Goal: Task Accomplishment & Management: Manage account settings

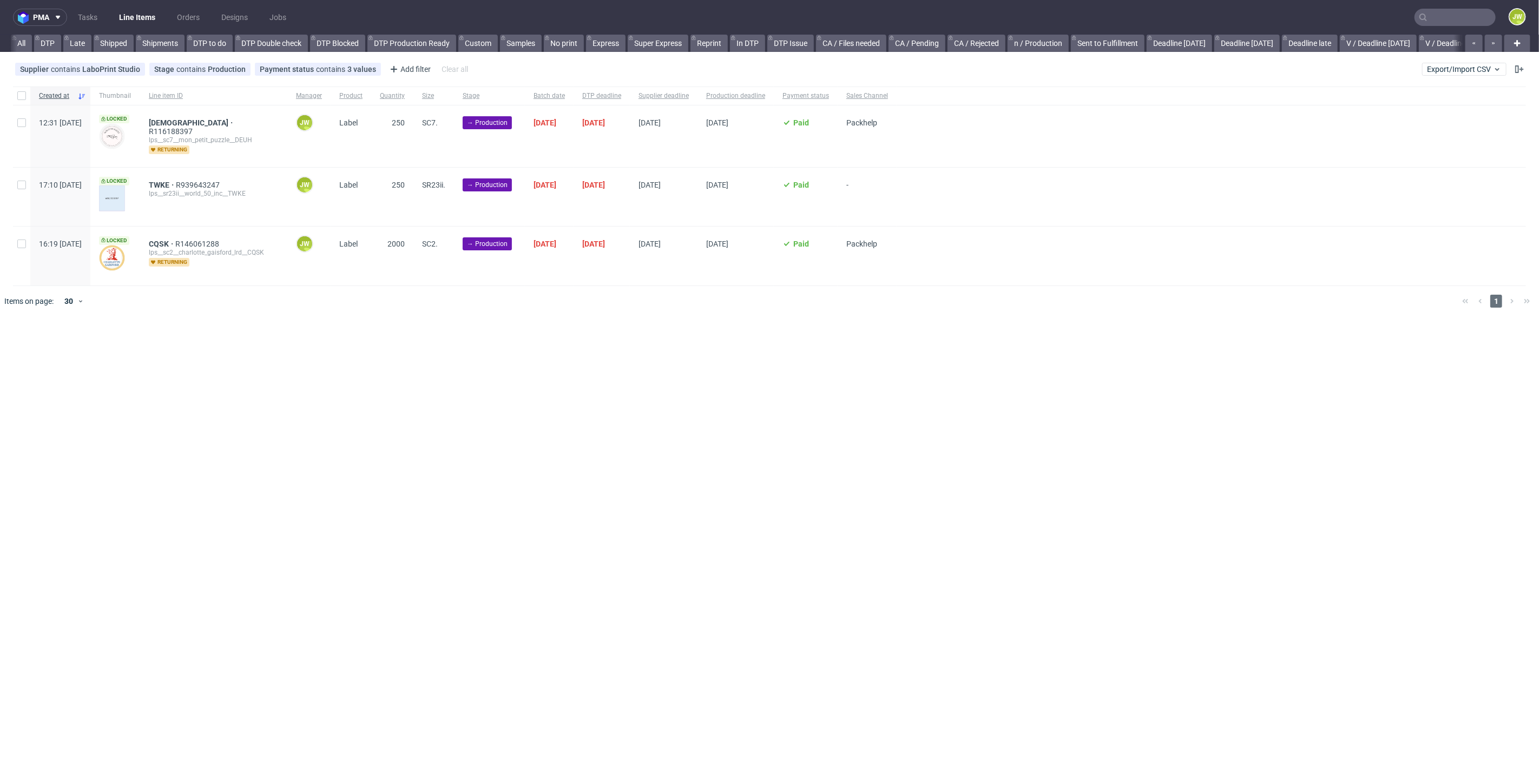
scroll to position [0, 1985]
click at [1433, 72] on span "Export/Import CSV" at bounding box center [1464, 69] width 75 height 8
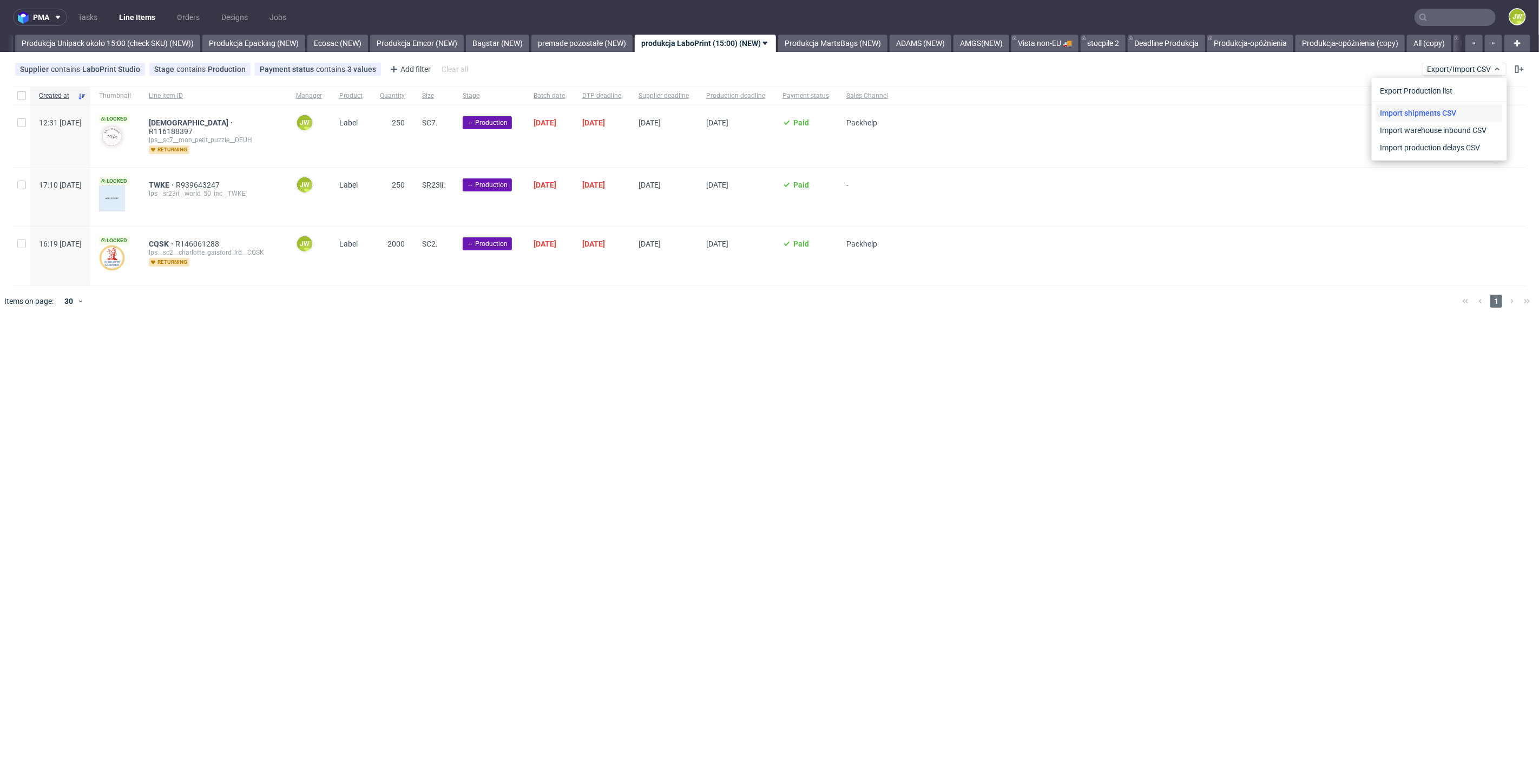
click at [1415, 106] on link "Import shipments CSV" at bounding box center [1439, 113] width 127 height 17
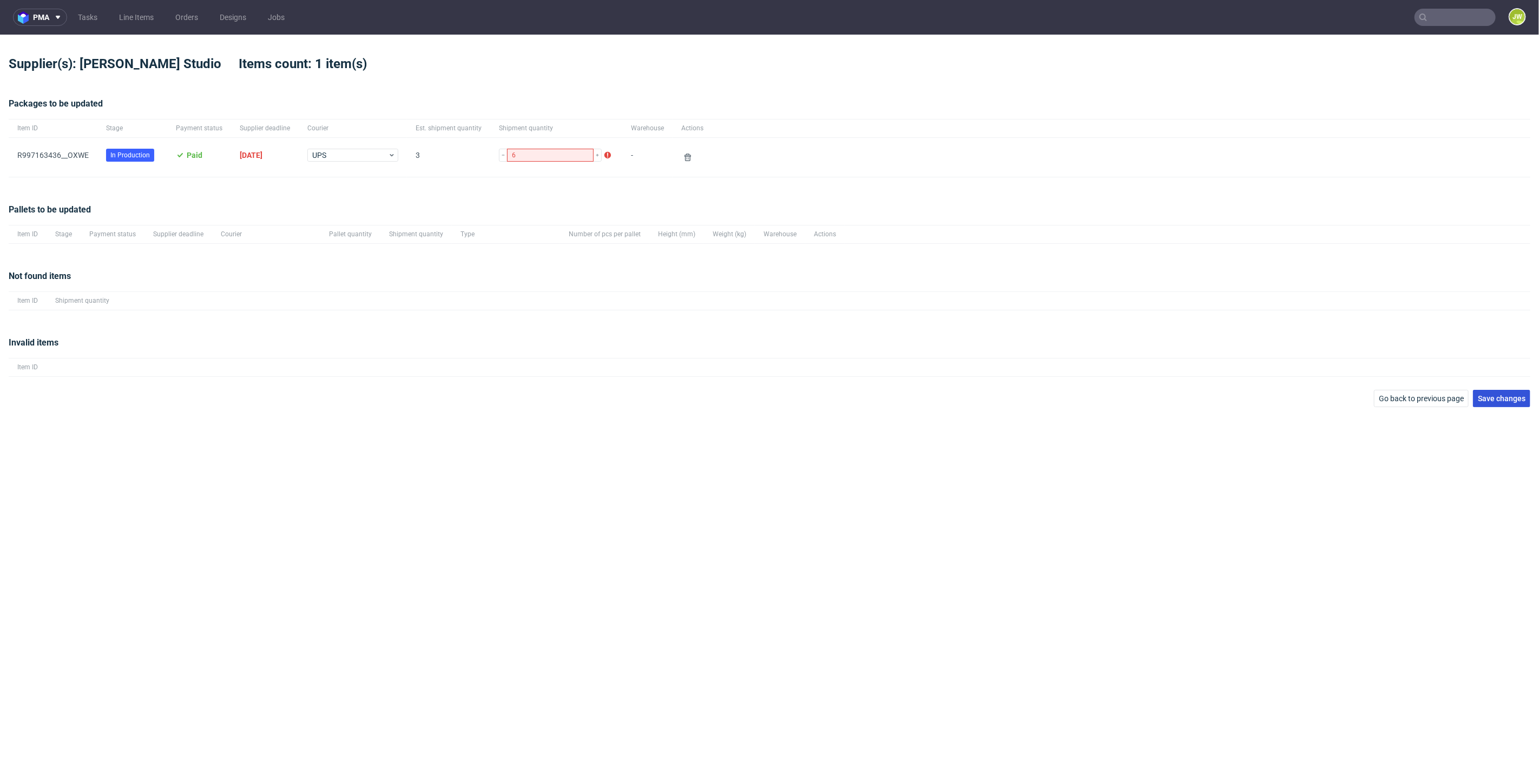
drag, startPoint x: 1518, startPoint y: 396, endPoint x: 1512, endPoint y: 392, distance: 7.2
click at [1518, 396] on span "Save changes" at bounding box center [1502, 398] width 48 height 8
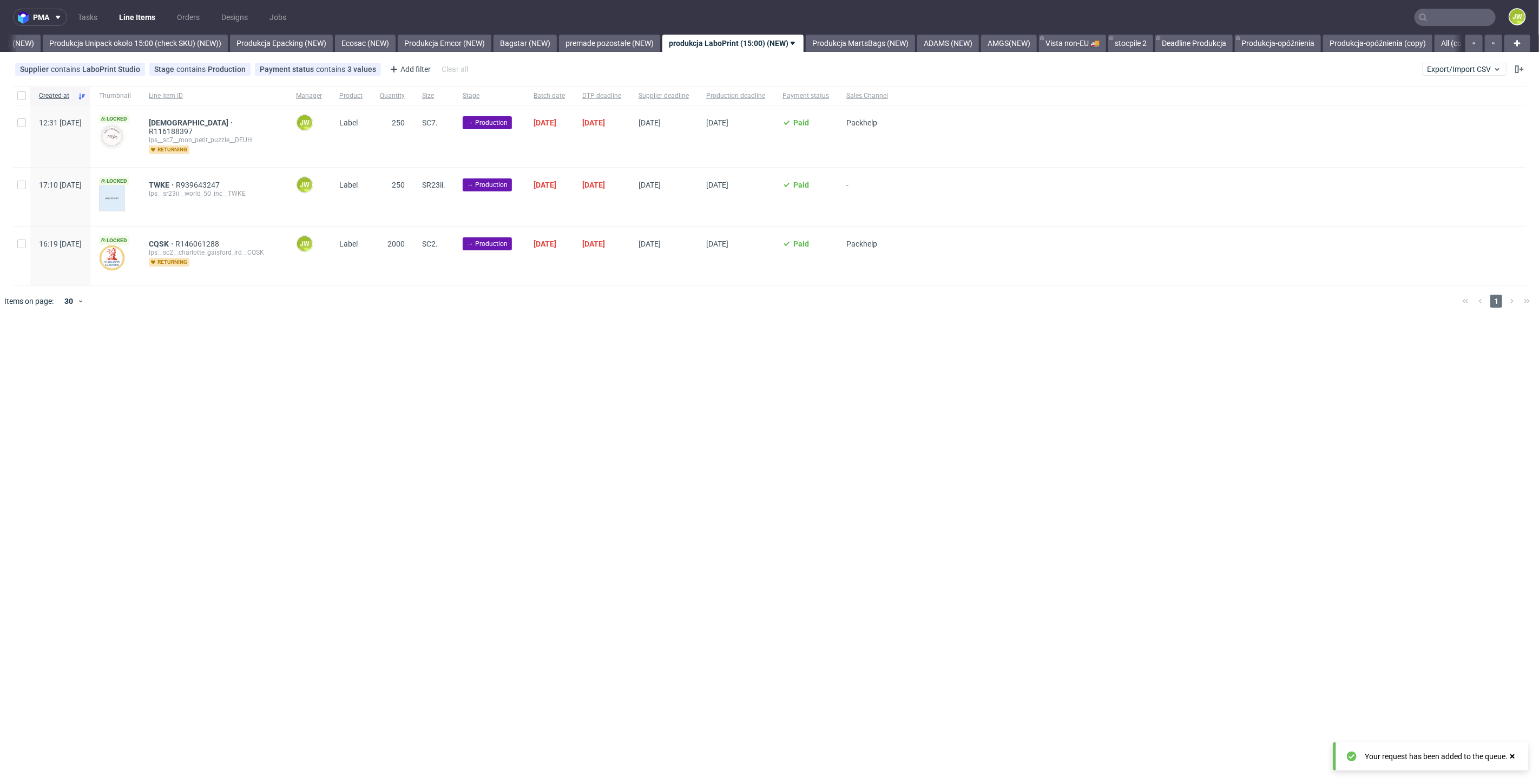
click at [367, 470] on div "pma Tasks Line Items Orders Designs Jobs JW All DTP Late Shipped Shipments DTP …" at bounding box center [770, 392] width 1539 height 784
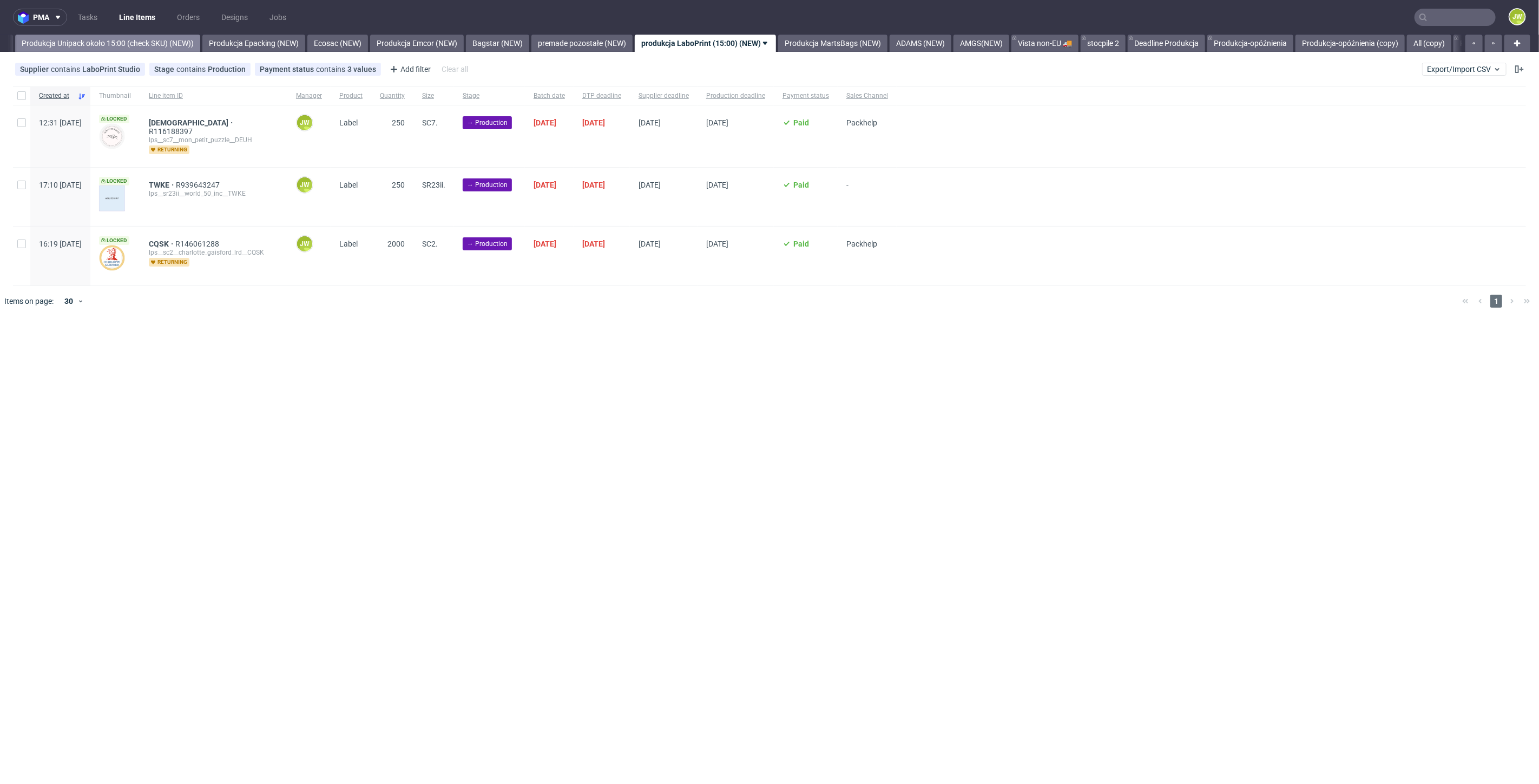
click at [75, 38] on link "Produkcja Unipack około 15:00 (check SKU) (NEW))" at bounding box center [108, 43] width 185 height 17
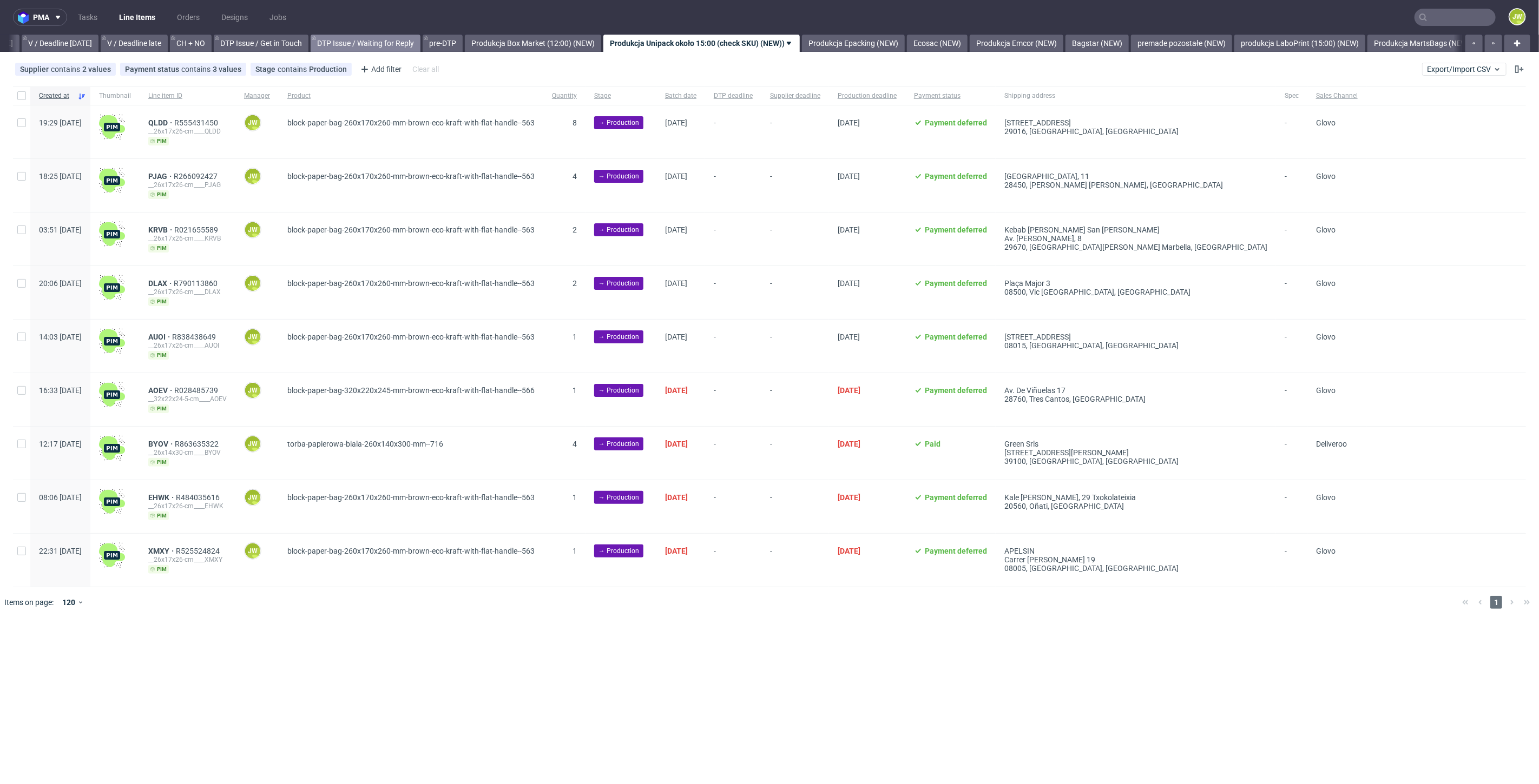
scroll to position [0, 1393]
click at [545, 41] on link "Produkcja Box Market (12:00) (NEW)" at bounding box center [537, 43] width 136 height 17
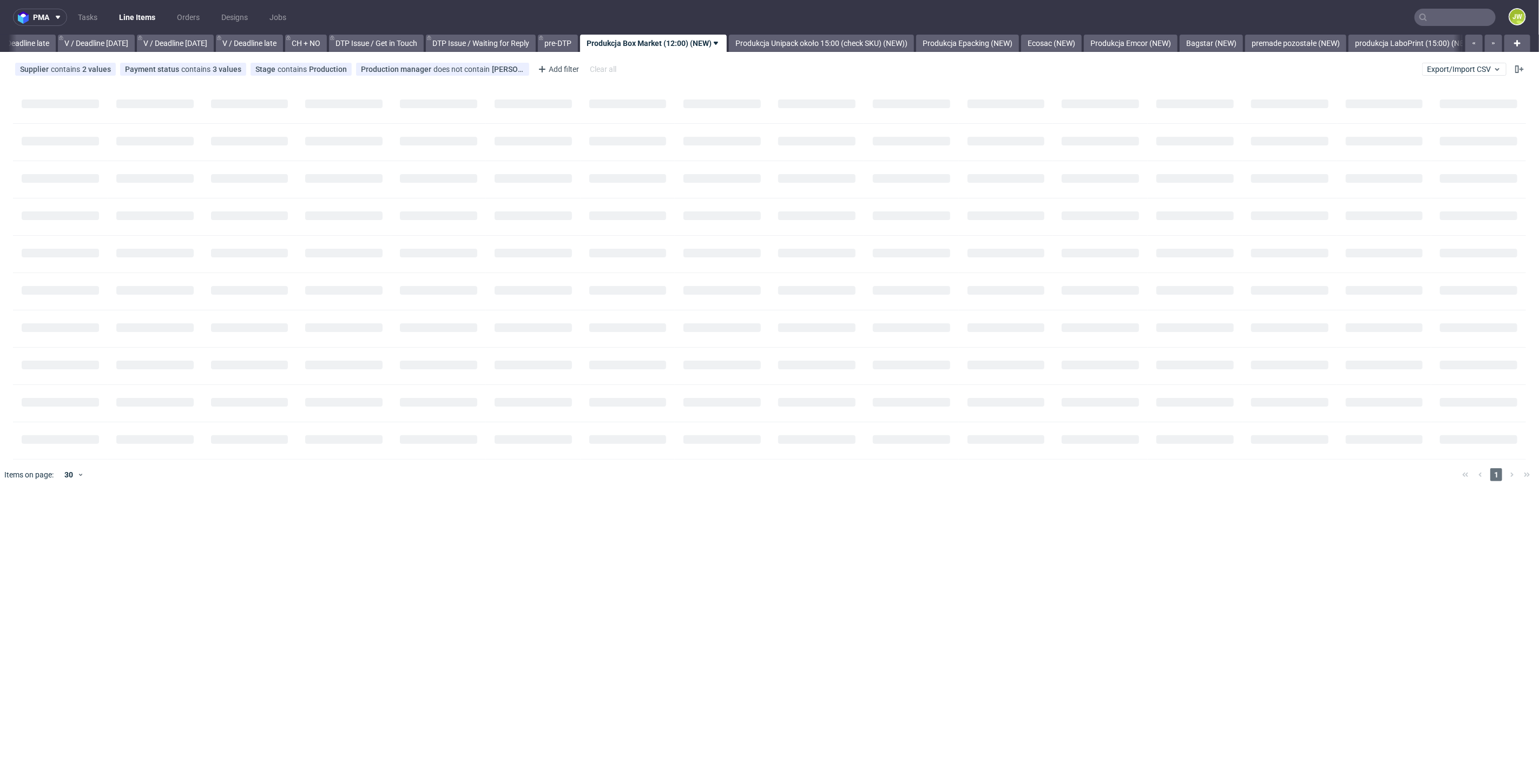
scroll to position [0, 1229]
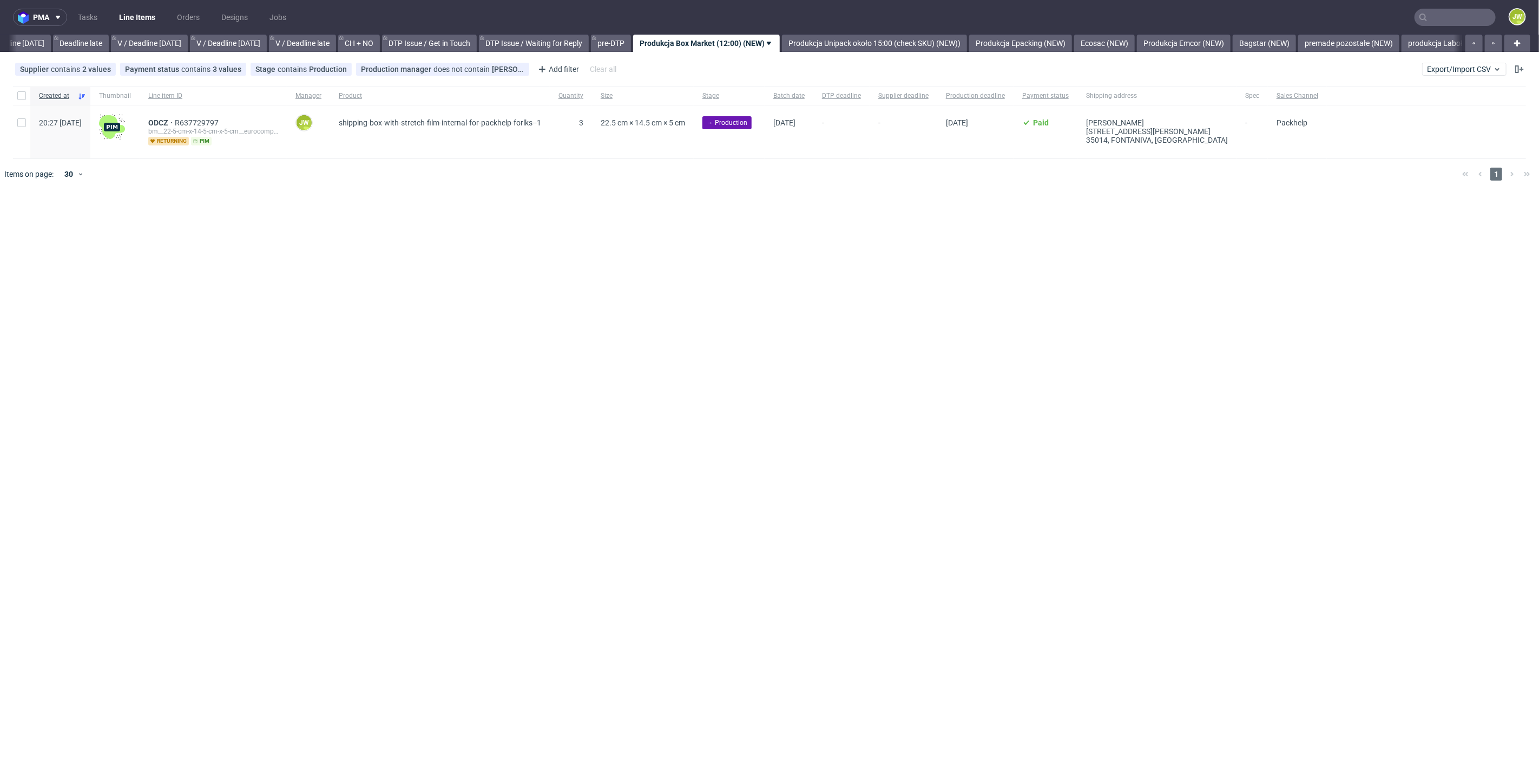
click at [357, 287] on div "pma Tasks Line Items Orders Designs Jobs JW All DTP Late Shipped Shipments DTP …" at bounding box center [770, 392] width 1539 height 784
click at [20, 96] on input "checkbox" at bounding box center [22, 96] width 8 height 8
checkbox input "true"
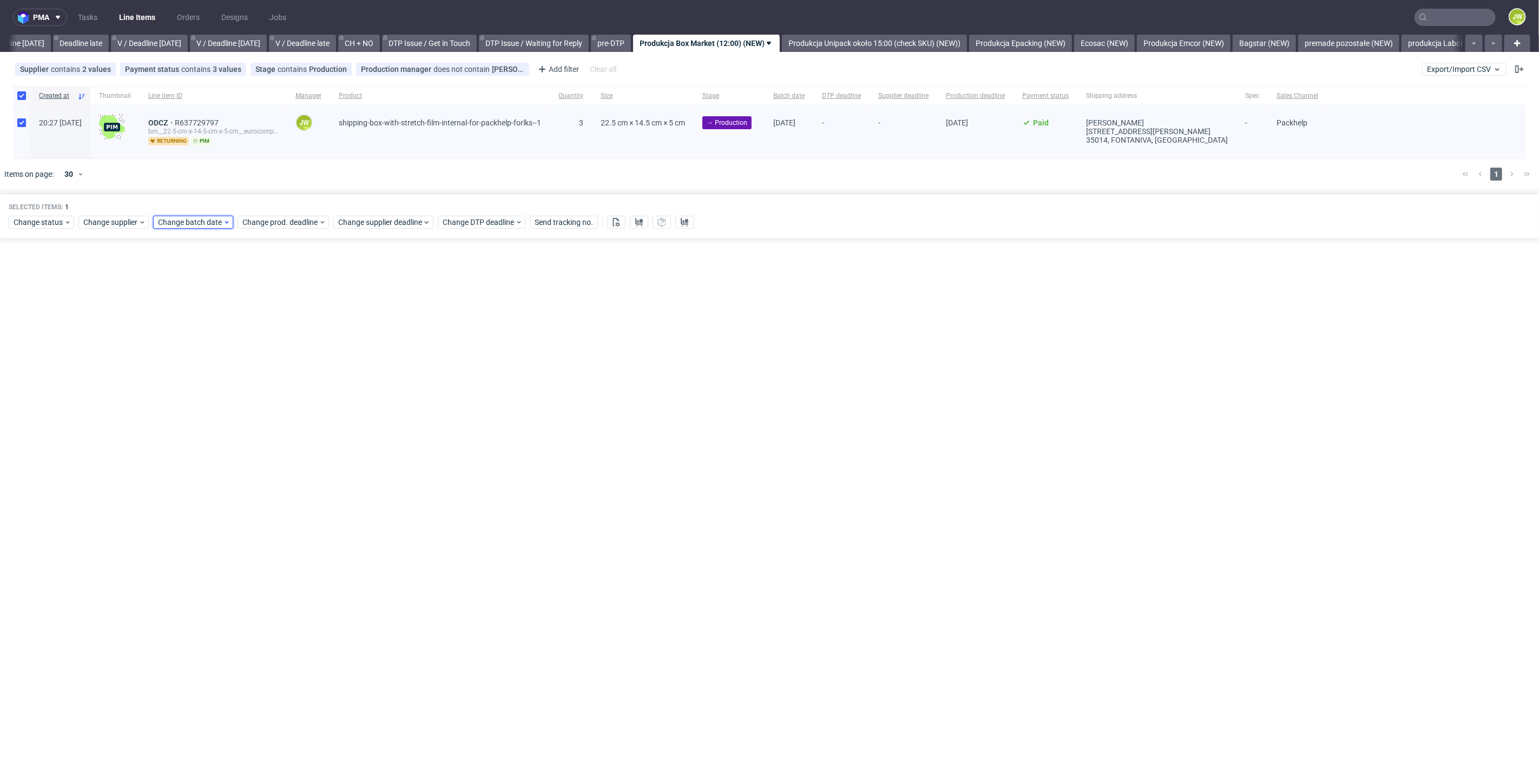
click at [192, 217] on span "Change batch date" at bounding box center [190, 222] width 65 height 11
drag, startPoint x: 192, startPoint y: 364, endPoint x: 195, endPoint y: 368, distance: 5.0
click at [192, 364] on span "29" at bounding box center [191, 367] width 8 height 11
click at [284, 404] on span "Save" at bounding box center [281, 404] width 17 height 8
click at [256, 215] on div "Change status Change supplier Change batch date Change prod. deadline Change su…" at bounding box center [765, 222] width 1513 height 16
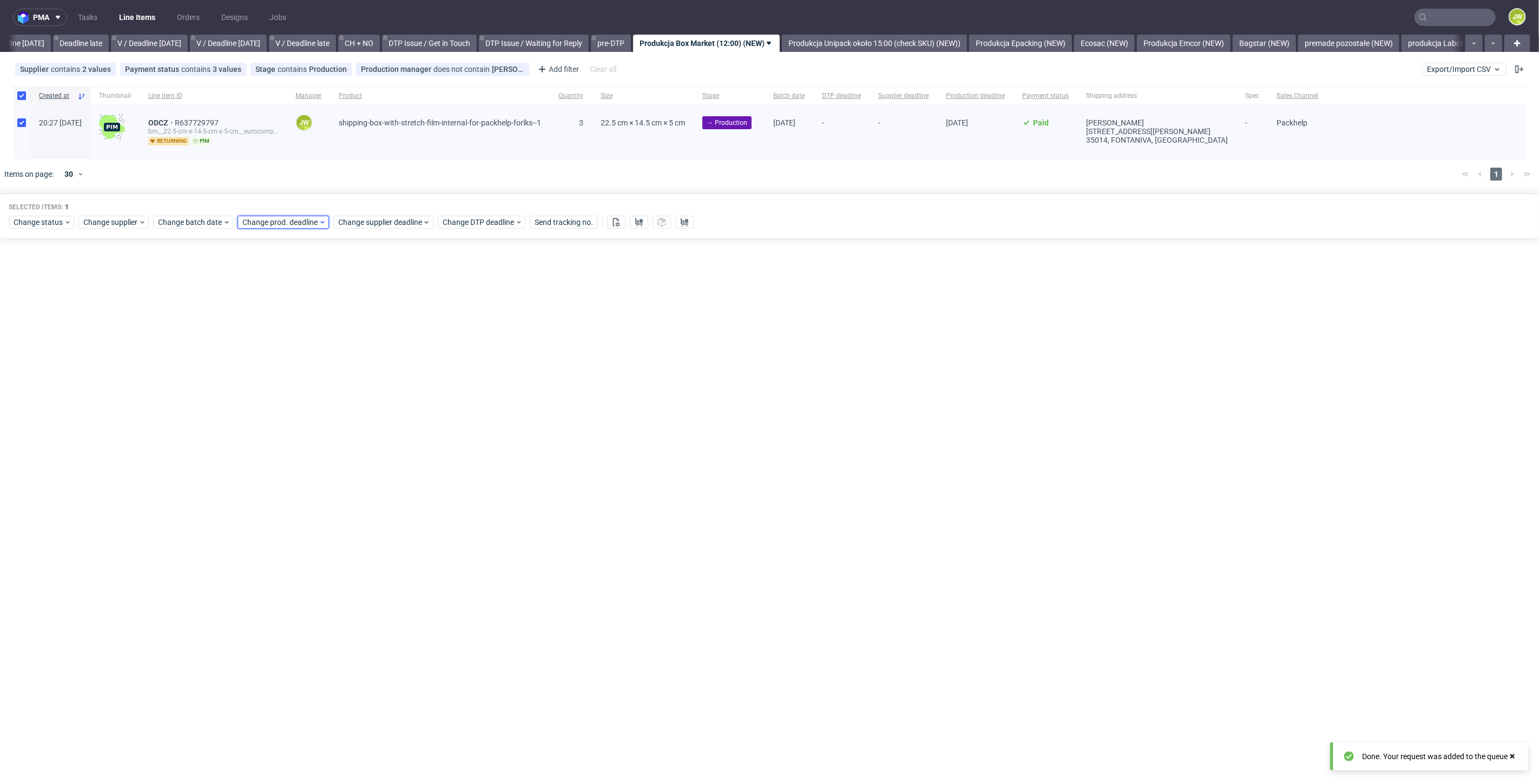
click at [257, 219] on span "Change prod. deadline" at bounding box center [281, 222] width 76 height 11
click at [289, 370] on span "30" at bounding box center [292, 367] width 8 height 11
click at [361, 408] on button "Save" at bounding box center [366, 404] width 26 height 17
click at [364, 222] on span "Change supplier deadline" at bounding box center [380, 222] width 84 height 11
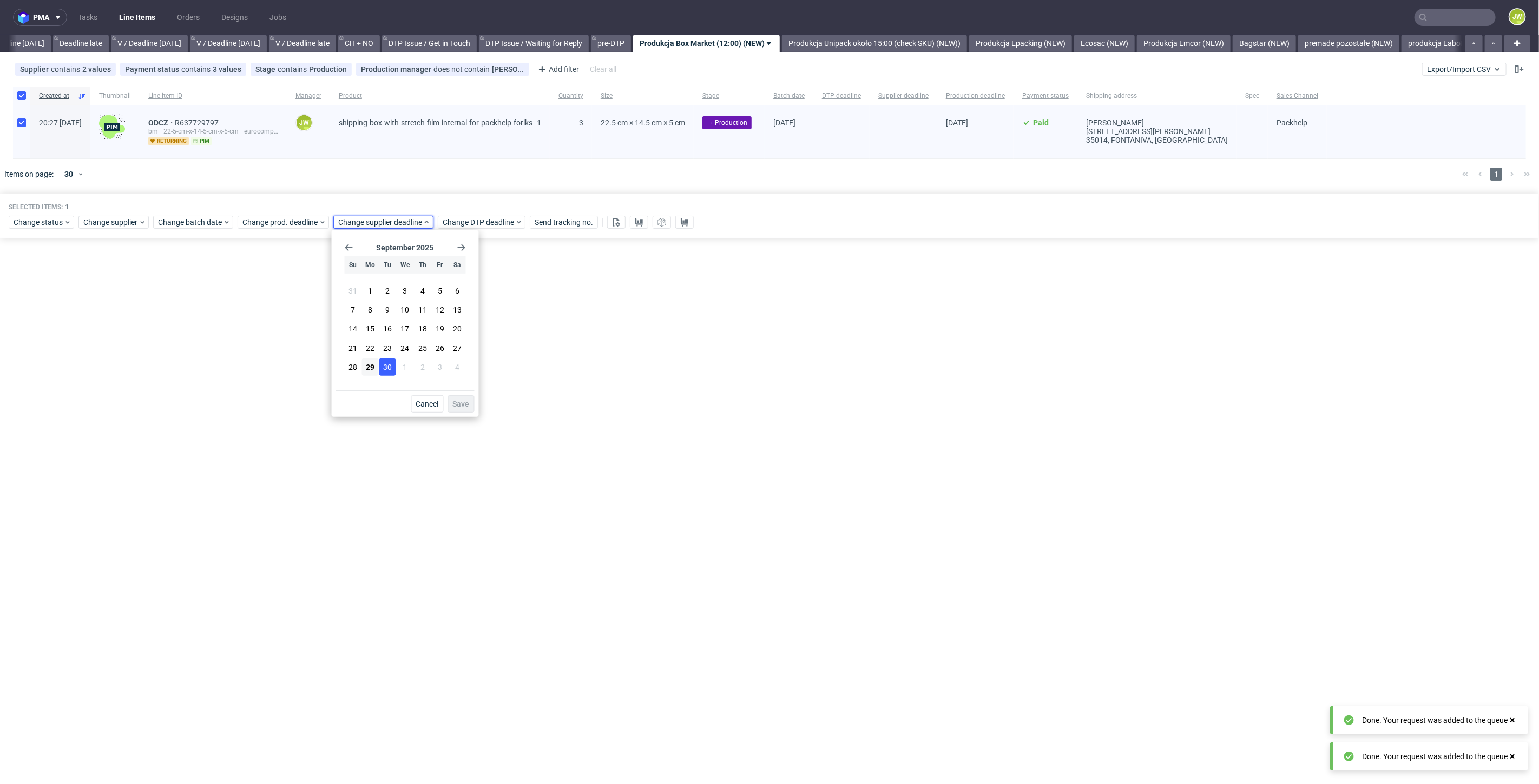
click at [390, 364] on span "30" at bounding box center [387, 367] width 8 height 11
click at [457, 400] on span "Save" at bounding box center [461, 404] width 17 height 8
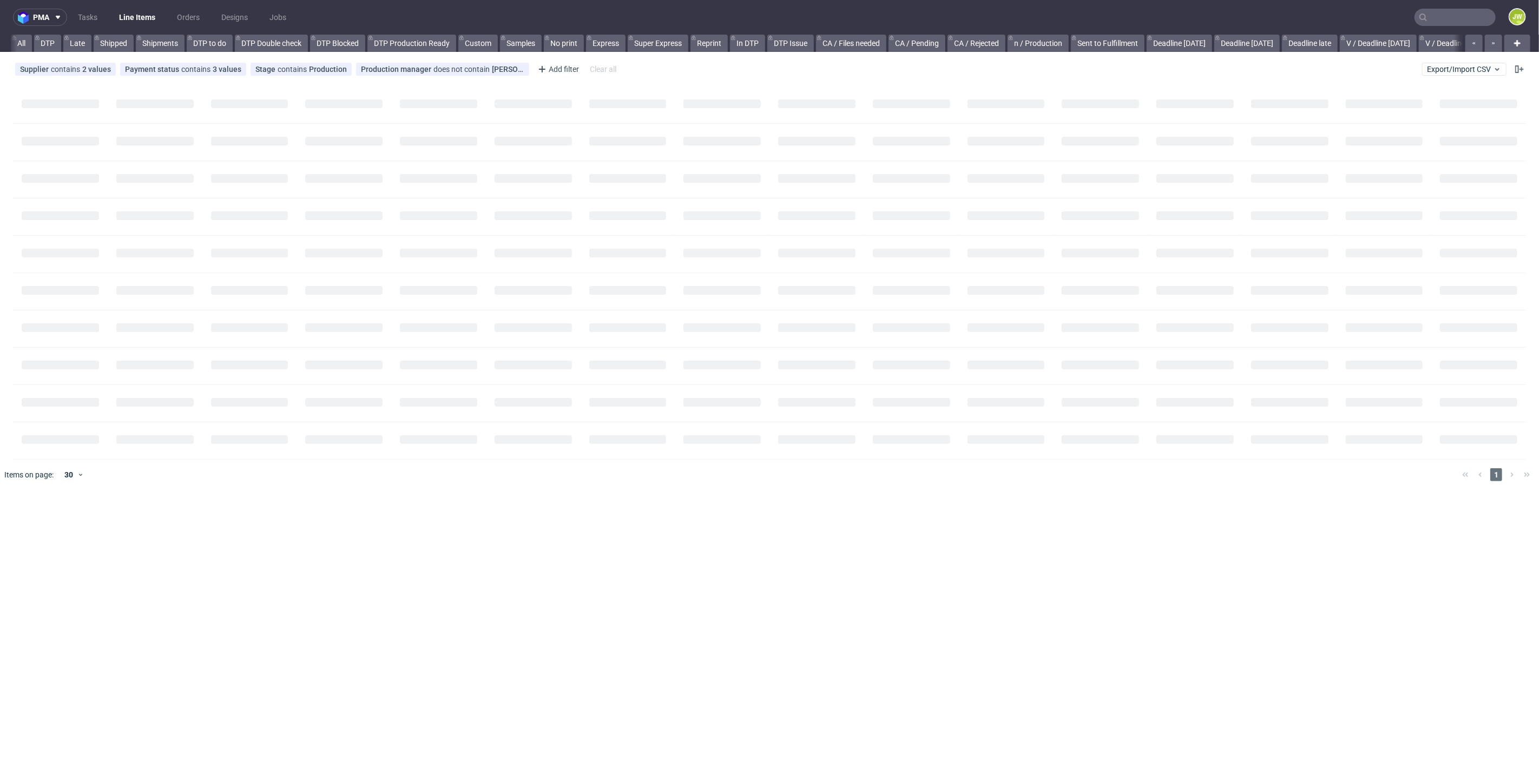
scroll to position [0, 12]
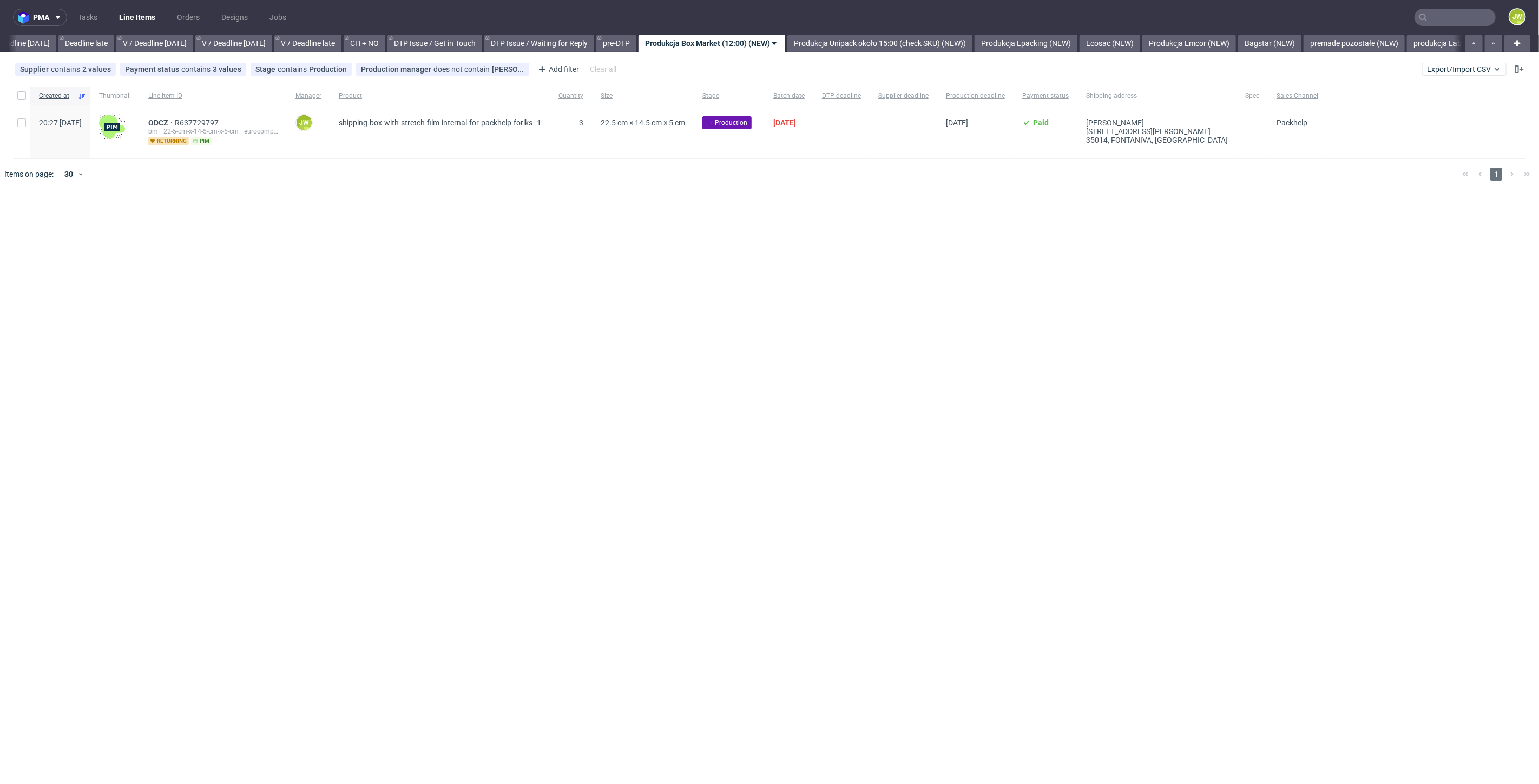
scroll to position [0, 1229]
click at [1020, 38] on link "Produkcja Epacking (NEW)" at bounding box center [1020, 43] width 103 height 17
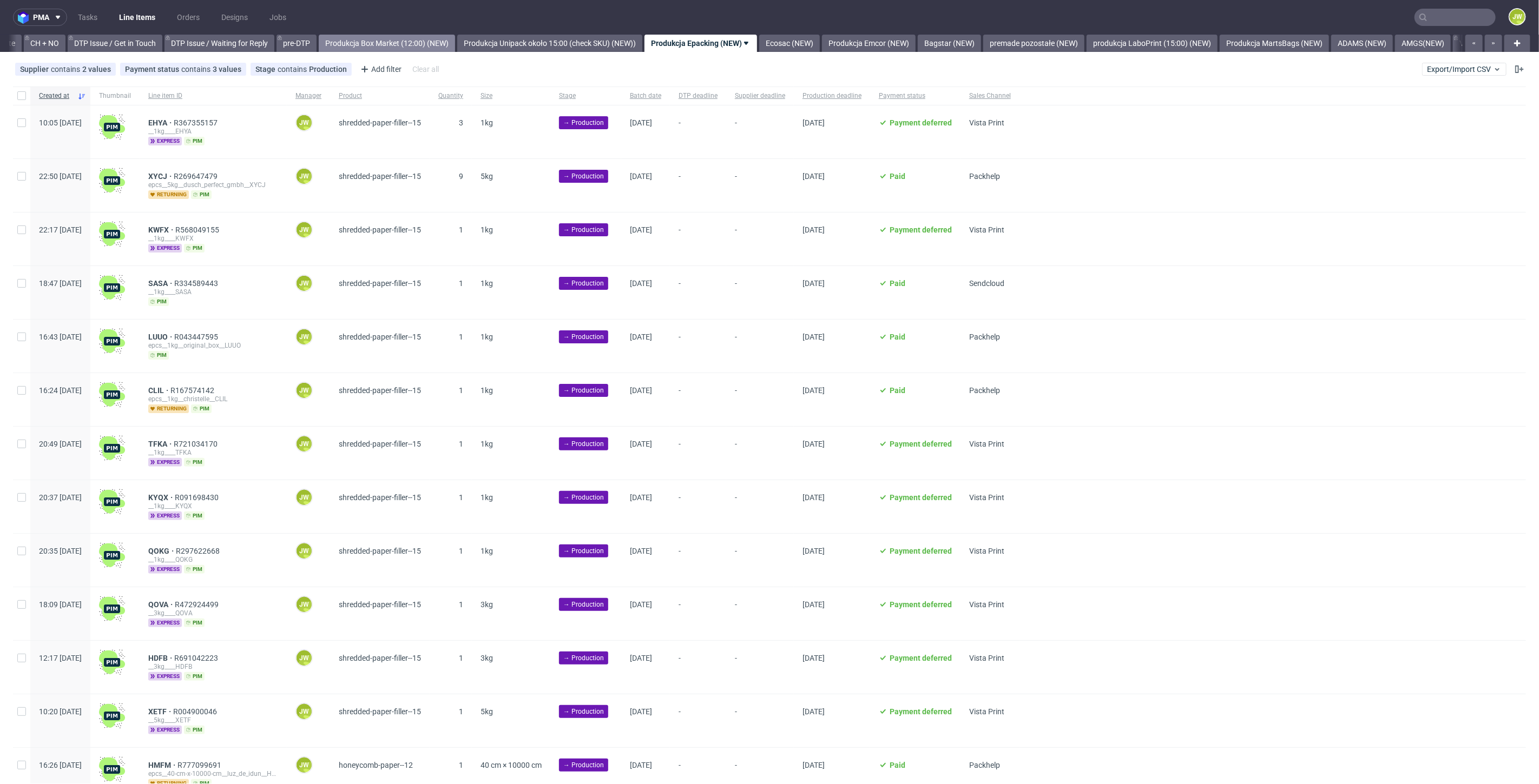
click at [429, 39] on link "Produkcja Box Market (12:00) (NEW)" at bounding box center [387, 43] width 136 height 17
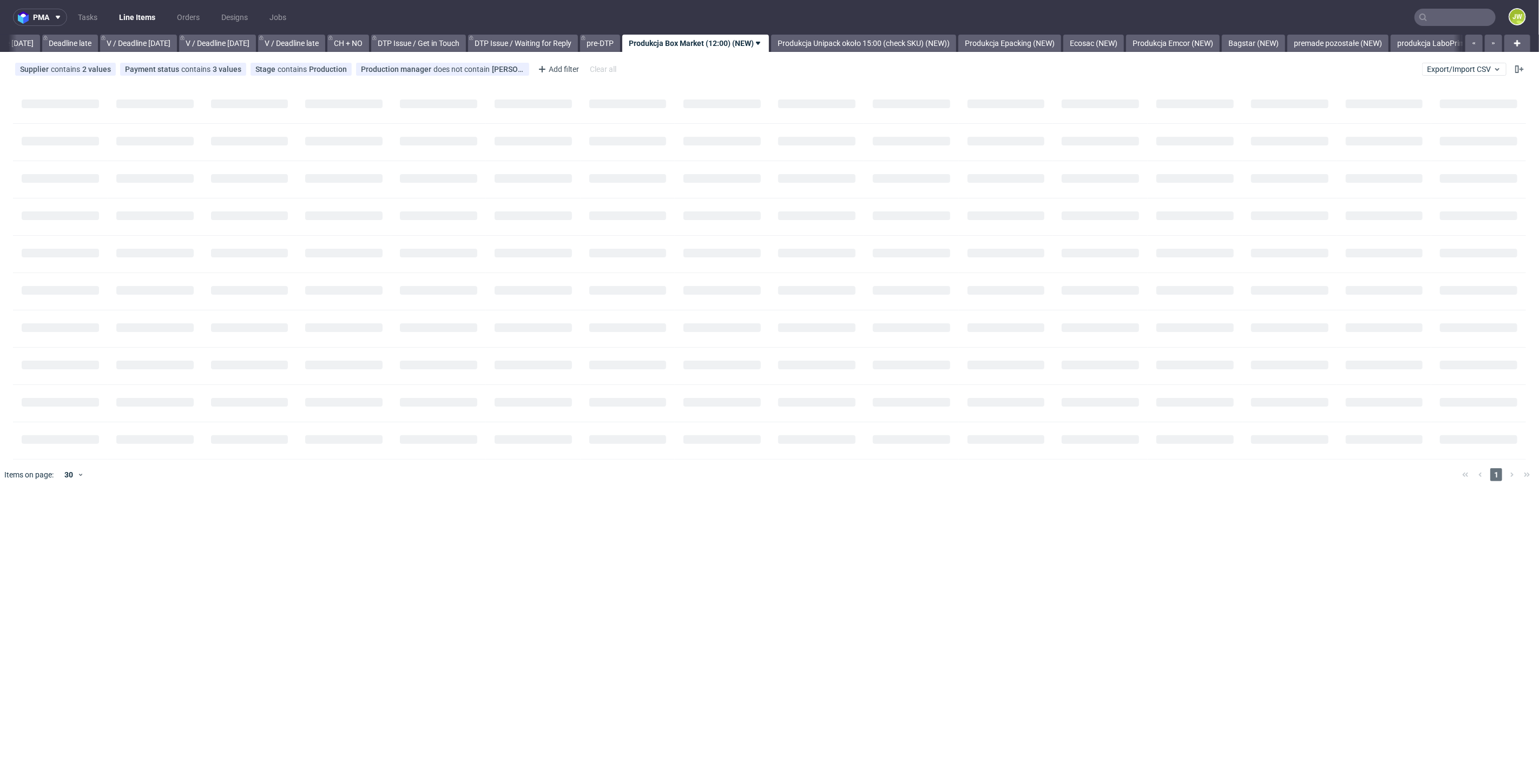
scroll to position [0, 1229]
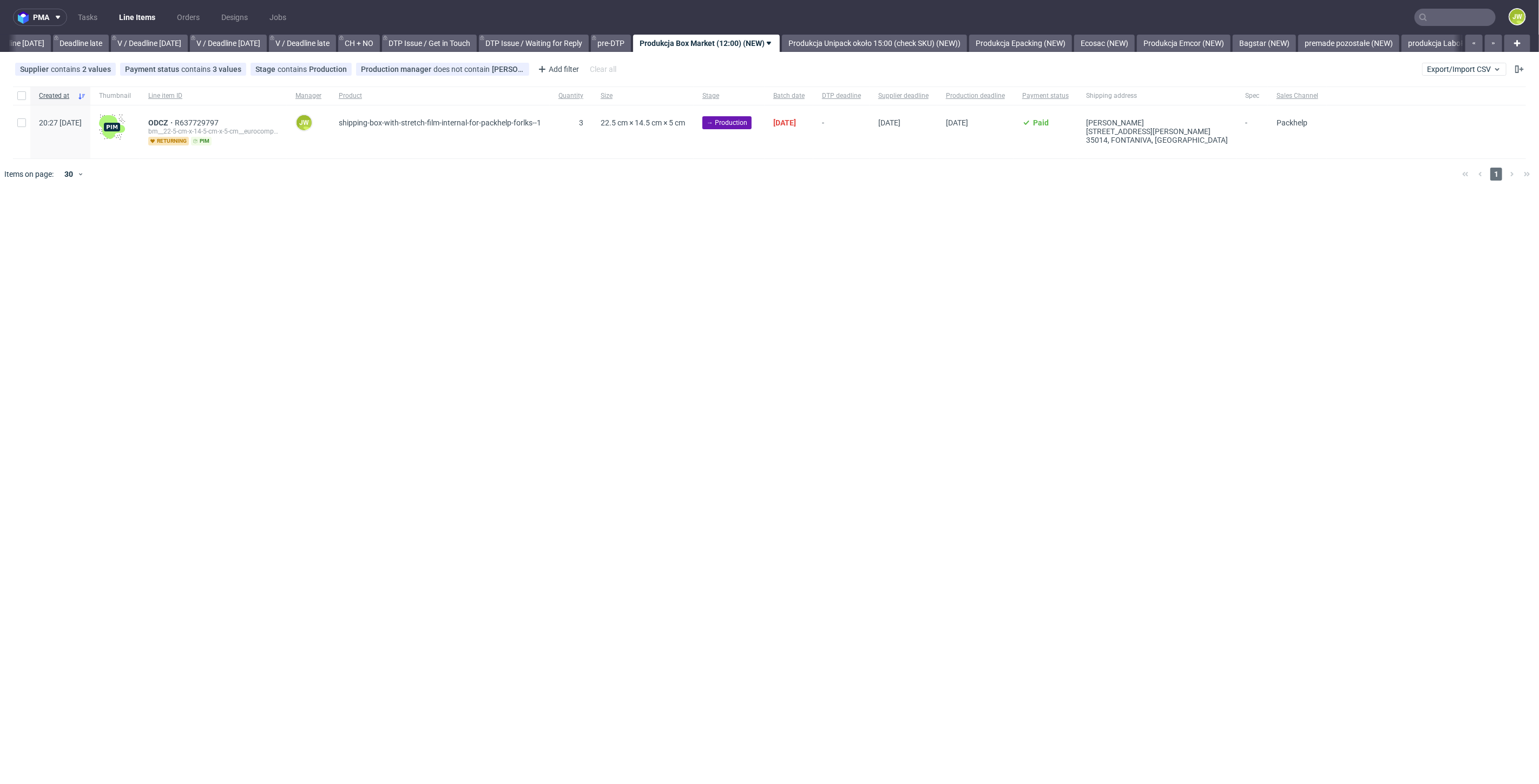
click at [520, 316] on div "pma Tasks Line Items Orders Designs Jobs JW All DTP Late Shipped Shipments DTP …" at bounding box center [770, 392] width 1539 height 784
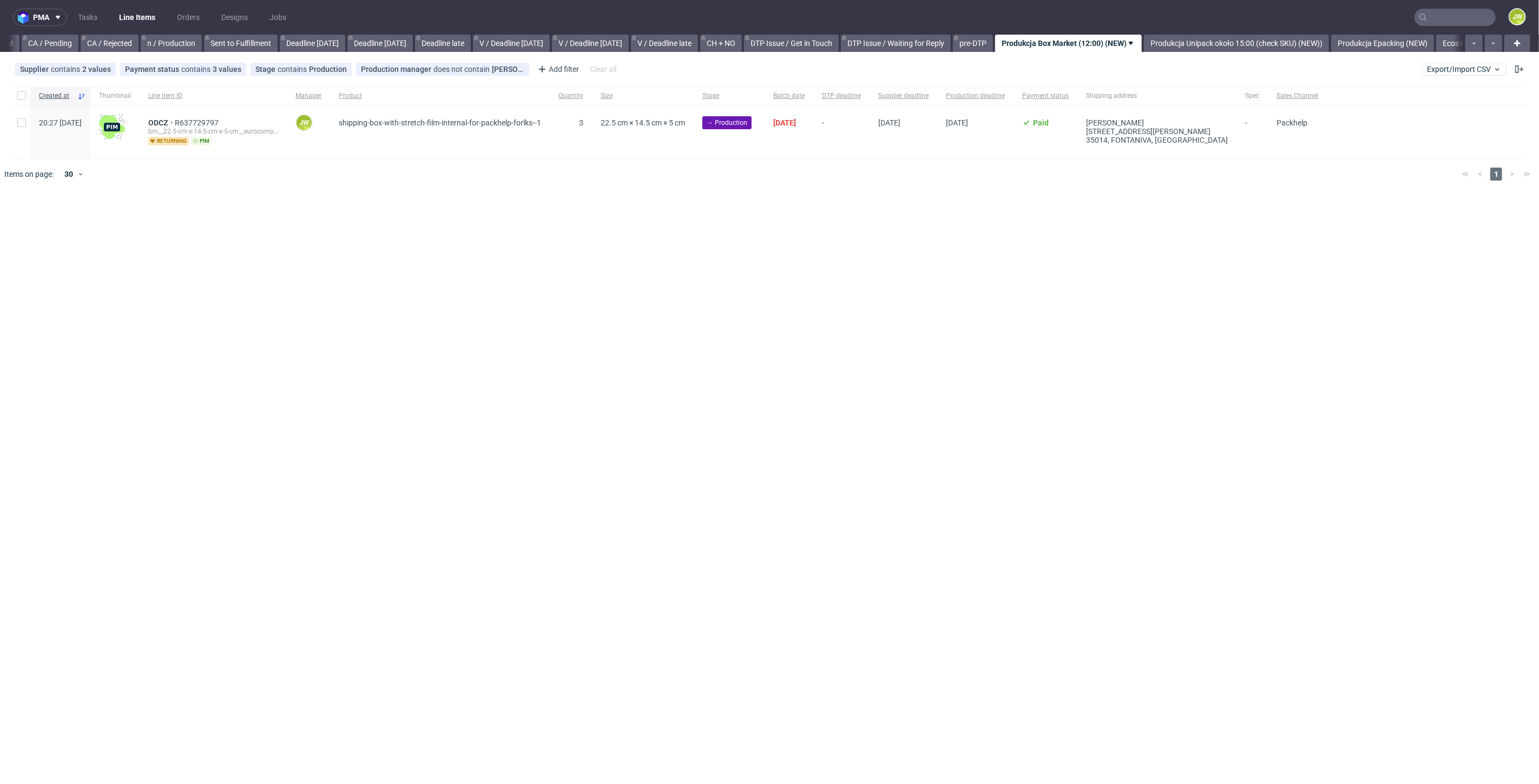
scroll to position [0, 1065]
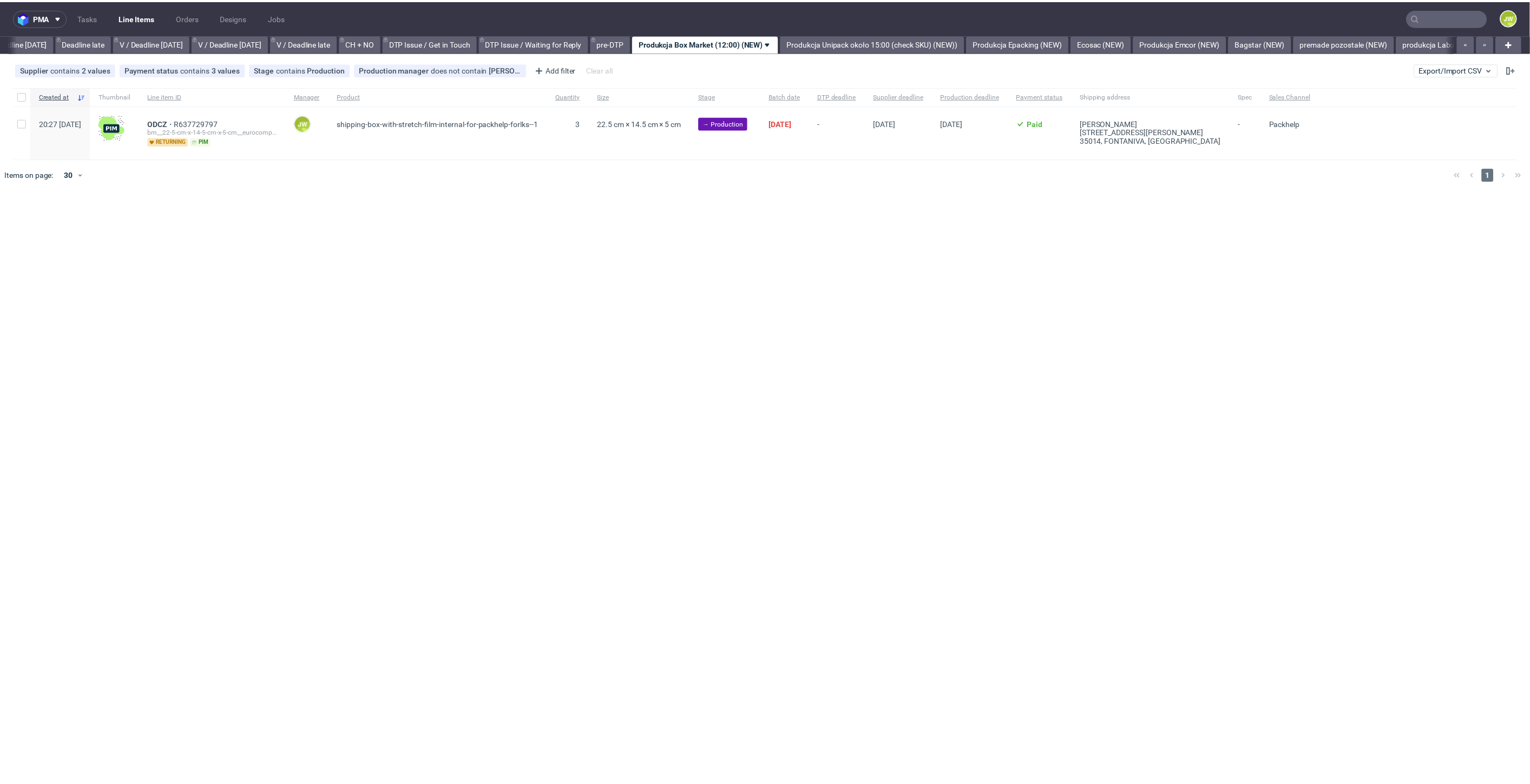
scroll to position [0, 1229]
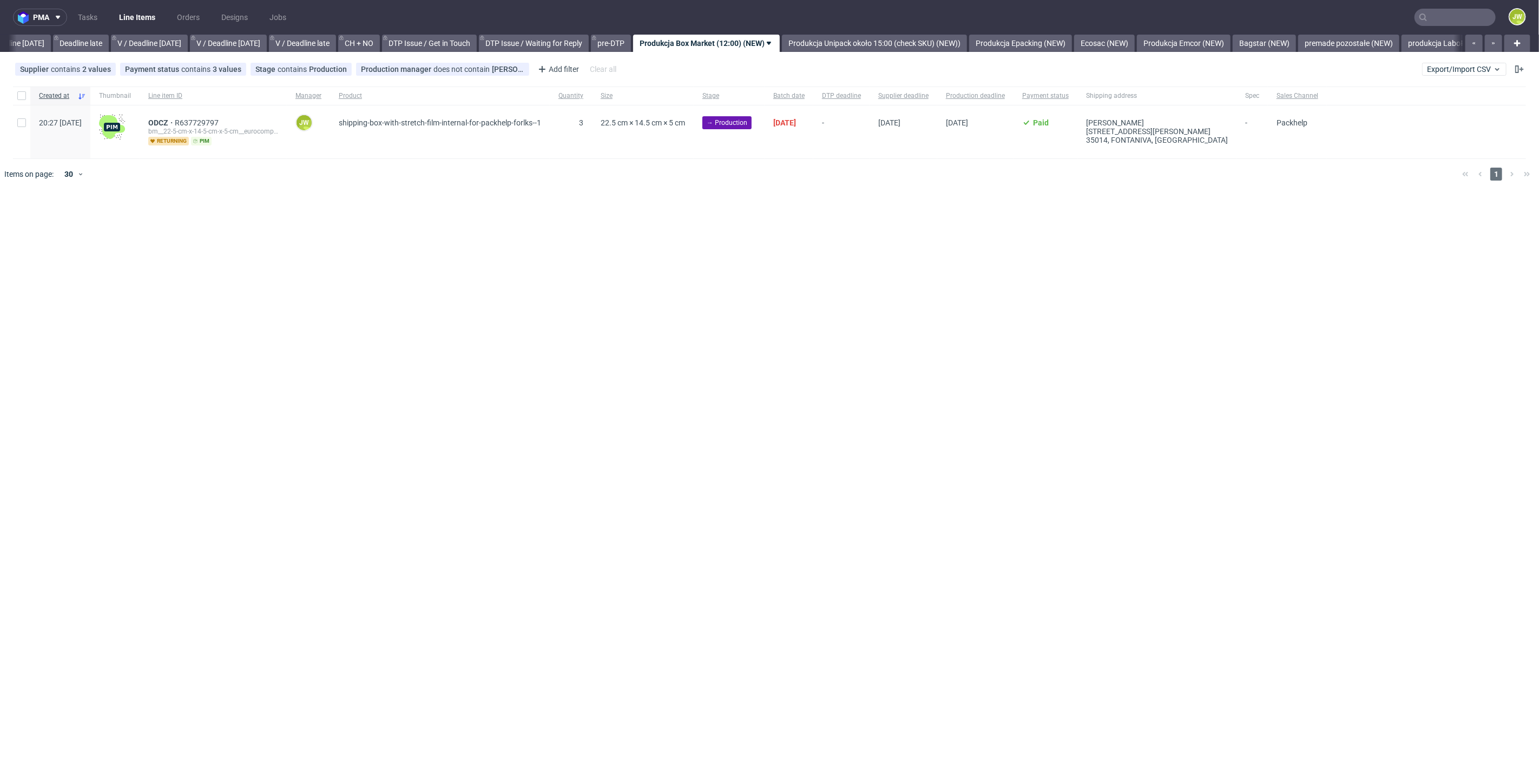
click at [16, 90] on div at bounding box center [22, 96] width 17 height 19
checkbox input "true"
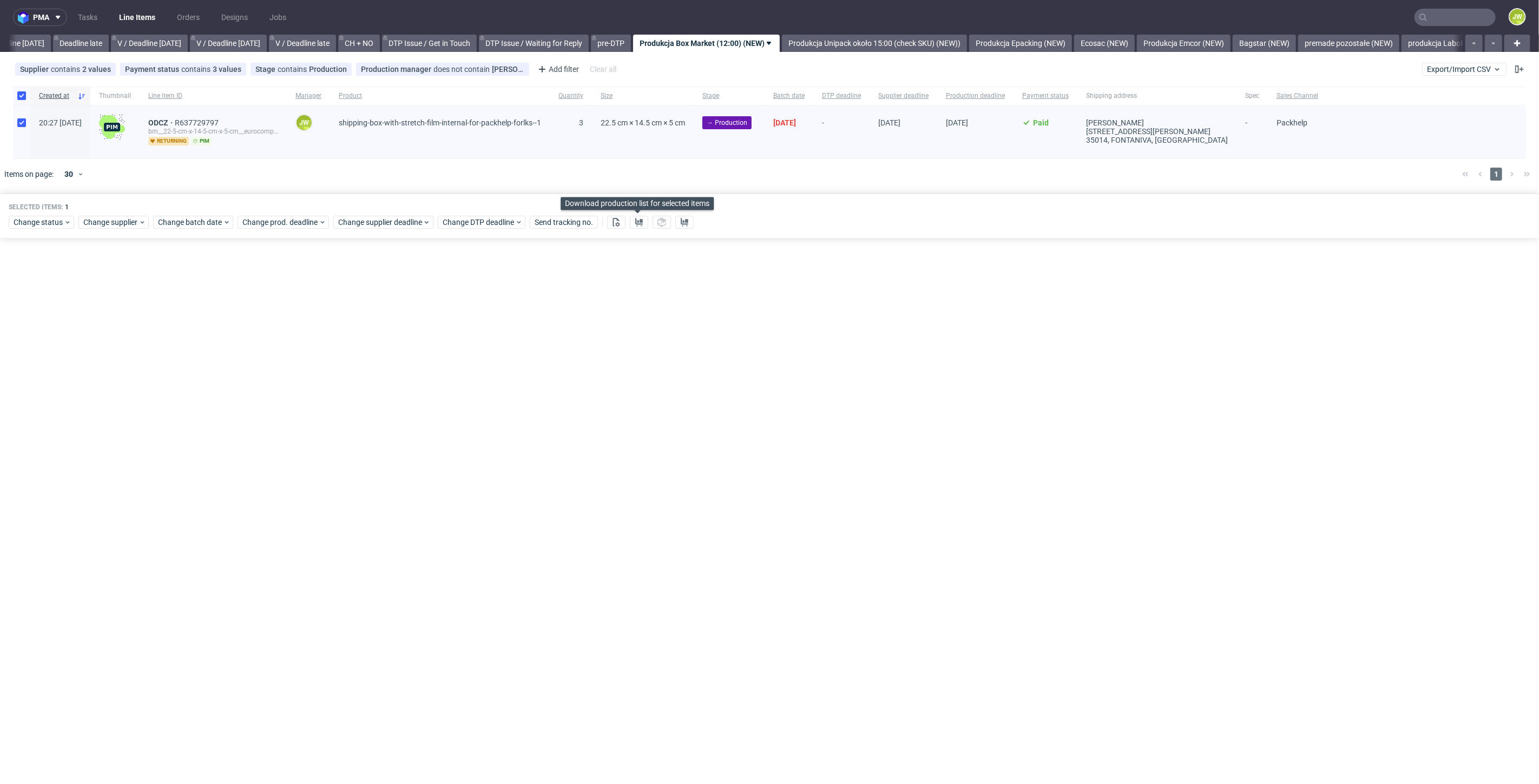
click at [647, 220] on div "Change status Change supplier Change batch date Change prod. deadline Change su…" at bounding box center [769, 222] width 1522 height 16
click at [641, 223] on icon at bounding box center [639, 222] width 8 height 8
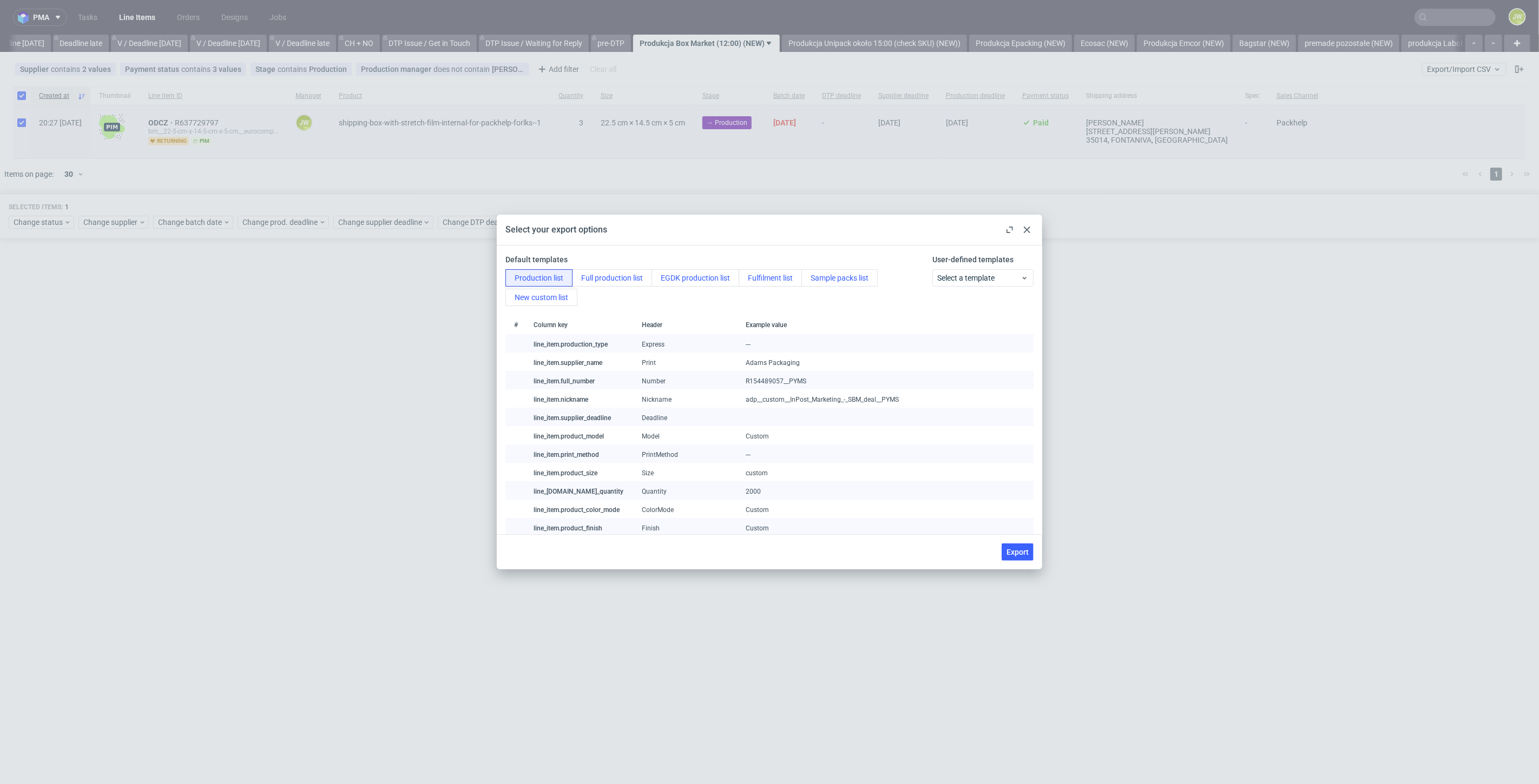
click at [1031, 564] on div "Export" at bounding box center [769, 552] width 545 height 35
click at [1016, 556] on span "Export" at bounding box center [1017, 552] width 22 height 8
checkbox input "false"
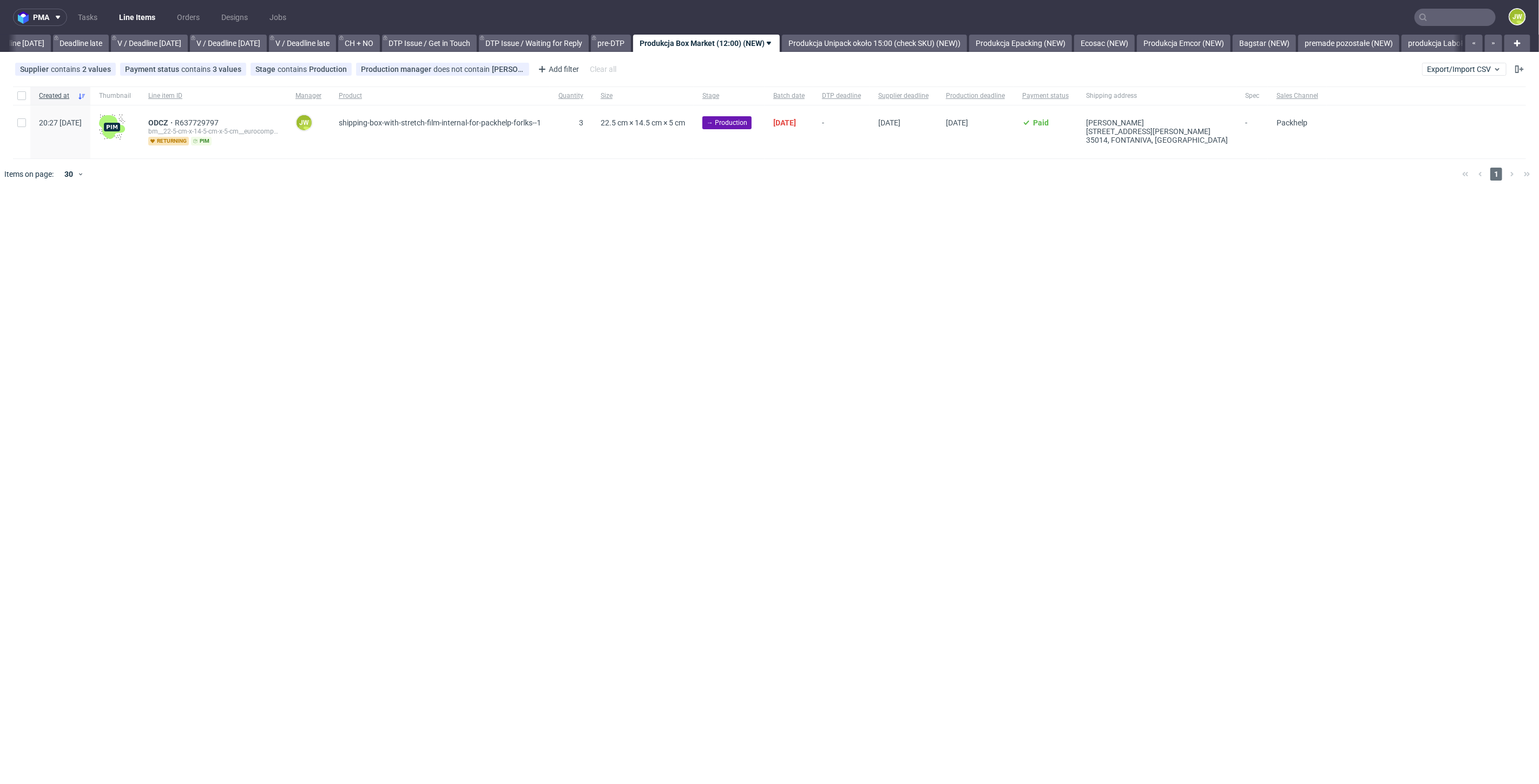
click at [19, 103] on div at bounding box center [22, 96] width 17 height 19
checkbox input "true"
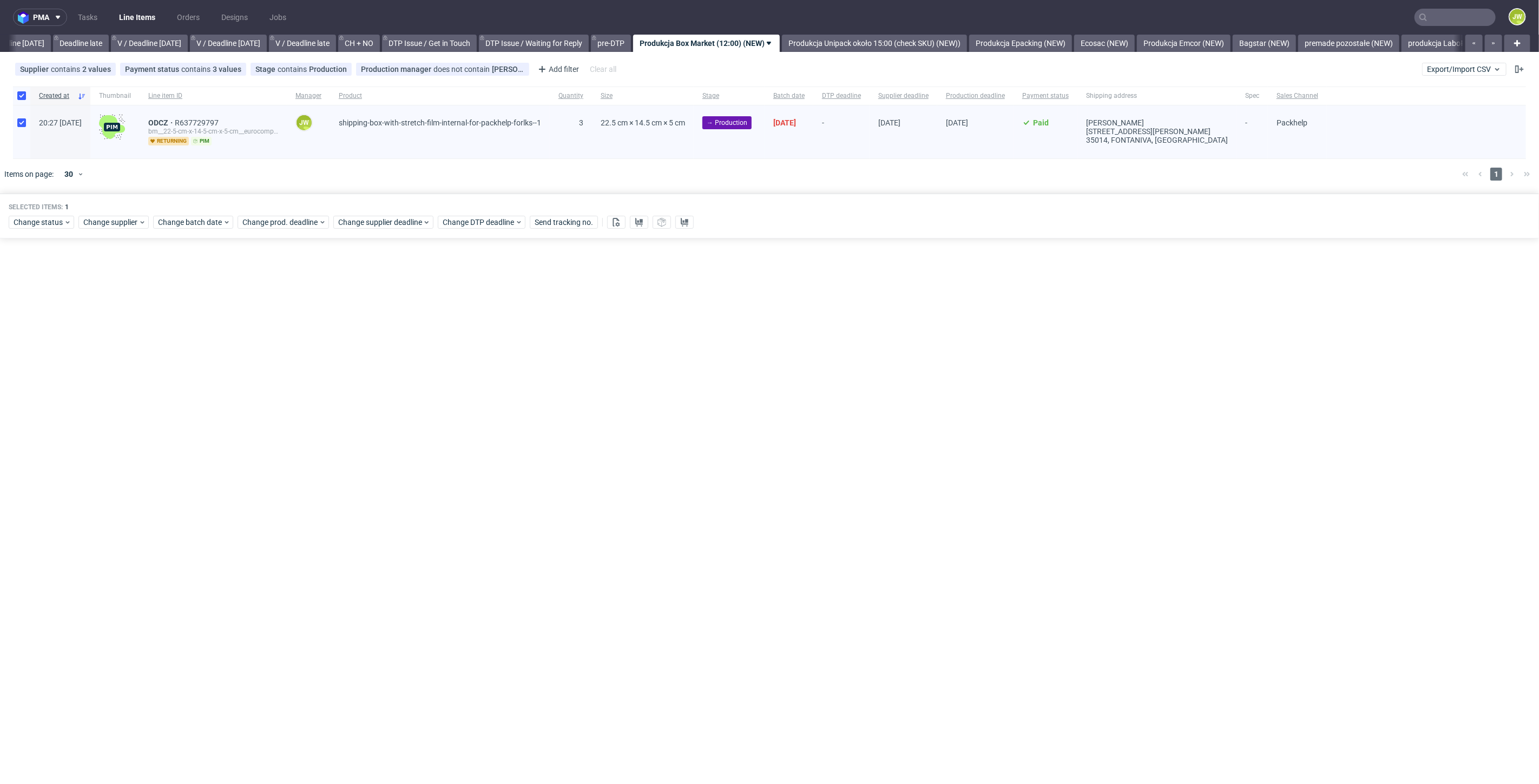
click at [24, 229] on div "Selected items: 1 Change status Change supplier Change batch date Change prod. …" at bounding box center [770, 216] width 1539 height 45
click at [24, 220] on span "Change status" at bounding box center [39, 222] width 50 height 11
click at [32, 358] on span "In Production" at bounding box center [40, 361] width 54 height 15
drag, startPoint x: 118, startPoint y: 386, endPoint x: 173, endPoint y: 345, distance: 68.6
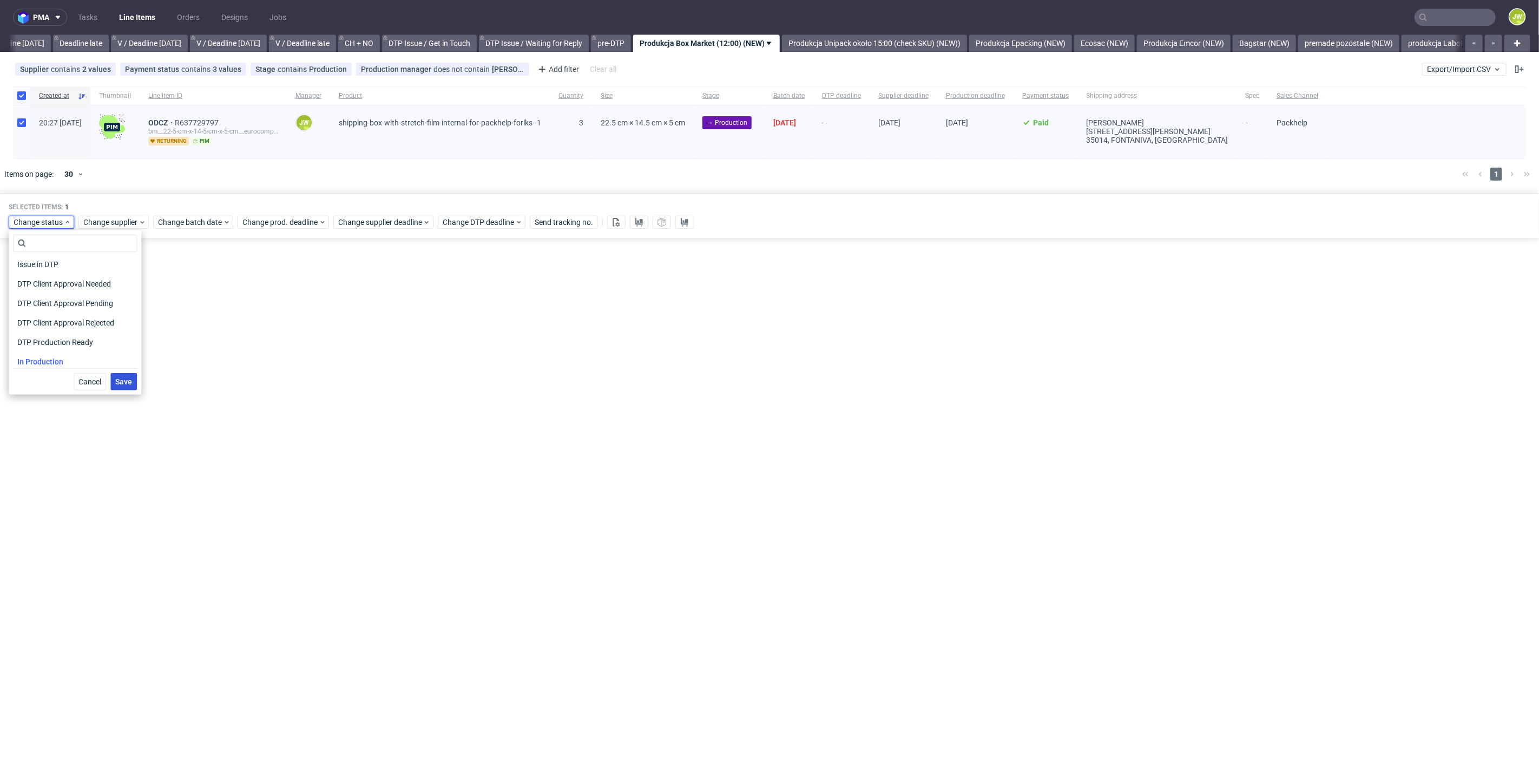
click at [119, 386] on button "Save" at bounding box center [124, 382] width 26 height 17
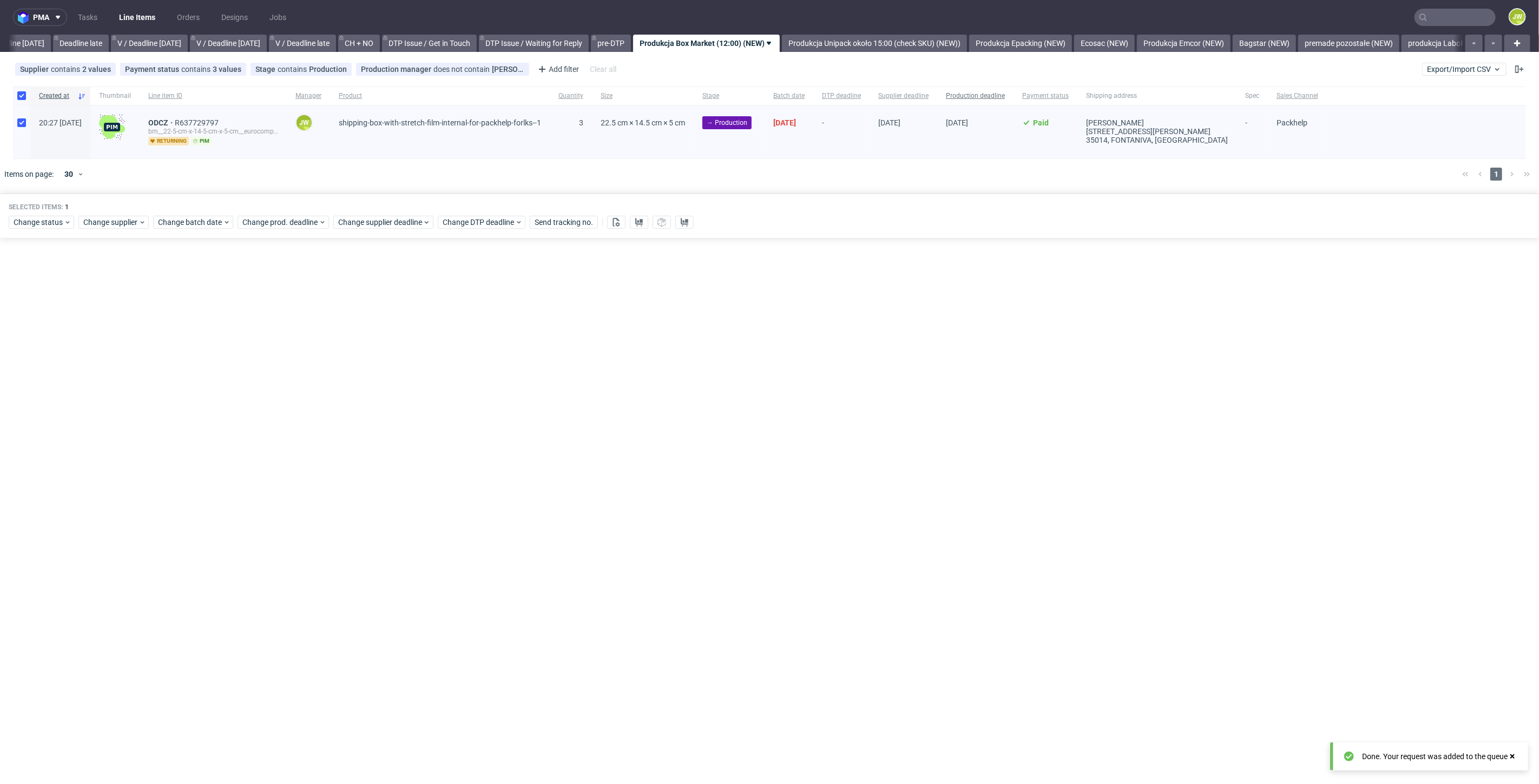
scroll to position [0, 1229]
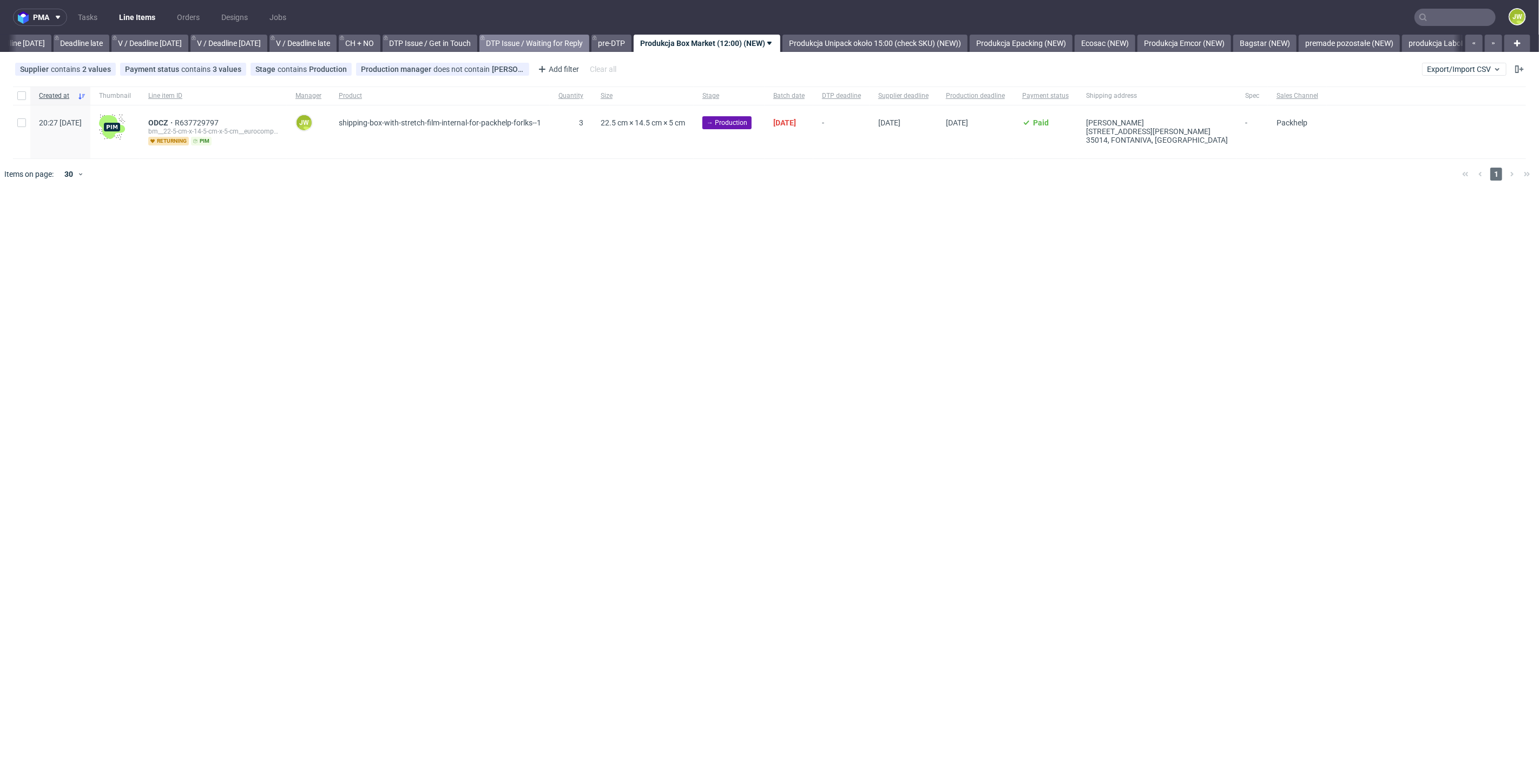
scroll to position [0, 1229]
drag, startPoint x: 955, startPoint y: 57, endPoint x: 932, endPoint y: 56, distance: 23.0
click at [954, 57] on div "Supplier contains 2 values Box Market, Mazop Group Payment status contains 3 va…" at bounding box center [770, 69] width 1539 height 26
click at [787, 54] on div "pma Tasks Line Items Orders Designs Jobs JW All DTP Late Shipped Shipments DTP …" at bounding box center [770, 392] width 1539 height 784
click at [829, 49] on link "Produkcja Unipack około 15:00 (check SKU) (NEW))" at bounding box center [875, 43] width 185 height 17
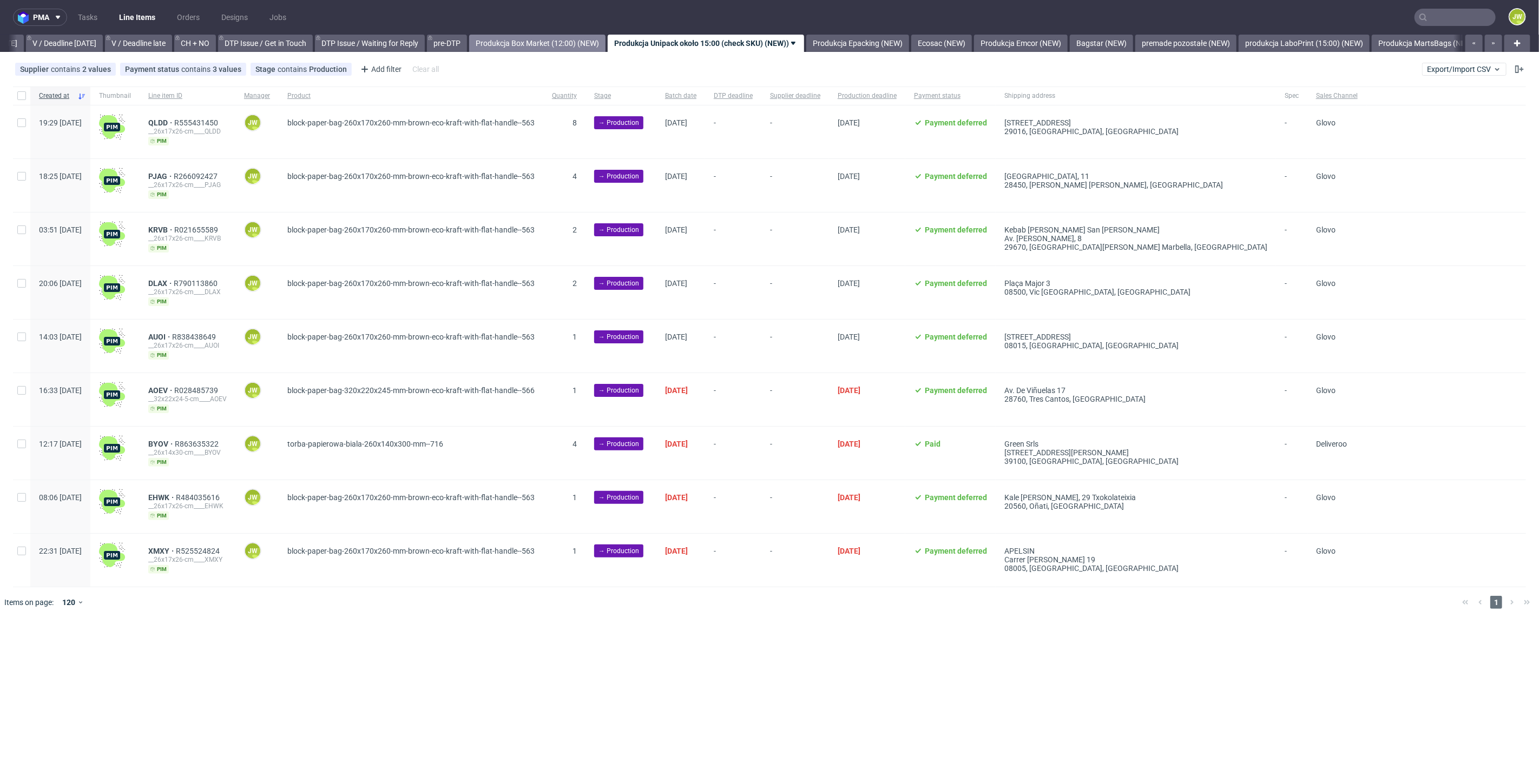
click at [606, 42] on link "Produkcja Box Market (12:00) (NEW)" at bounding box center [537, 43] width 136 height 17
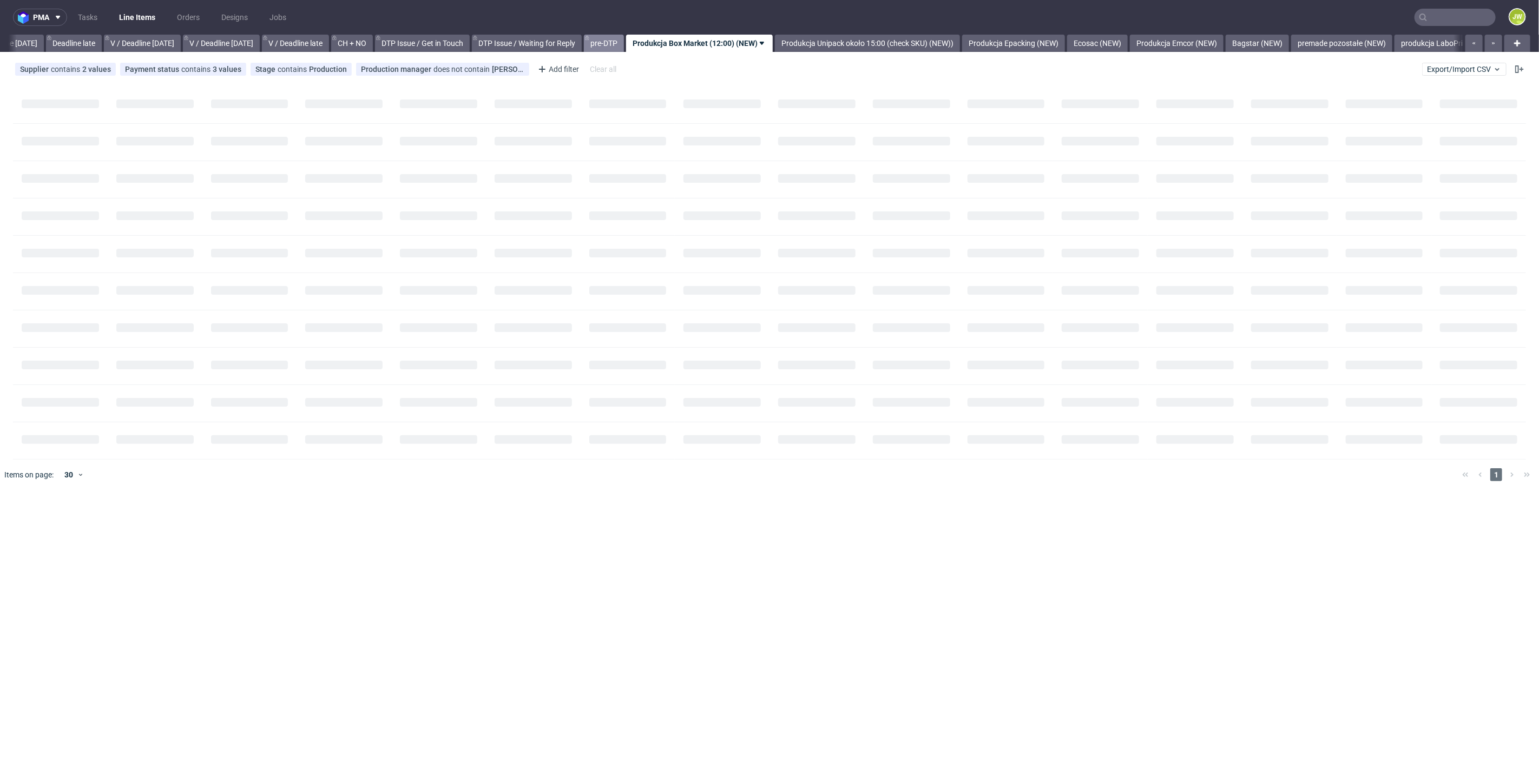
scroll to position [0, 1229]
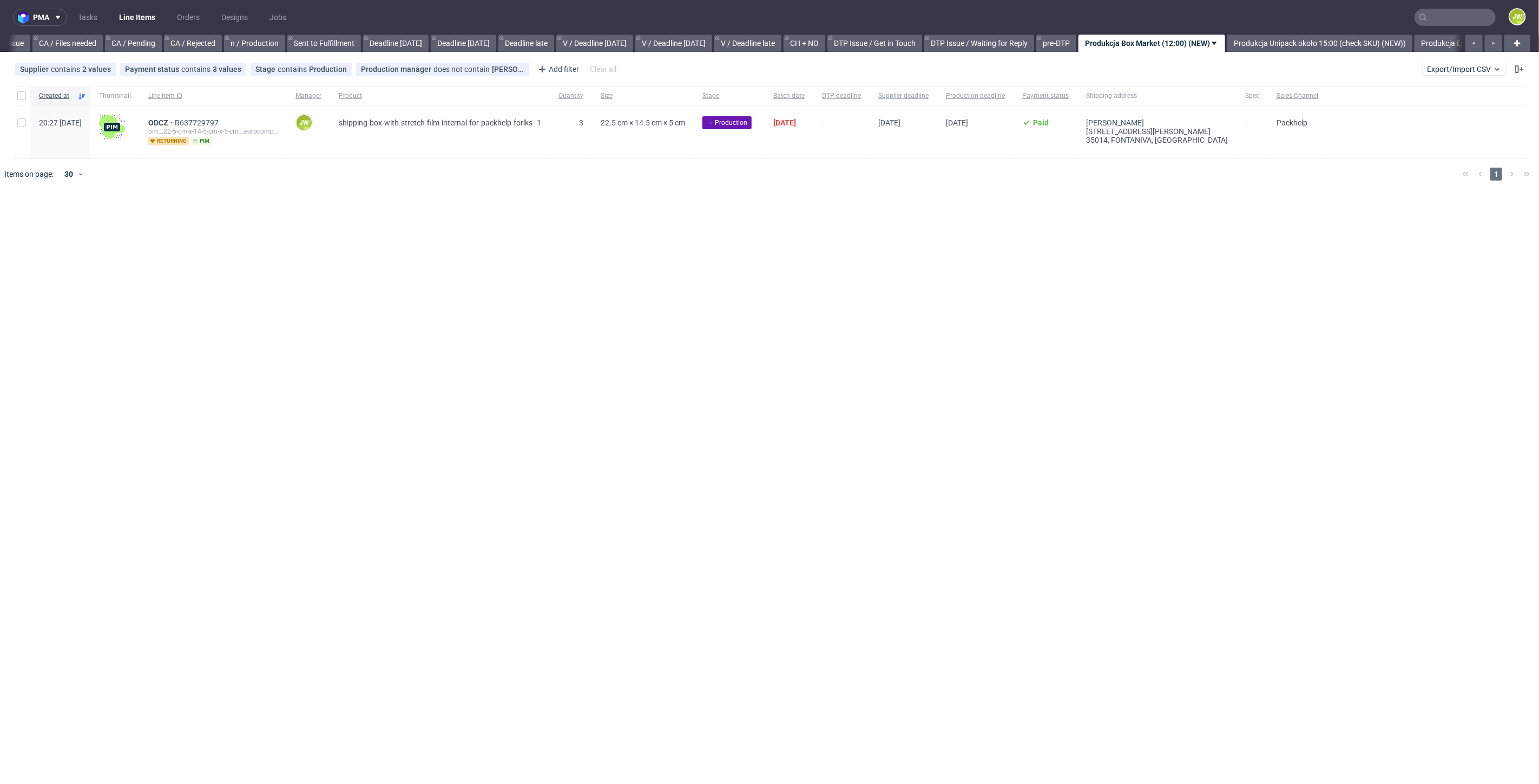
scroll to position [0, 961]
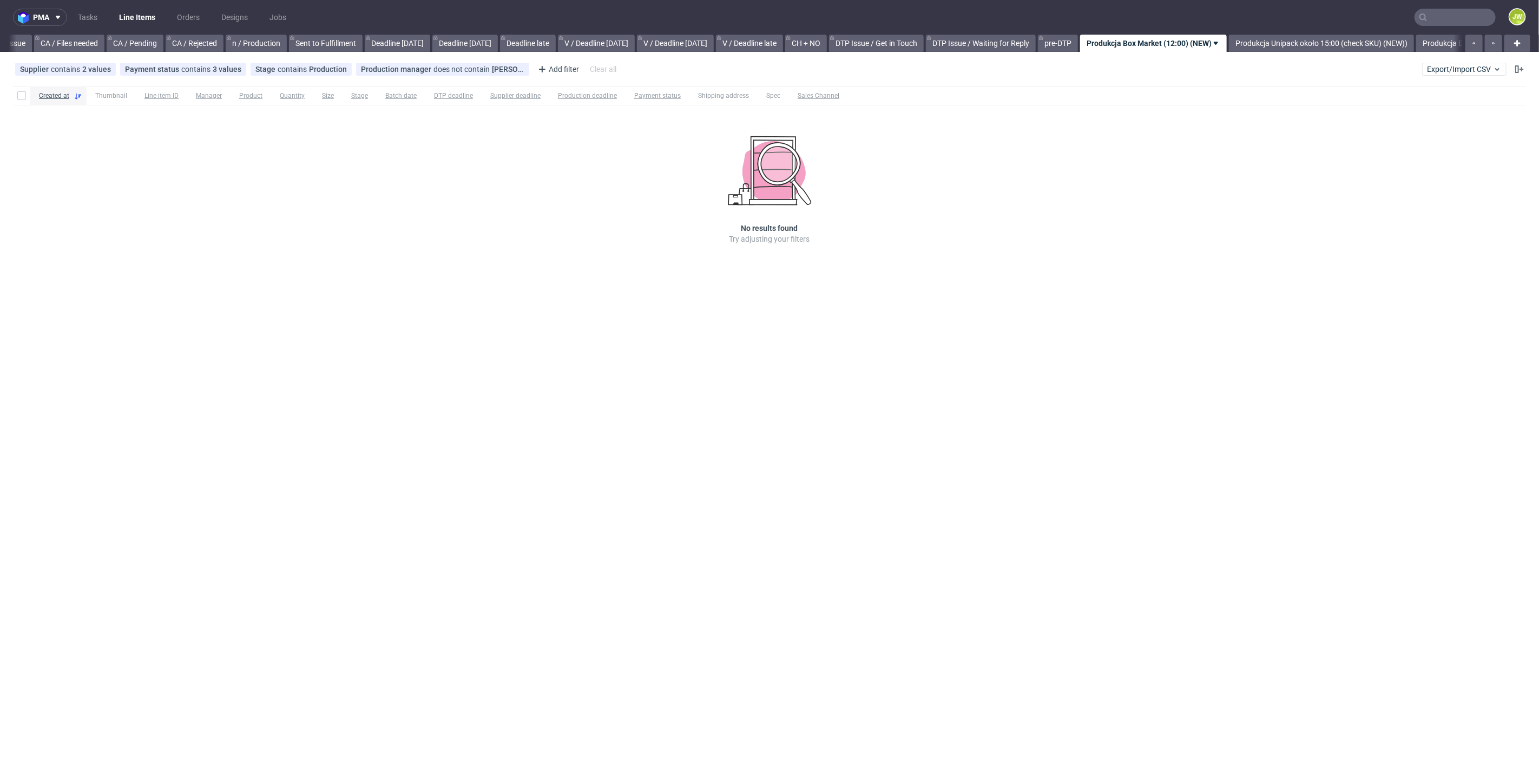
scroll to position [0, 1008]
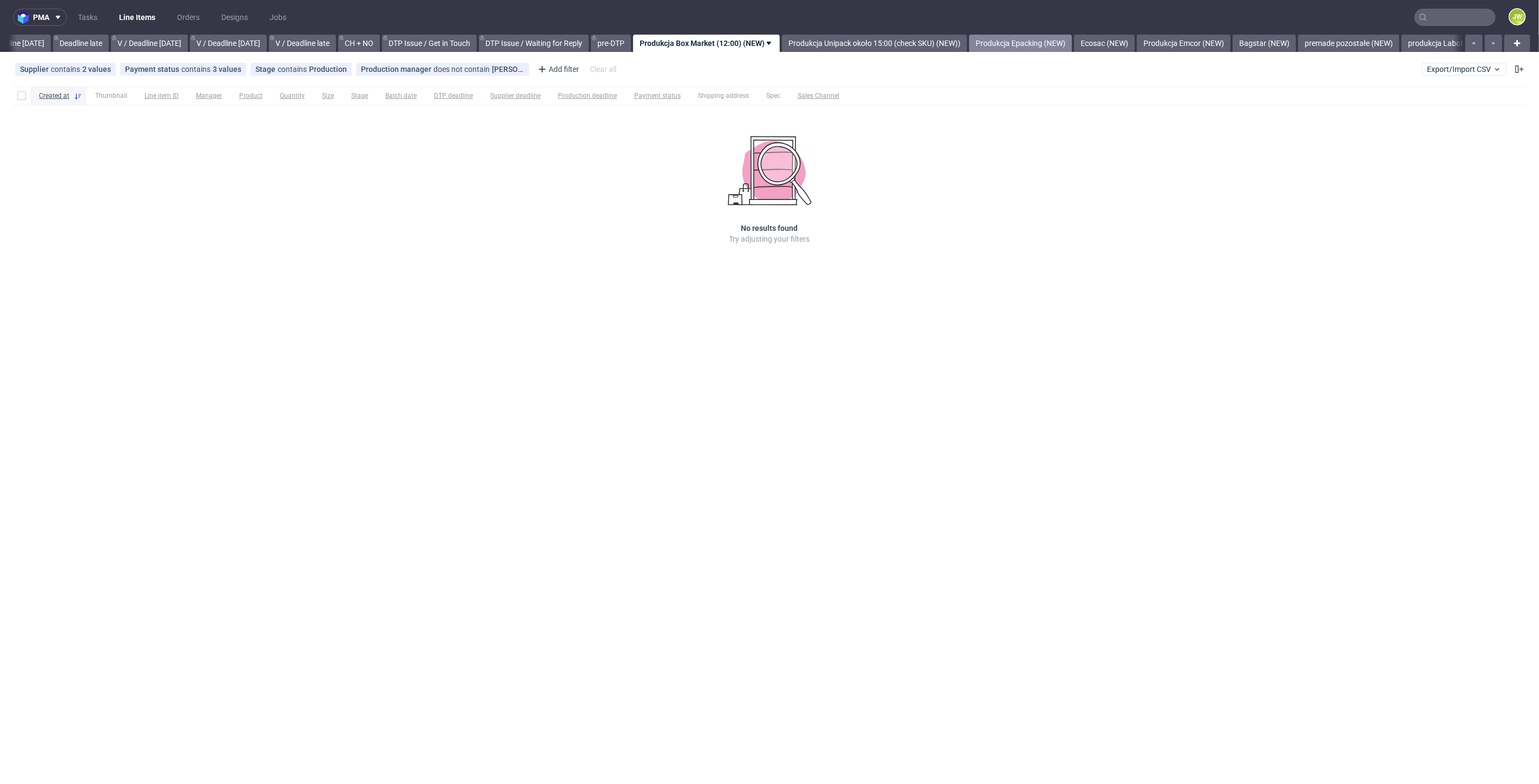
click at [1027, 47] on link "Produkcja Epacking (NEW)" at bounding box center [1020, 43] width 103 height 17
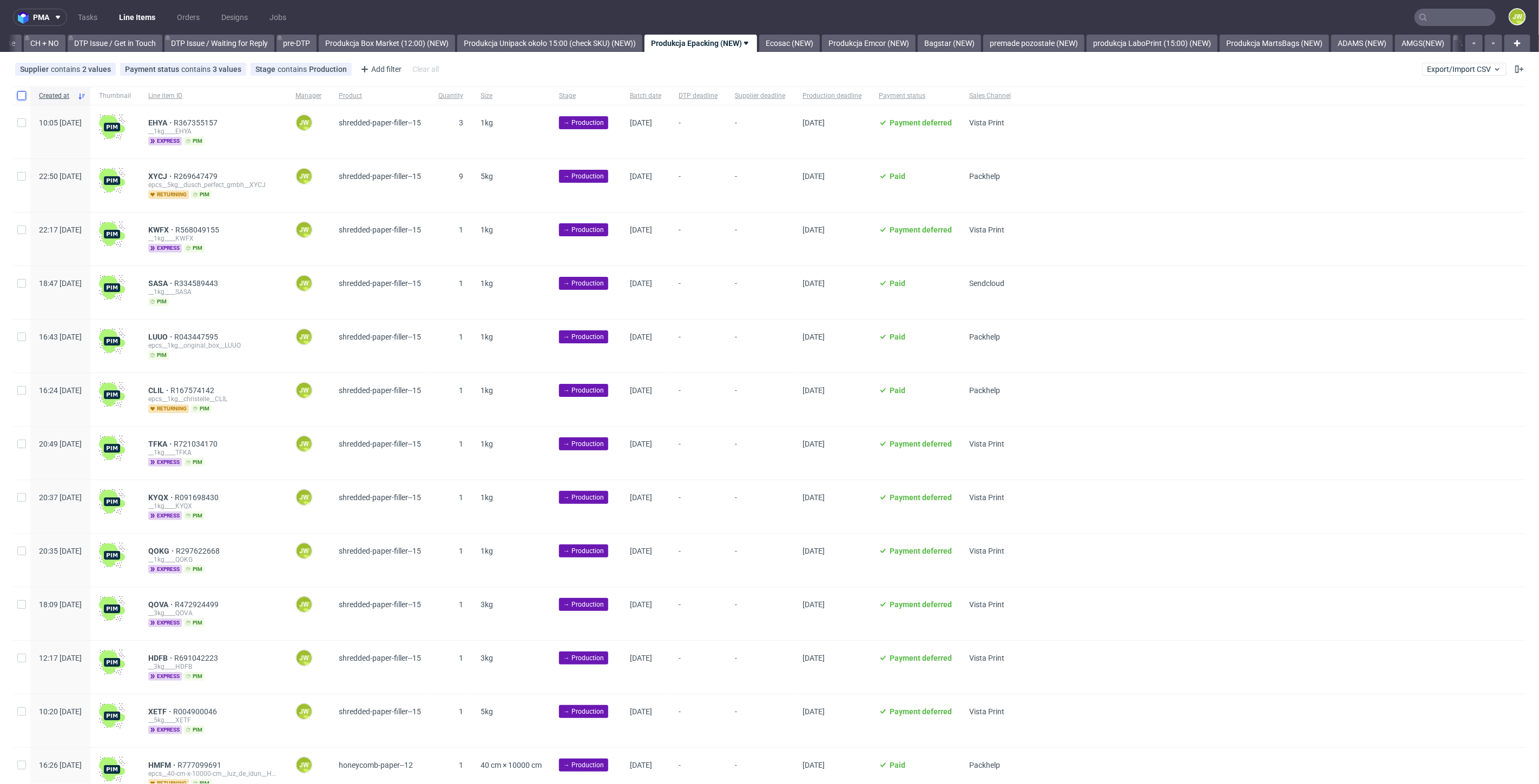
click at [19, 95] on input "checkbox" at bounding box center [22, 96] width 8 height 8
checkbox input "true"
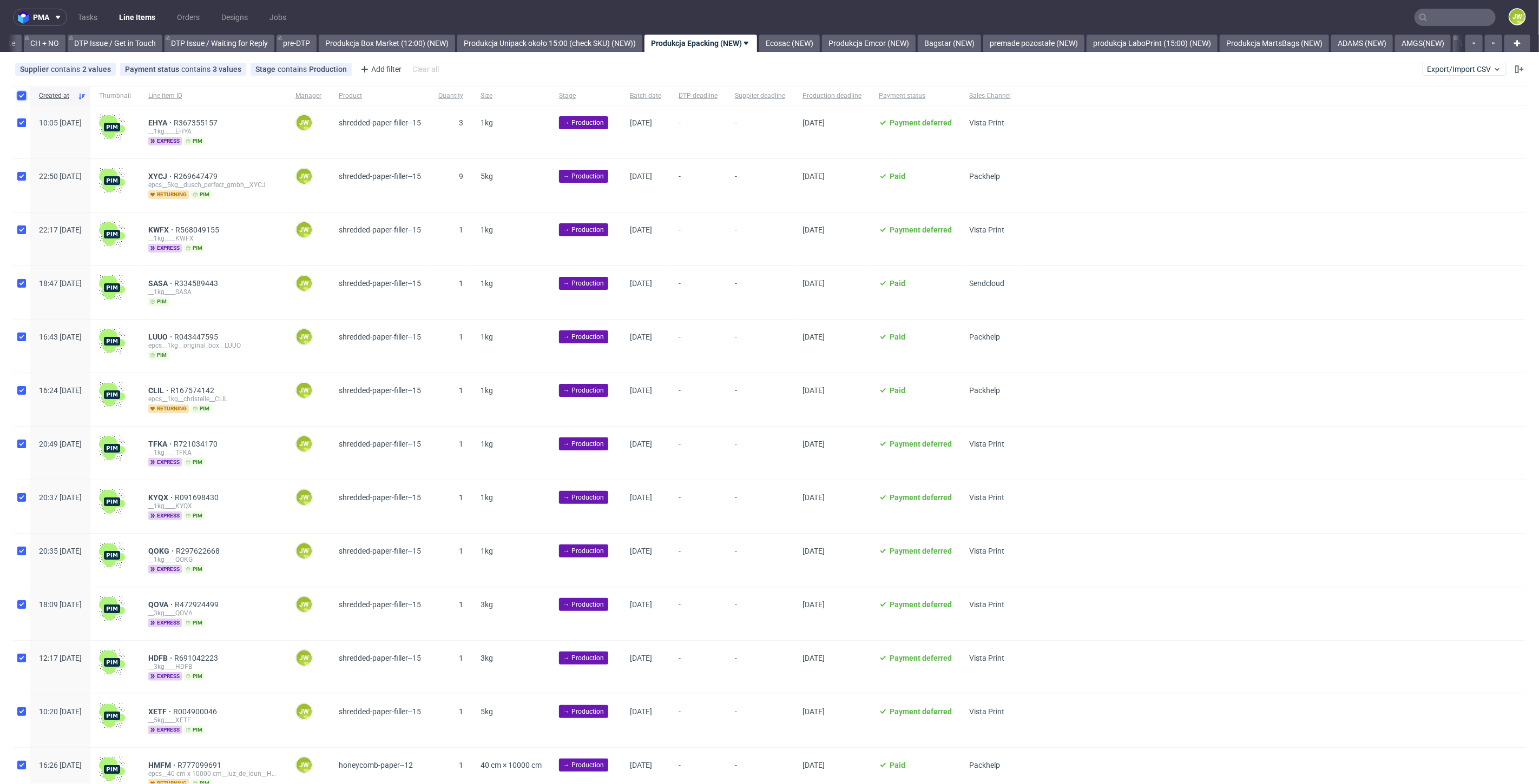
checkbox input "true"
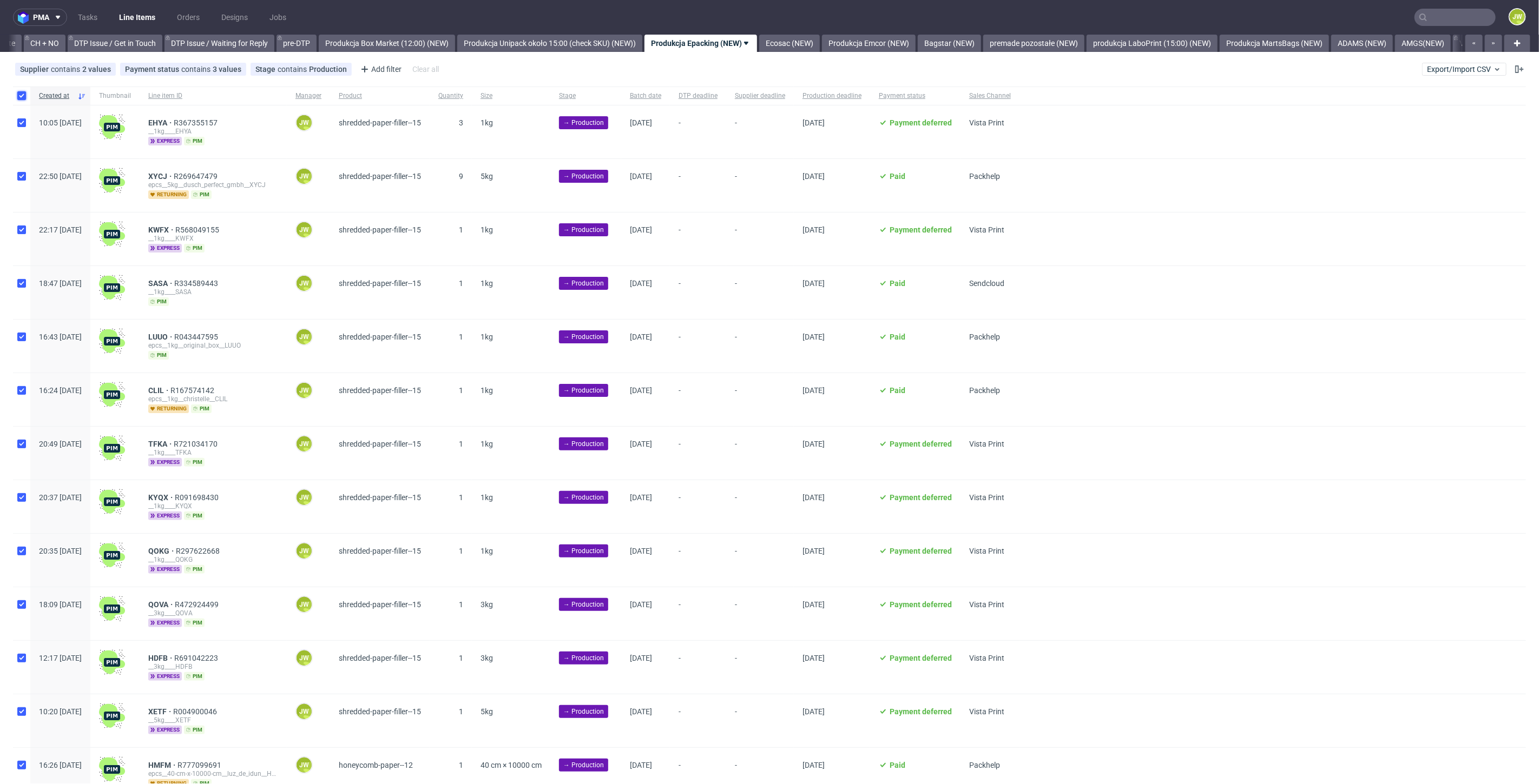
checkbox input "true"
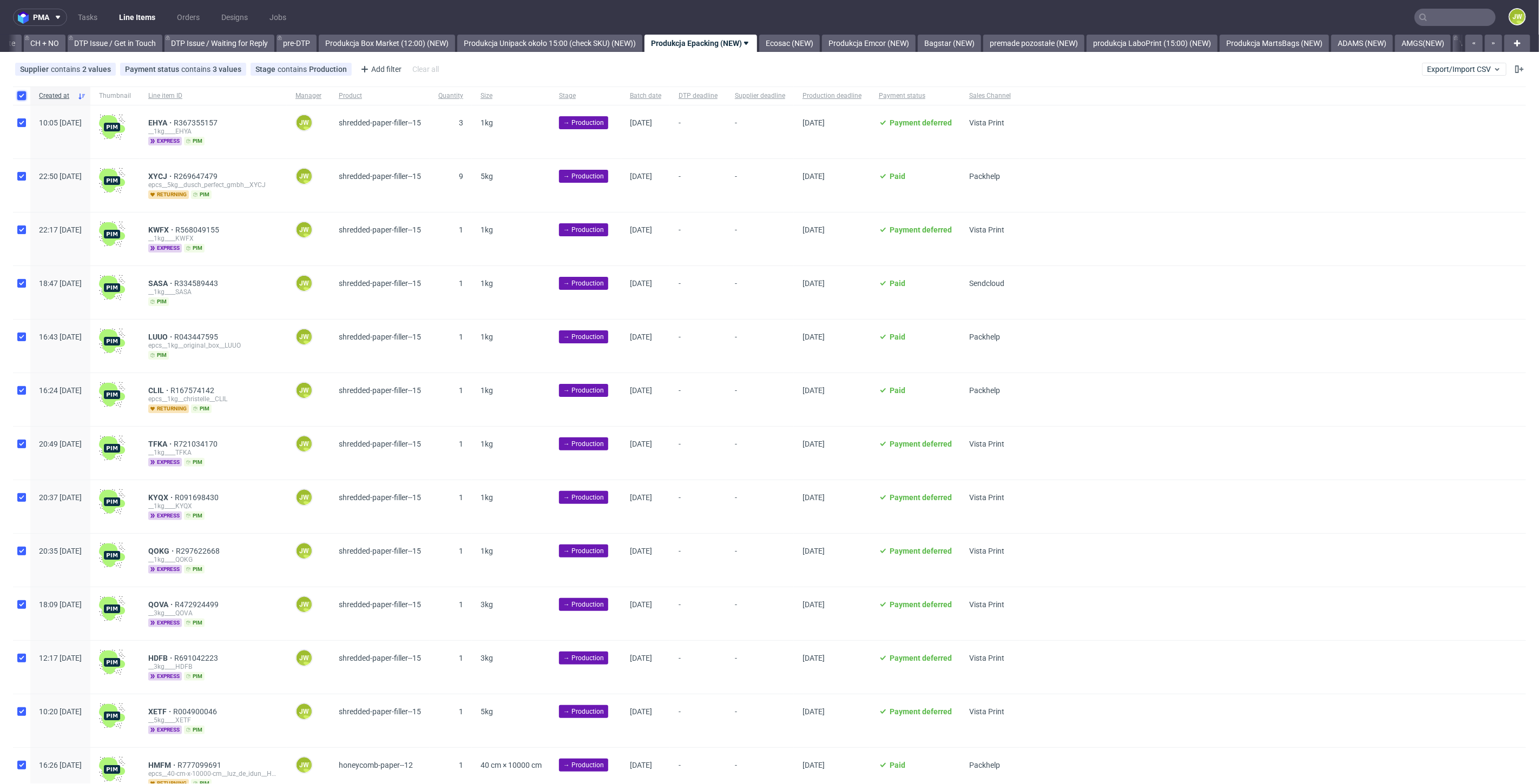
checkbox input "true"
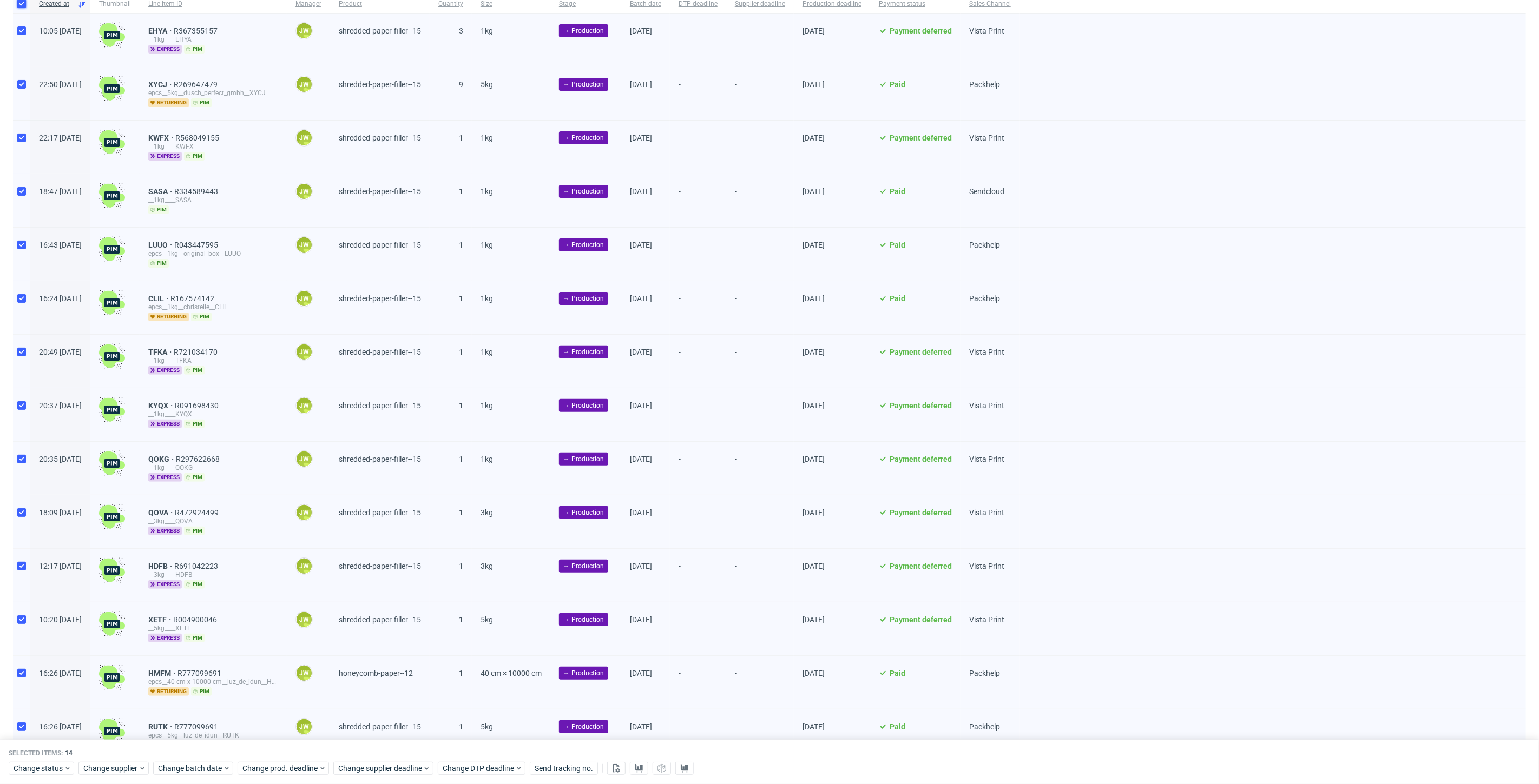
scroll to position [144, 0]
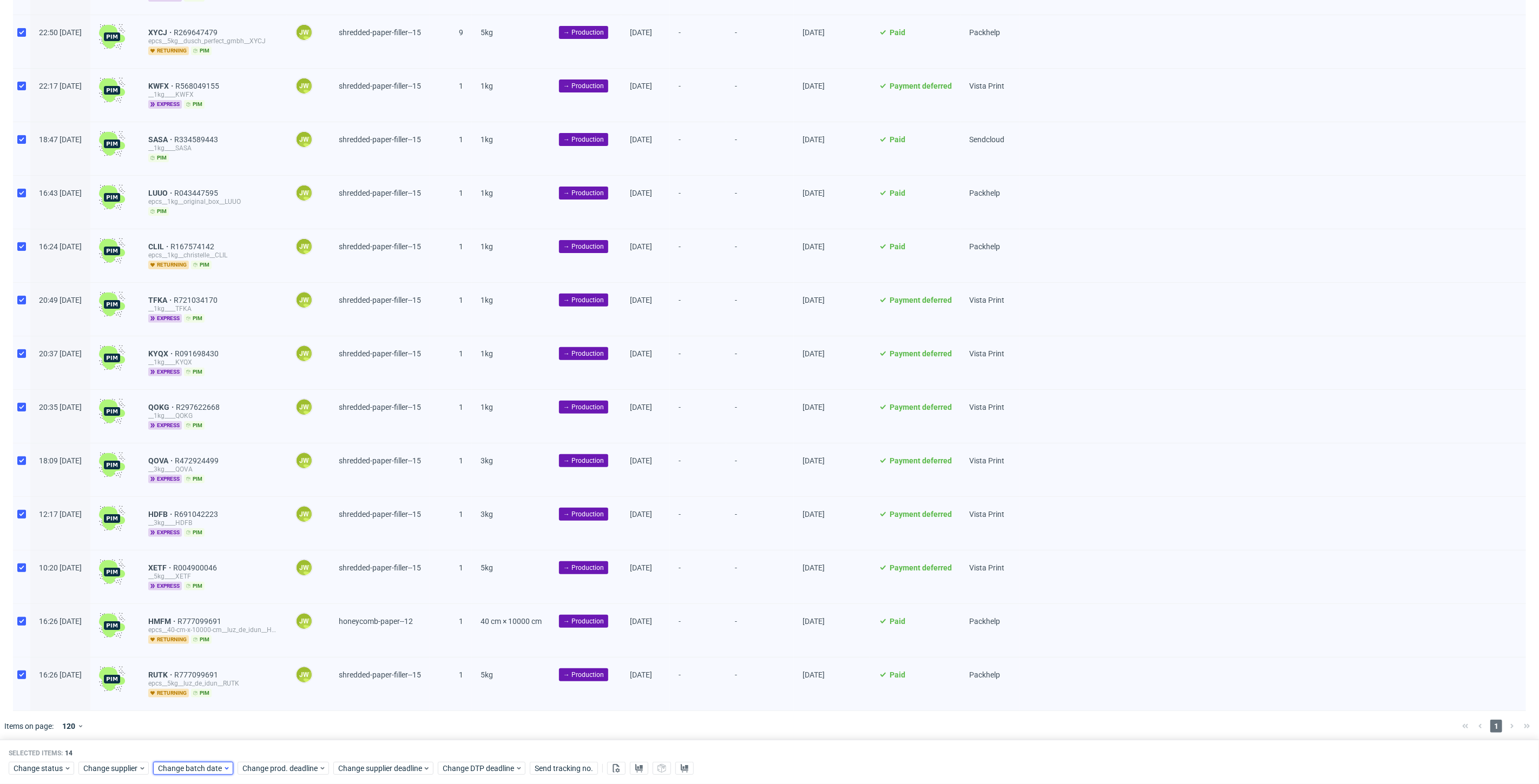
click at [204, 769] on span "Change batch date" at bounding box center [190, 768] width 65 height 11
click at [194, 718] on button "29" at bounding box center [191, 710] width 17 height 17
click at [203, 712] on button "30" at bounding box center [209, 710] width 17 height 17
click at [284, 746] on span "Save" at bounding box center [281, 747] width 17 height 8
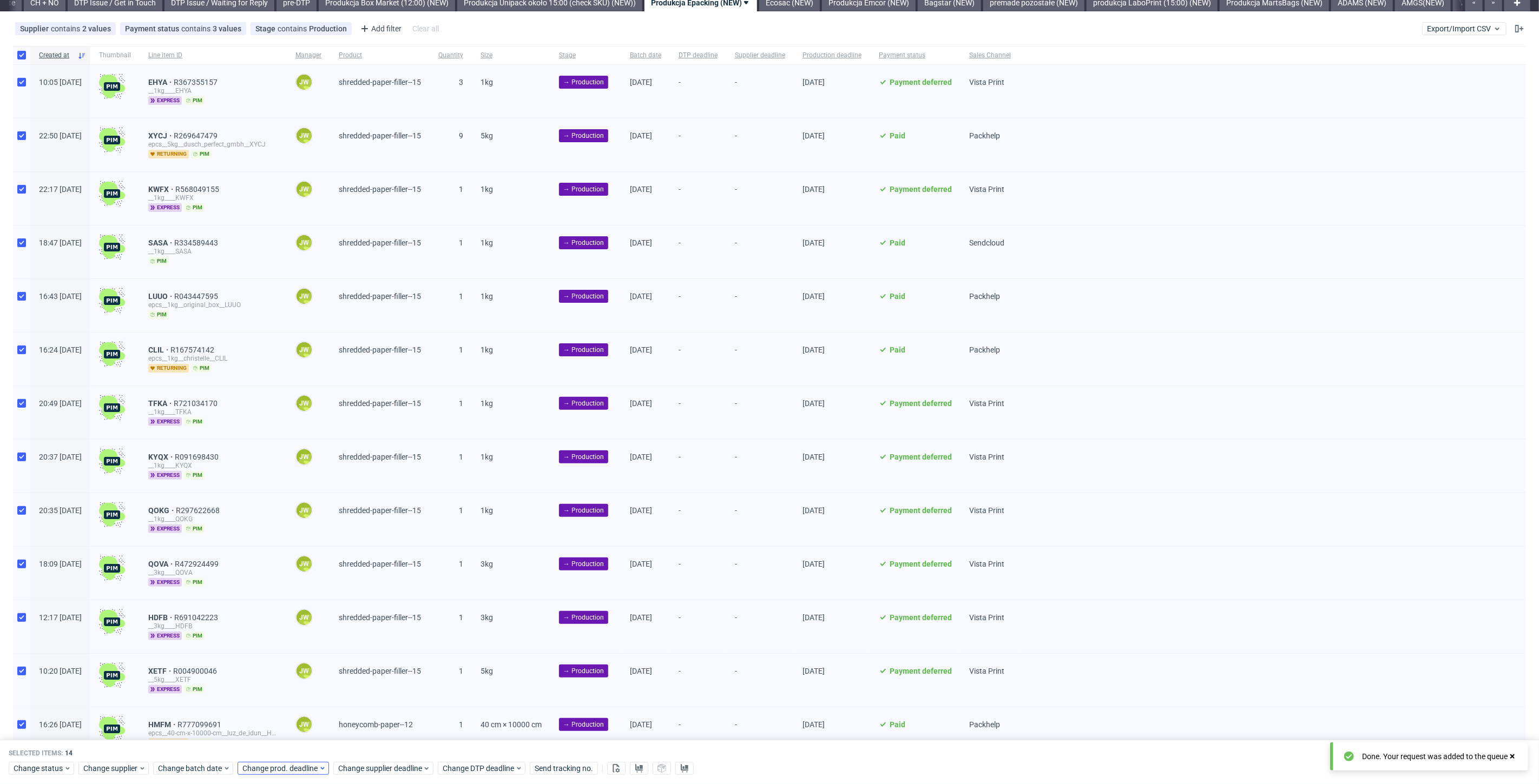
scroll to position [0, 0]
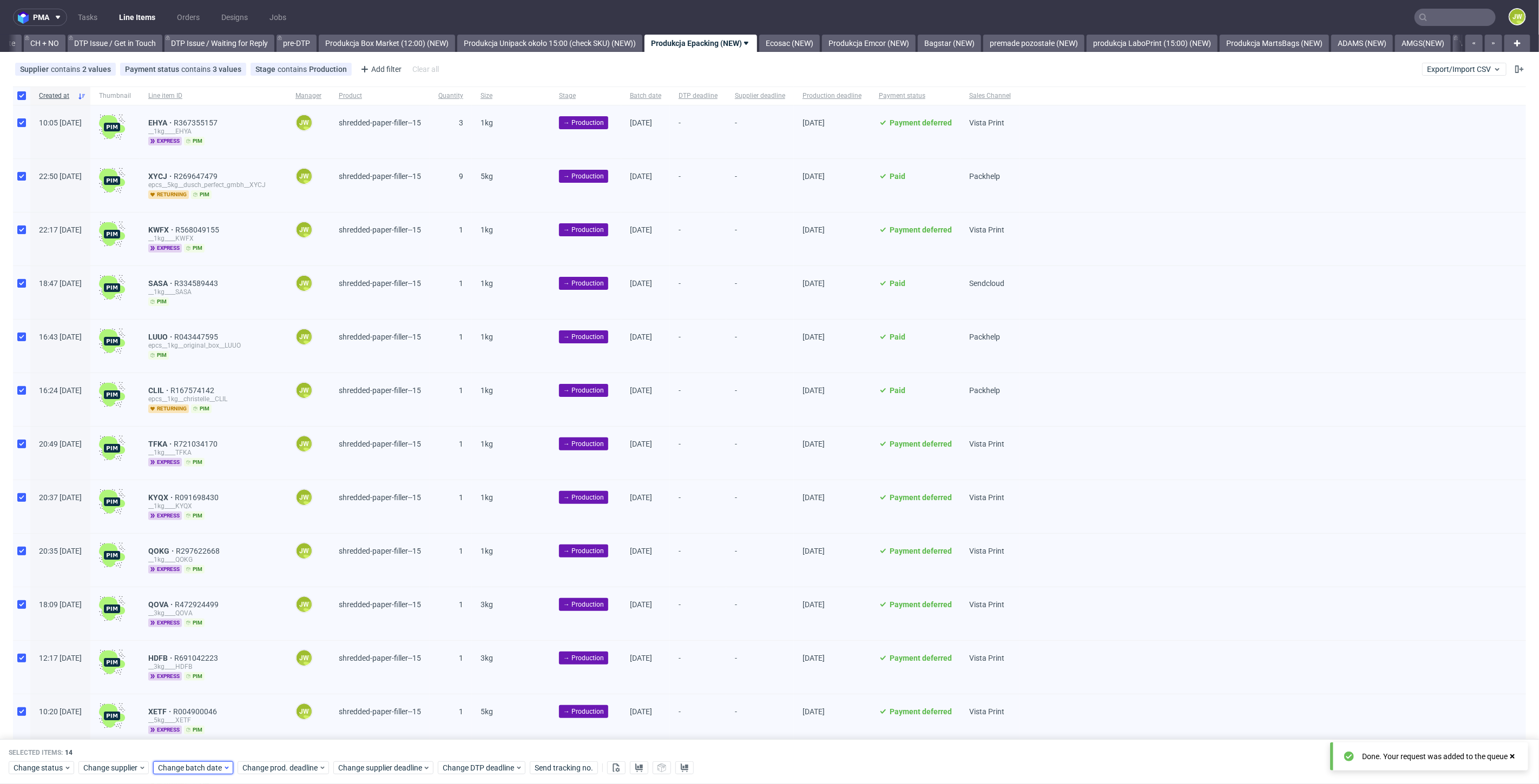
click at [214, 768] on span "Change batch date" at bounding box center [190, 768] width 65 height 11
click at [196, 714] on button "29" at bounding box center [191, 710] width 17 height 17
drag, startPoint x: 275, startPoint y: 749, endPoint x: 275, endPoint y: 759, distance: 10.0
click at [275, 749] on span "Save" at bounding box center [281, 747] width 17 height 8
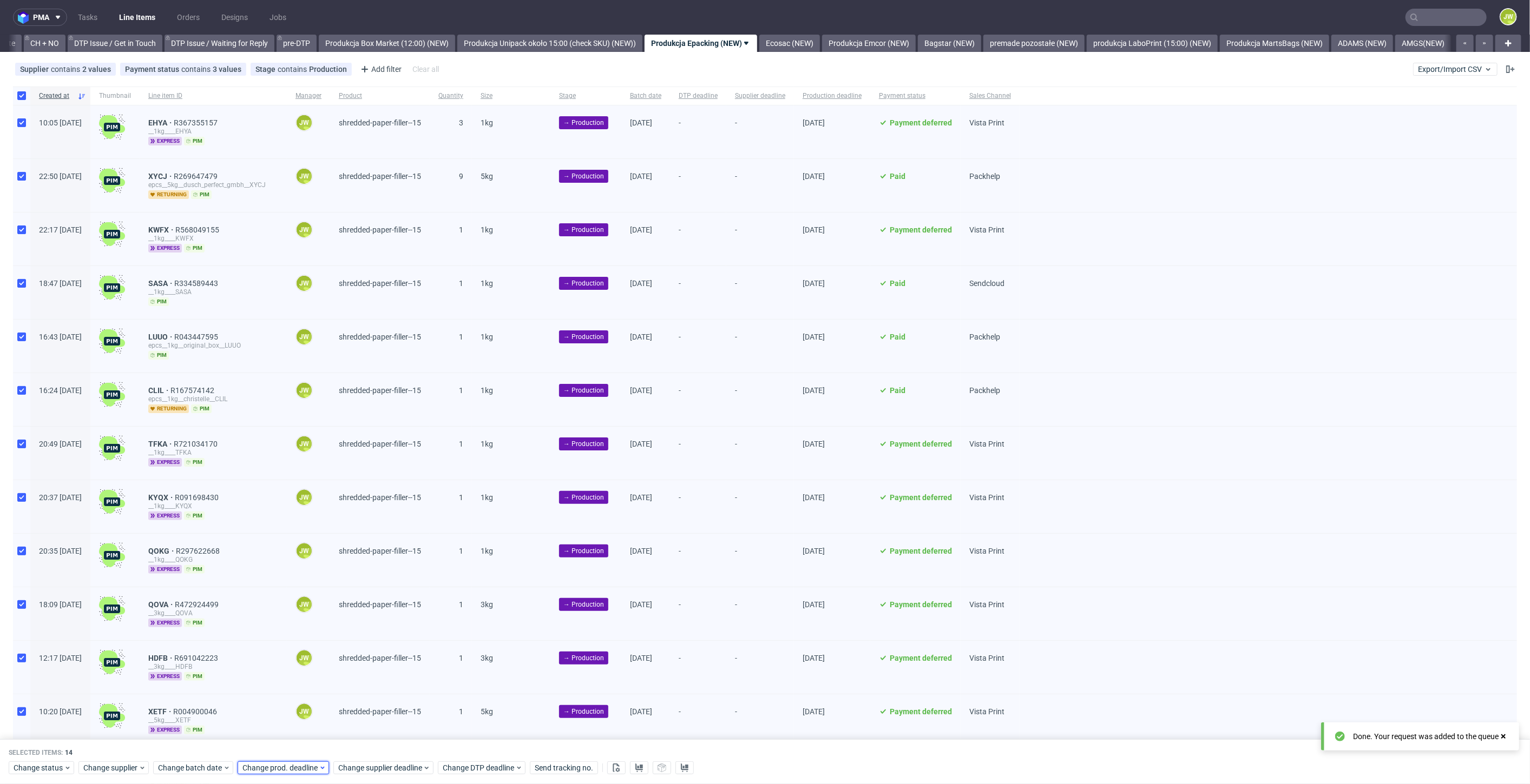
click at [273, 765] on span "Change prod. deadline" at bounding box center [281, 768] width 76 height 11
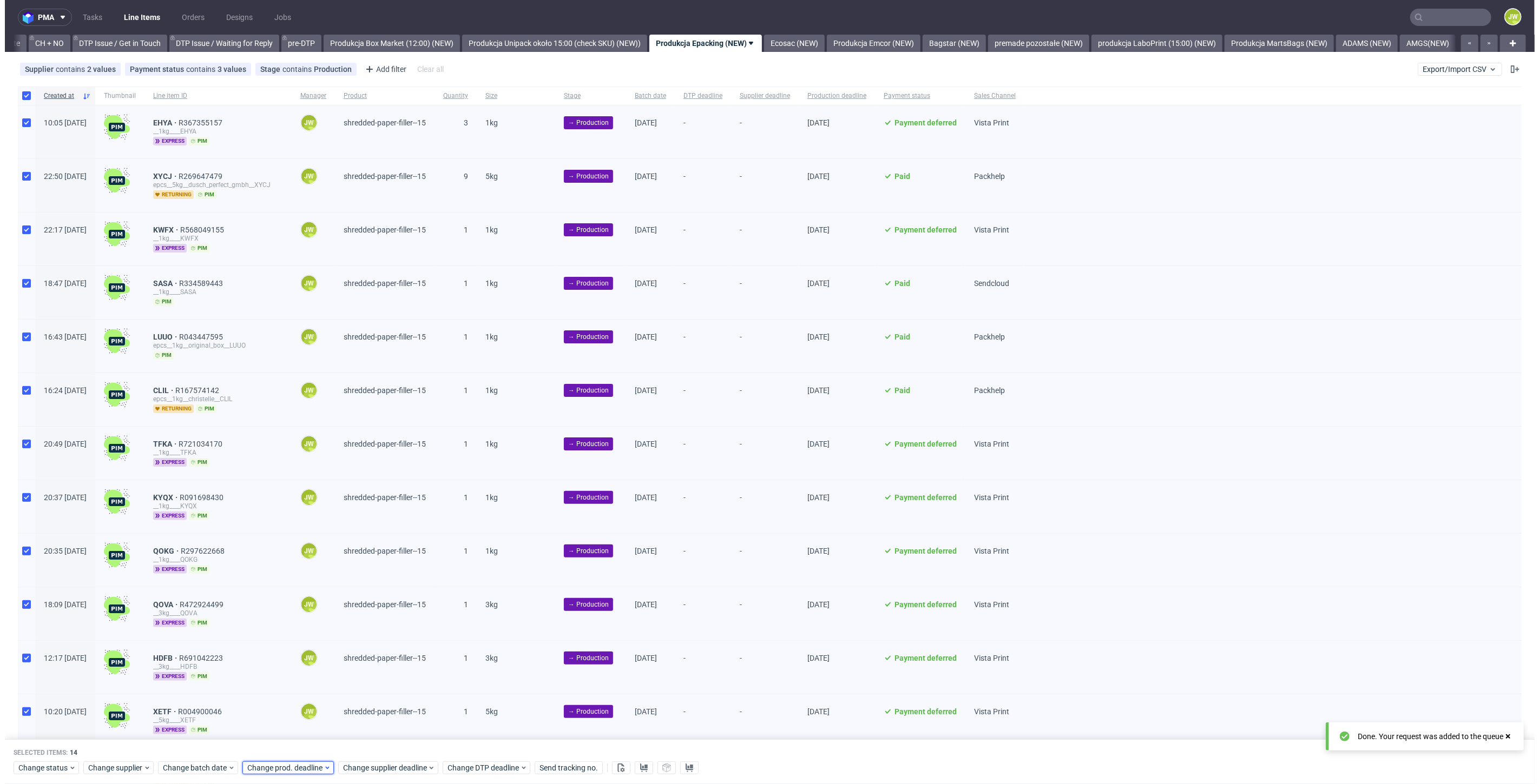
scroll to position [0, 1543]
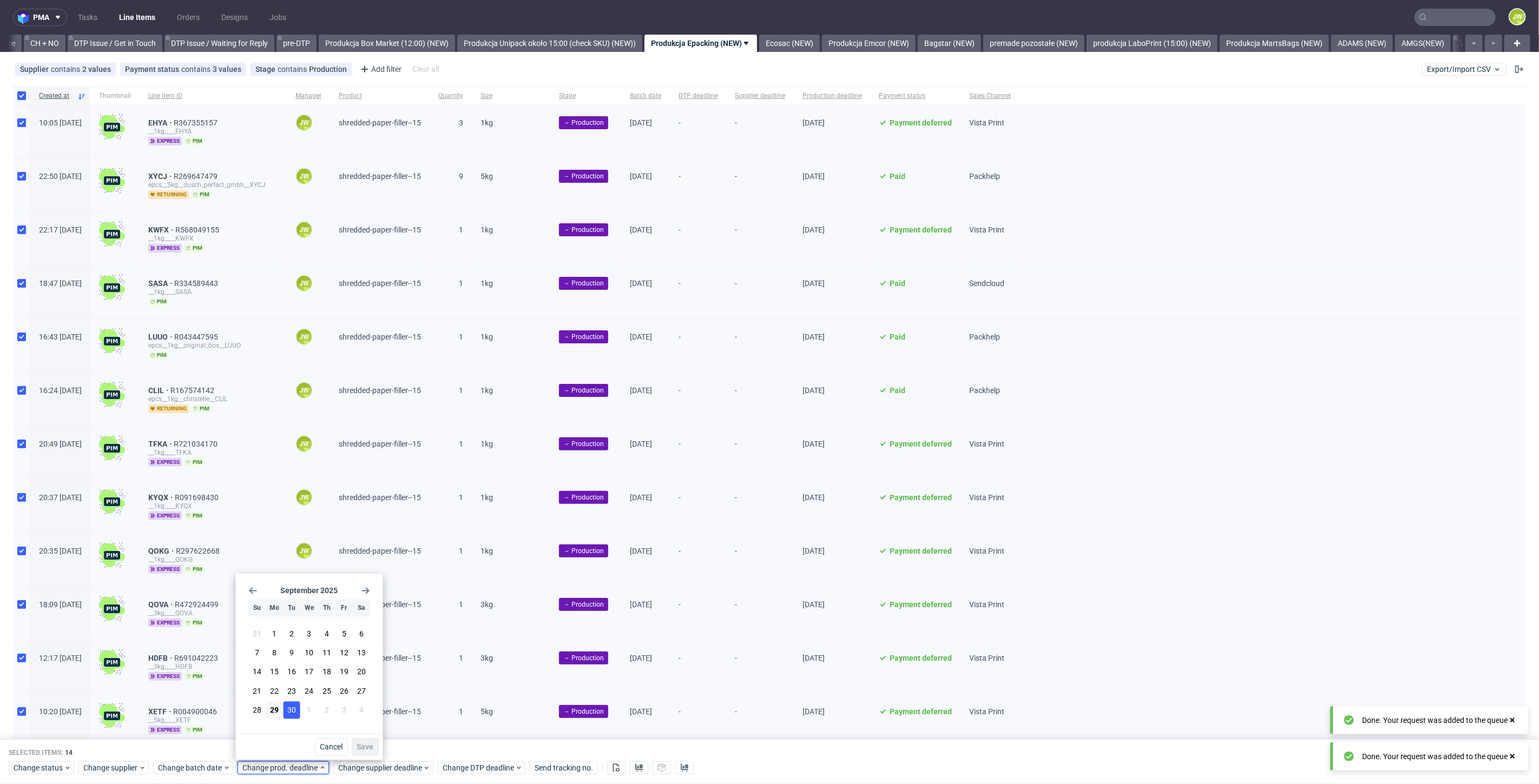
click at [296, 714] on button "30" at bounding box center [292, 710] width 17 height 17
click at [367, 750] on span "Save" at bounding box center [366, 747] width 17 height 8
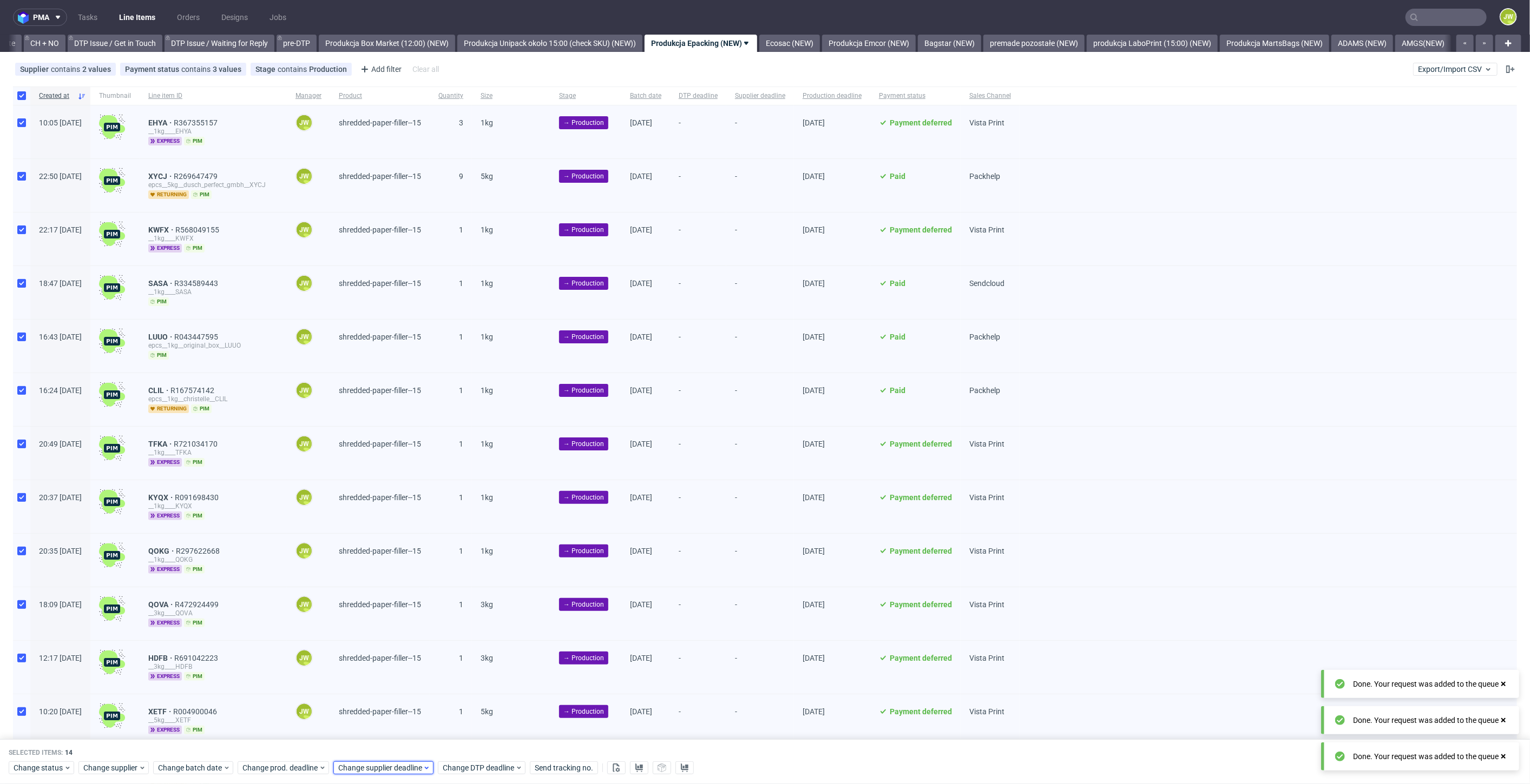
click at [364, 766] on span "Change supplier deadline" at bounding box center [380, 768] width 84 height 11
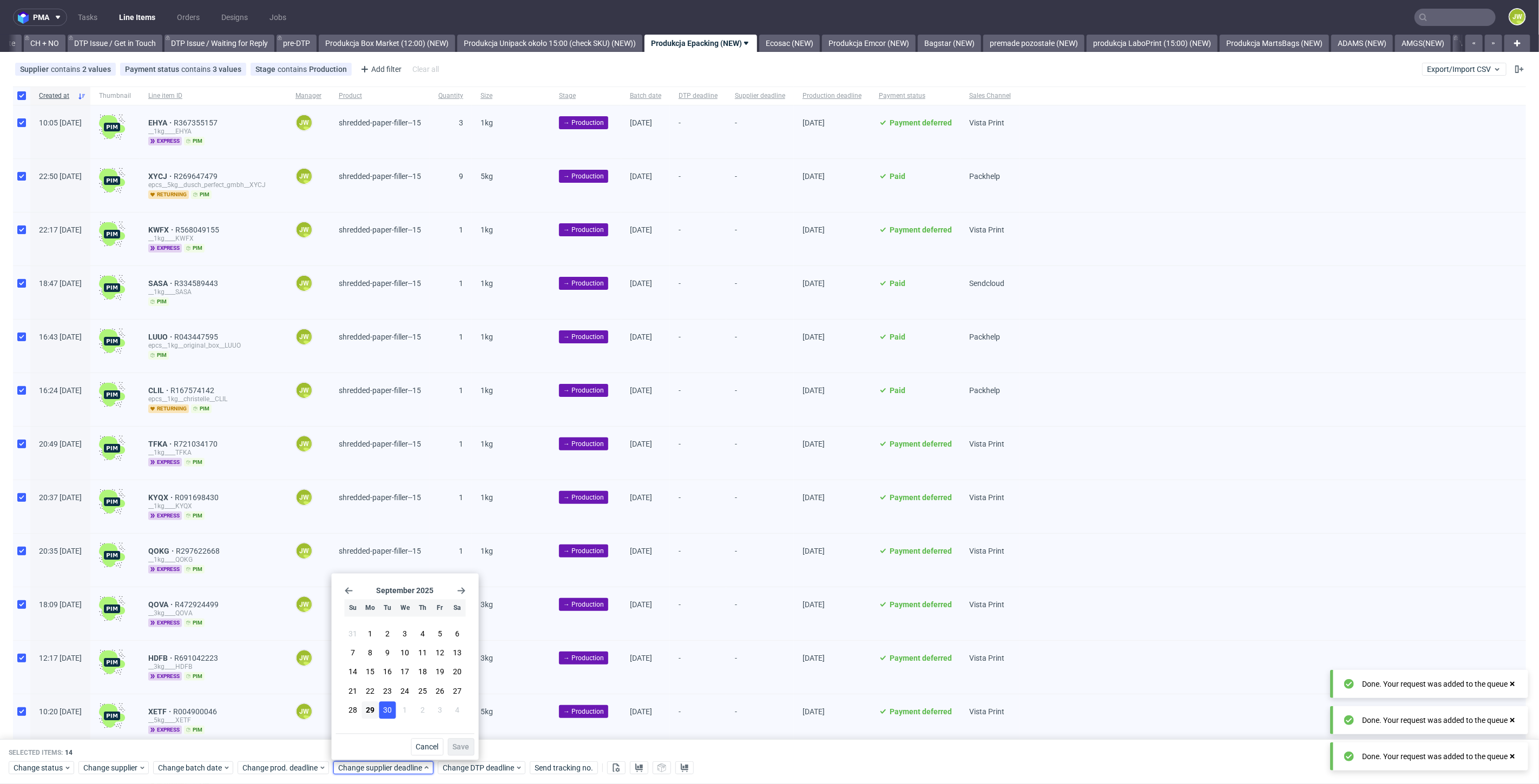
click at [387, 711] on span "30" at bounding box center [387, 710] width 8 height 11
click at [469, 748] on span "Save" at bounding box center [461, 747] width 17 height 8
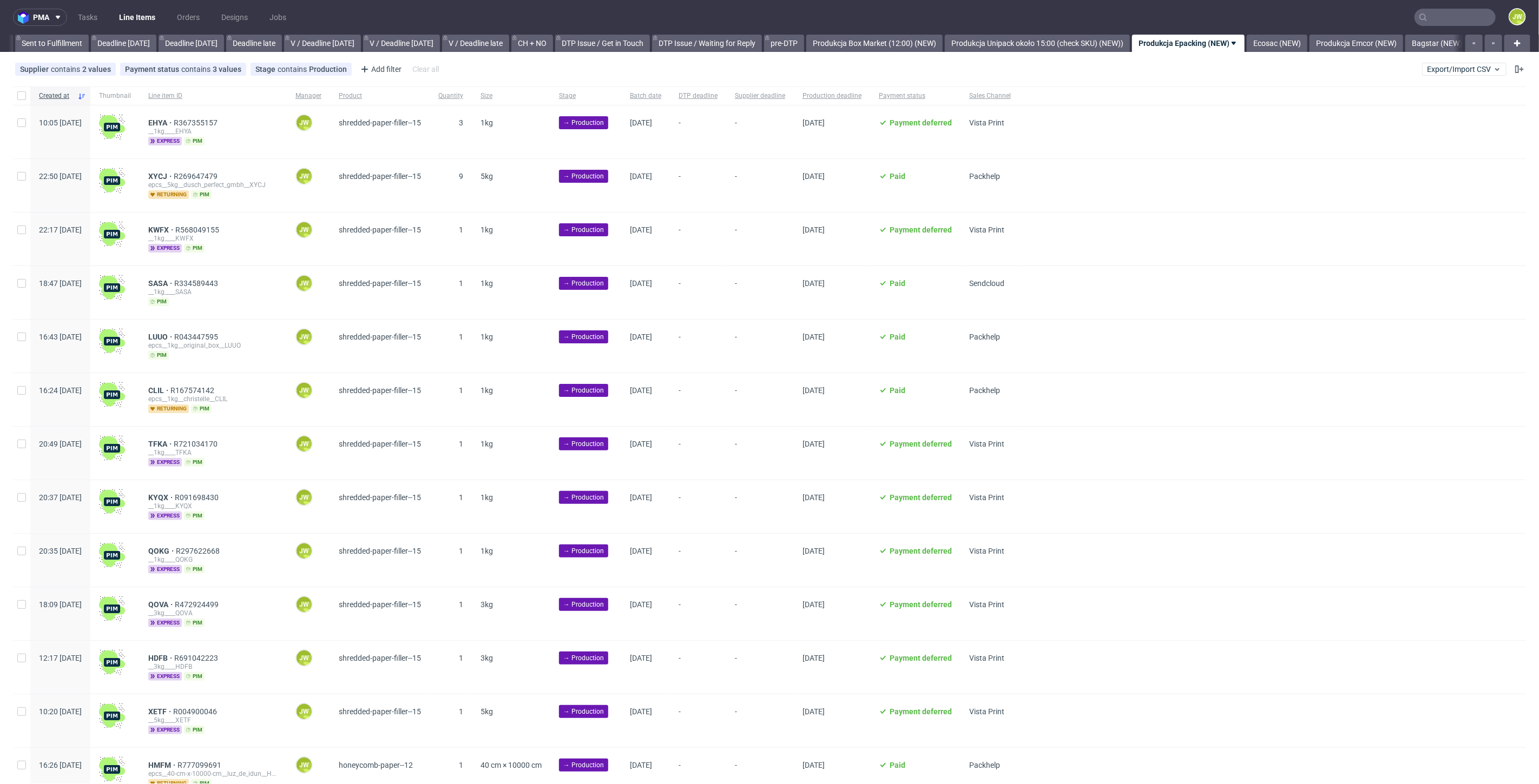
scroll to position [0, 1412]
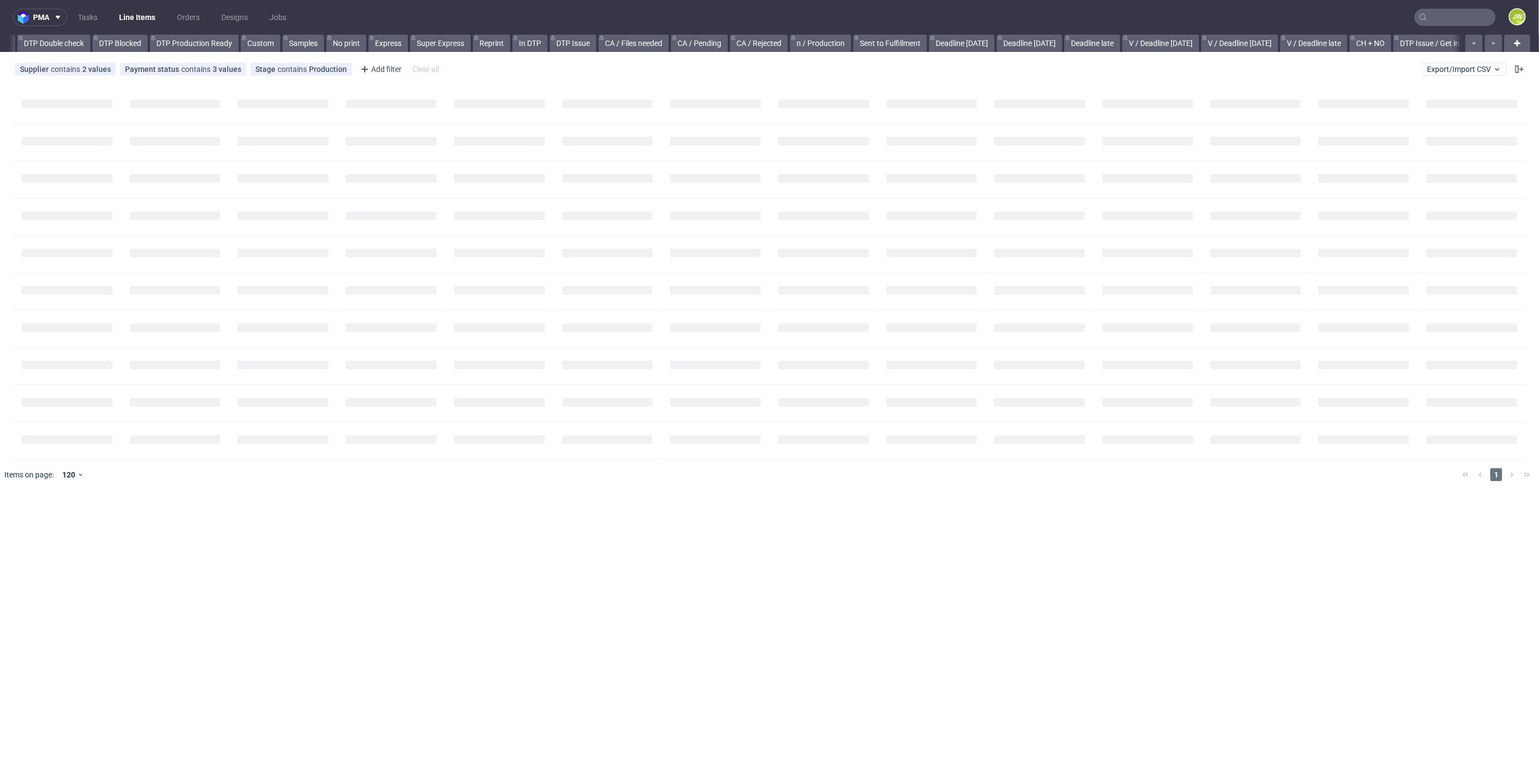
scroll to position [0, 848]
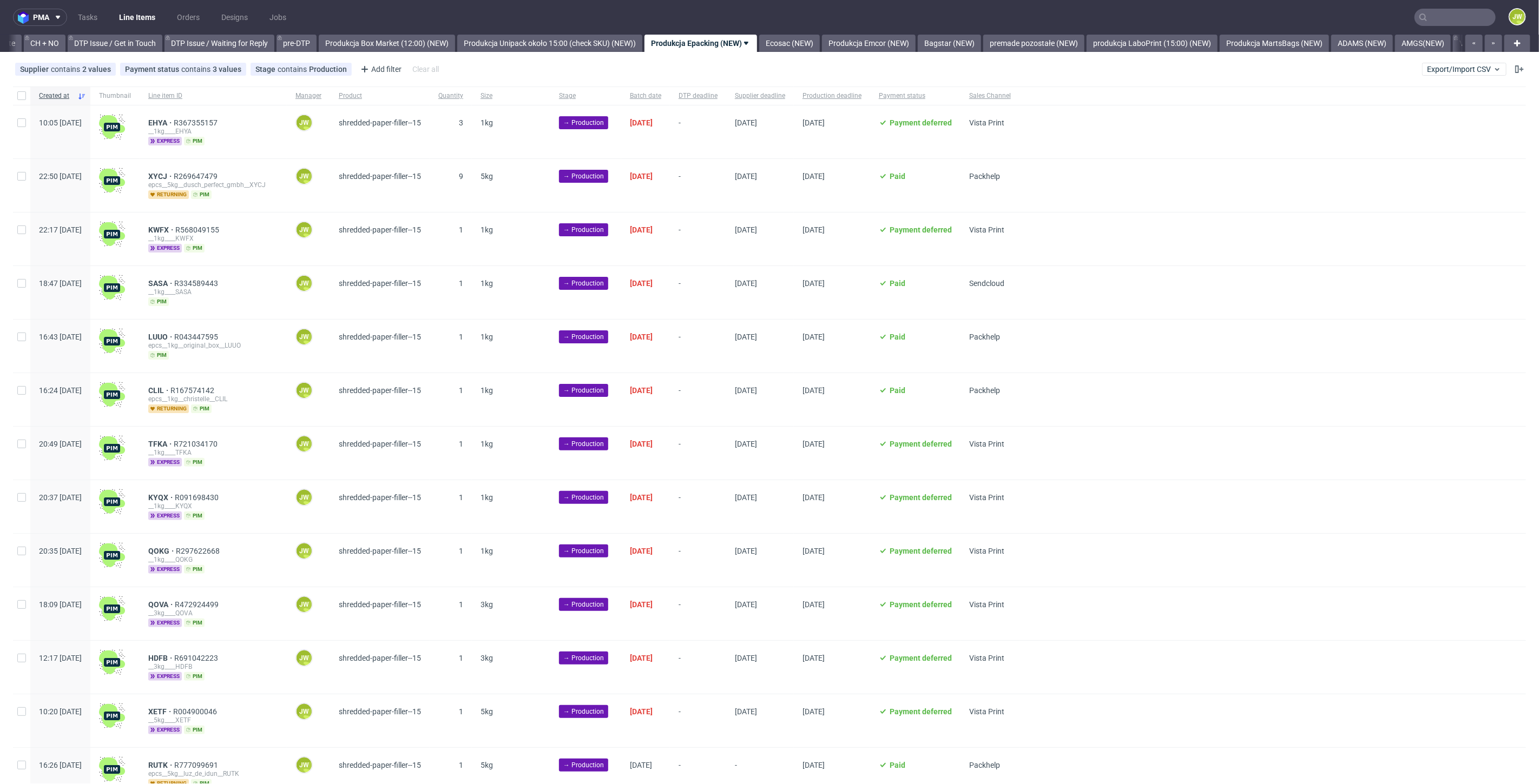
scroll to position [100, 0]
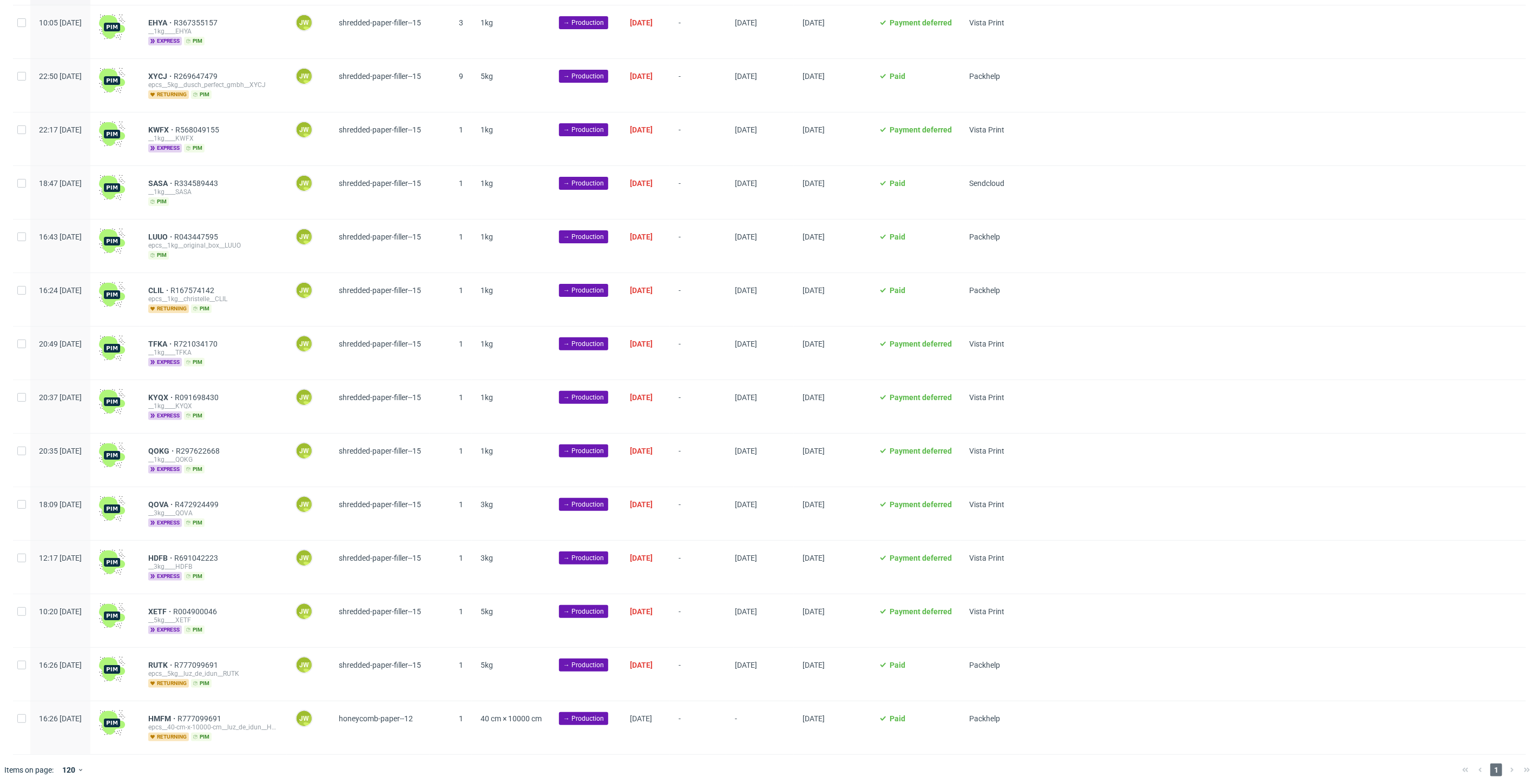
scroll to position [0, 1543]
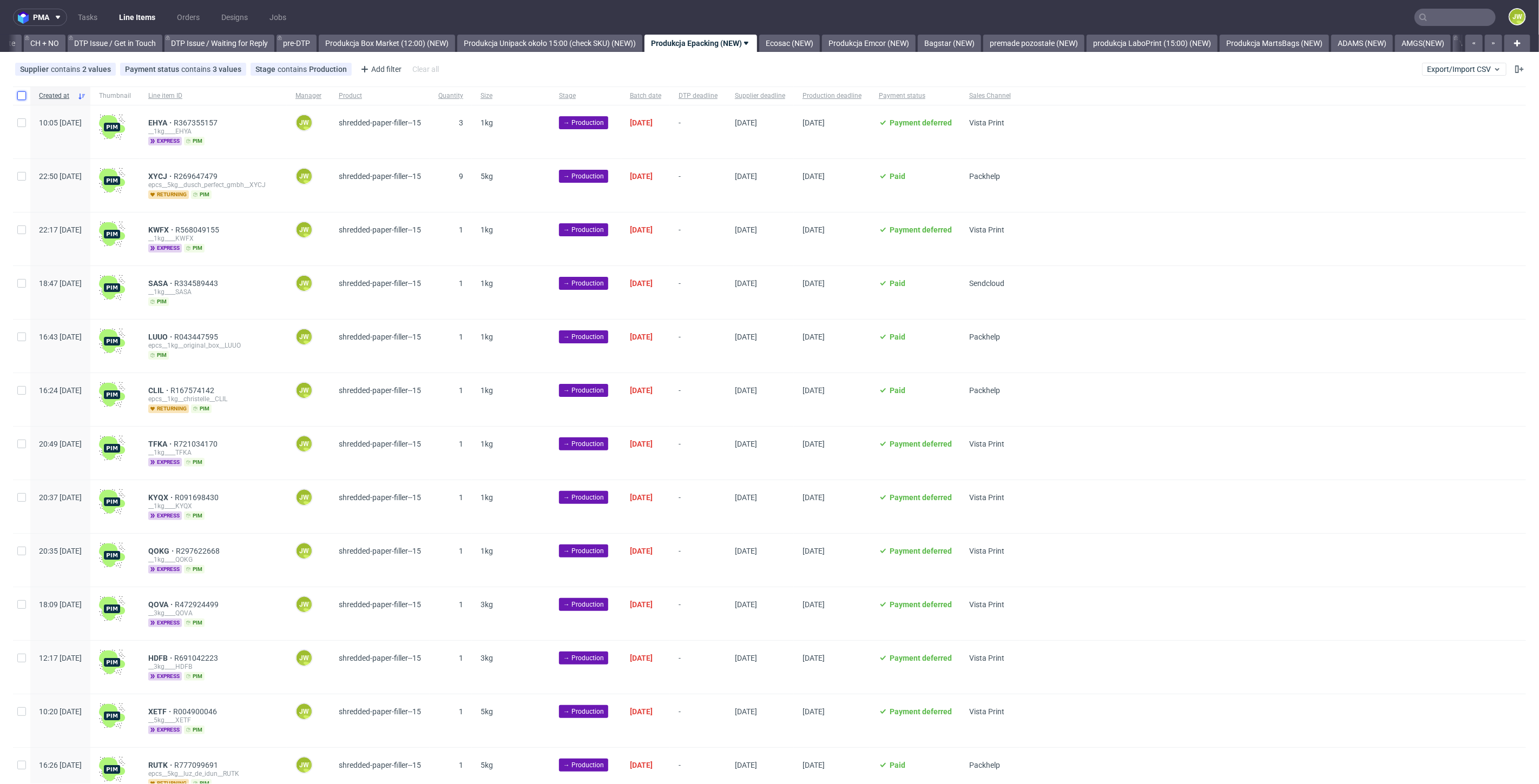
click at [22, 97] on input "checkbox" at bounding box center [22, 96] width 8 height 8
checkbox input "true"
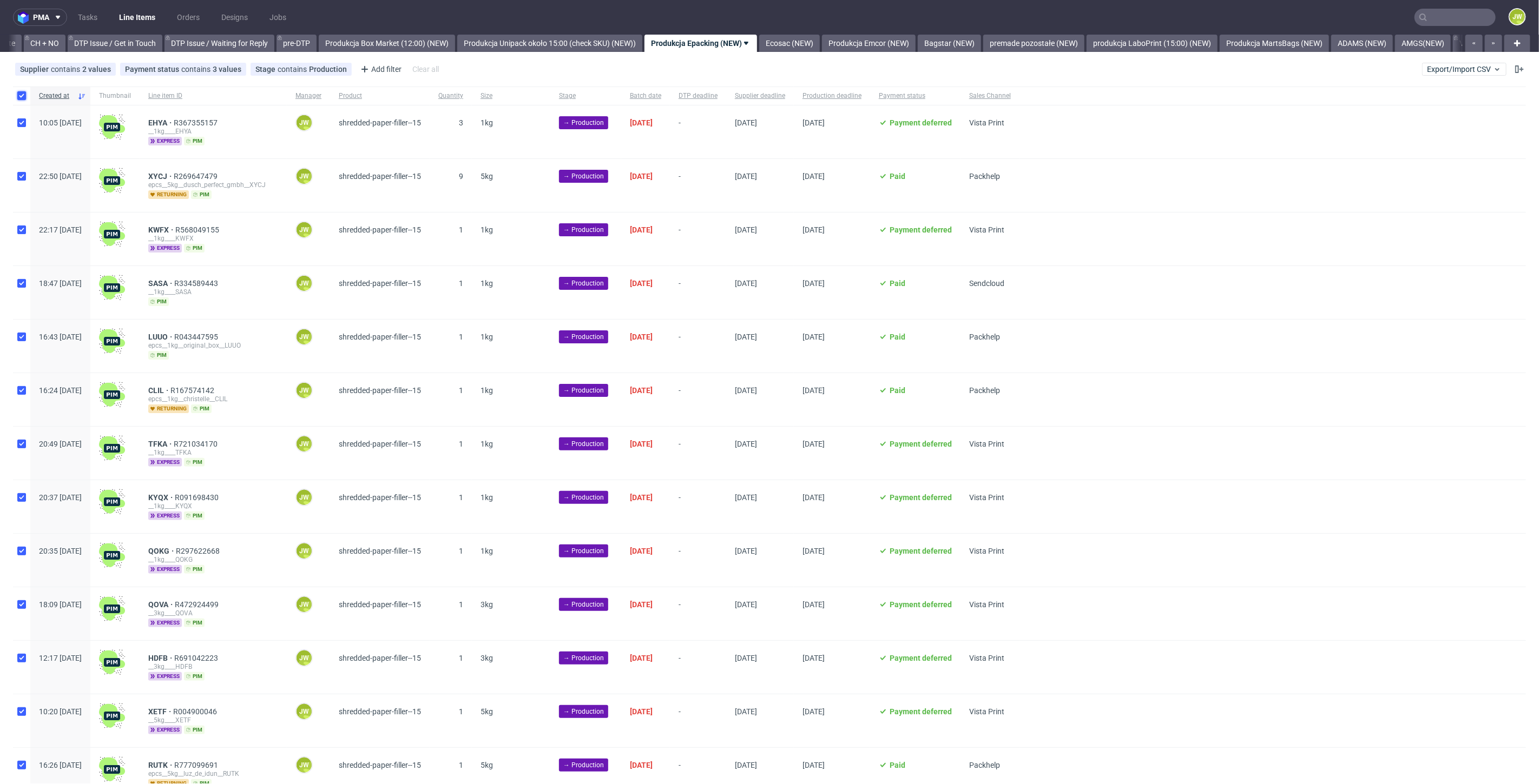
checkbox input "true"
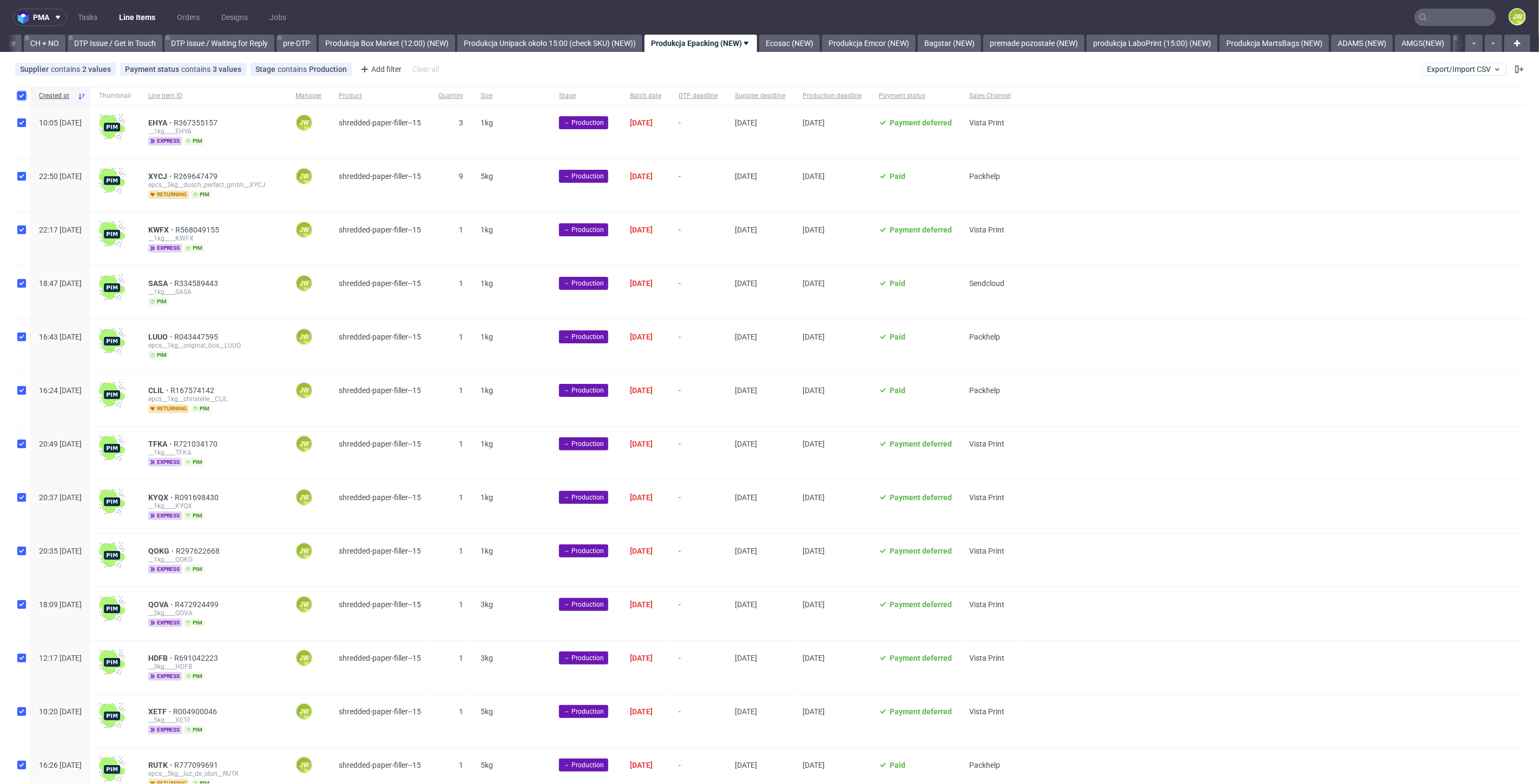
checkbox input "true"
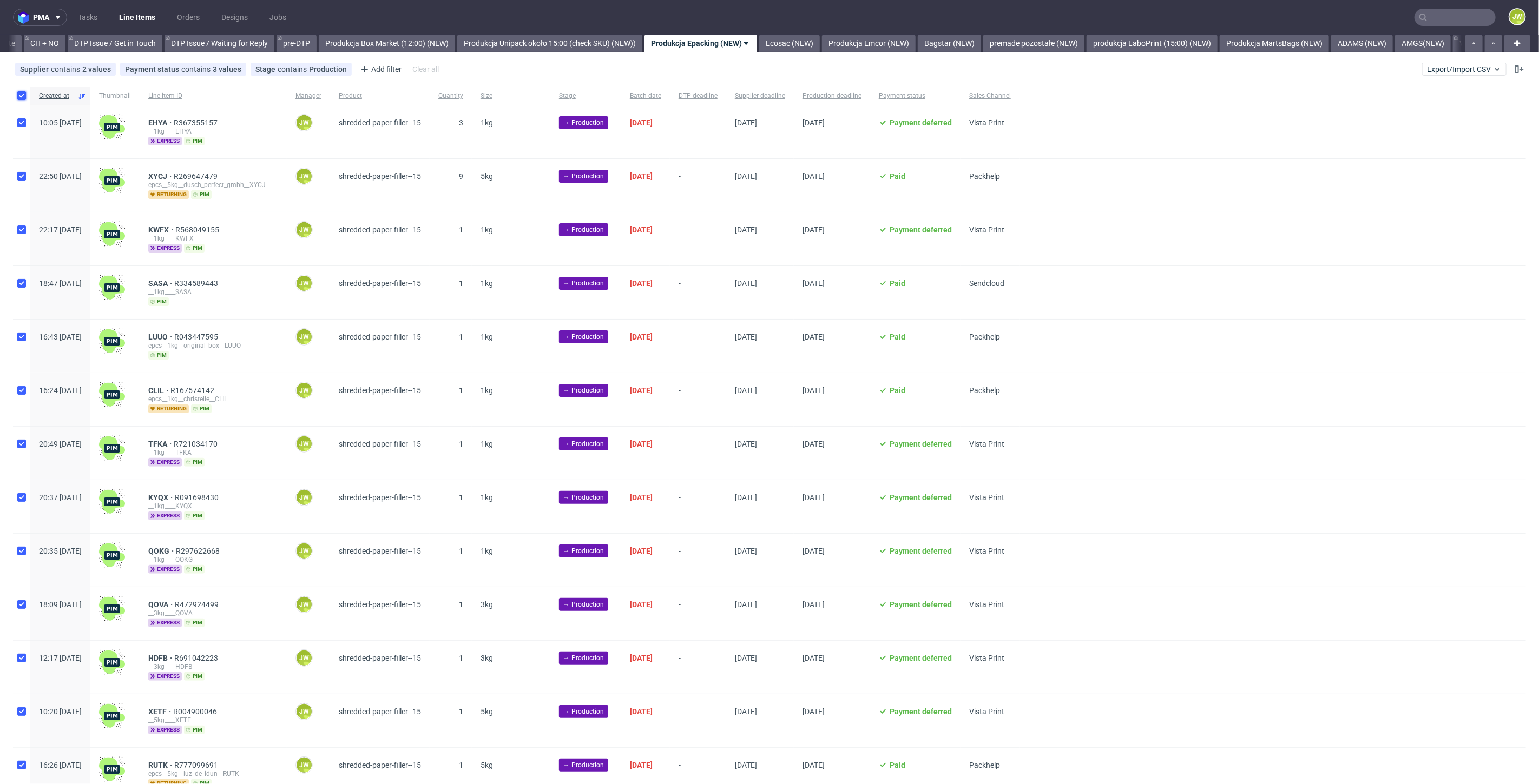
checkbox input "true"
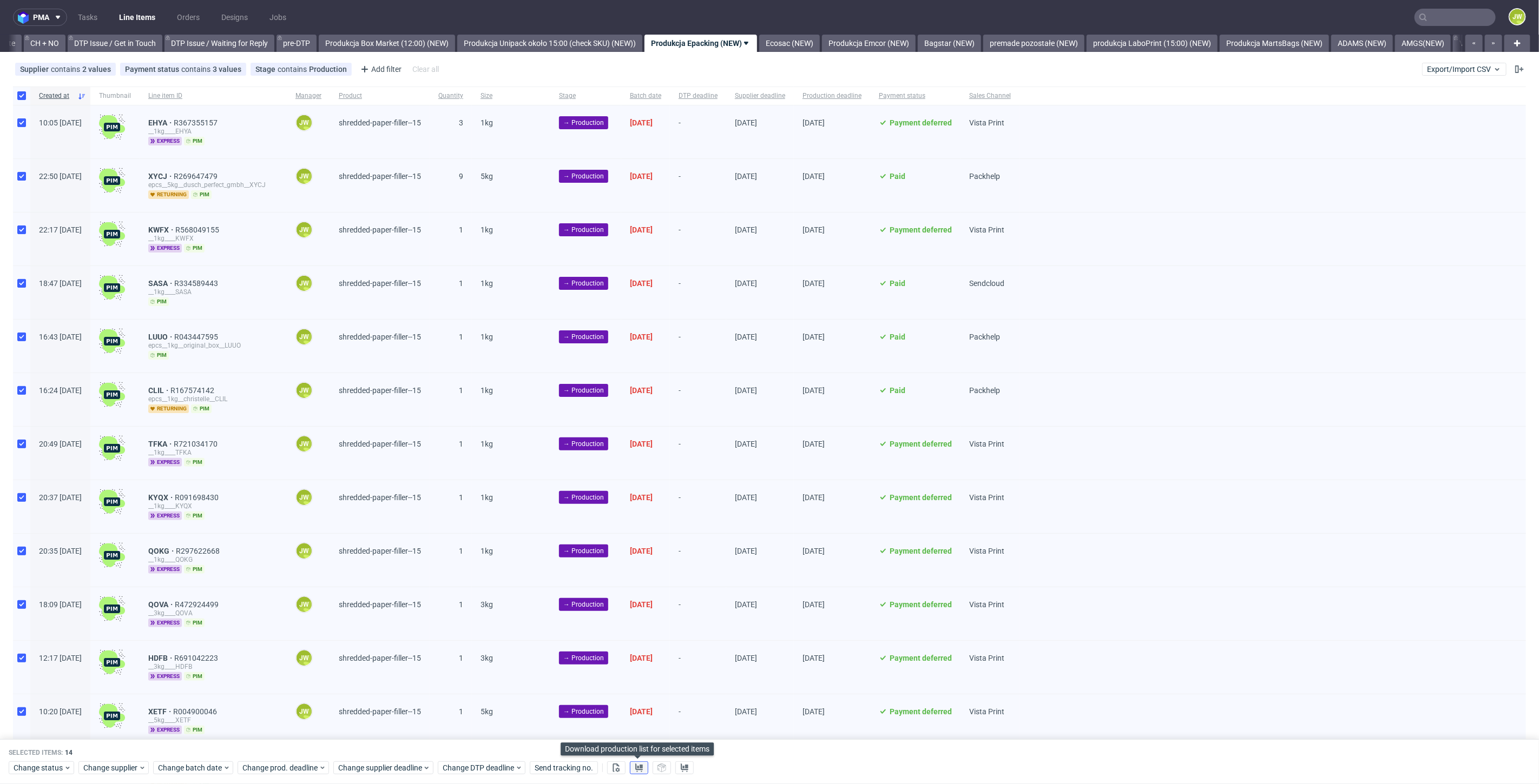
click at [637, 766] on icon at bounding box center [639, 768] width 8 height 8
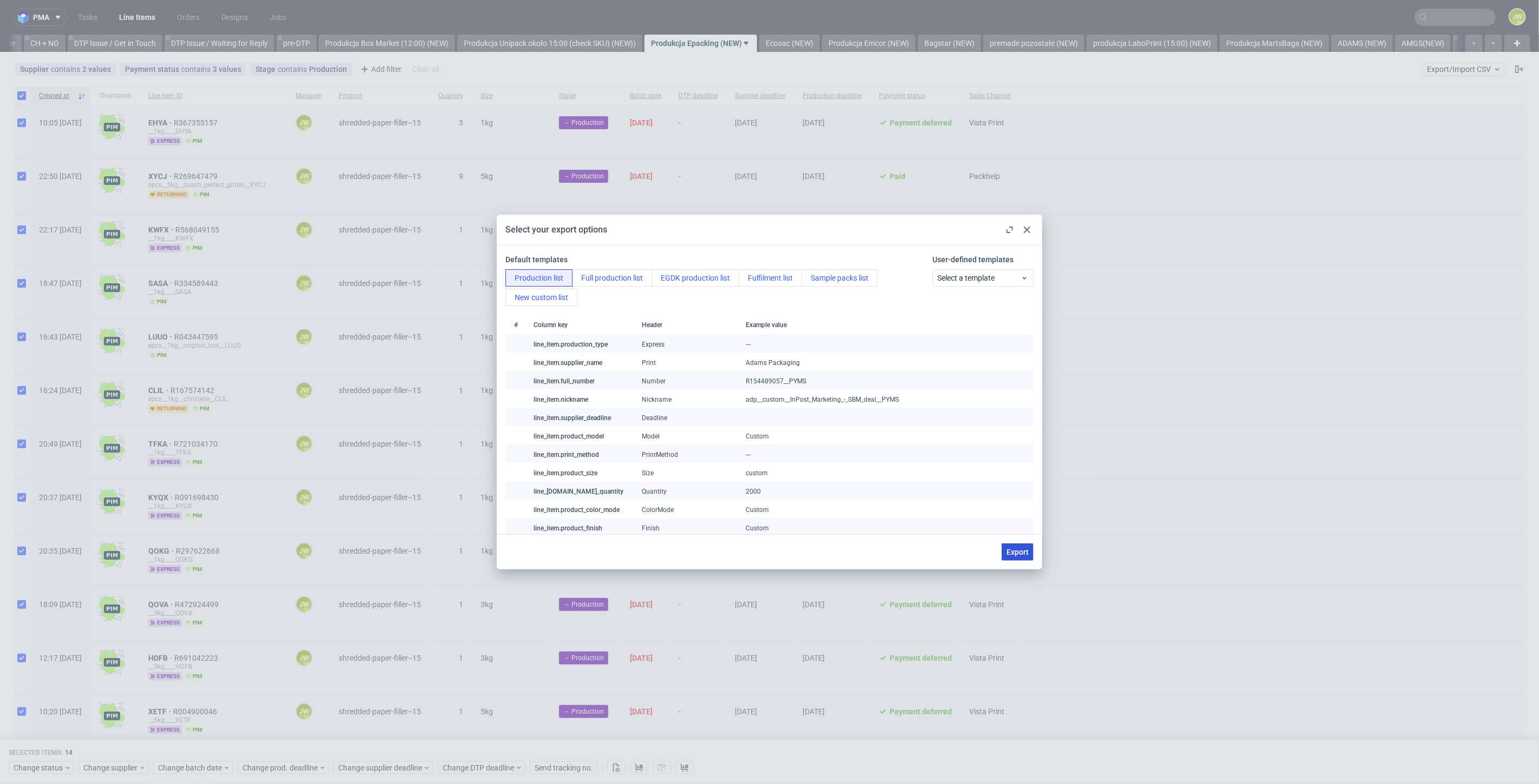
click at [1016, 546] on button "Export" at bounding box center [1017, 552] width 32 height 17
checkbox input "false"
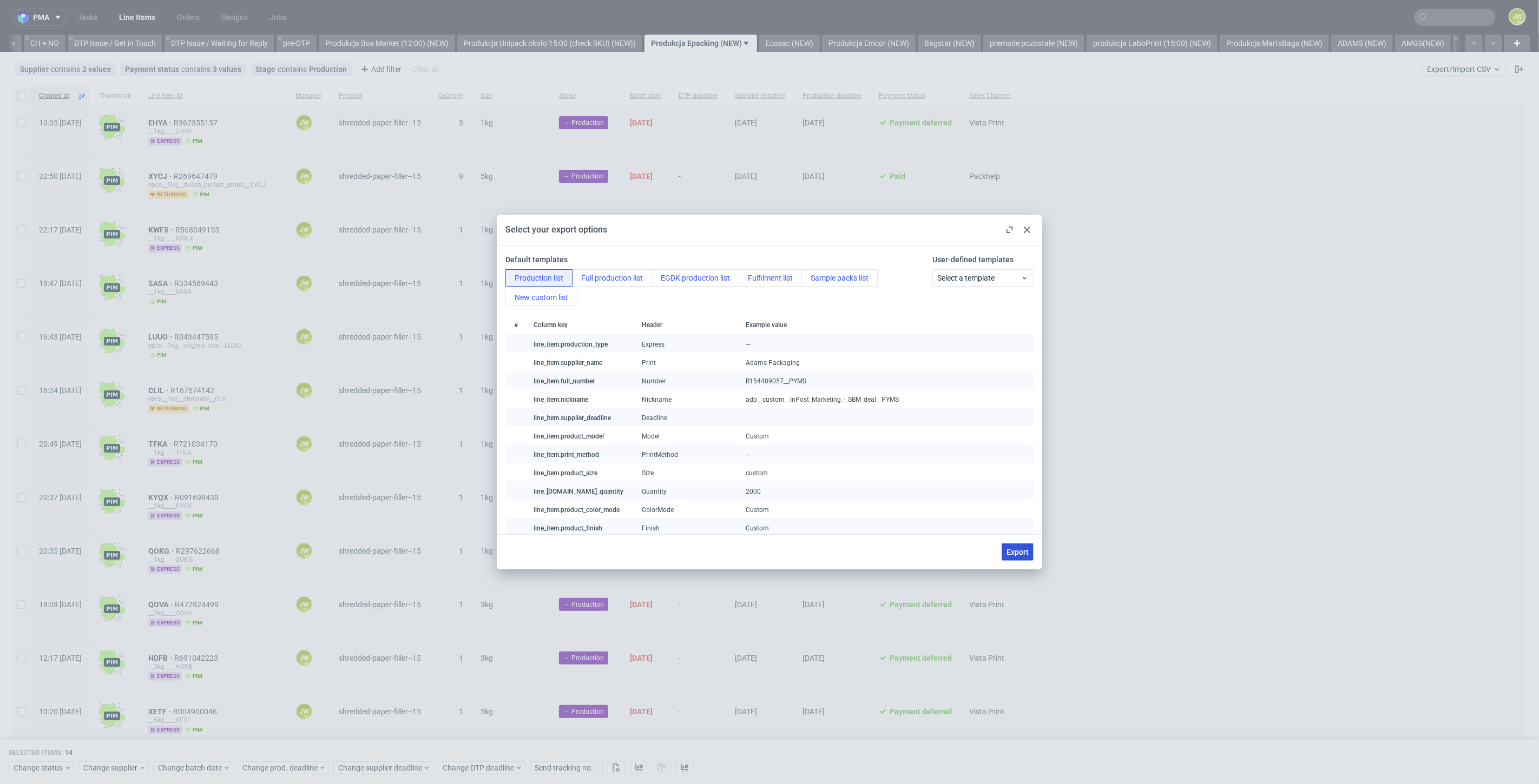
checkbox input "false"
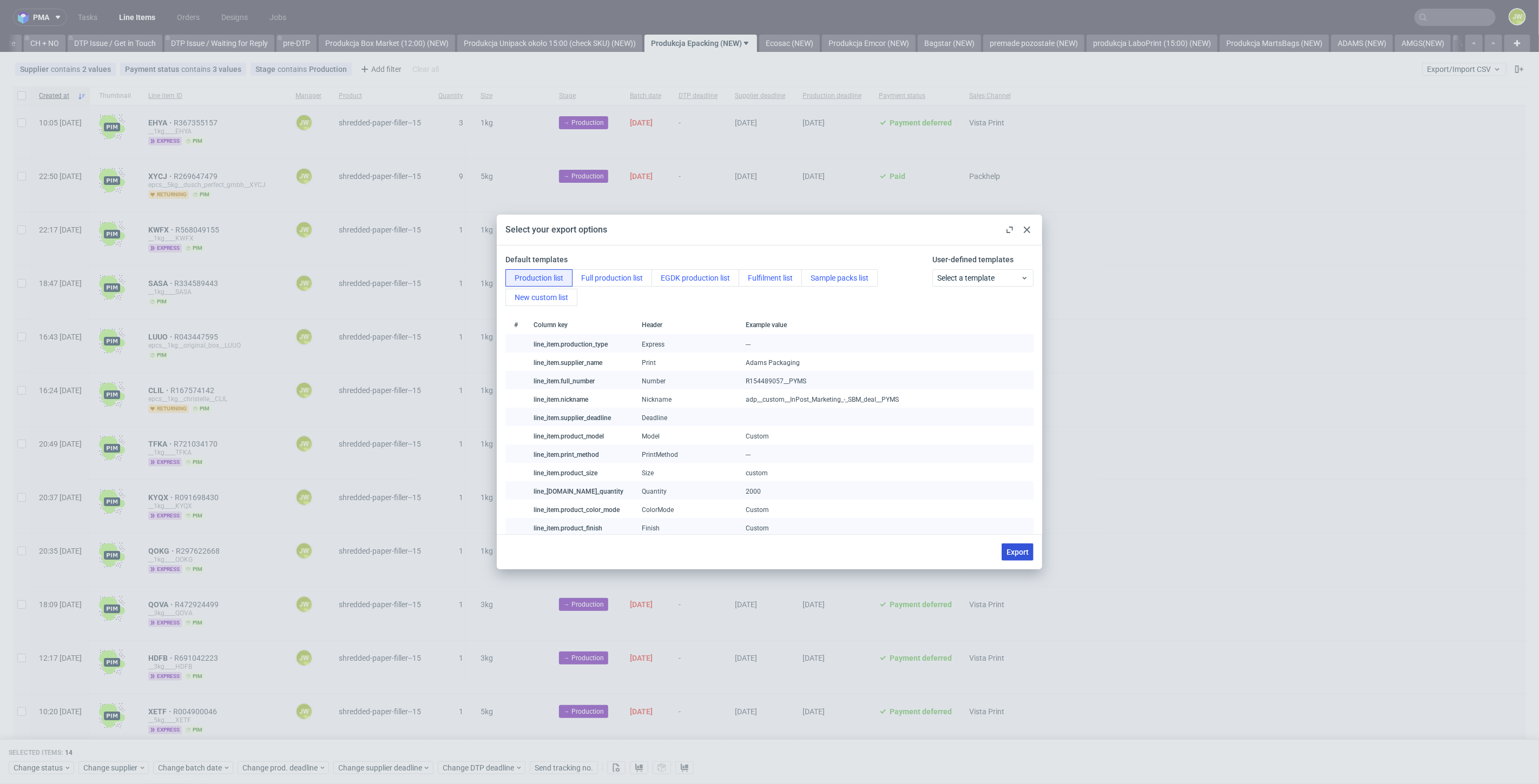
checkbox input "false"
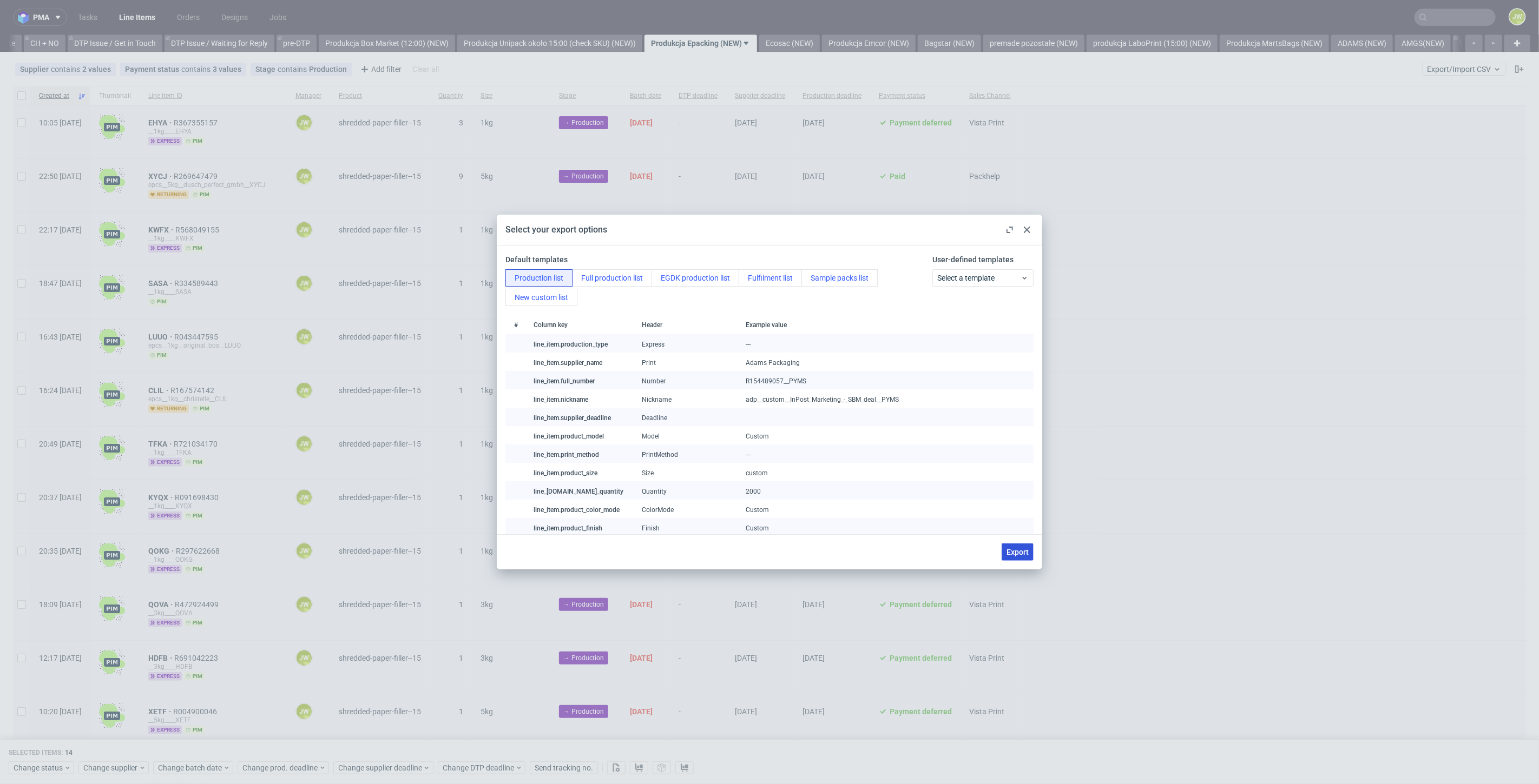
checkbox input "false"
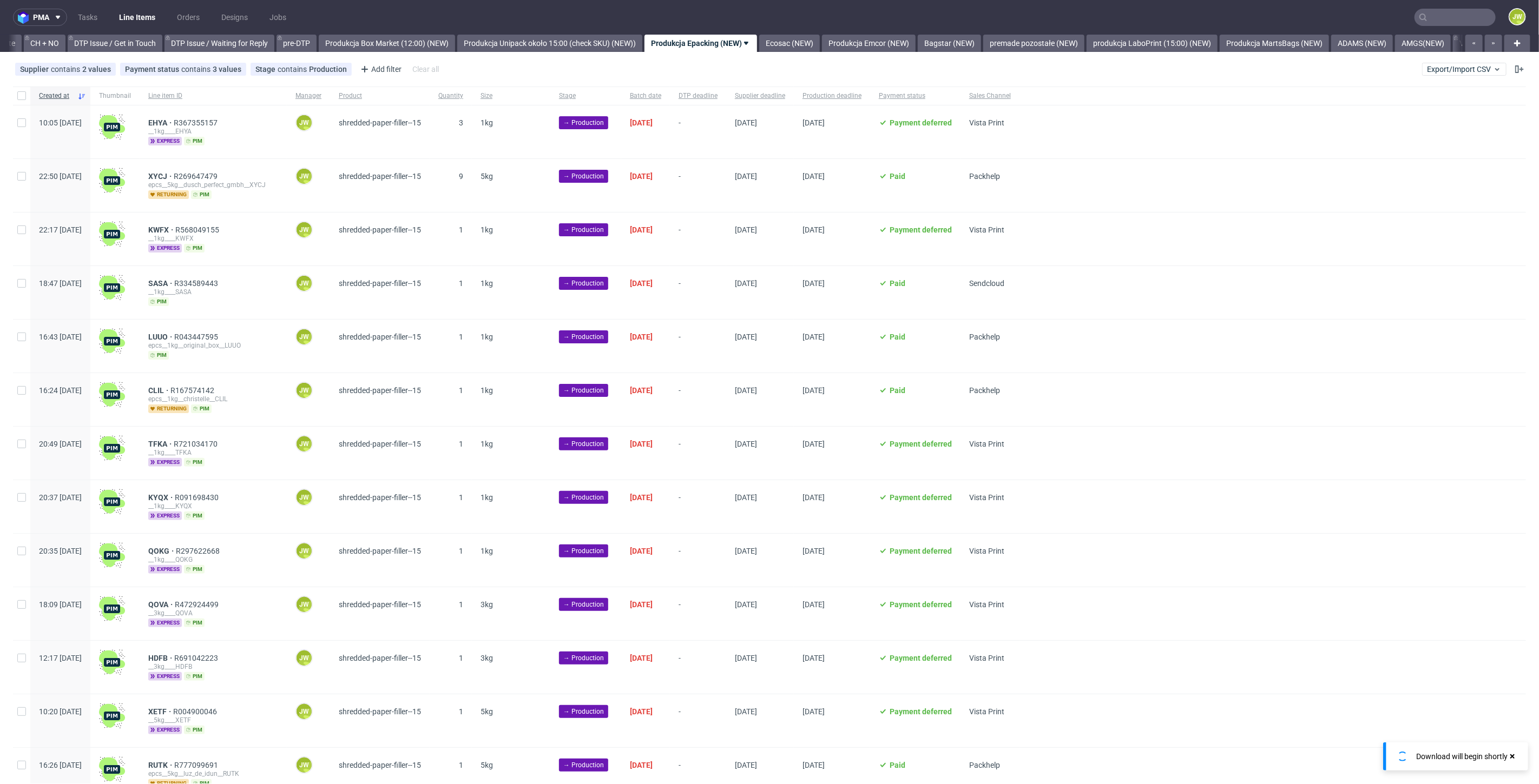
scroll to position [0, 1543]
click at [22, 94] on input "checkbox" at bounding box center [22, 96] width 8 height 8
checkbox input "true"
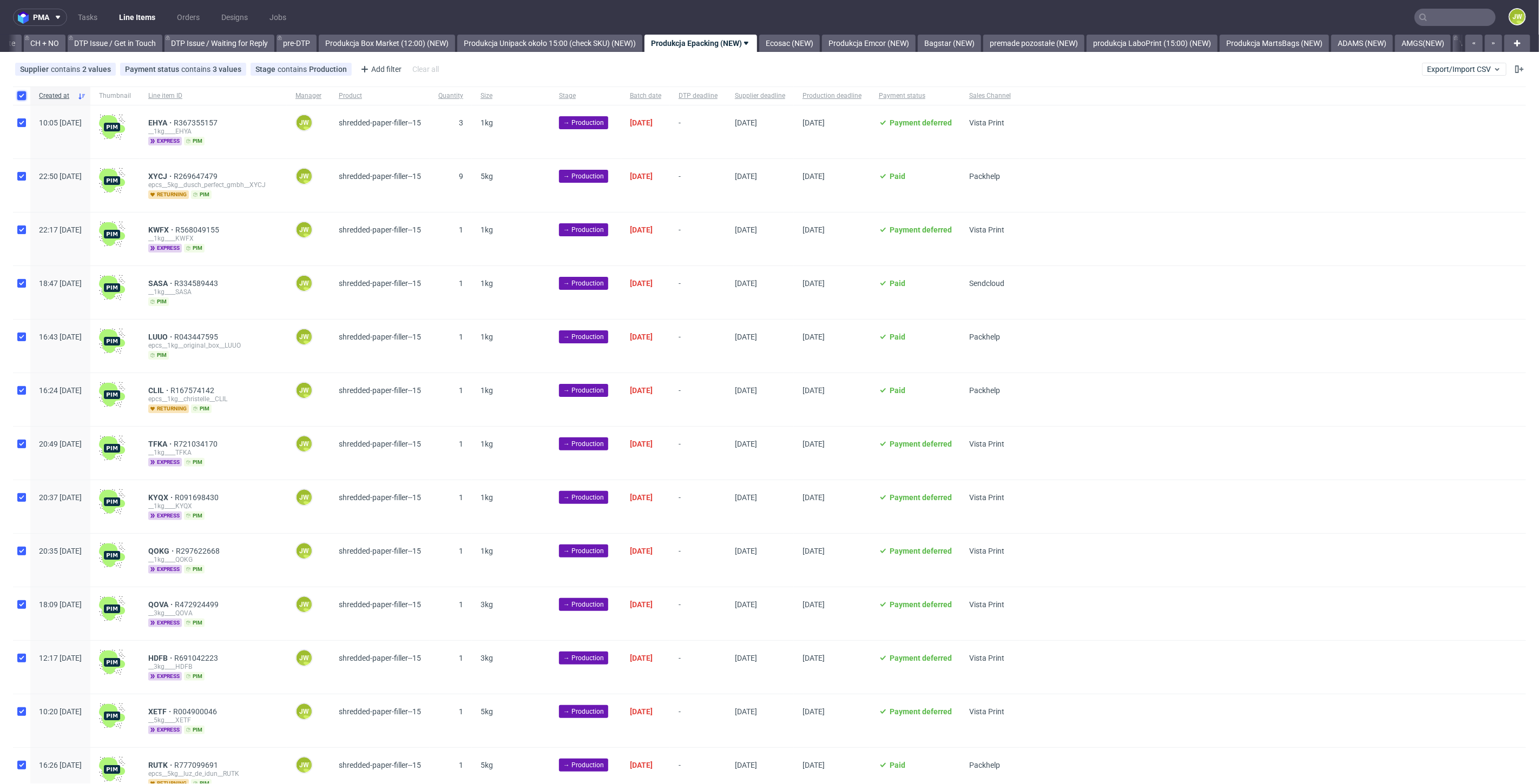
checkbox input "true"
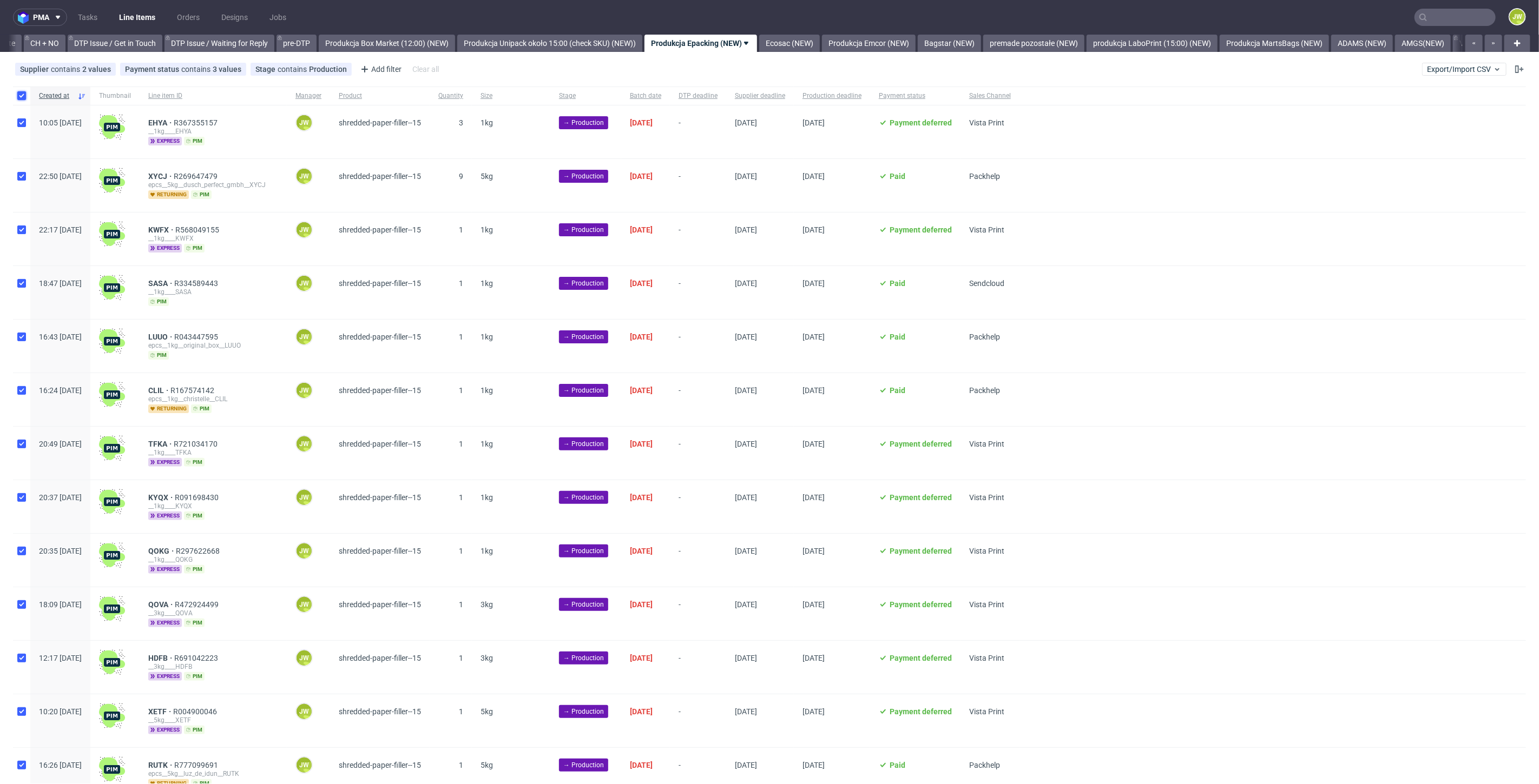
checkbox input "true"
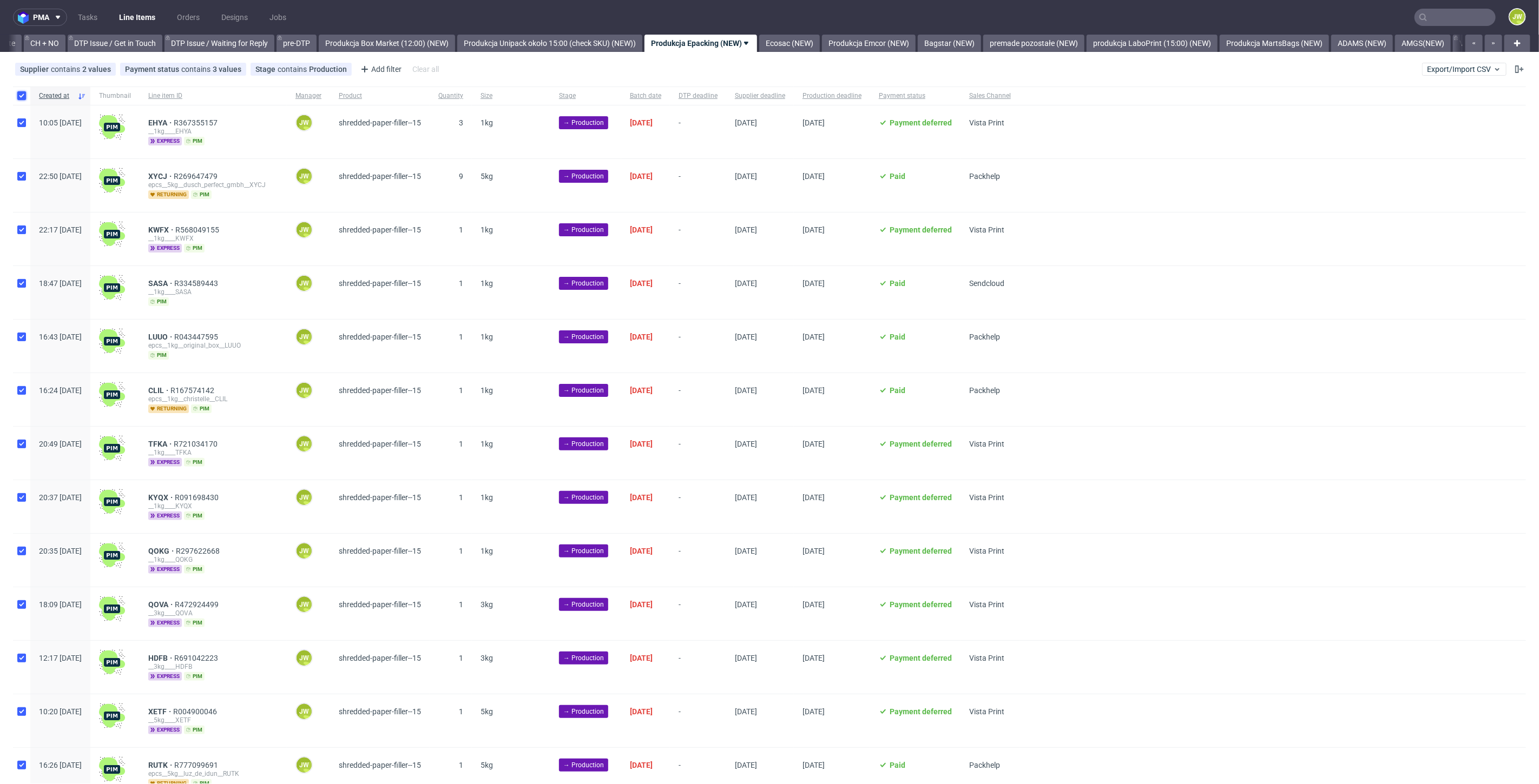
checkbox input "true"
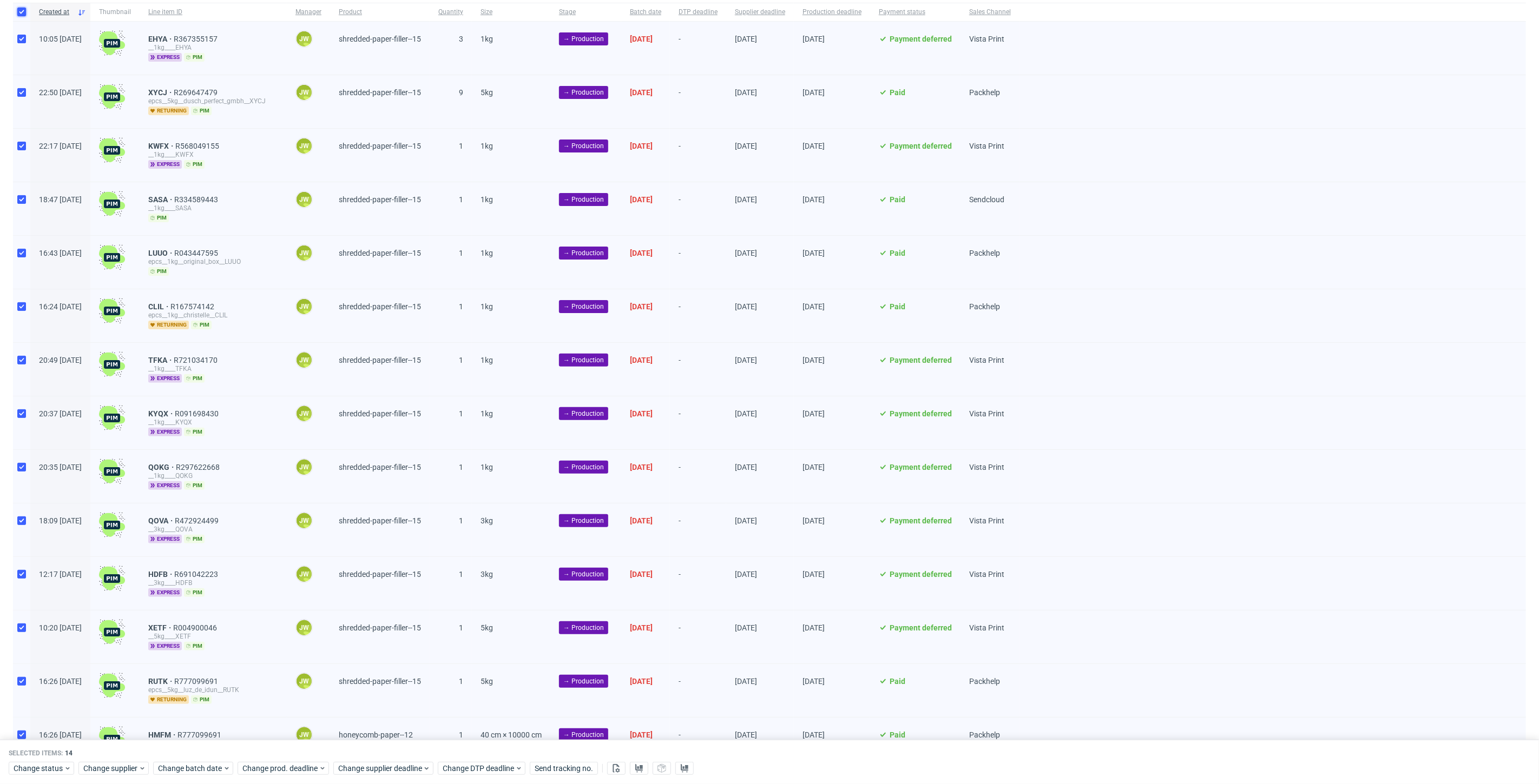
scroll to position [144, 0]
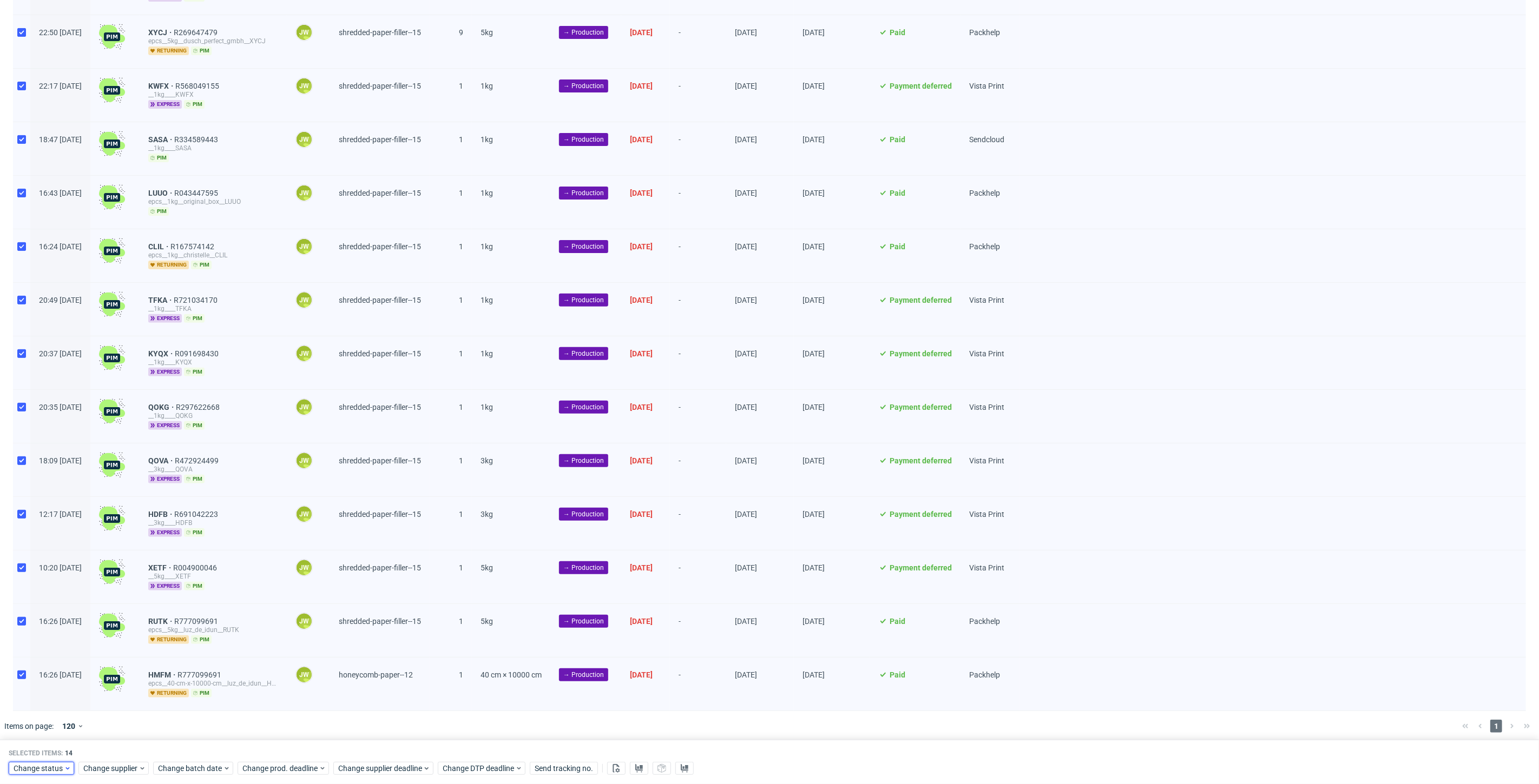
click at [54, 767] on span "Change status" at bounding box center [39, 768] width 50 height 11
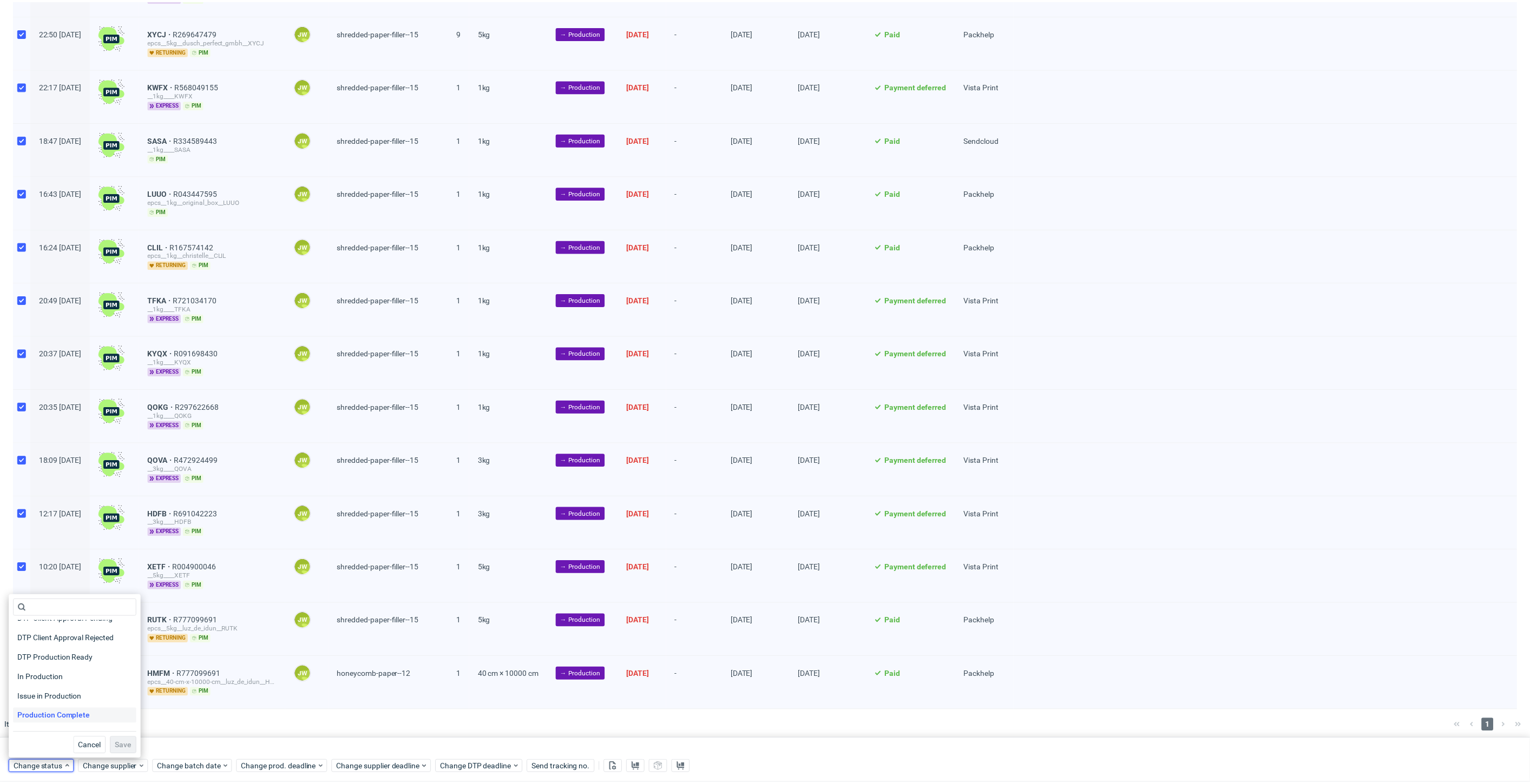
scroll to position [120, 0]
click at [29, 672] on span "In Production" at bounding box center [40, 667] width 54 height 15
click at [118, 743] on span "Save" at bounding box center [124, 747] width 17 height 8
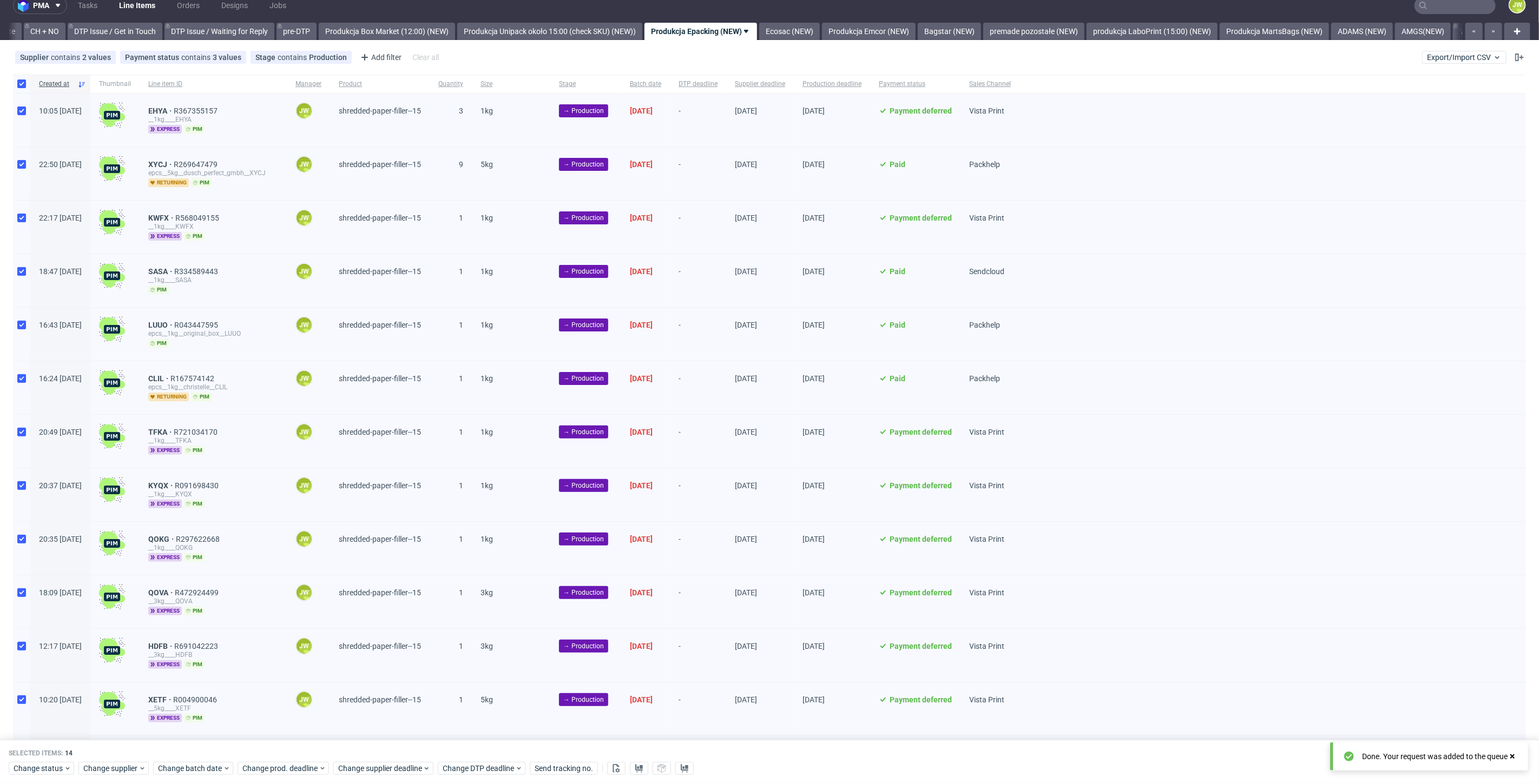
scroll to position [0, 0]
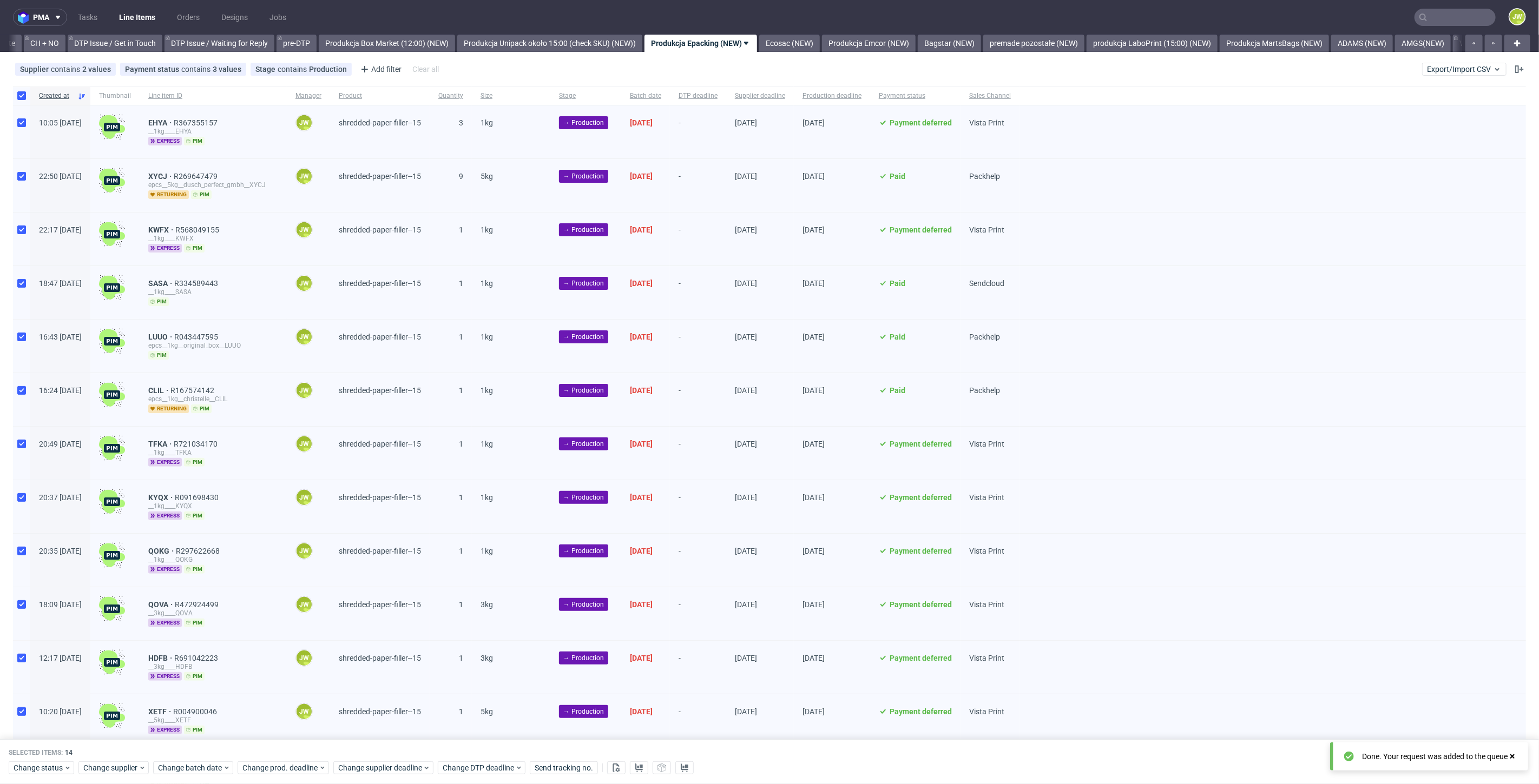
click at [813, 32] on nav "pma Tasks Line Items Orders Designs Jobs JW" at bounding box center [770, 17] width 1539 height 35
click nav "pma Tasks Line Items Orders Designs Jobs JW"
click link "Ecosac (NEW)"
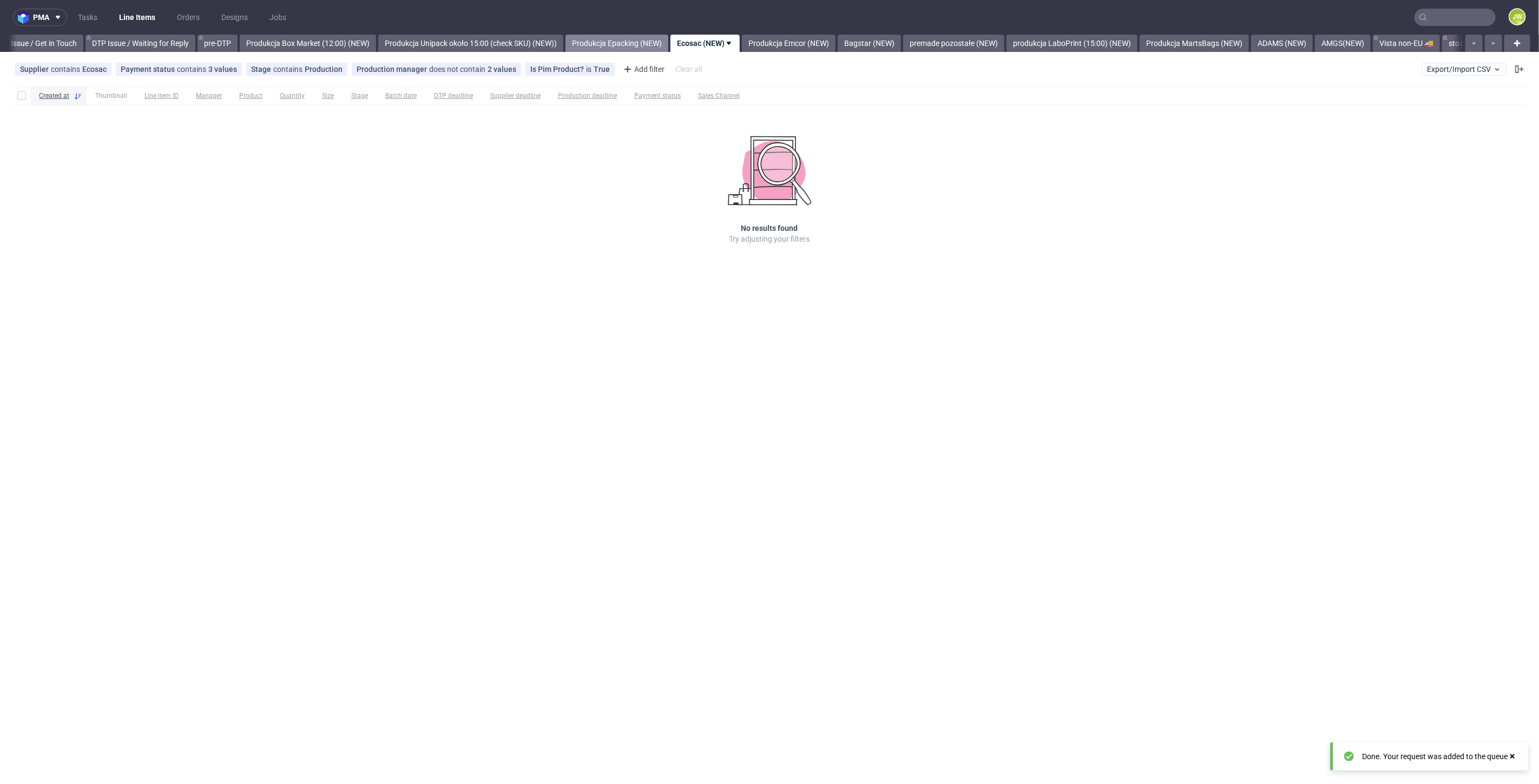
drag, startPoint x: 634, startPoint y: 40, endPoint x: 665, endPoint y: 39, distance: 31.0
click link "Produkcja Epacking (NEW)"
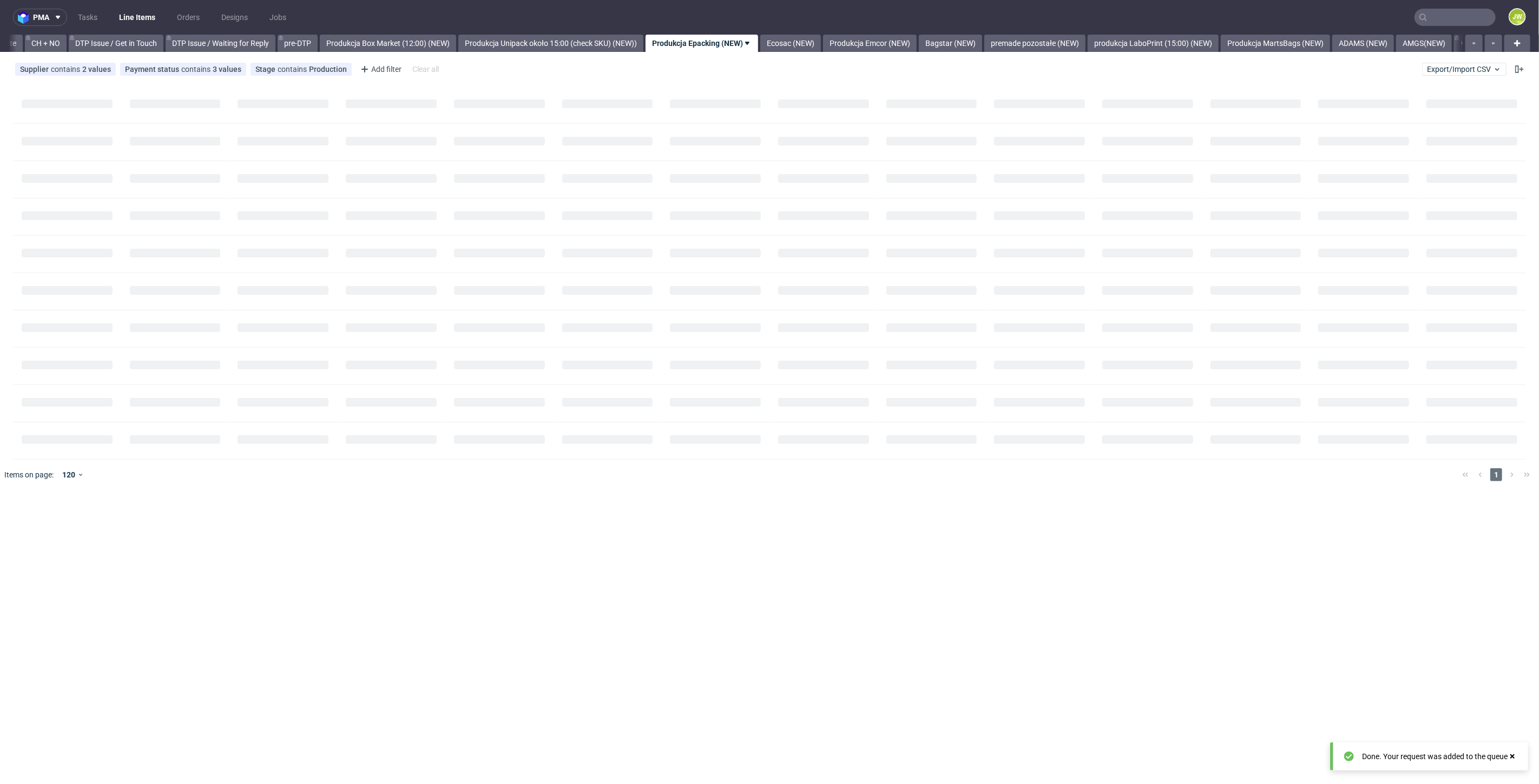
scroll to position [0, 1543]
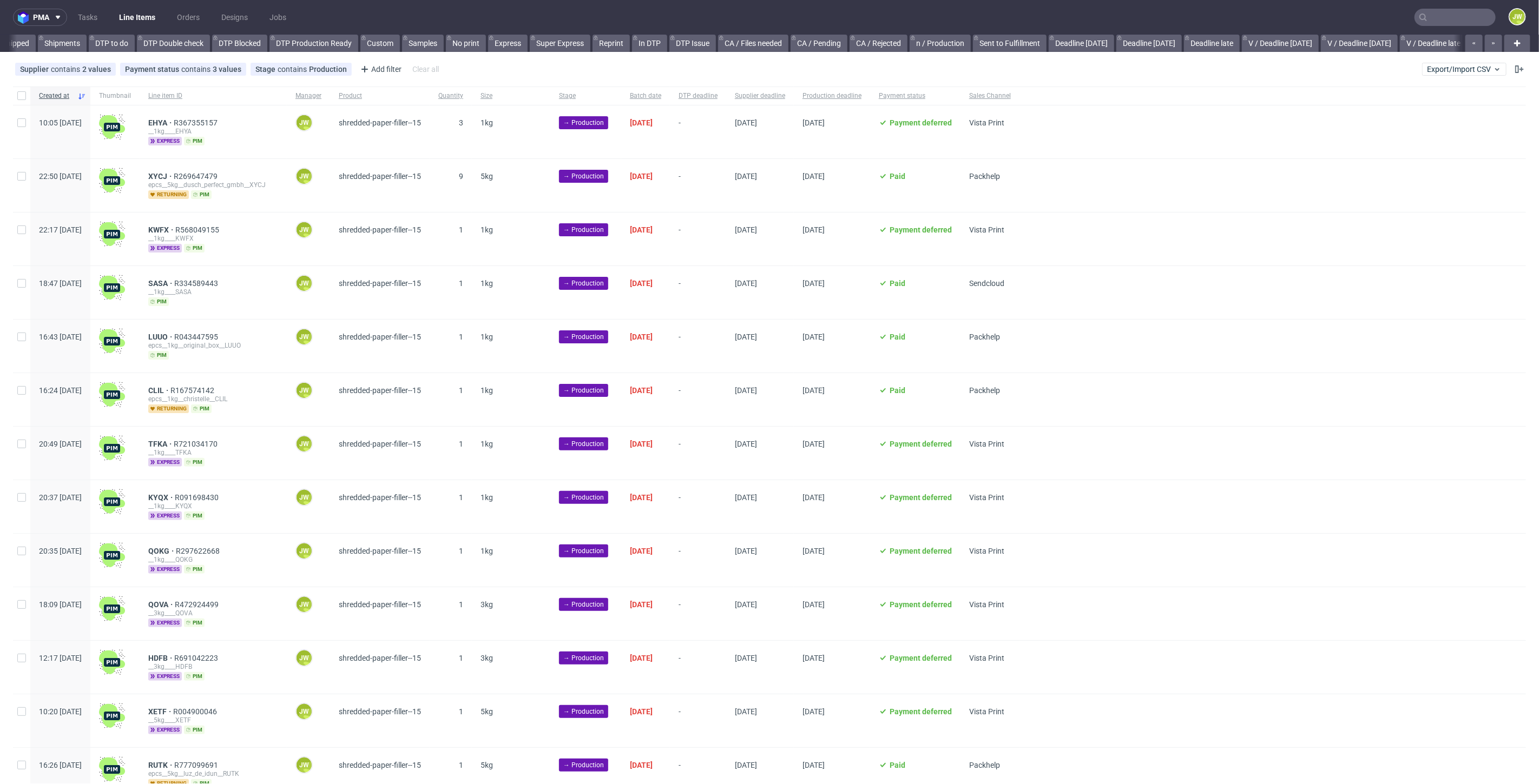
scroll to position [0, 255]
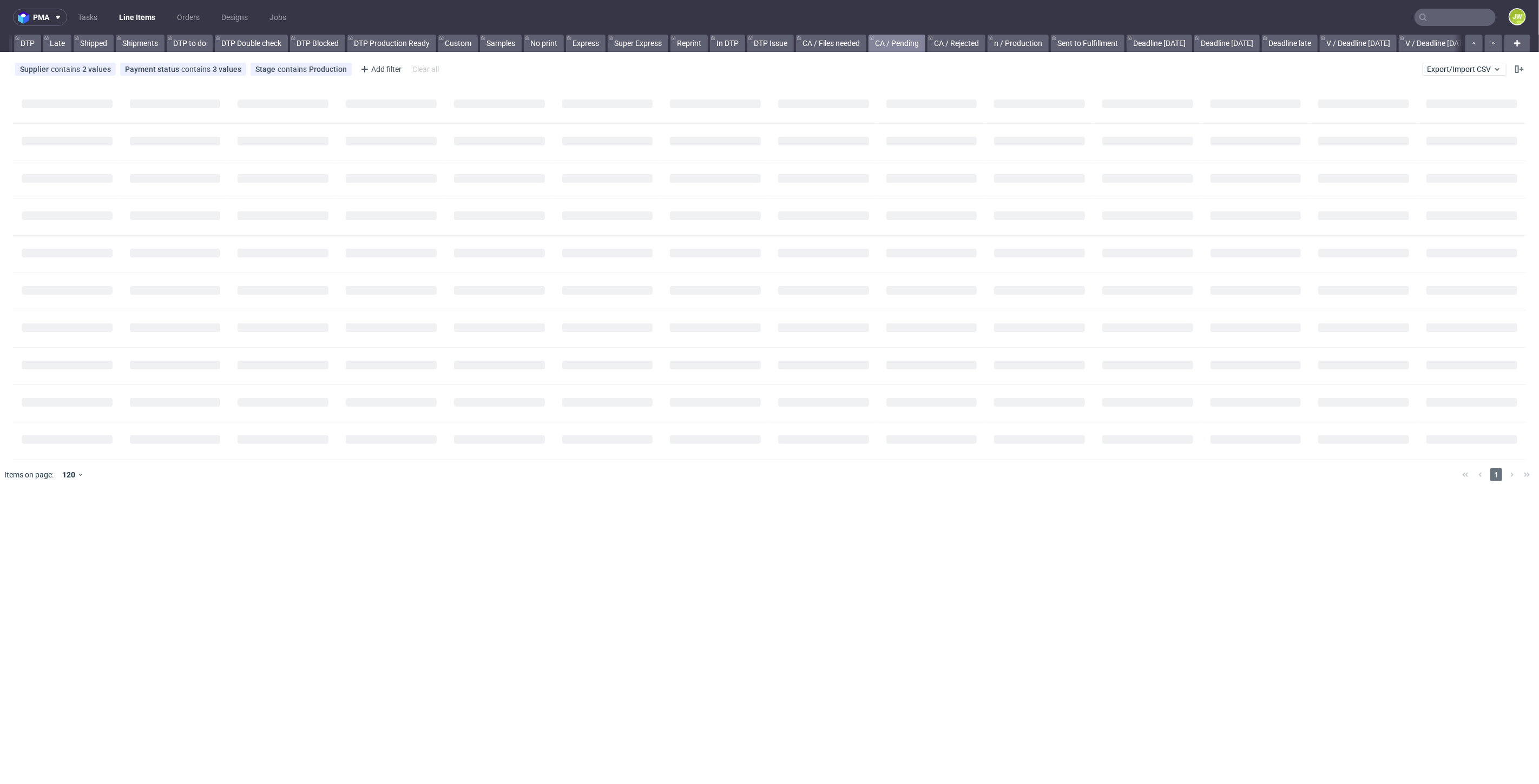
scroll to position [0, 93]
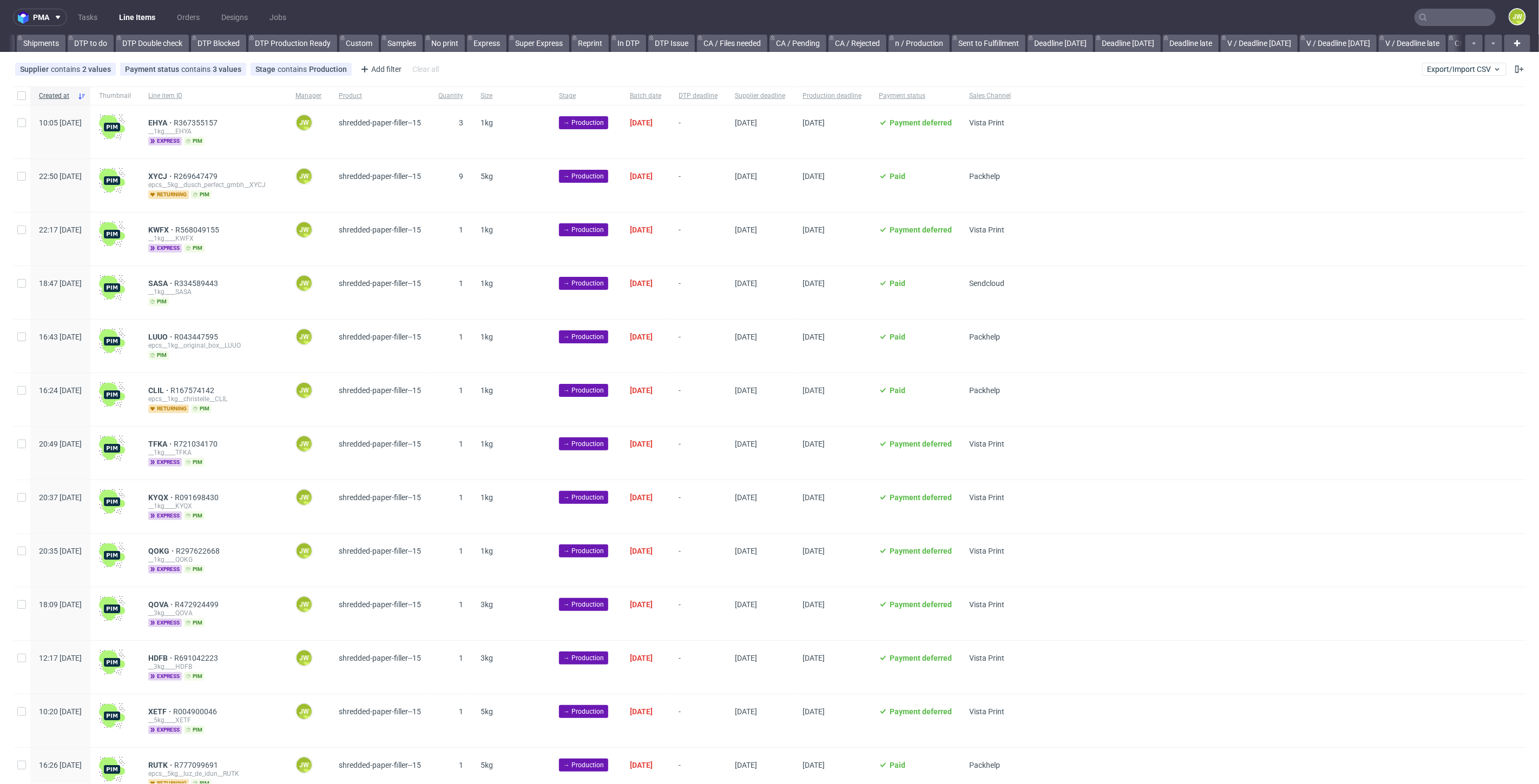
scroll to position [0, 181]
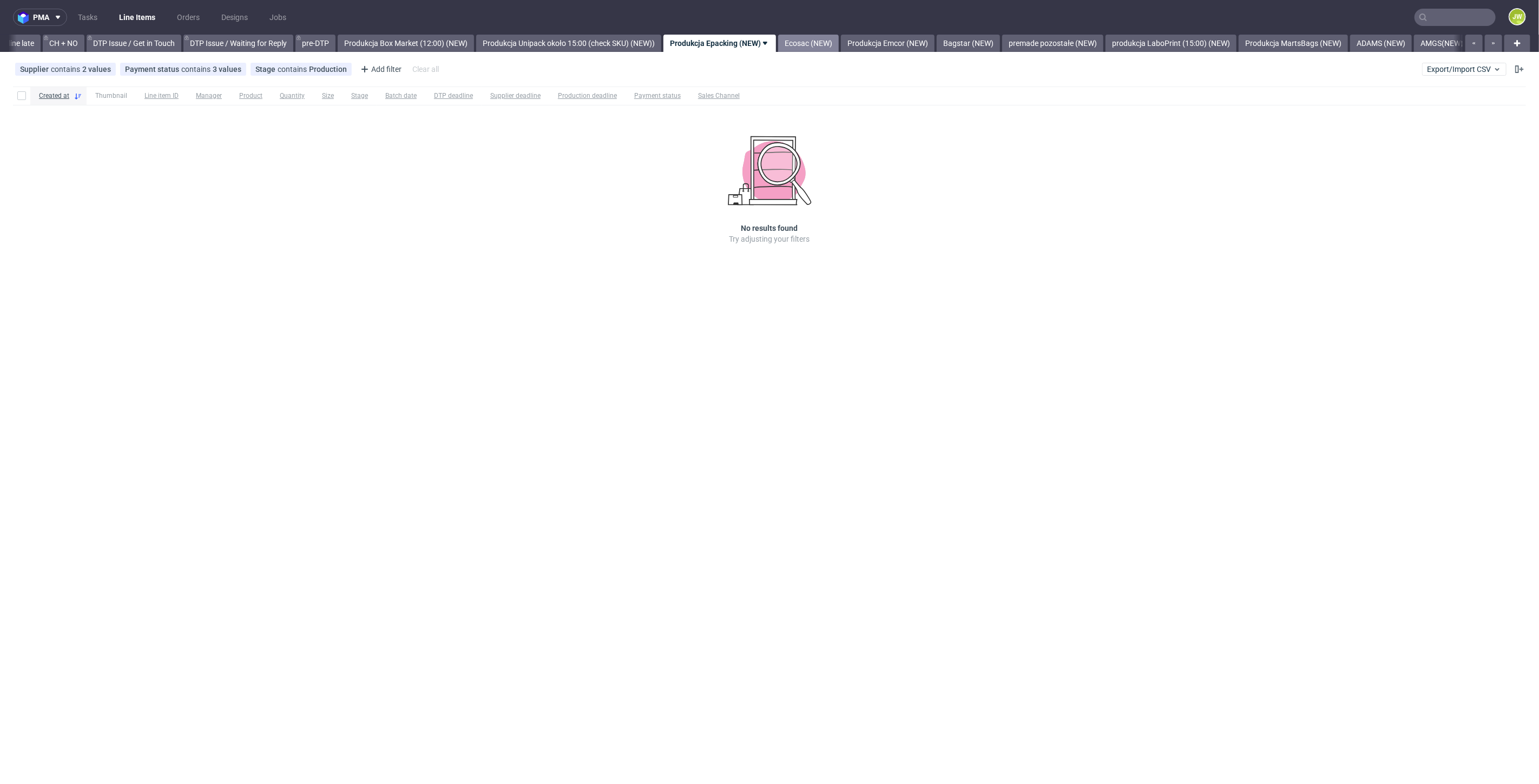
scroll to position [0, 1539]
click at [821, 41] on link "Ecosac (NEW)" at bounding box center [793, 43] width 60 height 17
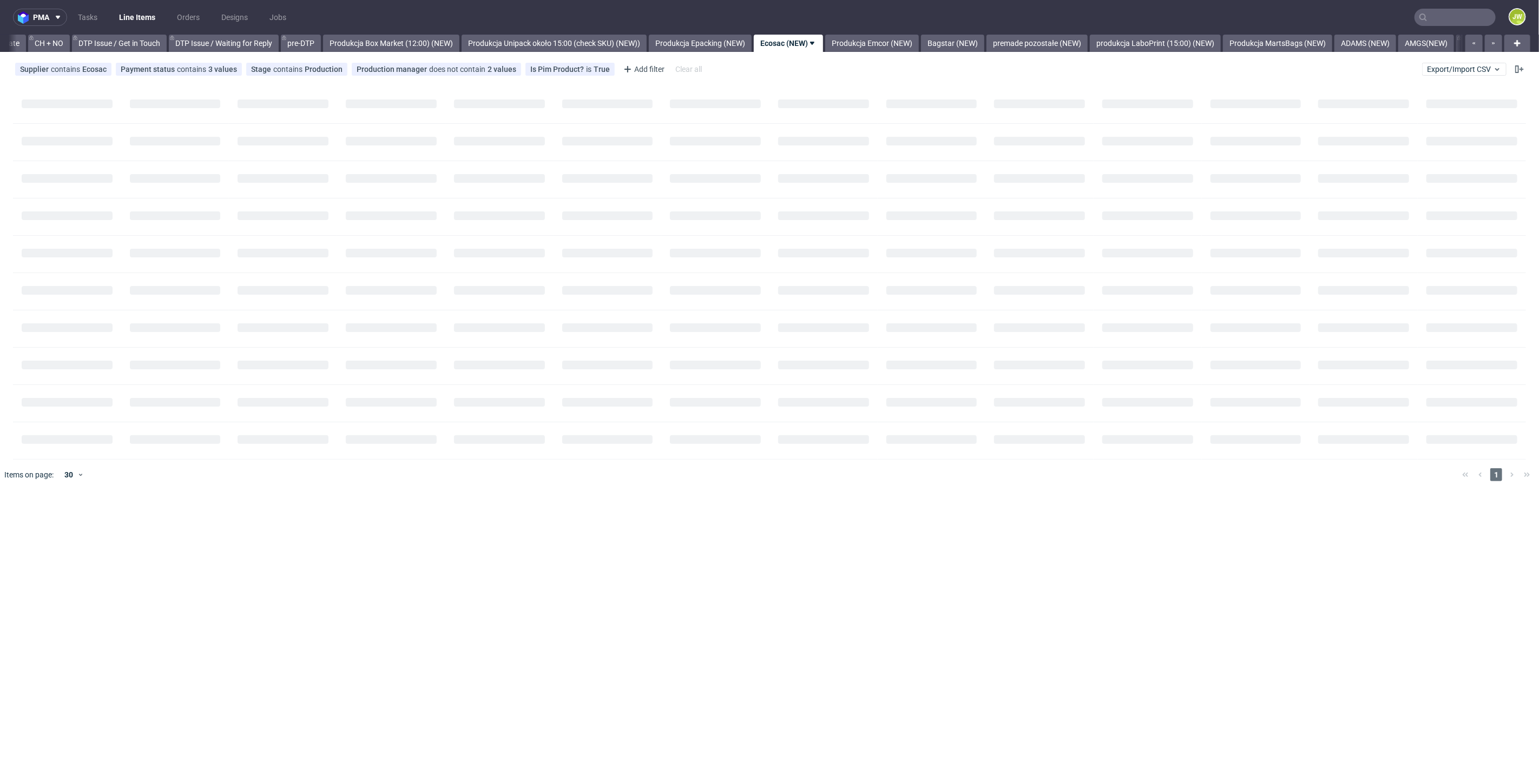
scroll to position [0, 1622]
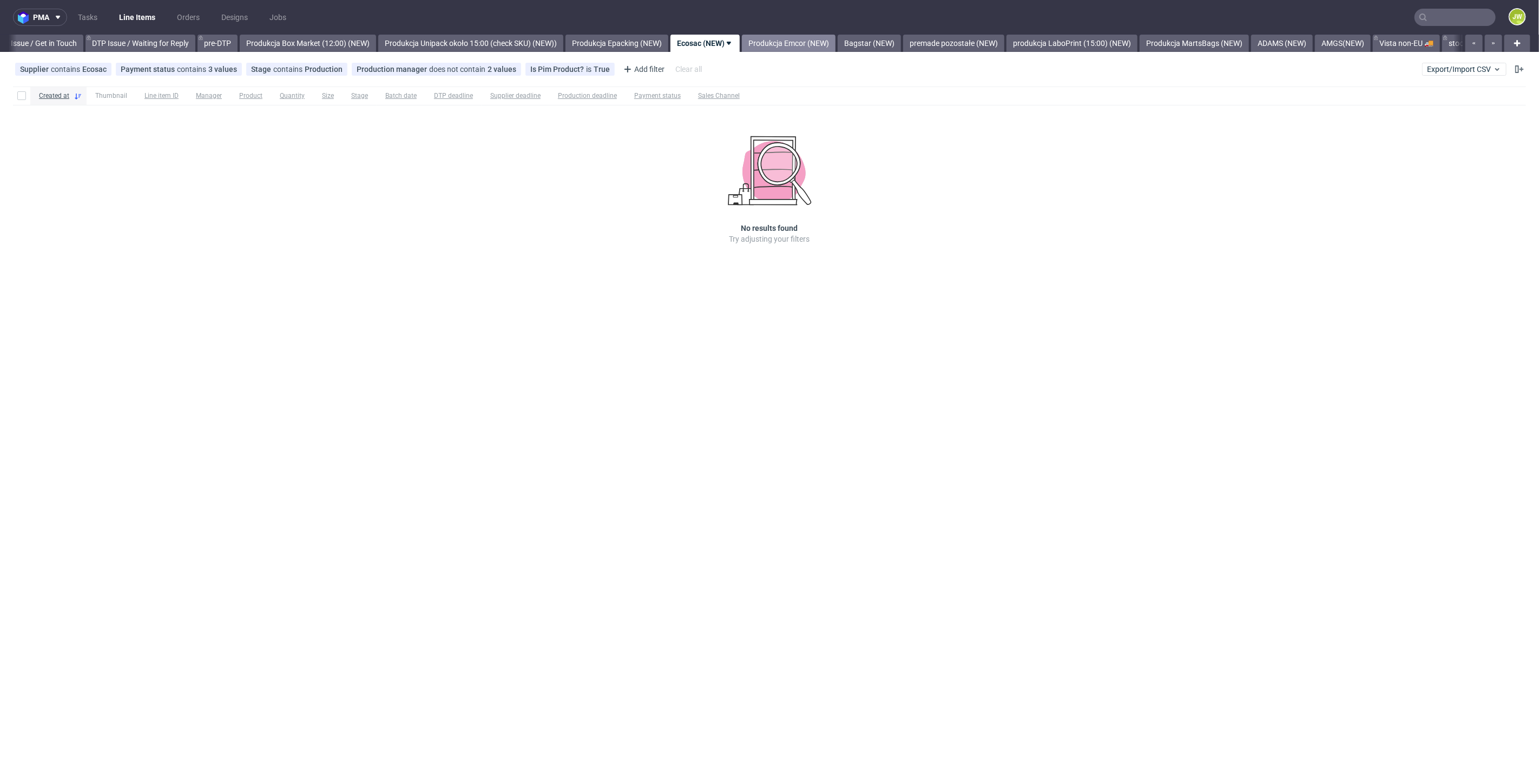
click at [804, 41] on link "Produkcja Emcor (NEW)" at bounding box center [789, 43] width 94 height 17
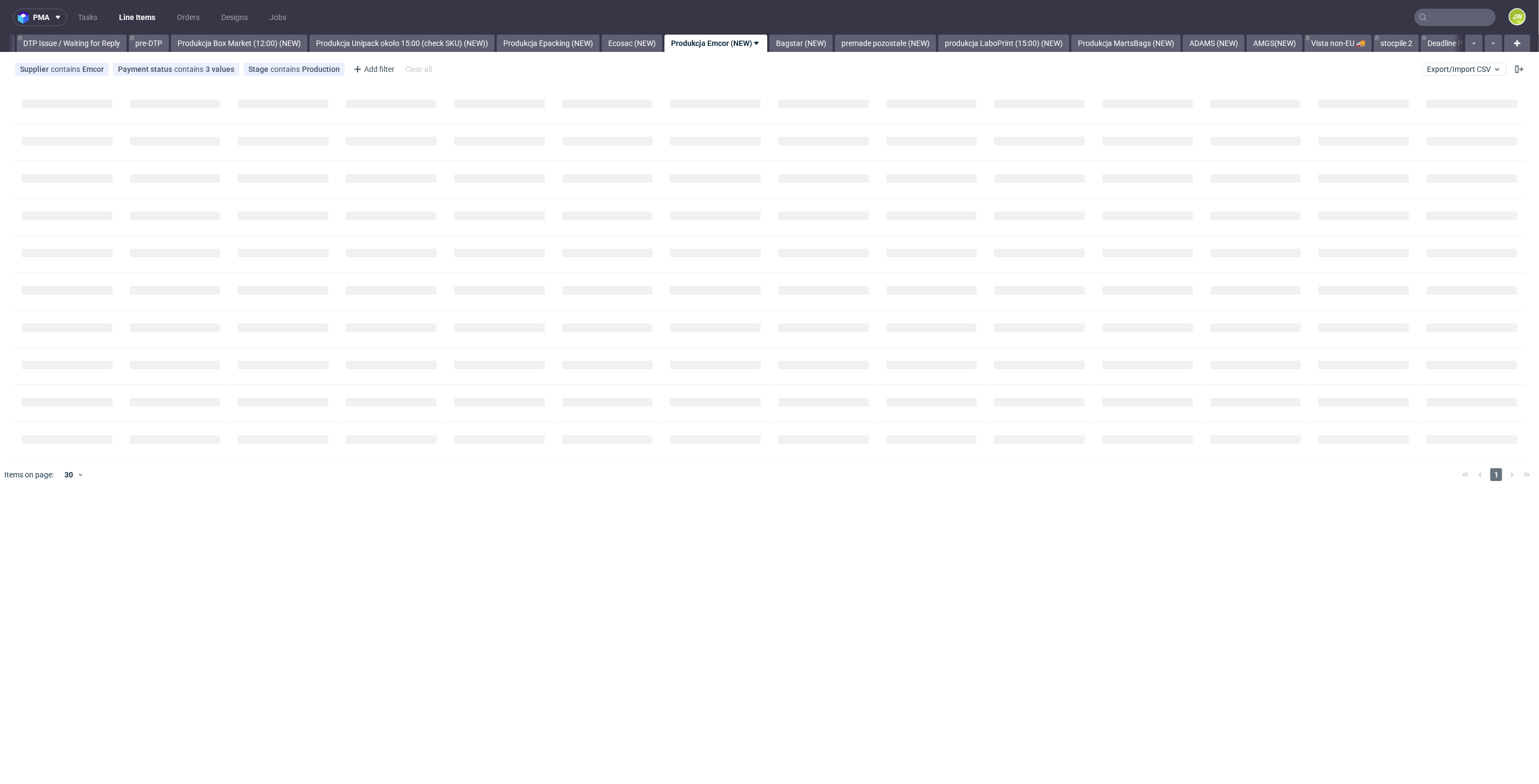
scroll to position [0, 1703]
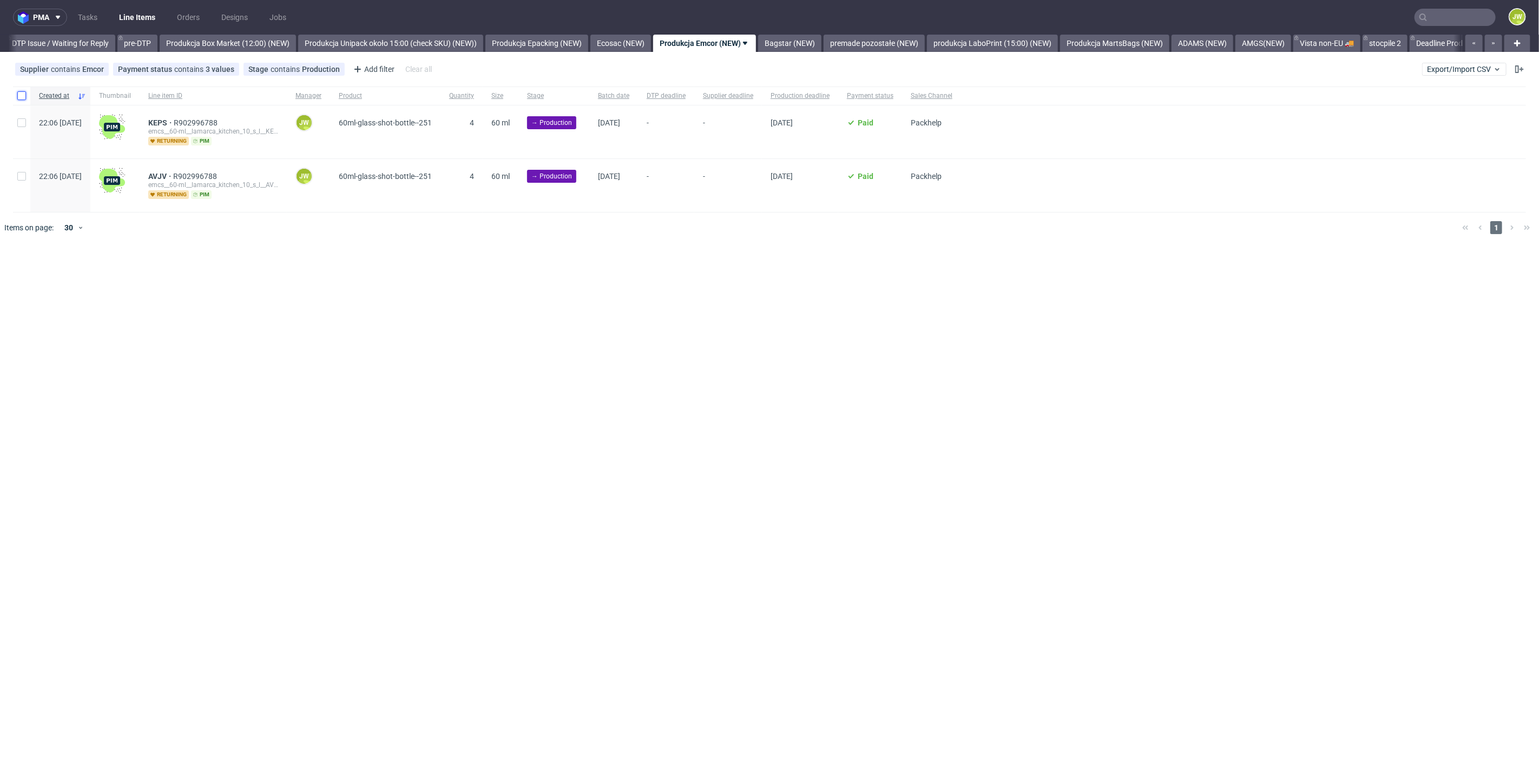
click at [20, 95] on input "checkbox" at bounding box center [22, 96] width 8 height 8
checkbox input "true"
click at [246, 267] on div "Change status Change supplier Change batch date Change prod. deadline Change su…" at bounding box center [769, 275] width 1522 height 16
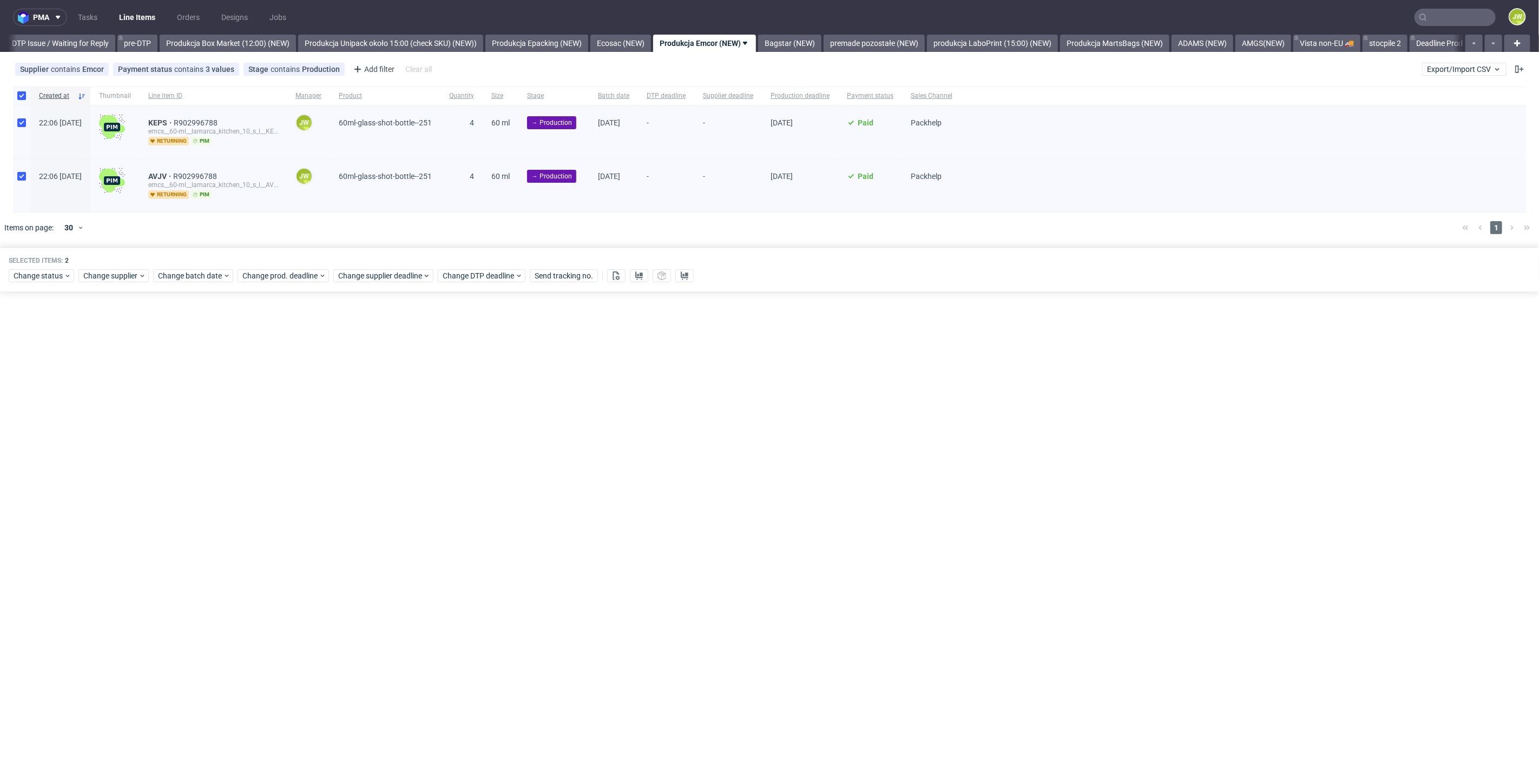
click at [256, 282] on div "Selected items: 2 Change status Change supplier Change batch date Change prod. …" at bounding box center [770, 269] width 1539 height 45
click at [256, 280] on span "Change prod. deadline" at bounding box center [281, 276] width 76 height 11
click at [277, 420] on span "29" at bounding box center [274, 420] width 8 height 11
click at [369, 456] on span "Save" at bounding box center [366, 457] width 17 height 8
click at [364, 272] on span "Change supplier deadline" at bounding box center [380, 276] width 84 height 11
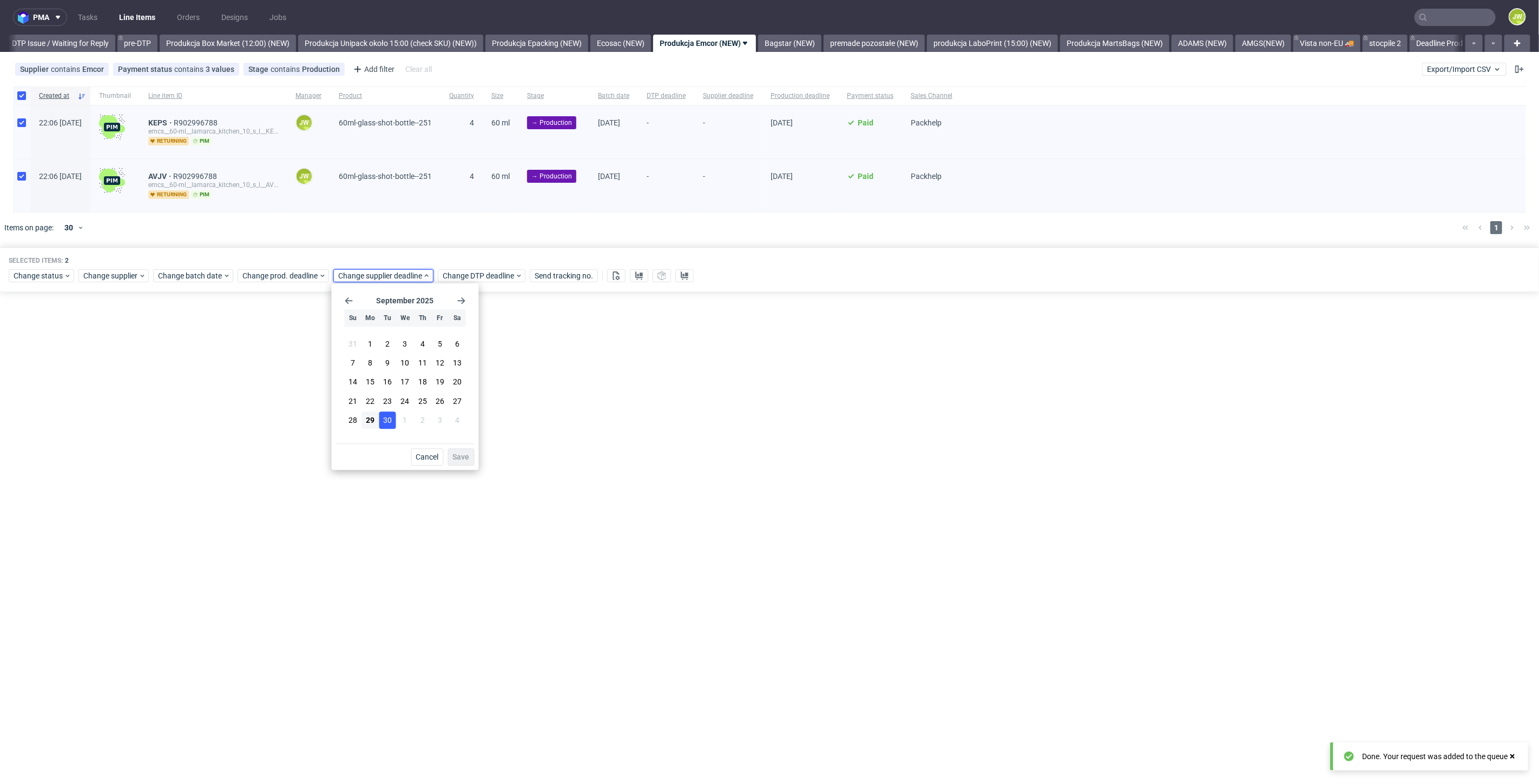
click at [385, 419] on span "30" at bounding box center [387, 420] width 8 height 11
click at [455, 461] on span "Save" at bounding box center [461, 457] width 17 height 8
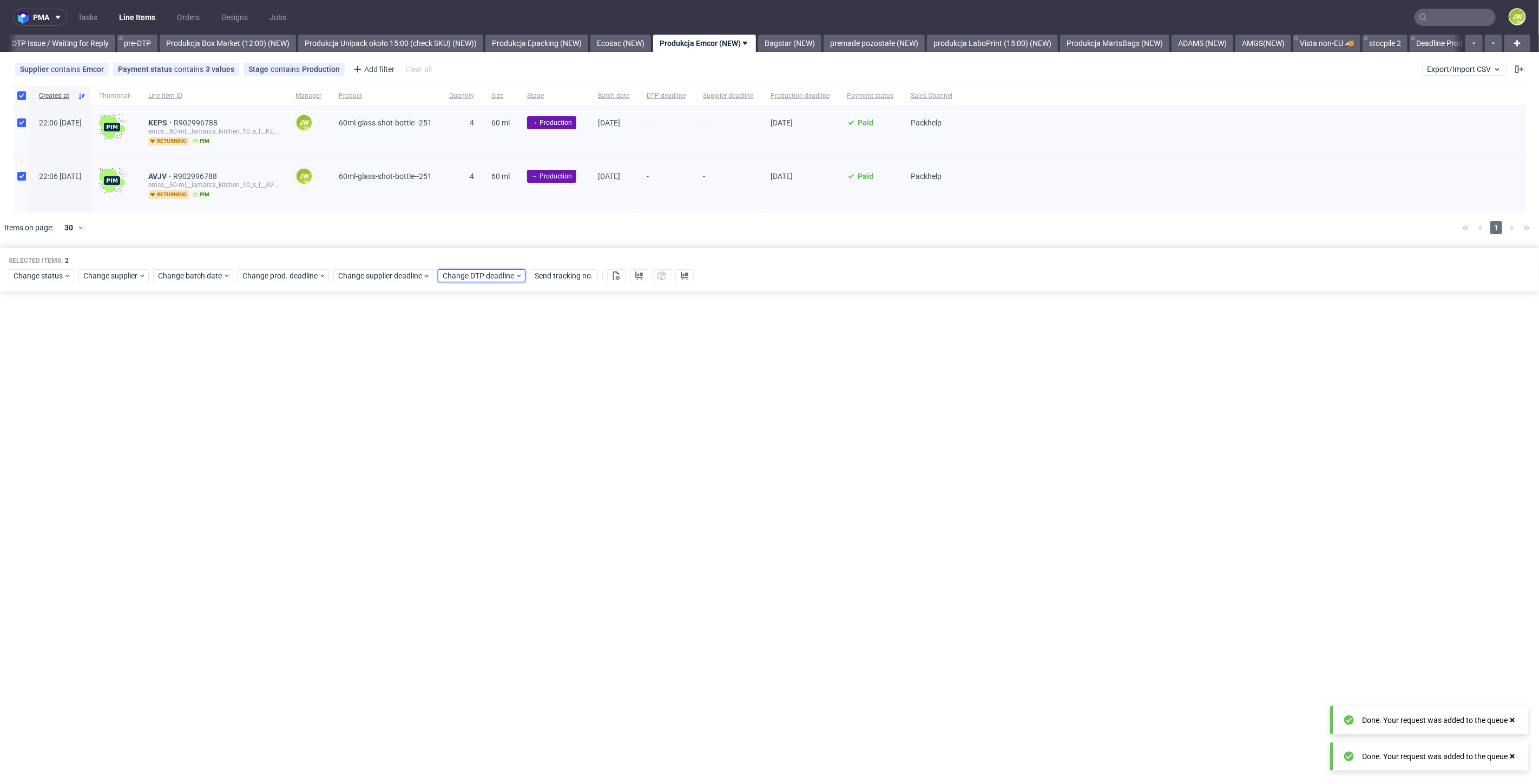
click at [482, 272] on span "Change DTP deadline" at bounding box center [479, 276] width 72 height 11
click at [397, 278] on span "Change supplier deadline" at bounding box center [380, 276] width 84 height 11
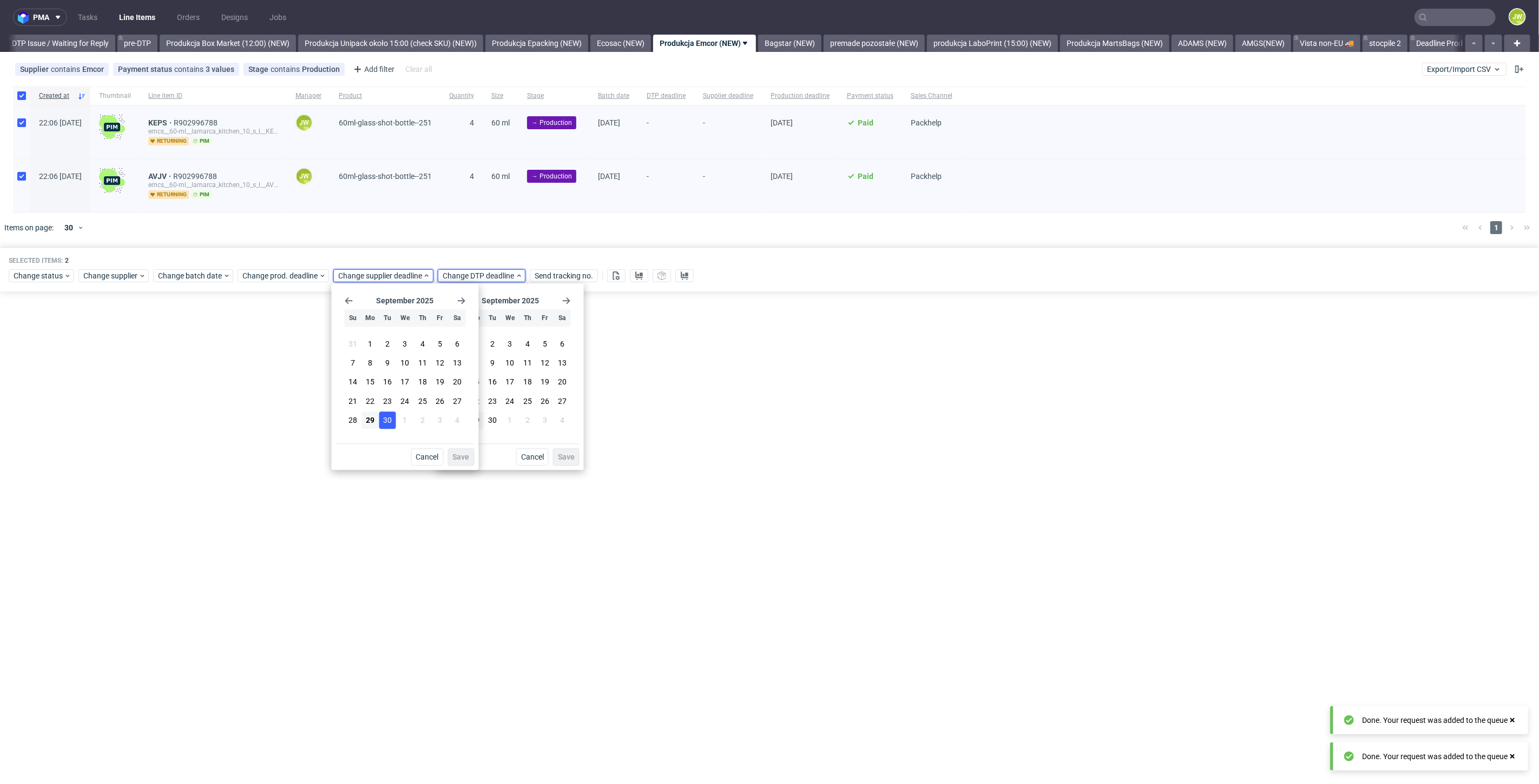
click at [390, 422] on span "30" at bounding box center [387, 420] width 8 height 11
click at [453, 449] on button "Save" at bounding box center [461, 457] width 26 height 17
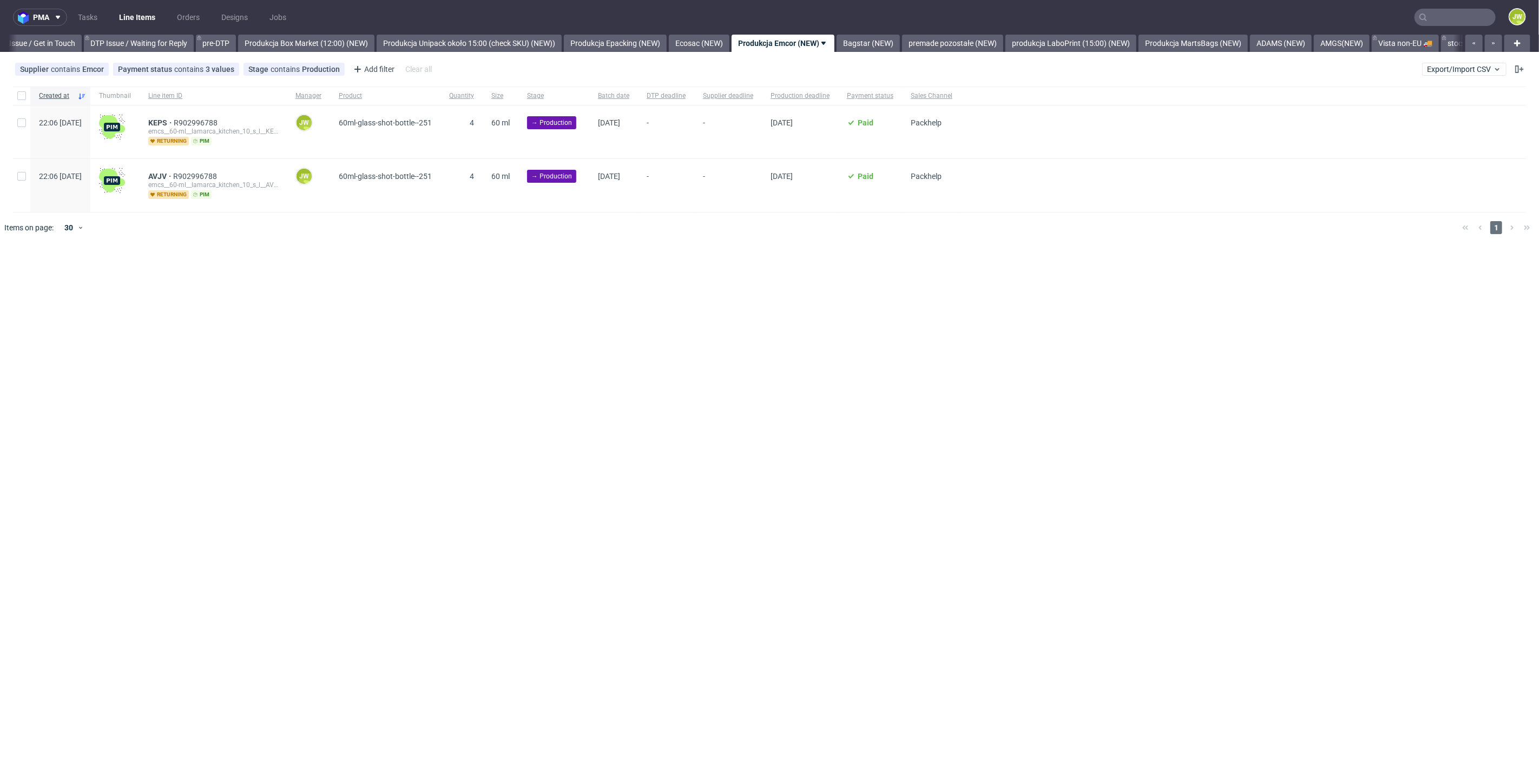
scroll to position [0, 1671]
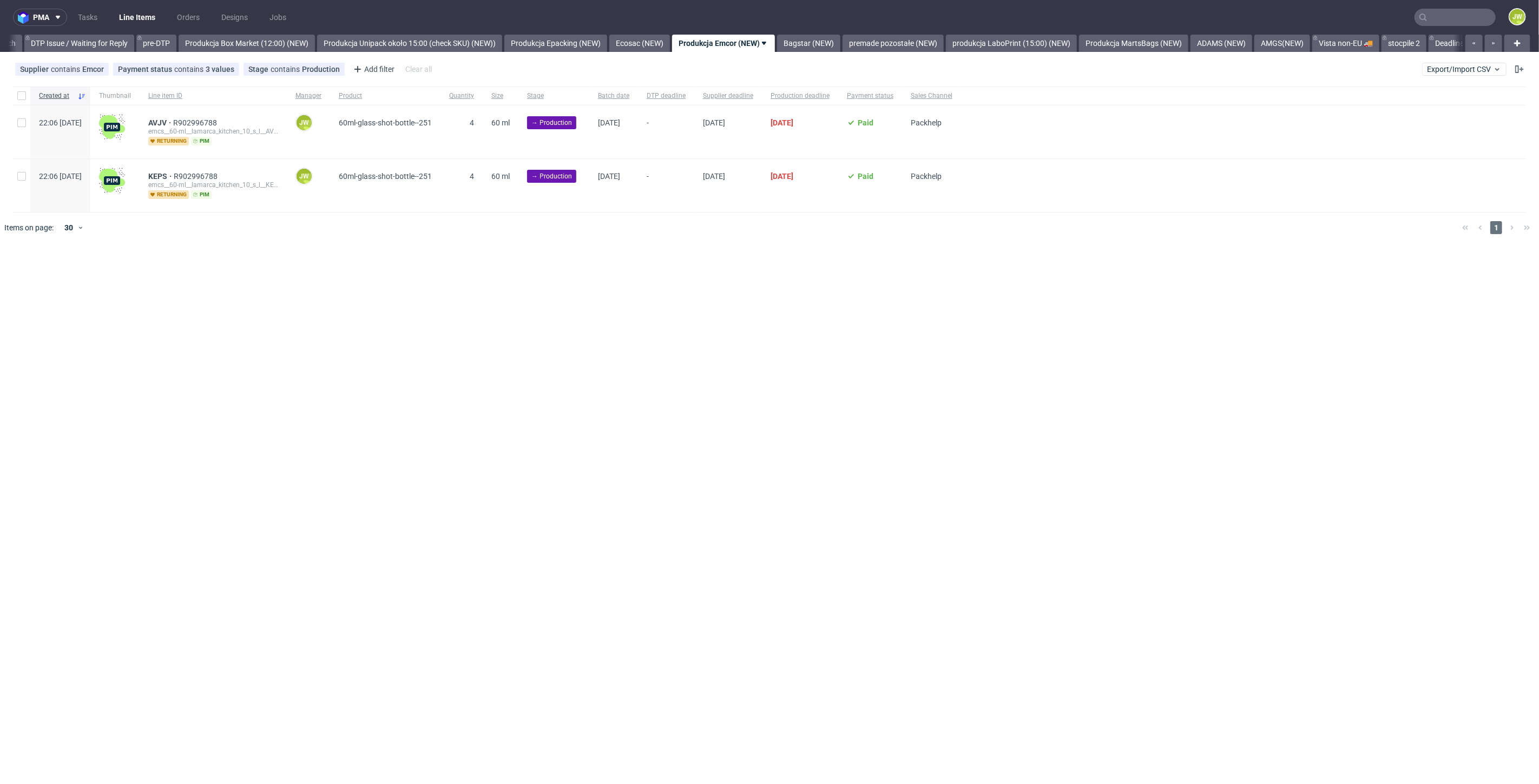
scroll to position [0, 1703]
click at [580, 264] on div "pma Tasks Line Items Orders Designs Jobs JW All DTP Late Shipped Shipments DTP …" at bounding box center [770, 392] width 1539 height 784
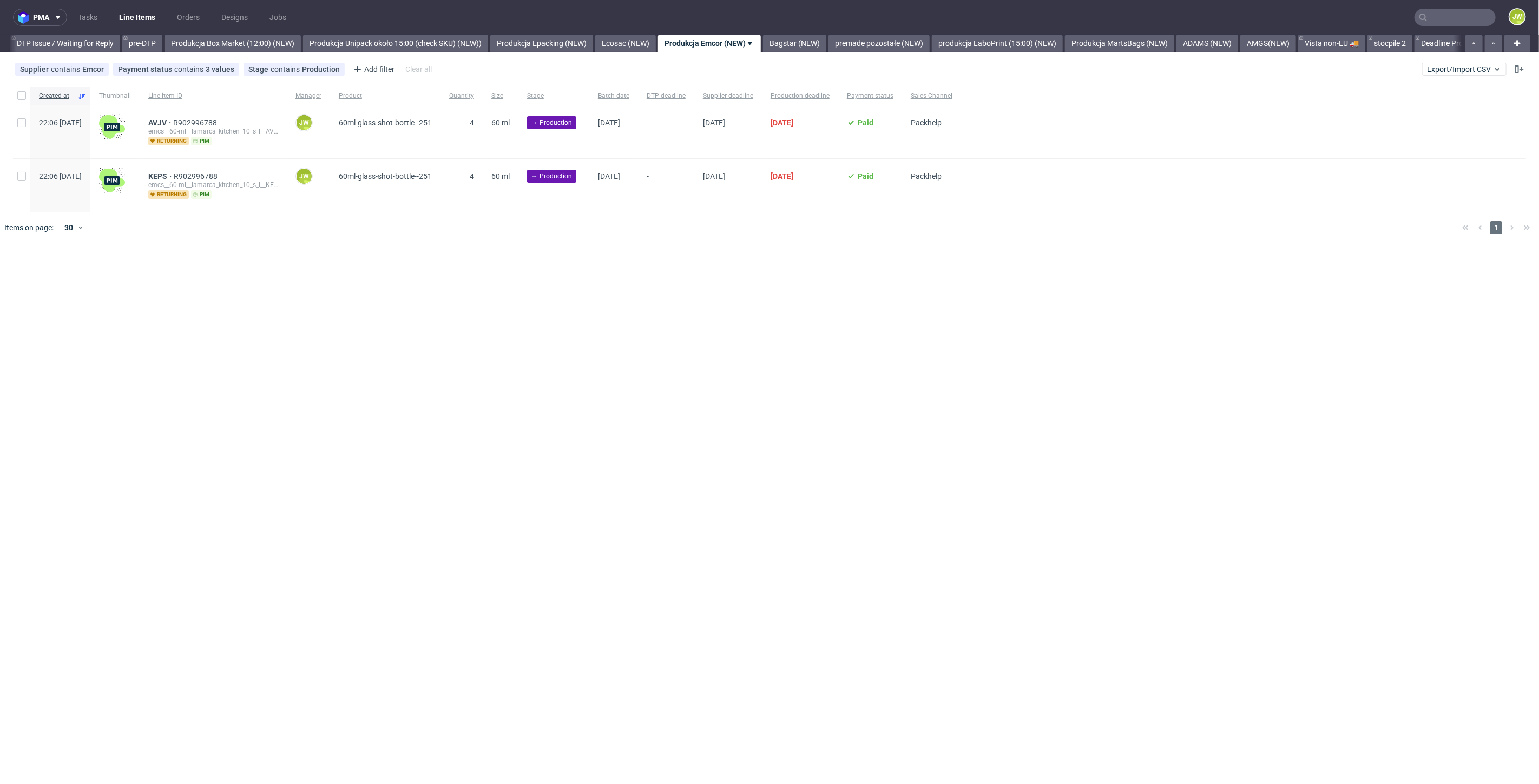
scroll to position [0, 1703]
click at [22, 95] on input "checkbox" at bounding box center [22, 96] width 8 height 8
checkbox input "true"
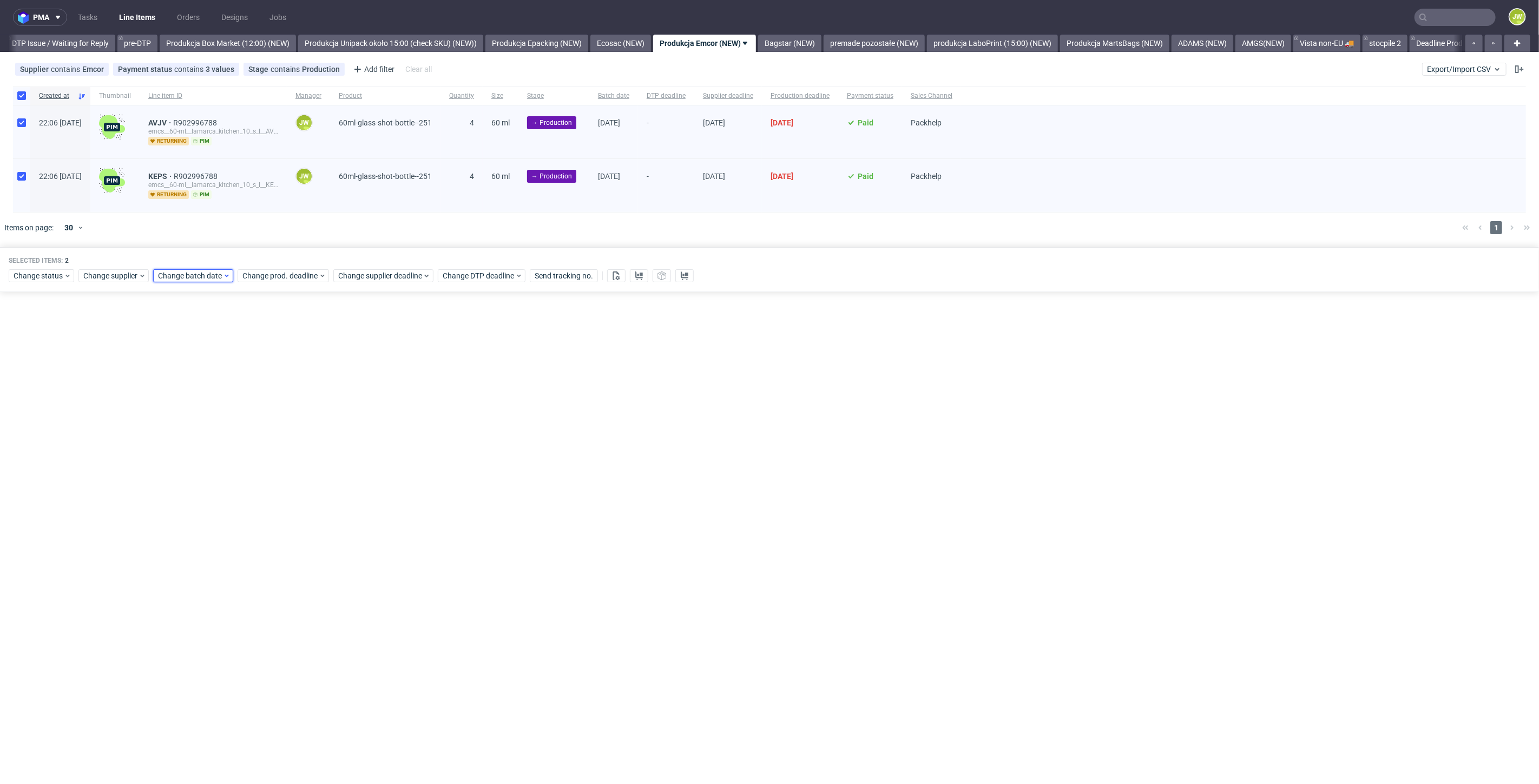
drag, startPoint x: 180, startPoint y: 273, endPoint x: 185, endPoint y: 279, distance: 7.8
click at [181, 273] on span "Change batch date" at bounding box center [190, 276] width 65 height 11
click at [187, 424] on span "29" at bounding box center [191, 420] width 8 height 11
click at [286, 458] on span "Save" at bounding box center [281, 457] width 17 height 8
click at [298, 270] on span "Change prod. deadline" at bounding box center [281, 276] width 76 height 11
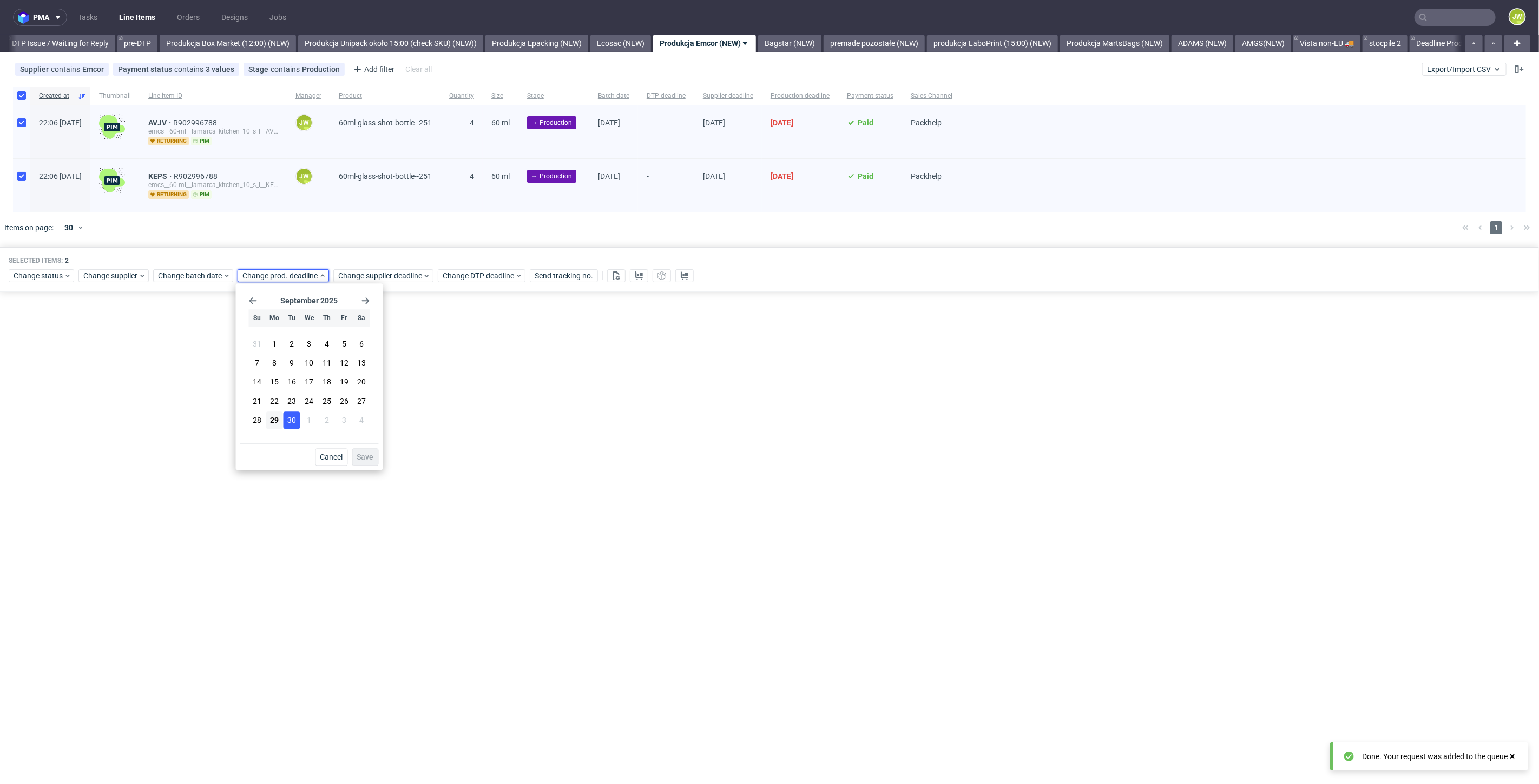
click at [290, 423] on span "30" at bounding box center [292, 420] width 8 height 11
click at [369, 451] on button "Save" at bounding box center [366, 457] width 26 height 17
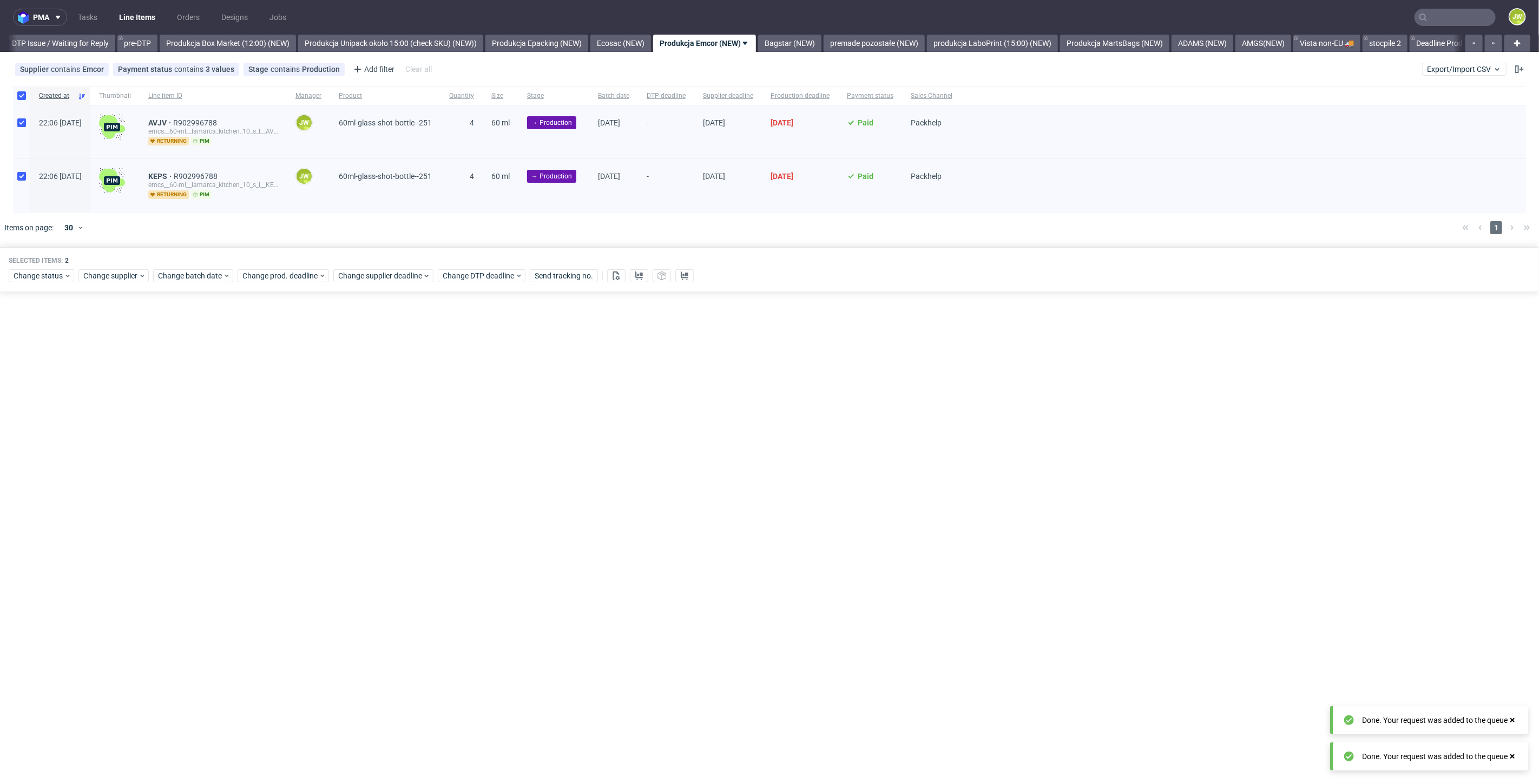
click at [458, 397] on div "pma Tasks Line Items Orders Designs Jobs JW All DTP Late Shipped Shipments DTP …" at bounding box center [770, 392] width 1539 height 784
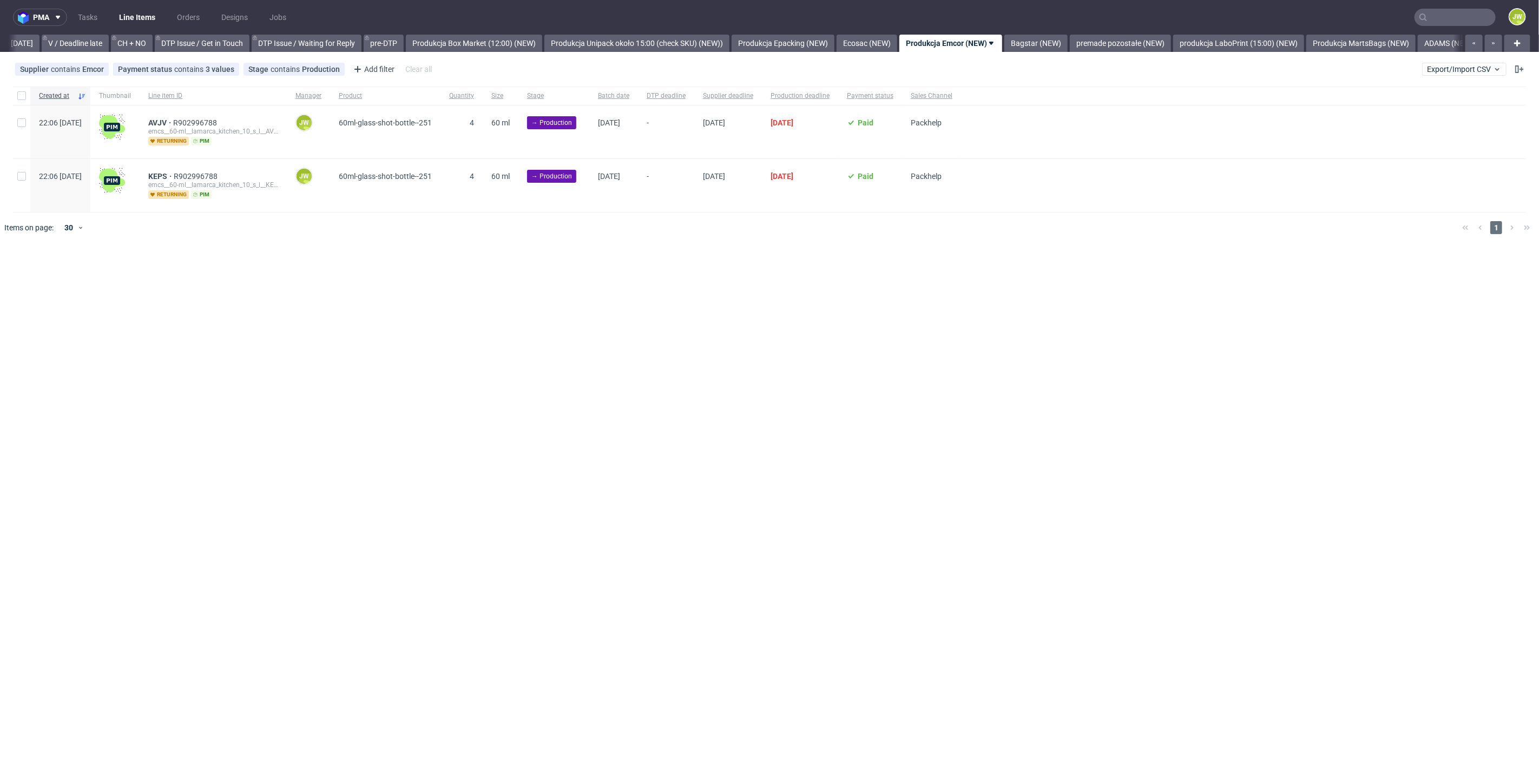
scroll to position [0, 1640]
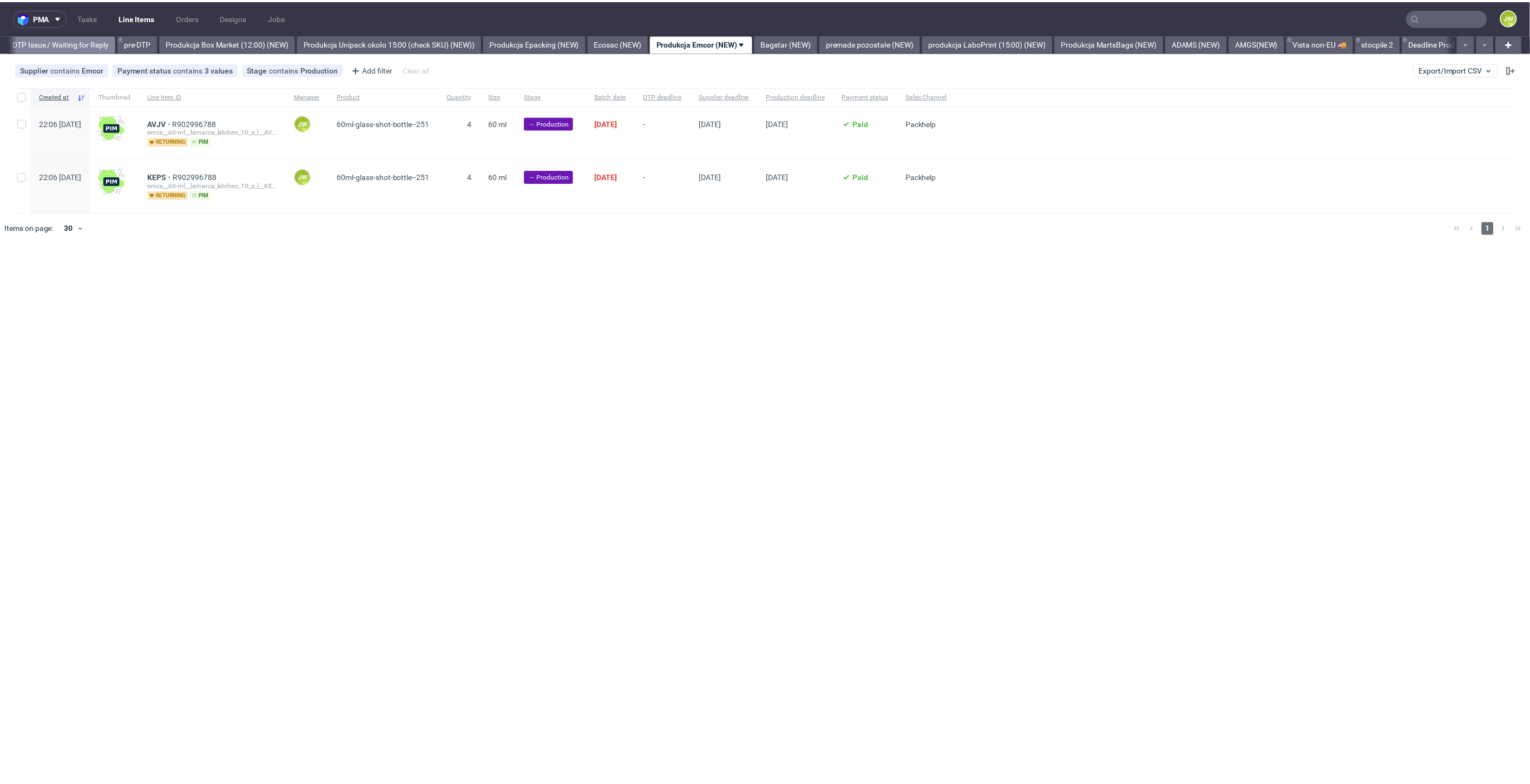
scroll to position [0, 1703]
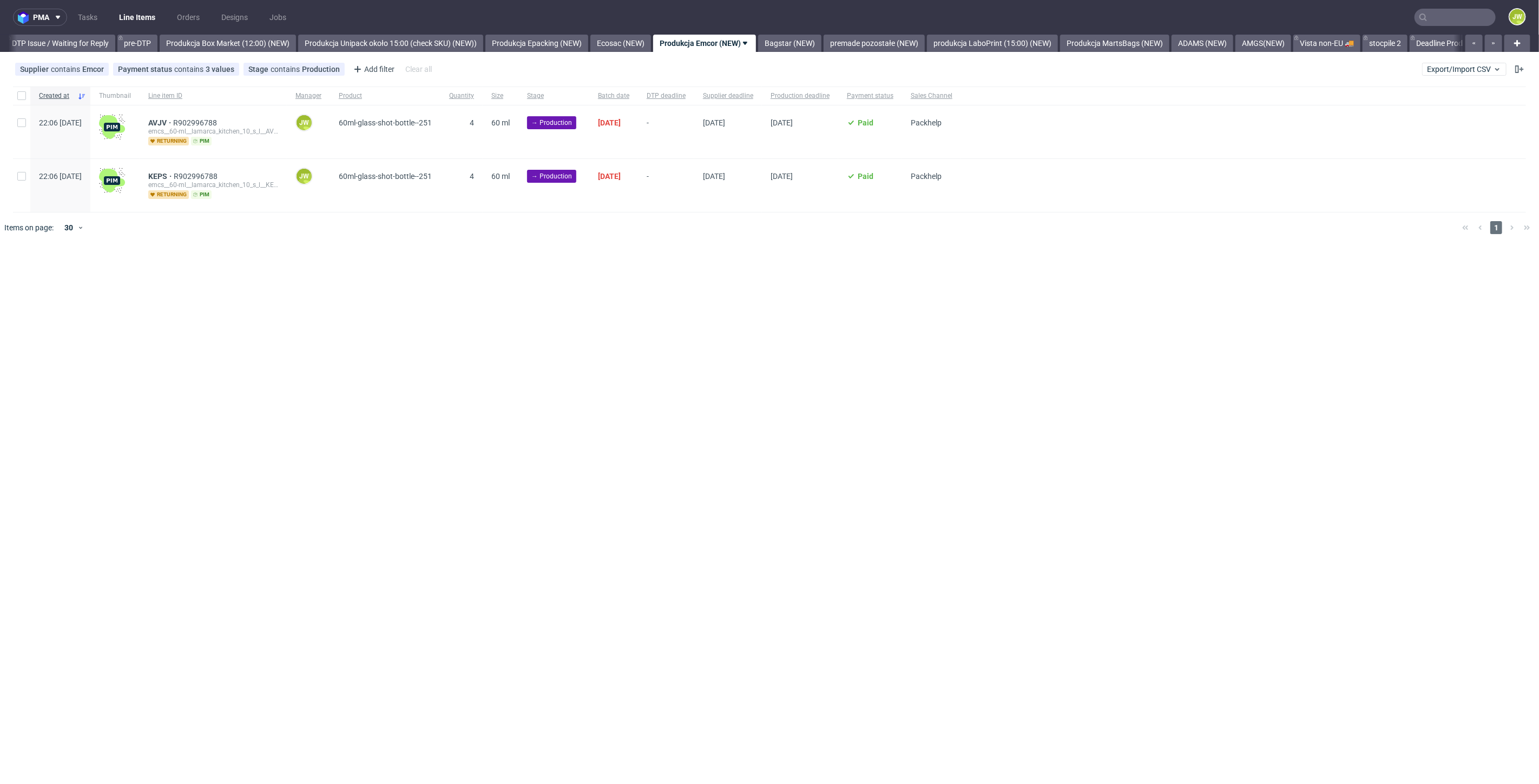
click at [20, 90] on div at bounding box center [22, 96] width 17 height 19
checkbox input "true"
click at [630, 276] on button at bounding box center [639, 276] width 19 height 13
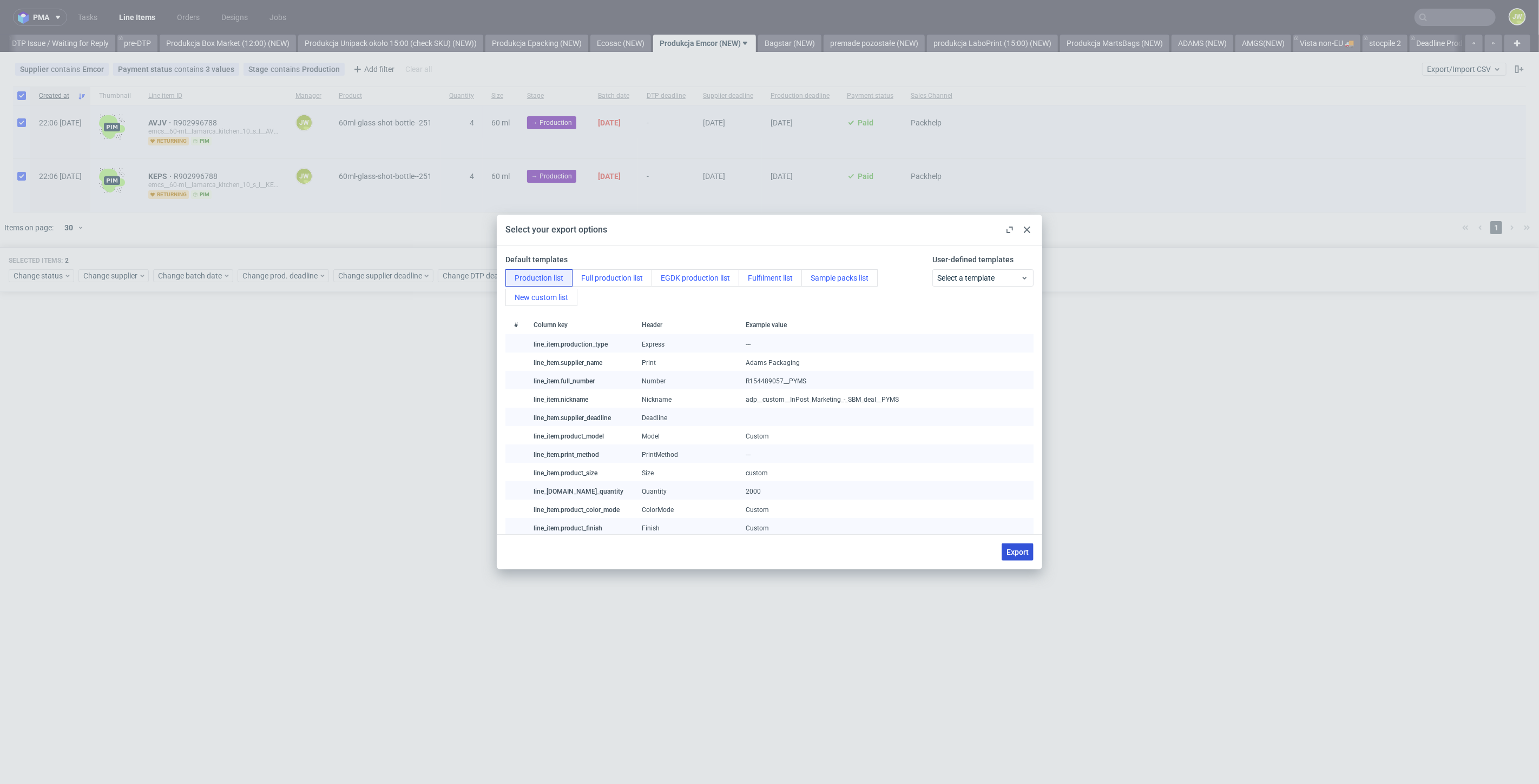
click at [1007, 555] on span "Export" at bounding box center [1017, 552] width 22 height 8
checkbox input "false"
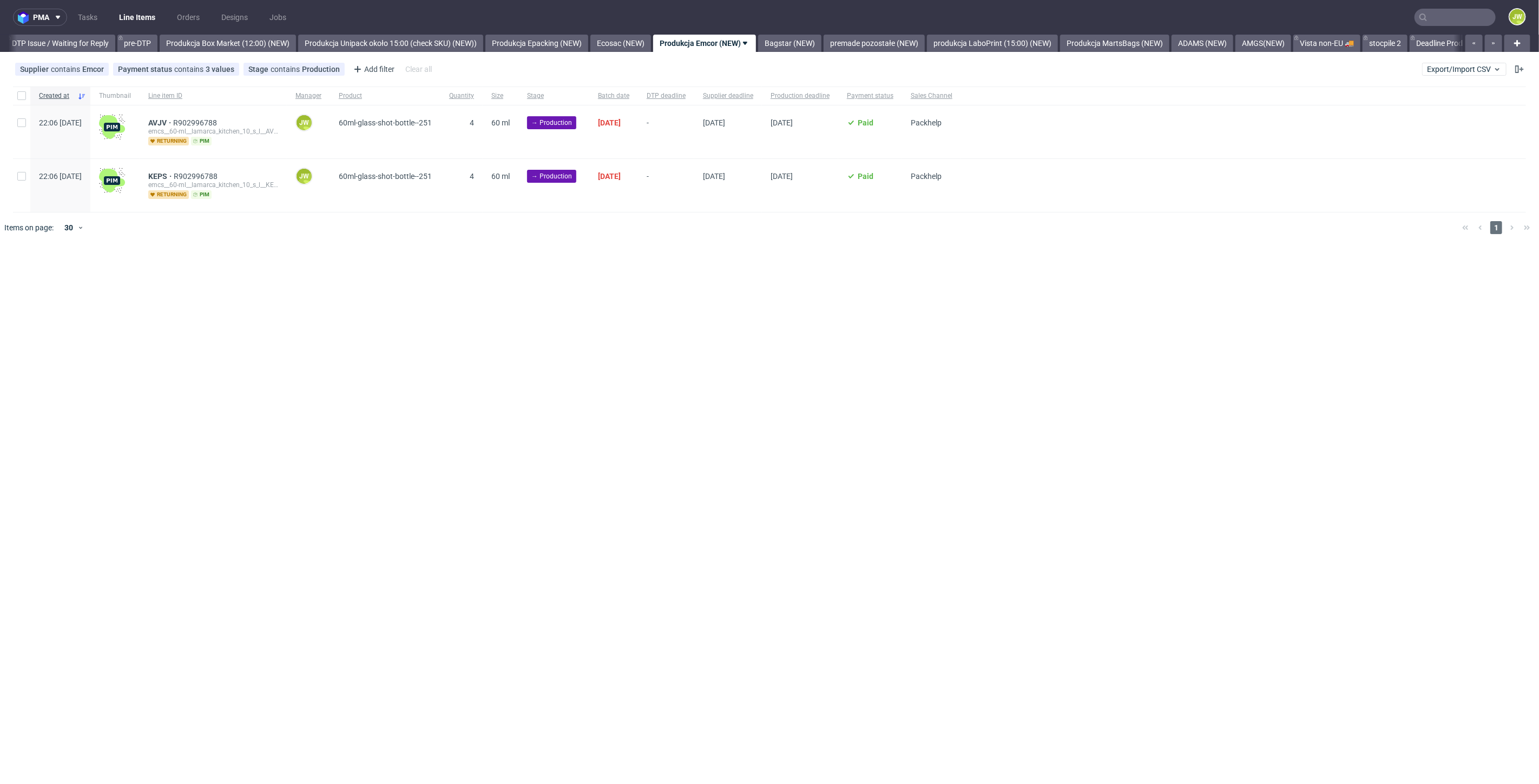
drag, startPoint x: 15, startPoint y: 98, endPoint x: 16, endPoint y: 104, distance: 6.1
click at [16, 98] on div at bounding box center [22, 96] width 17 height 19
checkbox input "true"
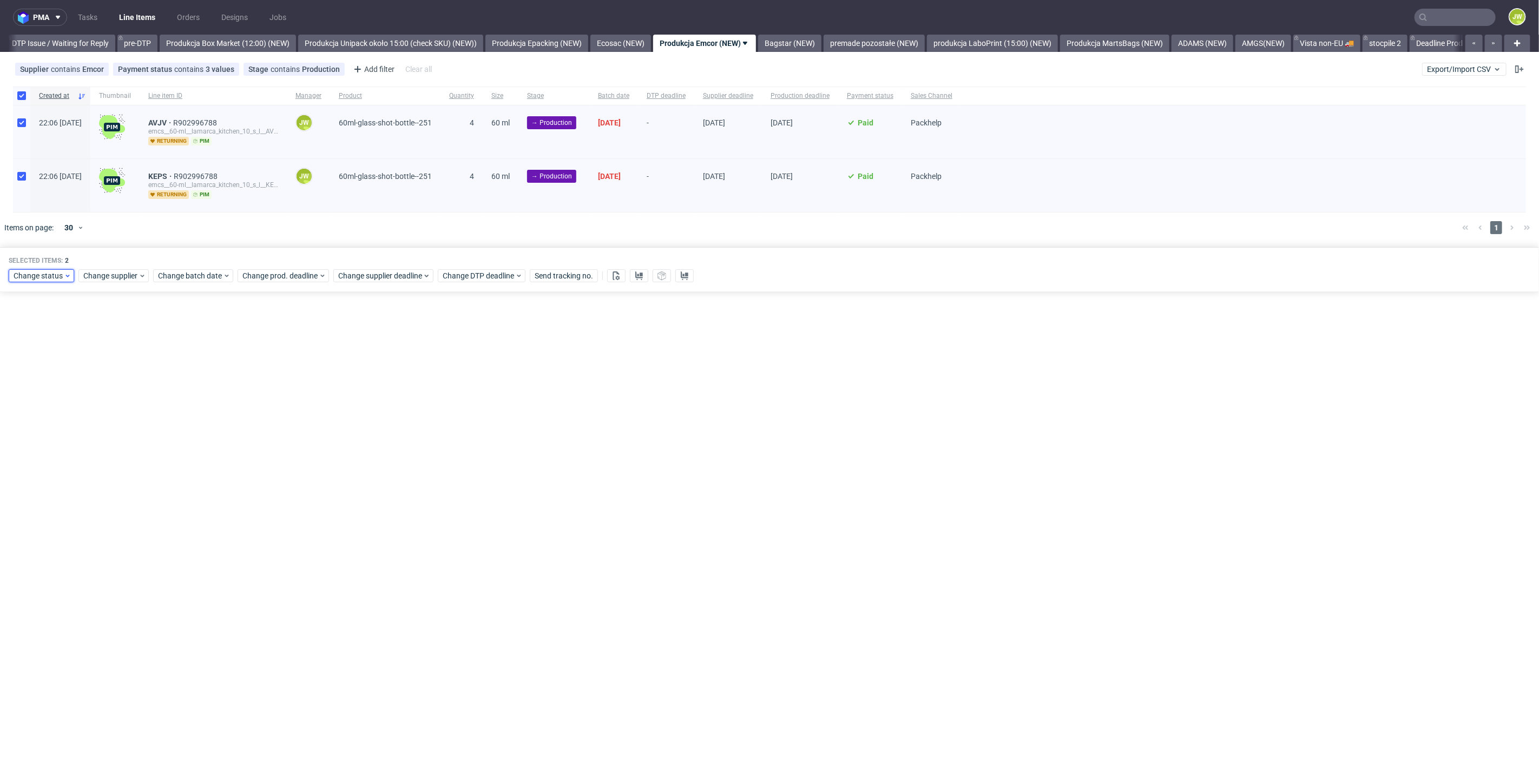
click at [14, 276] on span "Change status" at bounding box center [39, 276] width 50 height 11
click at [35, 410] on span "In Production" at bounding box center [40, 414] width 54 height 15
click at [117, 439] on button "Save" at bounding box center [124, 435] width 26 height 17
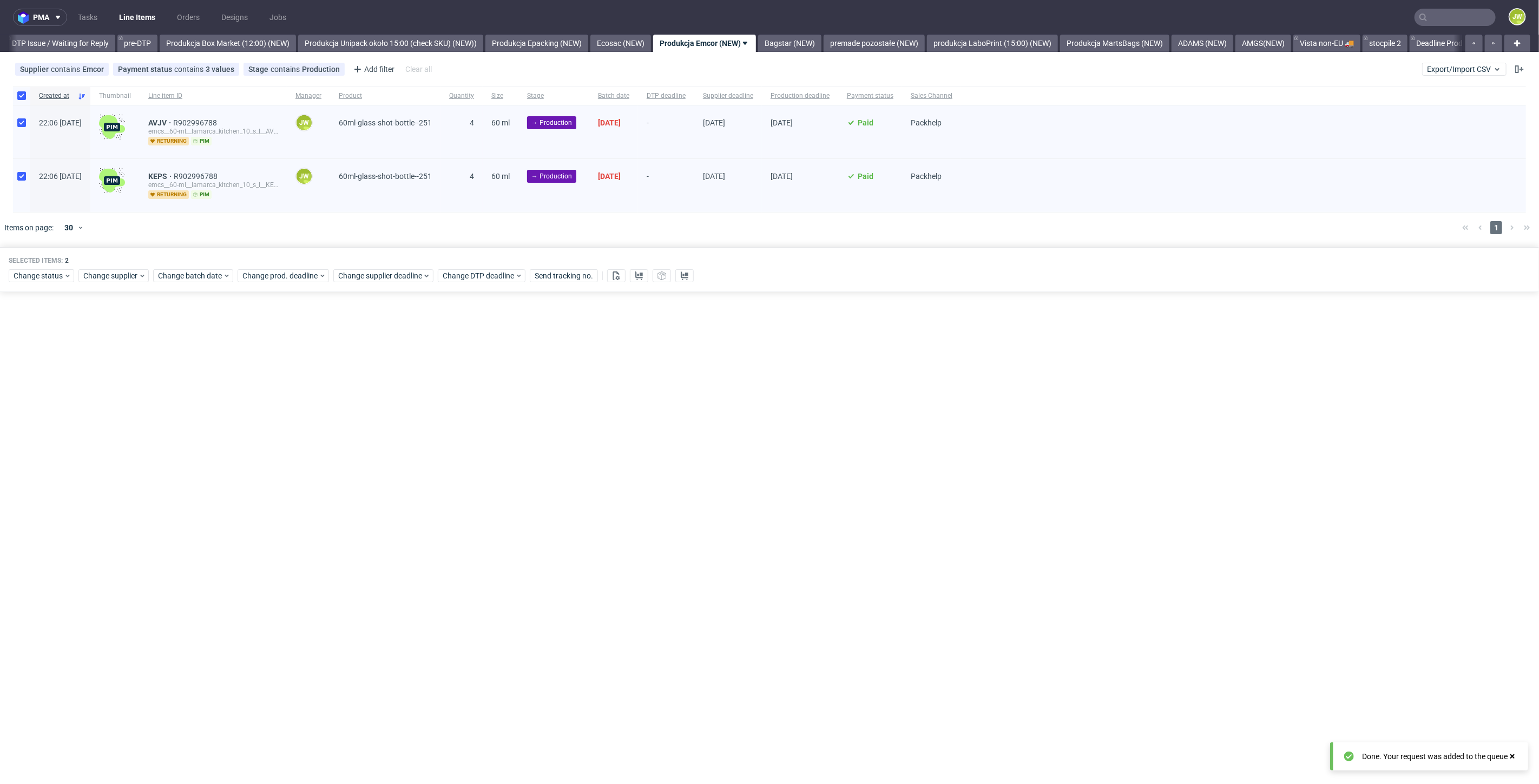
click at [823, 32] on nav "pma Tasks Line Items Orders Designs Jobs JW" at bounding box center [770, 17] width 1539 height 35
click at [818, 39] on link "Bagstar (NEW)" at bounding box center [790, 43] width 63 height 17
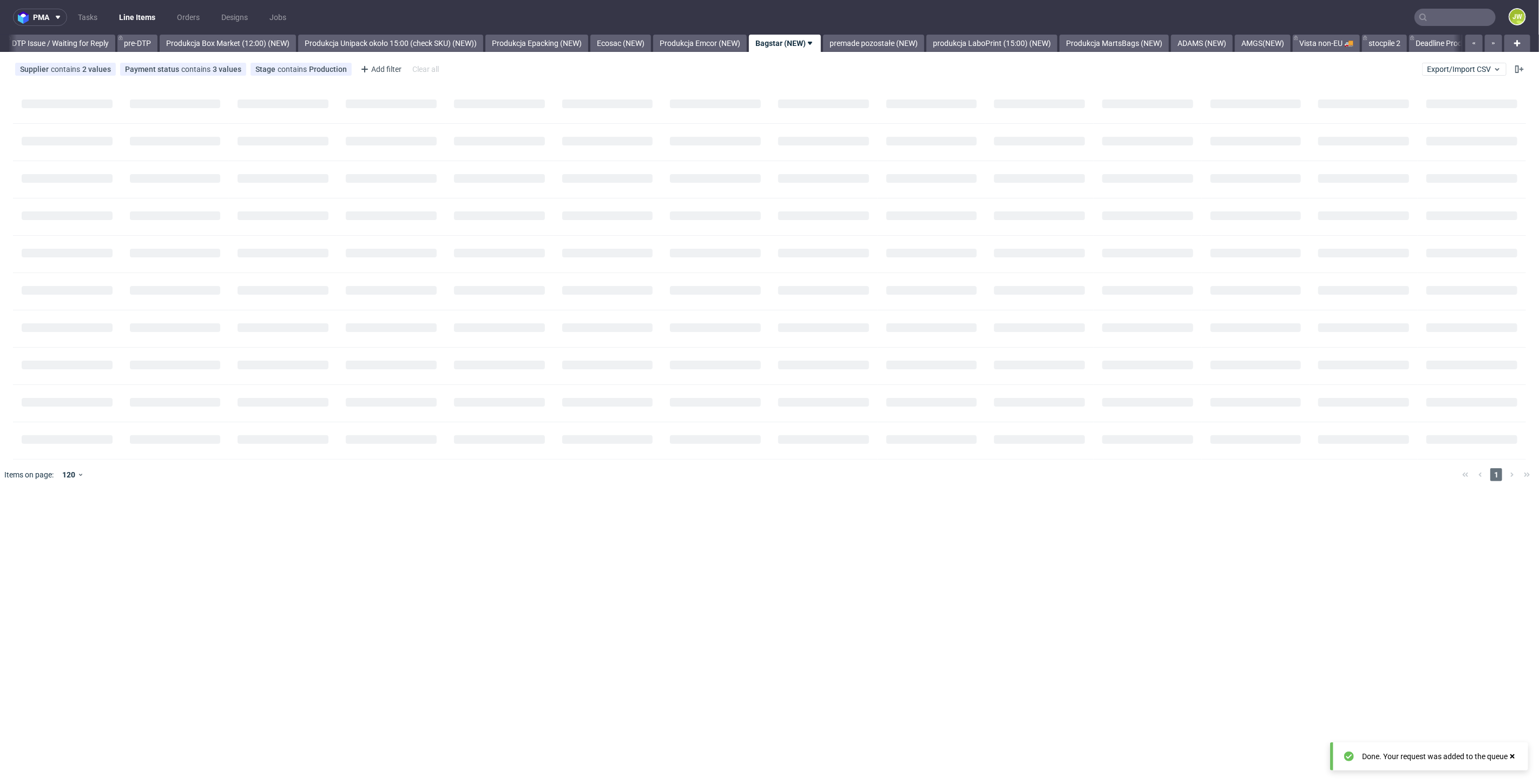
scroll to position [0, 1783]
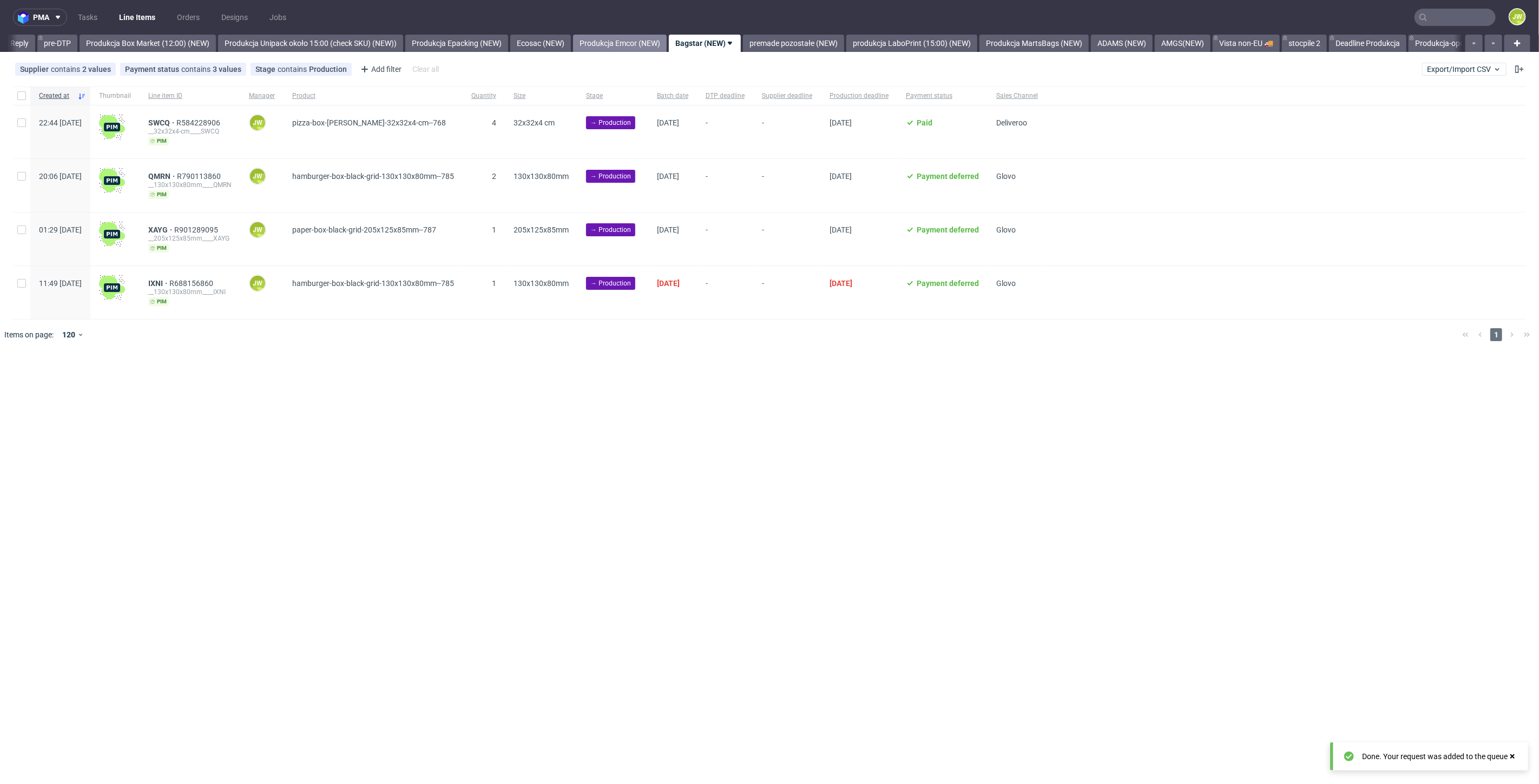
click at [630, 40] on link "Produkcja Emcor (NEW)" at bounding box center [620, 43] width 94 height 17
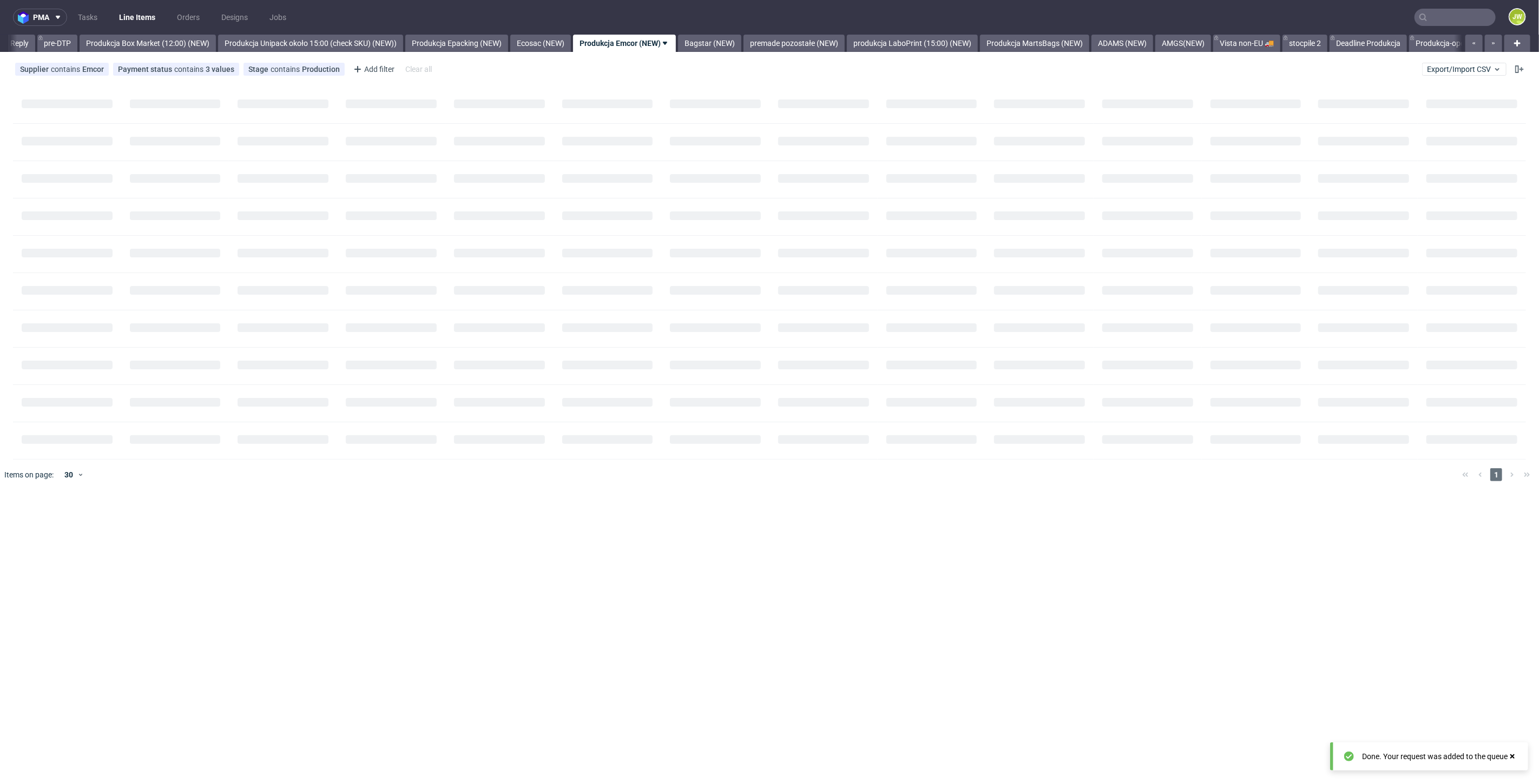
scroll to position [0, 1703]
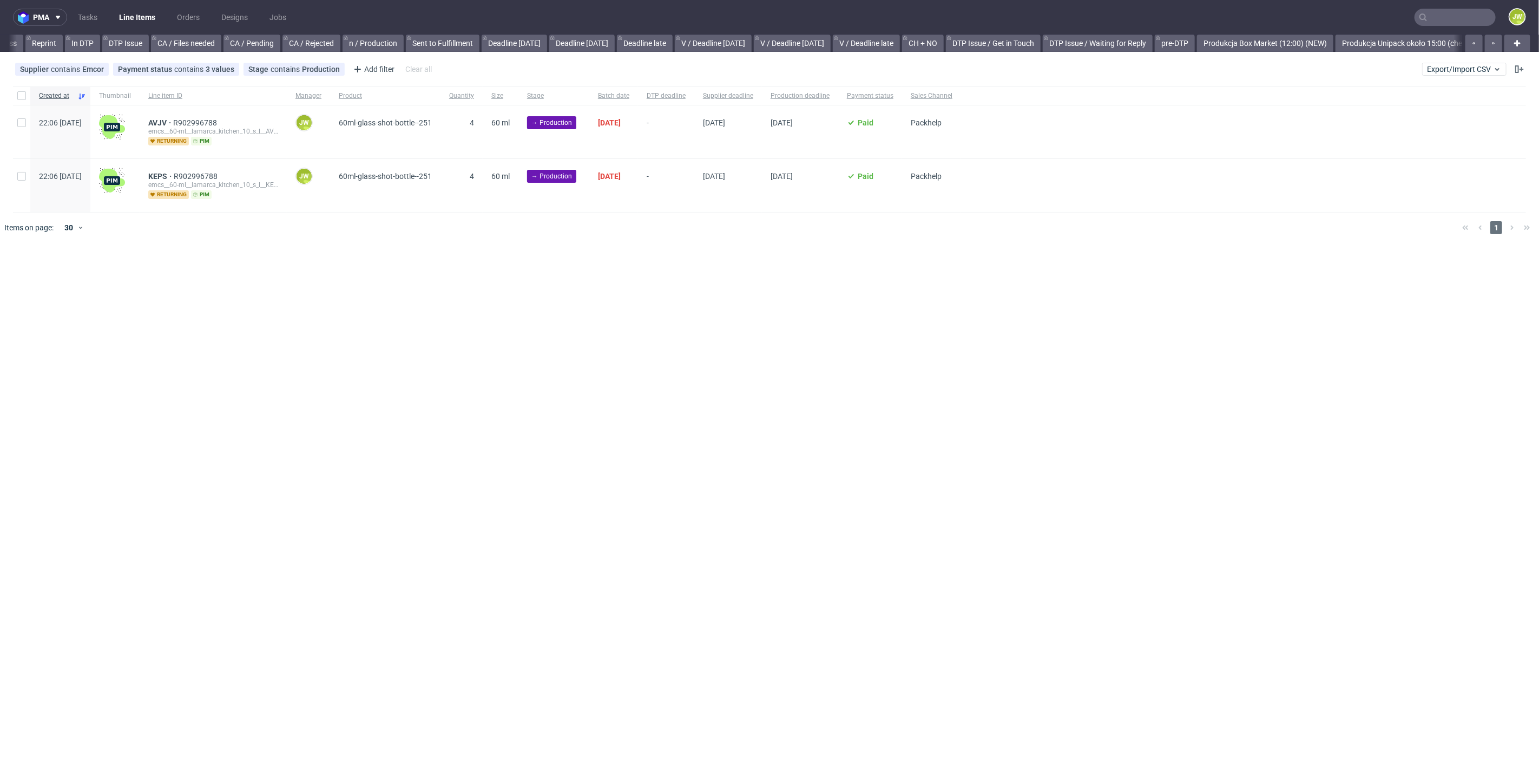
scroll to position [0, 1410]
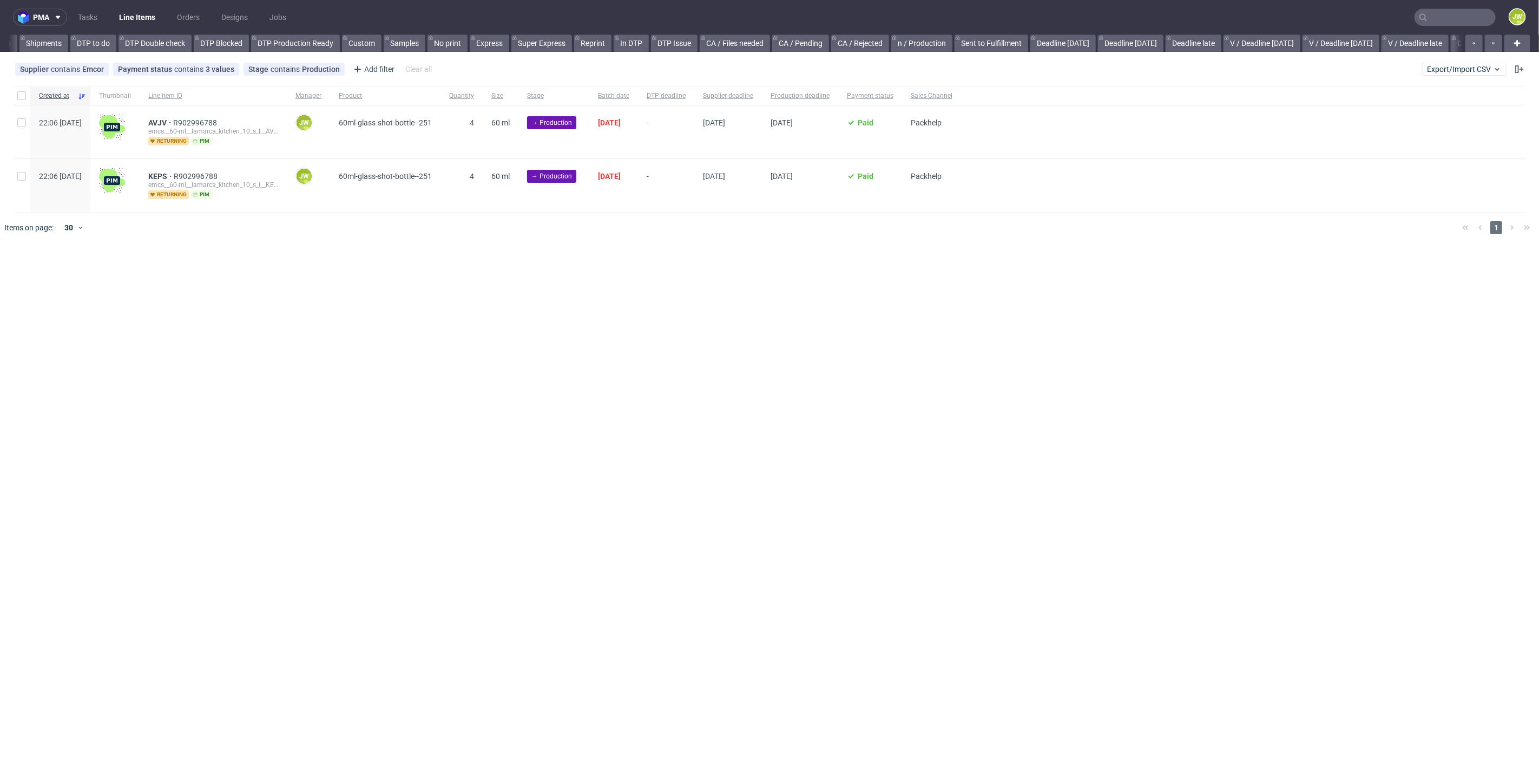
scroll to position [0, 768]
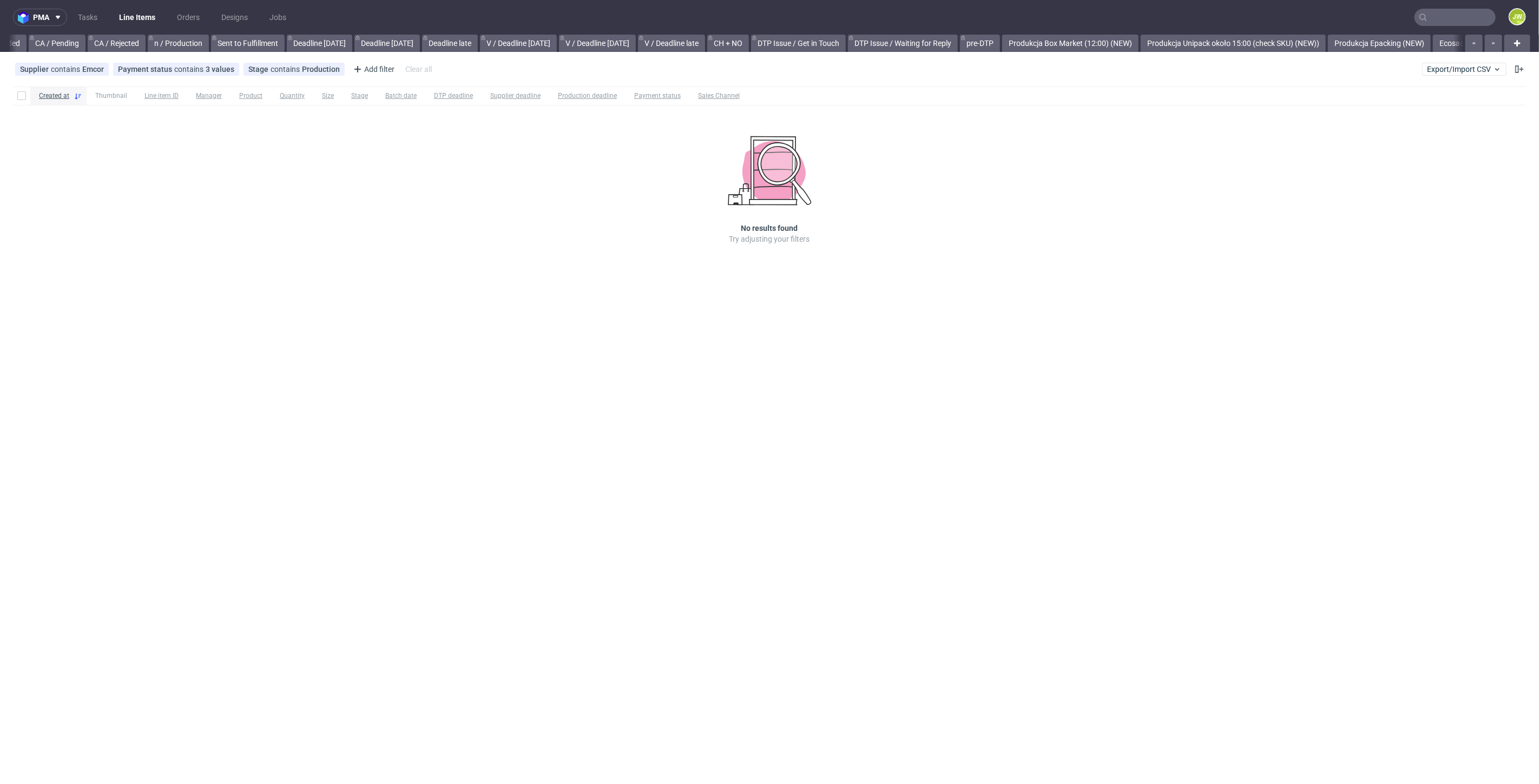
scroll to position [0, 1258]
click at [809, 36] on link "Bagstar (NEW)" at bounding box center [790, 43] width 63 height 17
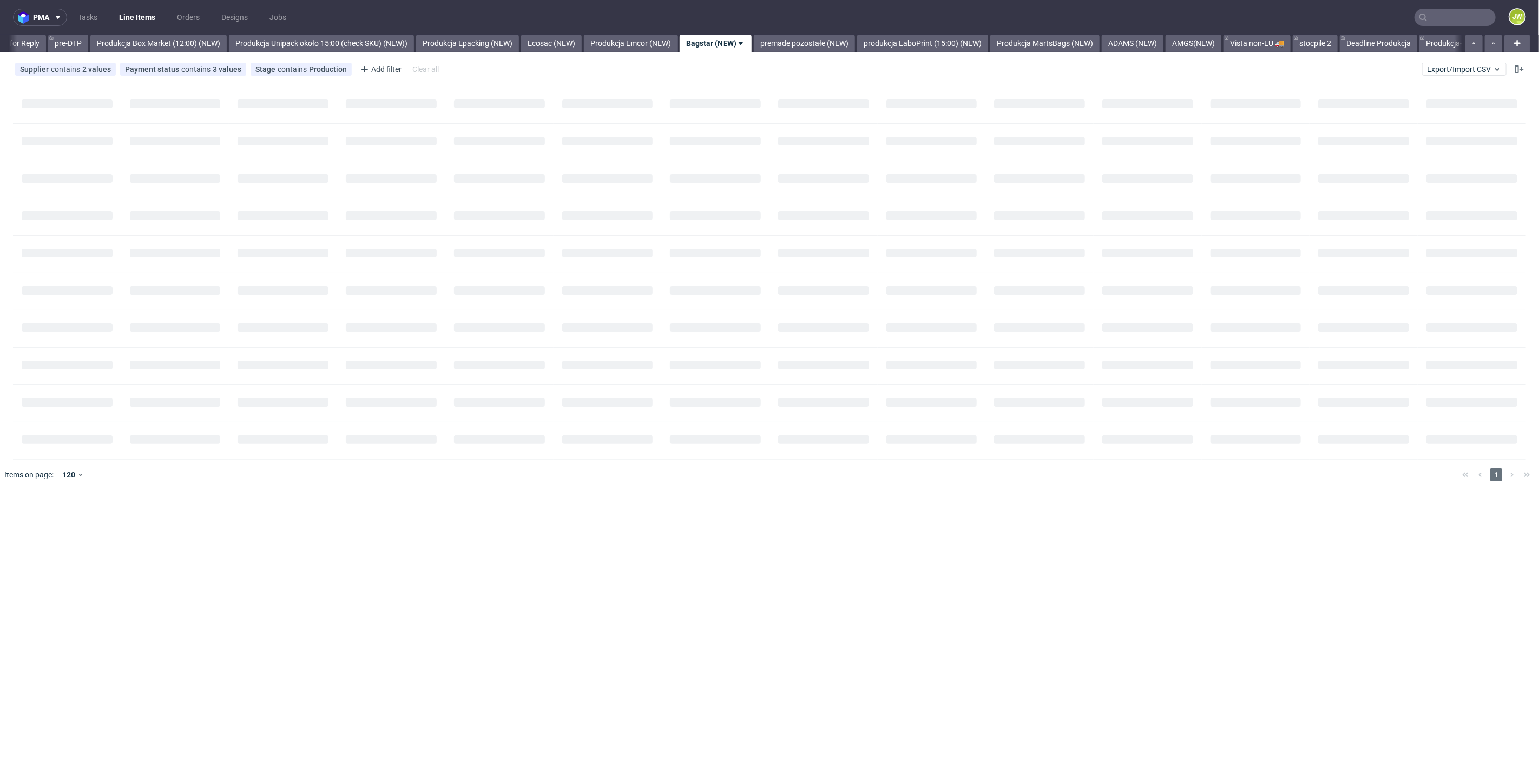
scroll to position [0, 1783]
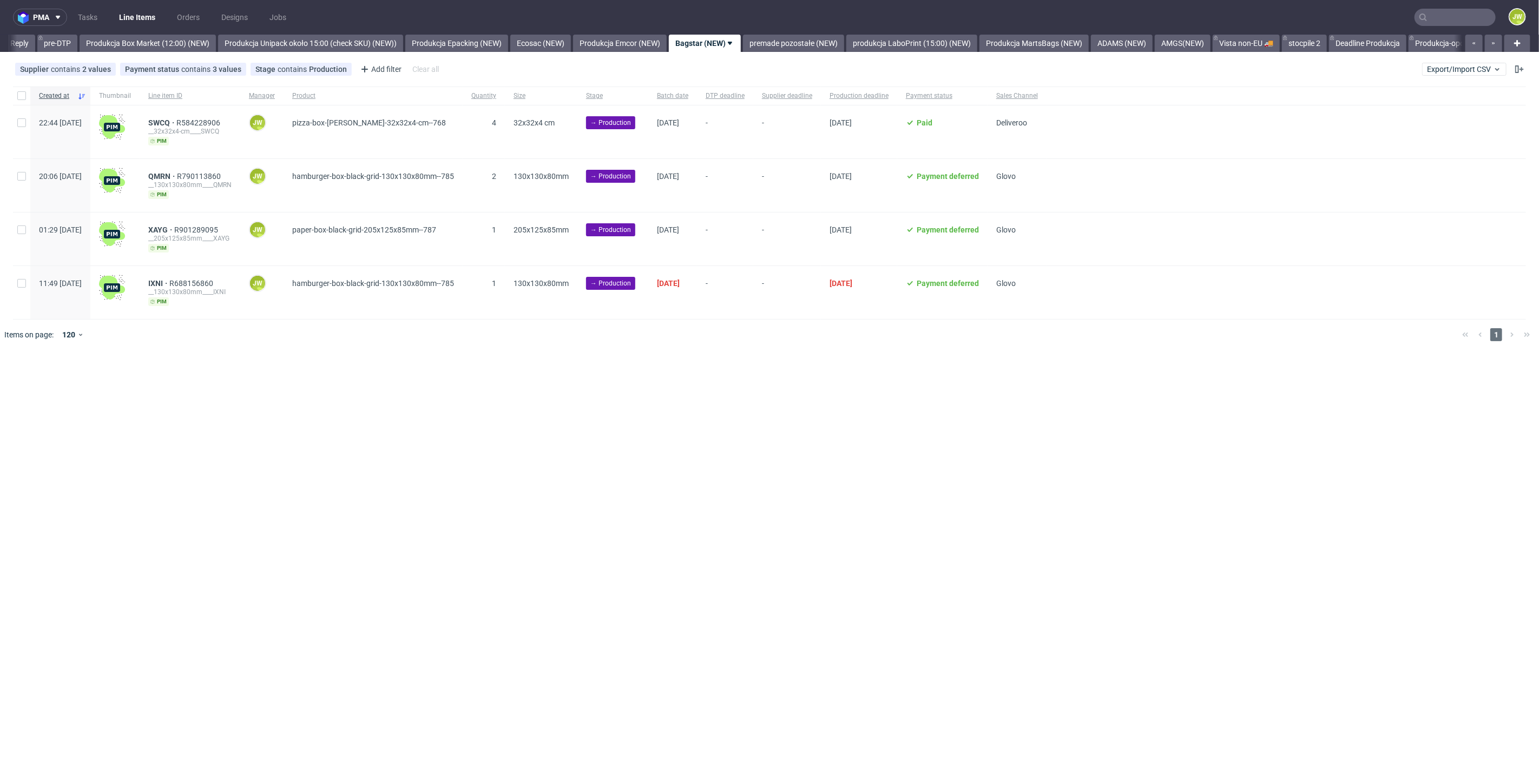
click at [367, 470] on div "pma Tasks Line Items Orders Designs Jobs JW All DTP Late Shipped Shipments DTP …" at bounding box center [770, 392] width 1539 height 784
click at [24, 97] on input "checkbox" at bounding box center [22, 96] width 8 height 8
checkbox input "true"
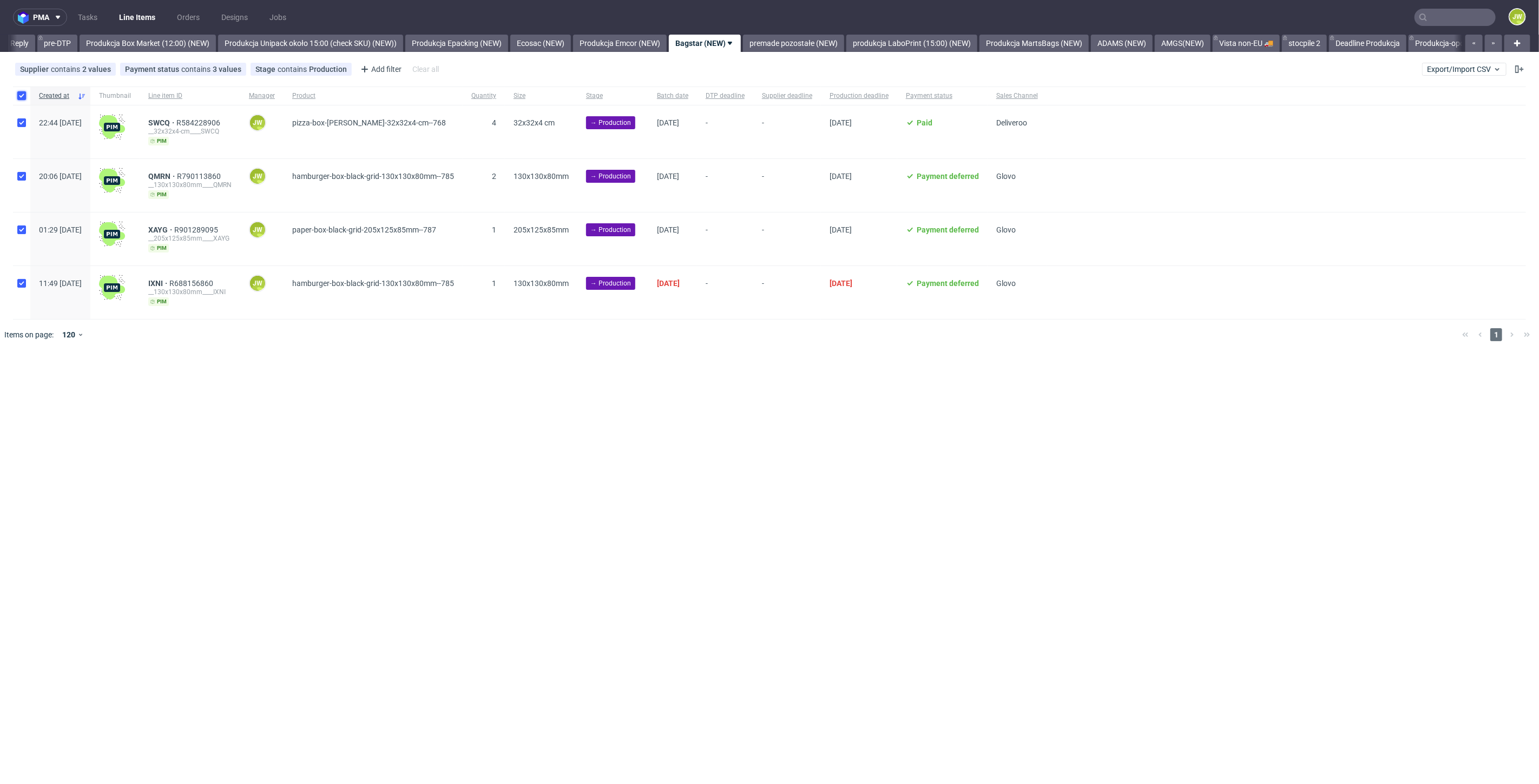
checkbox input "true"
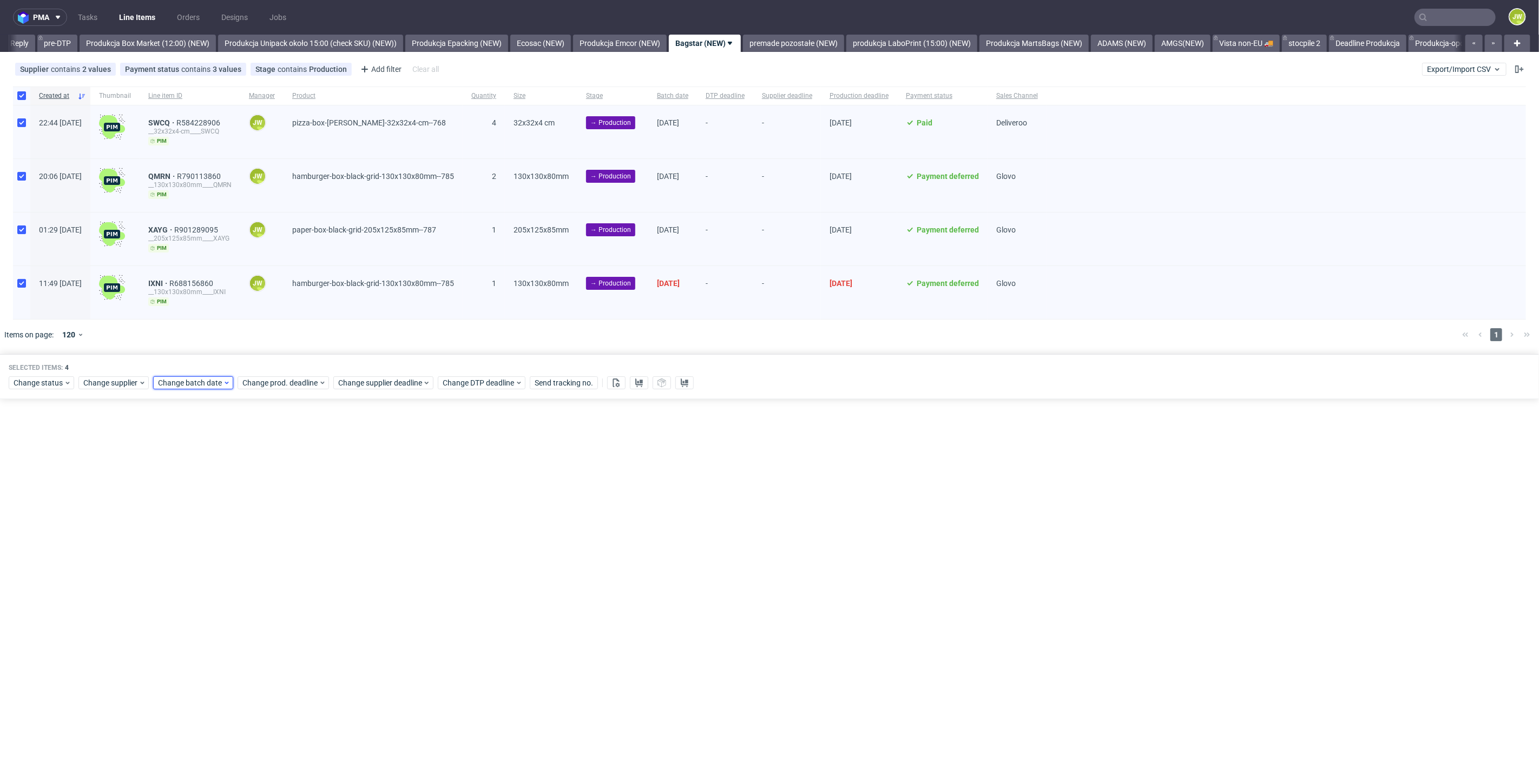
click at [167, 384] on span "Change batch date" at bounding box center [190, 383] width 65 height 11
click at [194, 528] on span "29" at bounding box center [191, 526] width 8 height 11
click at [286, 565] on span "Save" at bounding box center [281, 563] width 17 height 8
click at [255, 388] on div "Selected items: 4 Change status Change supplier Change batch date Change prod. …" at bounding box center [770, 376] width 1539 height 45
click at [266, 374] on div "Change status Change supplier Change batch date Change prod. deadline Change su…" at bounding box center [769, 382] width 1522 height 16
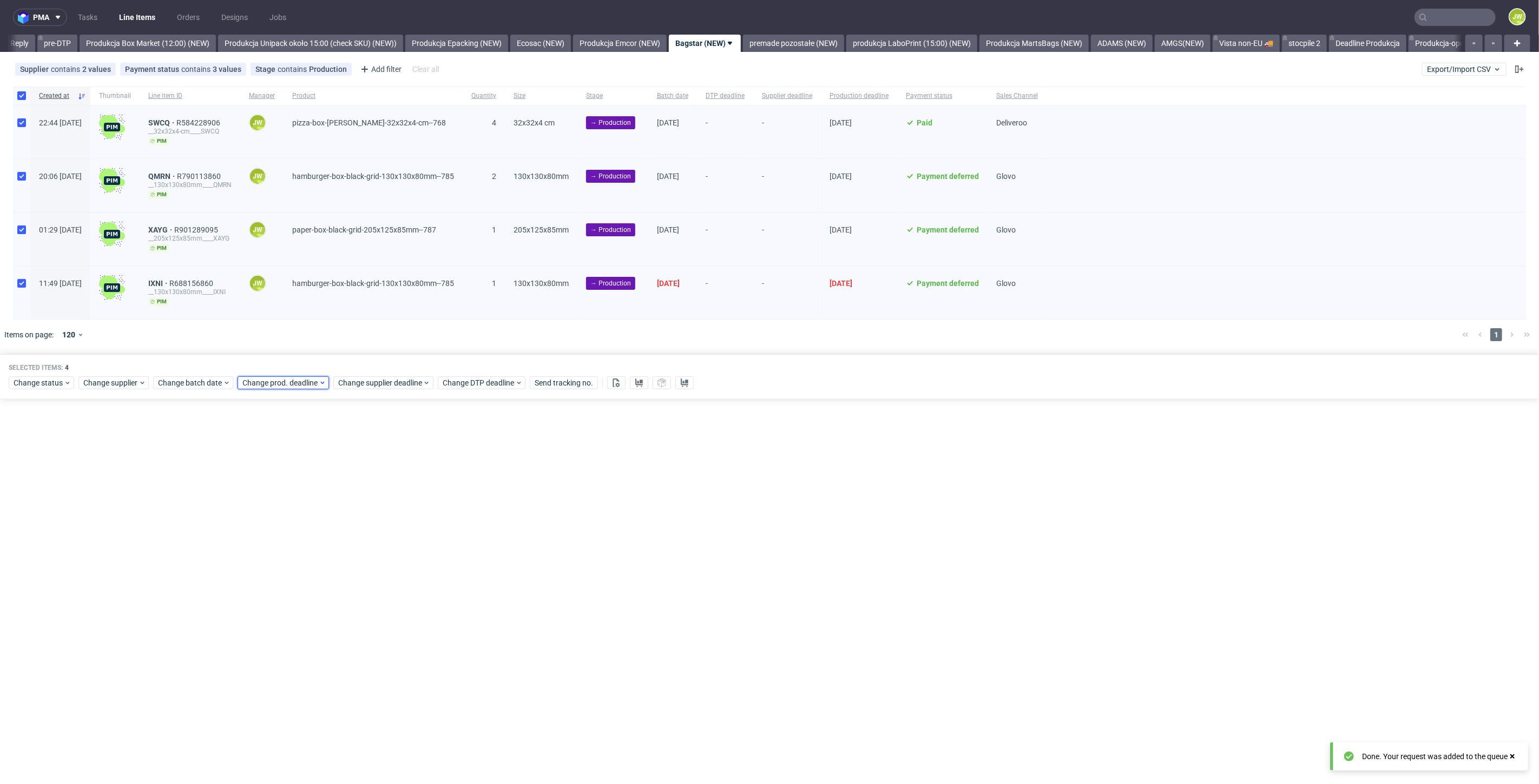
click at [266, 378] on span "Change prod. deadline" at bounding box center [281, 383] width 76 height 11
click at [293, 521] on span "30" at bounding box center [292, 526] width 8 height 11
click at [357, 565] on span "Save" at bounding box center [366, 563] width 17 height 8
click at [347, 377] on span "Change supplier deadline" at bounding box center [380, 383] width 84 height 11
click at [385, 534] on button "30" at bounding box center [388, 526] width 17 height 17
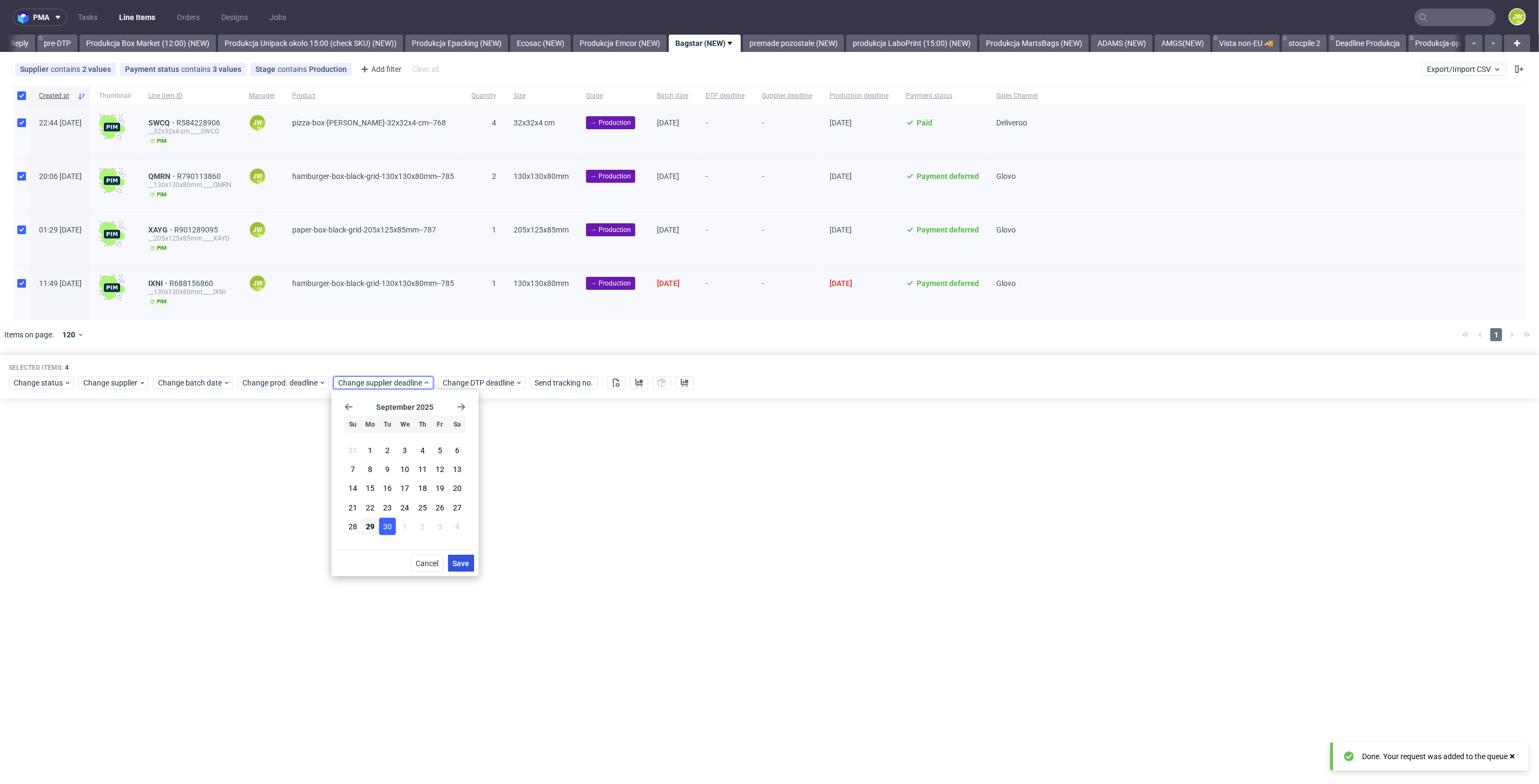
click at [461, 568] on button "Save" at bounding box center [461, 563] width 26 height 17
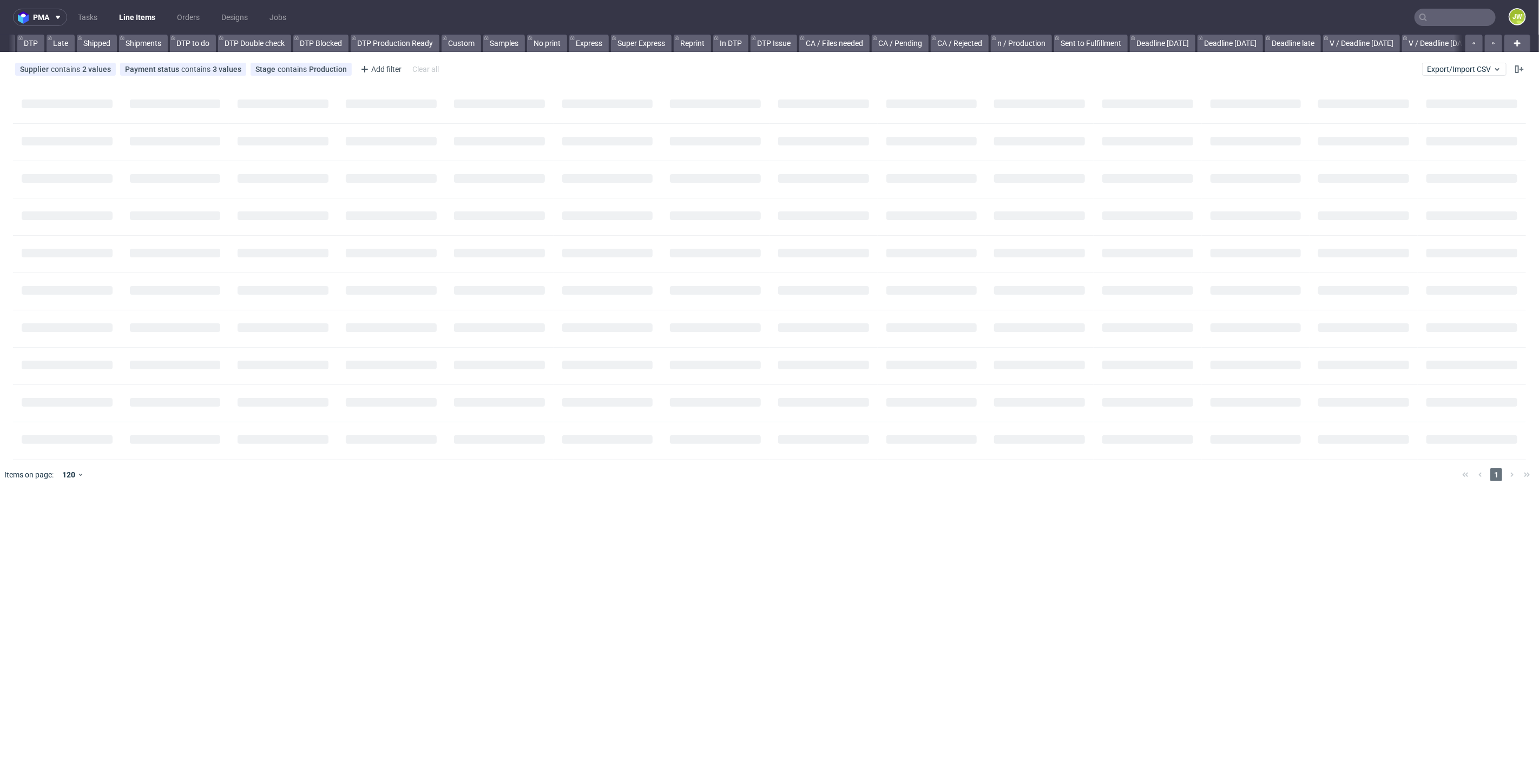
scroll to position [0, 1026]
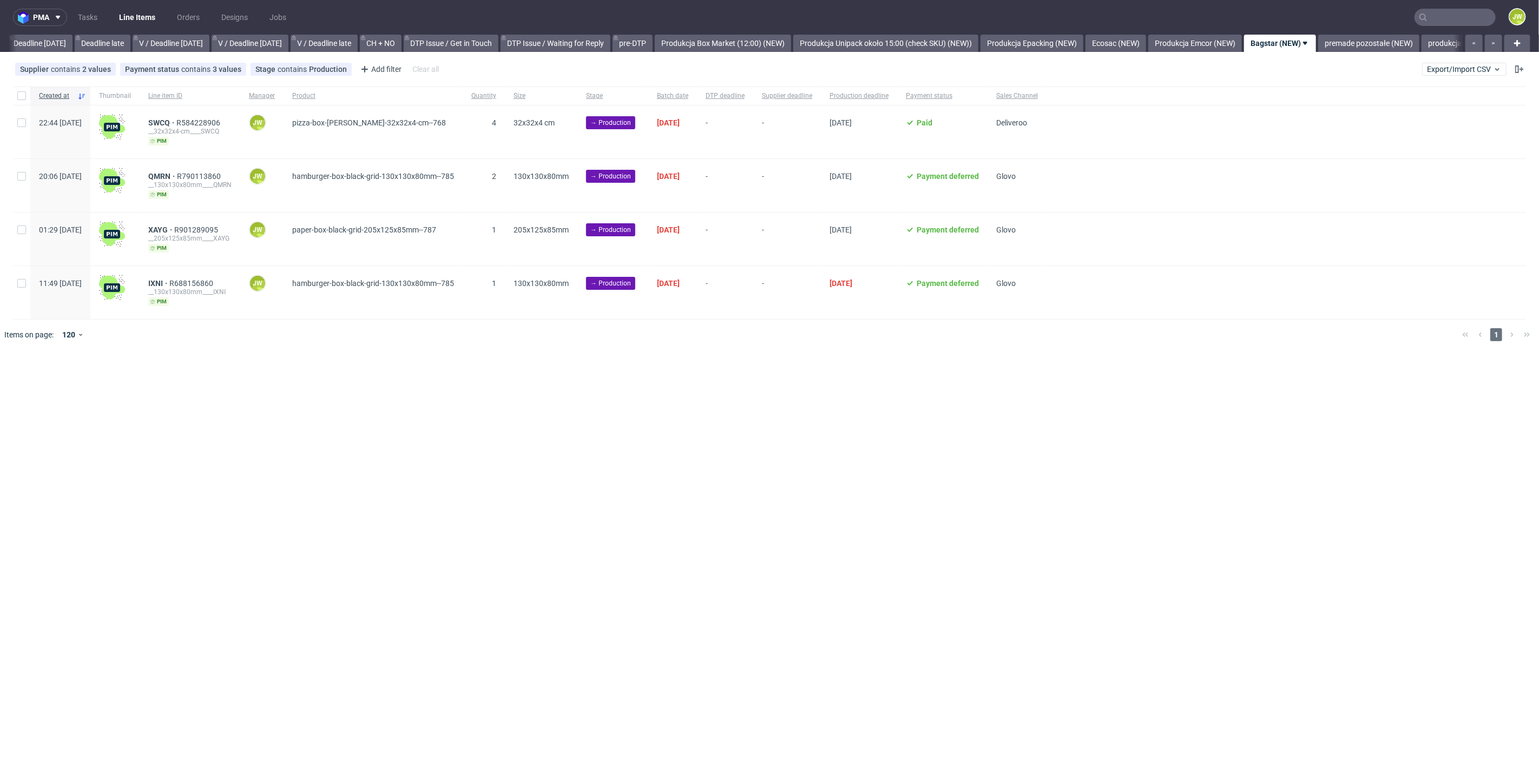
scroll to position [0, 1460]
drag, startPoint x: 378, startPoint y: 436, endPoint x: 358, endPoint y: 395, distance: 45.6
click at [376, 436] on div "pma Tasks Line Items Orders Designs Jobs JW All DTP Late Shipped Shipments DTP …" at bounding box center [770, 392] width 1539 height 784
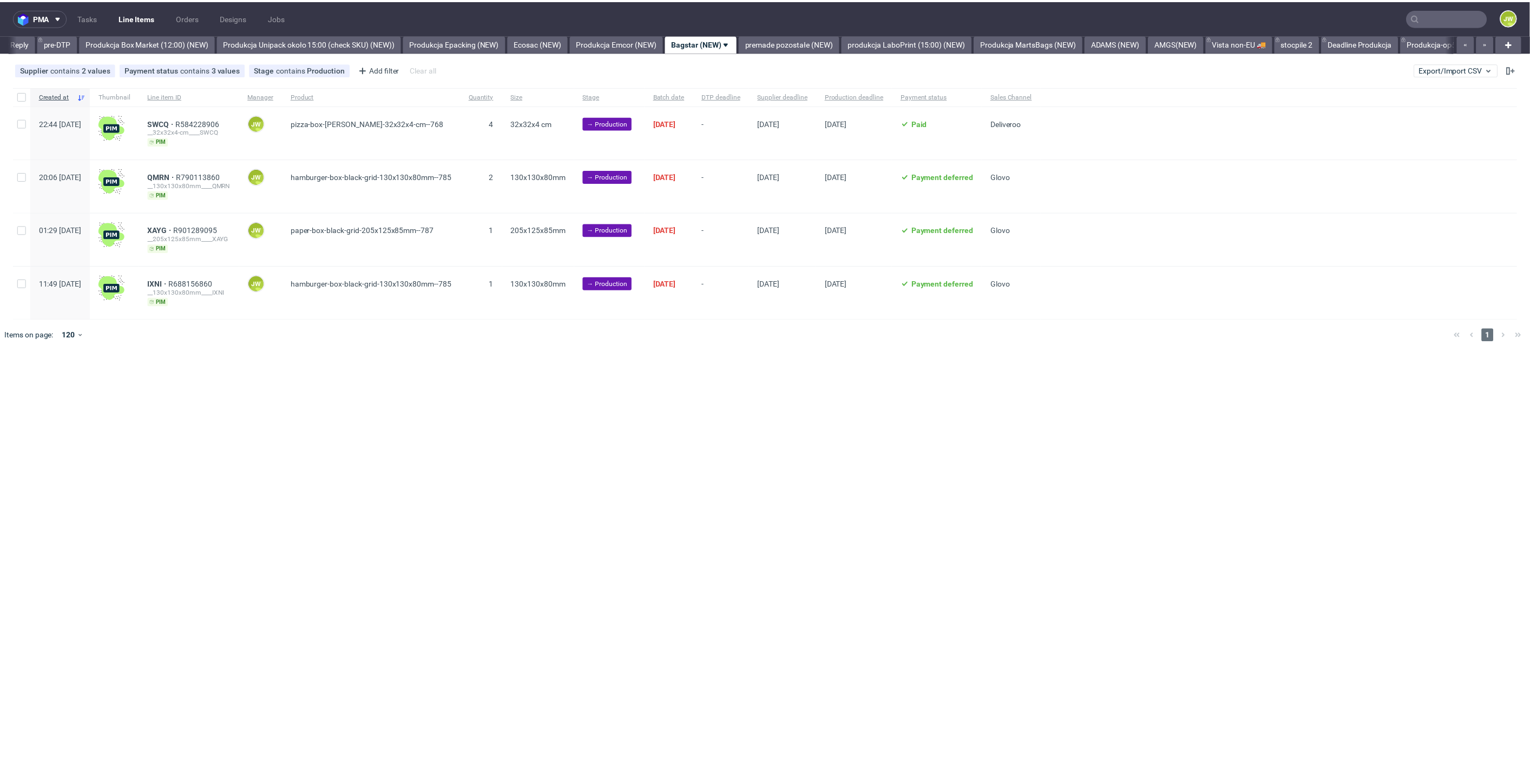
scroll to position [0, 1783]
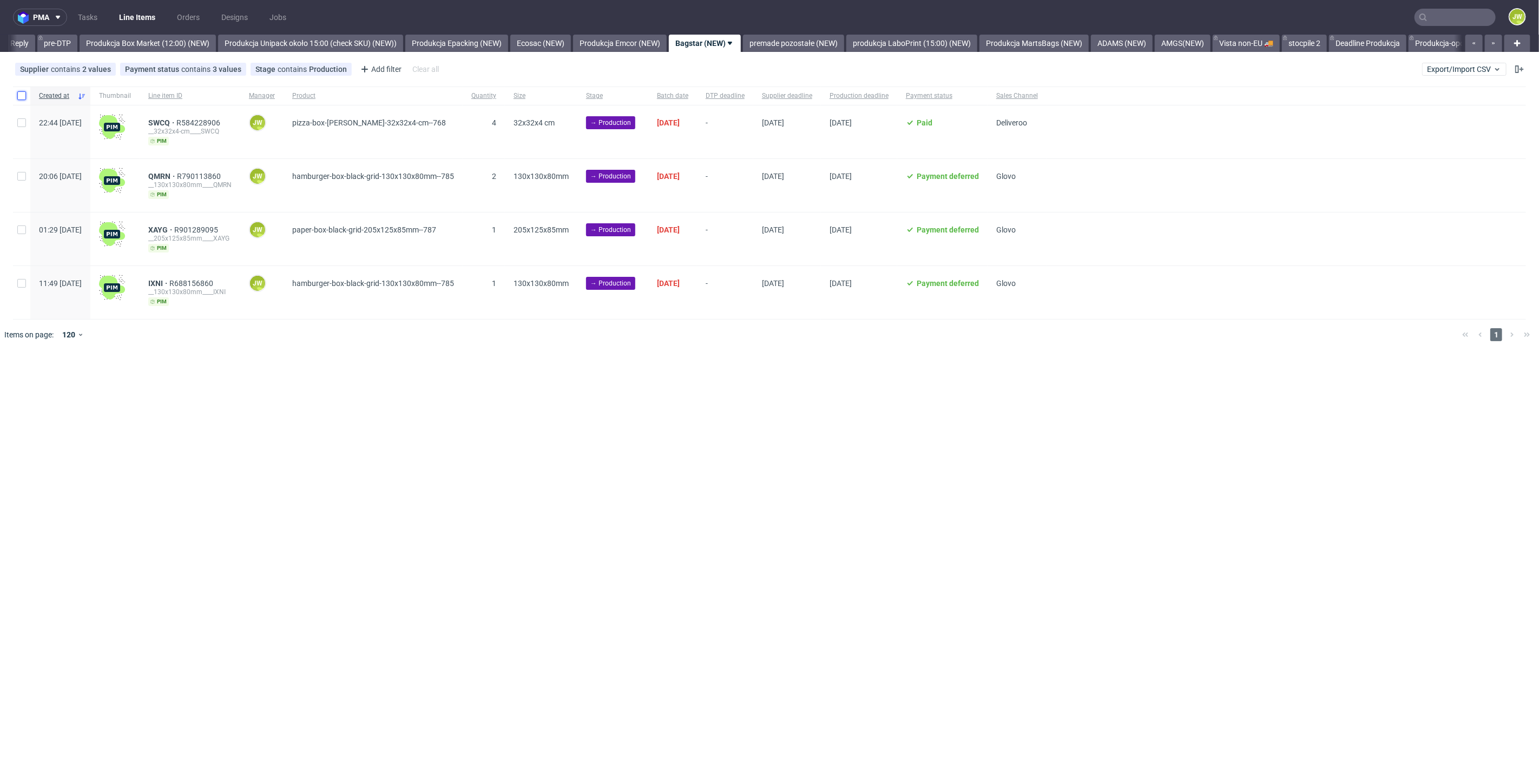
click at [20, 92] on input "checkbox" at bounding box center [22, 96] width 8 height 8
checkbox input "true"
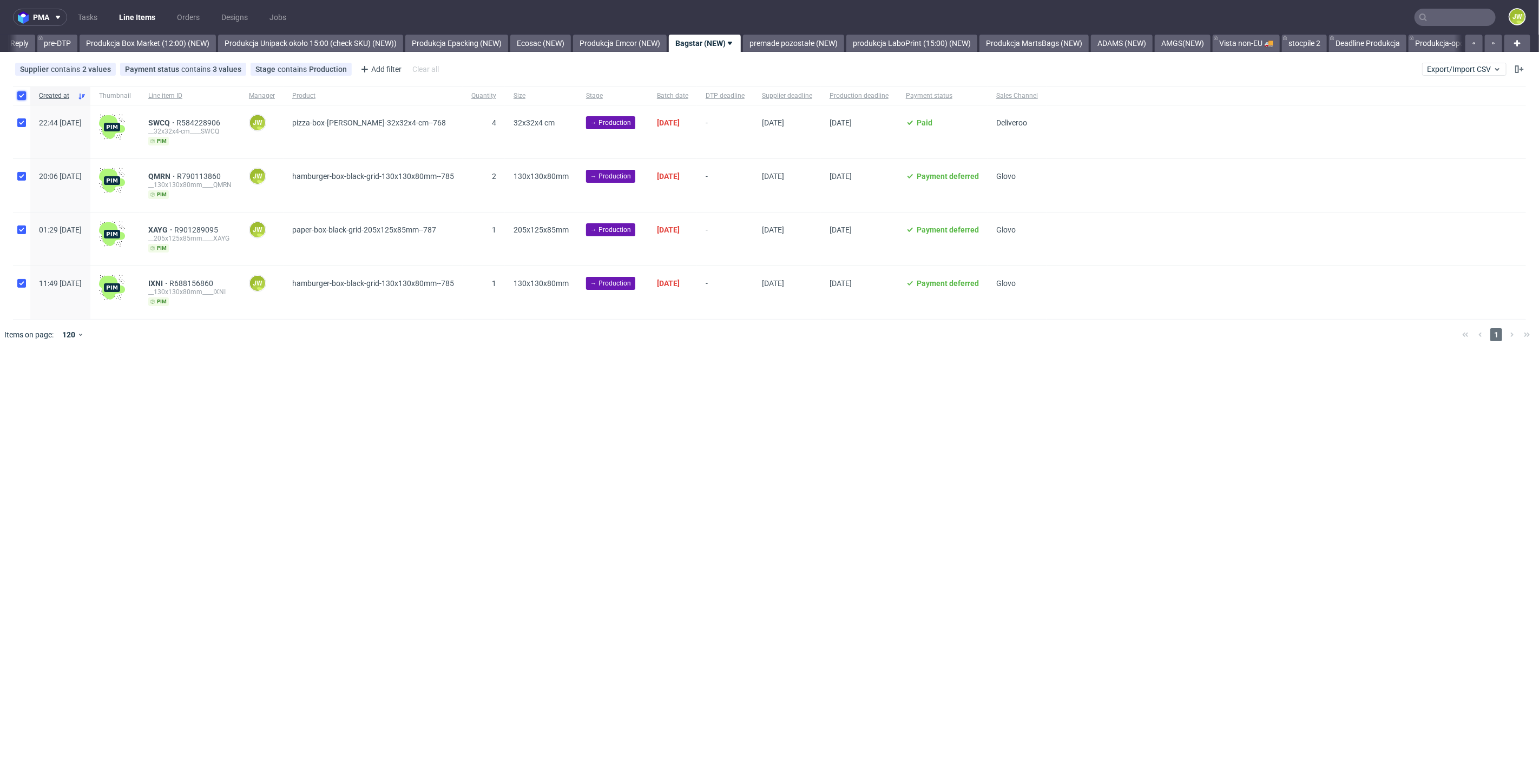
checkbox input "true"
click at [801, 465] on div "pma Tasks Line Items Orders Designs Jobs JW All DTP Late Shipped Shipments DTP …" at bounding box center [770, 392] width 1539 height 784
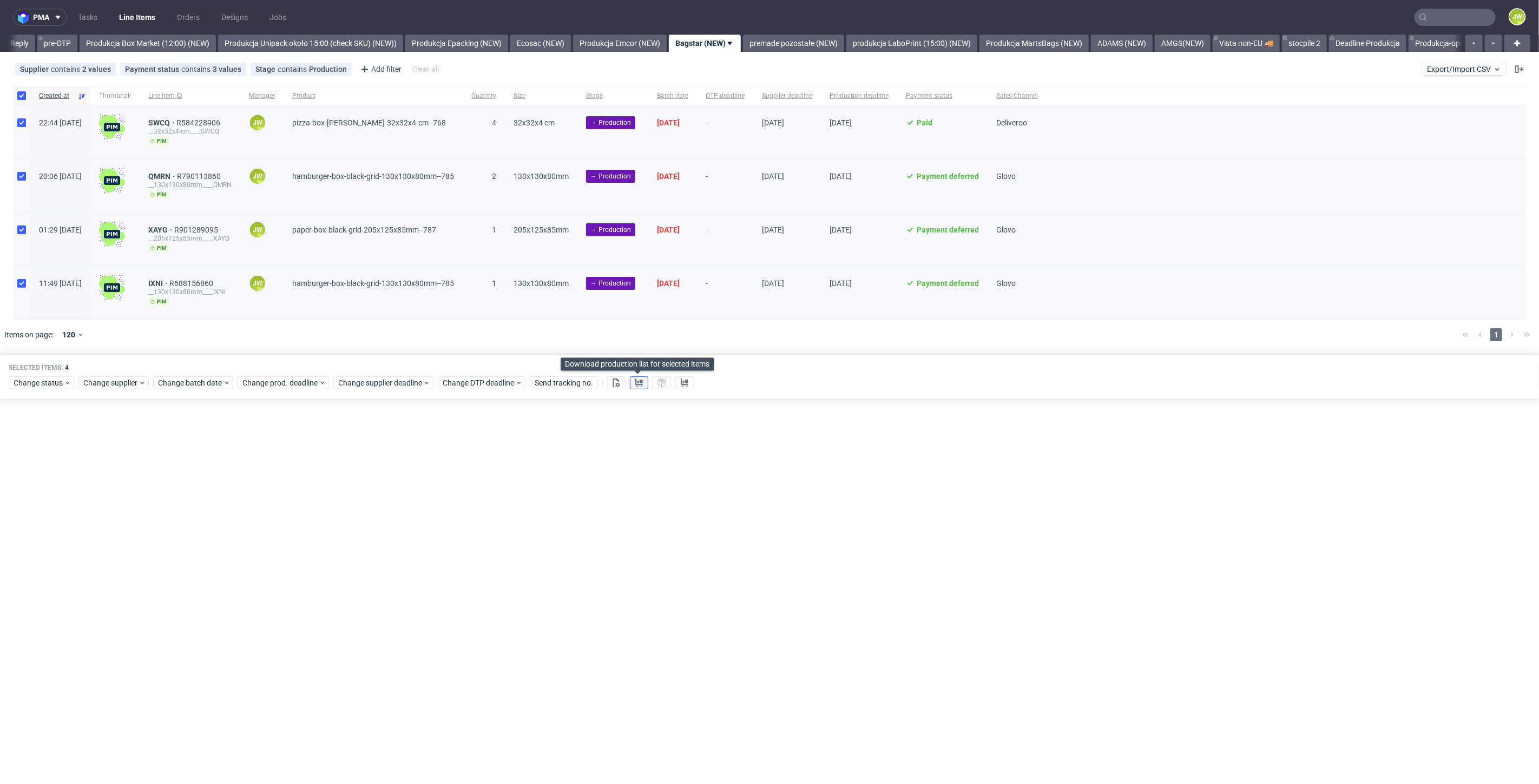
click at [631, 386] on button at bounding box center [639, 383] width 19 height 13
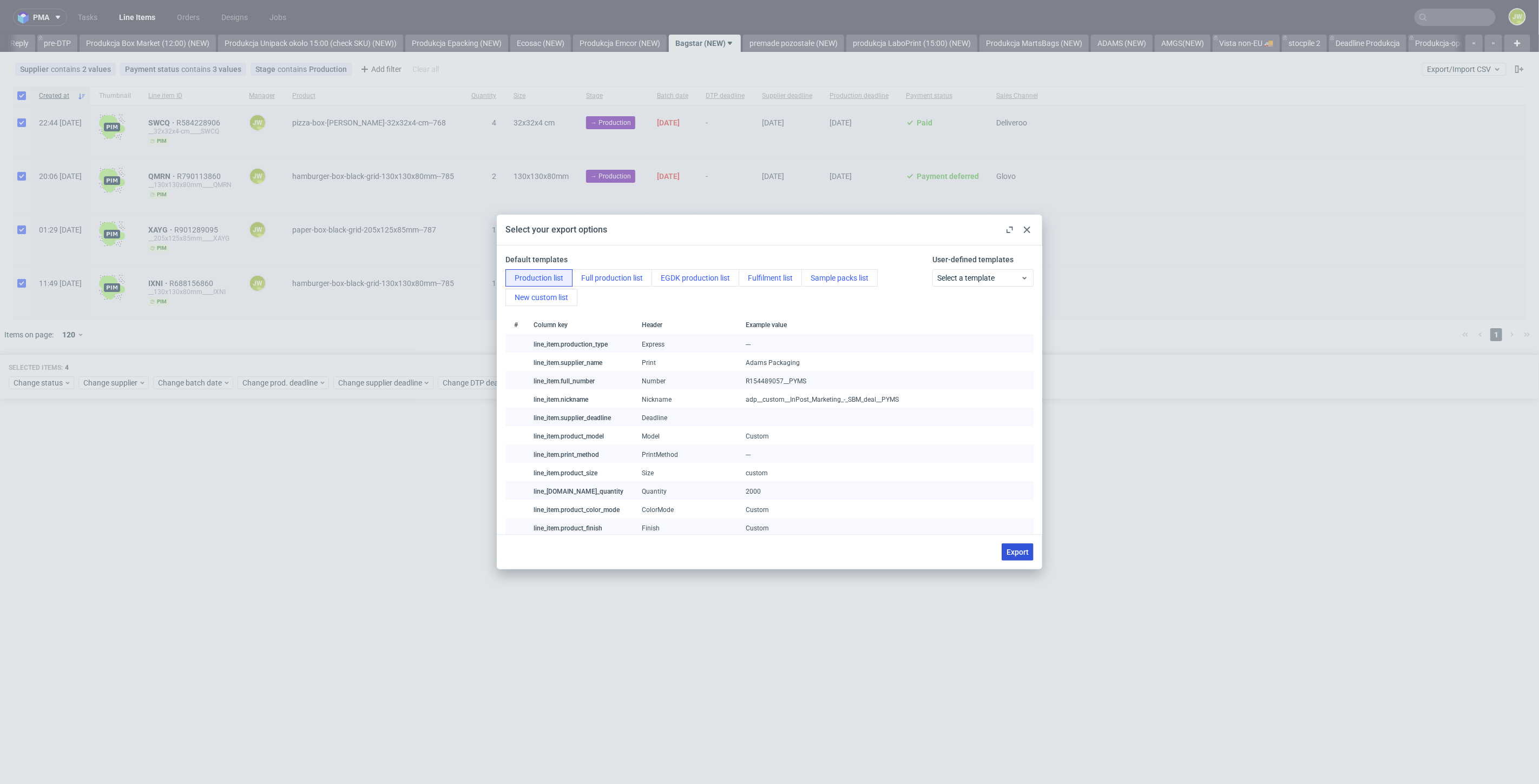
click at [1022, 554] on span "Export" at bounding box center [1017, 552] width 22 height 8
checkbox input "false"
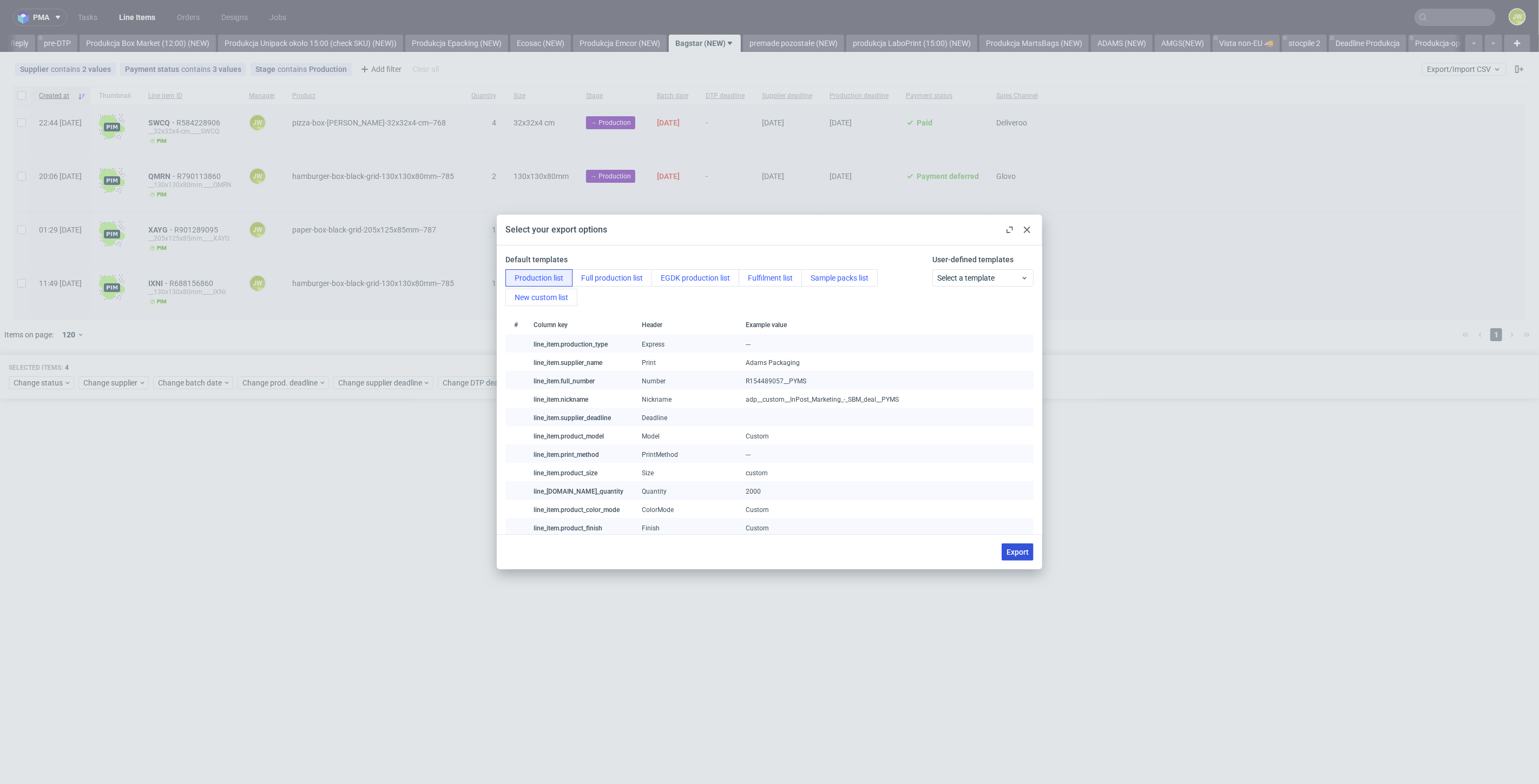
checkbox input "false"
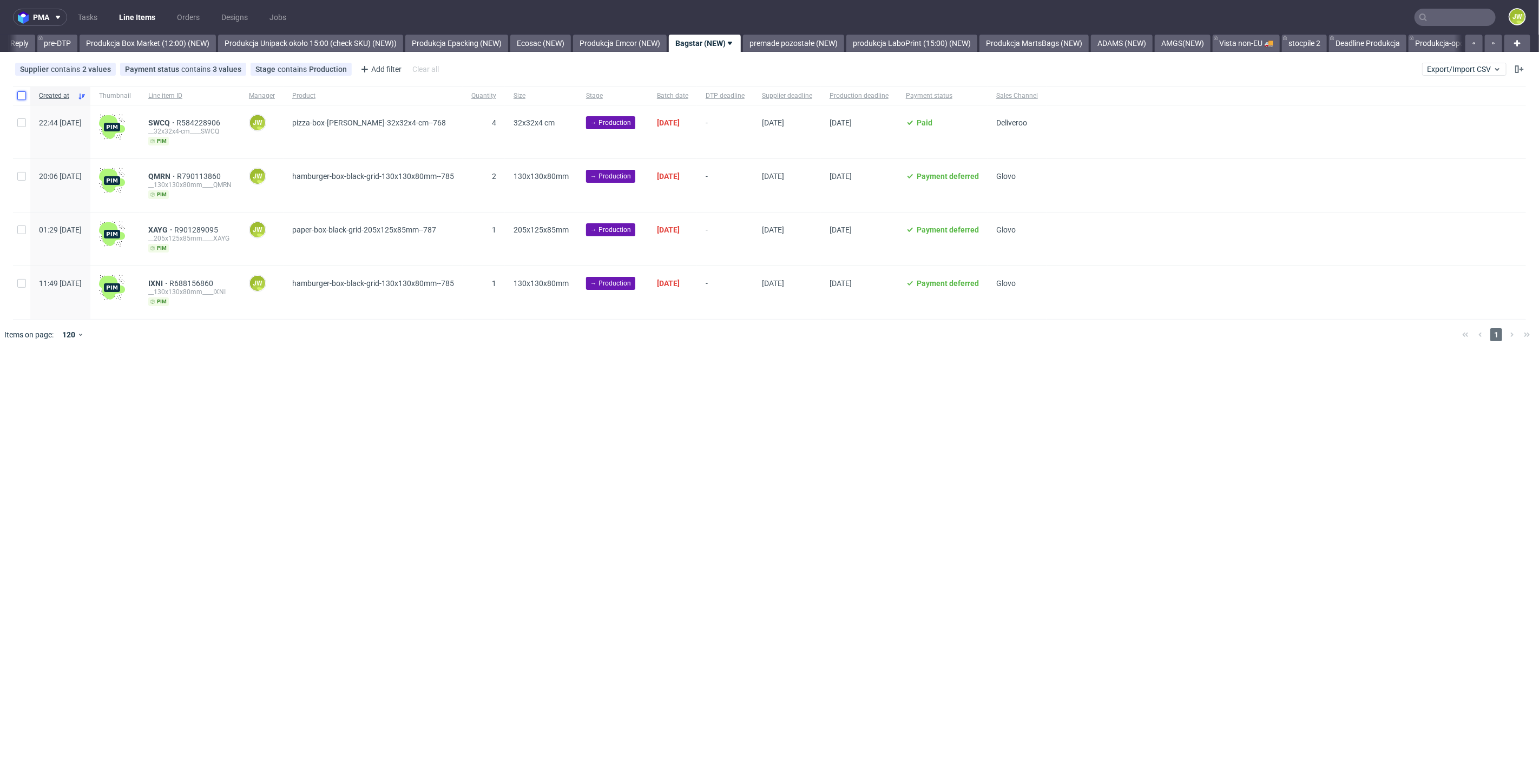
click at [18, 96] on input "checkbox" at bounding box center [22, 96] width 8 height 8
checkbox input "true"
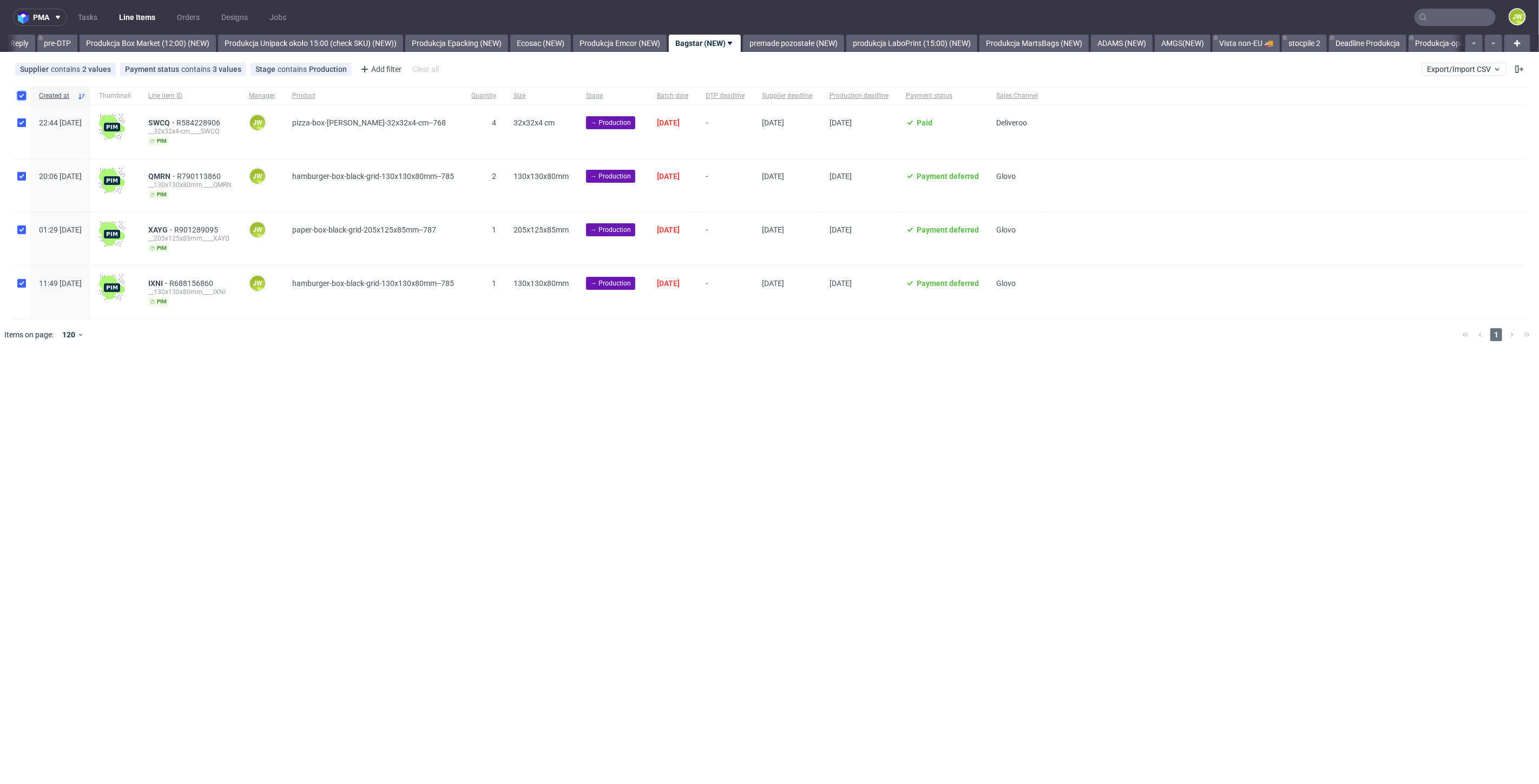
checkbox input "true"
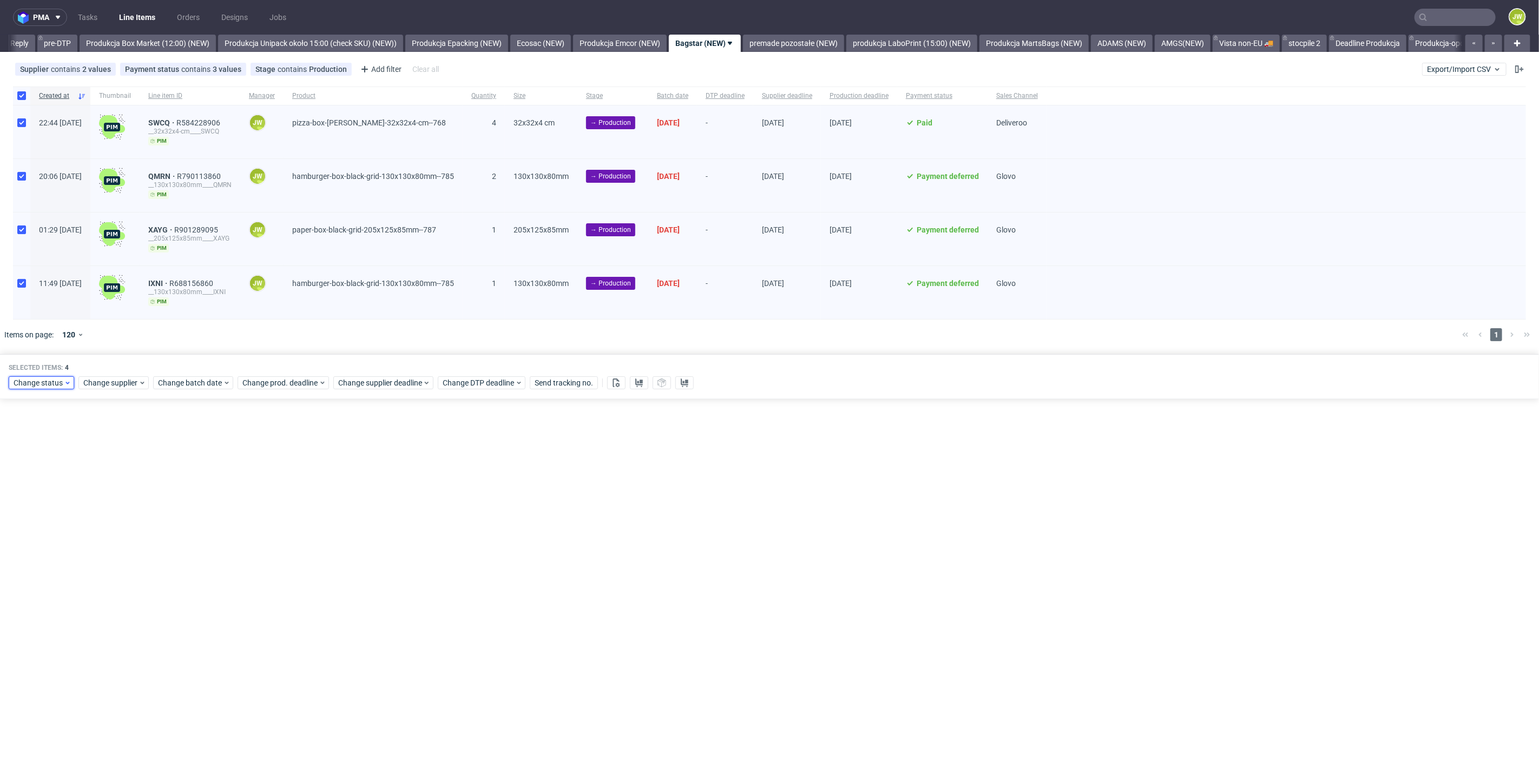
click at [33, 382] on span "Change status" at bounding box center [39, 383] width 50 height 11
click at [27, 464] on span "In Production" at bounding box center [40, 461] width 54 height 15
drag, startPoint x: 124, startPoint y: 542, endPoint x: 125, endPoint y: 515, distance: 27.0
click at [124, 541] on span "Save" at bounding box center [124, 541] width 17 height 8
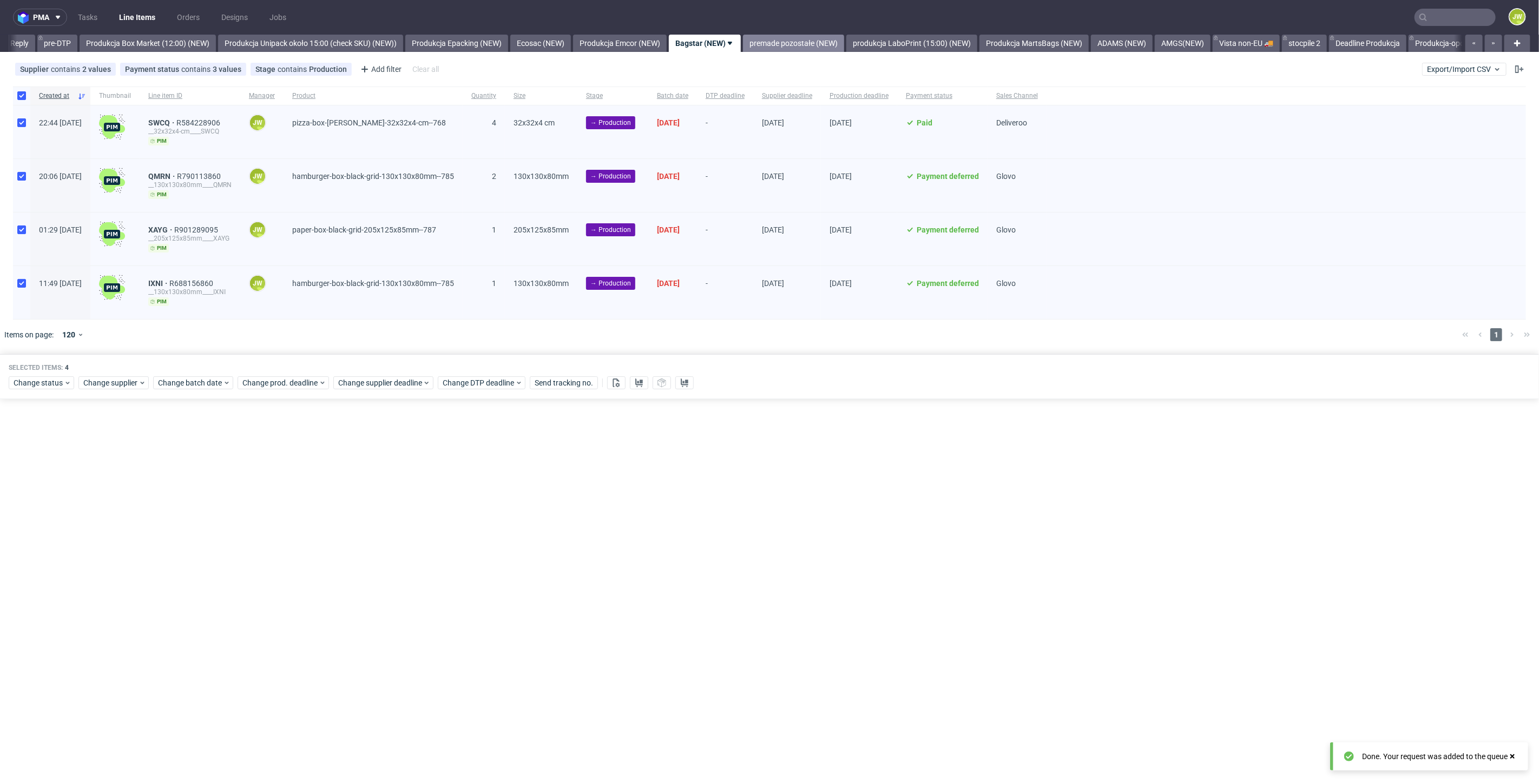
click at [805, 47] on link "premade pozostałe (NEW)" at bounding box center [793, 43] width 101 height 17
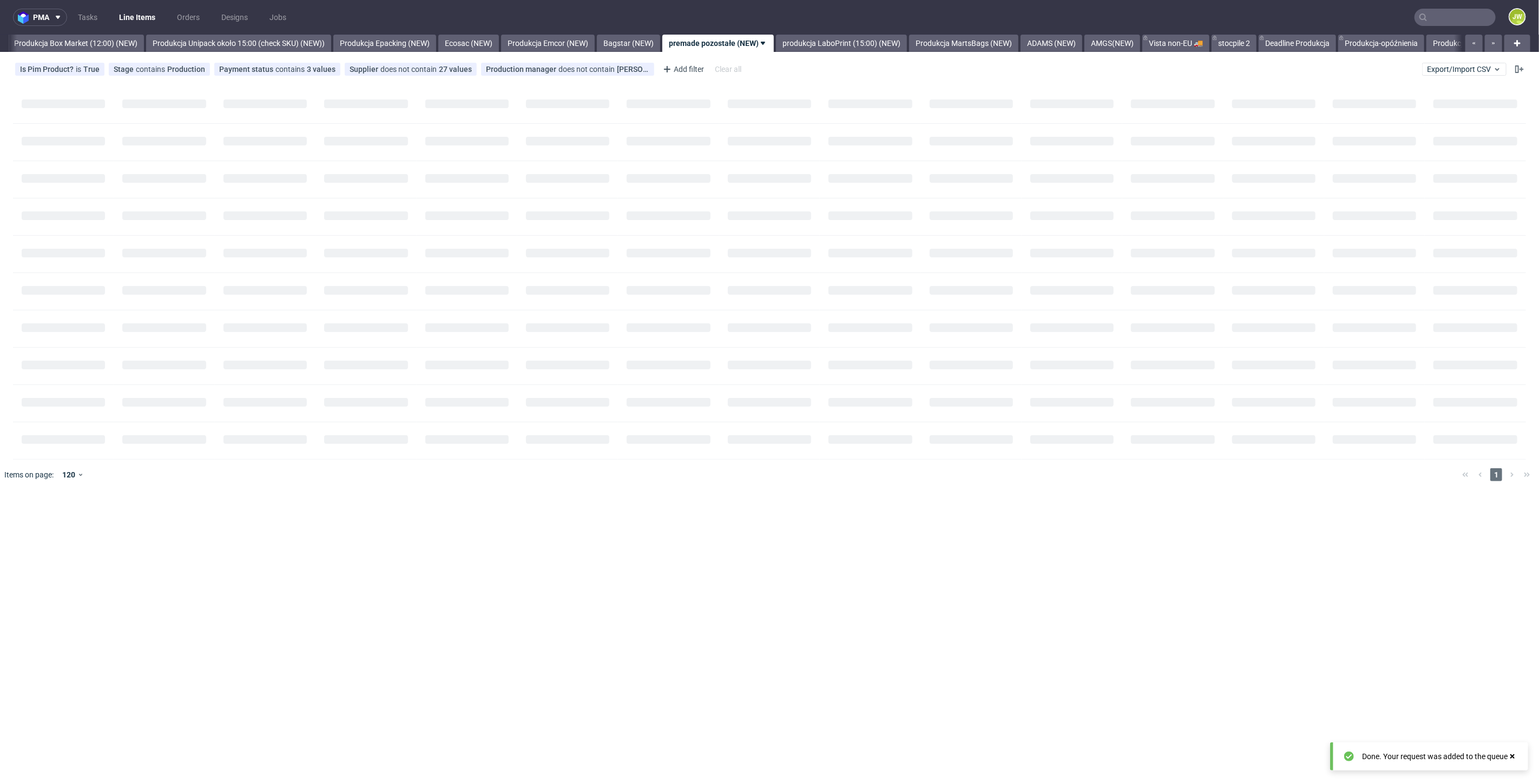
scroll to position [0, 1868]
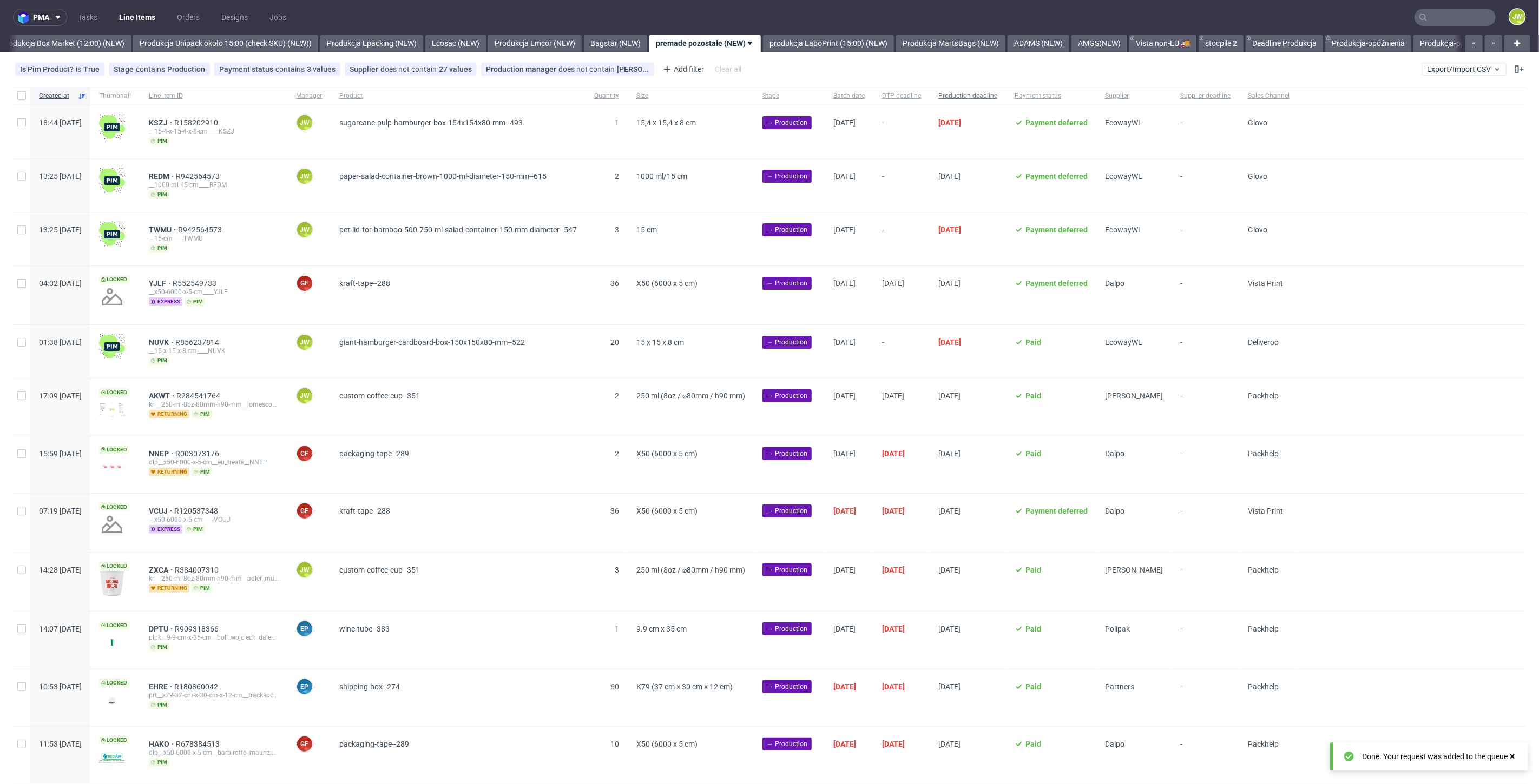
click at [1006, 99] on div "Production deadline" at bounding box center [968, 96] width 76 height 19
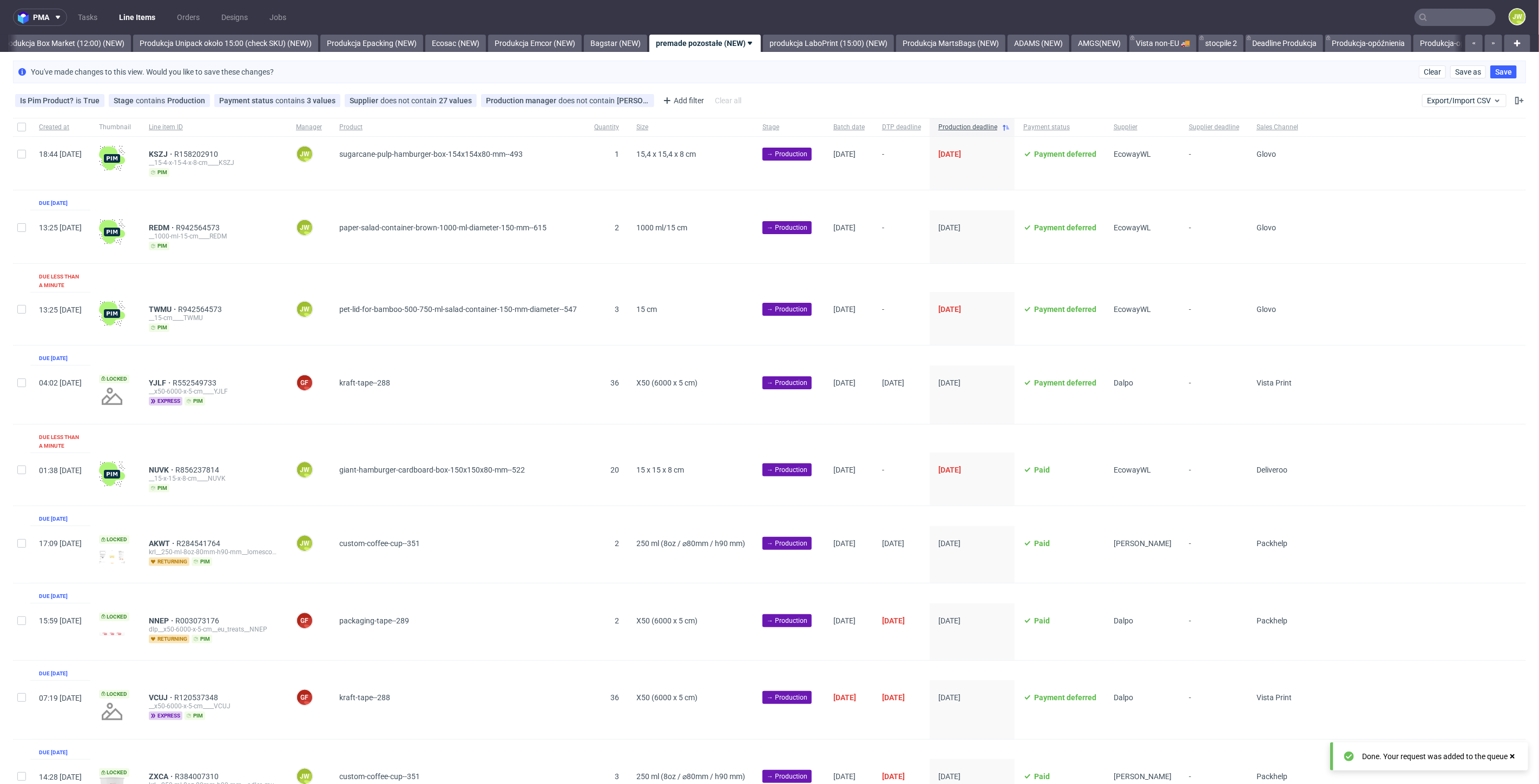
scroll to position [0, 1872]
click at [1172, 129] on span "Supplier" at bounding box center [1142, 127] width 58 height 9
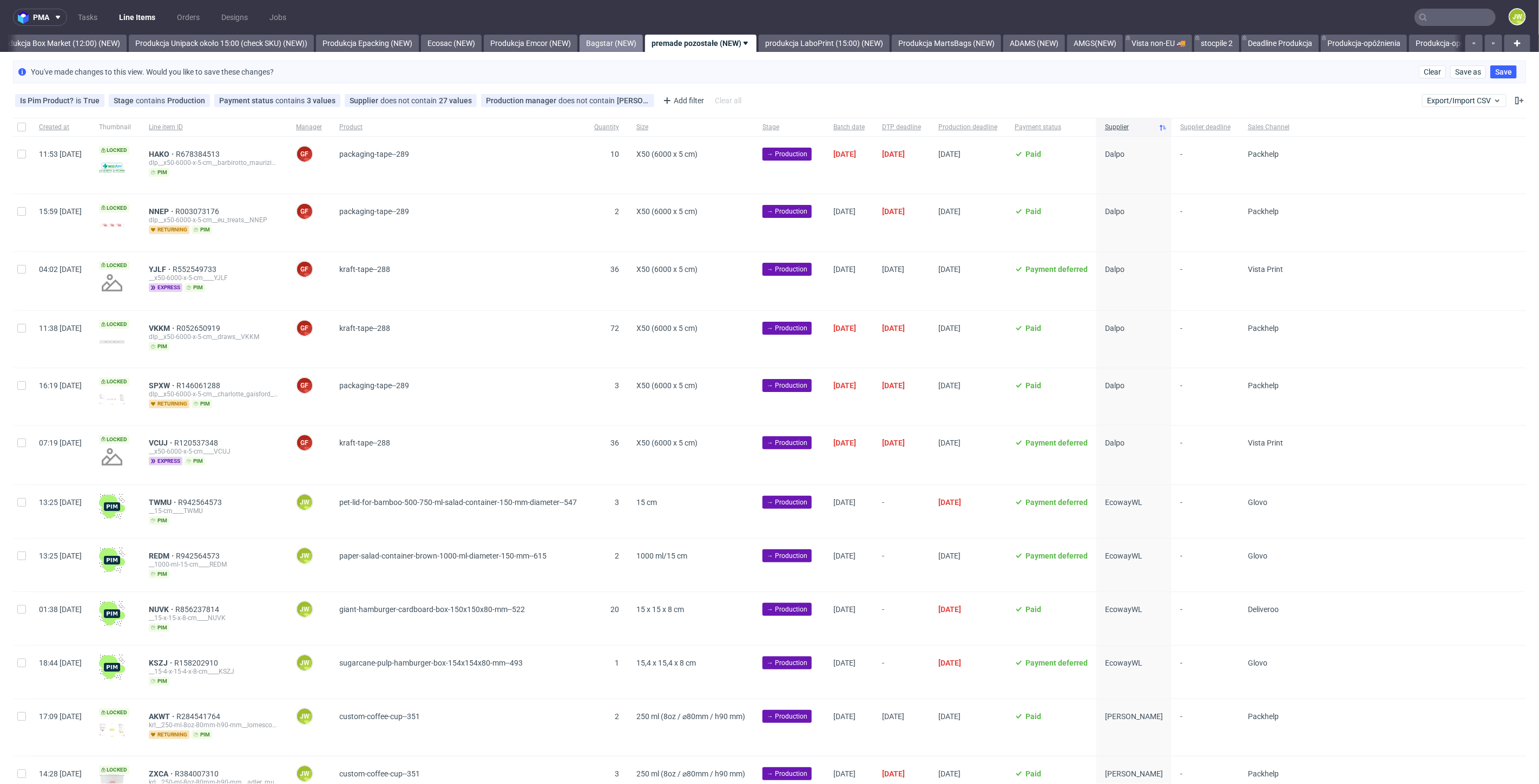
click at [643, 44] on link "Bagstar (NEW)" at bounding box center [611, 43] width 63 height 17
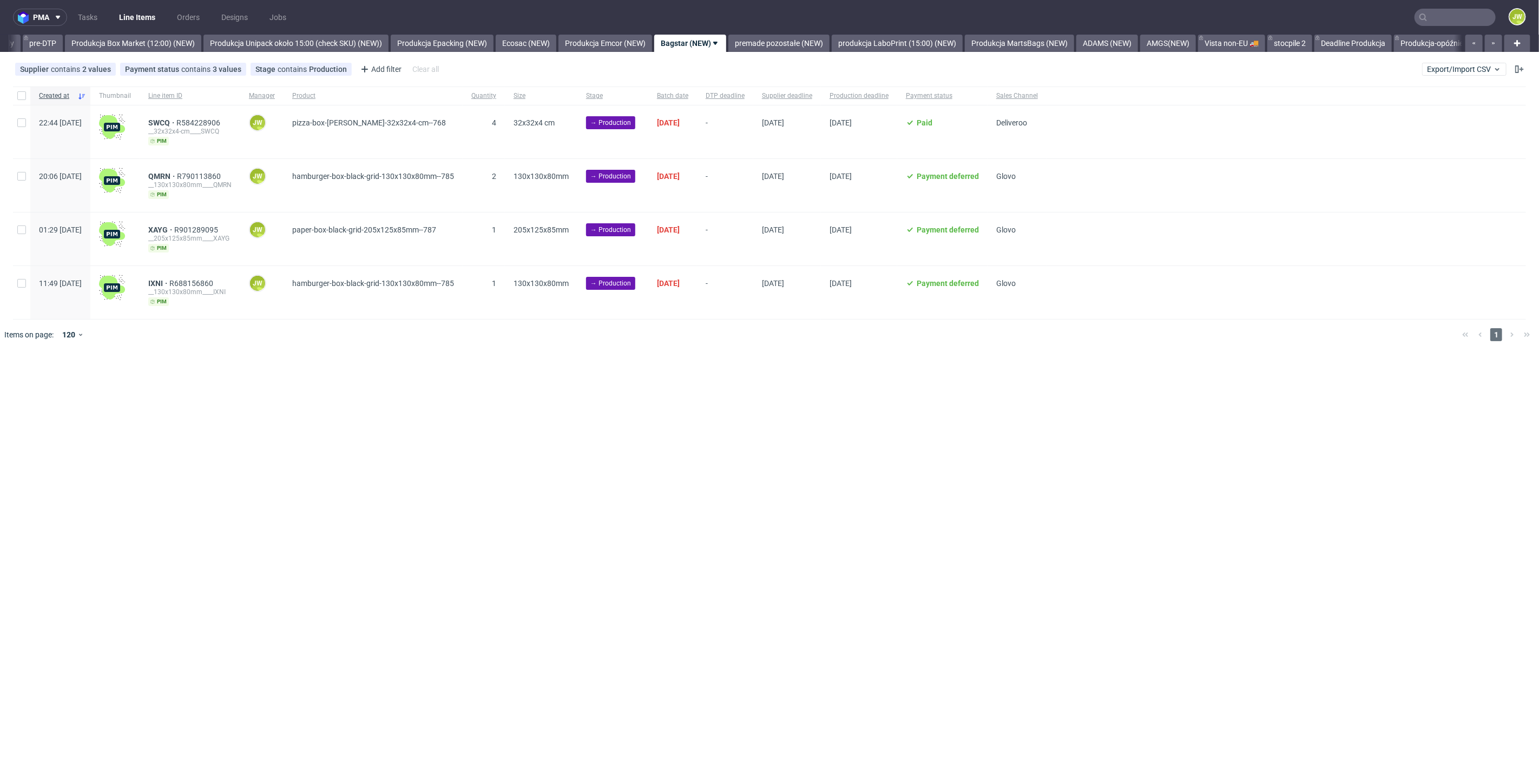
scroll to position [0, 1783]
click at [316, 371] on div "pma Tasks Line Items Orders Designs Jobs JW All DTP Late Shipped Shipments DTP …" at bounding box center [770, 392] width 1539 height 784
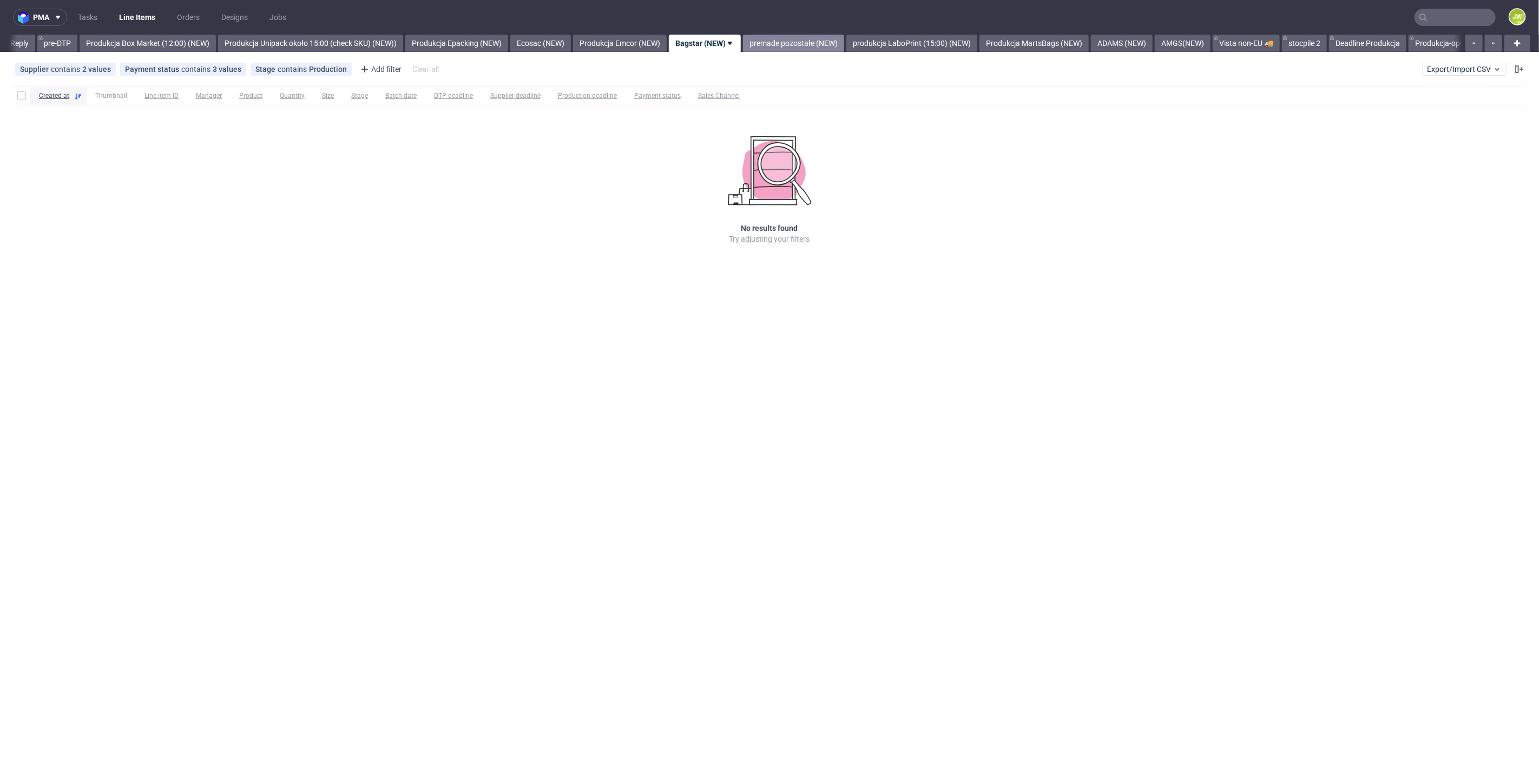
click at [802, 35] on link "premade pozostałe (NEW)" at bounding box center [793, 43] width 101 height 17
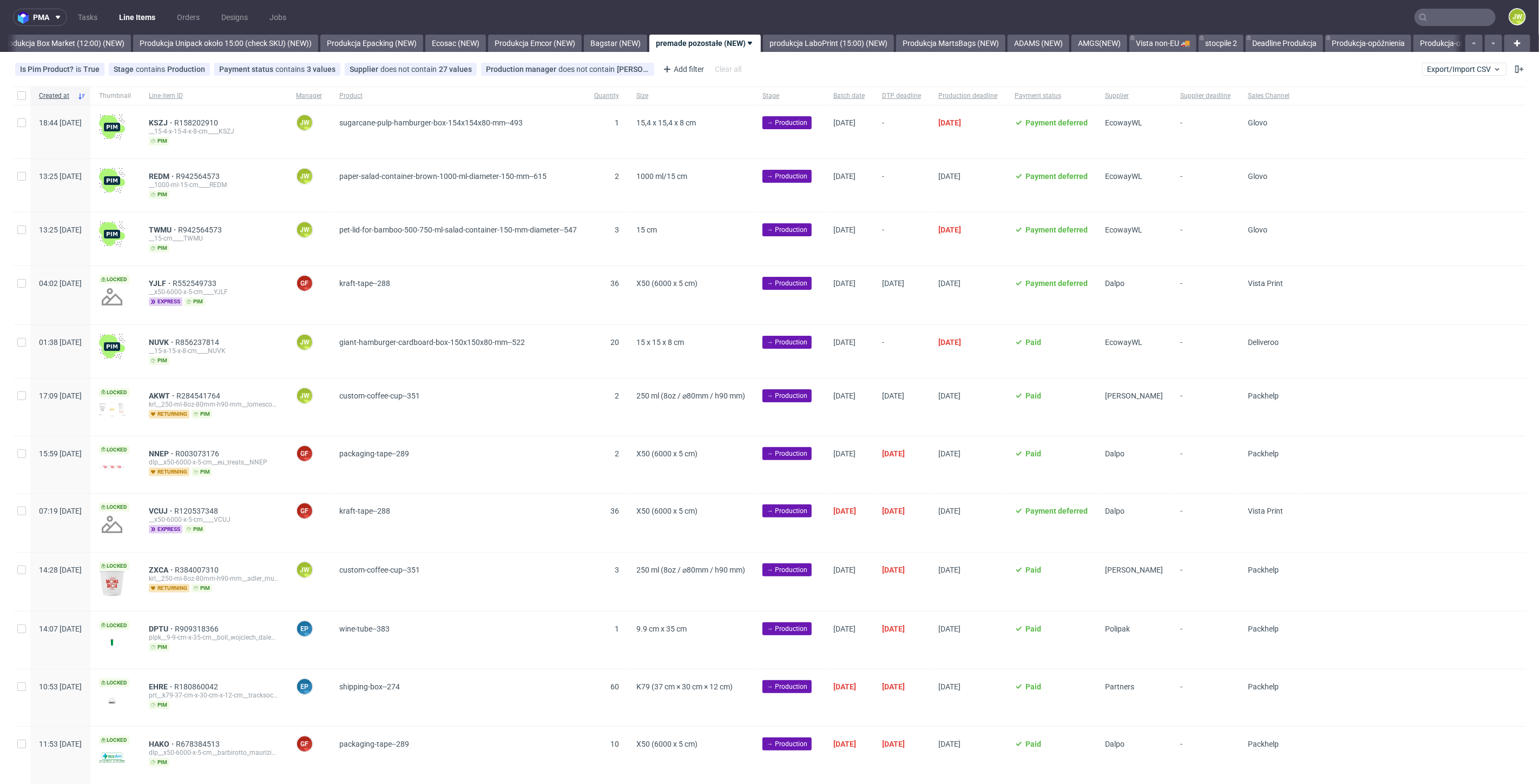
scroll to position [0, 1872]
click at [1170, 102] on div "Supplier" at bounding box center [1134, 96] width 75 height 19
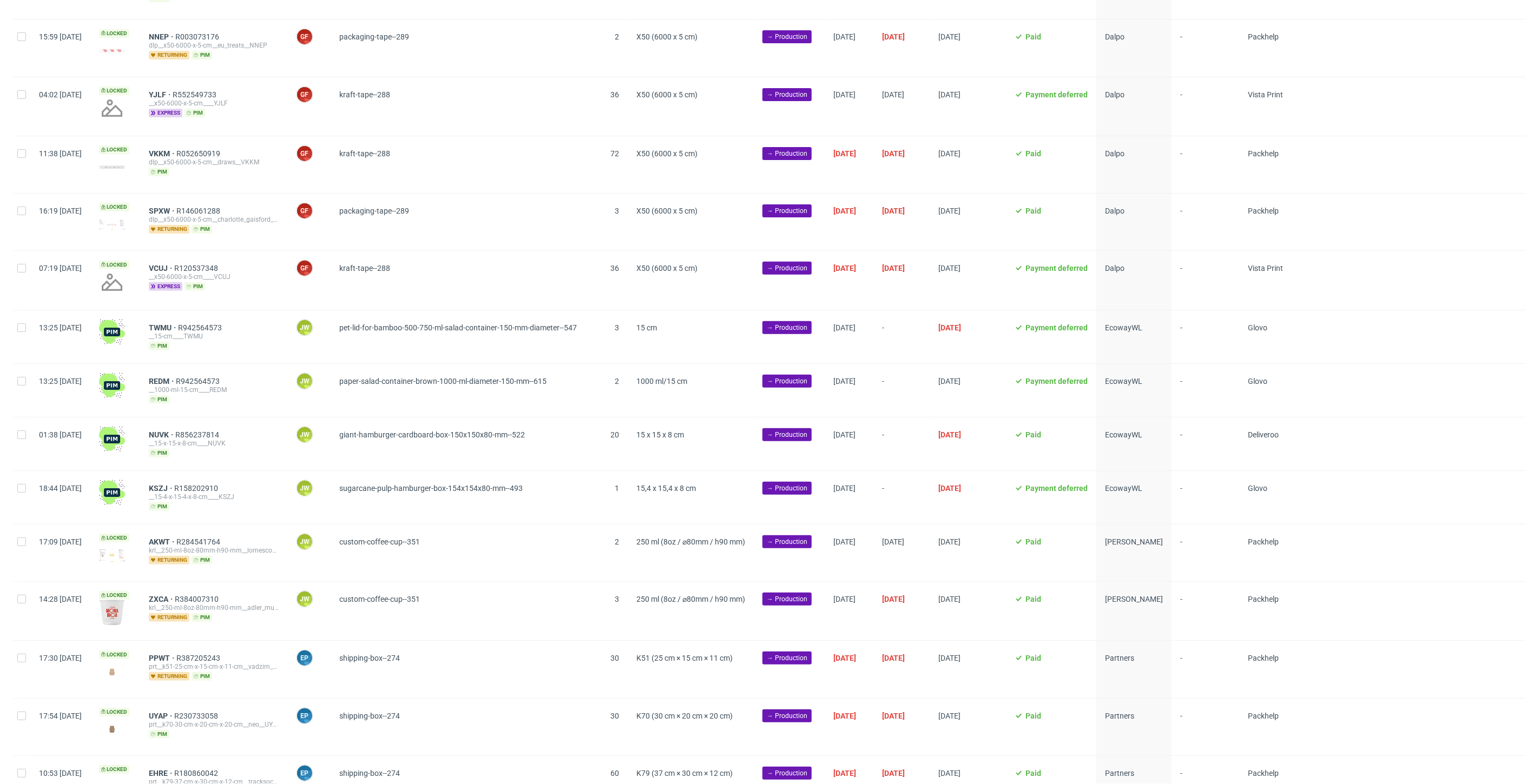
scroll to position [180, 0]
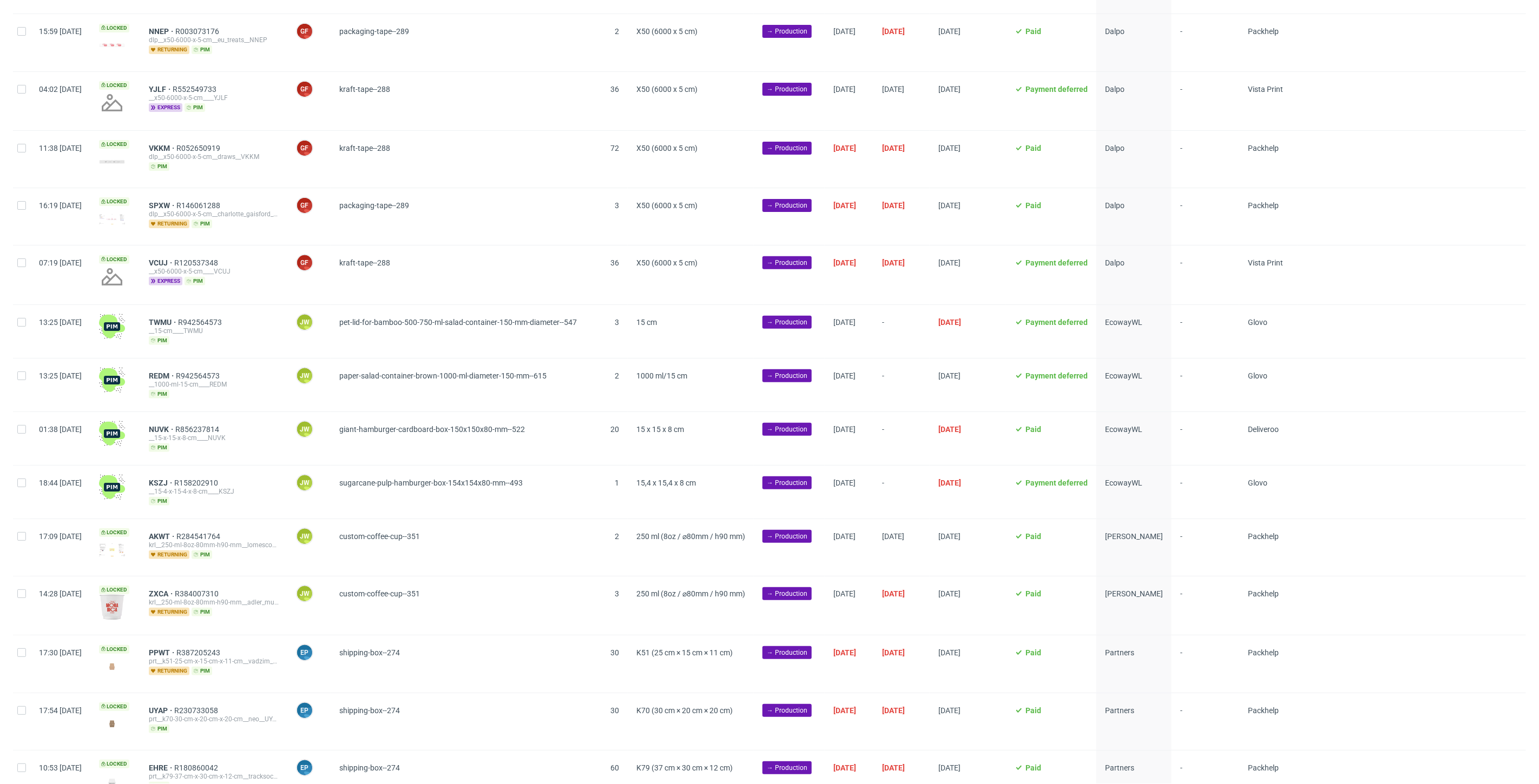
click at [12, 325] on div "Created at Thumbnail Line item ID Manager Product Quantity Size Stage Batch dat…" at bounding box center [770, 488] width 1539 height 1100
click at [18, 322] on input "checkbox" at bounding box center [22, 322] width 8 height 8
checkbox input "true"
click at [33, 382] on div "13:25 [DATE]" at bounding box center [60, 385] width 60 height 53
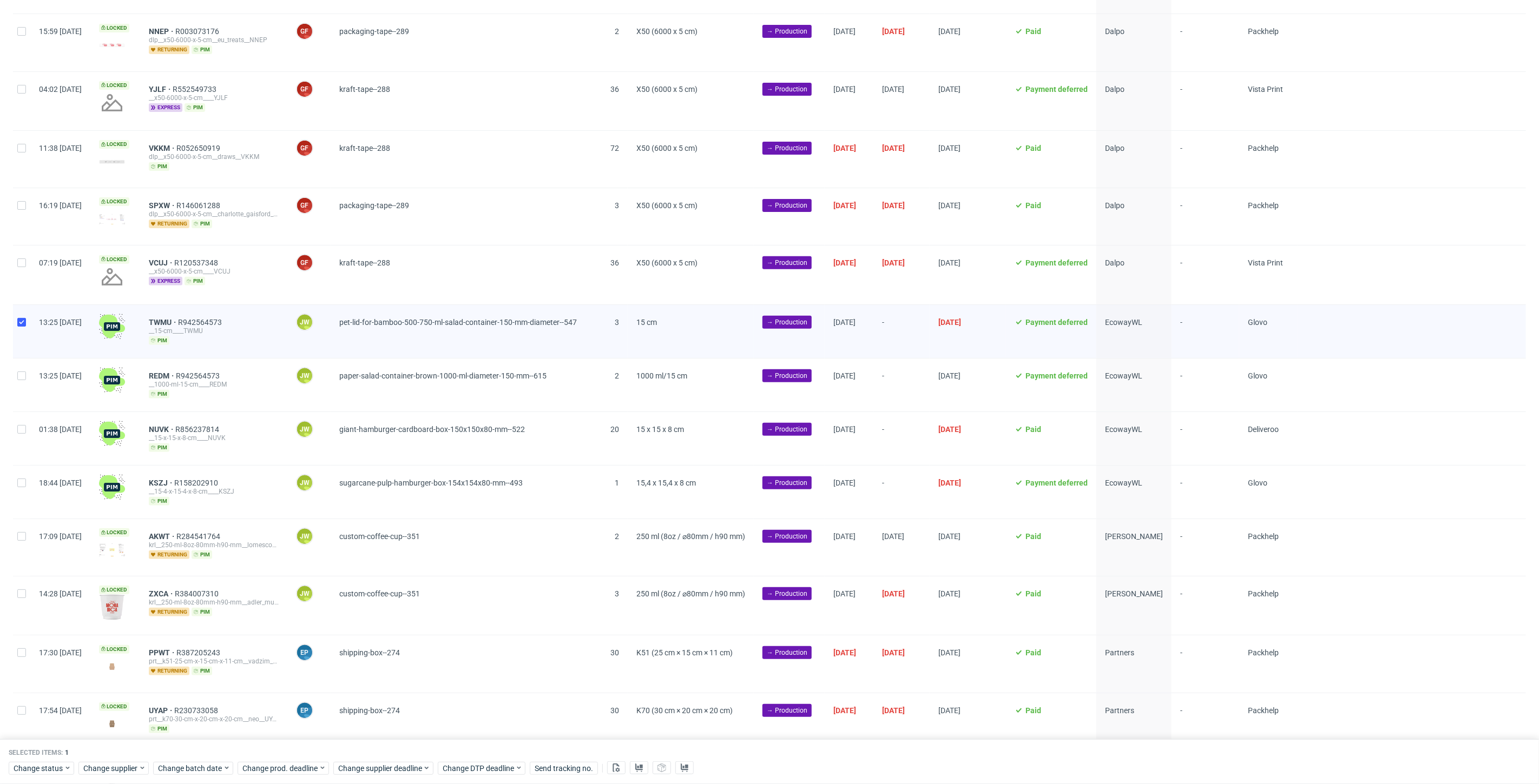
click at [24, 379] on div at bounding box center [22, 385] width 17 height 53
checkbox input "true"
click at [29, 428] on div at bounding box center [22, 438] width 17 height 53
checkbox input "true"
click at [29, 472] on div at bounding box center [22, 492] width 17 height 53
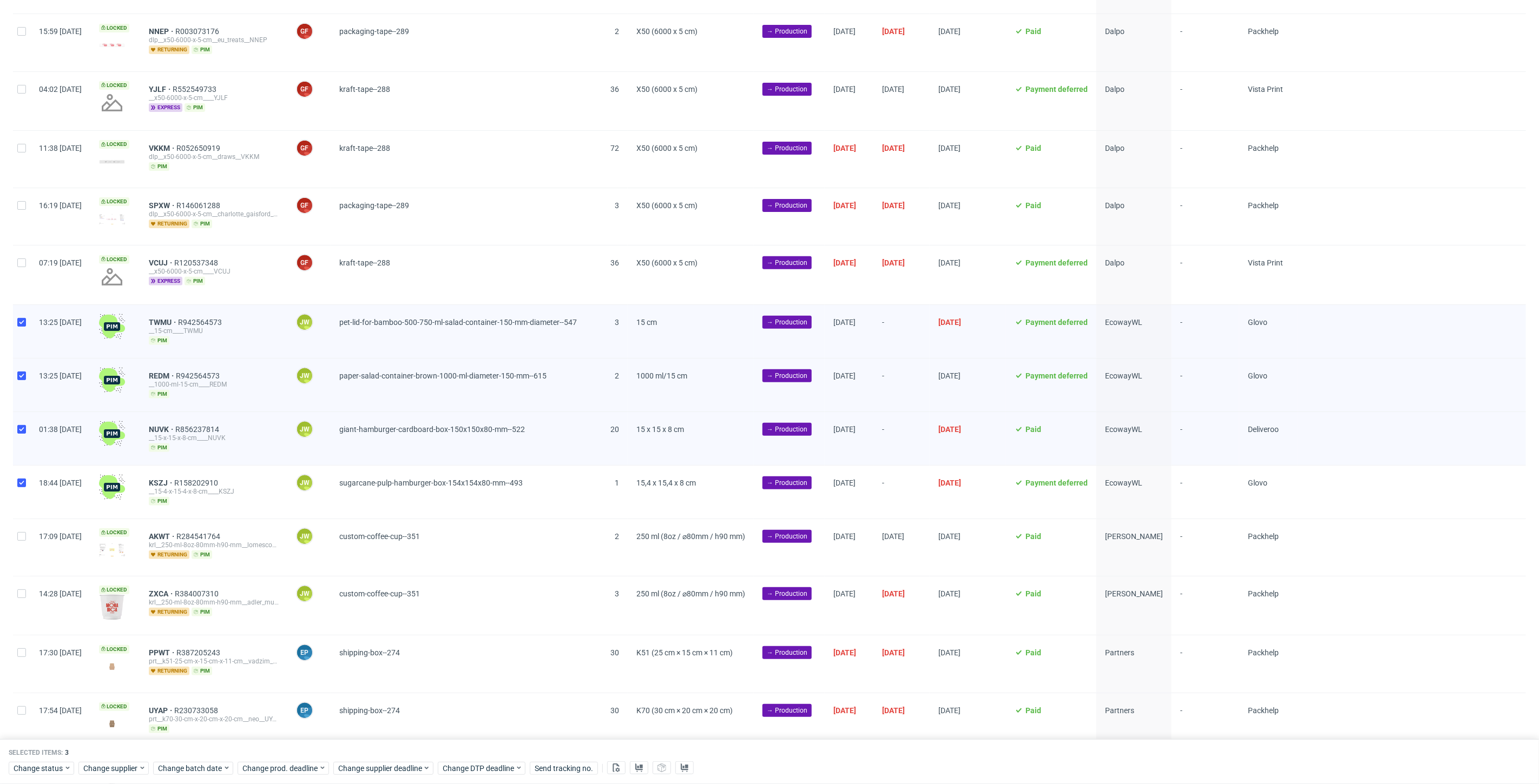
checkbox input "true"
click at [195, 766] on span "Change batch date" at bounding box center [190, 768] width 65 height 11
click at [192, 706] on span "29" at bounding box center [191, 710] width 8 height 11
click at [278, 748] on span "Save" at bounding box center [281, 747] width 17 height 8
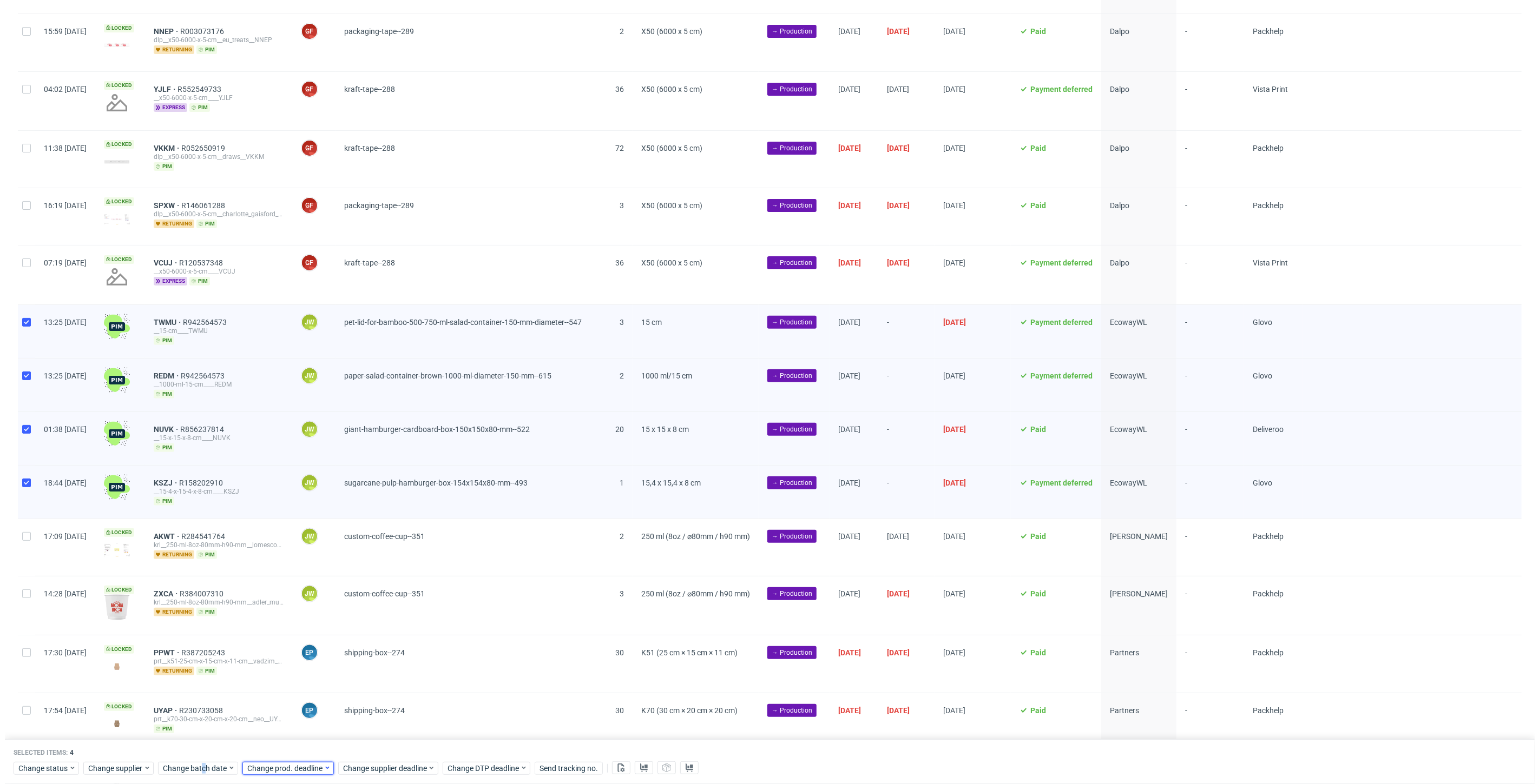
scroll to position [118, 0]
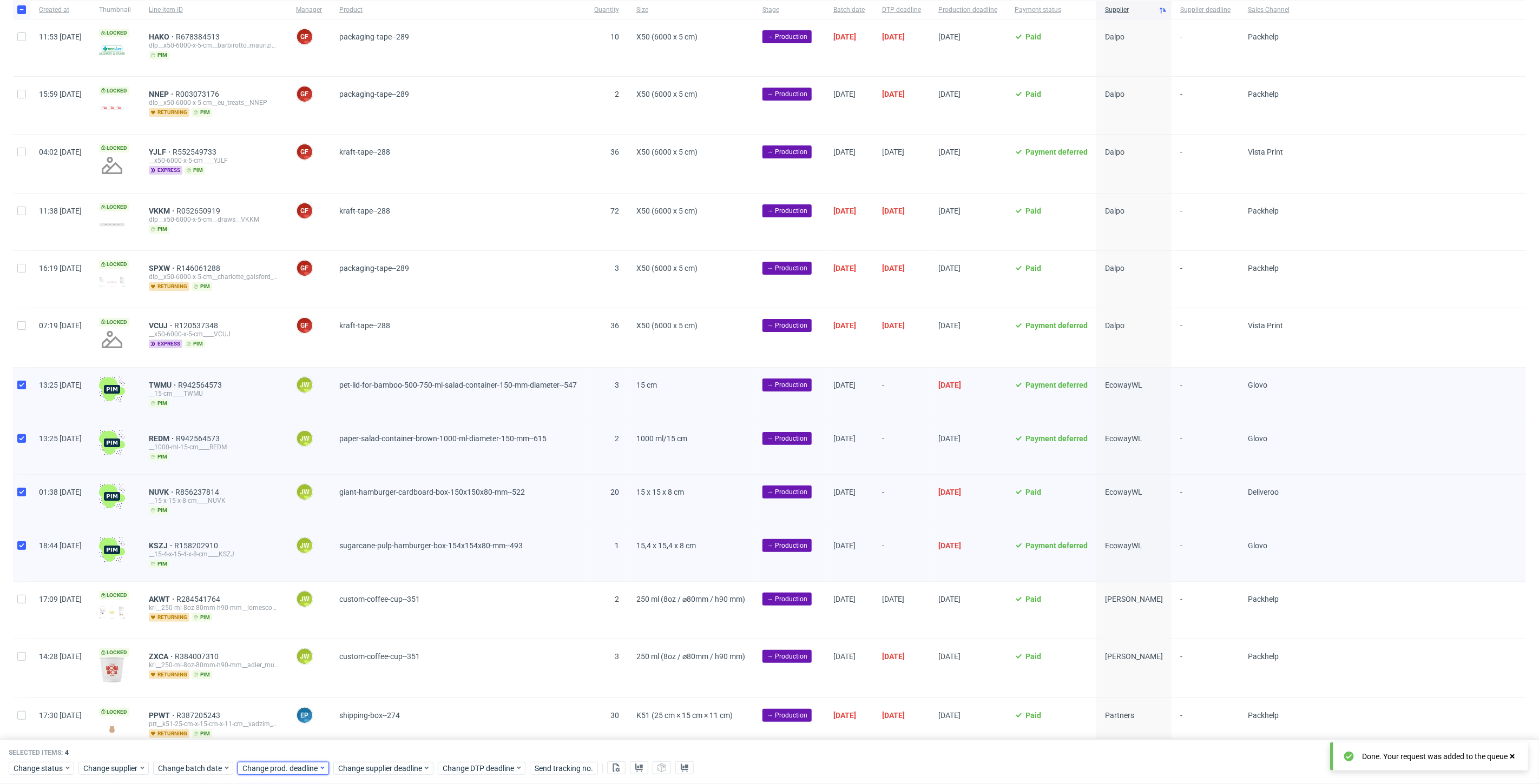
click at [275, 773] on span "Change prod. deadline" at bounding box center [281, 768] width 76 height 11
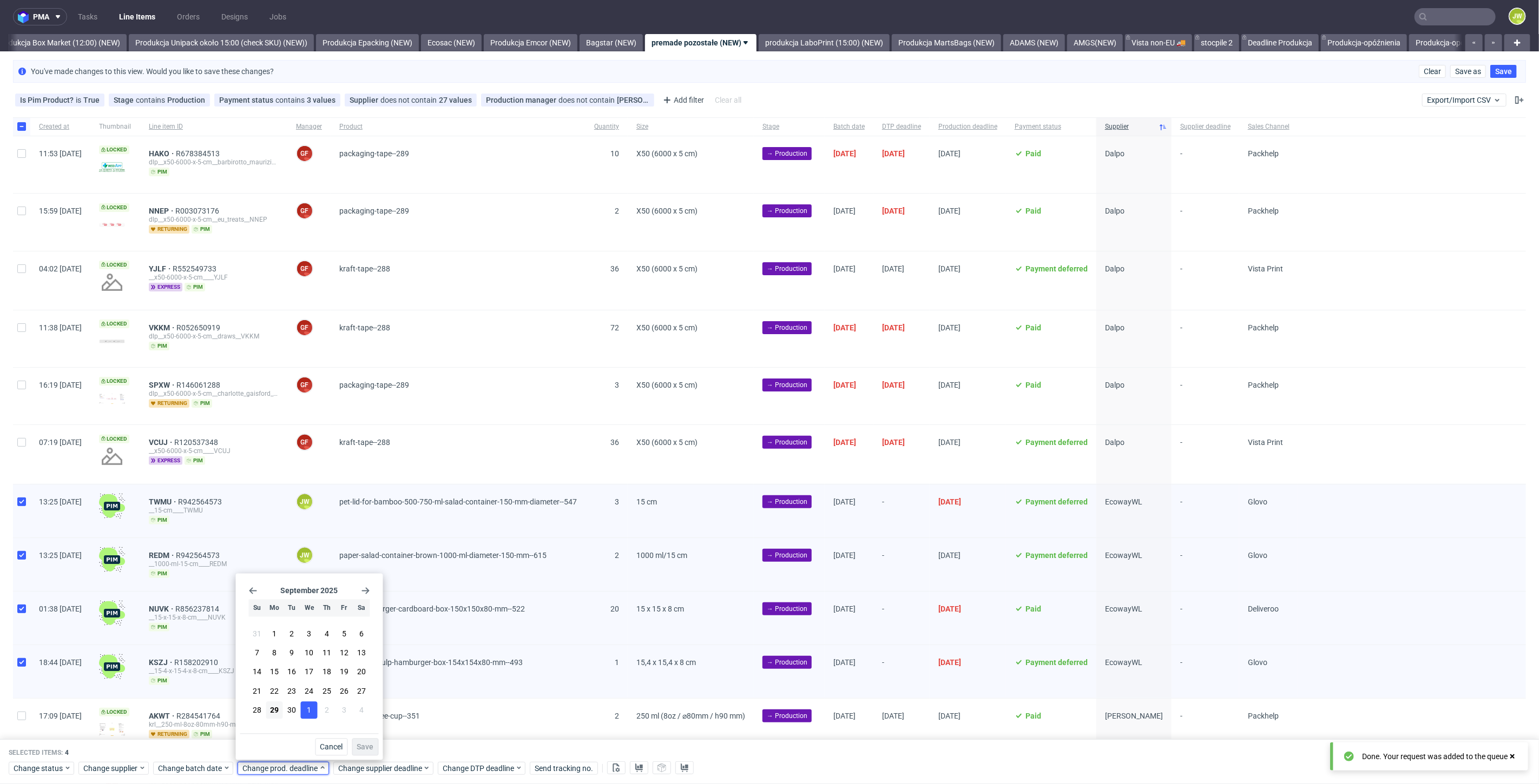
scroll to position [0, 0]
drag, startPoint x: 312, startPoint y: 711, endPoint x: 312, endPoint y: 720, distance: 9.0
click at [311, 712] on button "1" at bounding box center [309, 710] width 17 height 17
click at [359, 748] on span "Save" at bounding box center [366, 747] width 17 height 8
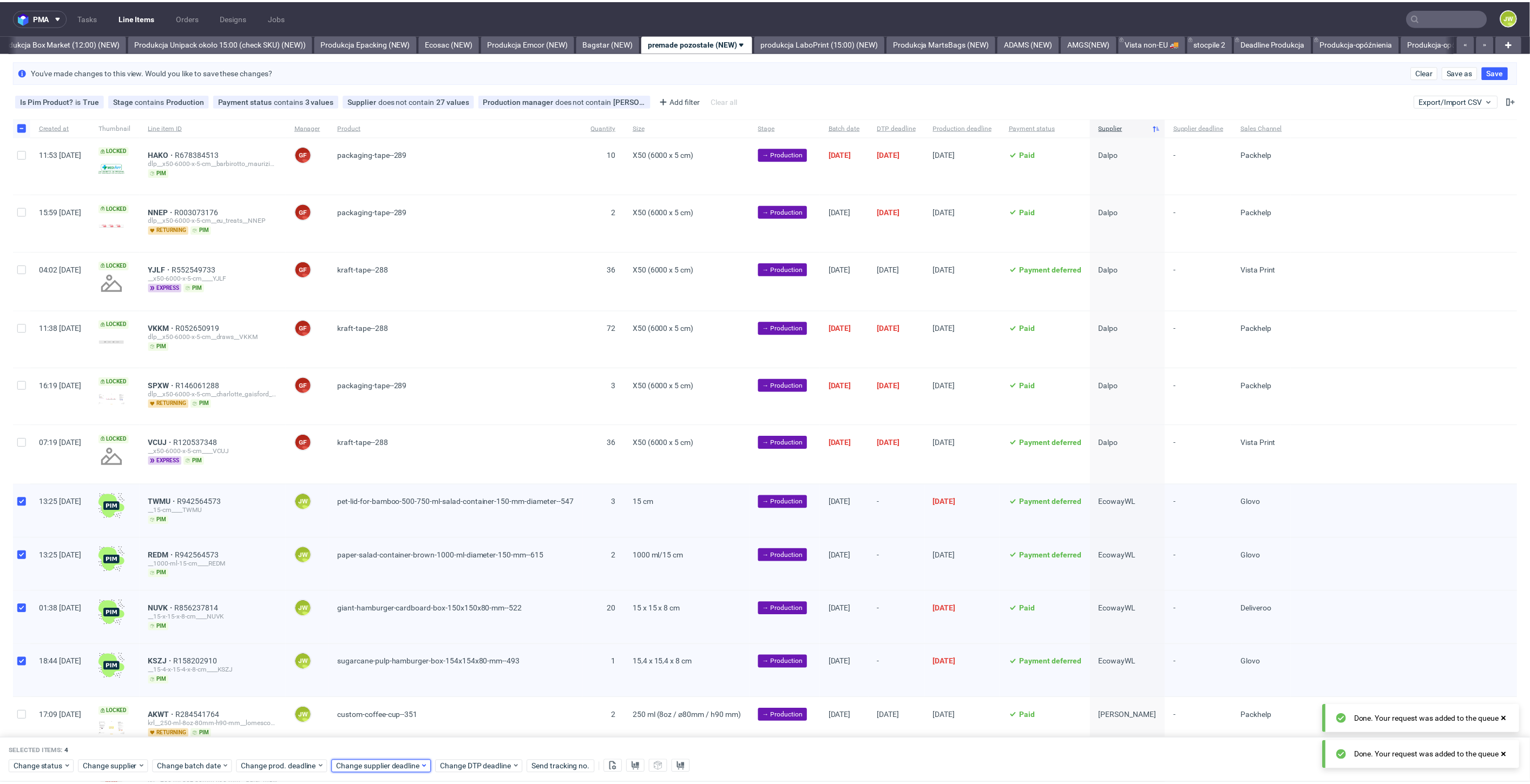
scroll to position [0, 1872]
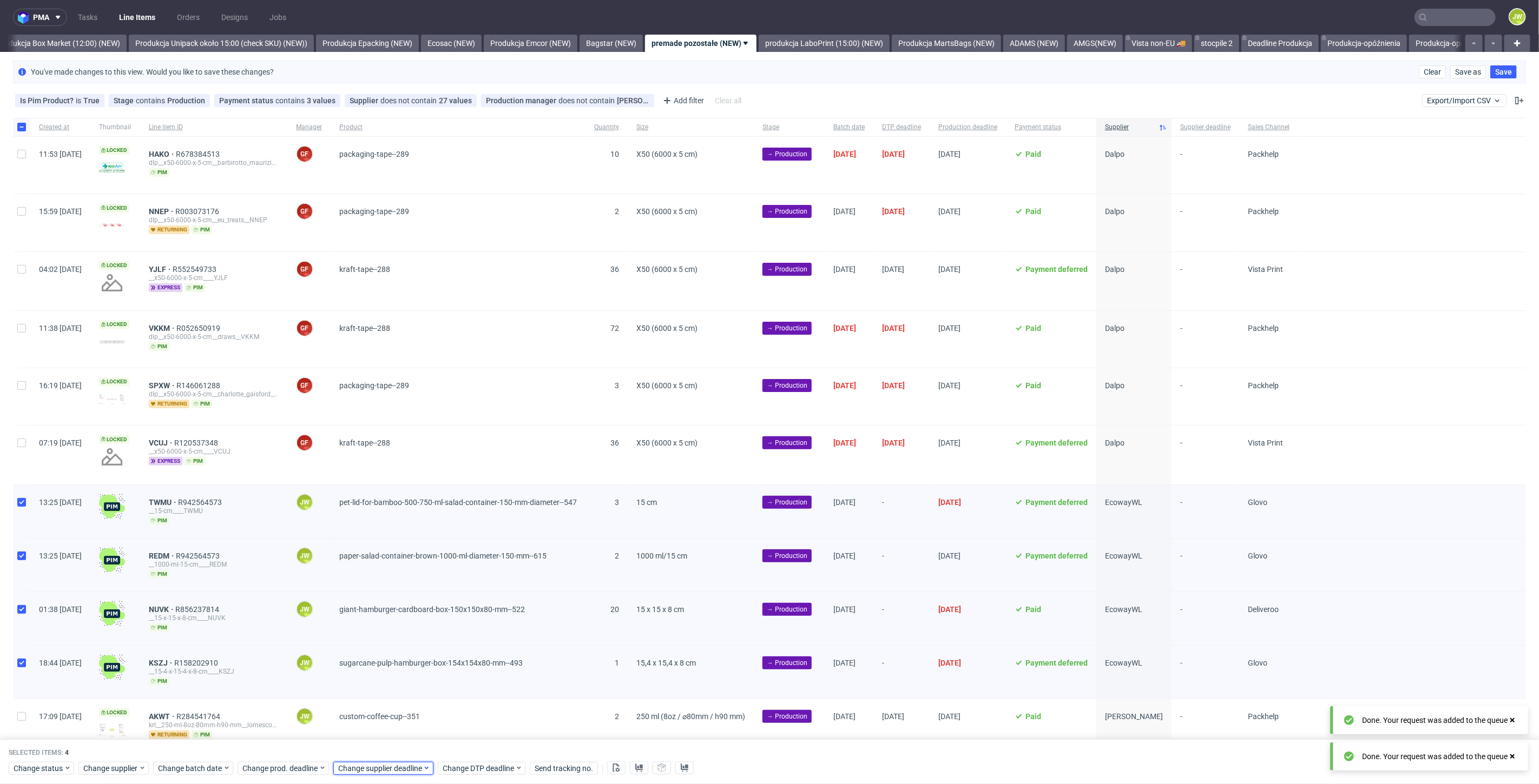
click at [358, 765] on span "Change supplier deadline" at bounding box center [380, 768] width 84 height 11
click at [402, 715] on button "1" at bounding box center [405, 710] width 17 height 17
click at [457, 745] on span "Save" at bounding box center [461, 747] width 17 height 8
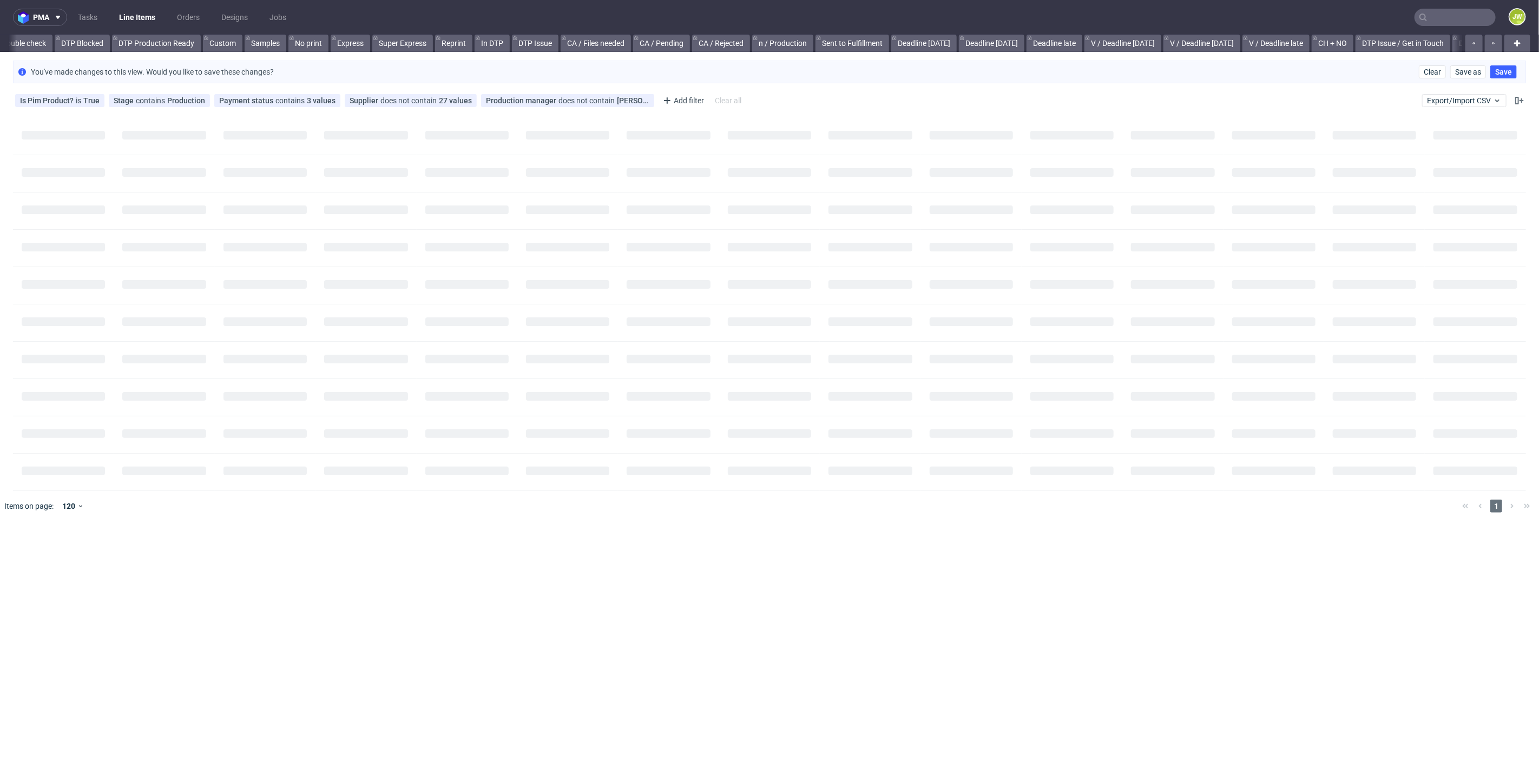
scroll to position [0, 960]
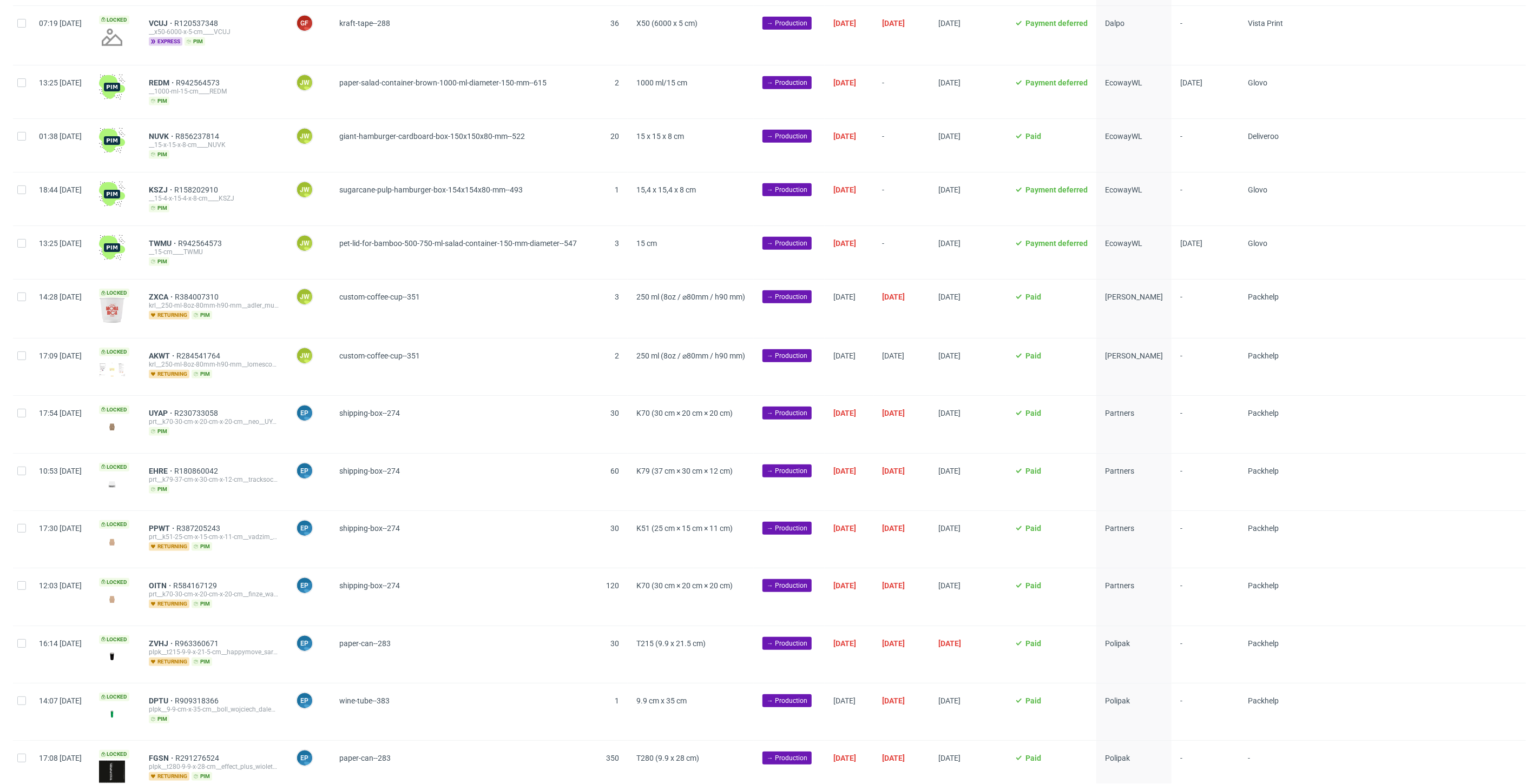
scroll to position [420, 0]
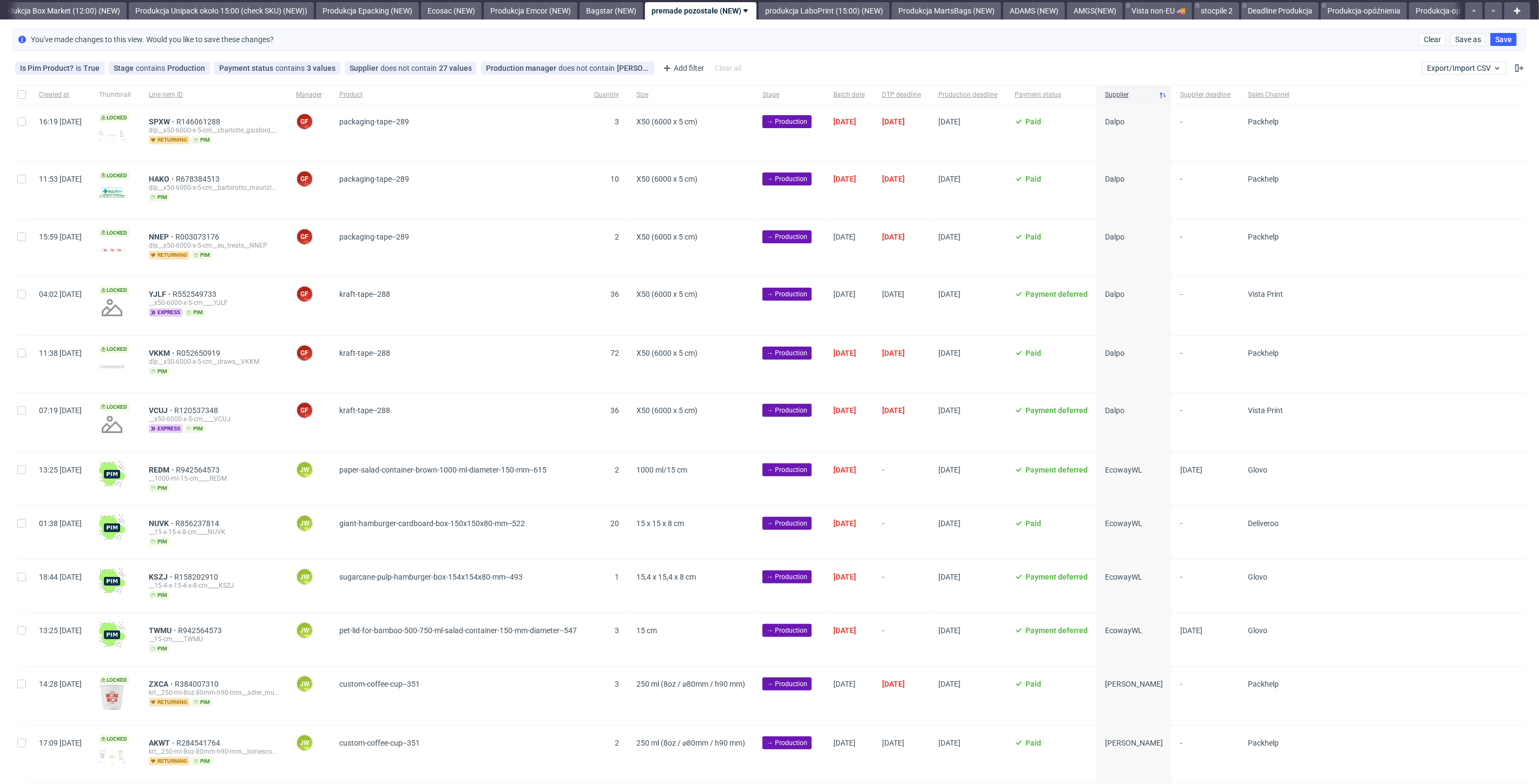
scroll to position [60, 0]
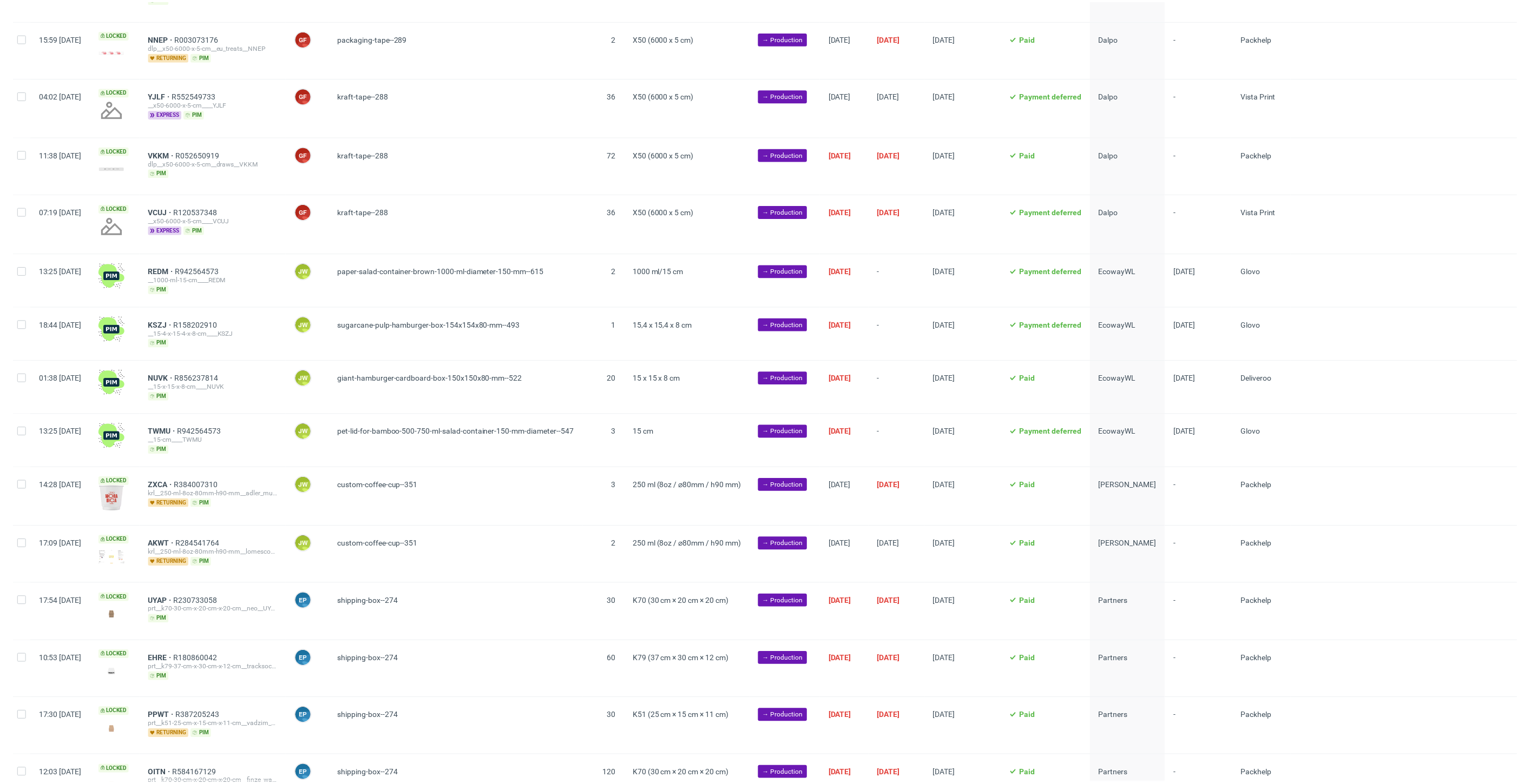
scroll to position [0, 1872]
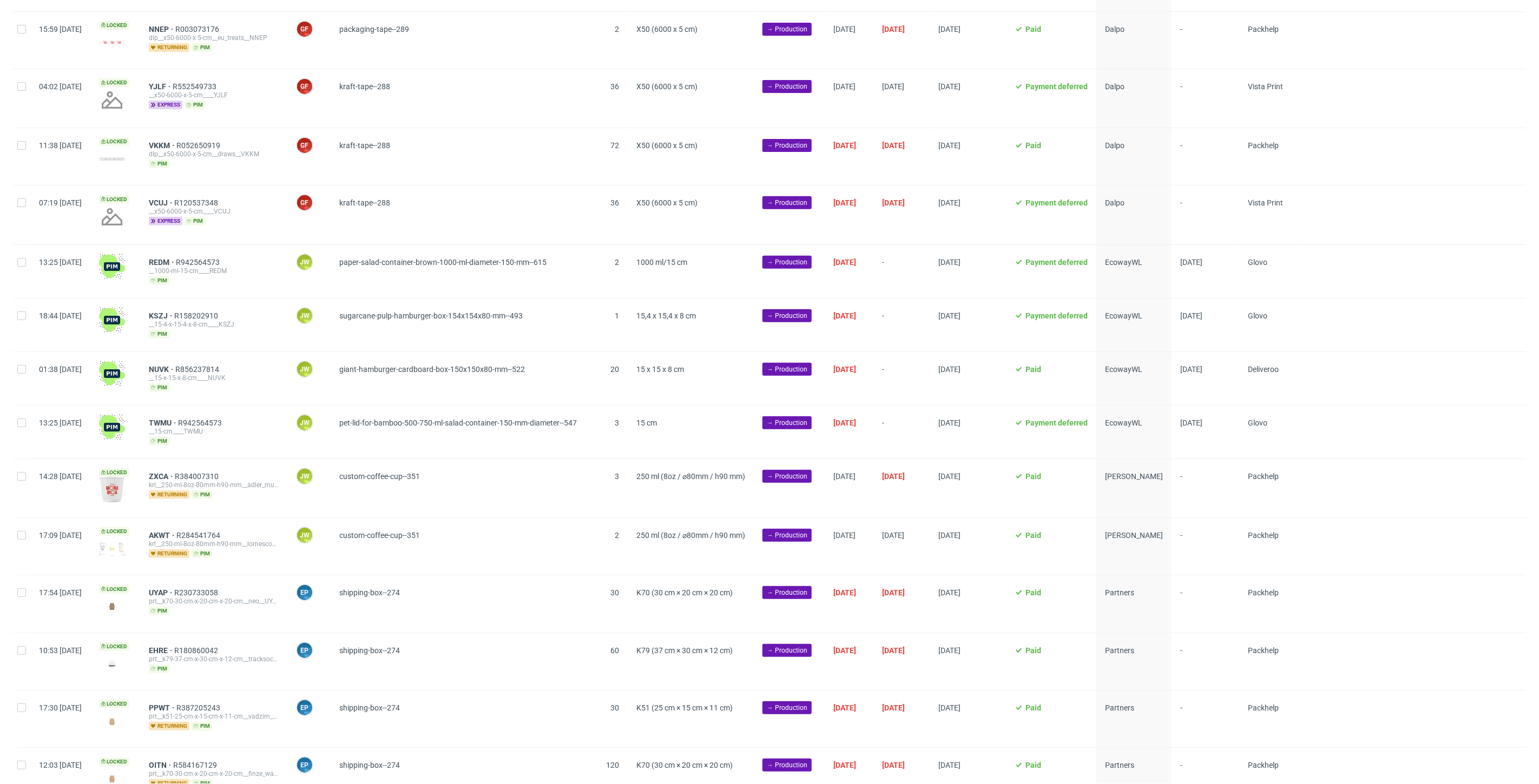
click at [9, 265] on div "Created at Thumbnail Line item ID Manager Product Quantity Size Stage Batch dat…" at bounding box center [770, 428] width 1539 height 1100
drag, startPoint x: 17, startPoint y: 263, endPoint x: 22, endPoint y: 303, distance: 40.3
click at [17, 262] on div at bounding box center [22, 271] width 17 height 53
checkbox input "true"
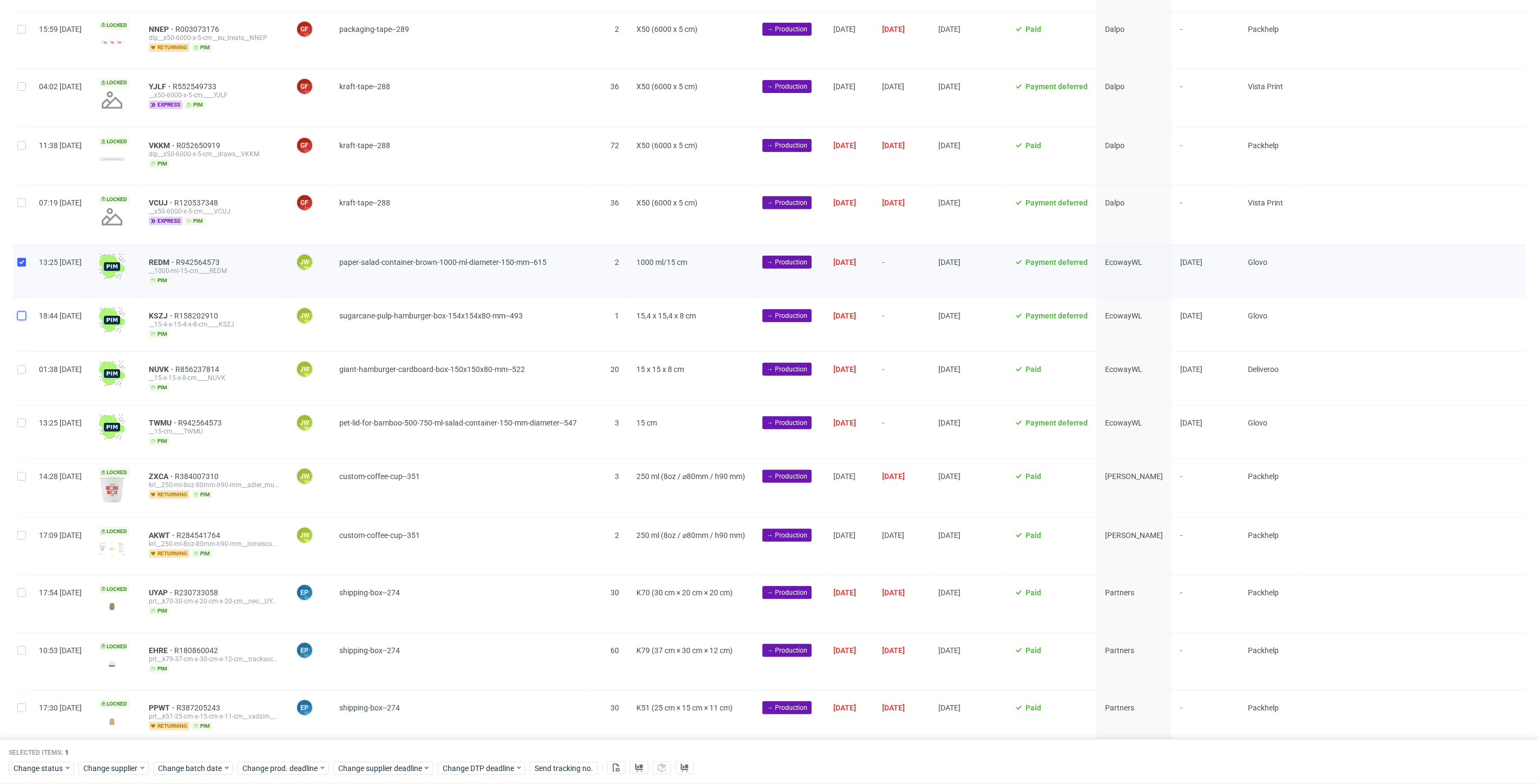
click at [23, 314] on input "checkbox" at bounding box center [22, 316] width 8 height 8
checkbox input "true"
click at [20, 368] on input "checkbox" at bounding box center [22, 369] width 8 height 8
checkbox input "true"
click at [23, 419] on input "checkbox" at bounding box center [22, 423] width 8 height 8
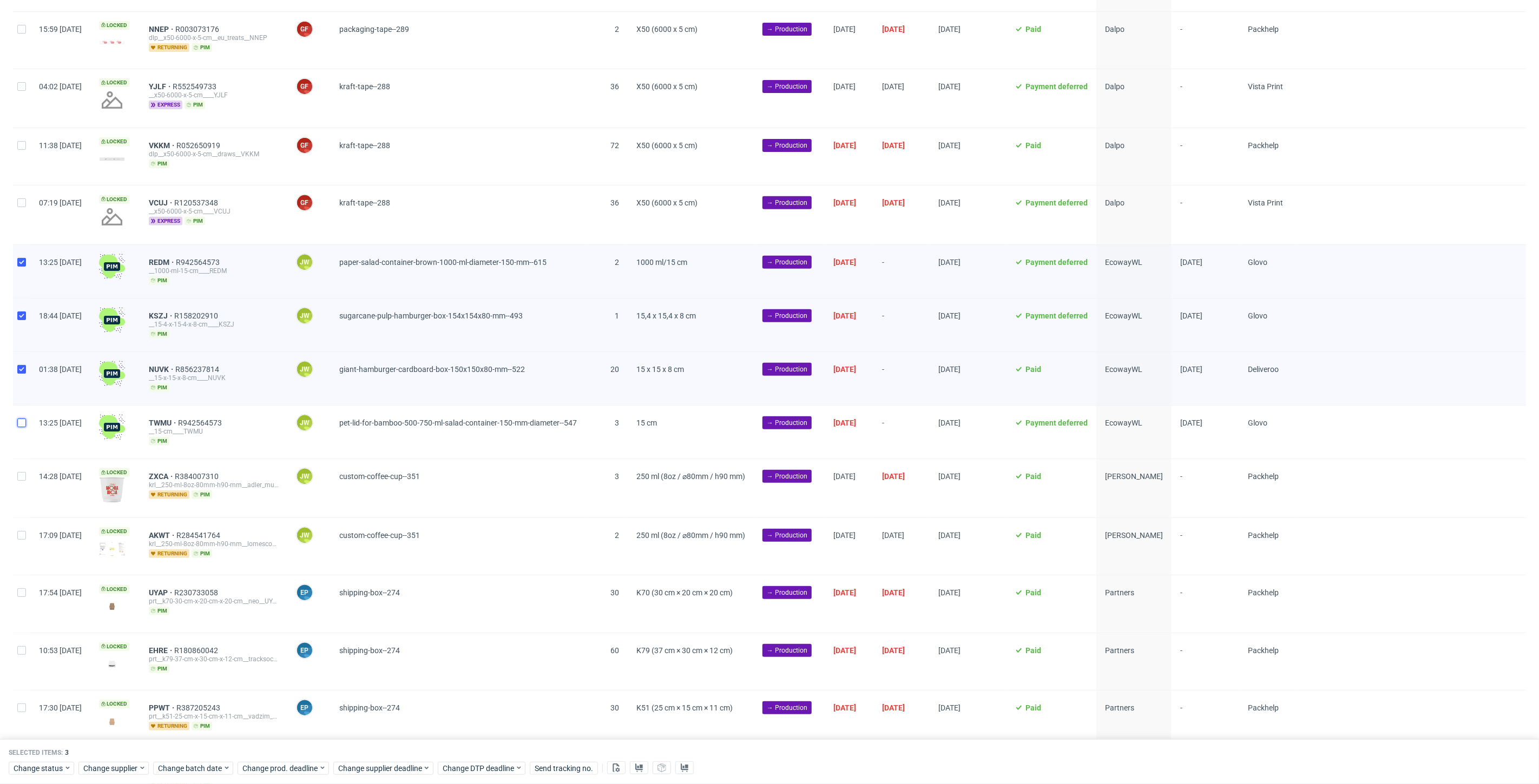
checkbox input "true"
click at [636, 767] on use at bounding box center [639, 768] width 8 height 8
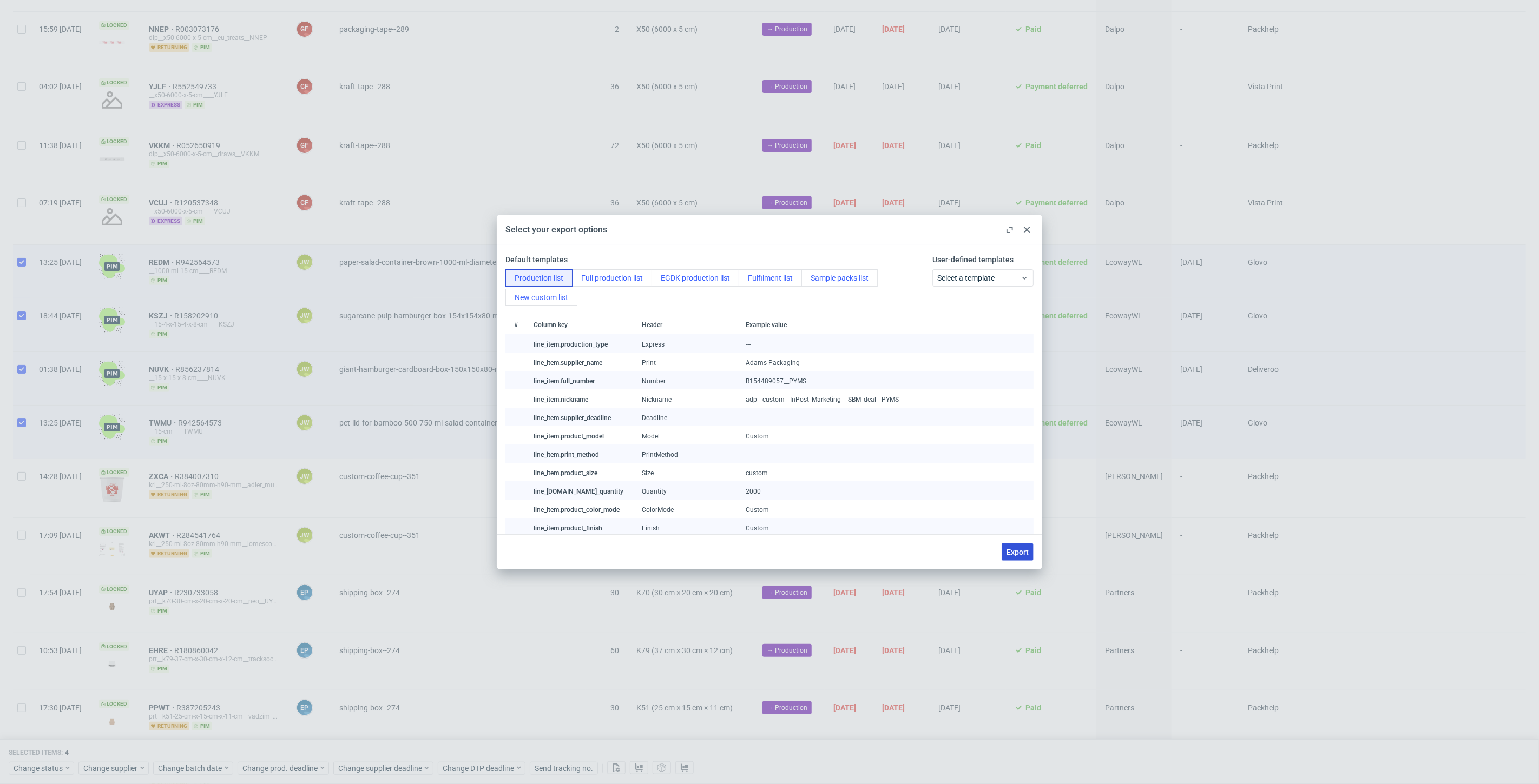
click at [1024, 555] on span "Export" at bounding box center [1017, 552] width 22 height 8
checkbox input "false"
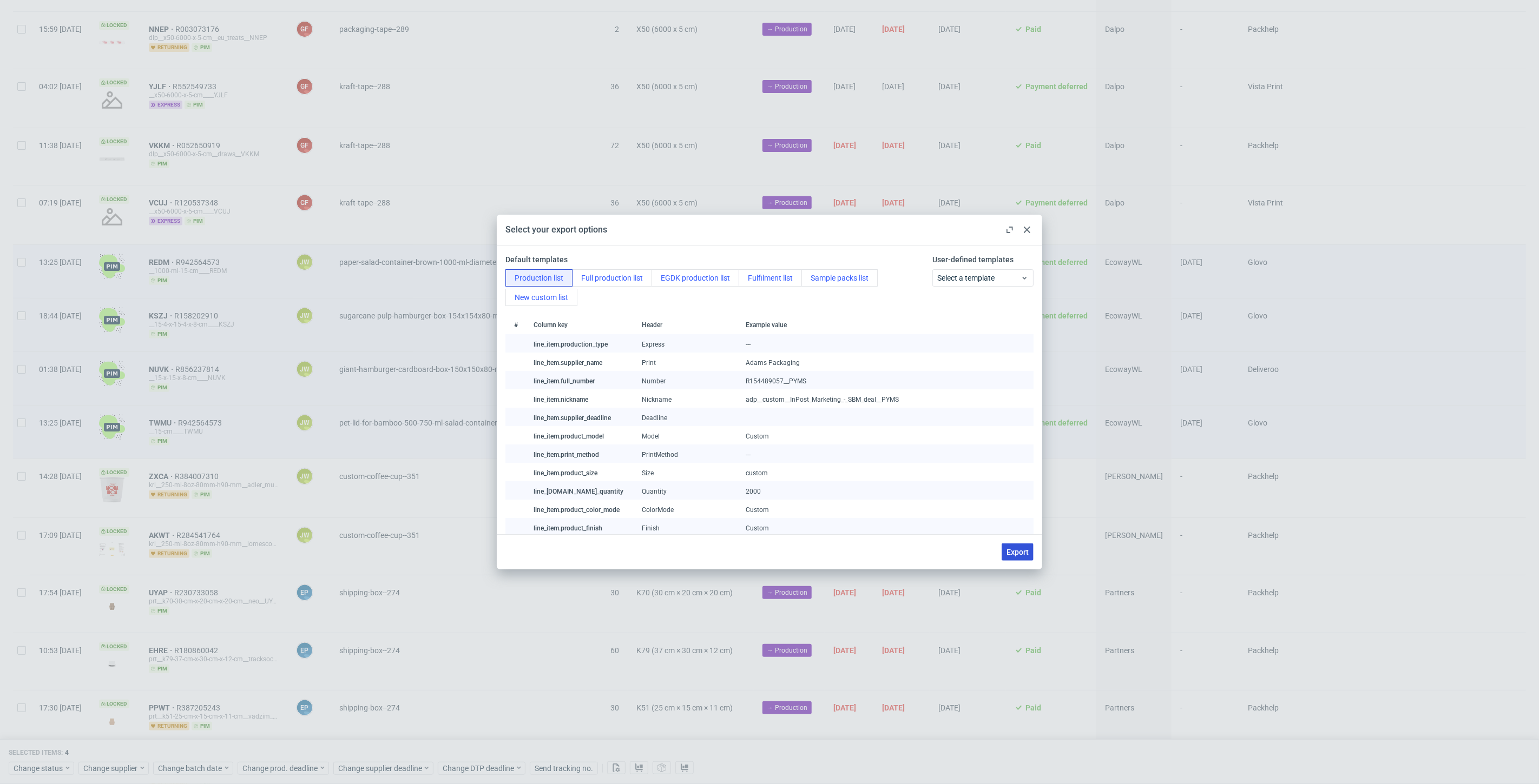
checkbox input "false"
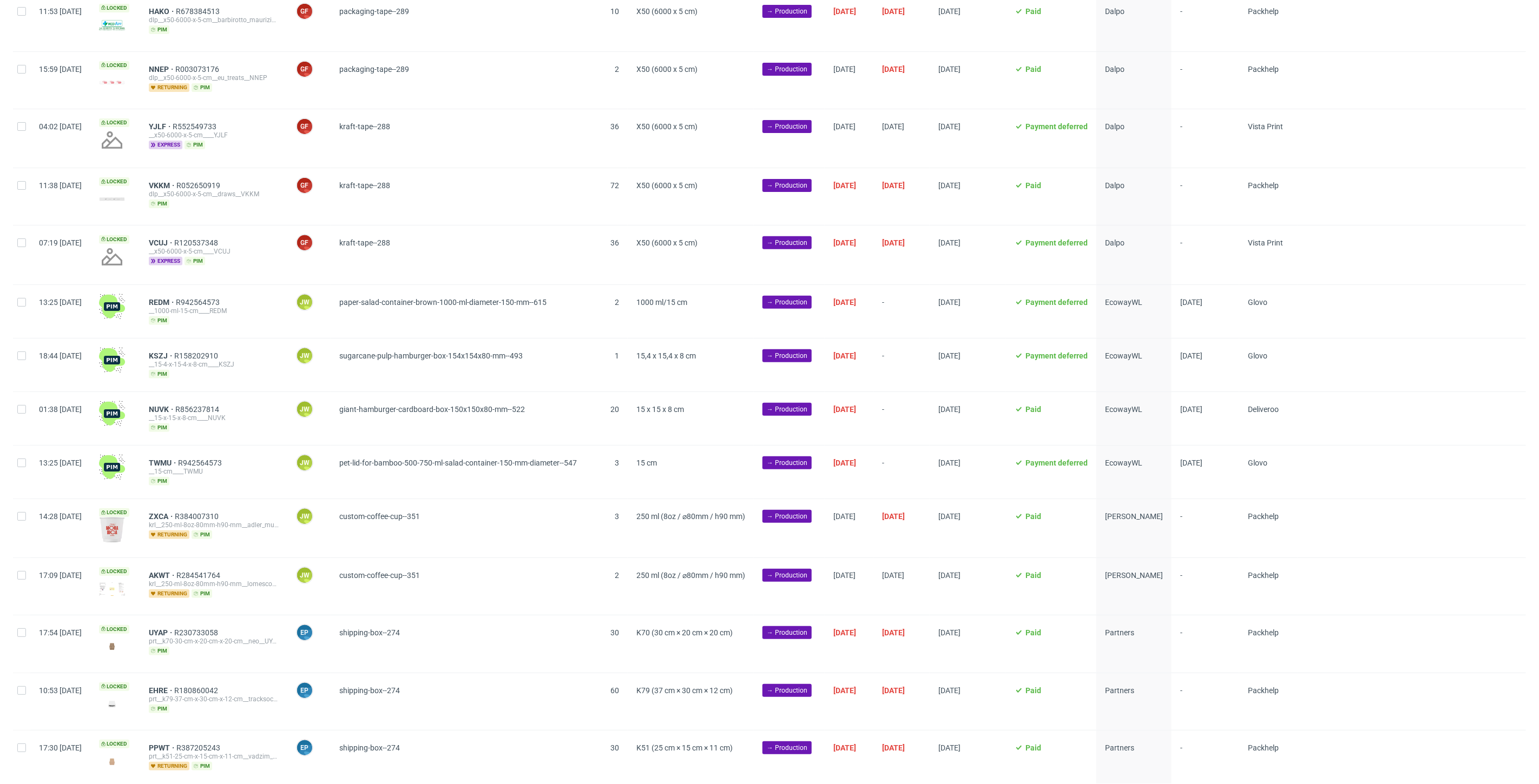
scroll to position [240, 0]
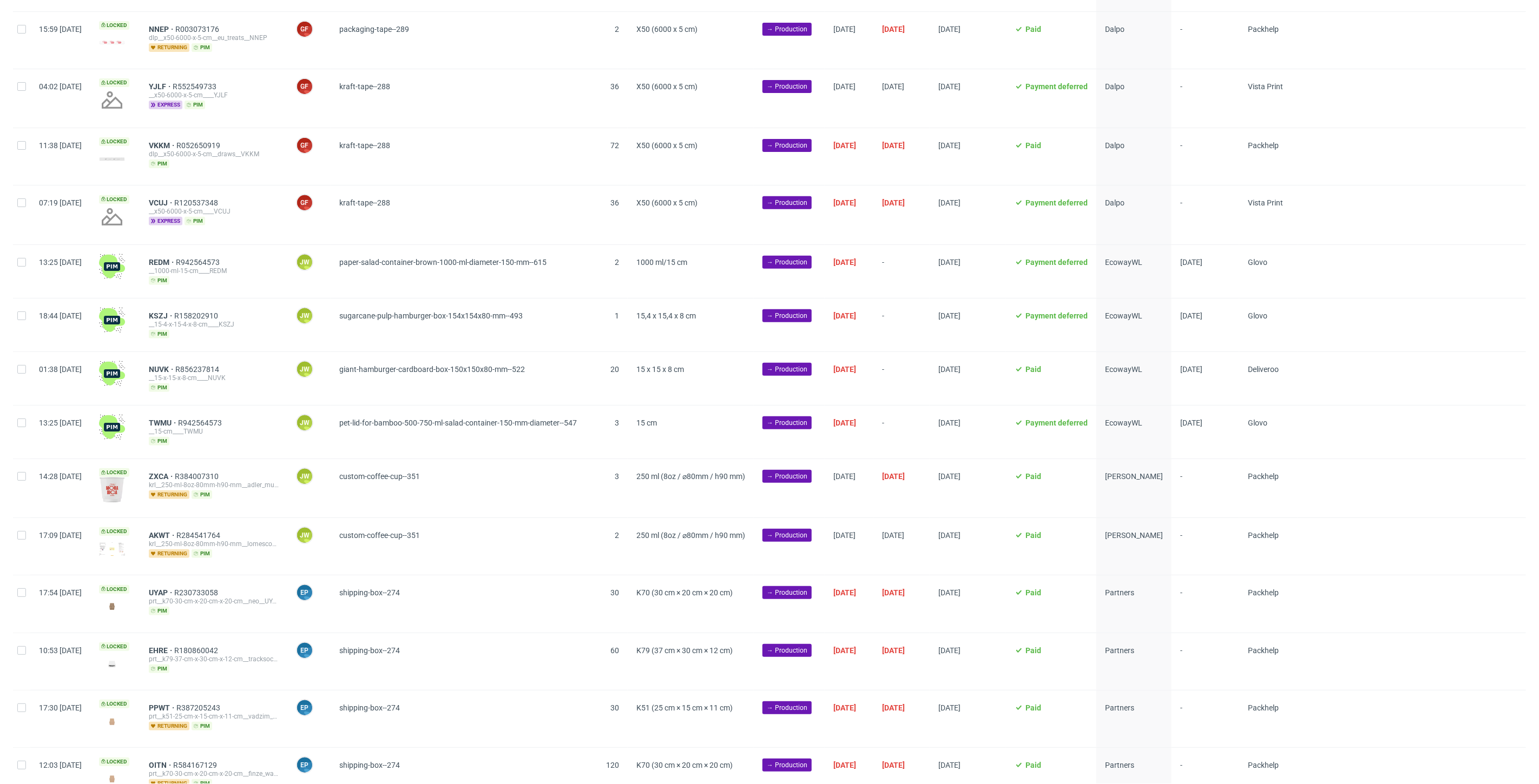
click at [754, 180] on div "X50 (6000 x 5 cm)" at bounding box center [691, 156] width 126 height 57
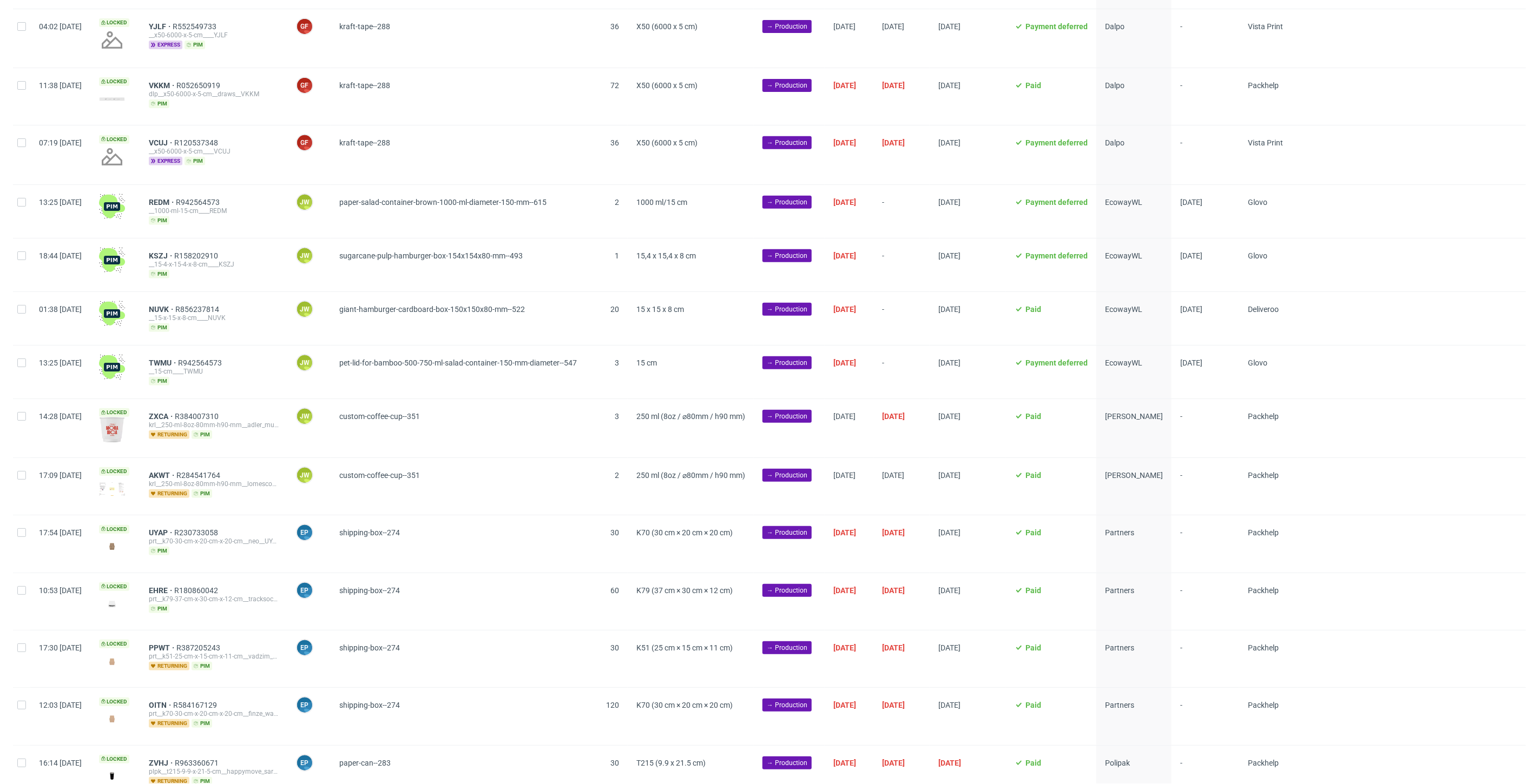
scroll to position [0, 1872]
click at [22, 200] on input "checkbox" at bounding box center [22, 202] width 8 height 8
checkbox input "true"
click at [24, 251] on input "checkbox" at bounding box center [22, 256] width 8 height 8
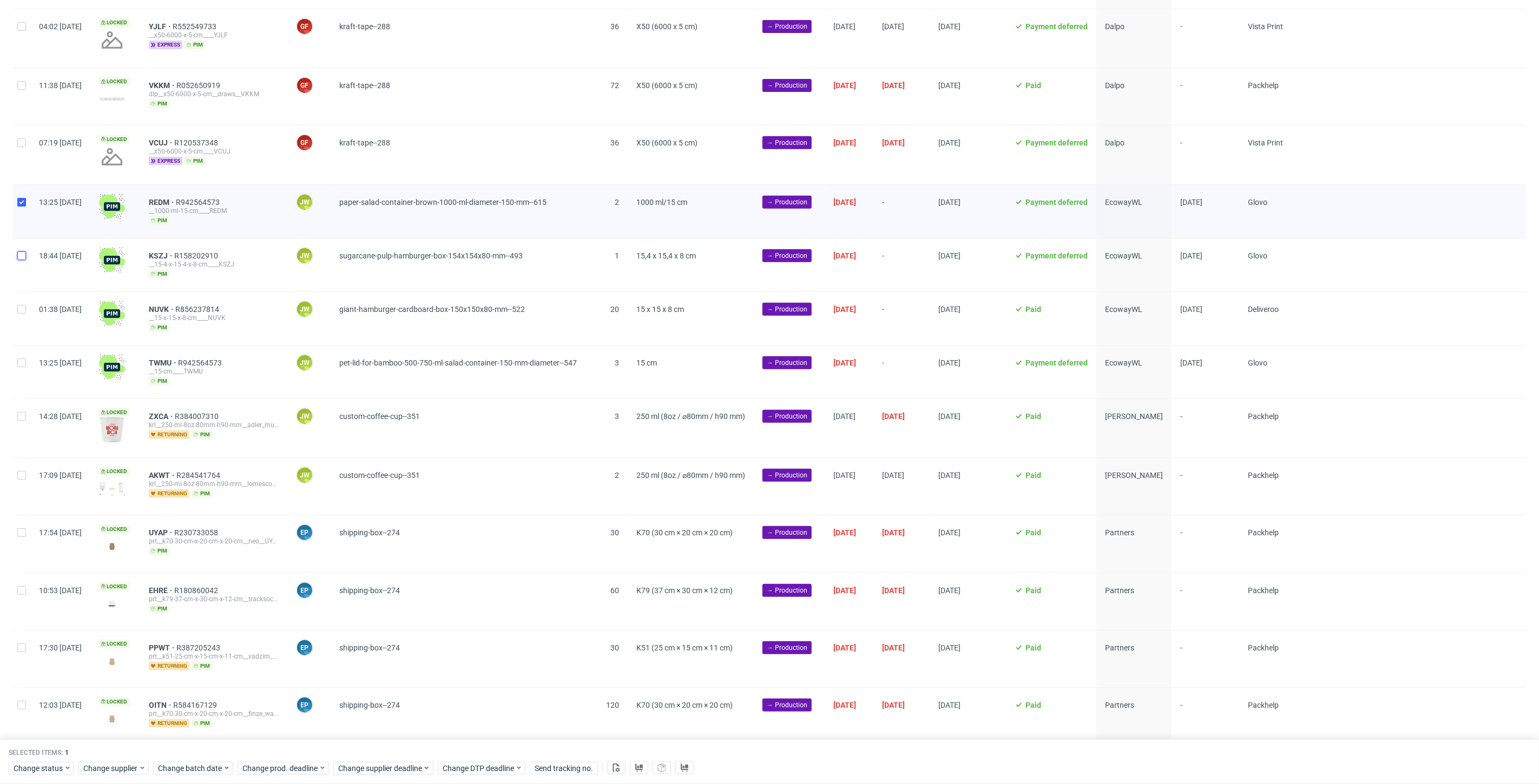
checkbox input "true"
click at [23, 310] on div at bounding box center [22, 318] width 17 height 53
checkbox input "true"
click at [20, 368] on div at bounding box center [22, 372] width 17 height 53
checkbox input "true"
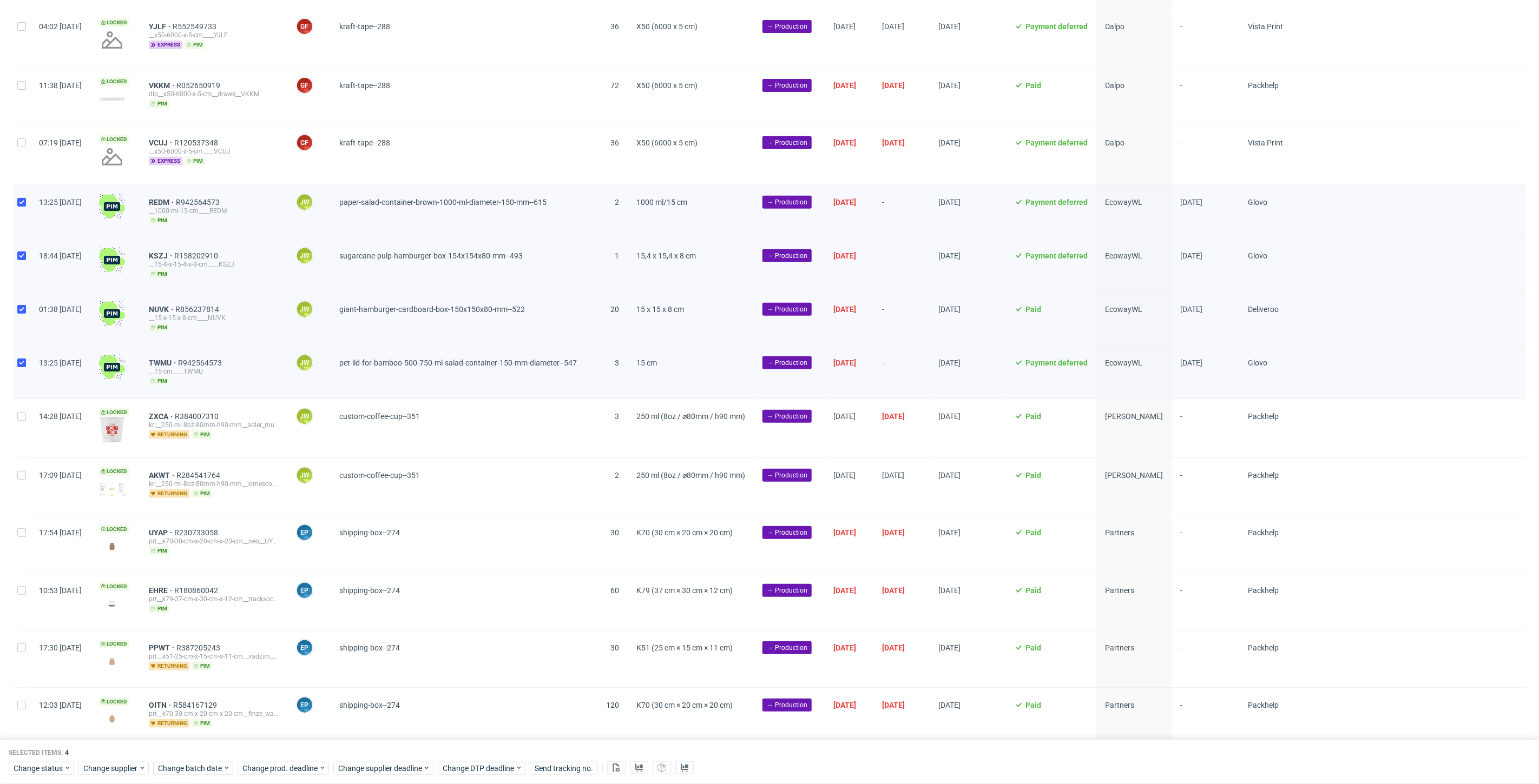
click at [33, 776] on div "Selected items: 4 Change status Change supplier Change batch date Change prod. …" at bounding box center [770, 762] width 1539 height 45
click at [31, 770] on span "Change status" at bounding box center [39, 768] width 50 height 11
click at [29, 670] on span "In Production" at bounding box center [40, 667] width 54 height 15
click at [116, 743] on span "Save" at bounding box center [124, 747] width 17 height 8
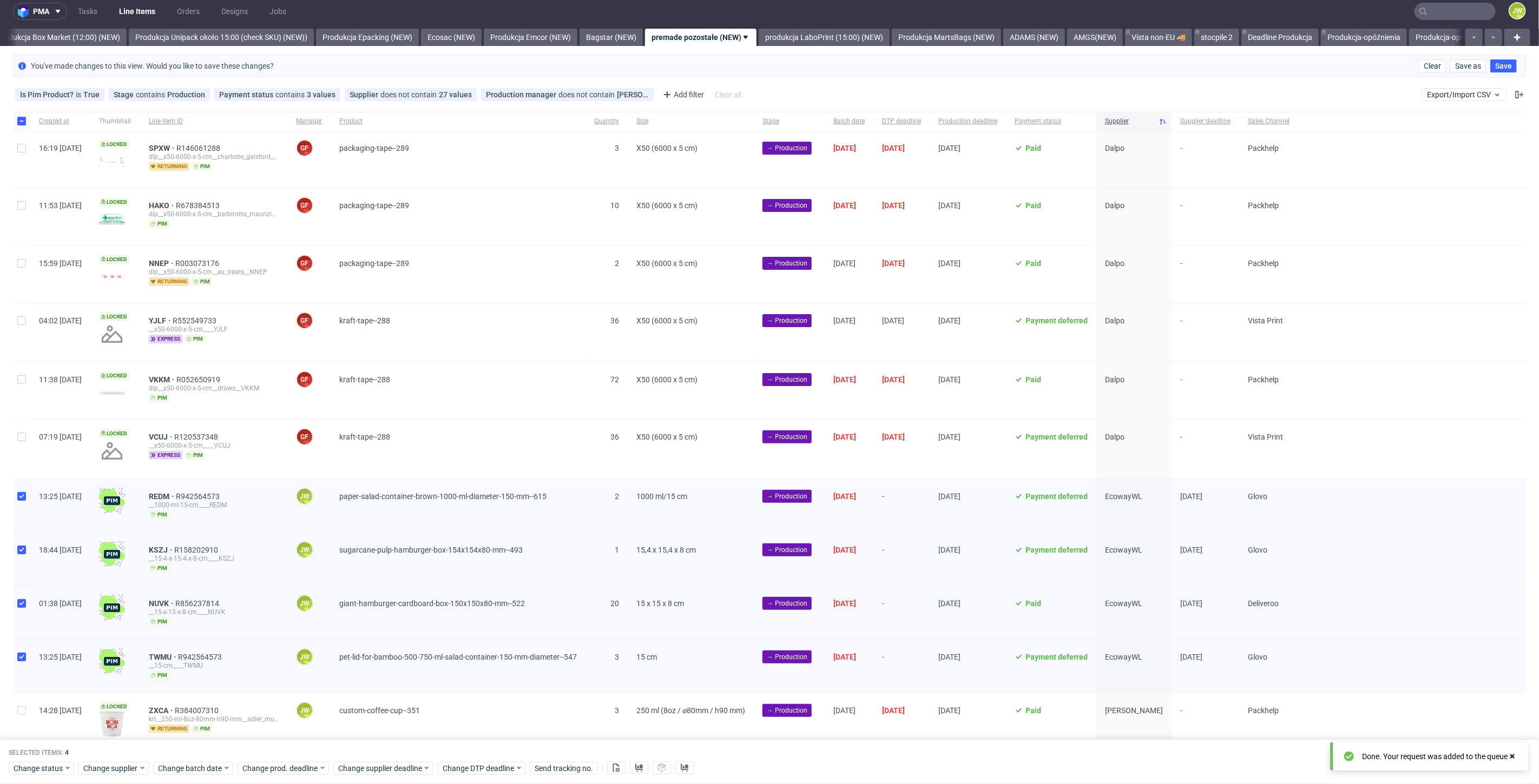
scroll to position [0, 0]
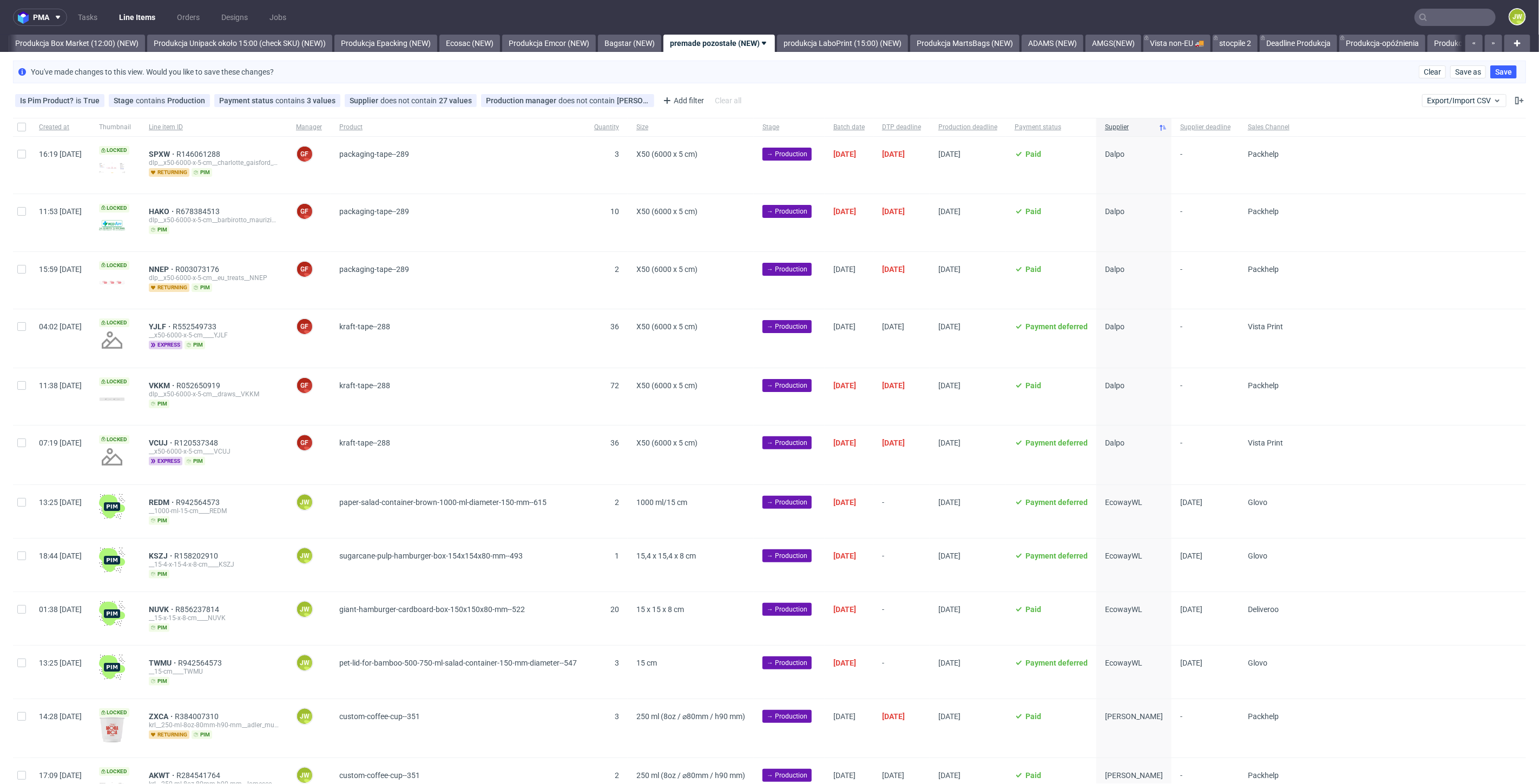
scroll to position [0, 1872]
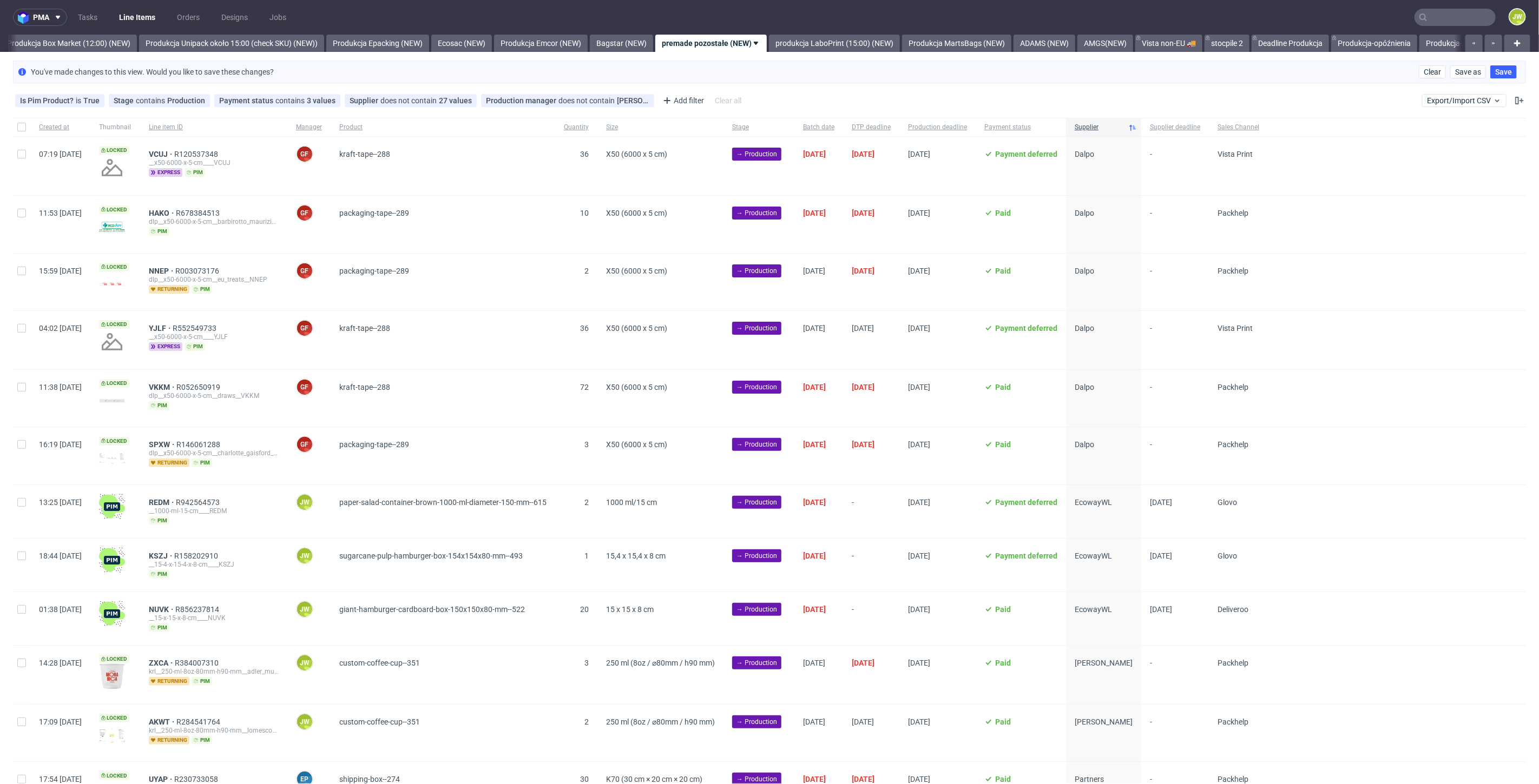
scroll to position [0, 1872]
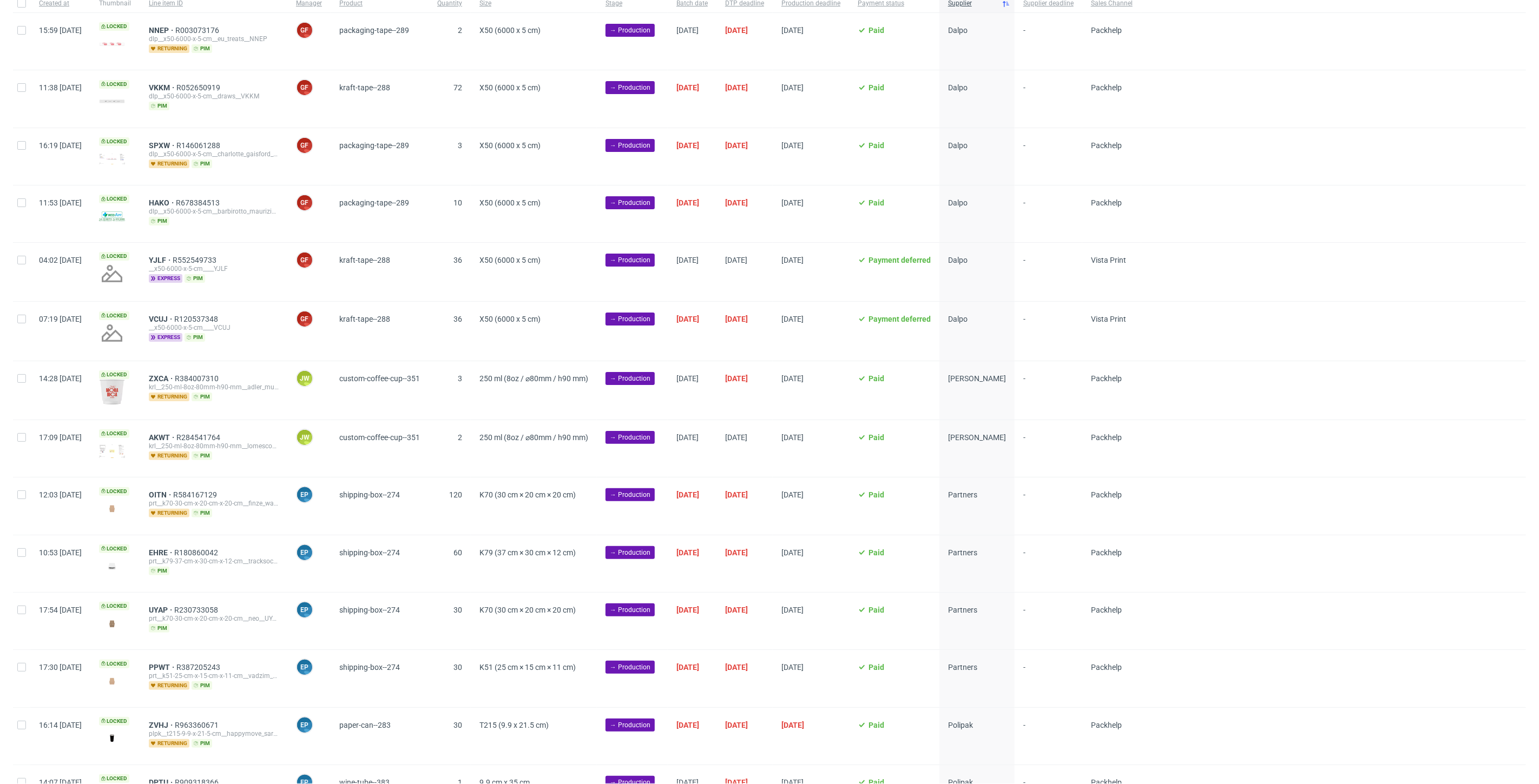
scroll to position [120, 0]
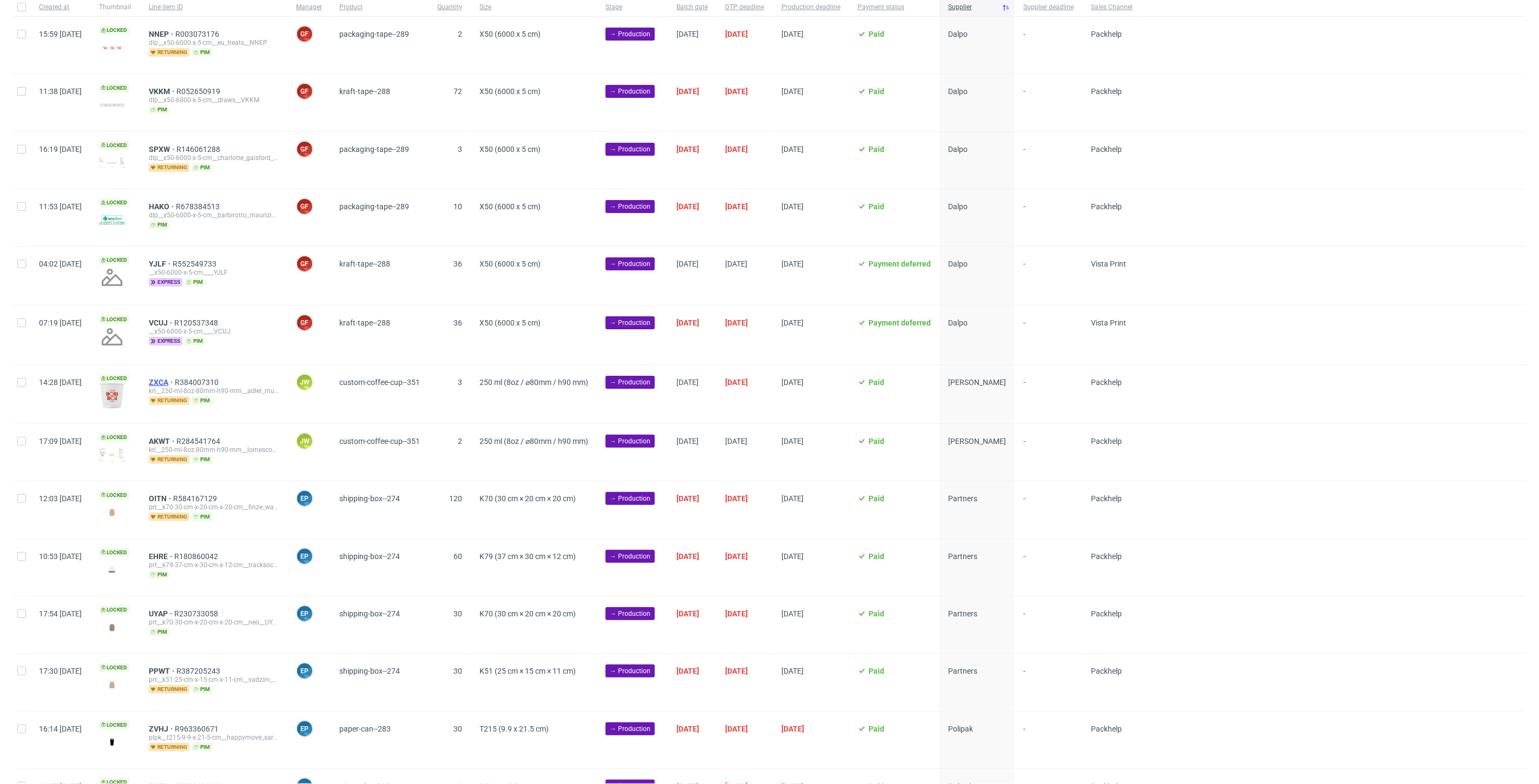
click at [175, 379] on span "ZXCA" at bounding box center [161, 382] width 26 height 8
click at [176, 437] on span "AKWT" at bounding box center [163, 441] width 27 height 8
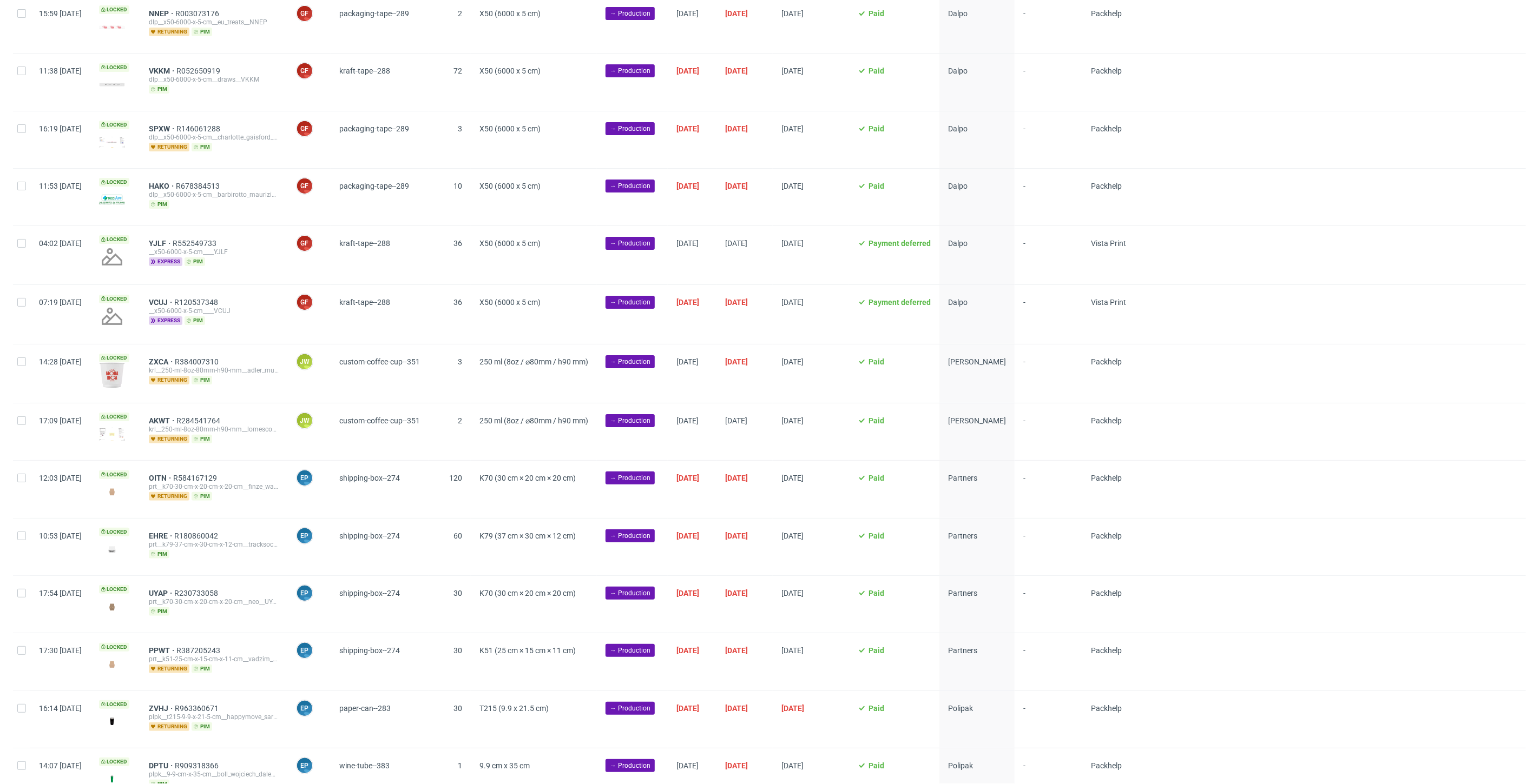
scroll to position [129, 0]
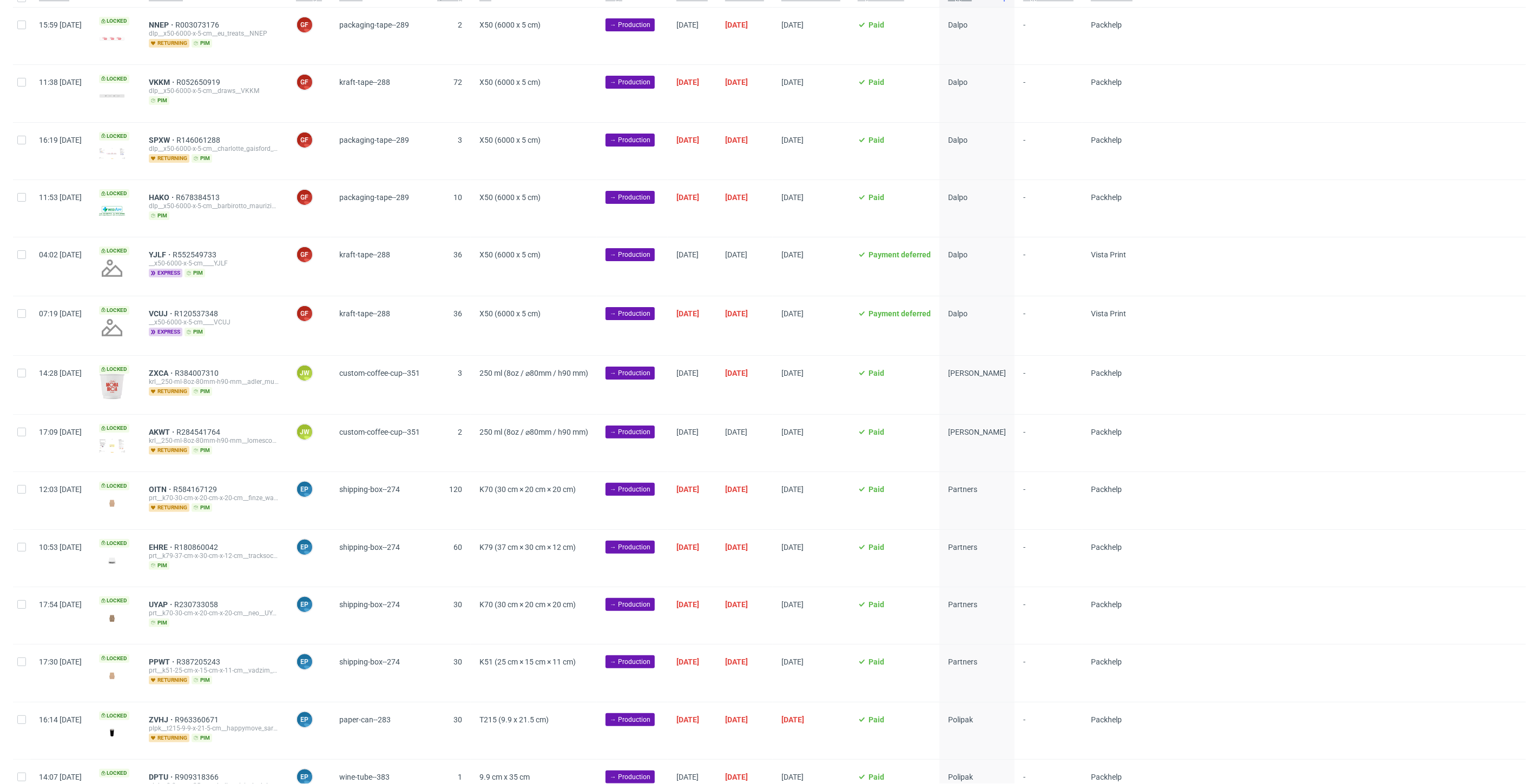
click at [29, 380] on div at bounding box center [22, 385] width 17 height 59
checkbox input "true"
click at [24, 428] on input "checkbox" at bounding box center [22, 432] width 8 height 8
checkbox input "true"
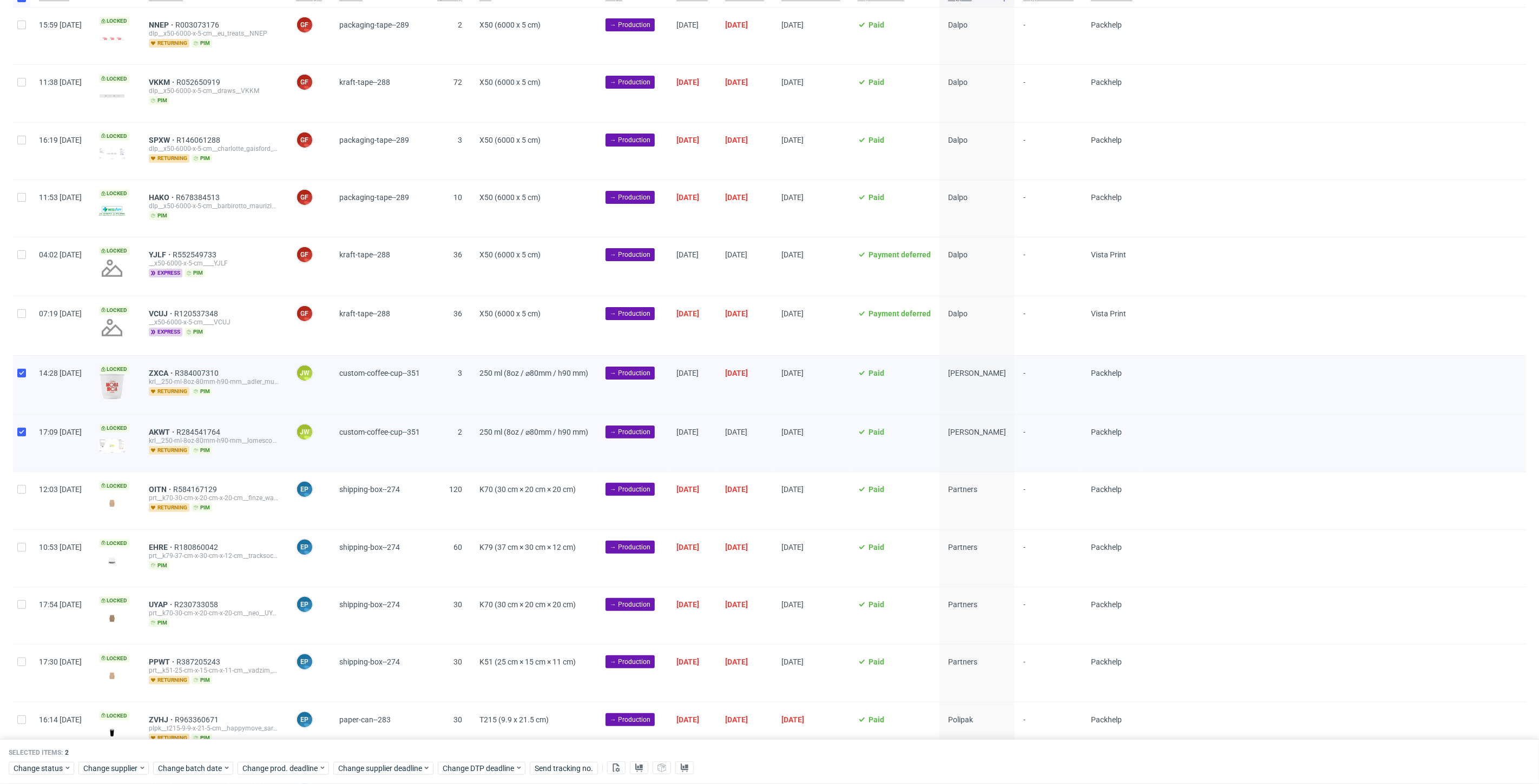
click at [189, 760] on div "Change status Change supplier Change batch date Change prod. deadline Change su…" at bounding box center [769, 768] width 1522 height 16
click at [193, 774] on div "Change batch date" at bounding box center [193, 768] width 80 height 13
click at [192, 708] on span "29" at bounding box center [191, 710] width 8 height 11
click at [283, 589] on use "Go forward 1 month" at bounding box center [282, 591] width 8 height 7
click at [243, 693] on span "23" at bounding box center [243, 691] width 8 height 11
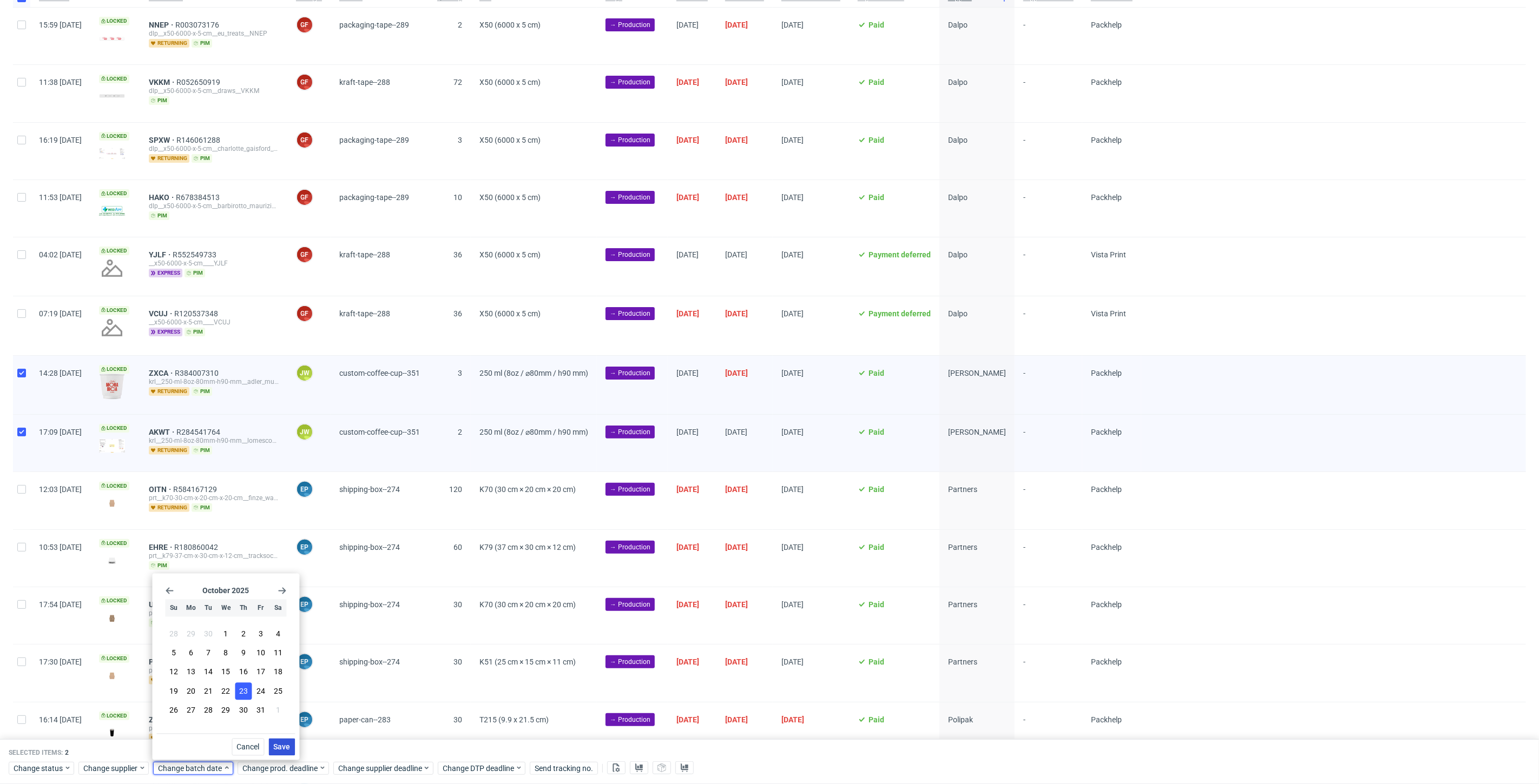
click at [274, 743] on span "Save" at bounding box center [281, 747] width 17 height 8
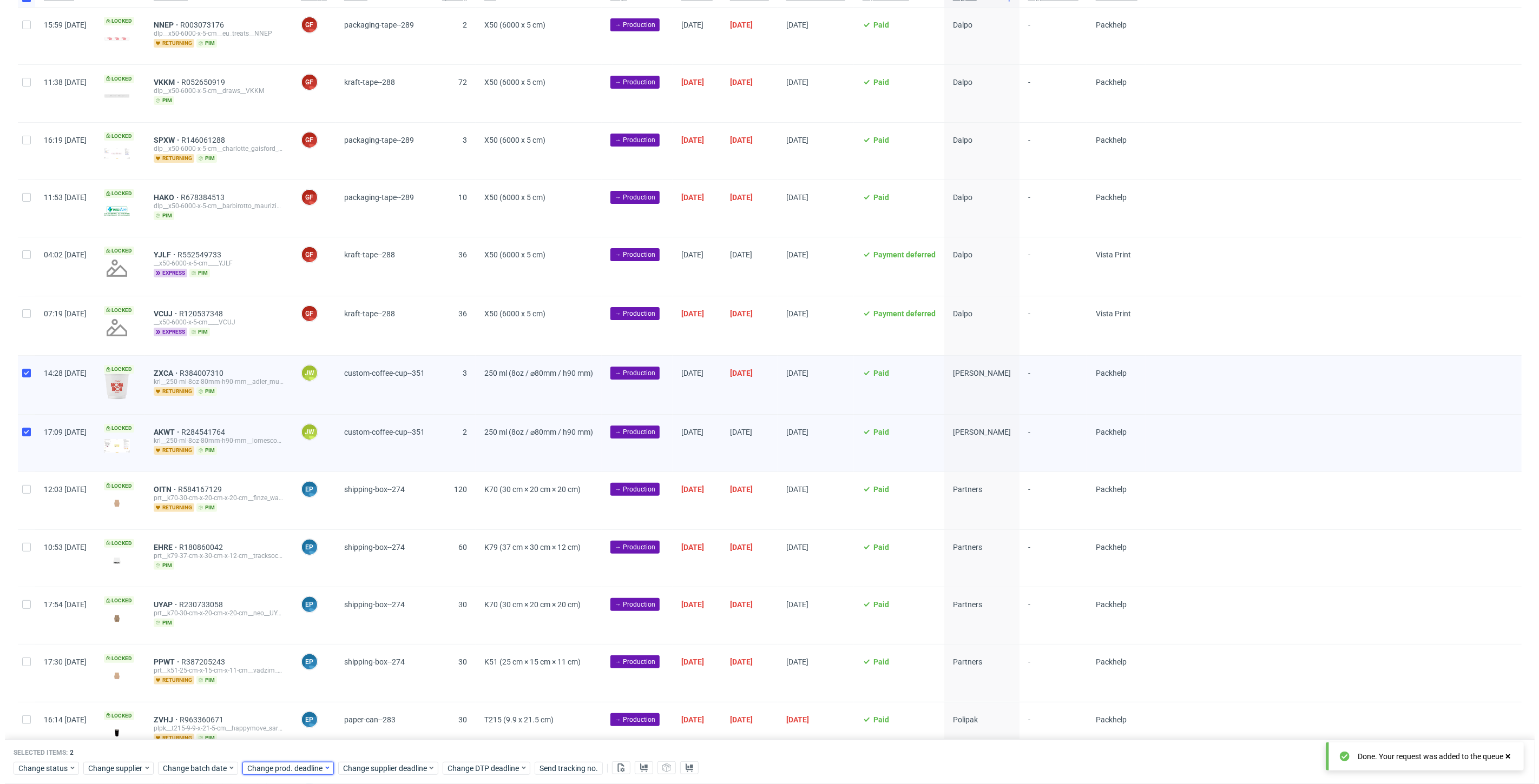
scroll to position [0, 1872]
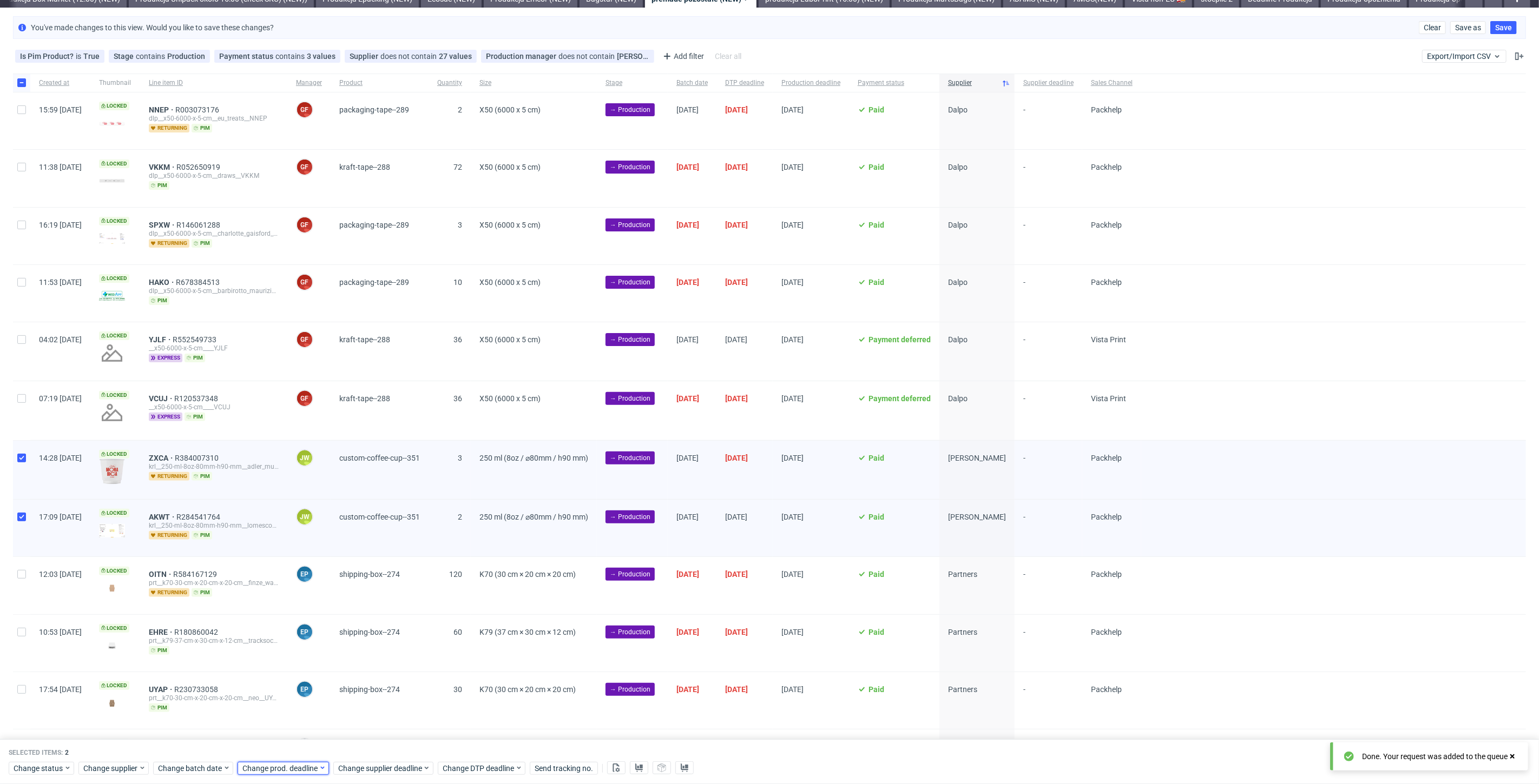
click at [272, 769] on span "Change prod. deadline" at bounding box center [281, 768] width 76 height 11
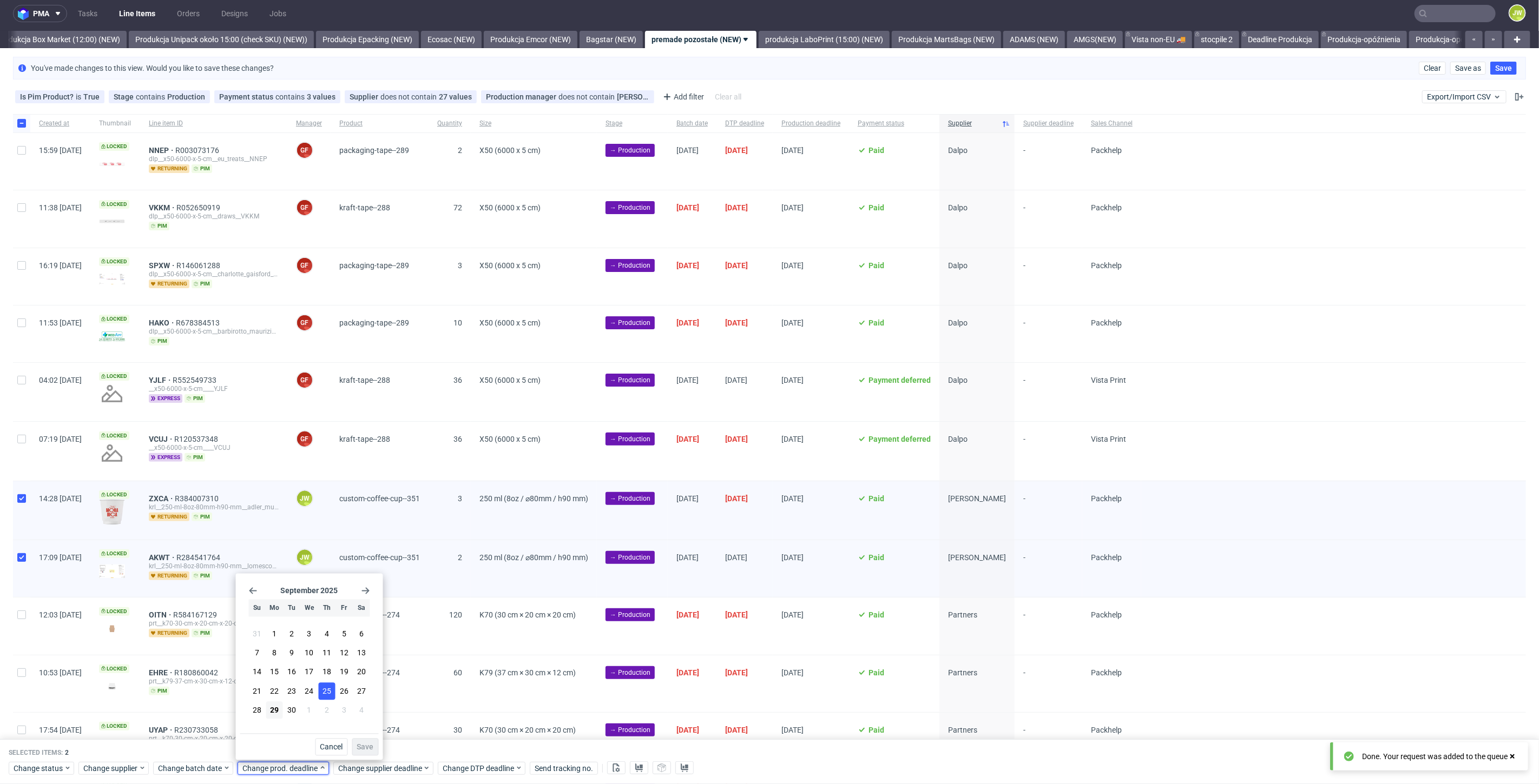
scroll to position [0, 0]
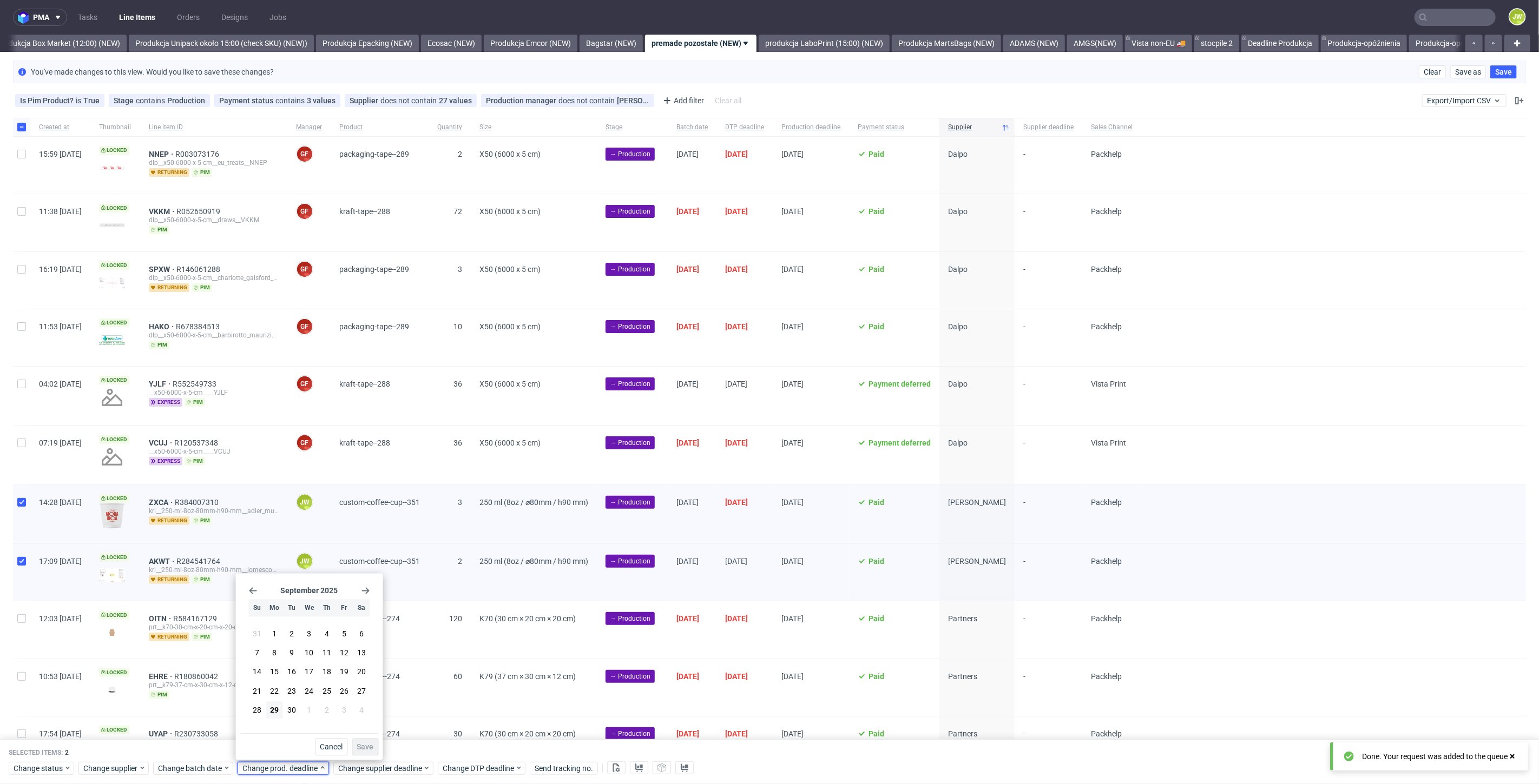
click at [361, 589] on section "[DATE]" at bounding box center [309, 591] width 121 height 8
click at [369, 594] on icon "Go forward 1 month" at bounding box center [366, 591] width 8 height 8
click at [321, 692] on button "23" at bounding box center [327, 691] width 17 height 17
click at [354, 743] on button "Save" at bounding box center [366, 747] width 26 height 17
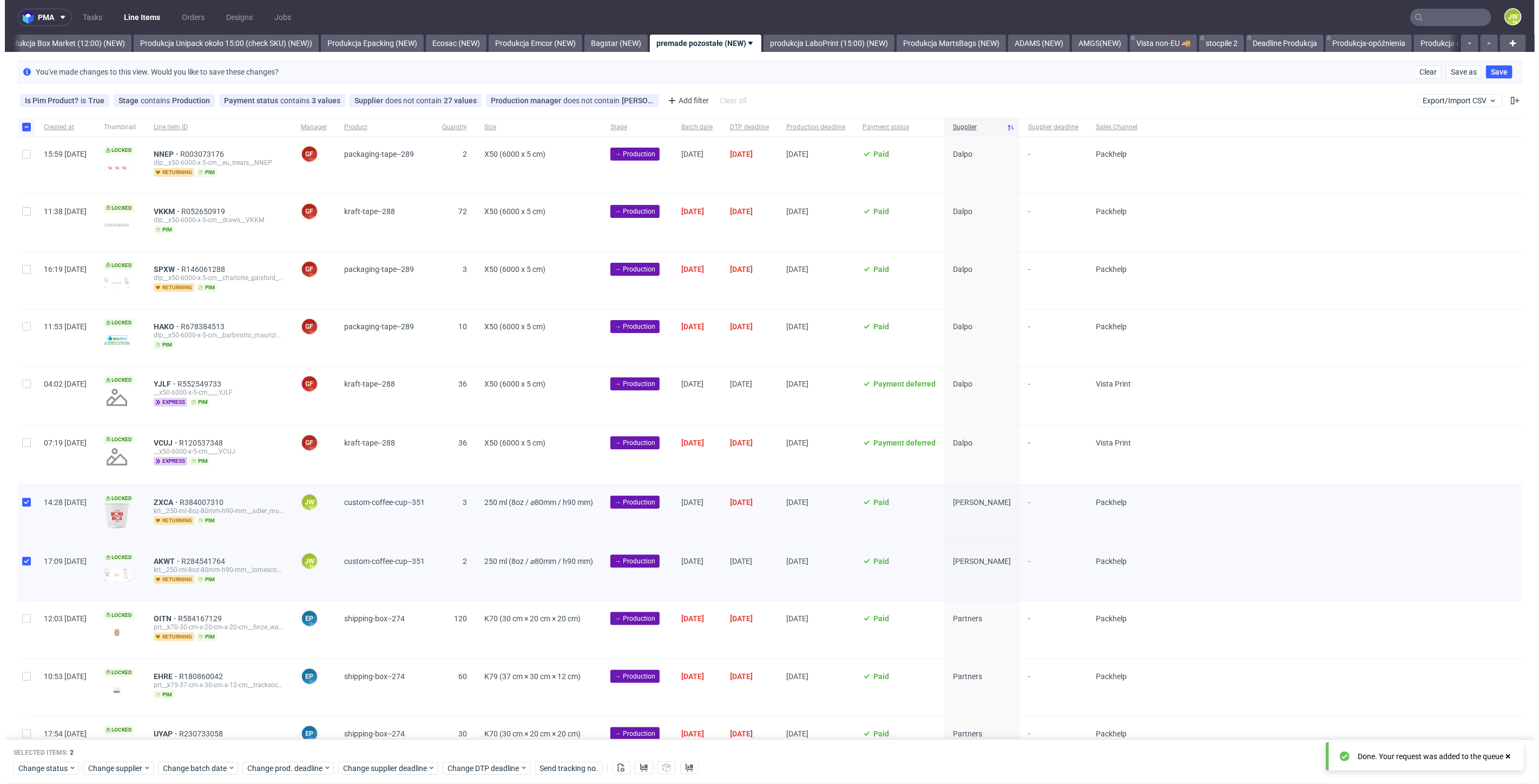
scroll to position [0, 1872]
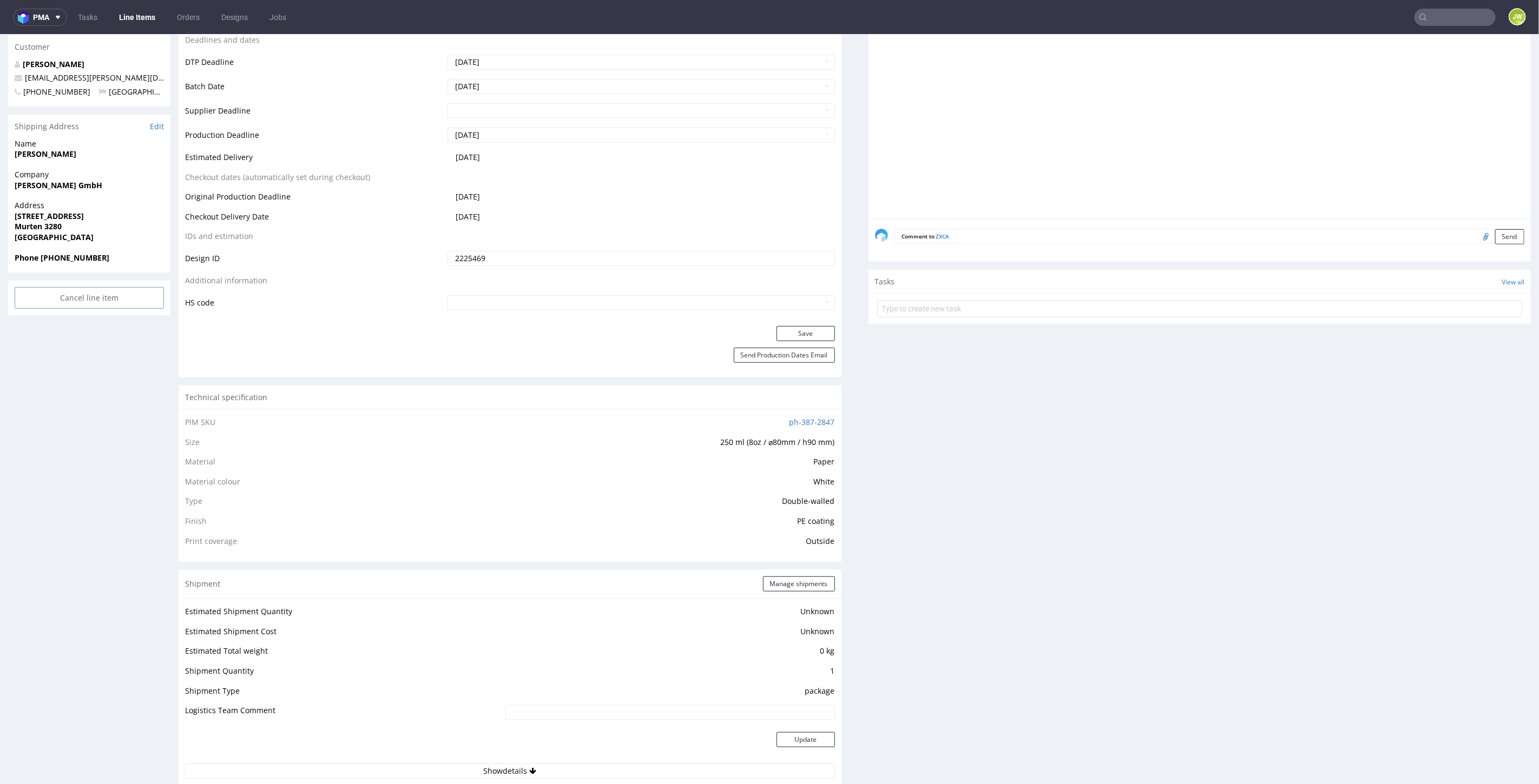
scroll to position [480, 0]
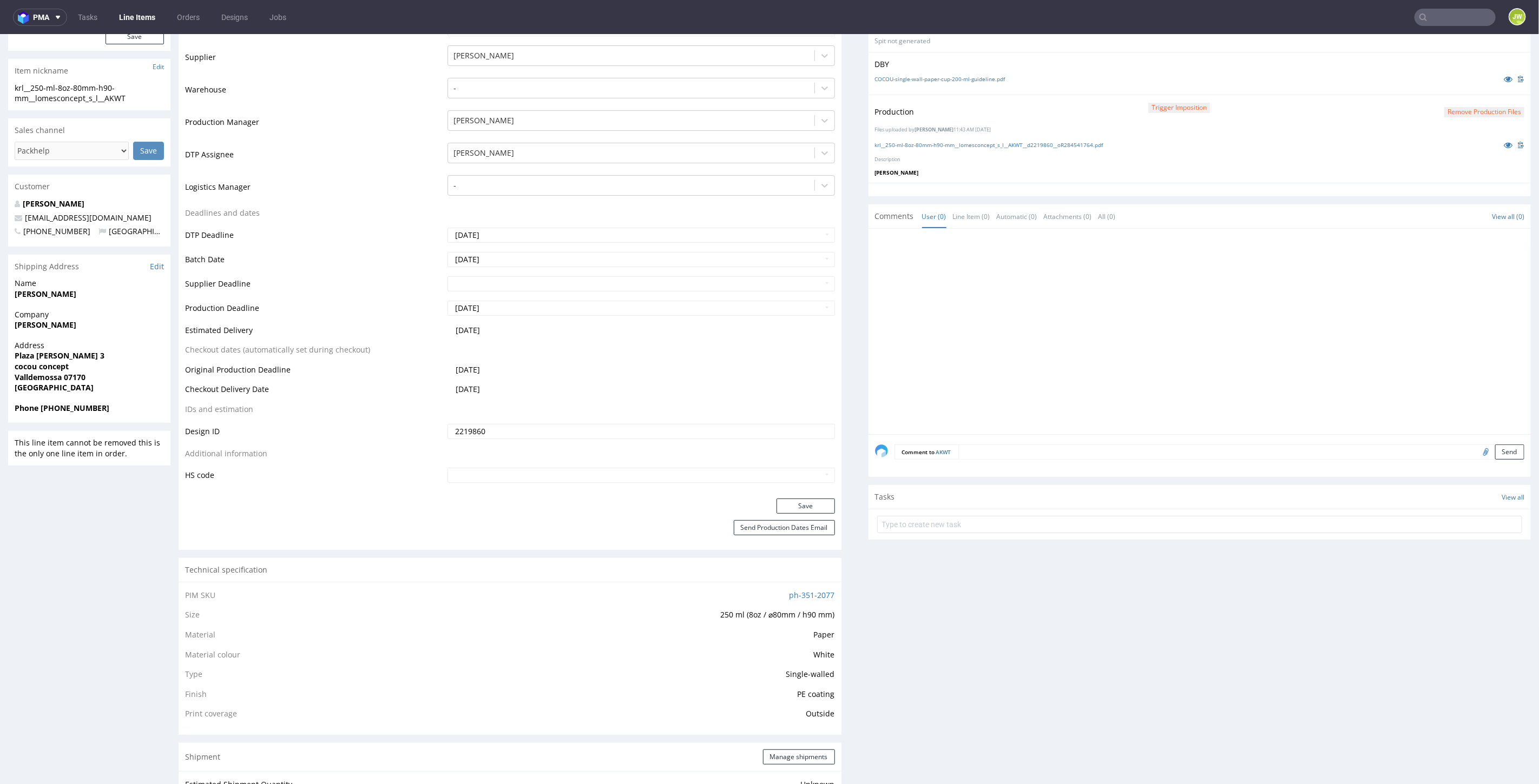
scroll to position [541, 0]
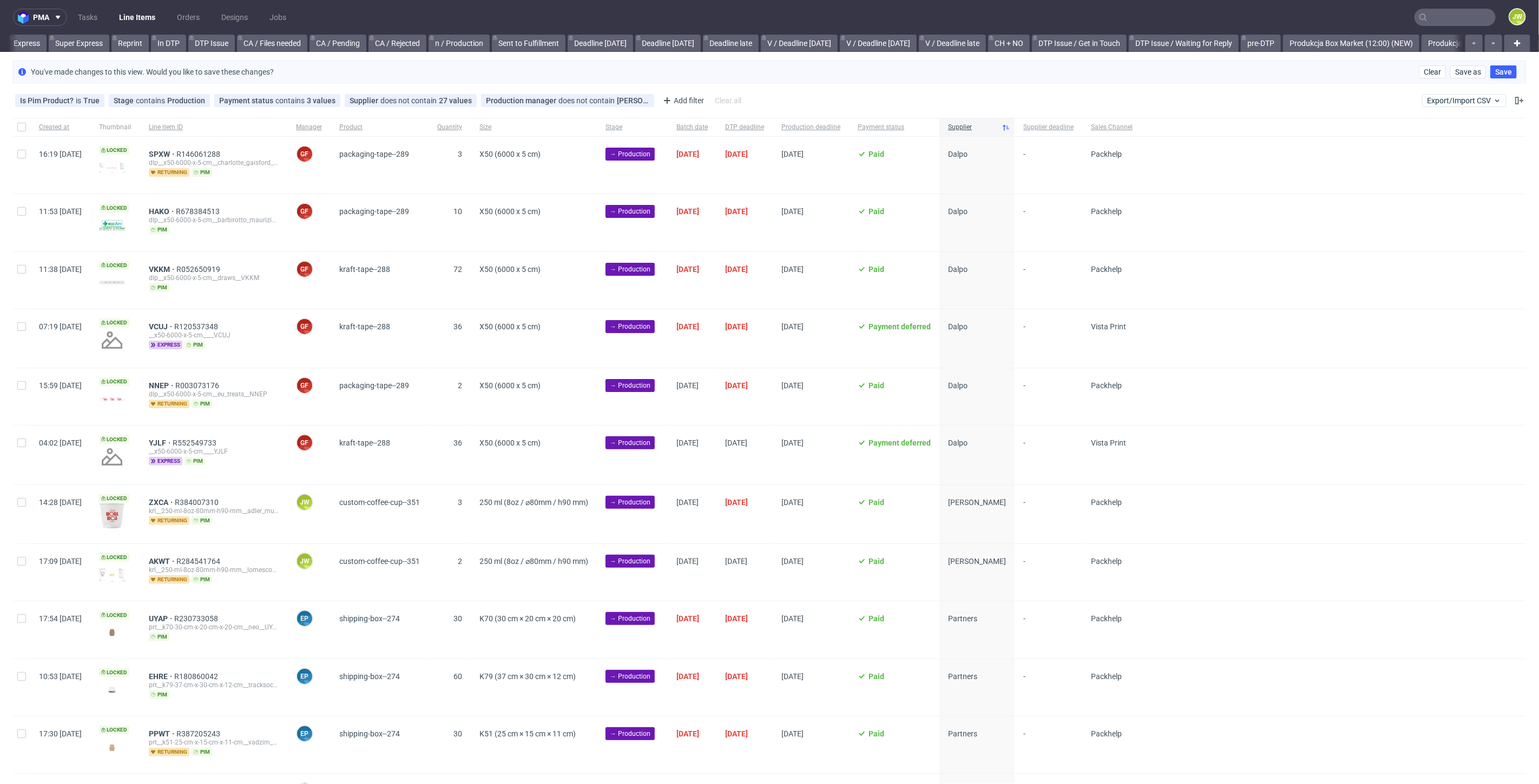
scroll to position [0, 1520]
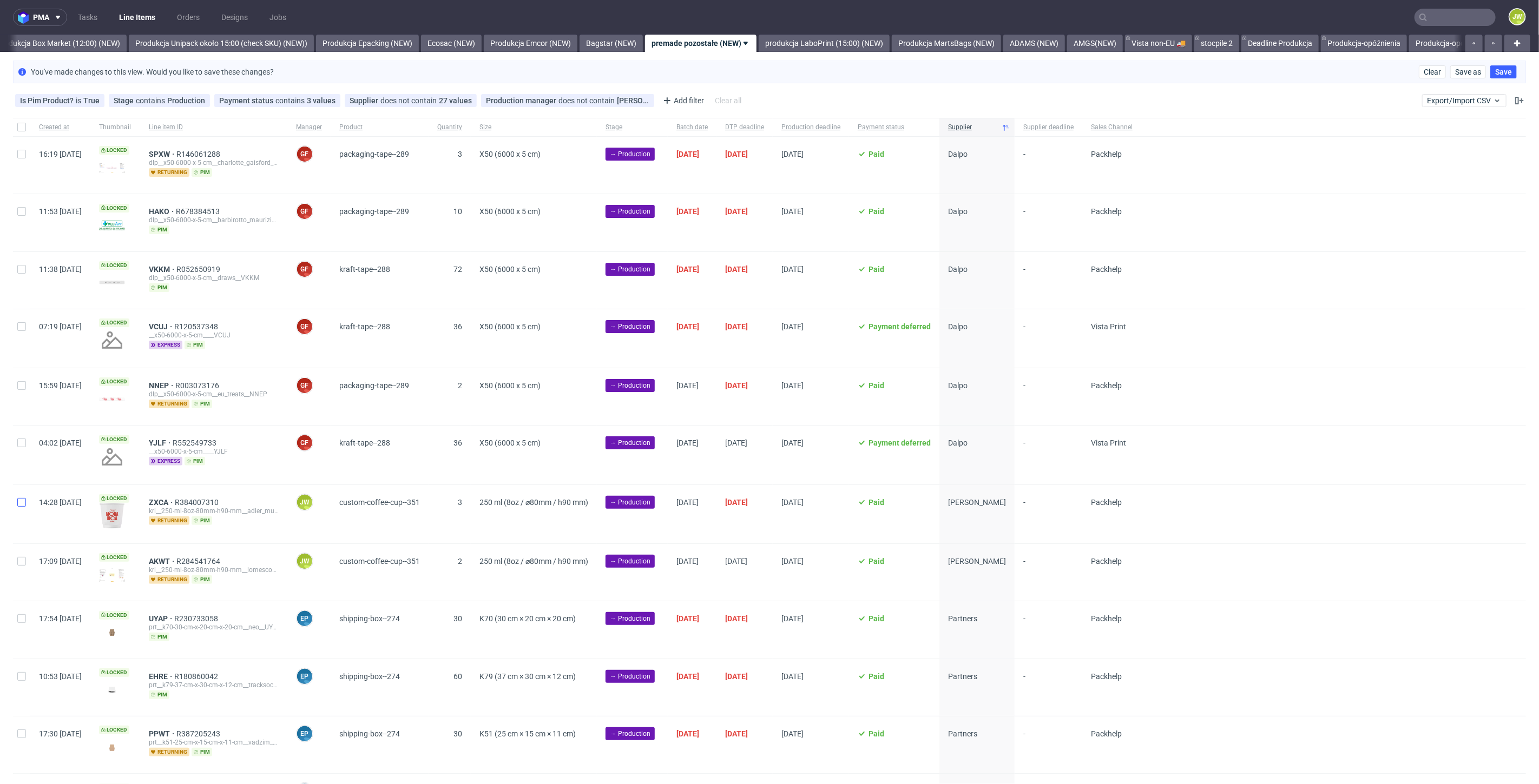
click at [24, 504] on div at bounding box center [22, 514] width 17 height 59
checkbox input "true"
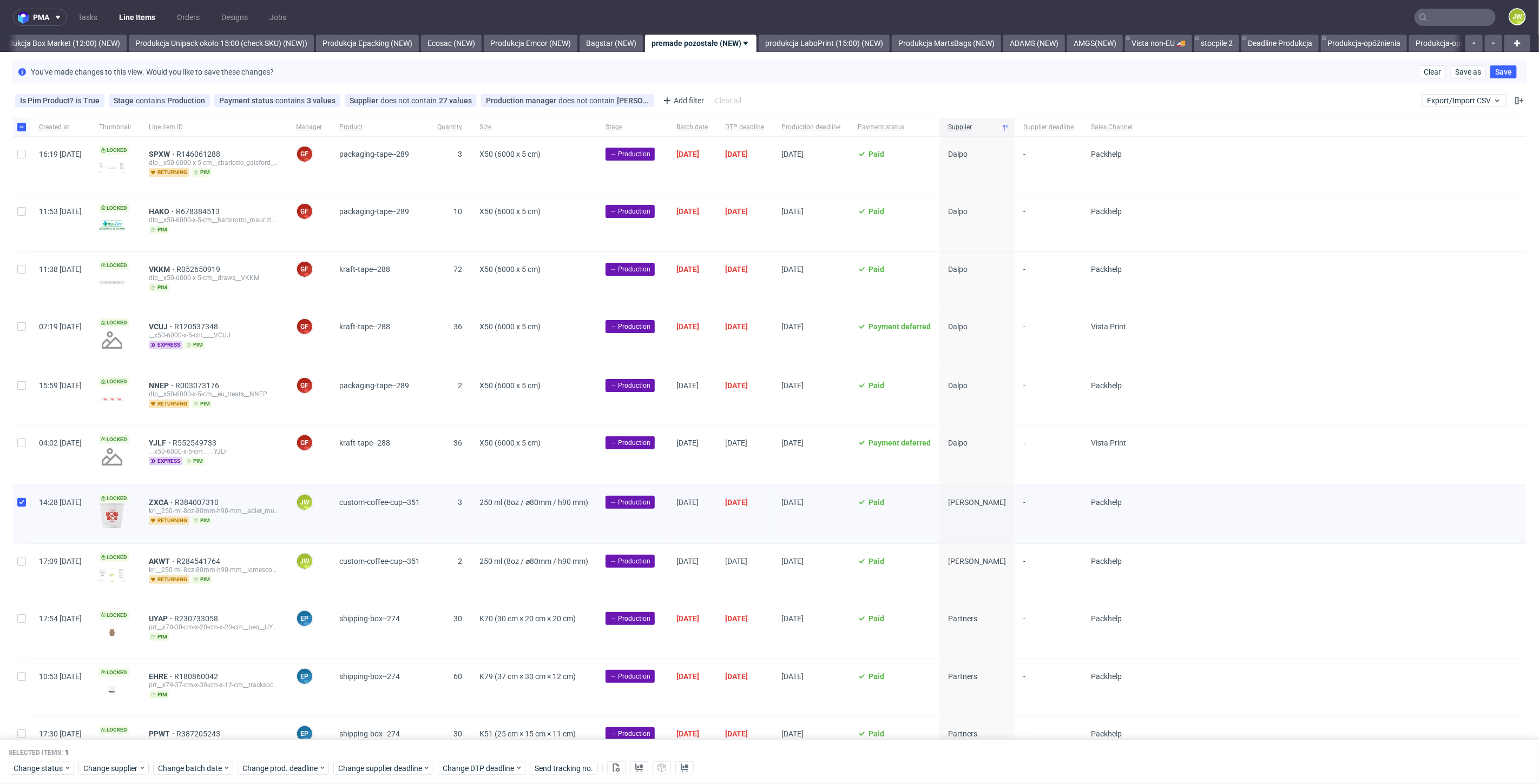
click at [17, 564] on div at bounding box center [22, 572] width 17 height 57
checkbox input "true"
click at [186, 770] on span "Change batch date" at bounding box center [190, 768] width 65 height 11
click at [188, 713] on span "29" at bounding box center [191, 710] width 8 height 11
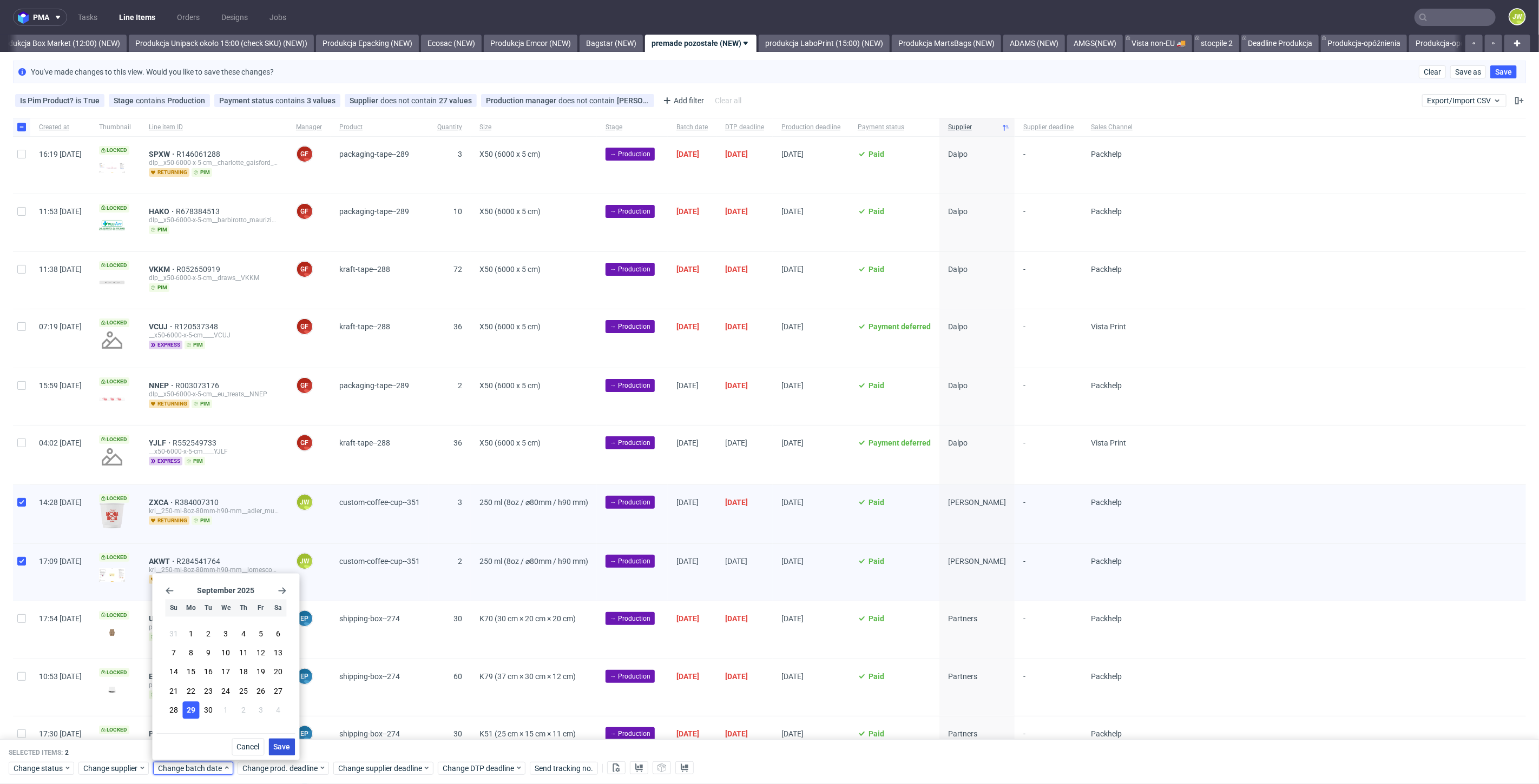
click at [289, 748] on span "Save" at bounding box center [281, 747] width 17 height 8
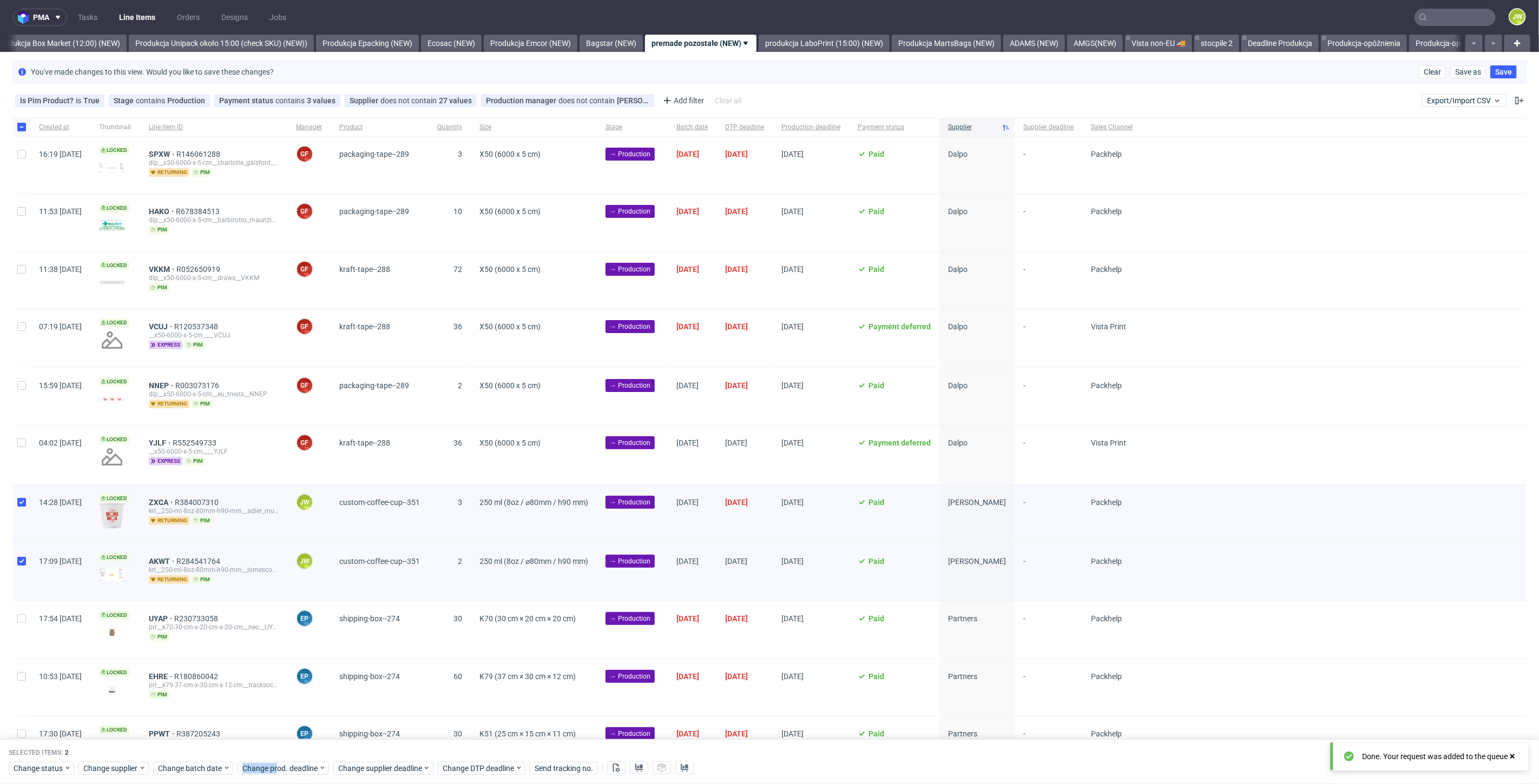
drag, startPoint x: 274, startPoint y: 763, endPoint x: 278, endPoint y: 755, distance: 8.9
click at [274, 763] on div "Change status Change supplier Change batch date Change prod. deadline Change su…" at bounding box center [769, 768] width 1522 height 16
click at [273, 768] on span "Change prod. deadline" at bounding box center [281, 768] width 76 height 11
click at [365, 588] on icon "Go forward 1 month" at bounding box center [366, 591] width 8 height 8
click at [325, 693] on span "23" at bounding box center [327, 691] width 8 height 11
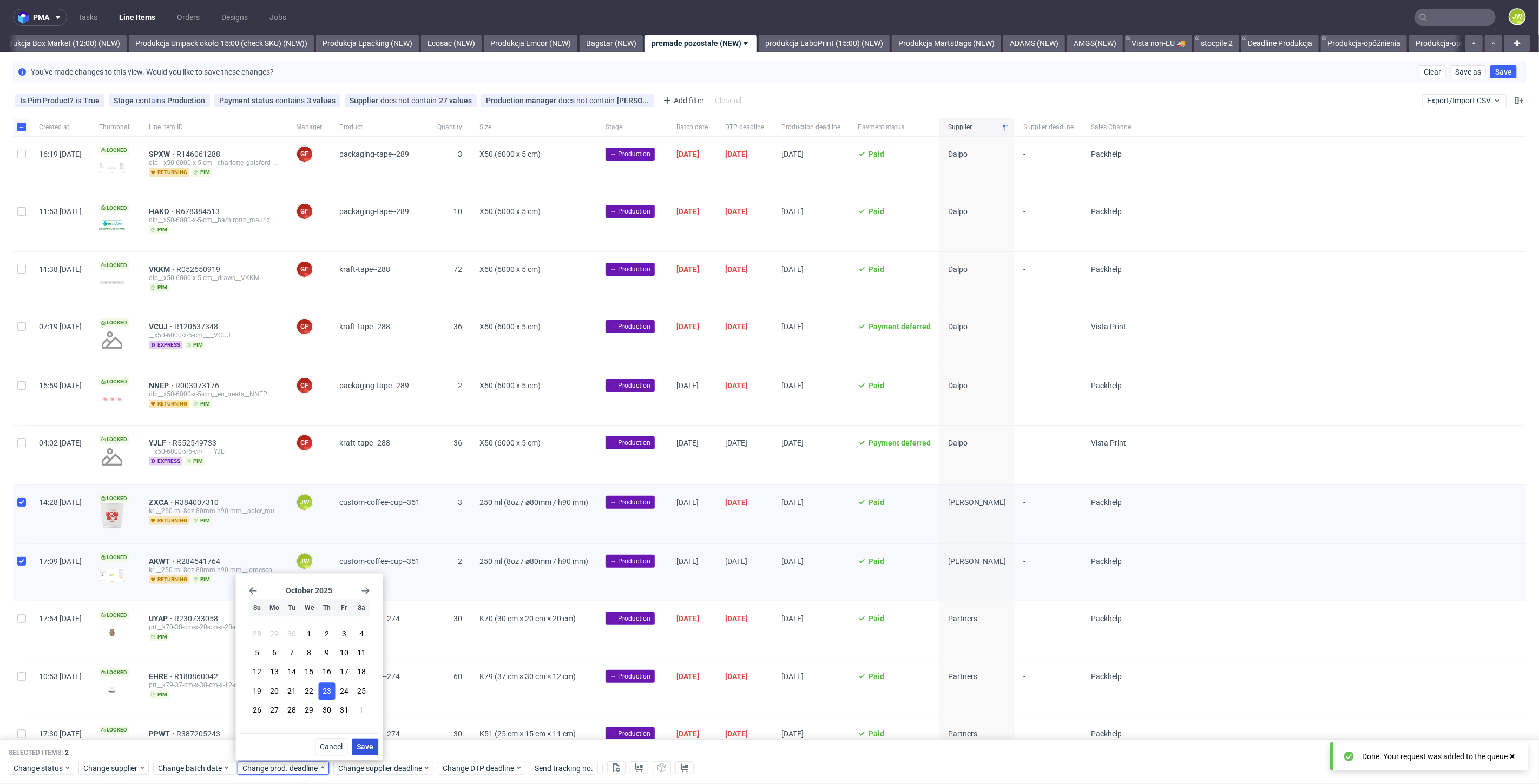
click at [359, 743] on span "Save" at bounding box center [366, 747] width 17 height 8
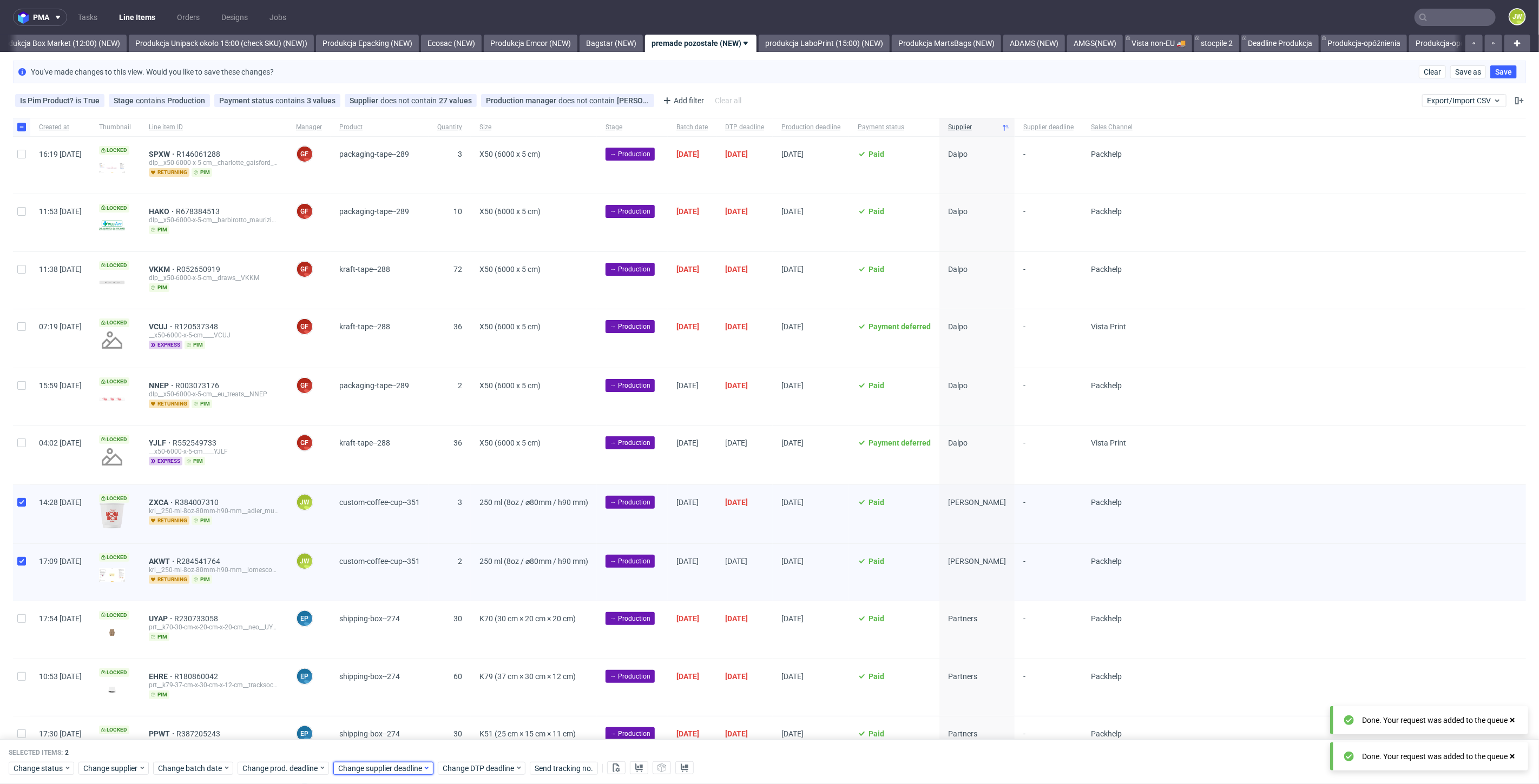
click at [360, 769] on span "Change supplier deadline" at bounding box center [380, 768] width 84 height 11
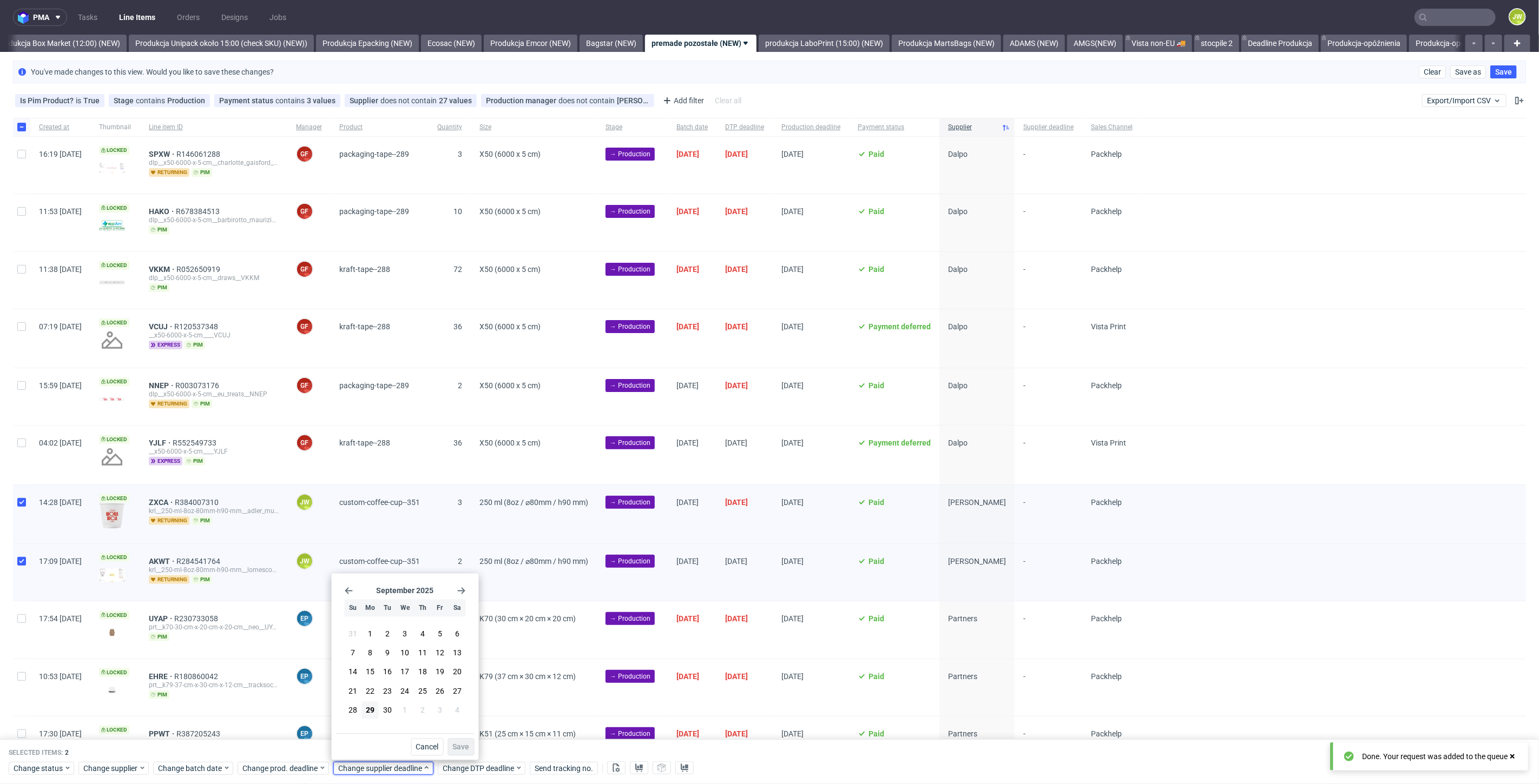
click at [462, 589] on icon "Go forward 1 month" at bounding box center [461, 591] width 8 height 8
click at [419, 691] on span "23" at bounding box center [422, 691] width 8 height 11
click at [456, 743] on span "Save" at bounding box center [461, 747] width 17 height 8
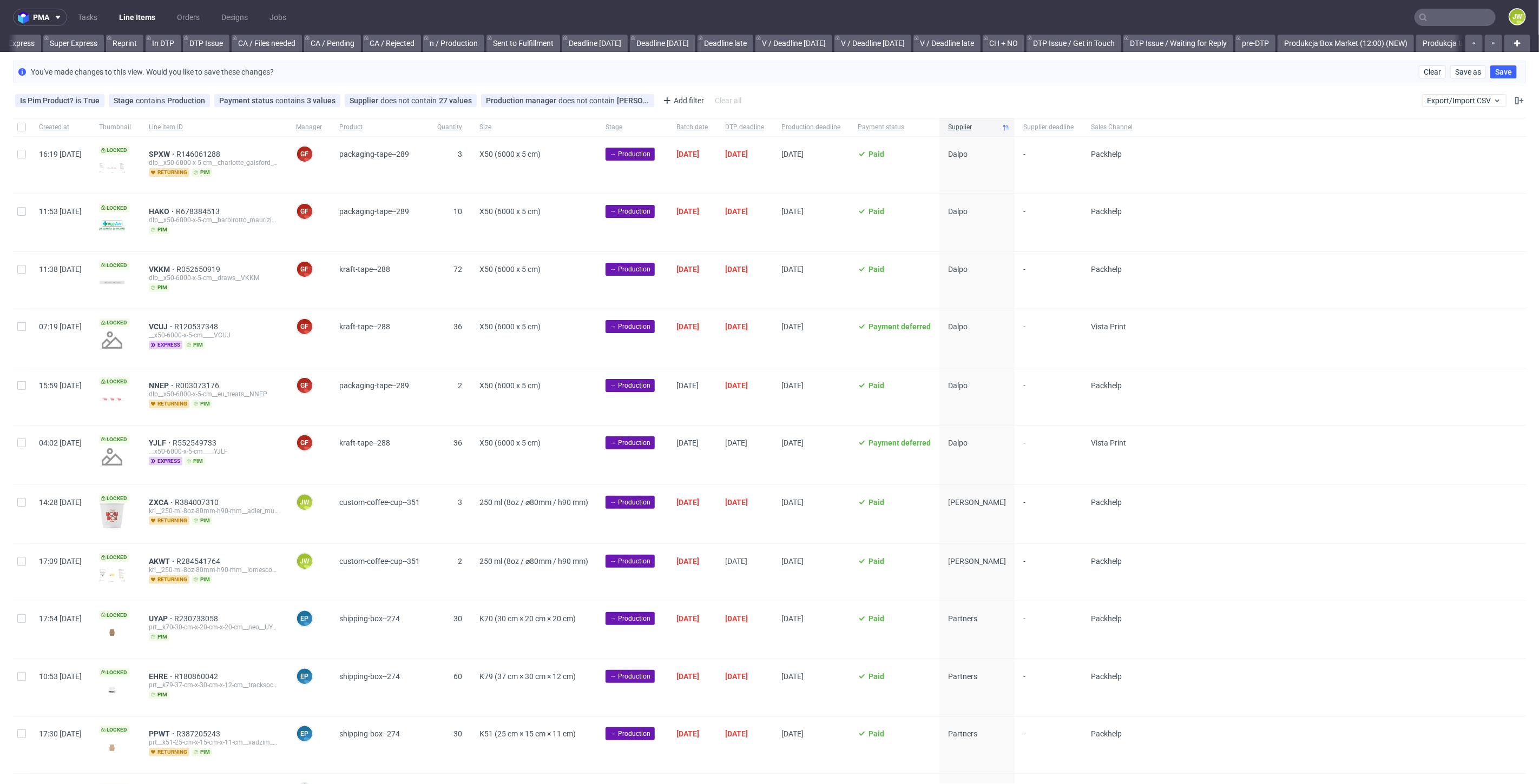
scroll to position [0, 1553]
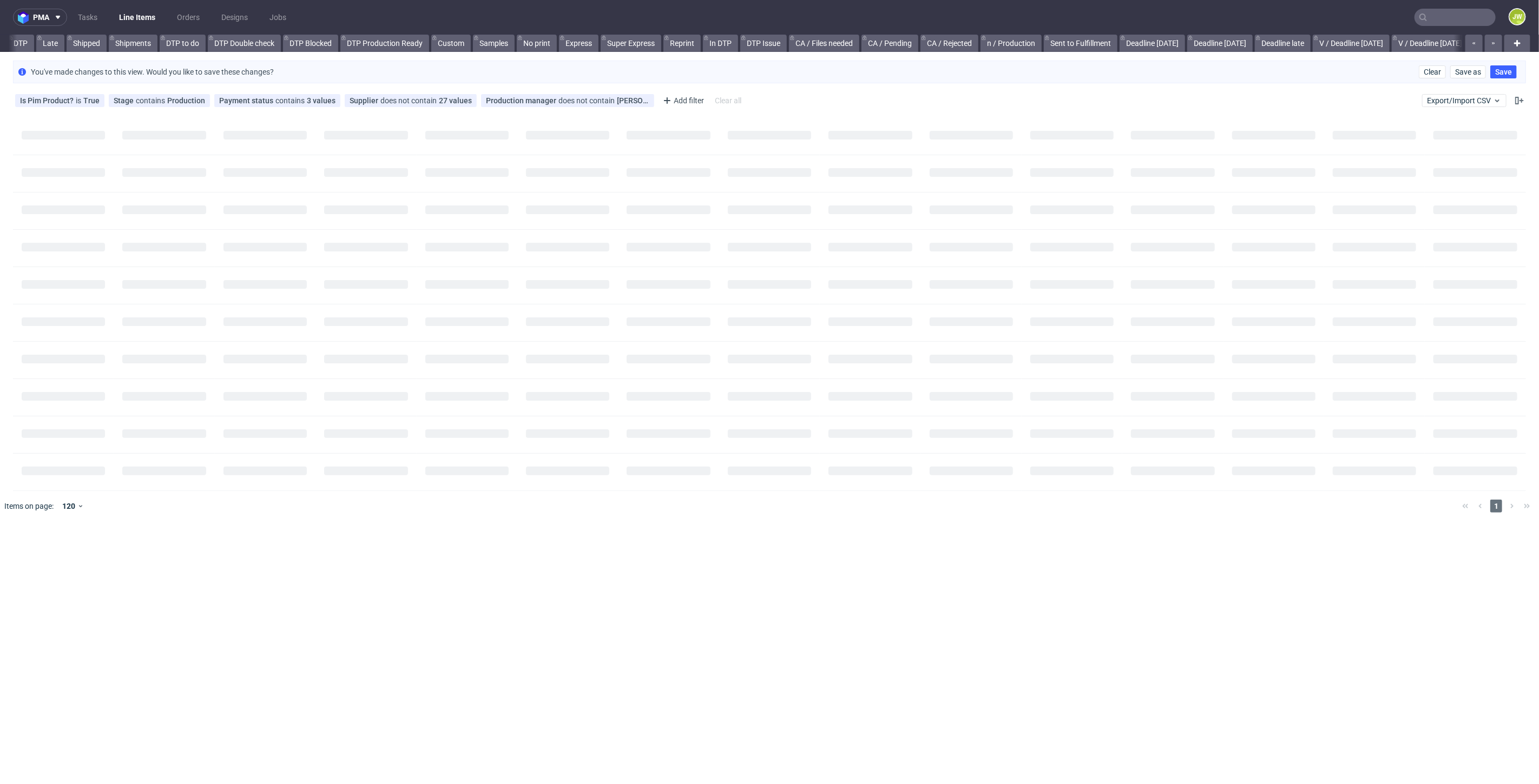
scroll to position [0, 252]
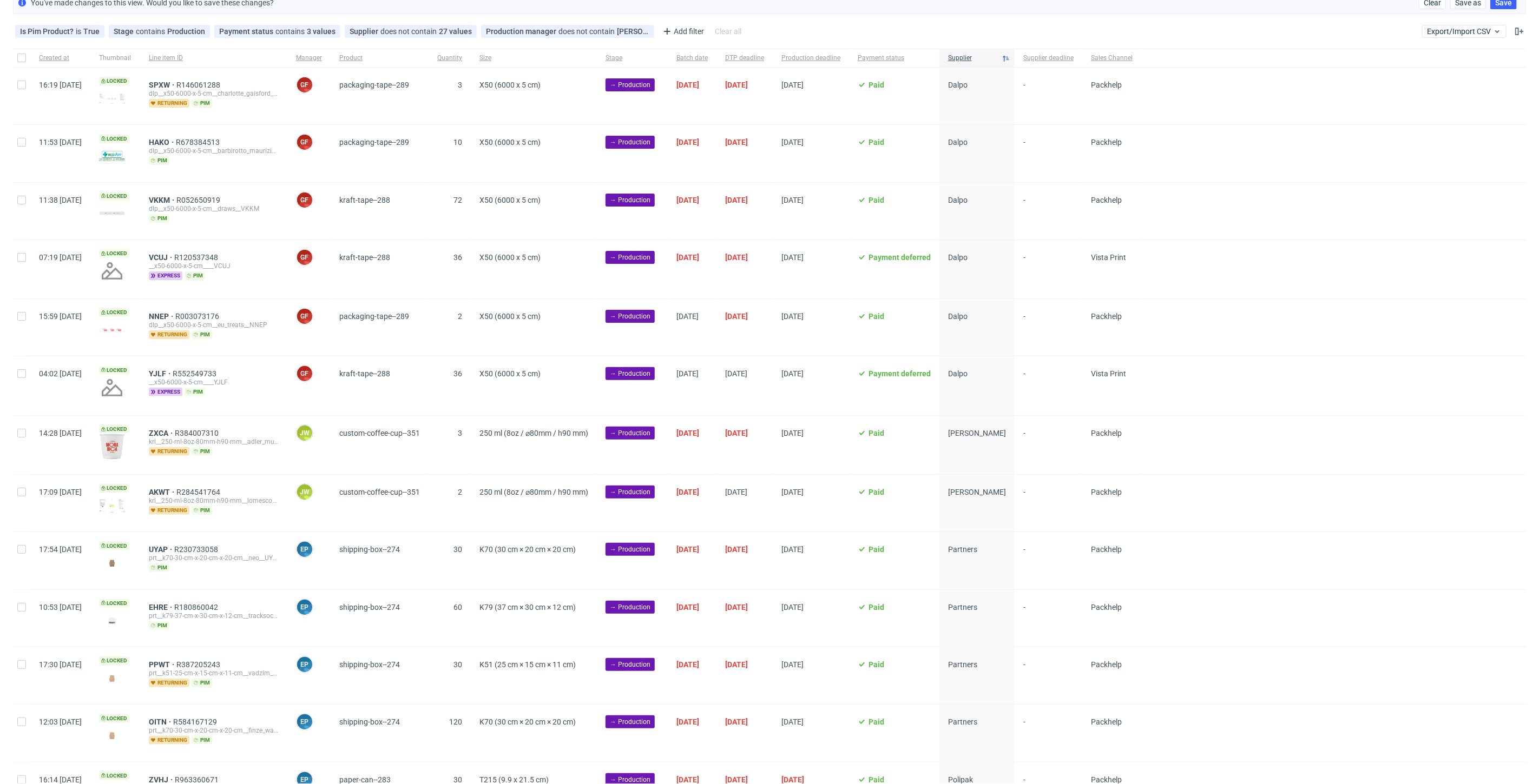
scroll to position [129, 0]
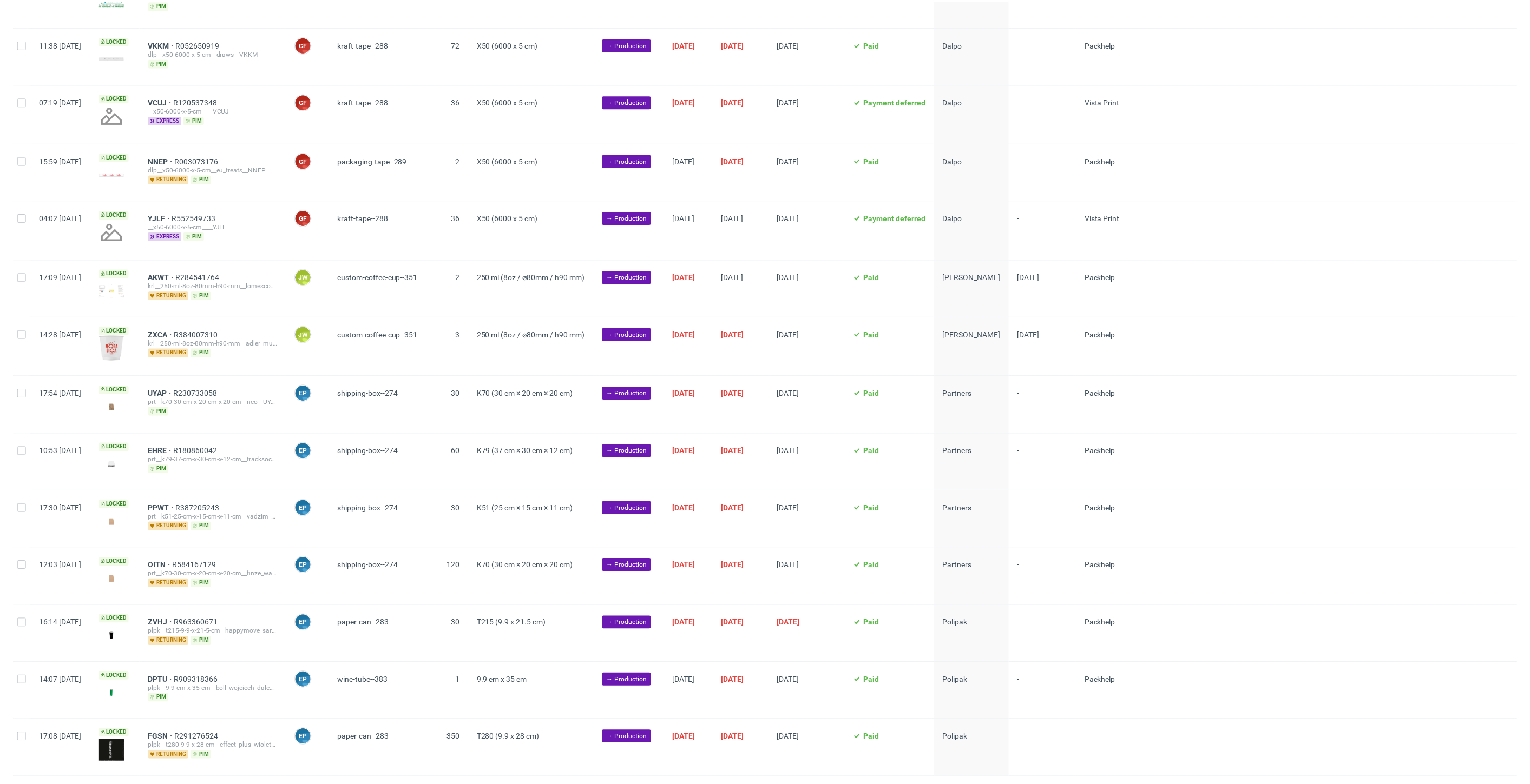
scroll to position [240, 0]
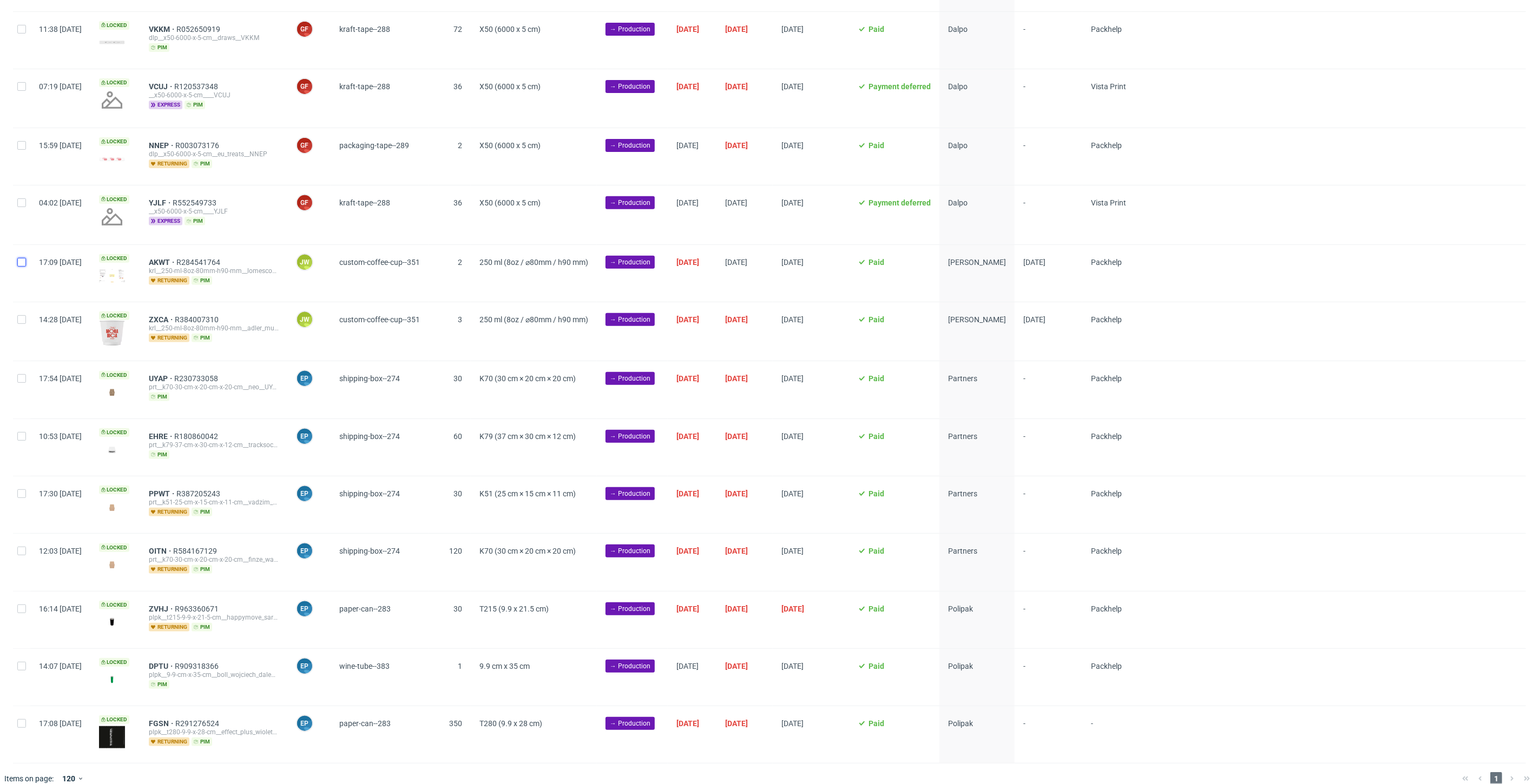
click at [20, 260] on input "checkbox" at bounding box center [22, 262] width 8 height 8
checkbox input "true"
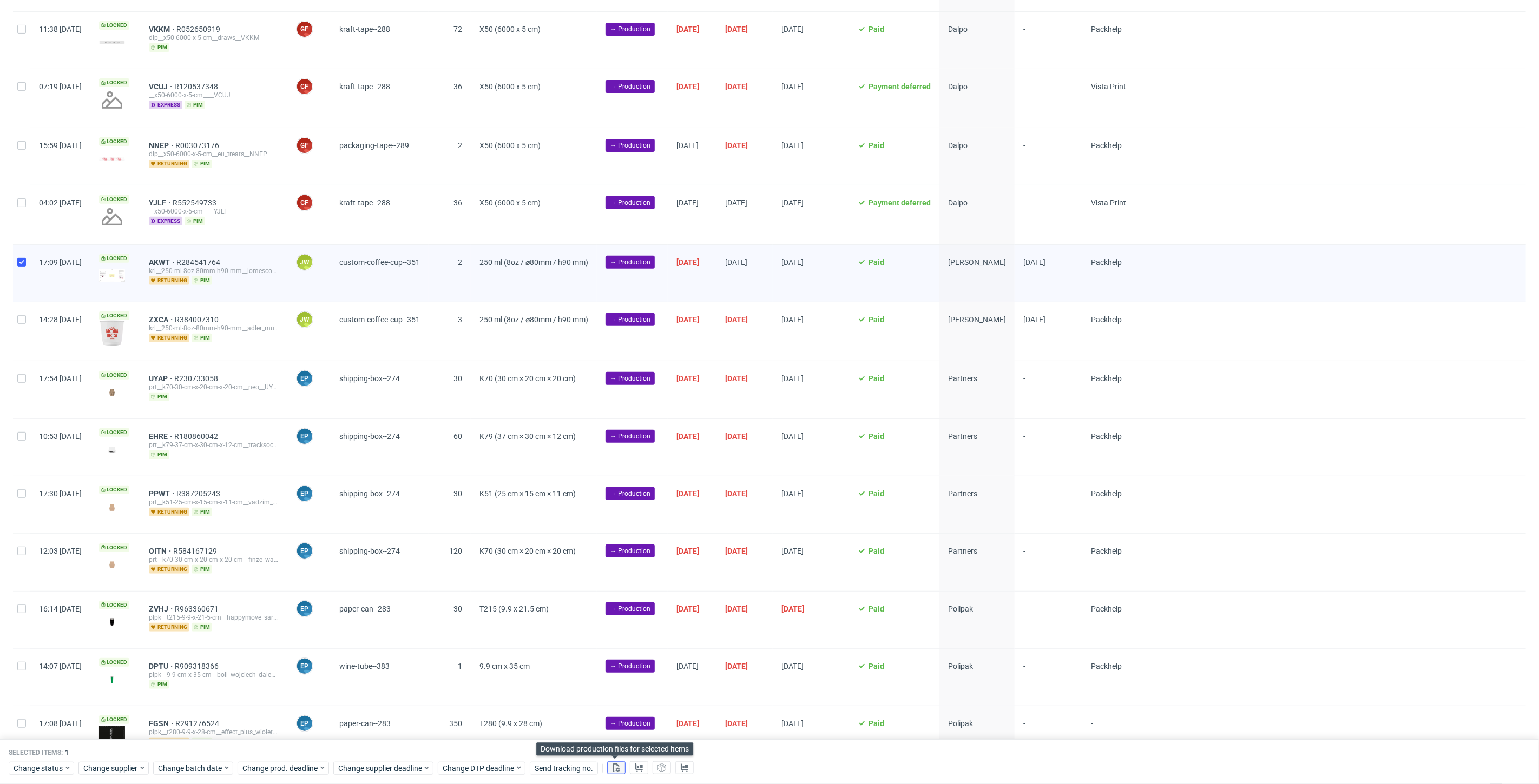
click at [612, 767] on icon at bounding box center [616, 768] width 8 height 8
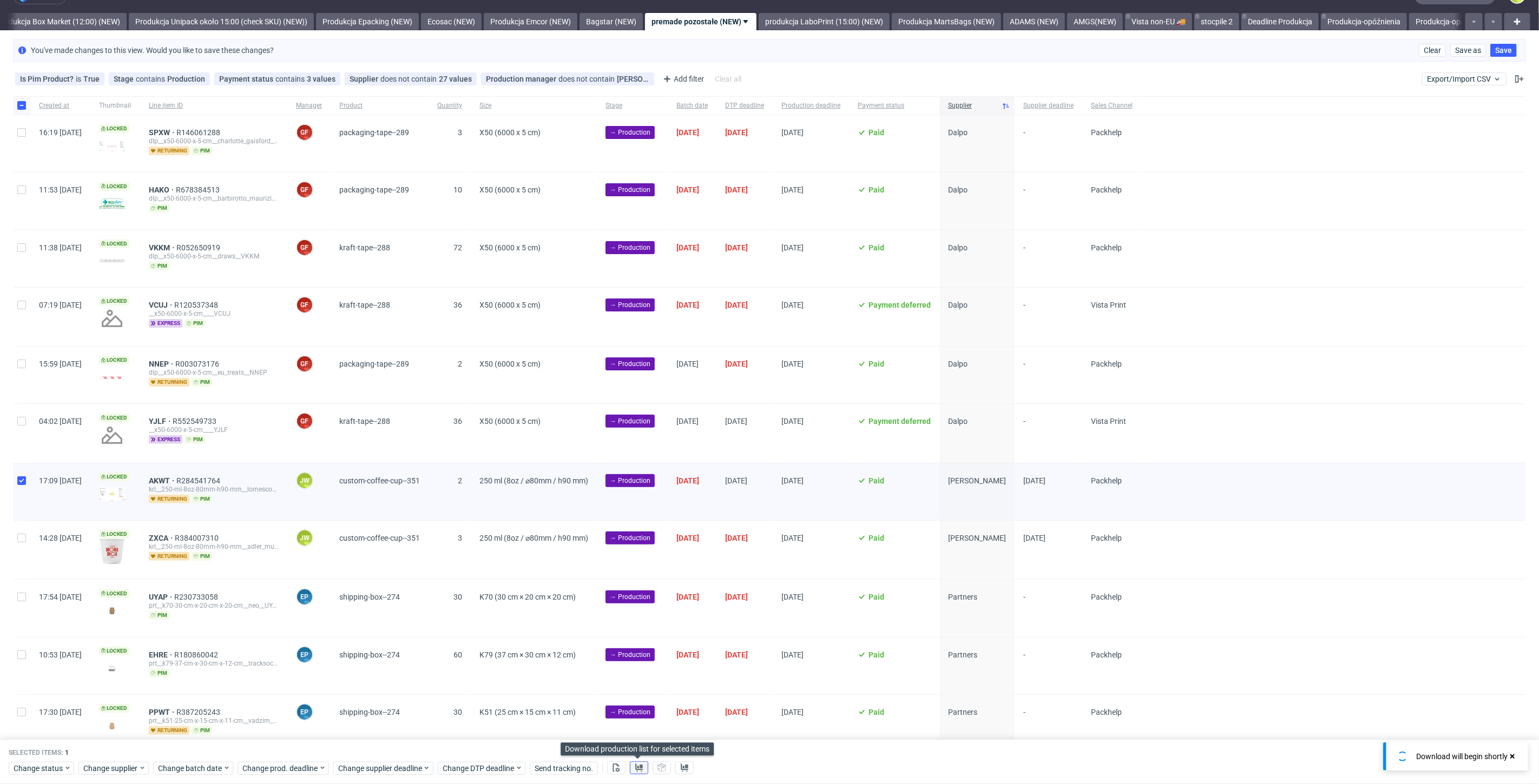
scroll to position [1, 0]
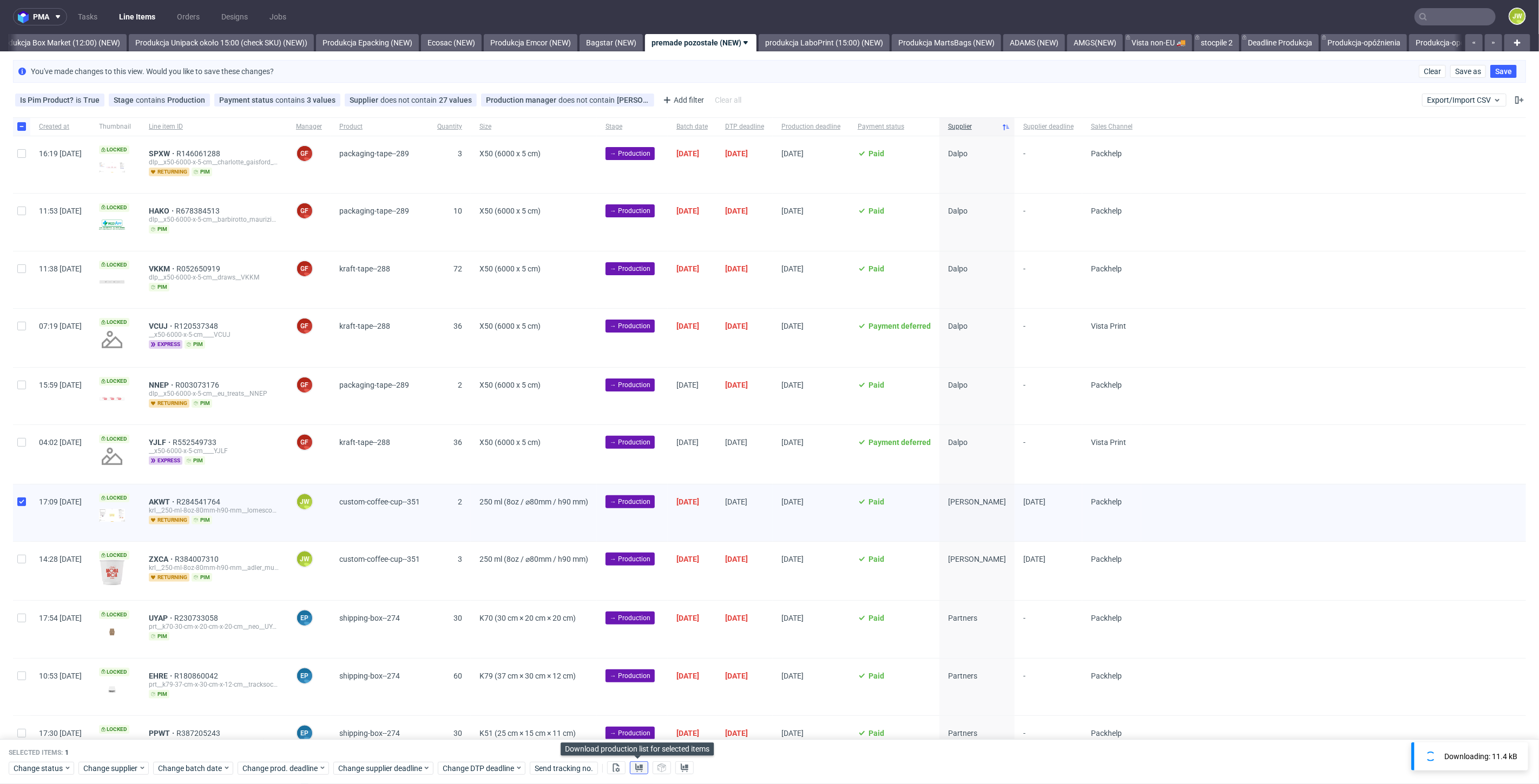
click at [637, 767] on icon at bounding box center [639, 768] width 8 height 8
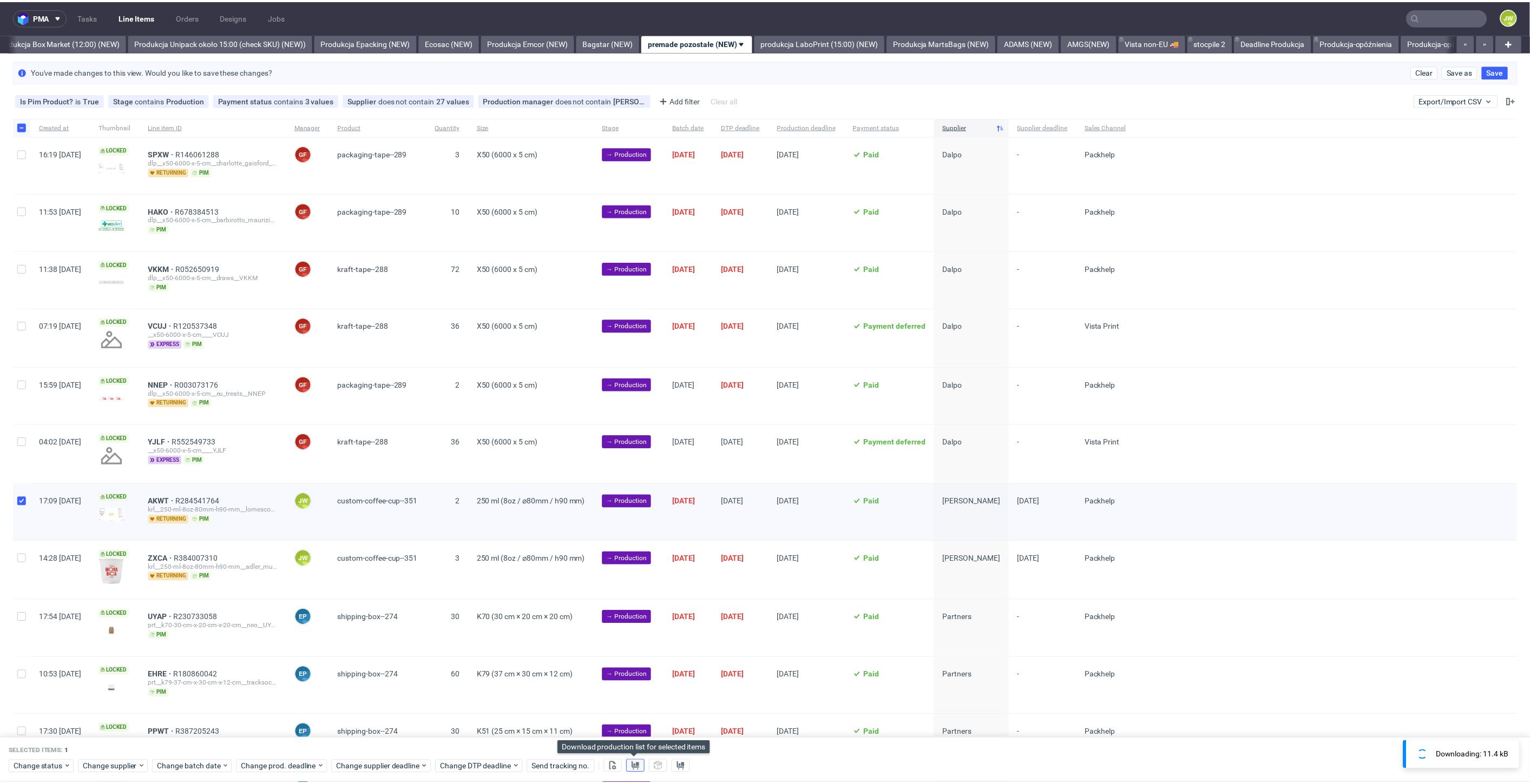
scroll to position [0, 0]
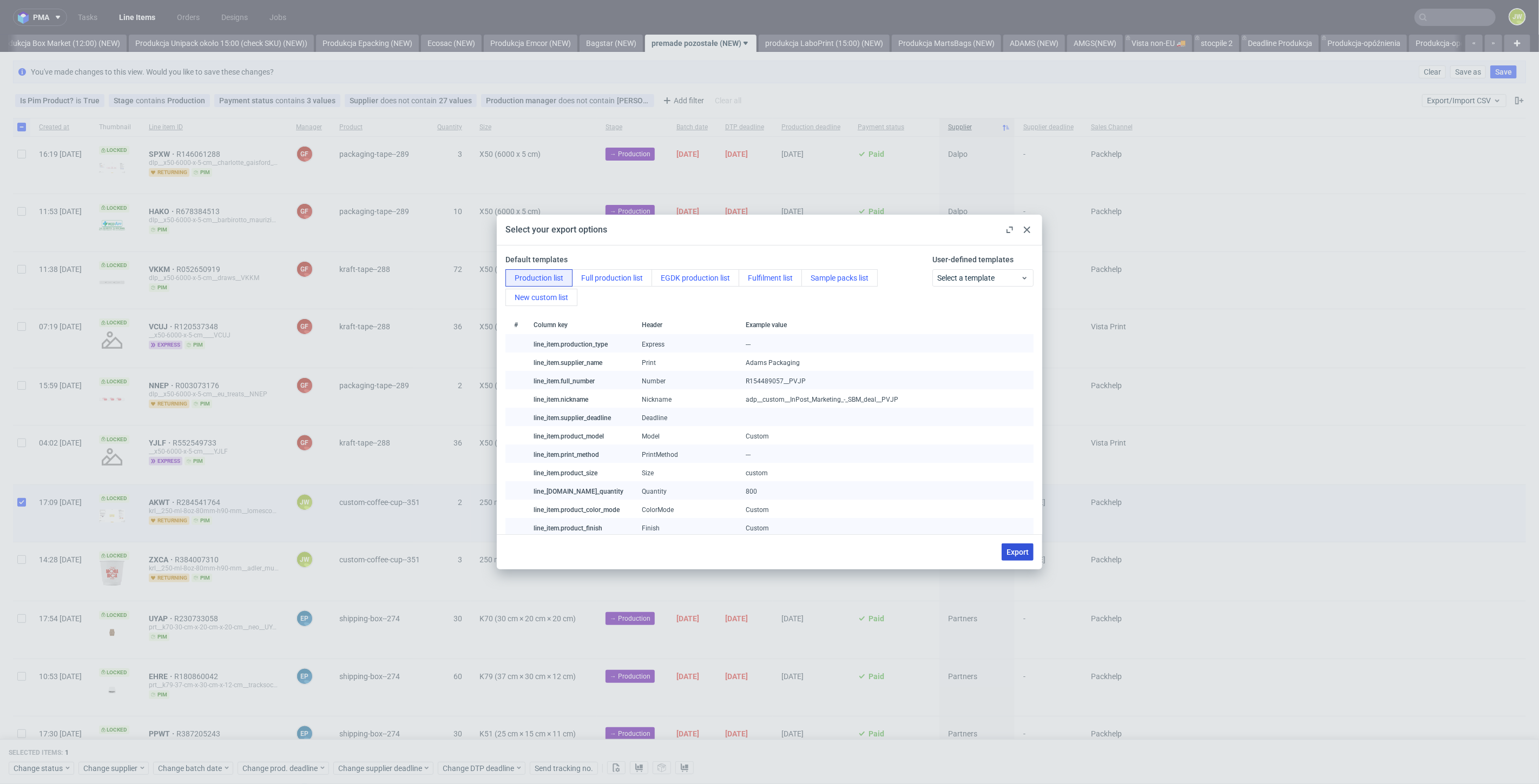
click at [1014, 546] on button "Export" at bounding box center [1017, 552] width 32 height 17
checkbox input "false"
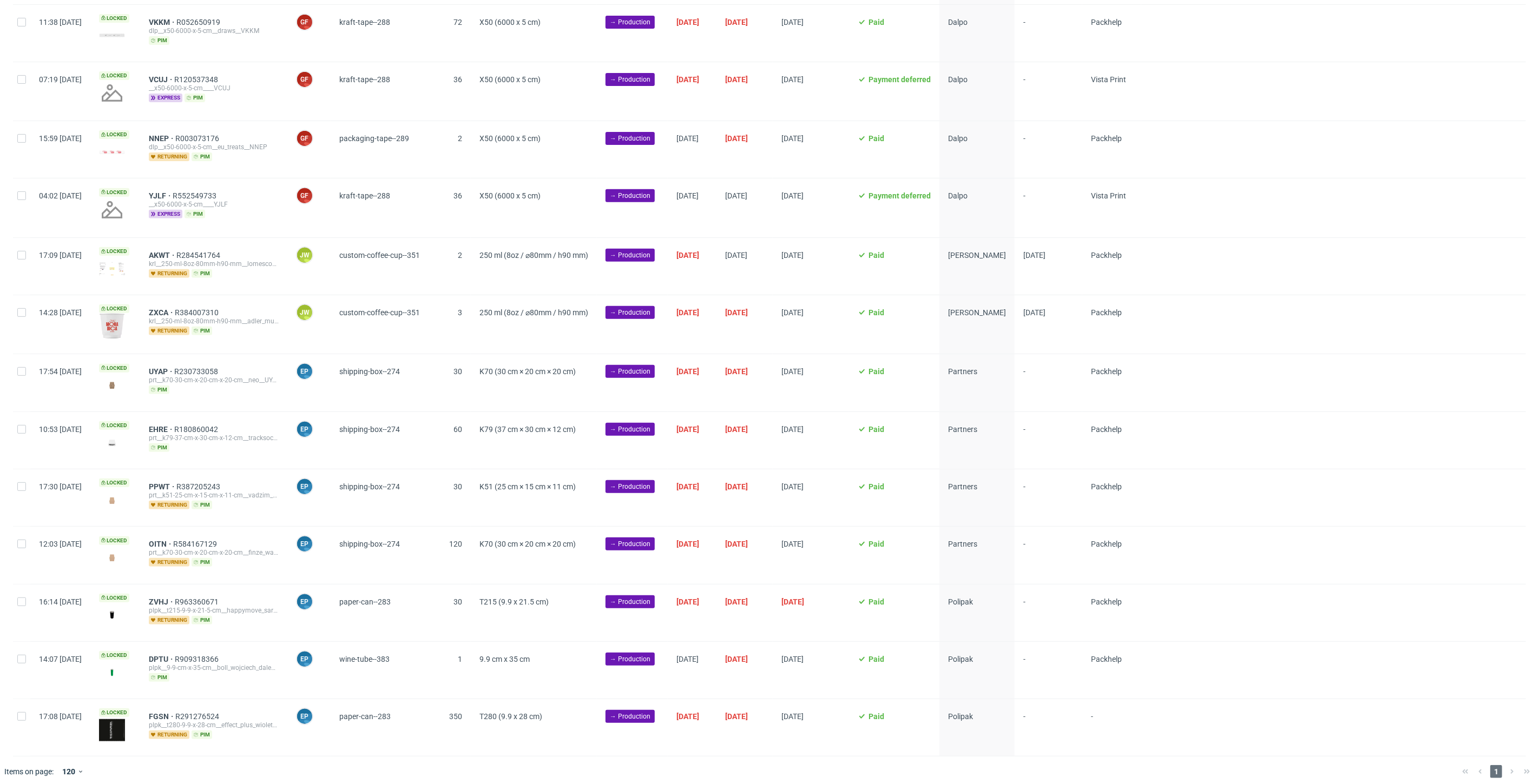
scroll to position [250, 0]
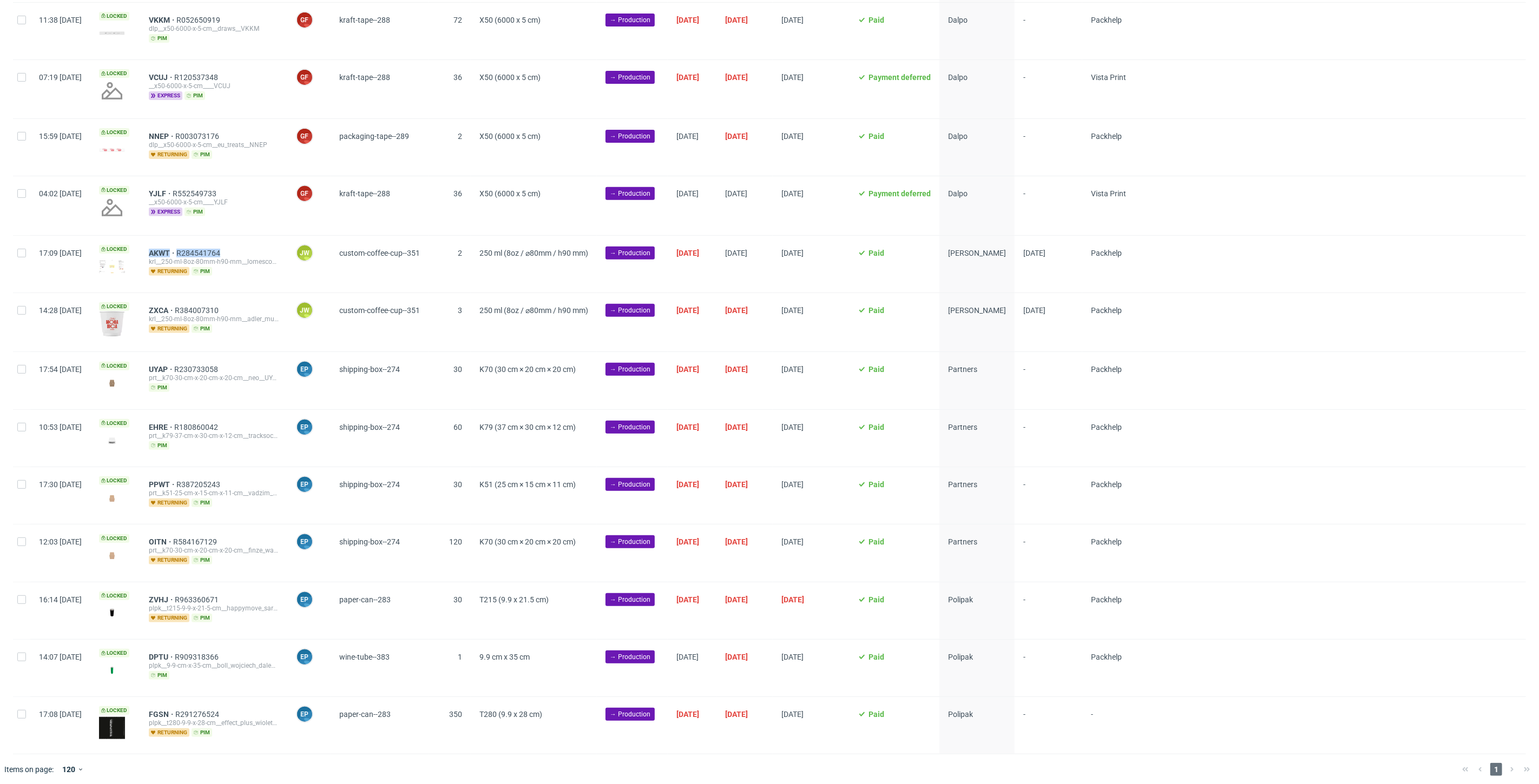
drag, startPoint x: 262, startPoint y: 253, endPoint x: 177, endPoint y: 252, distance: 85.0
click at [177, 252] on div "AKWT R284541764 krl__250-ml-8oz-80mm-h90-mm__lomesconcept_s_l__AKWT returning p…" at bounding box center [214, 264] width 147 height 57
copy div "AKWT R284541764"
click at [20, 309] on input "checkbox" at bounding box center [22, 310] width 8 height 8
checkbox input "true"
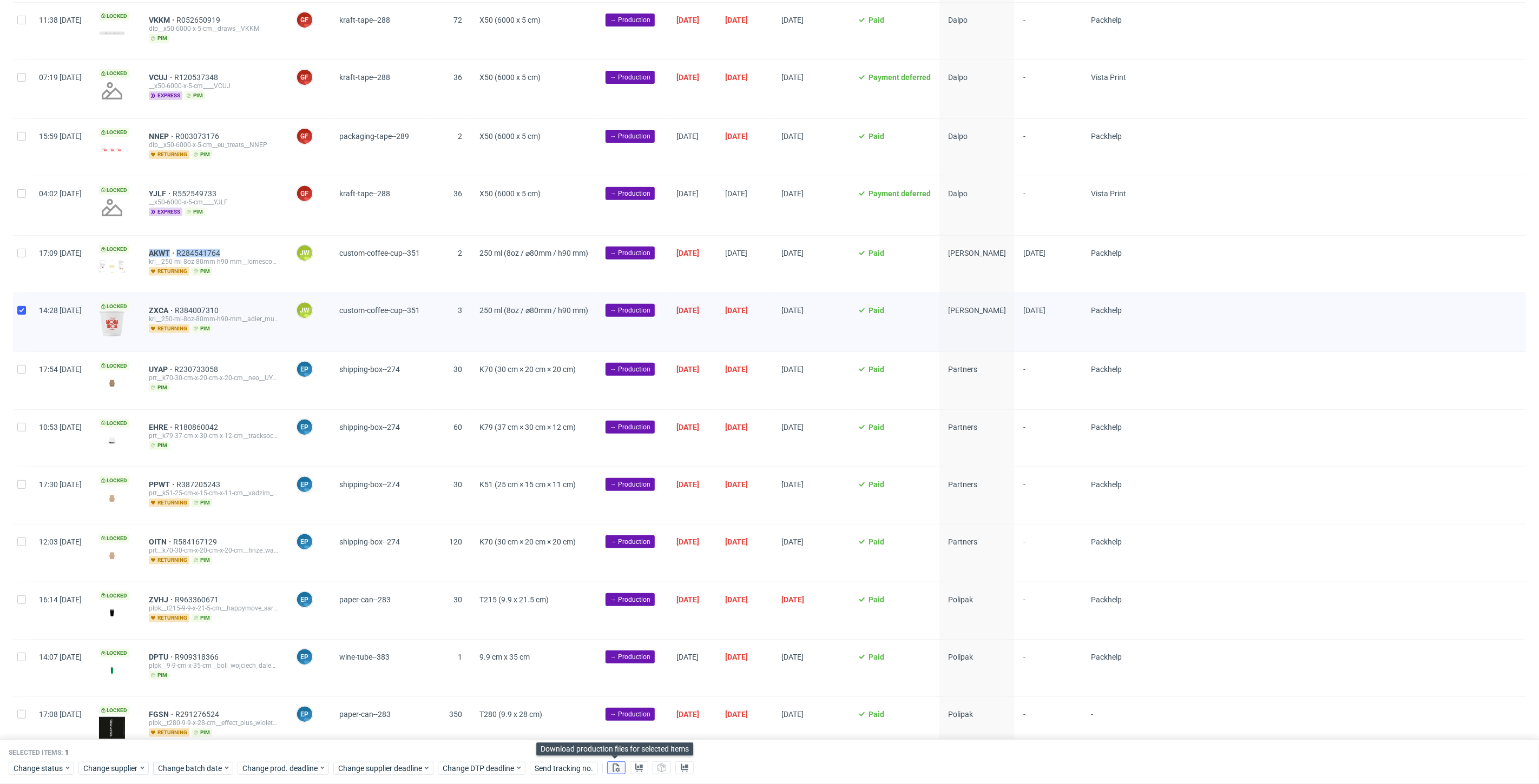
click at [609, 767] on button at bounding box center [616, 768] width 19 height 13
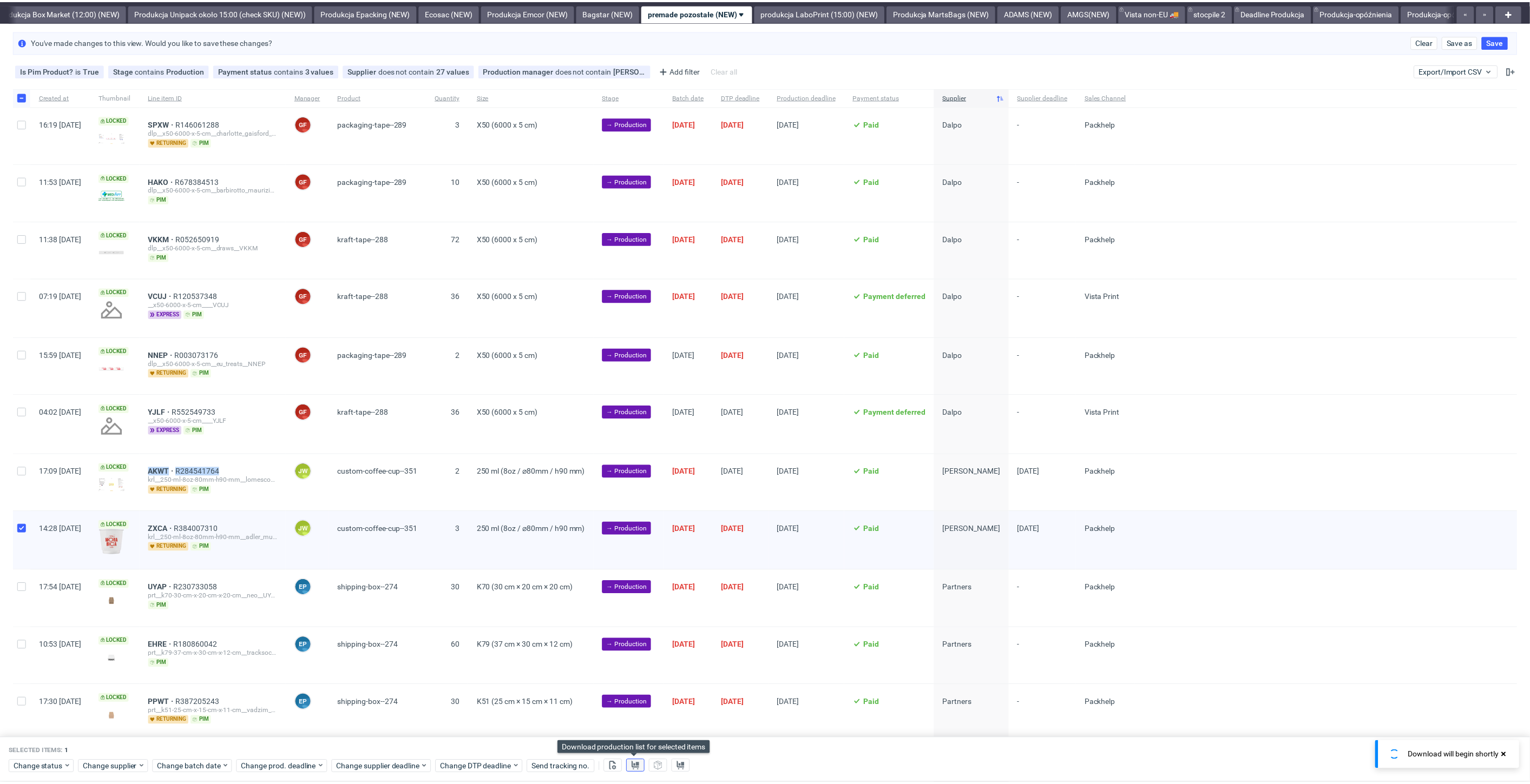
scroll to position [0, 0]
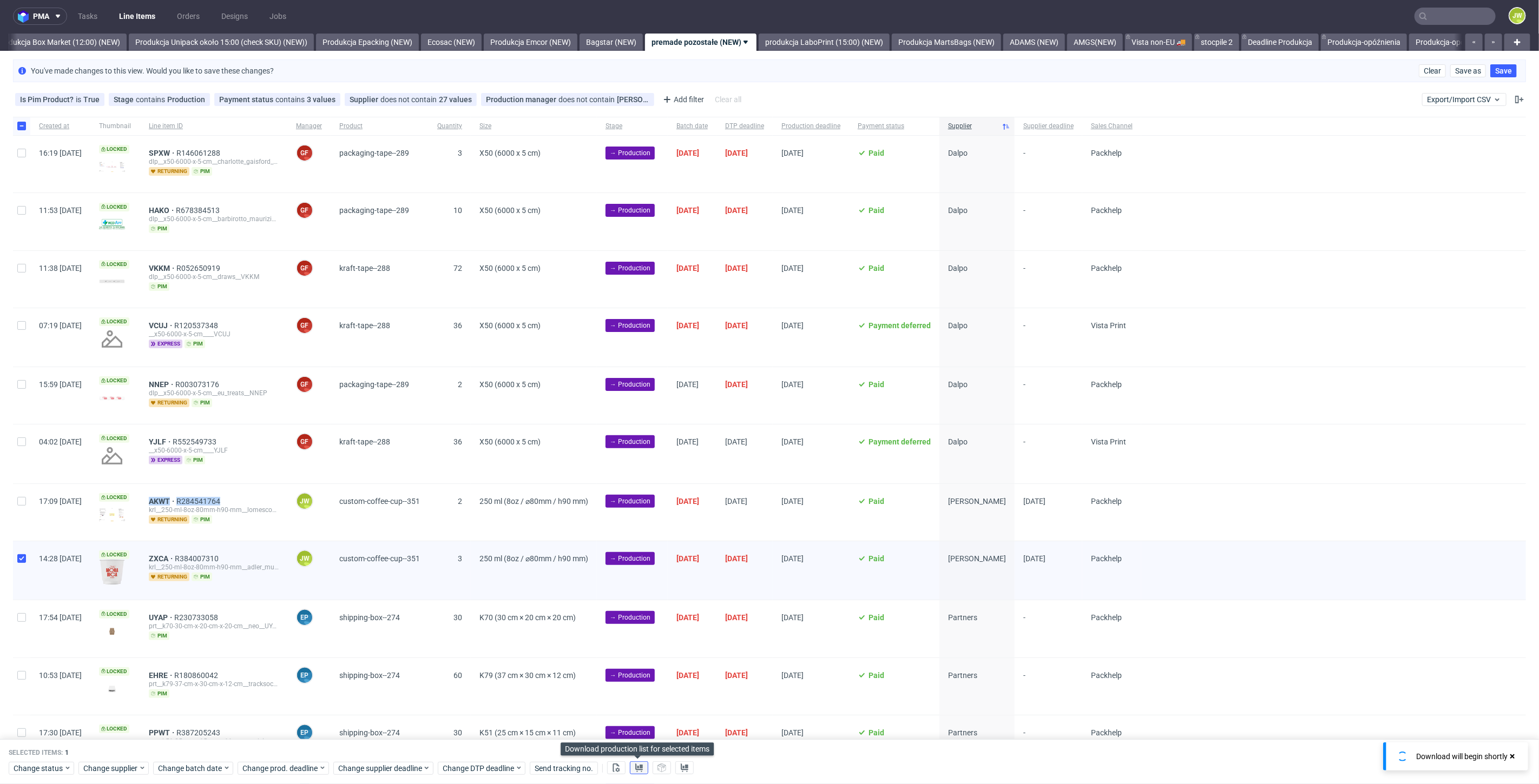
click at [636, 768] on use at bounding box center [639, 768] width 8 height 8
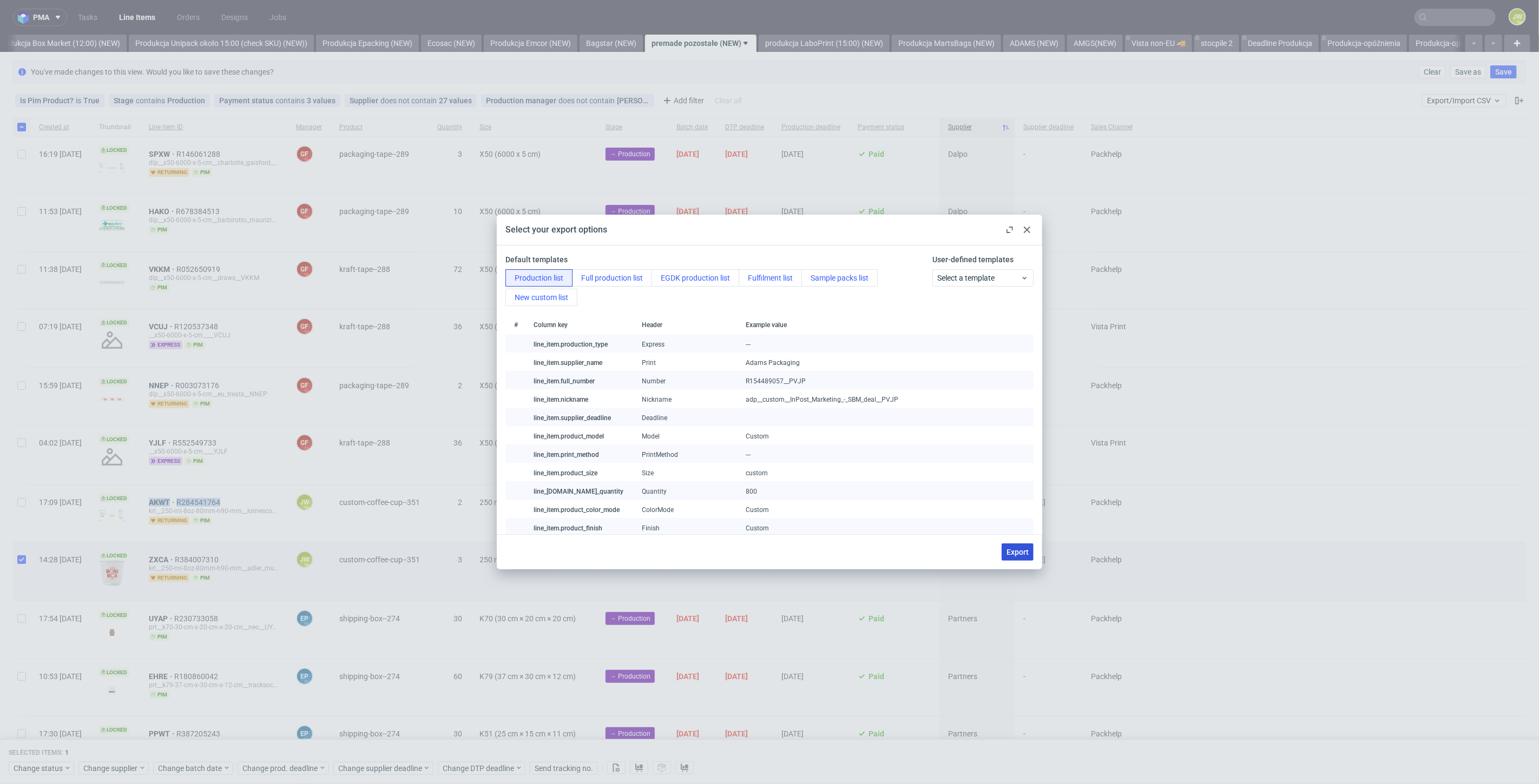
click at [1014, 549] on span "Export" at bounding box center [1017, 552] width 22 height 8
checkbox input "false"
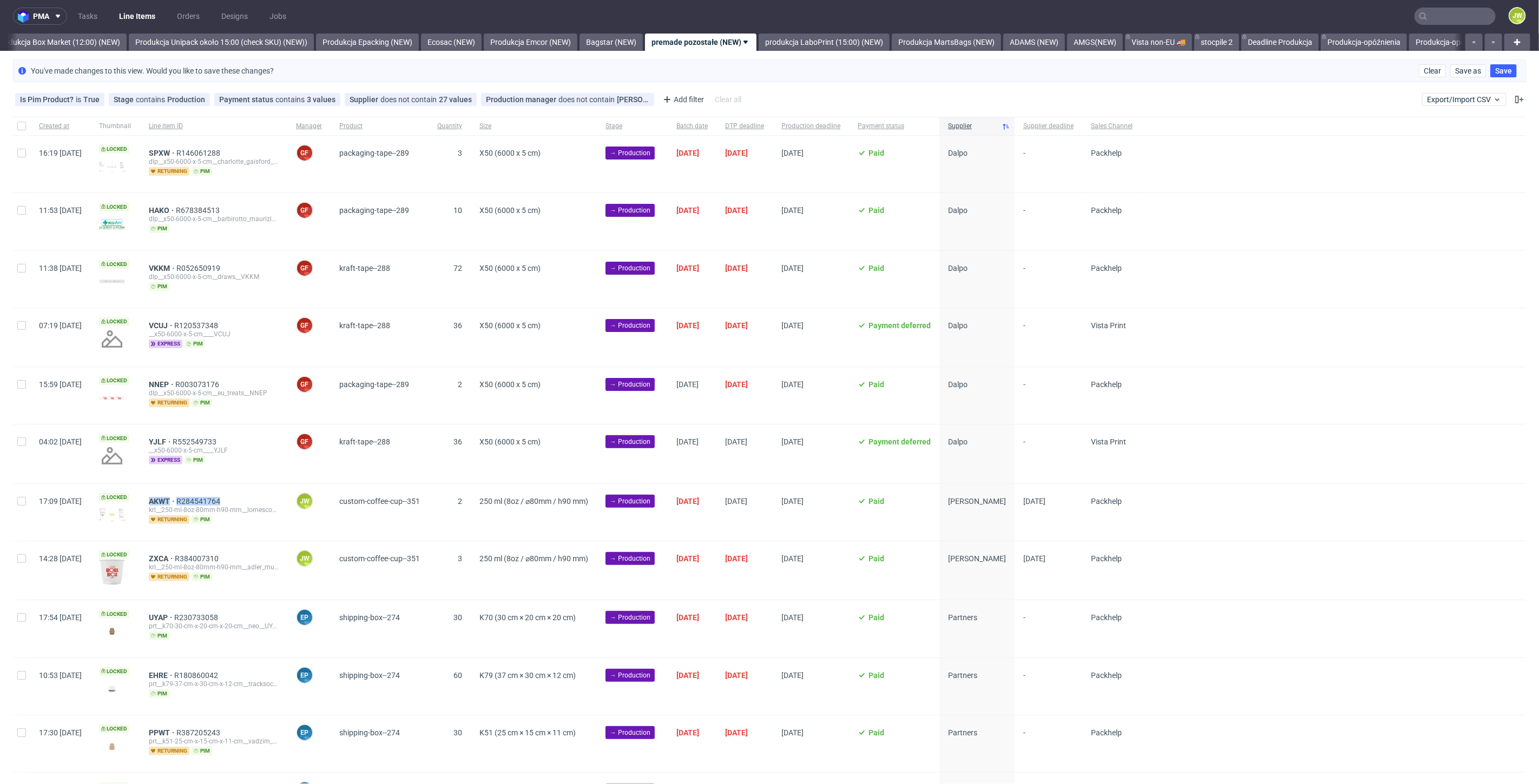
scroll to position [120, 0]
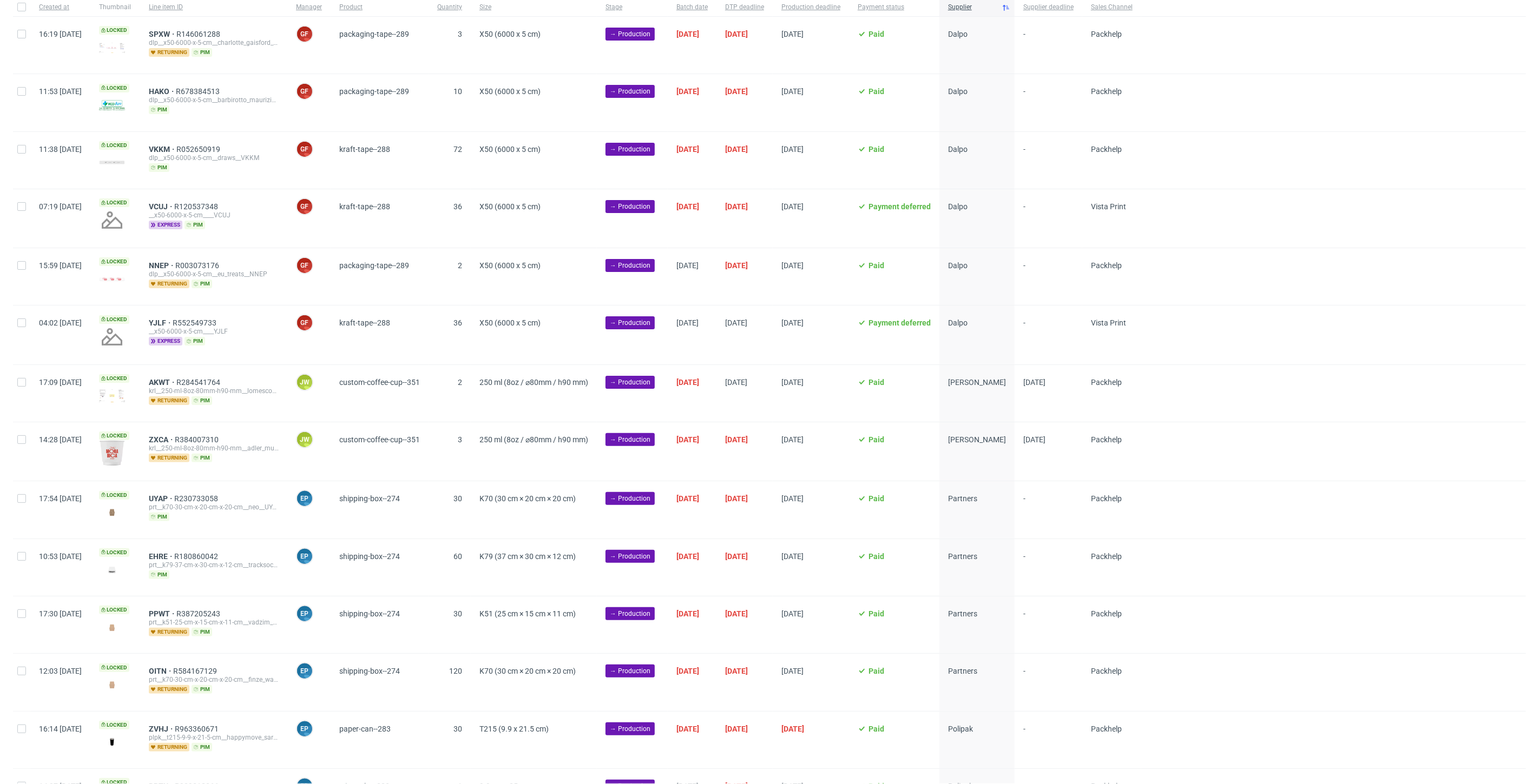
click at [262, 435] on div "ZXCA R384007310" at bounding box center [213, 439] width 130 height 8
drag, startPoint x: 262, startPoint y: 433, endPoint x: 175, endPoint y: 439, distance: 87.2
click at [175, 439] on div "ZXCA R384007310 krl__250-ml-8oz-80mm-h90-mm__adler_murten_gmbh_kornhaus__ZXCA r…" at bounding box center [214, 451] width 147 height 59
copy div "ZXCA R384007310"
click at [21, 382] on input "checkbox" at bounding box center [22, 382] width 8 height 8
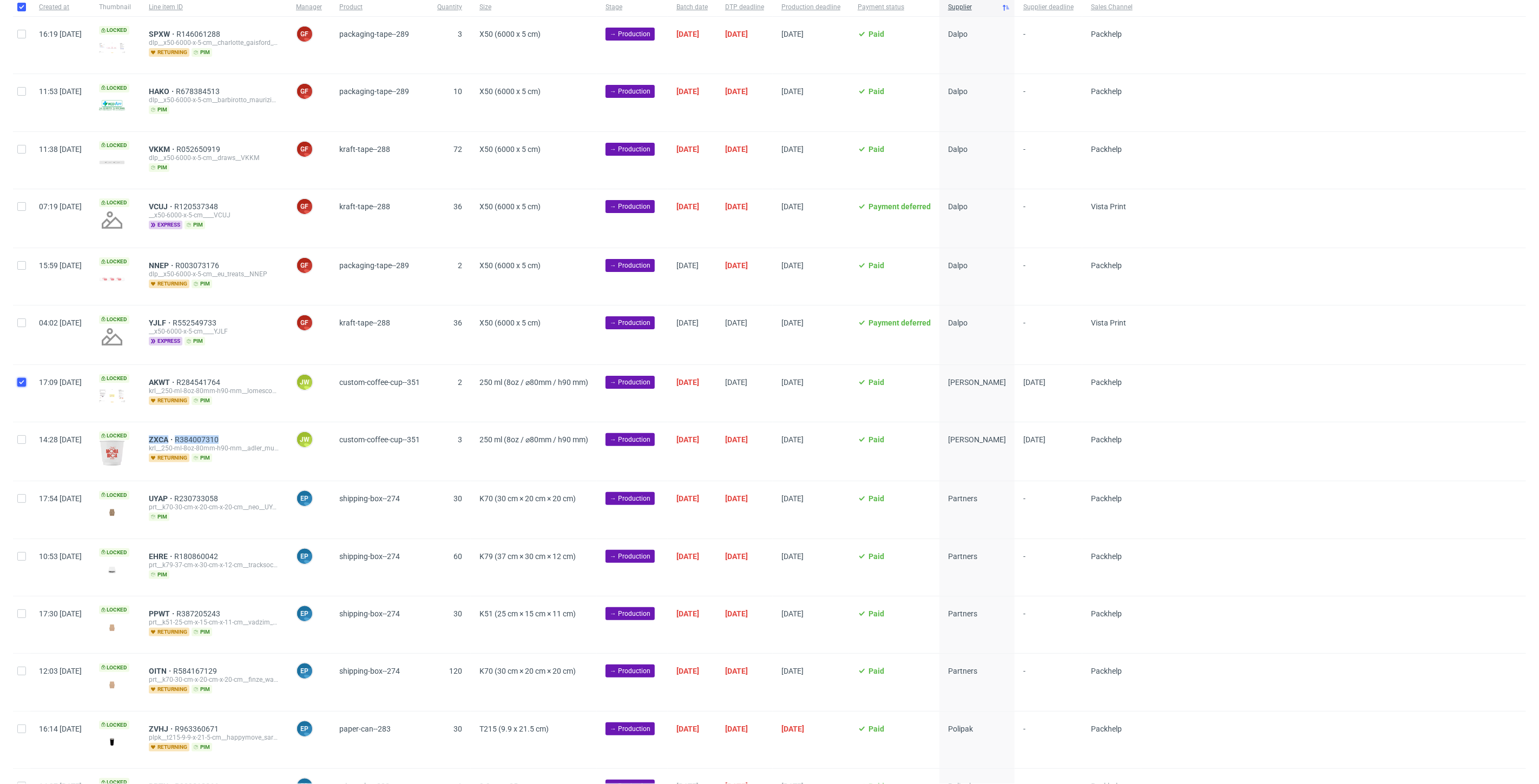
checkbox input "true"
click at [19, 435] on input "checkbox" at bounding box center [22, 439] width 8 height 8
checkbox input "true"
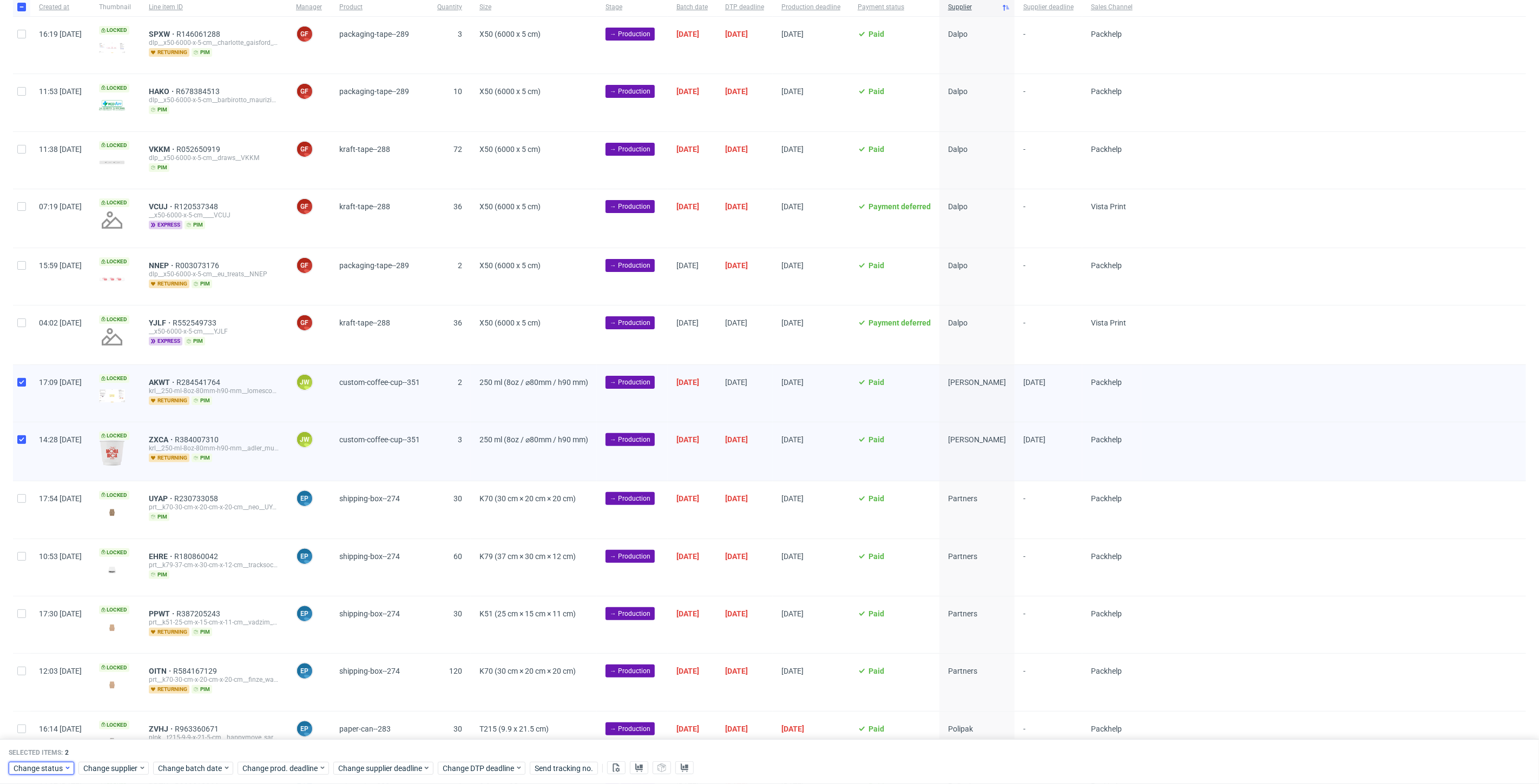
click at [46, 765] on span "Change status" at bounding box center [39, 768] width 50 height 11
drag, startPoint x: 34, startPoint y: 724, endPoint x: 65, endPoint y: 726, distance: 31.1
click at [34, 724] on span "In Production" at bounding box center [40, 727] width 54 height 15
click at [115, 743] on span "Save" at bounding box center [124, 747] width 17 height 8
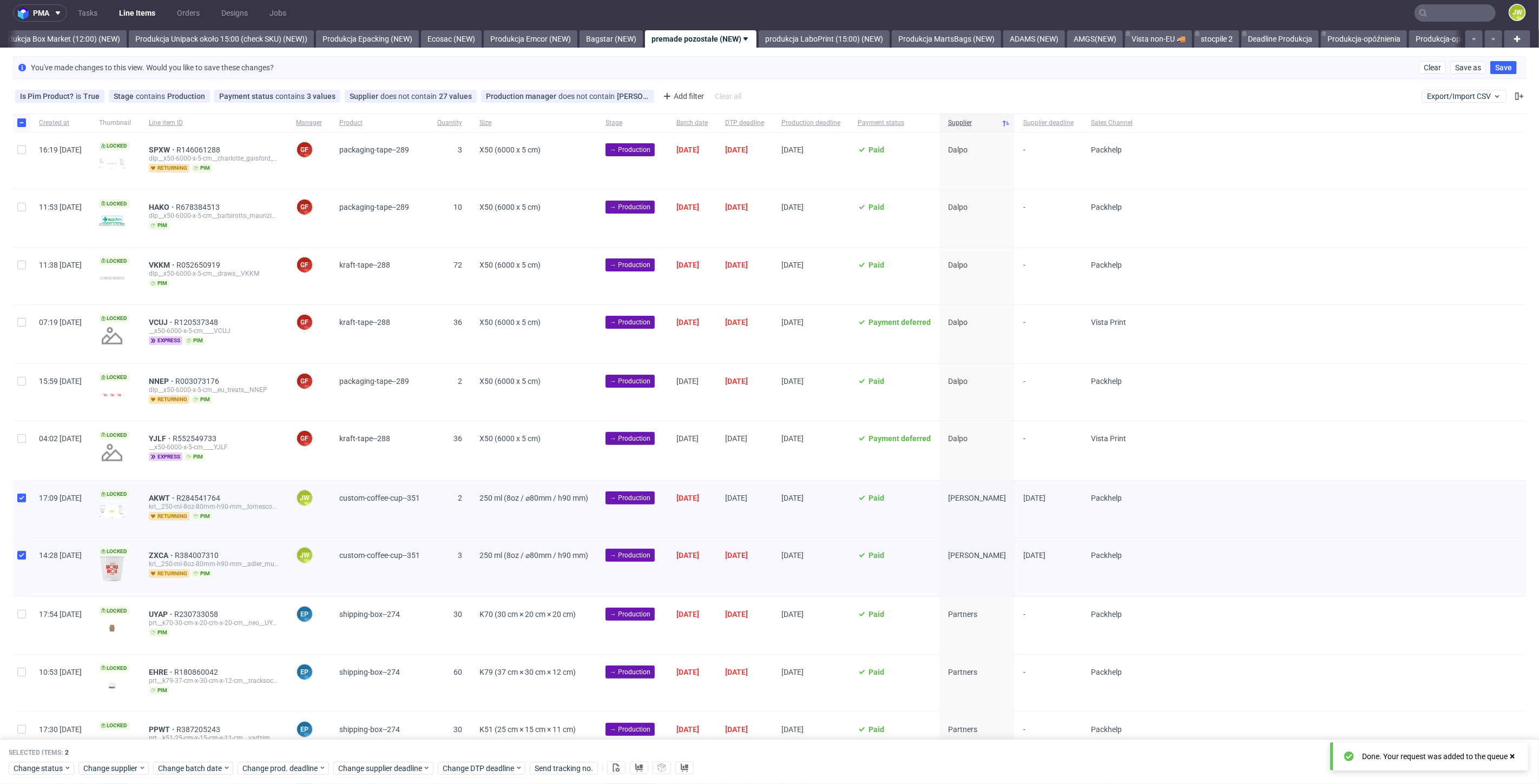
scroll to position [0, 0]
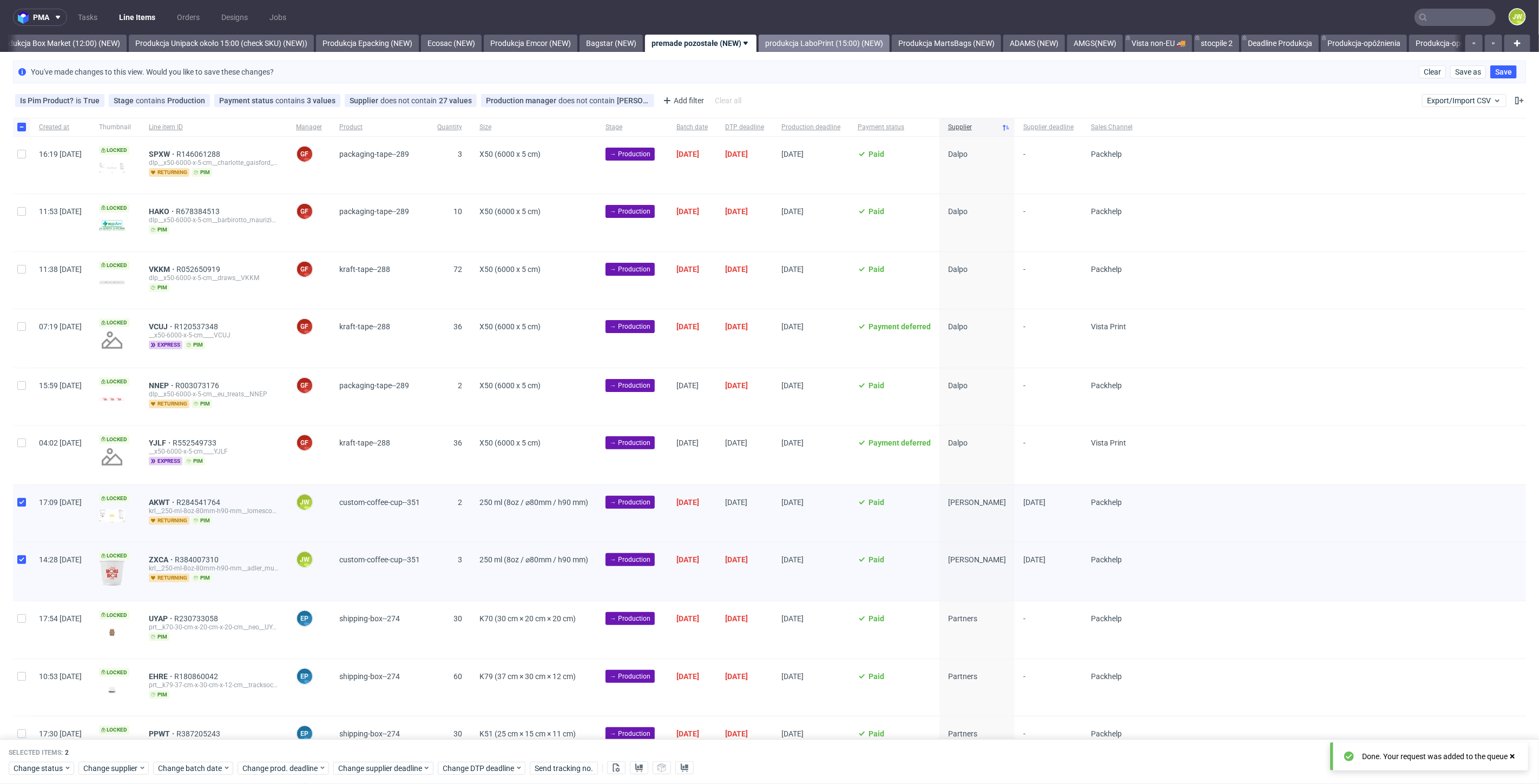
click at [819, 47] on link "produkcja LaboPrint (15:00) (NEW)" at bounding box center [824, 43] width 131 height 17
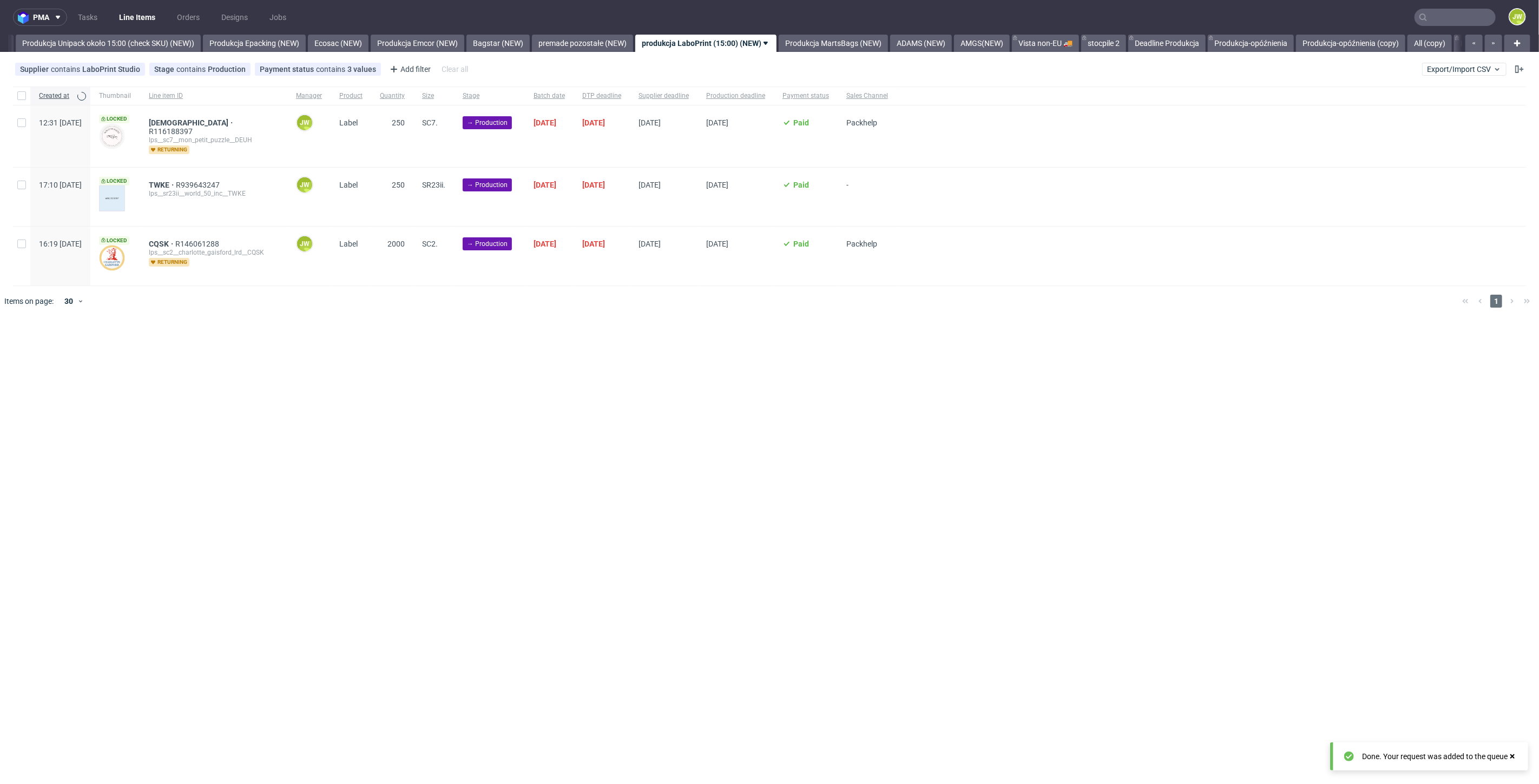
scroll to position [0, 1985]
click at [633, 45] on link "premade pozostałe (NEW)" at bounding box center [581, 43] width 101 height 17
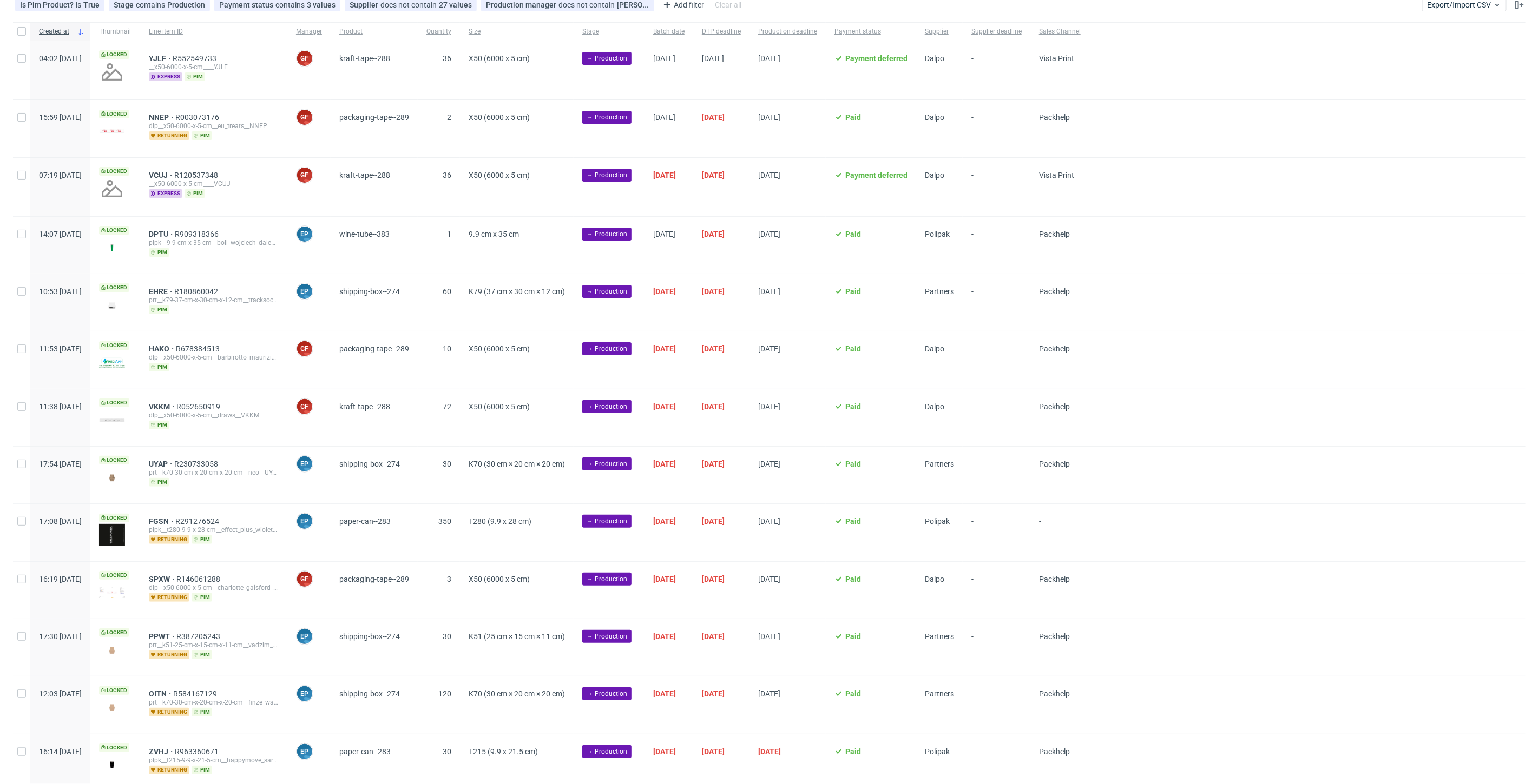
scroll to position [102, 0]
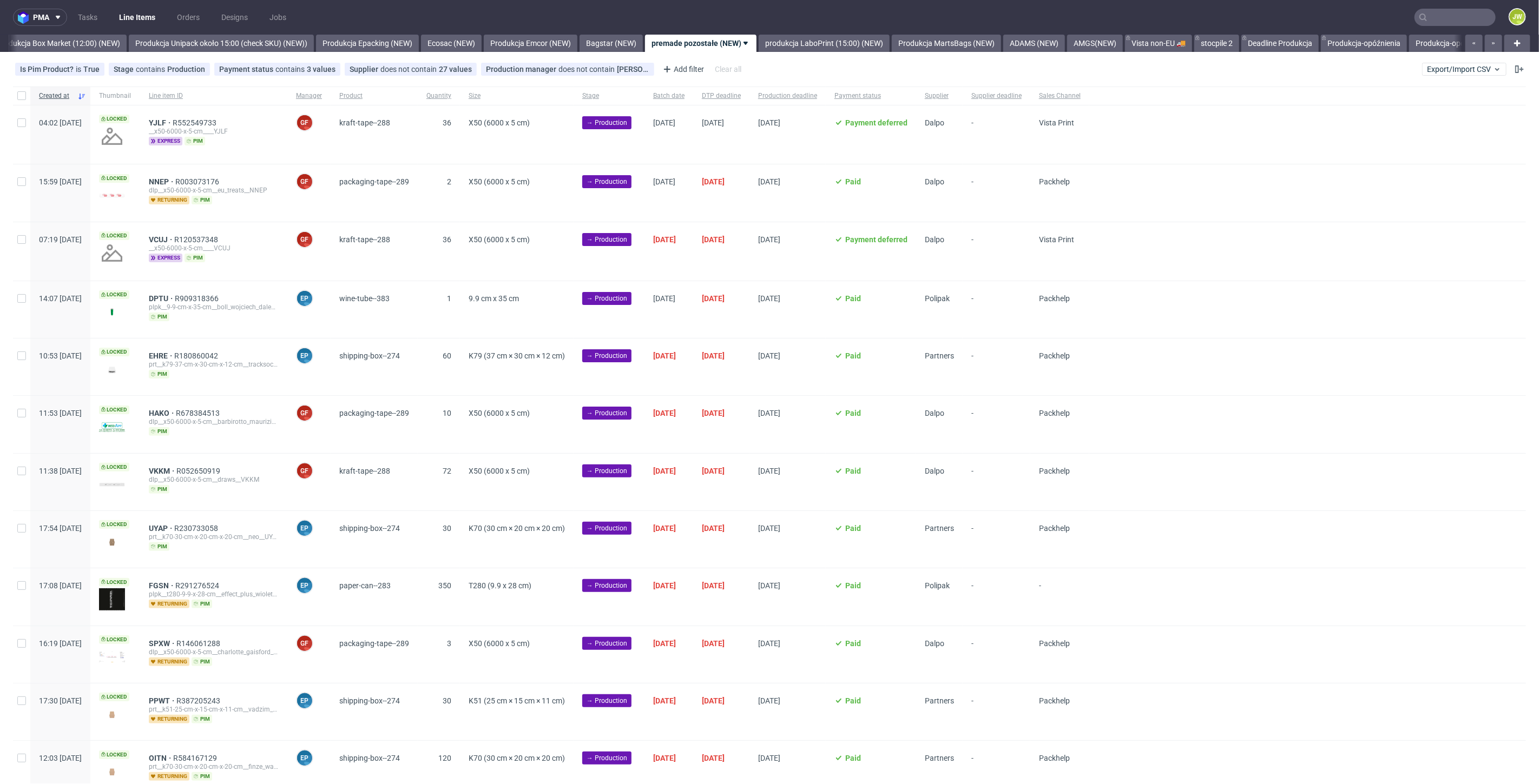
click at [844, 57] on div "Is Pim Product? is True Stage contains Production Payment status contains 3 val…" at bounding box center [770, 69] width 1539 height 26
click at [836, 49] on link "produkcja LaboPrint (15:00) (NEW)" at bounding box center [824, 43] width 131 height 17
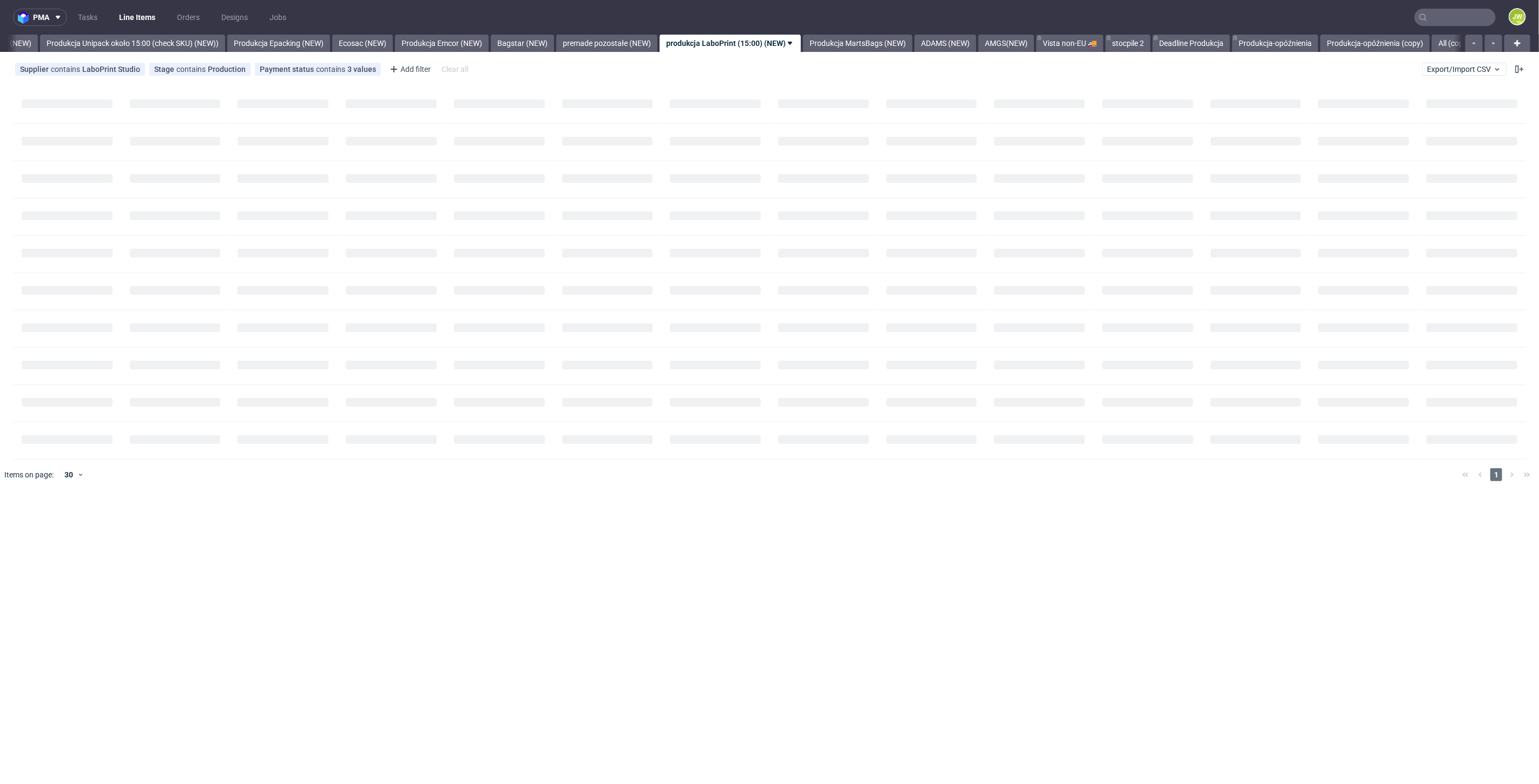
scroll to position [0, 1985]
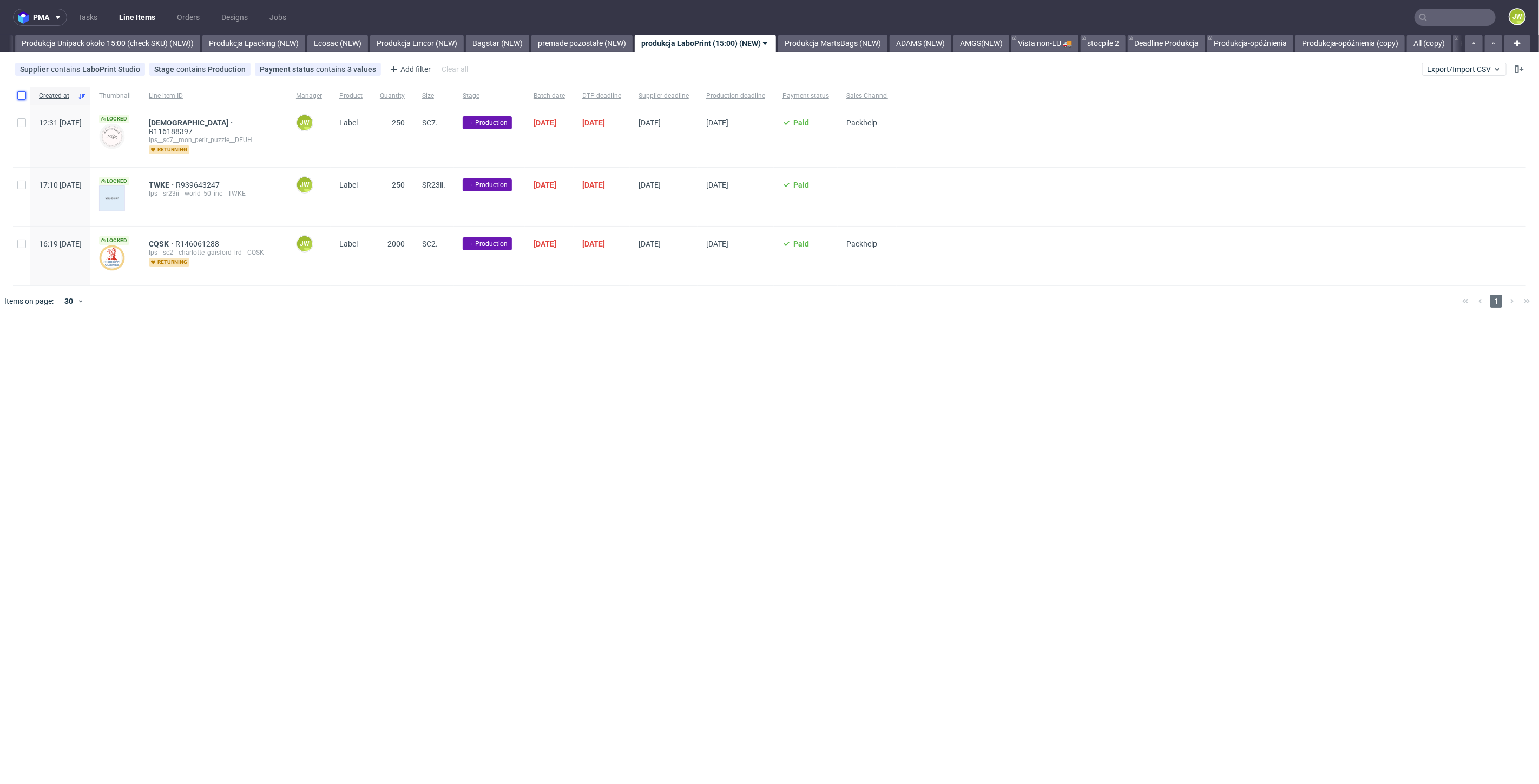
click at [22, 96] on input "checkbox" at bounding box center [22, 96] width 8 height 8
checkbox input "true"
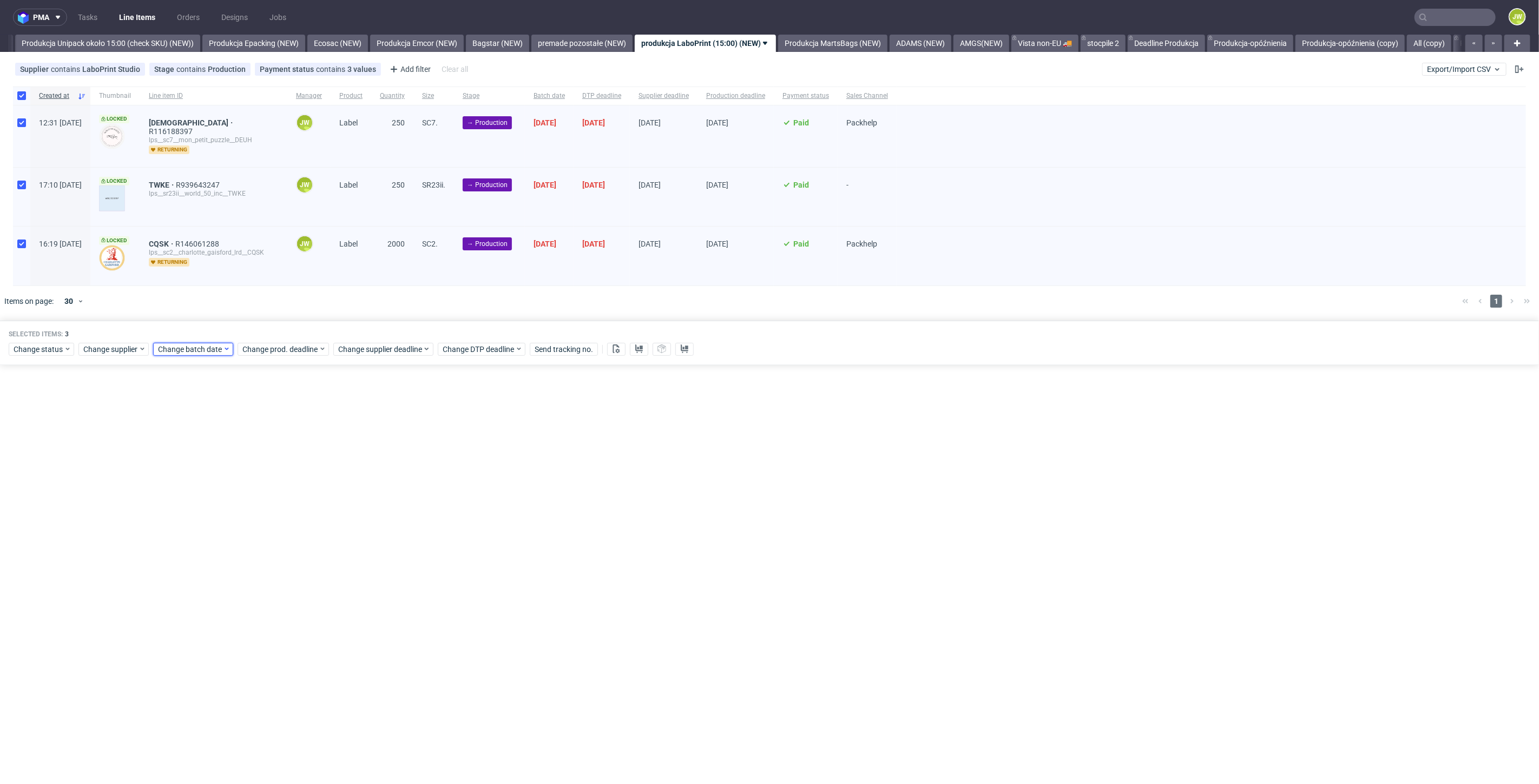
click at [182, 350] on span "Change batch date" at bounding box center [190, 349] width 65 height 11
click at [196, 497] on button "29" at bounding box center [191, 491] width 17 height 17
click at [280, 530] on span "Save" at bounding box center [281, 528] width 17 height 8
drag, startPoint x: 259, startPoint y: 348, endPoint x: 296, endPoint y: 337, distance: 38.6
click at [260, 348] on span "Change prod. deadline" at bounding box center [281, 349] width 76 height 11
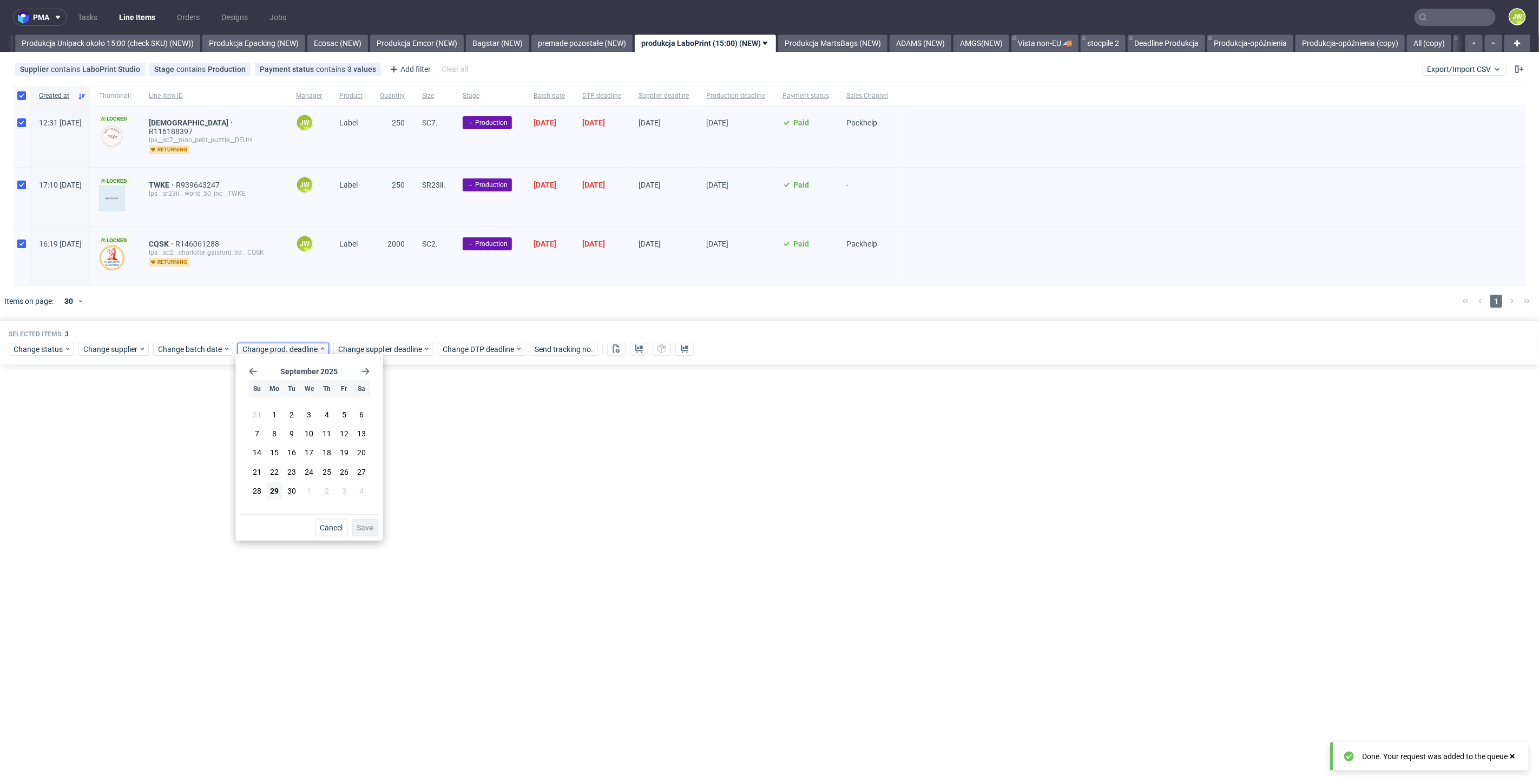
click at [360, 366] on div "[DATE] Su Mo Tu We Th Fr Sa 31 1 2 3 4 5 6 7 8 9 10 11 12 13 14 15 16 17 18 19 …" at bounding box center [309, 436] width 139 height 156
click at [360, 371] on section "[DATE]" at bounding box center [309, 371] width 121 height 8
click at [363, 371] on use "Go forward 1 month" at bounding box center [366, 371] width 8 height 7
click at [277, 432] on button "6" at bounding box center [275, 433] width 17 height 17
click at [369, 527] on span "Save" at bounding box center [366, 528] width 17 height 8
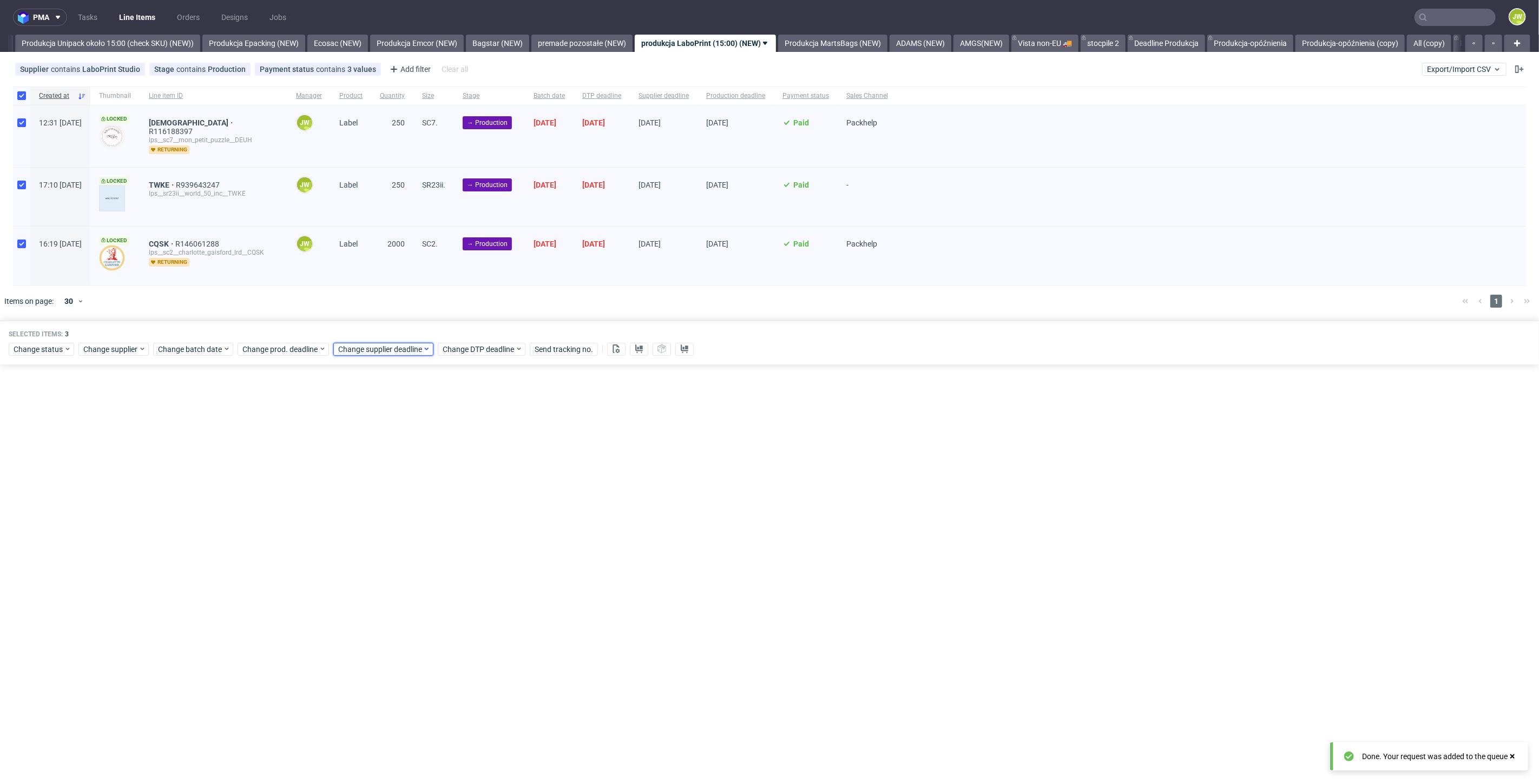
click at [376, 344] on span "Change supplier deadline" at bounding box center [380, 349] width 84 height 11
click at [461, 368] on icon "Go forward 1 month" at bounding box center [461, 371] width 8 height 8
click at [373, 435] on button "6" at bounding box center [370, 433] width 17 height 17
click at [462, 531] on span "Save" at bounding box center [461, 528] width 17 height 8
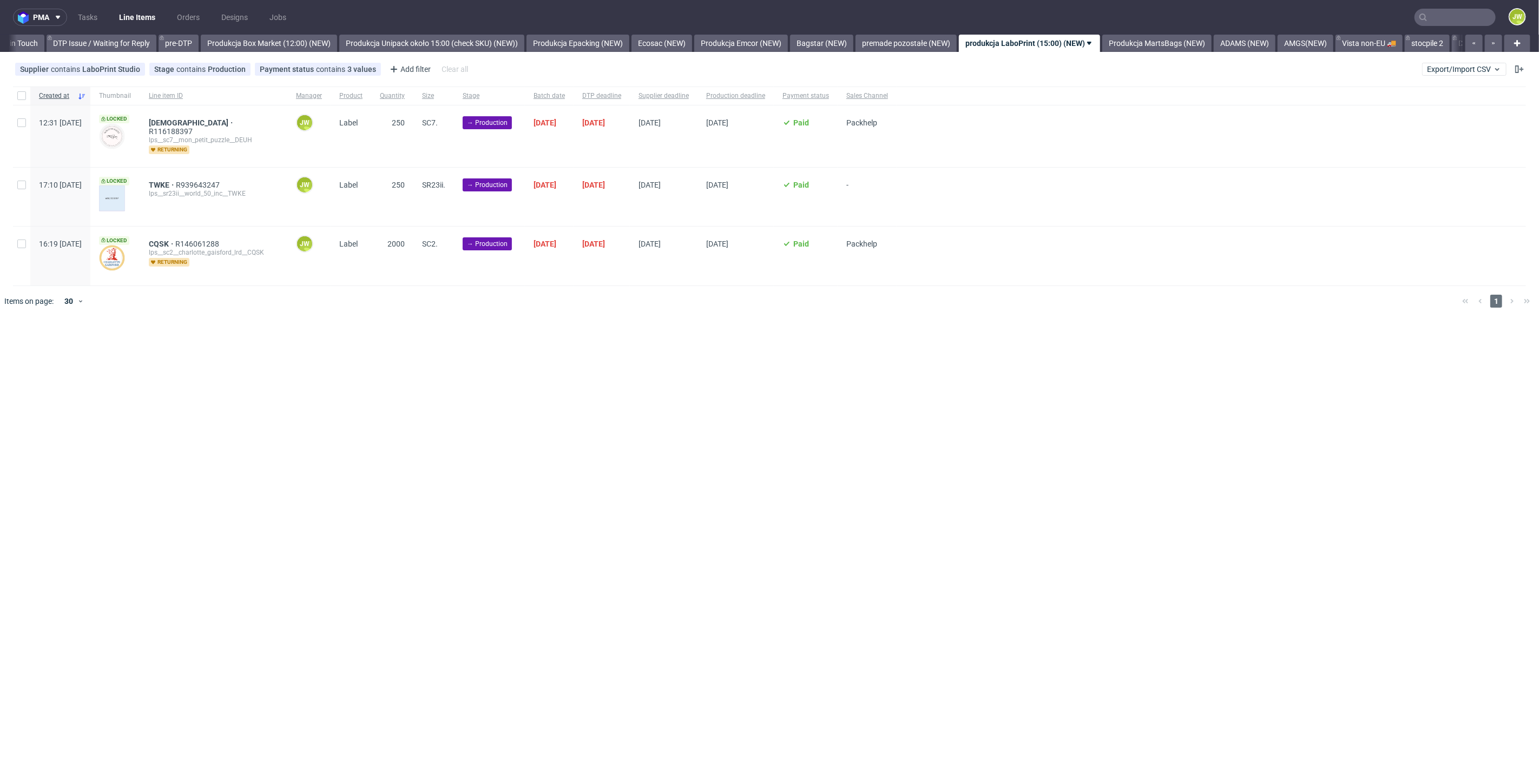
scroll to position [0, 1767]
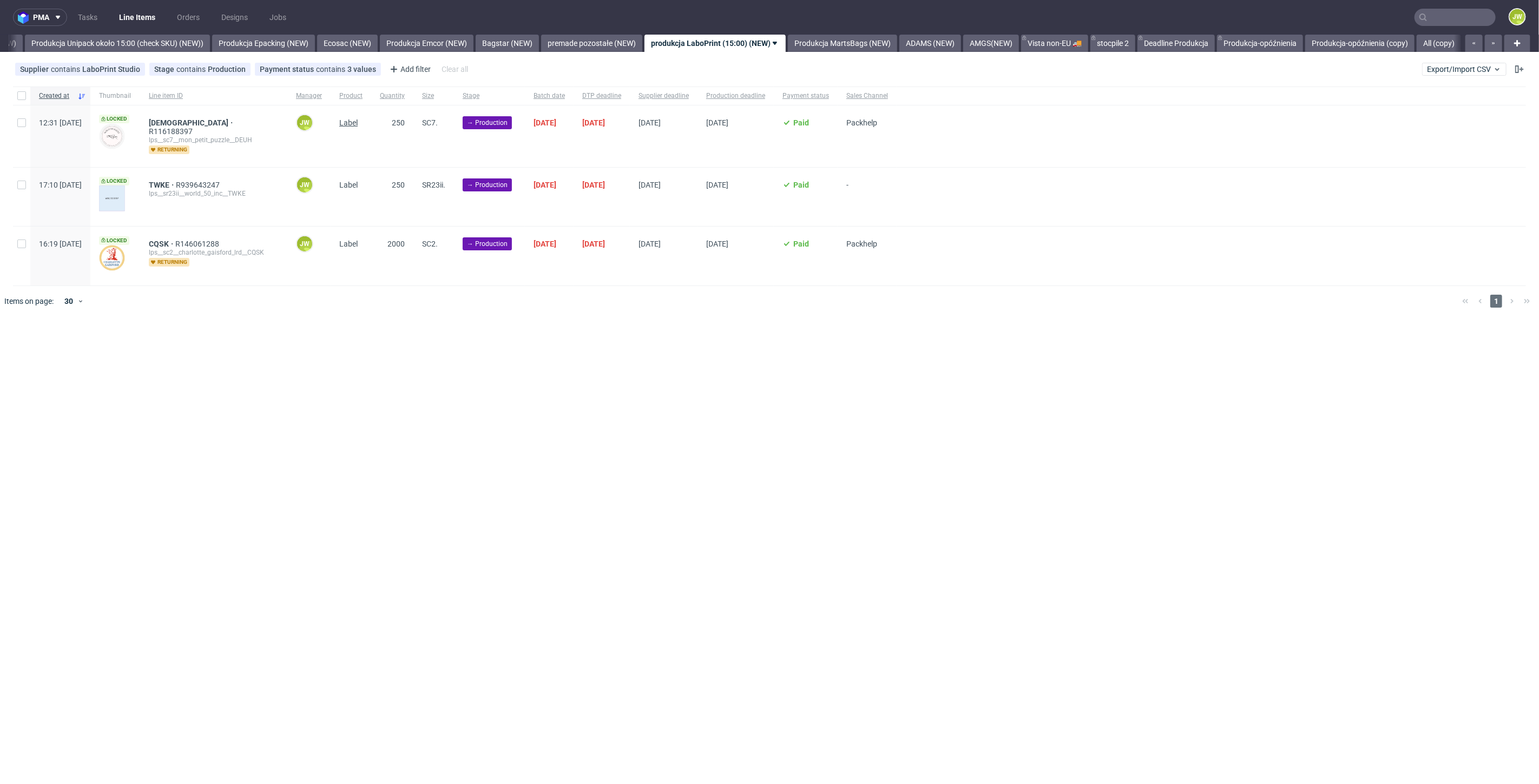
scroll to position [0, 1985]
click at [22, 98] on input "checkbox" at bounding box center [22, 96] width 8 height 8
checkbox input "true"
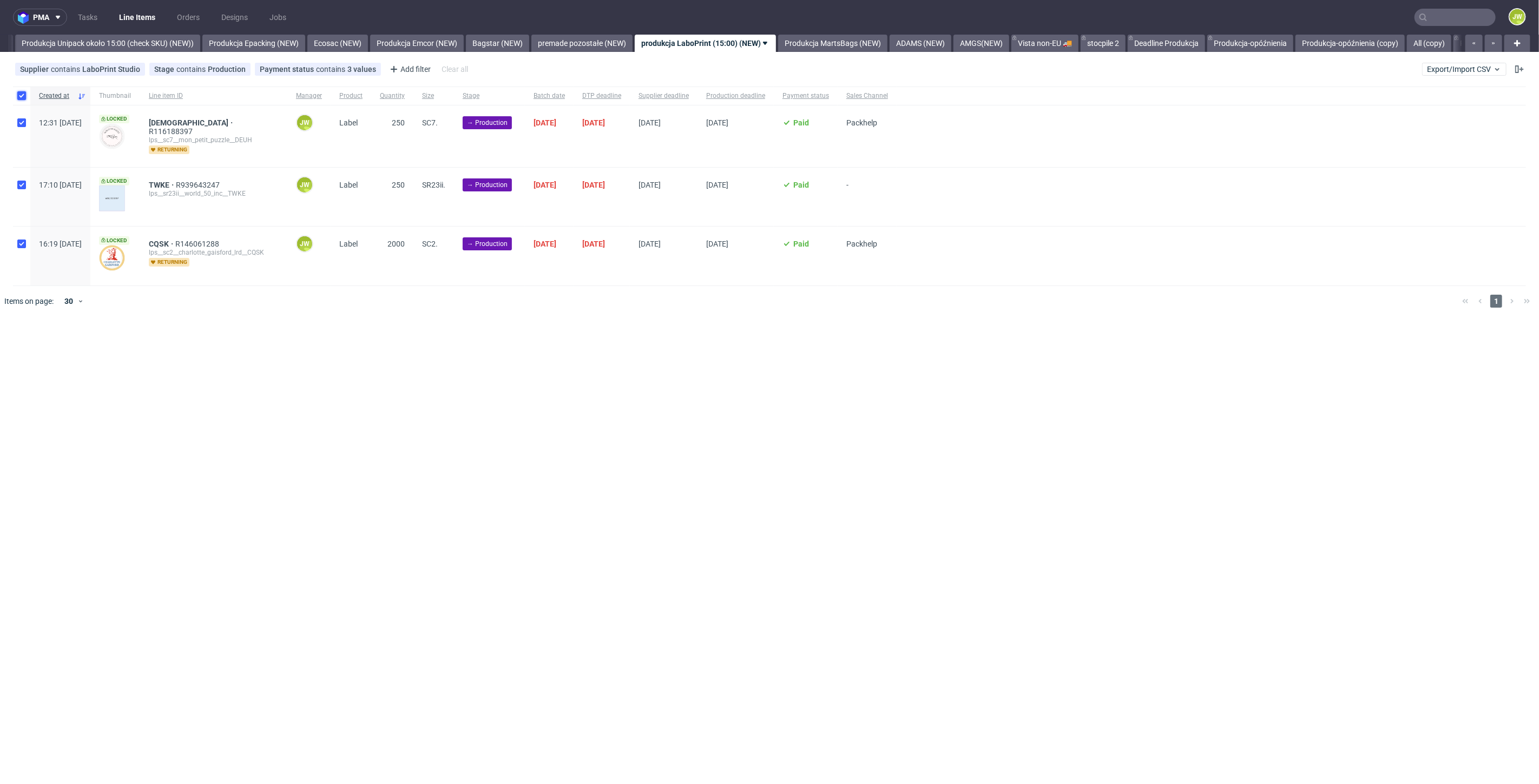
checkbox input "true"
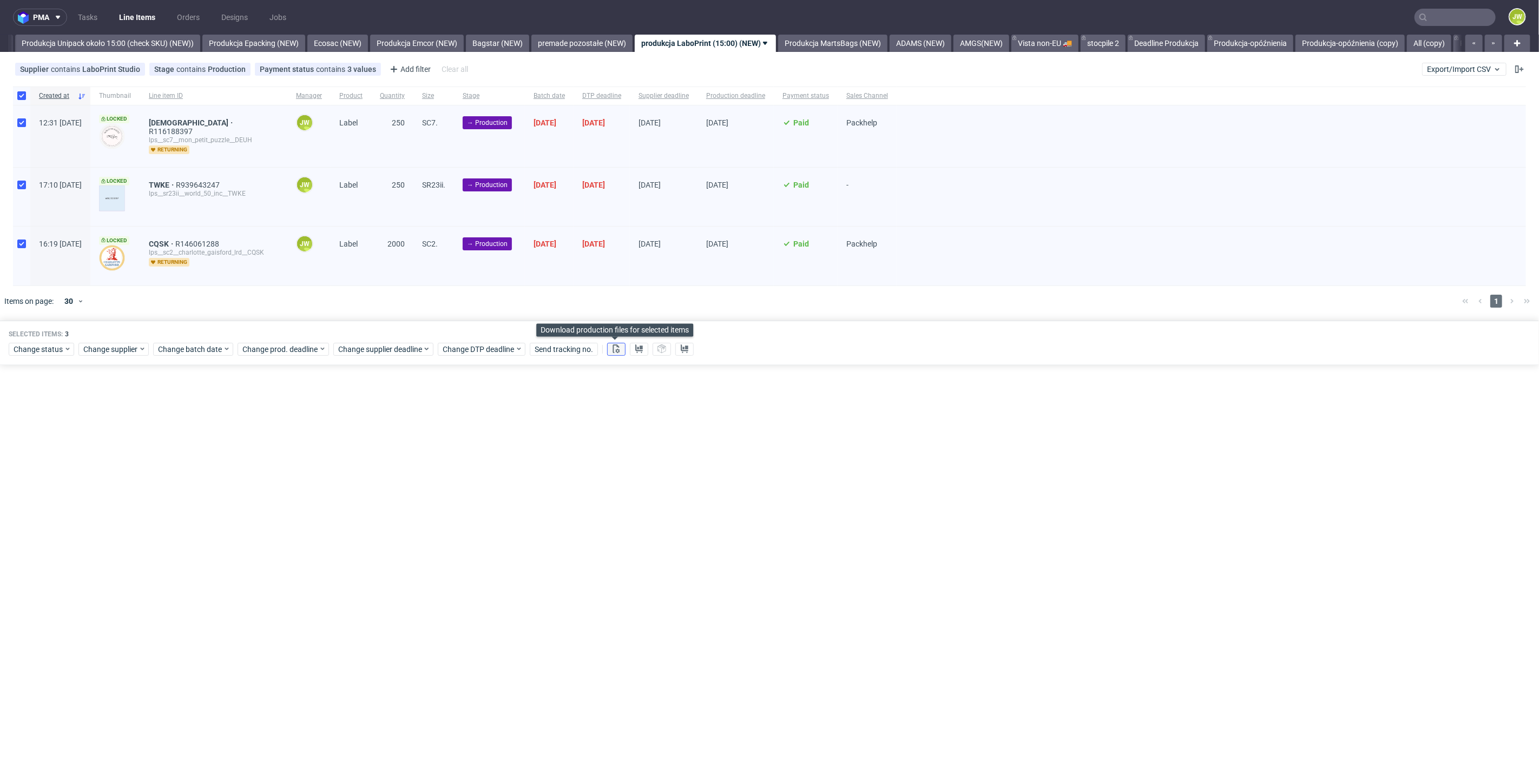
click at [614, 348] on button at bounding box center [616, 349] width 19 height 13
click at [637, 347] on use at bounding box center [639, 349] width 8 height 8
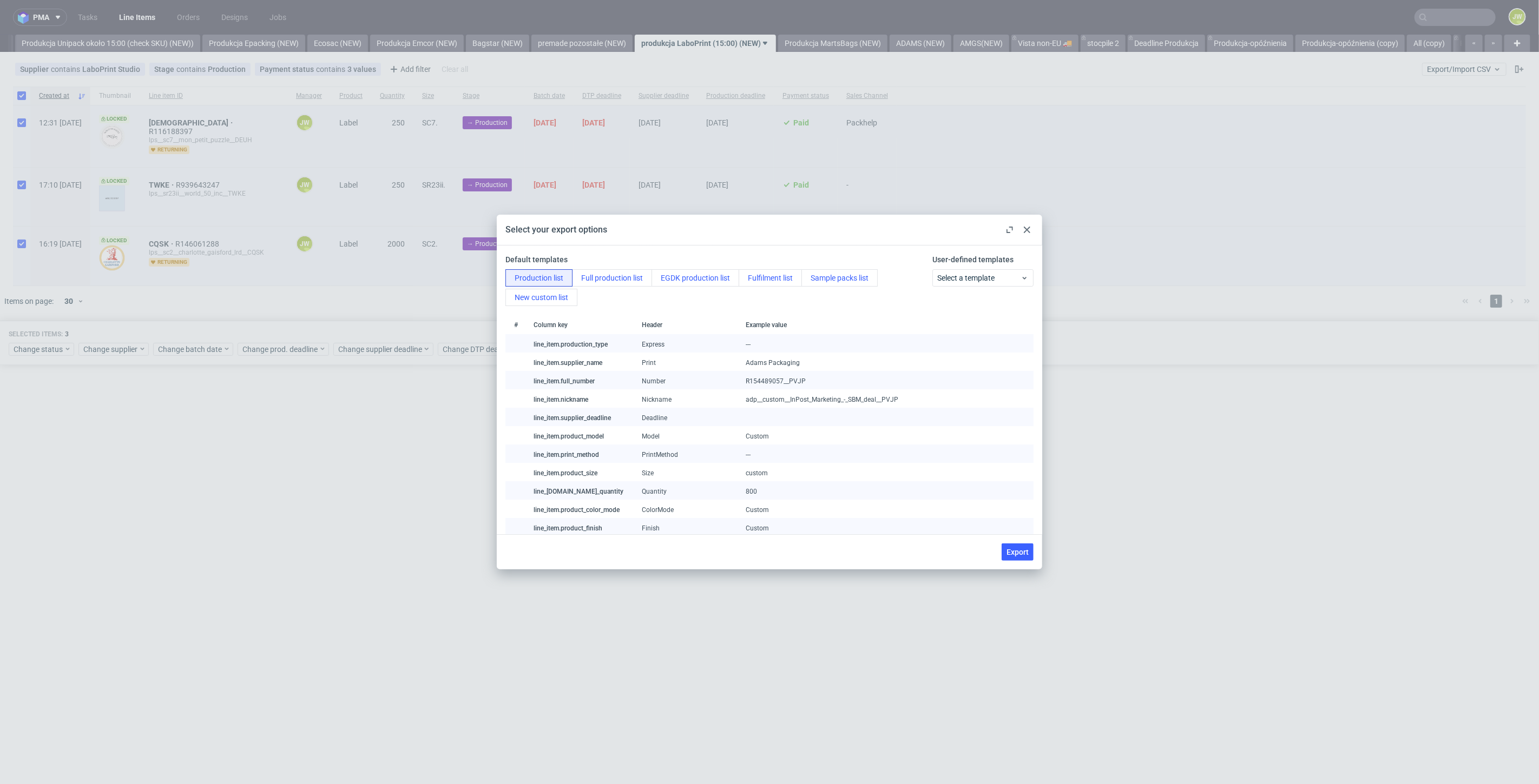
click at [1004, 548] on button "Export" at bounding box center [1017, 552] width 32 height 17
checkbox input "false"
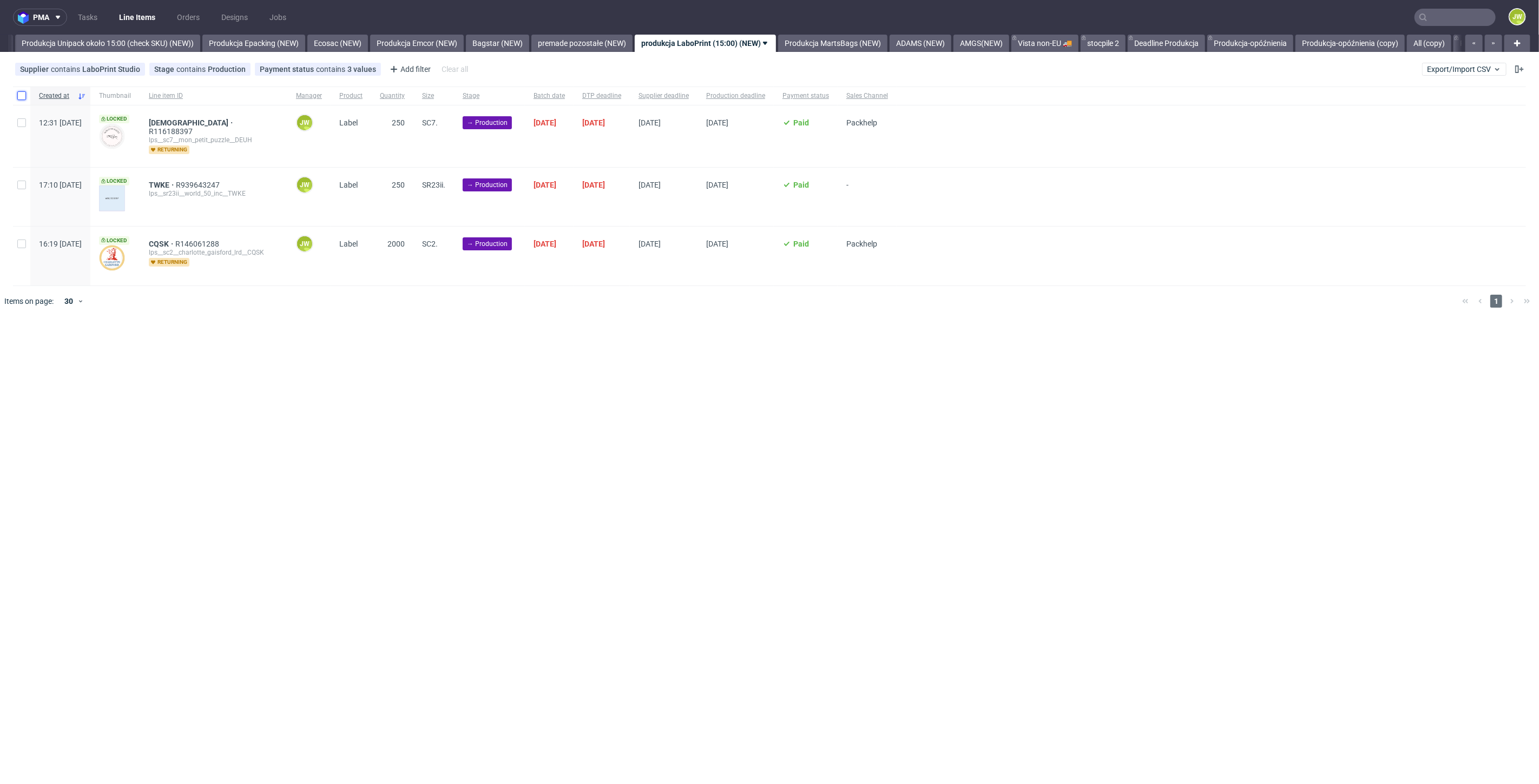
click at [22, 97] on input "checkbox" at bounding box center [22, 96] width 8 height 8
checkbox input "true"
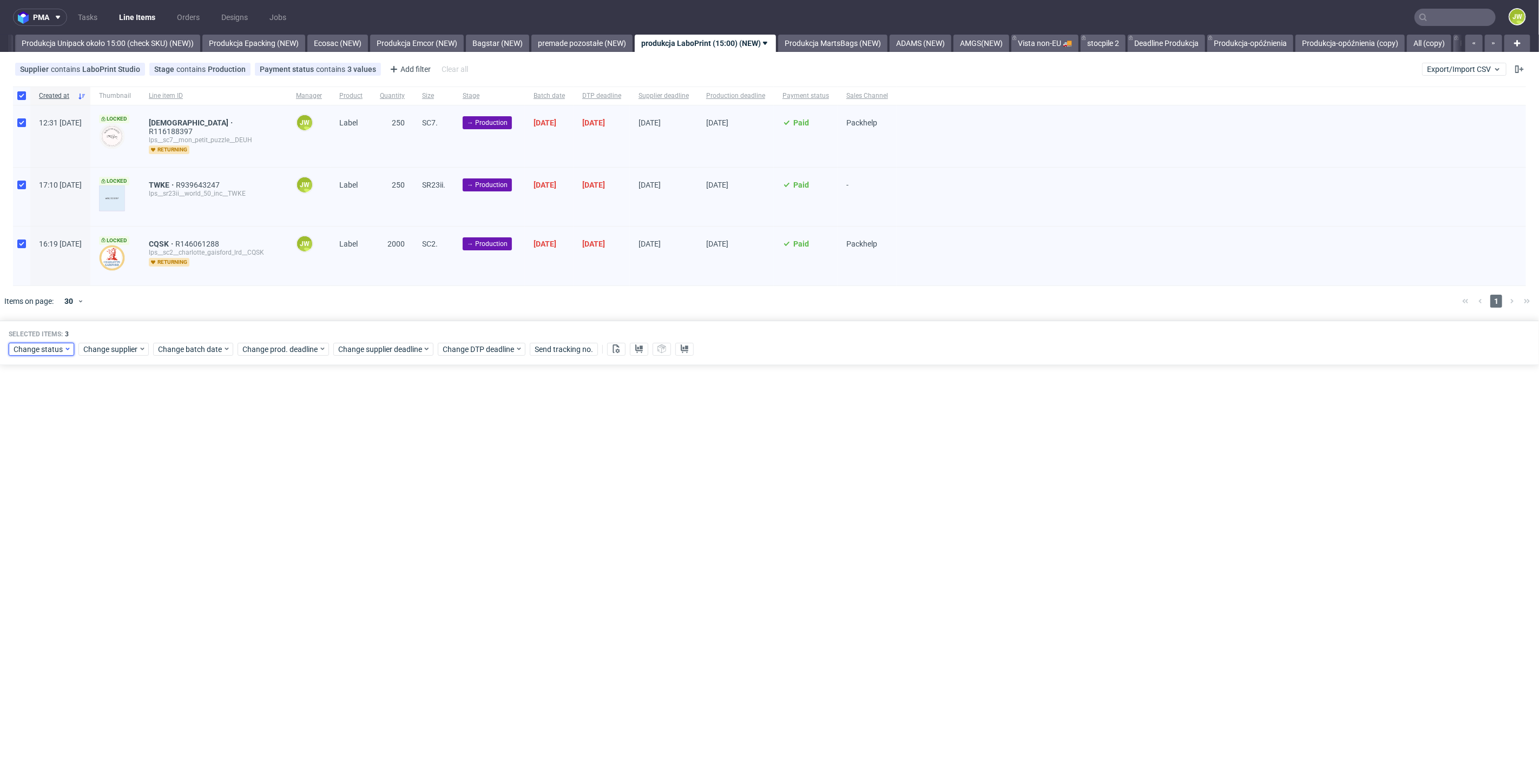
click at [40, 344] on span "Change status" at bounding box center [39, 349] width 50 height 11
click at [33, 487] on span "In Production" at bounding box center [40, 485] width 54 height 15
drag, startPoint x: 116, startPoint y: 505, endPoint x: 331, endPoint y: 285, distance: 307.6
click at [117, 504] on span "Save" at bounding box center [124, 506] width 17 height 8
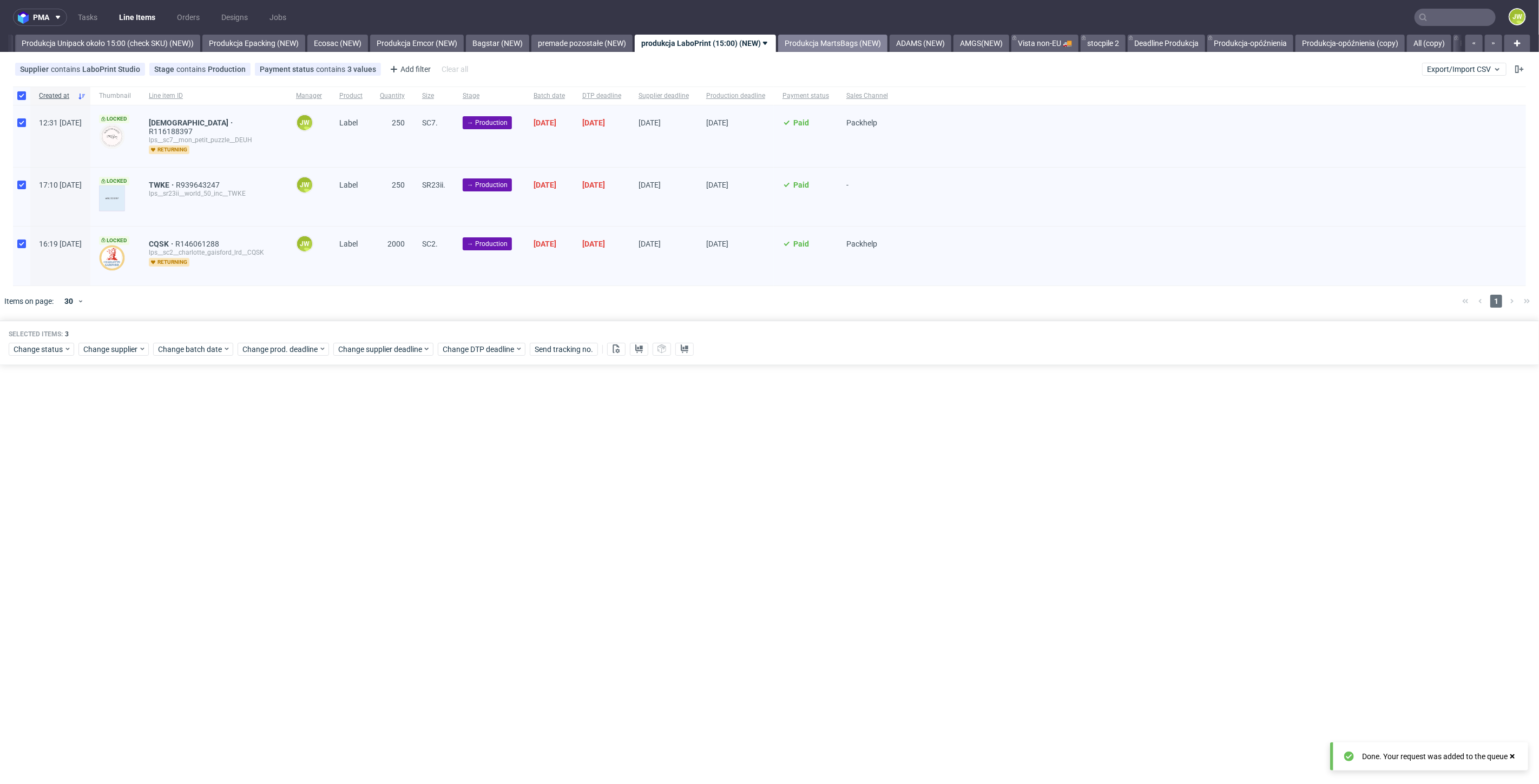
click at [856, 48] on link "Produkcja MartsBags (NEW)" at bounding box center [832, 43] width 109 height 17
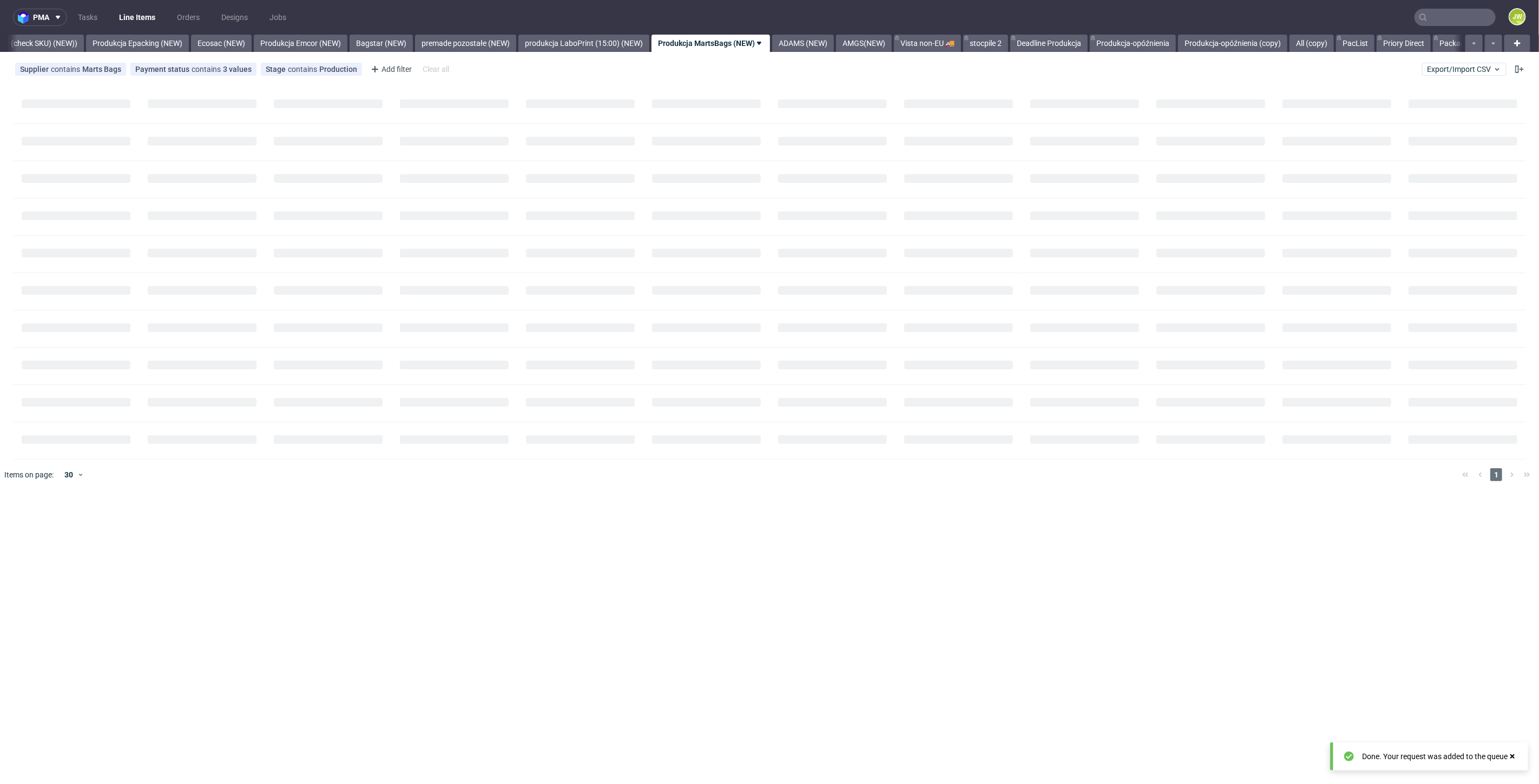
scroll to position [0, 2107]
click at [818, 45] on link "ADAMS (NEW)" at bounding box center [797, 43] width 62 height 17
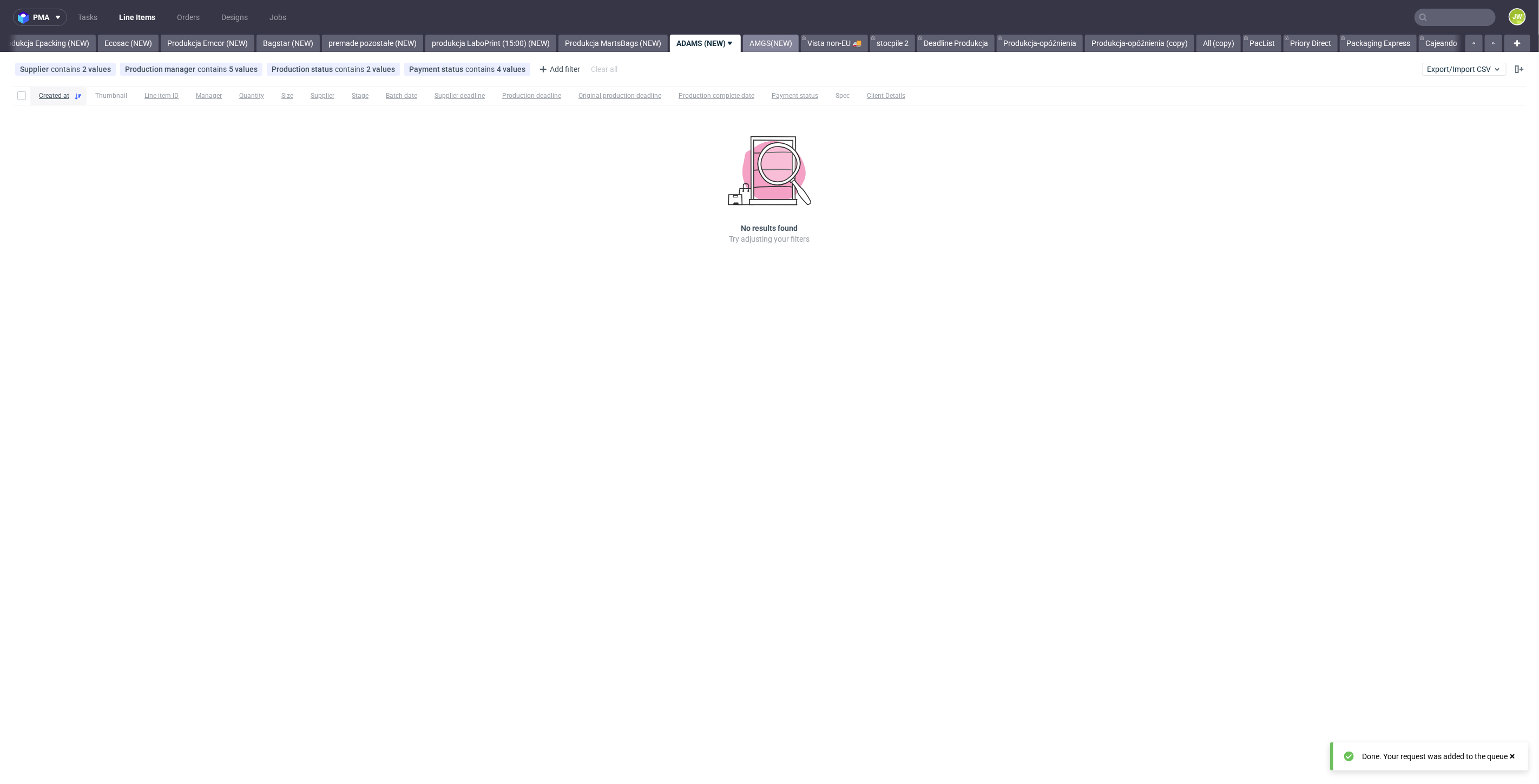
click at [796, 37] on link "AMGS(NEW)" at bounding box center [771, 43] width 56 height 17
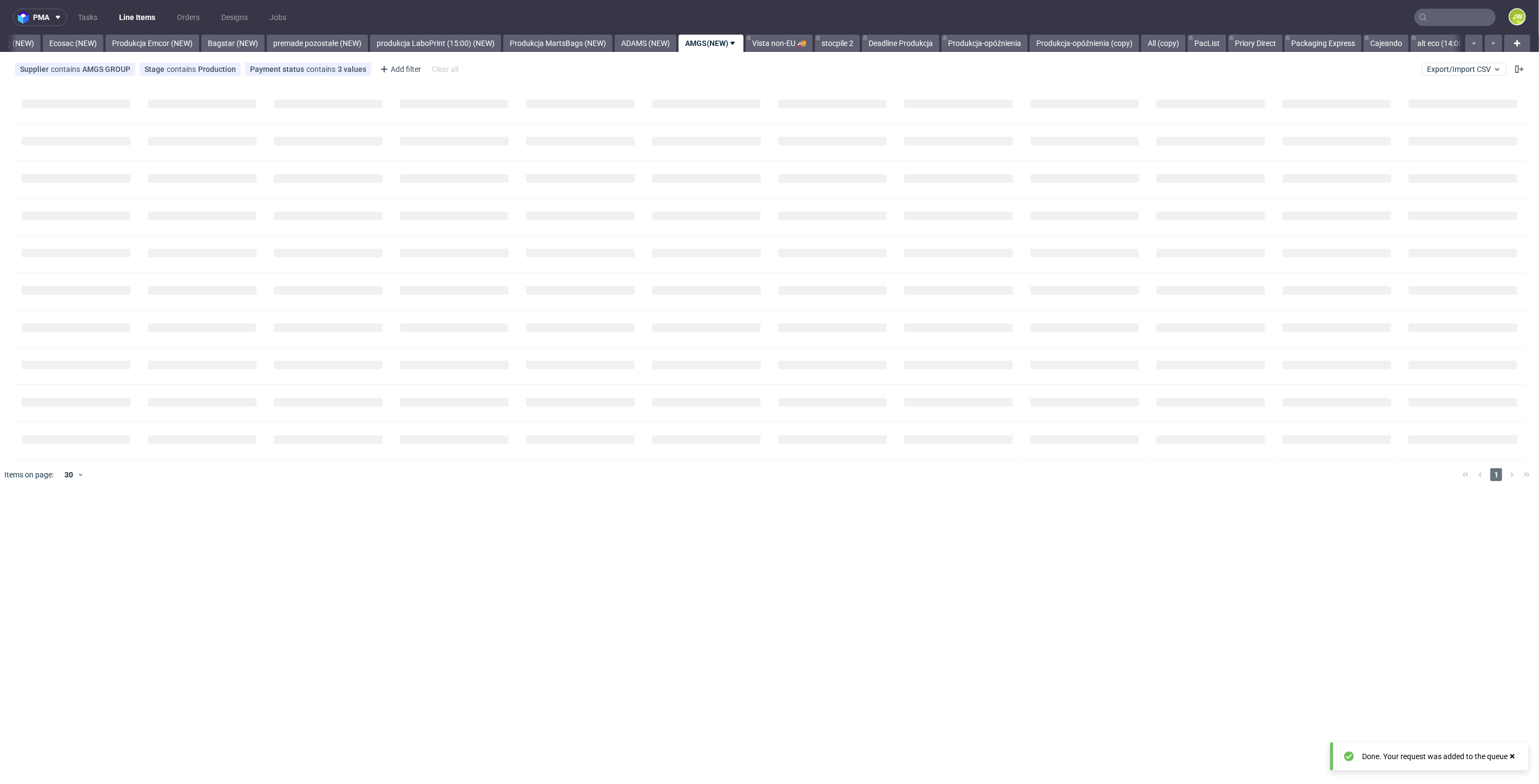
scroll to position [0, 2255]
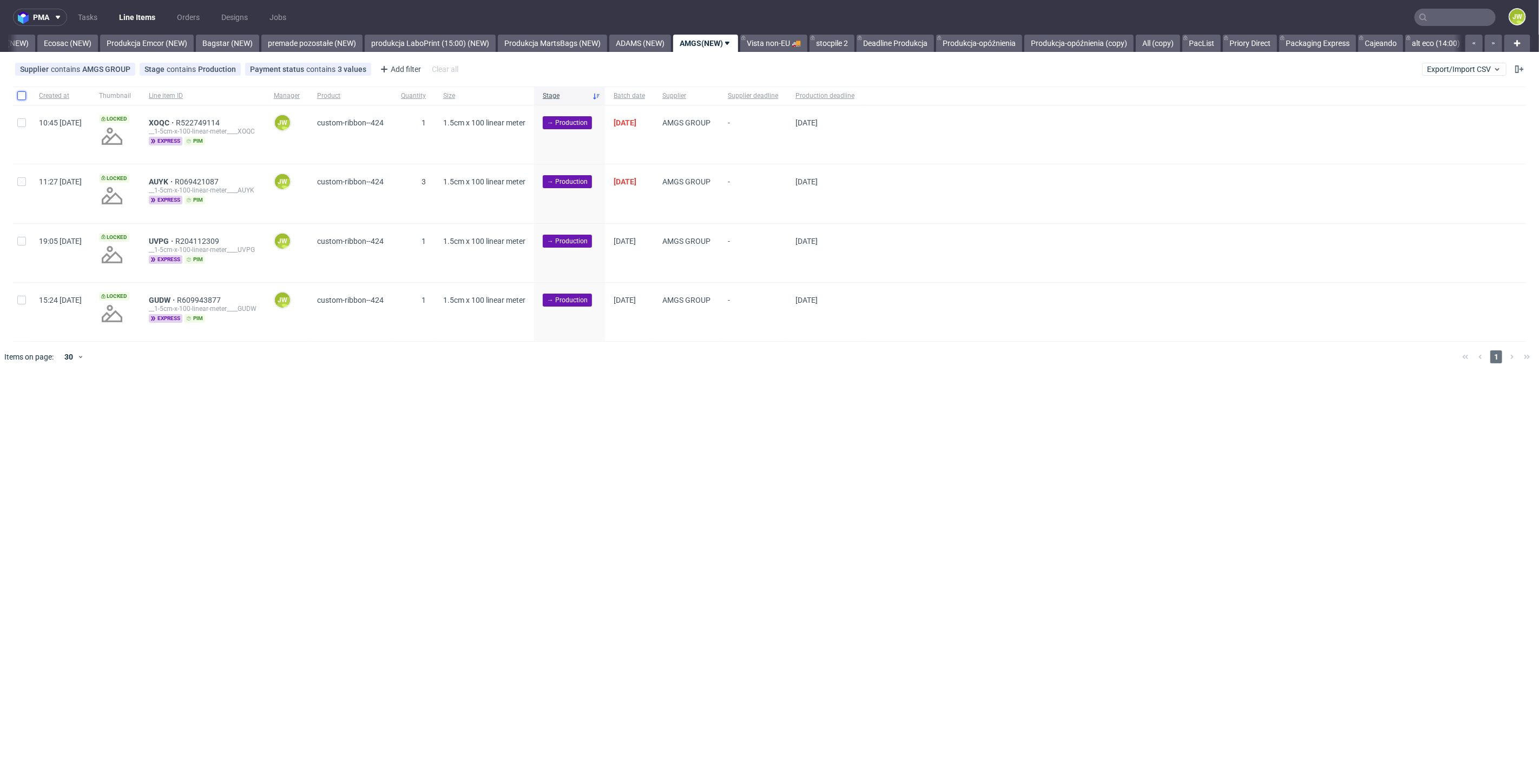
click input "checkbox"
checkbox input "true"
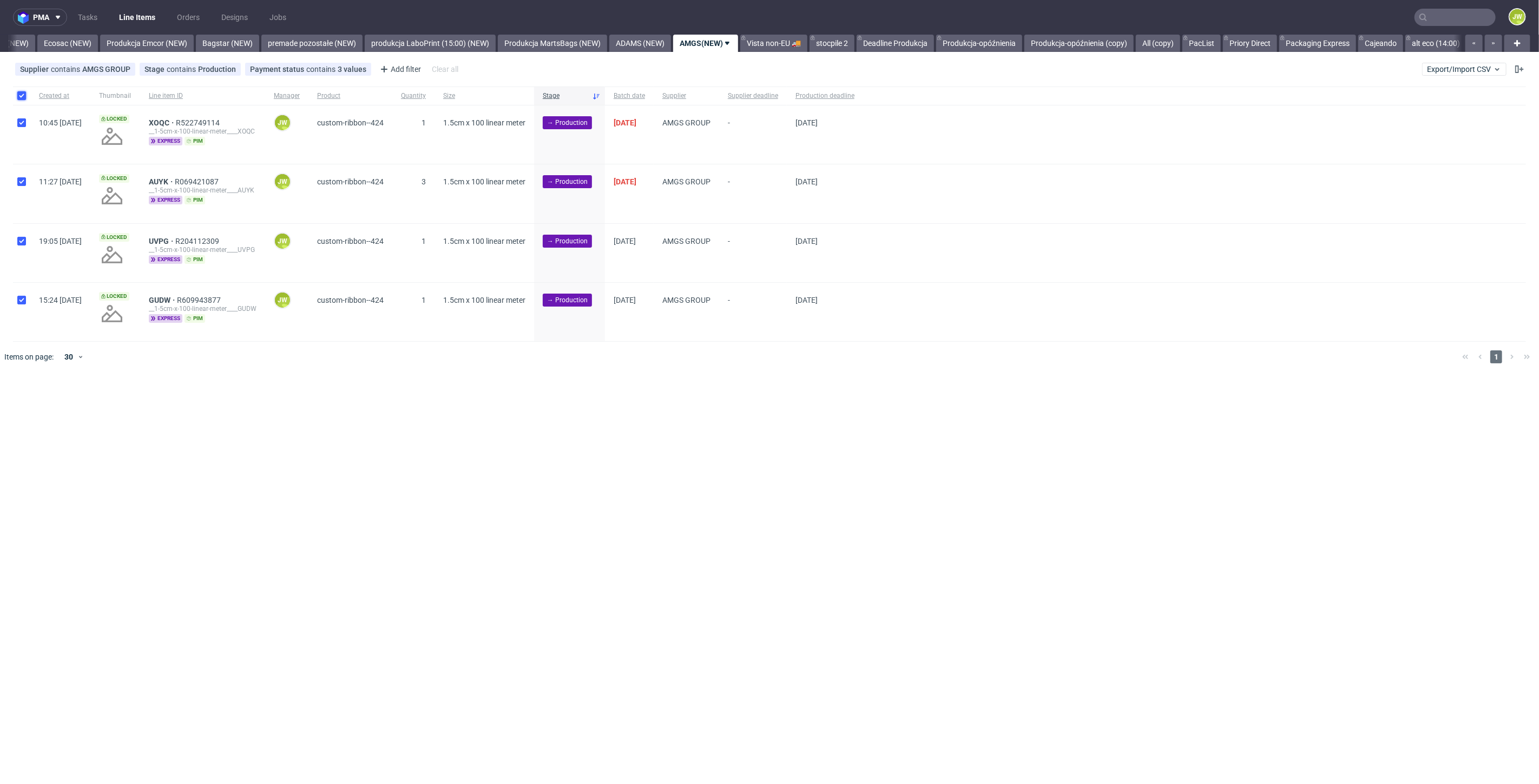
checkbox input "true"
click div "Change batch date"
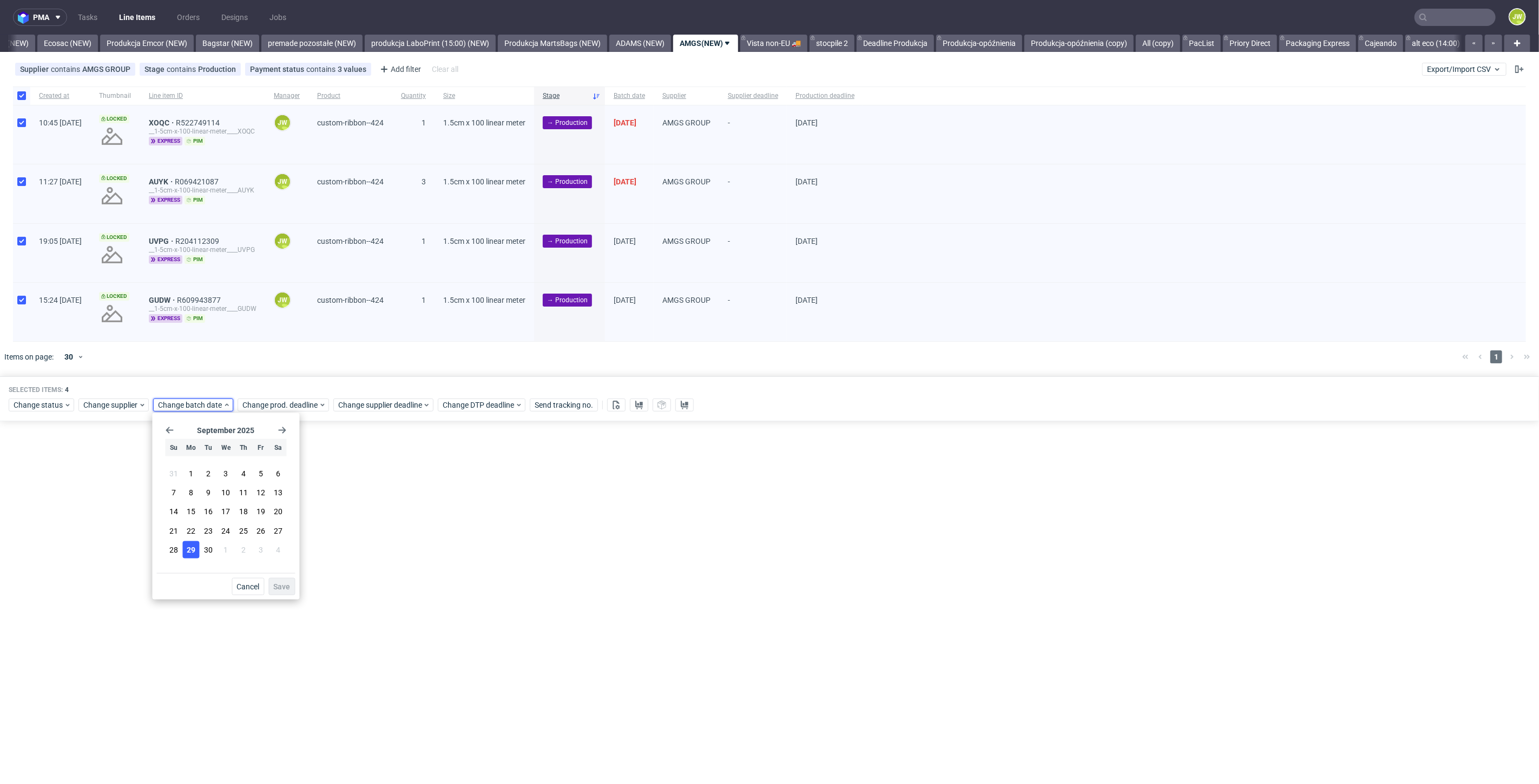
click span "29"
click button "Save"
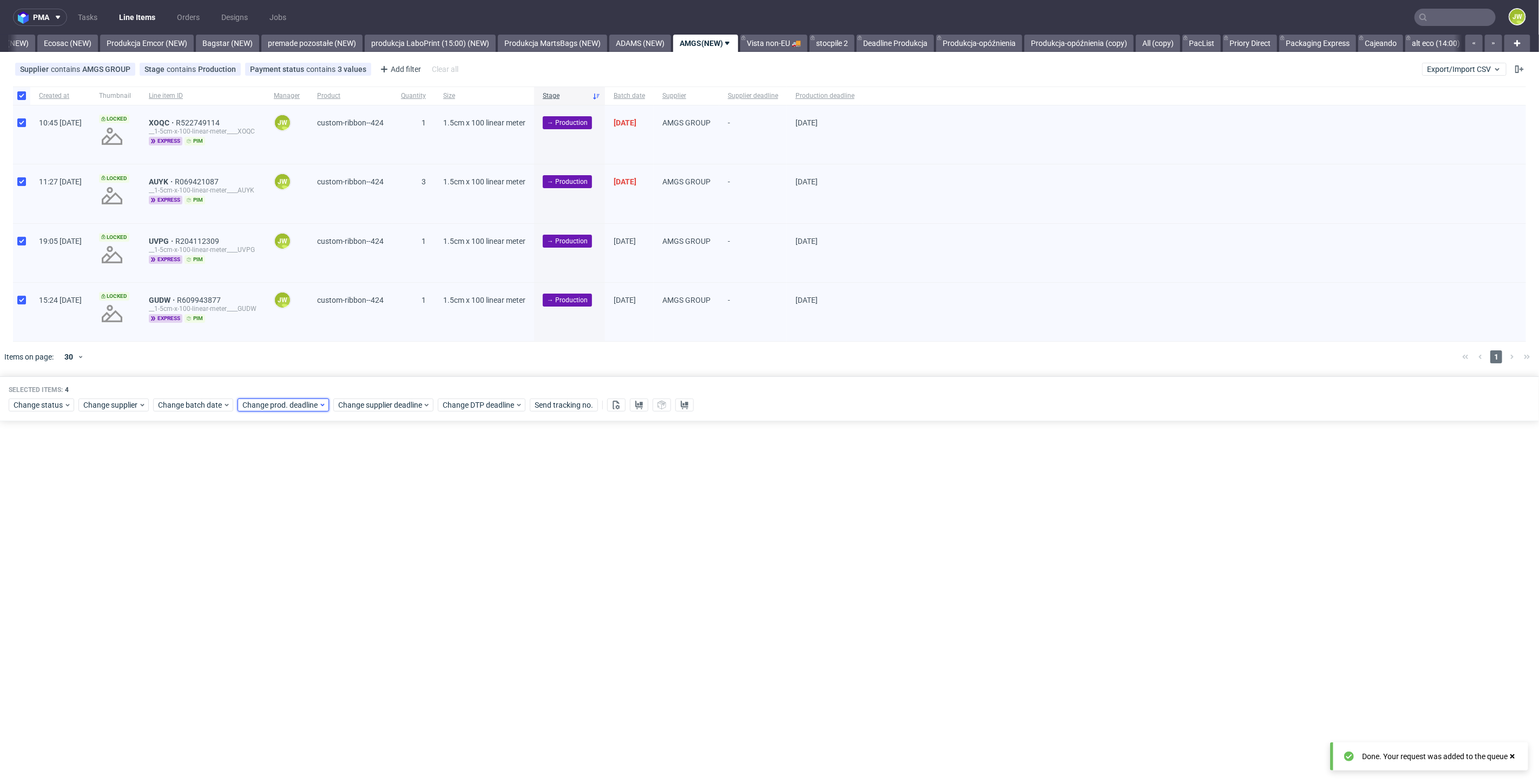
click span "Change prod. deadline"
drag, startPoint x: 358, startPoint y: 429, endPoint x: 364, endPoint y: 426, distance: 6.7
click section "September 2025"
click icon "Go forward 1 month"
drag, startPoint x: 278, startPoint y: 489, endPoint x: 328, endPoint y: 527, distance: 62.8
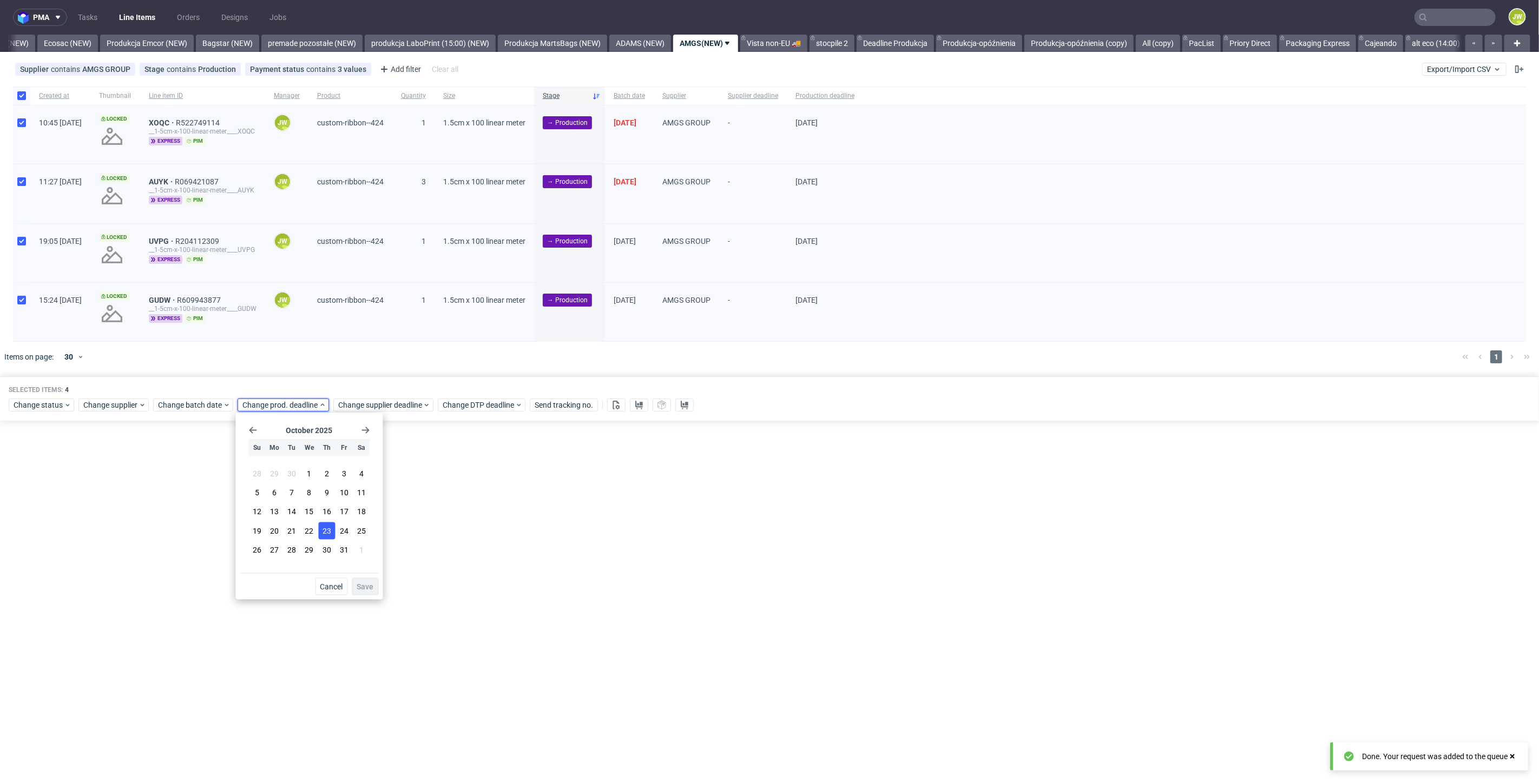
click button "6"
click span "Save"
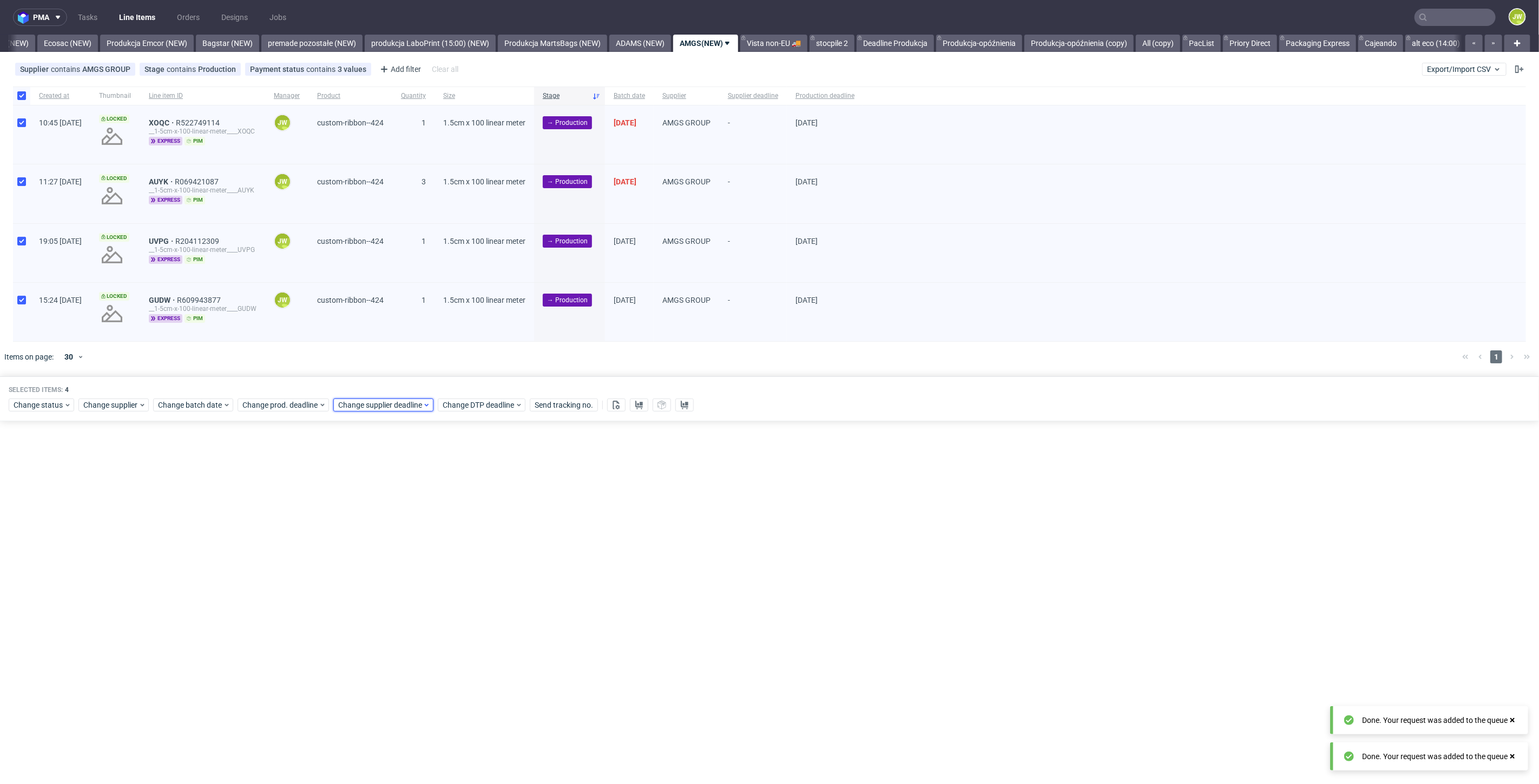
click span "Change supplier deadline"
click icon "Go forward 1 month"
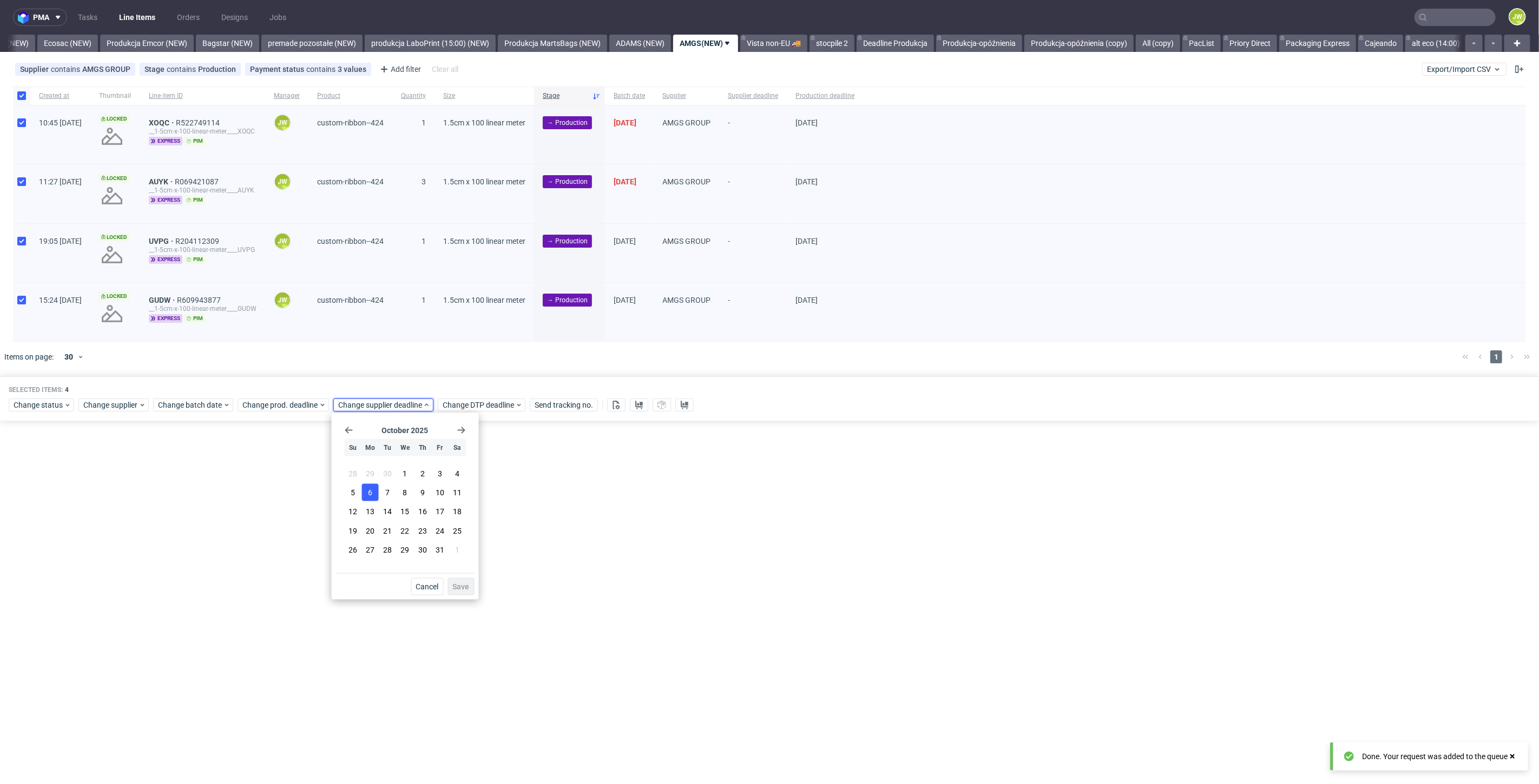
click button "6"
click span "Save"
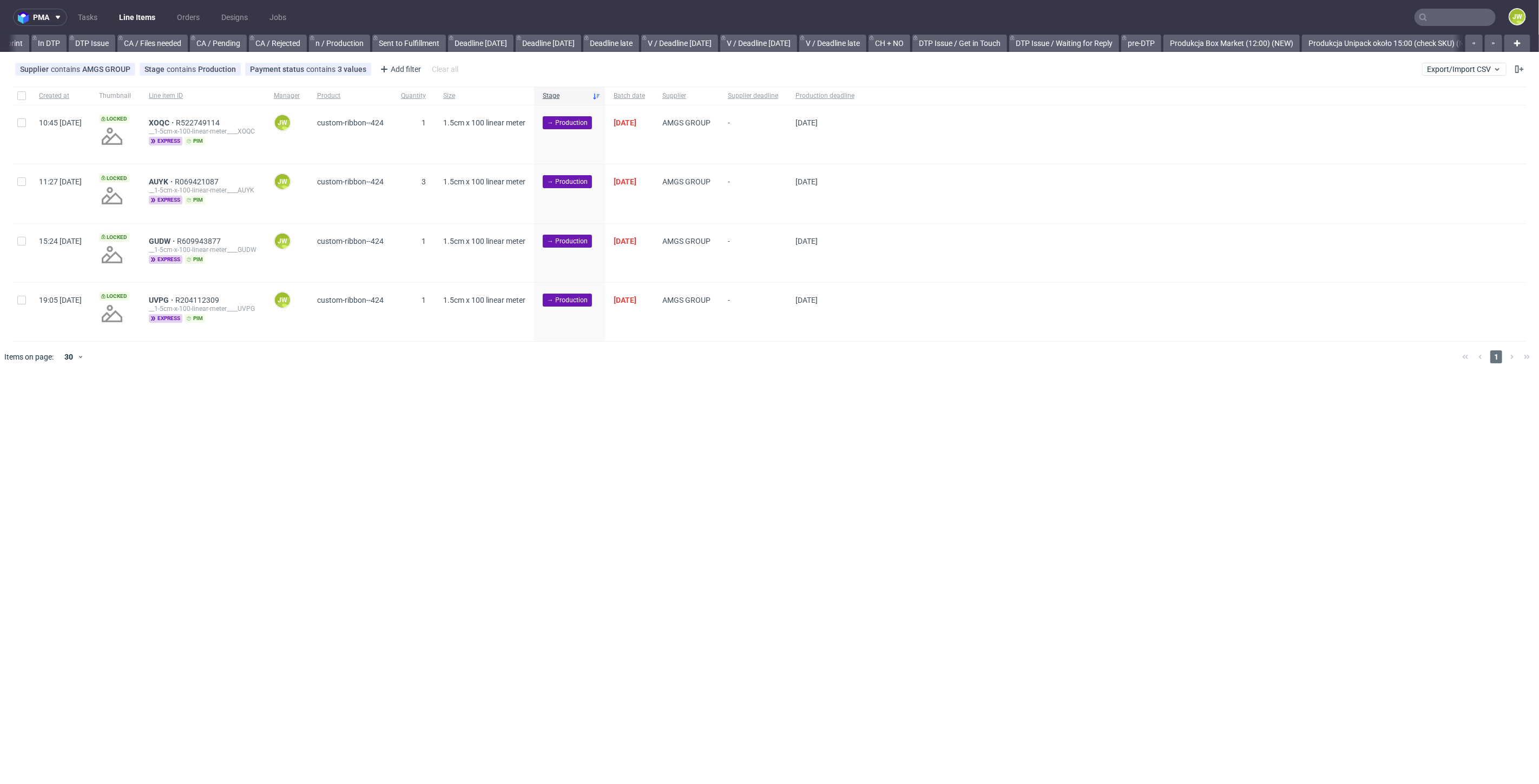
scroll to position [0, 1410]
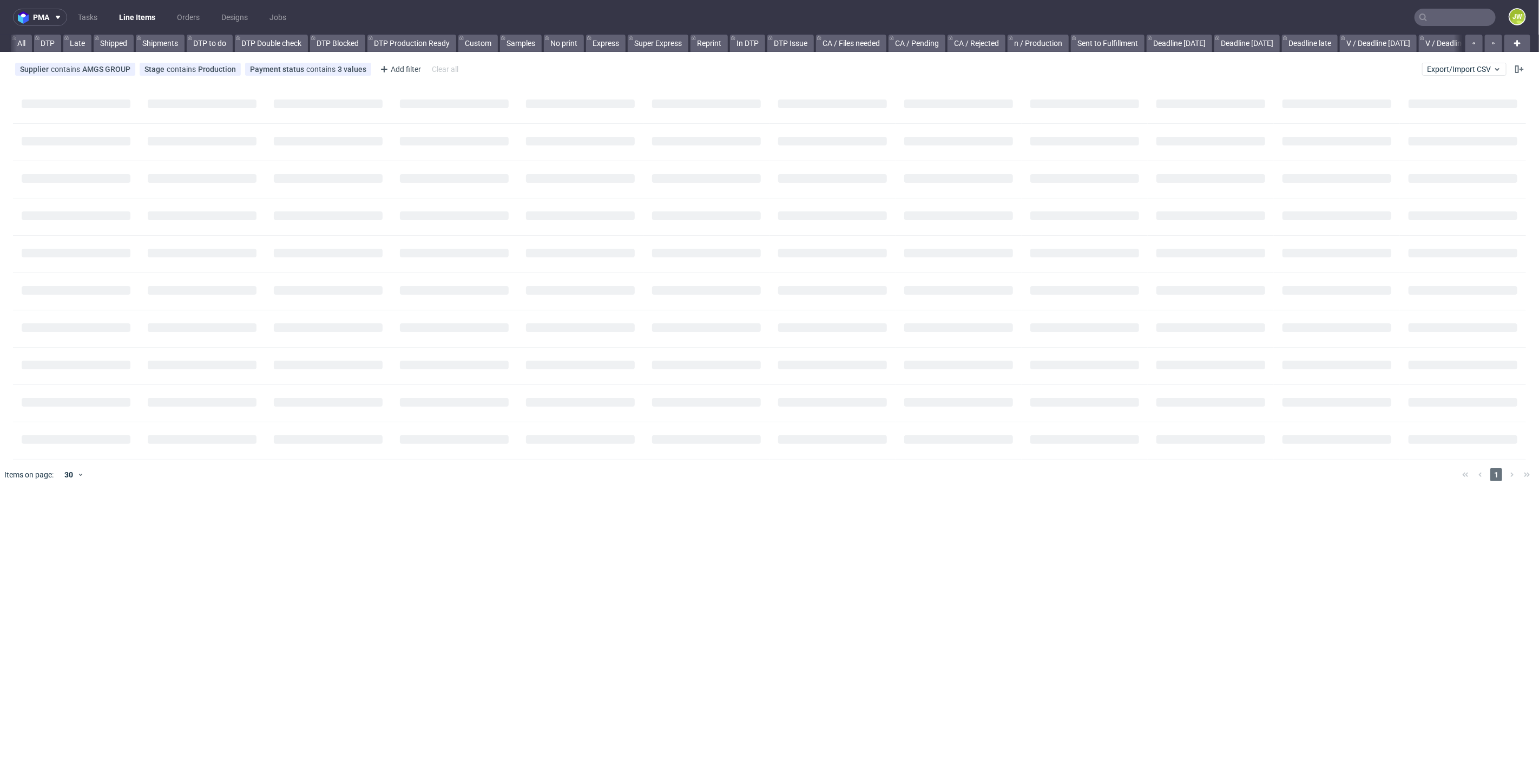
scroll to position [0, 182]
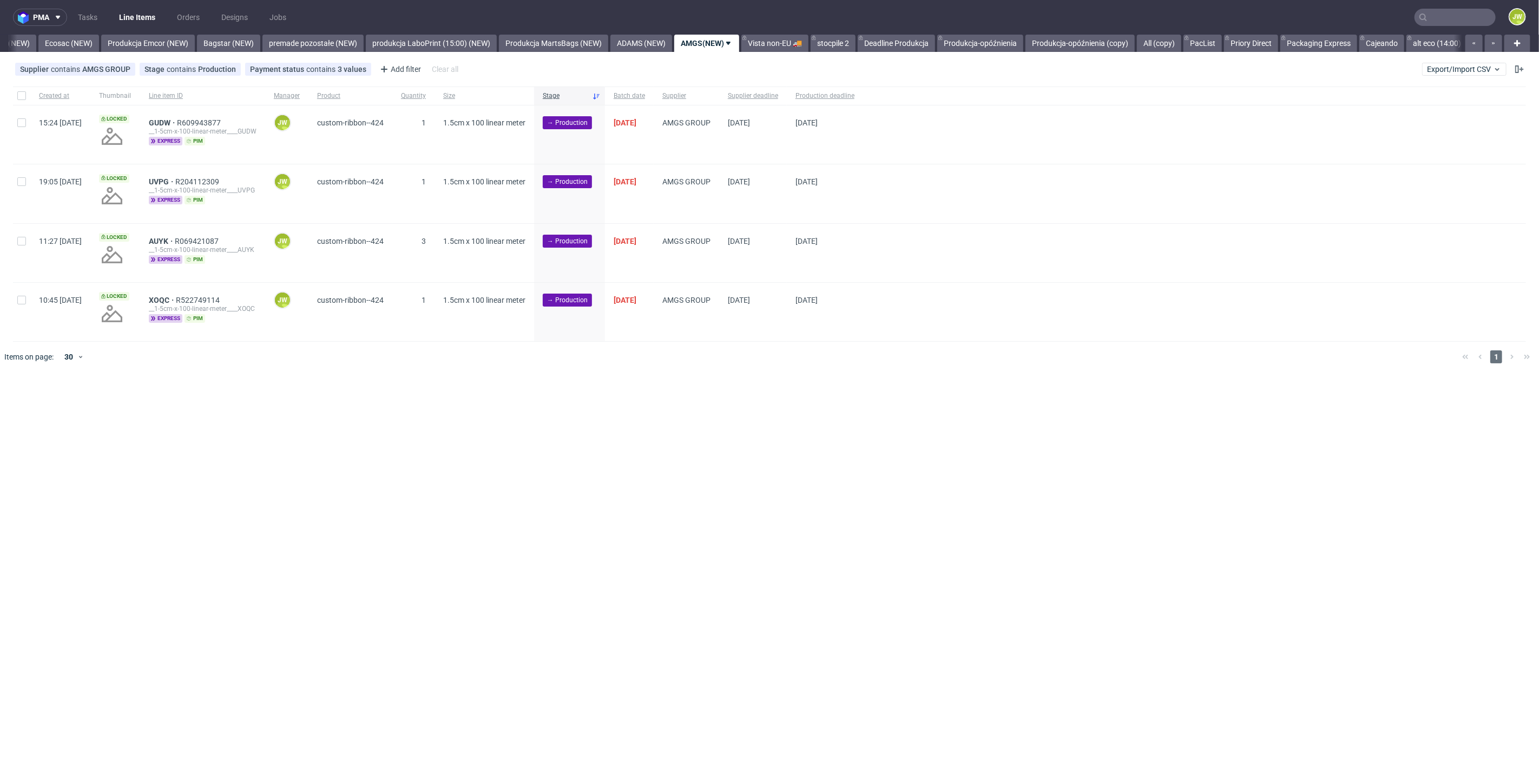
scroll to position [0, 2255]
click at [601, 356] on div at bounding box center [785, 356] width 1336 height 30
click at [259, 460] on div "pma Tasks Line Items Orders Designs Jobs JW All DTP Late Shipped Shipments DTP …" at bounding box center [770, 392] width 1539 height 784
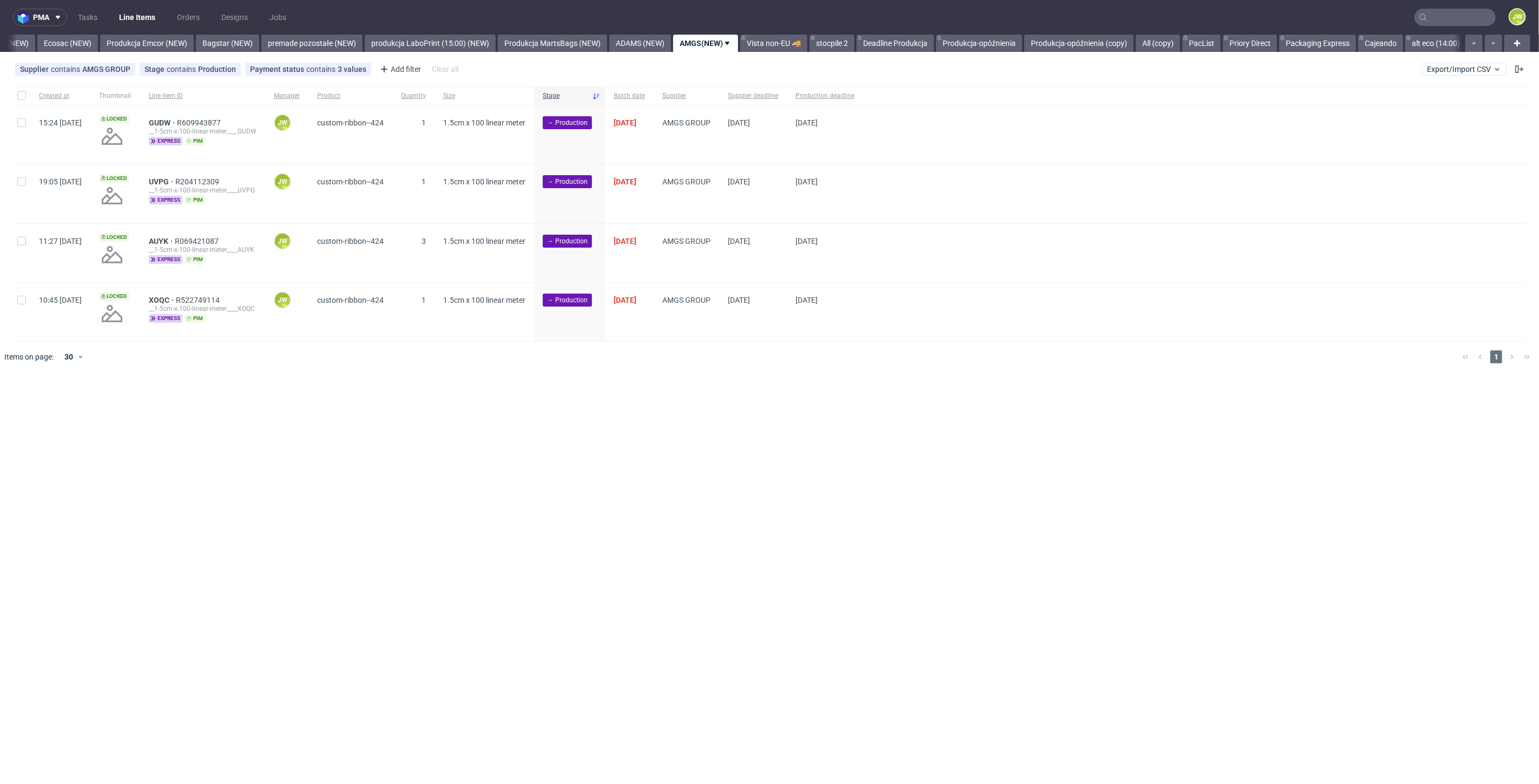
click at [17, 100] on div at bounding box center [22, 96] width 17 height 19
checkbox input "true"
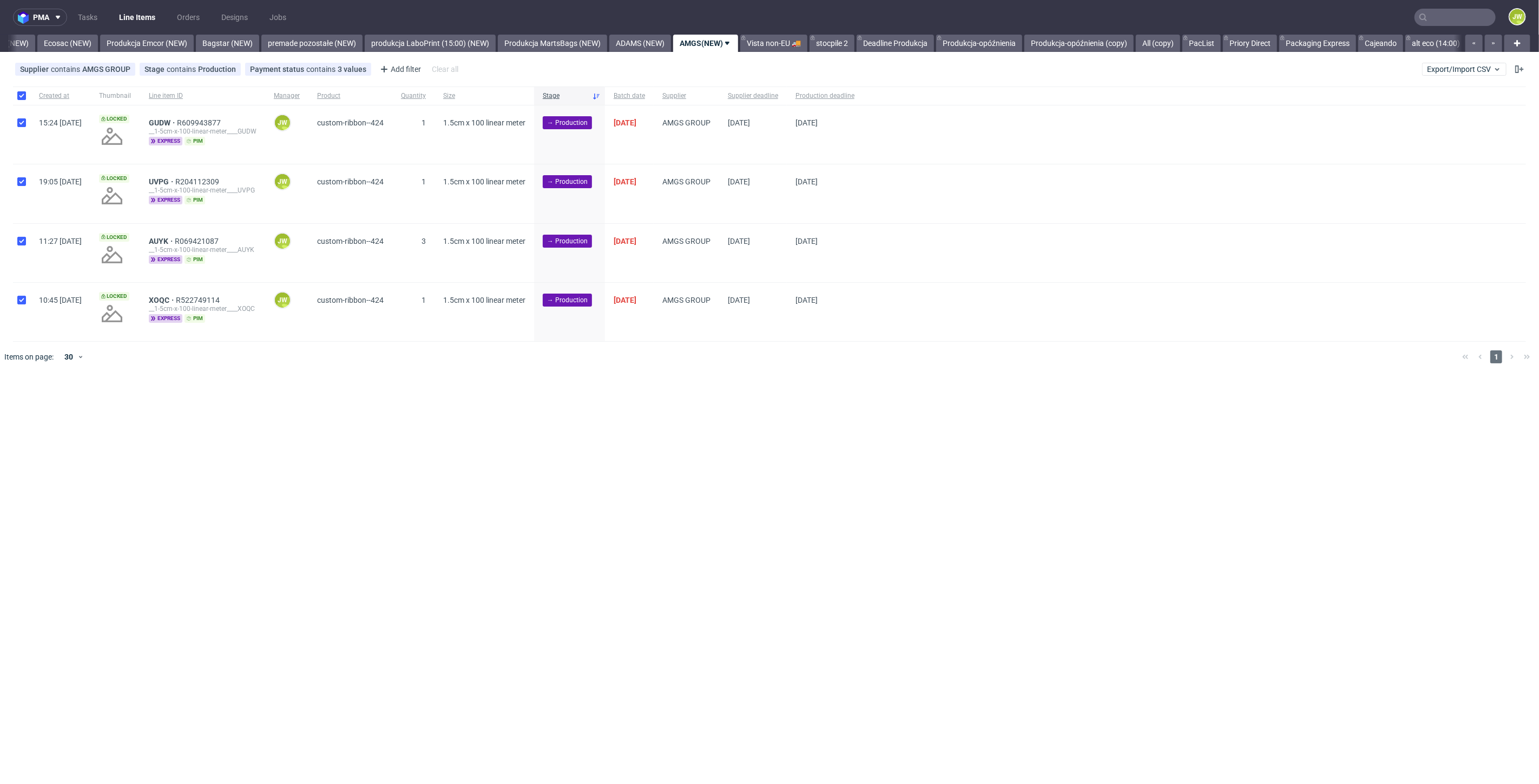
checkbox input "true"
click at [617, 405] on use at bounding box center [617, 405] width 7 height 8
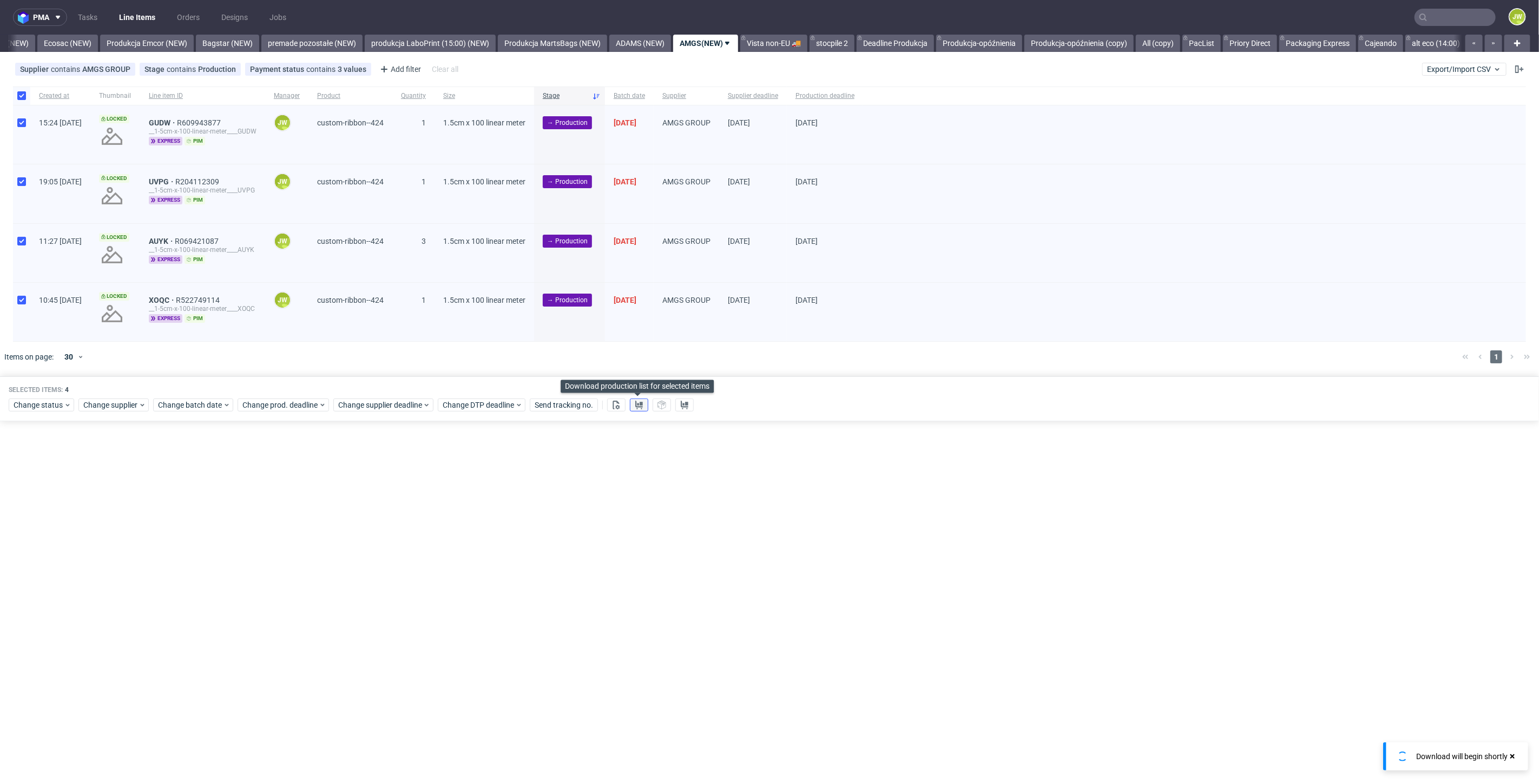
click at [637, 405] on icon at bounding box center [639, 405] width 8 height 8
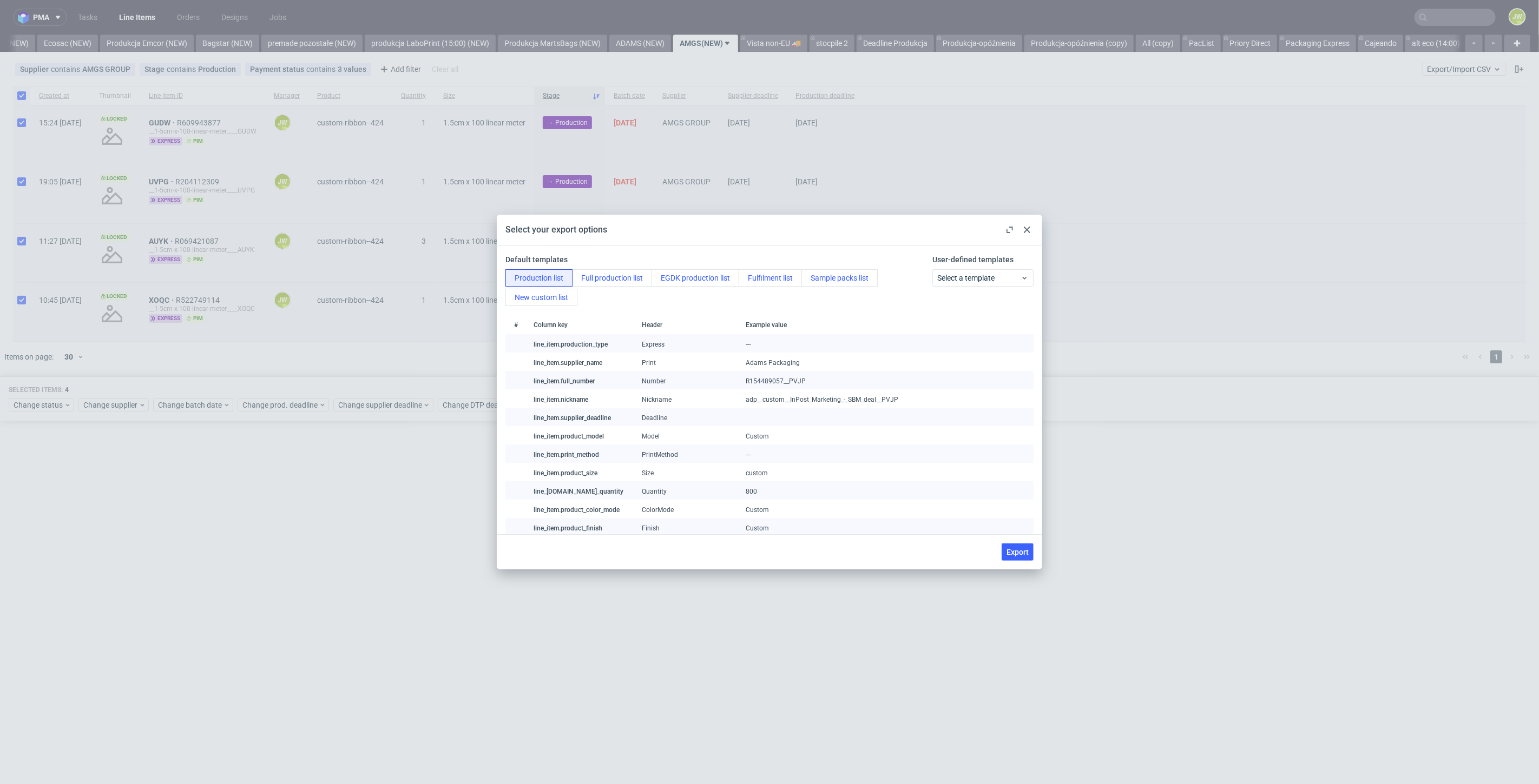
click at [1016, 553] on span "Export" at bounding box center [1017, 552] width 22 height 8
checkbox input "false"
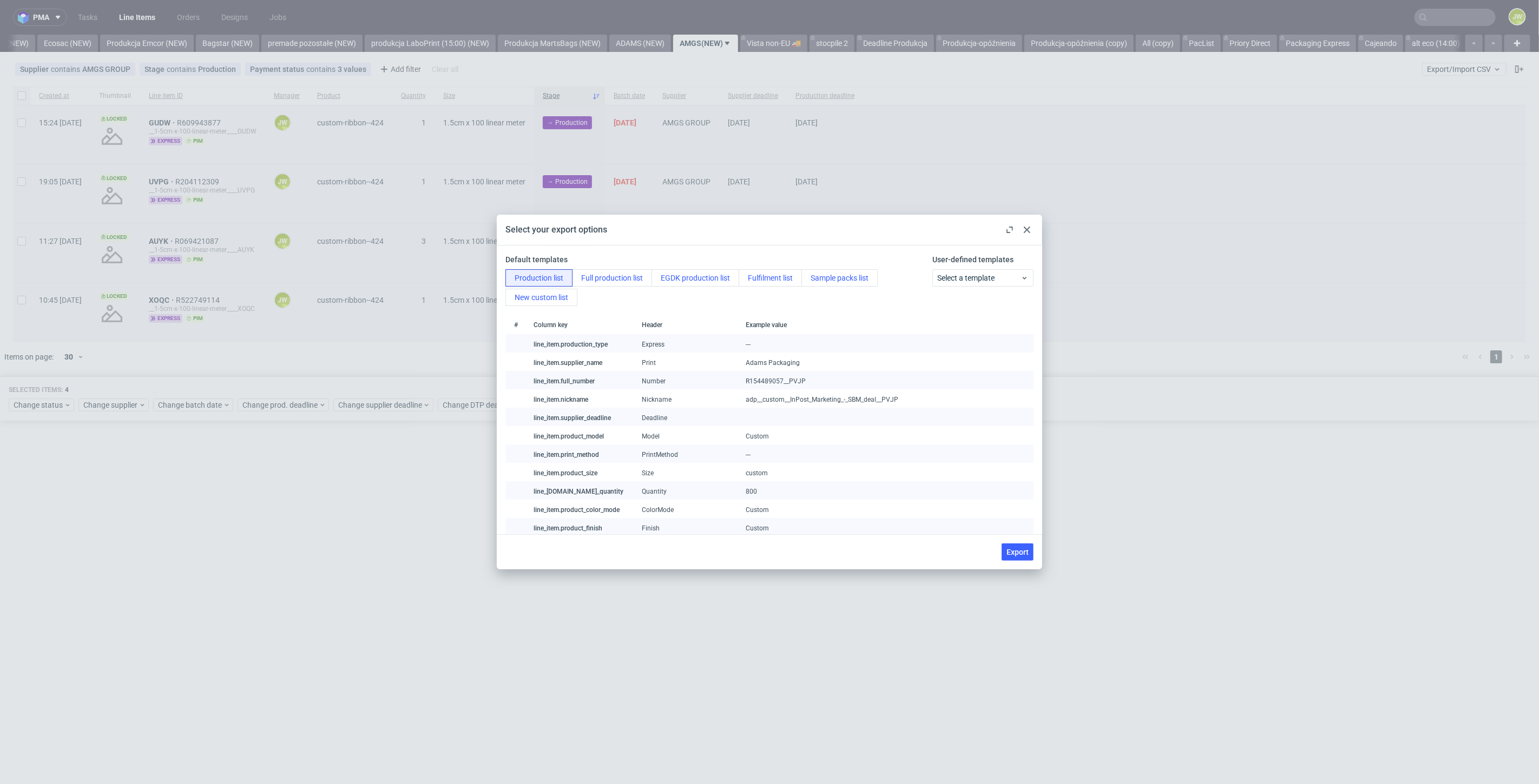
checkbox input "false"
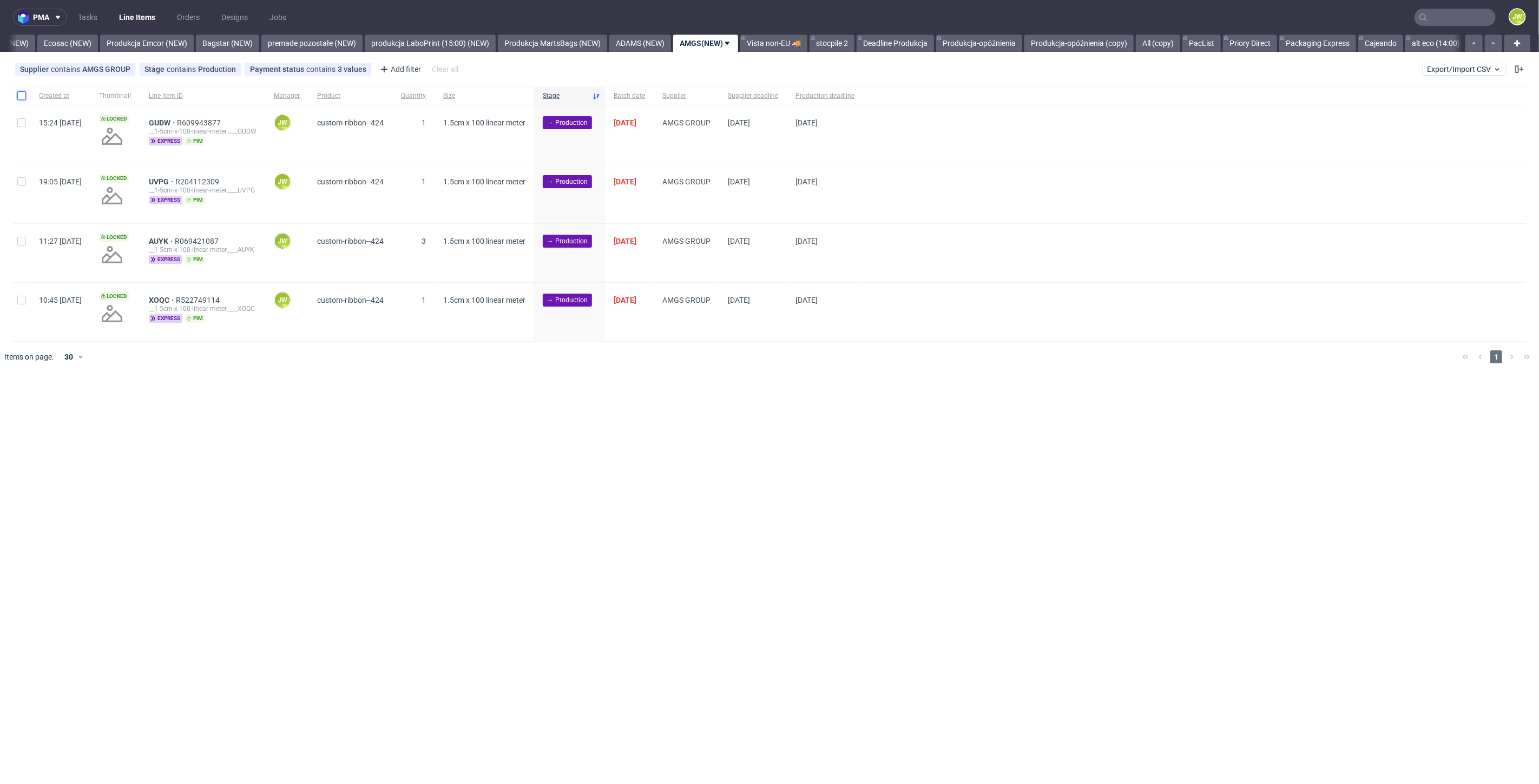
click at [23, 97] on input "checkbox" at bounding box center [22, 96] width 8 height 8
checkbox input "true"
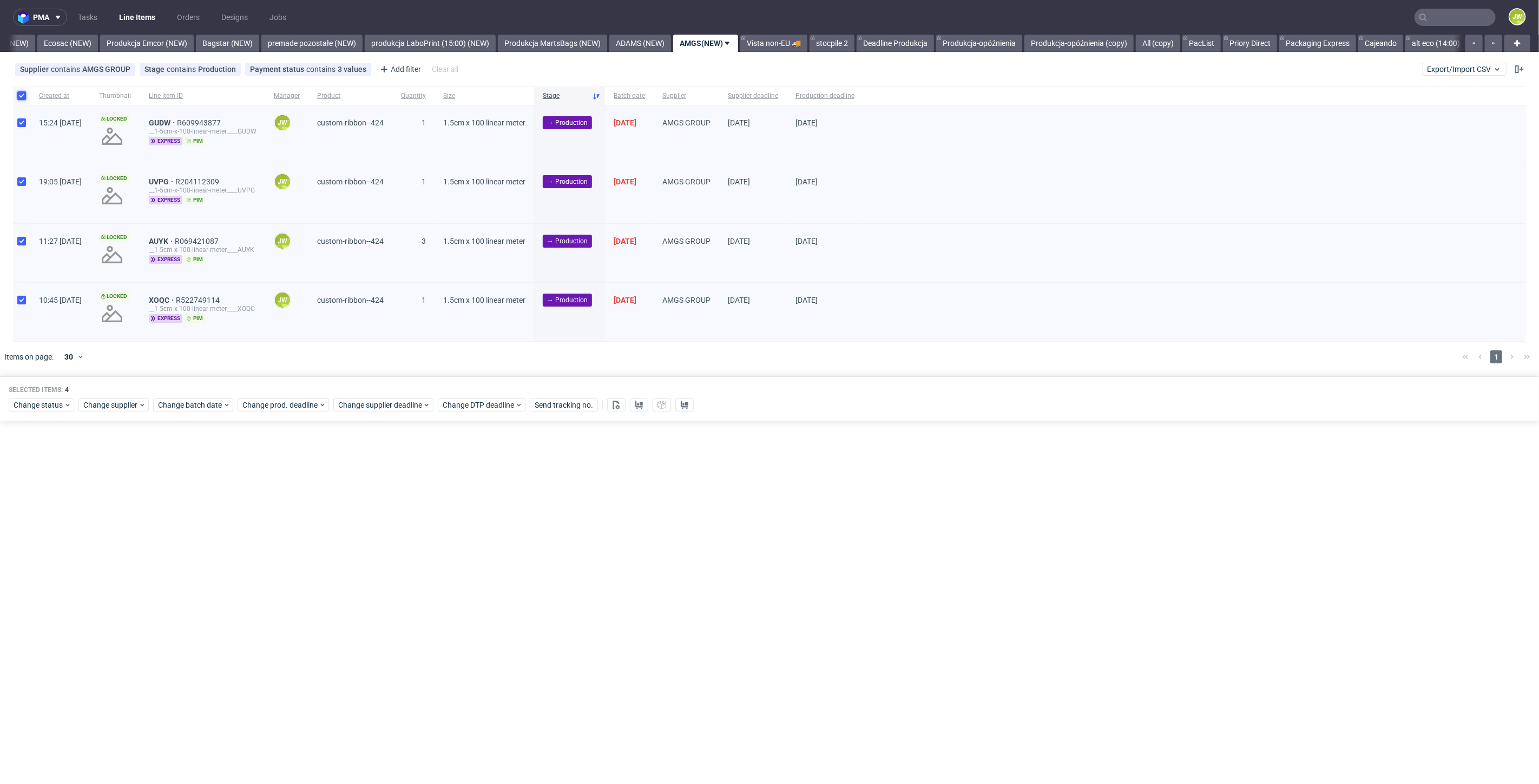
checkbox input "true"
click at [39, 405] on span "Change status" at bounding box center [39, 405] width 50 height 11
click at [35, 539] on span "In Production" at bounding box center [40, 544] width 54 height 15
click at [117, 563] on span "Save" at bounding box center [124, 564] width 17 height 8
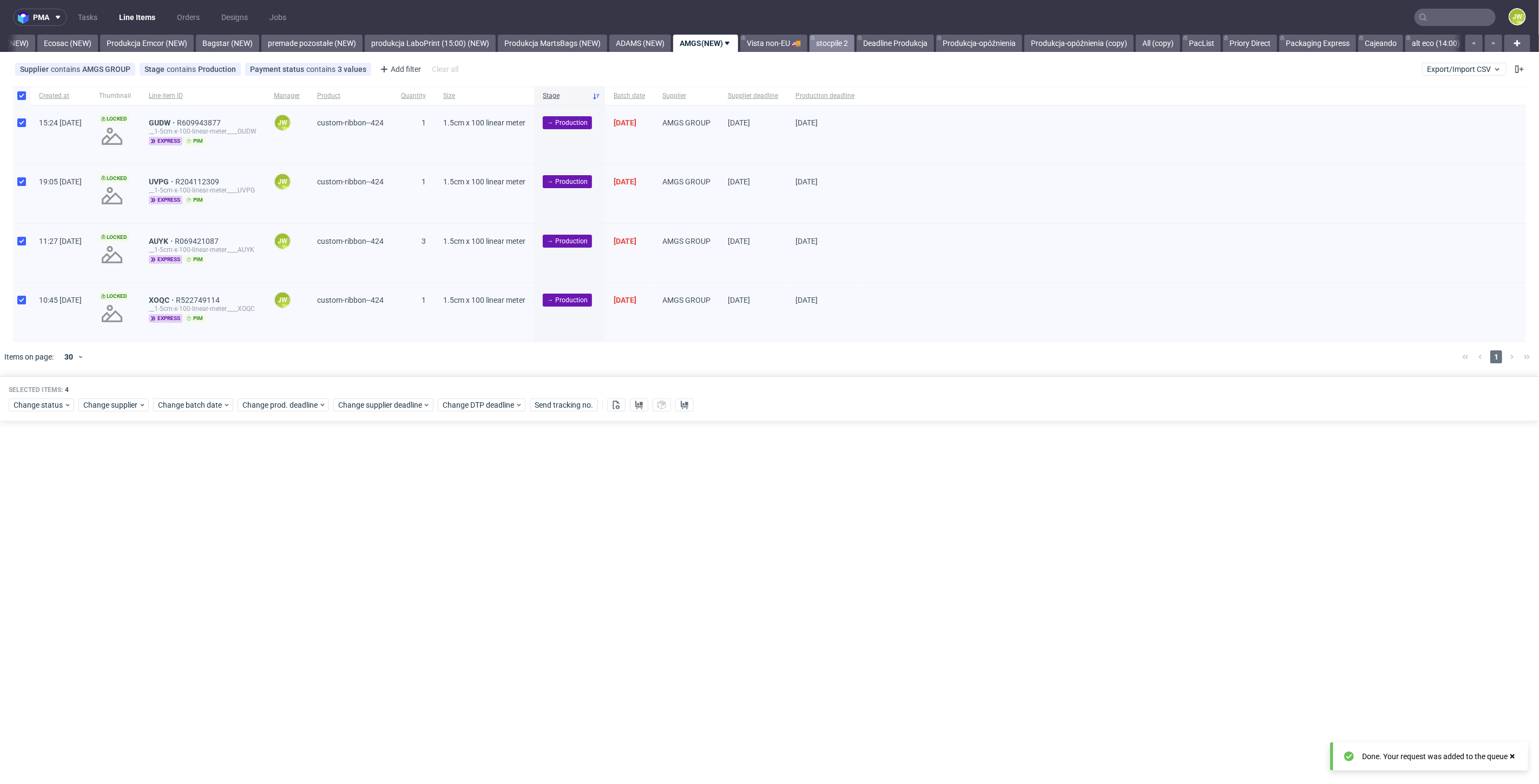
click at [854, 44] on link "stocpile 2" at bounding box center [832, 43] width 45 height 17
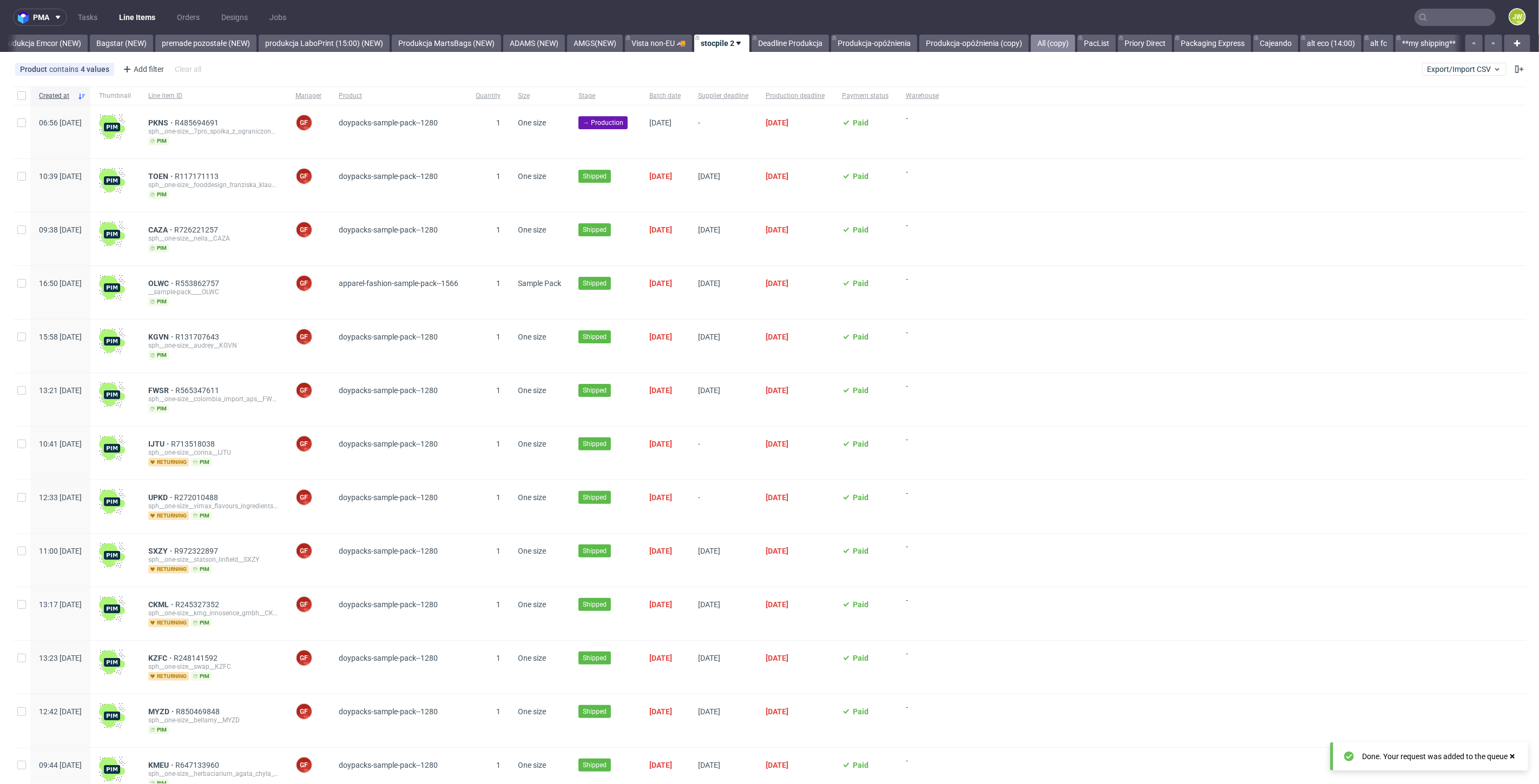
click at [1059, 46] on link "All (copy)" at bounding box center [1053, 43] width 44 height 17
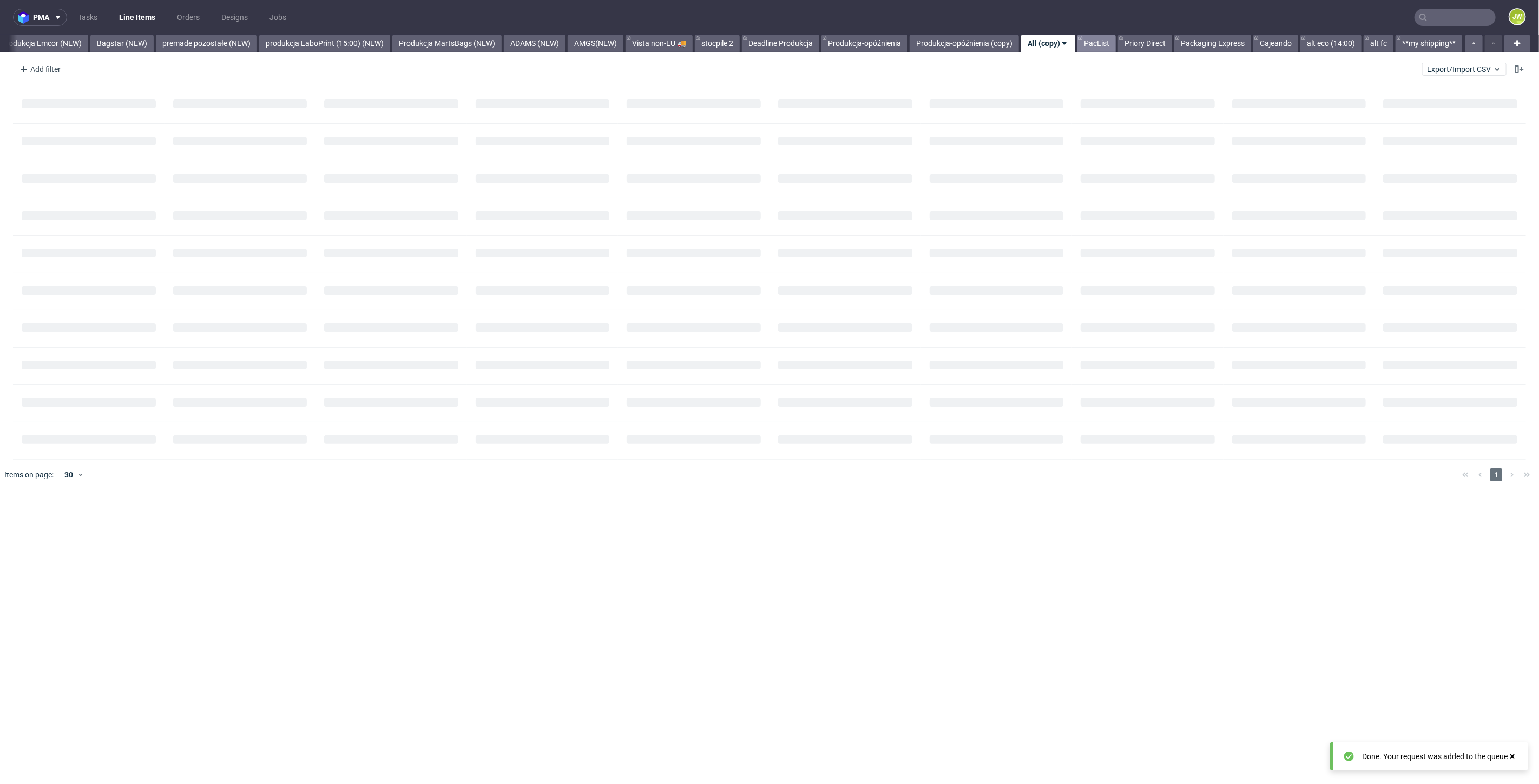
click at [1093, 42] on link "PacList" at bounding box center [1096, 43] width 38 height 17
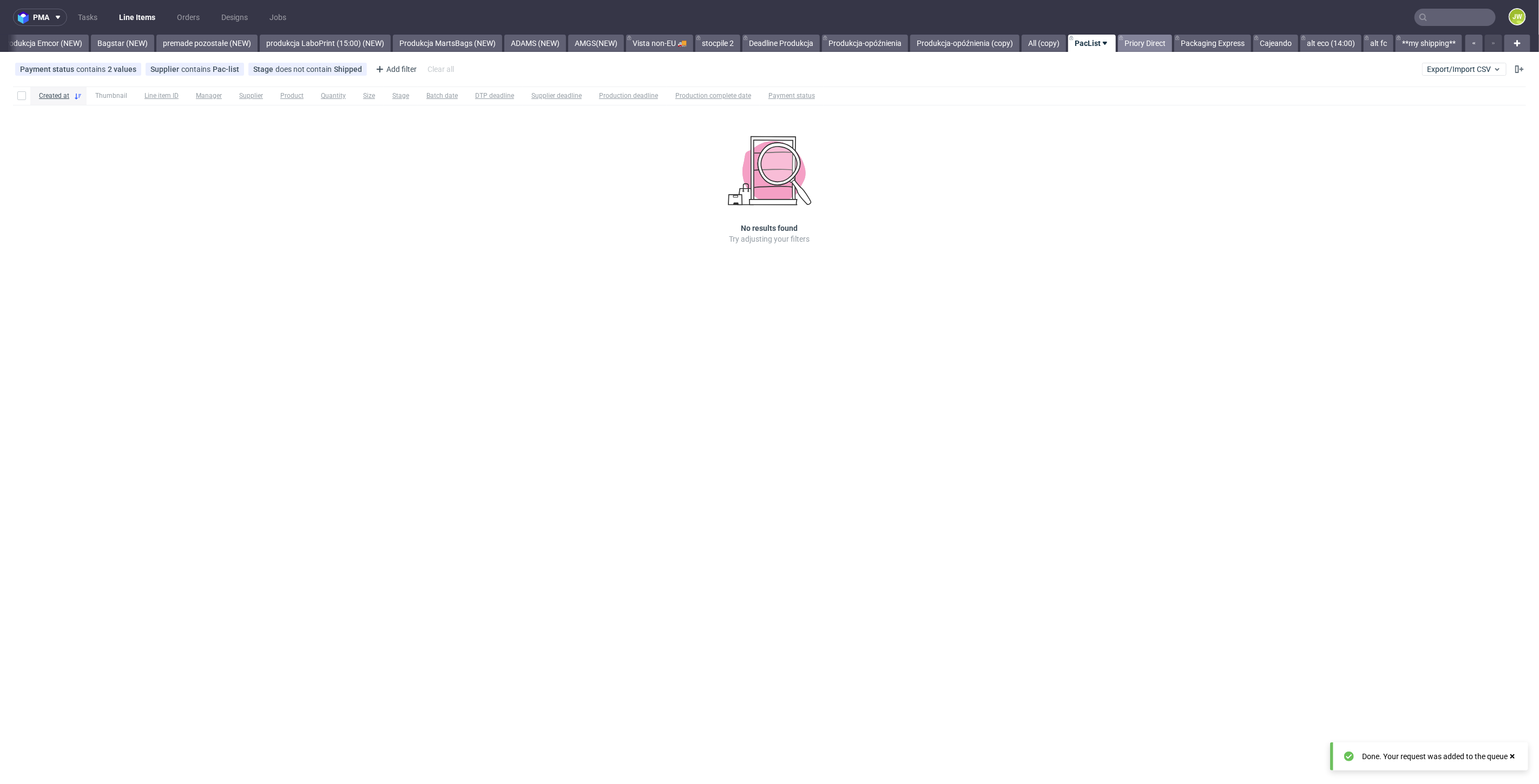
click at [1136, 47] on link "Priory Direct" at bounding box center [1145, 43] width 54 height 17
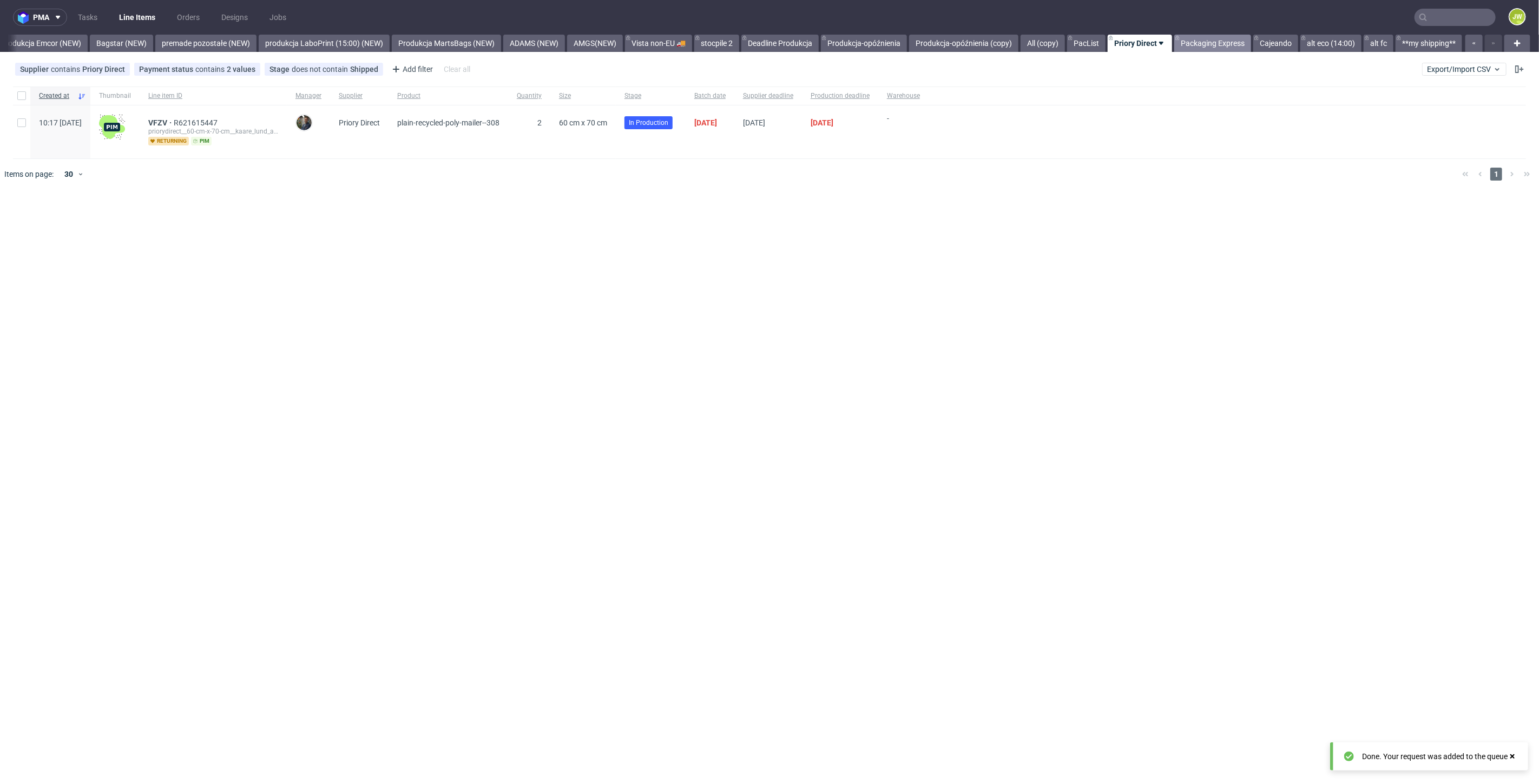
click at [1192, 47] on link "Packaging Express" at bounding box center [1213, 43] width 77 height 17
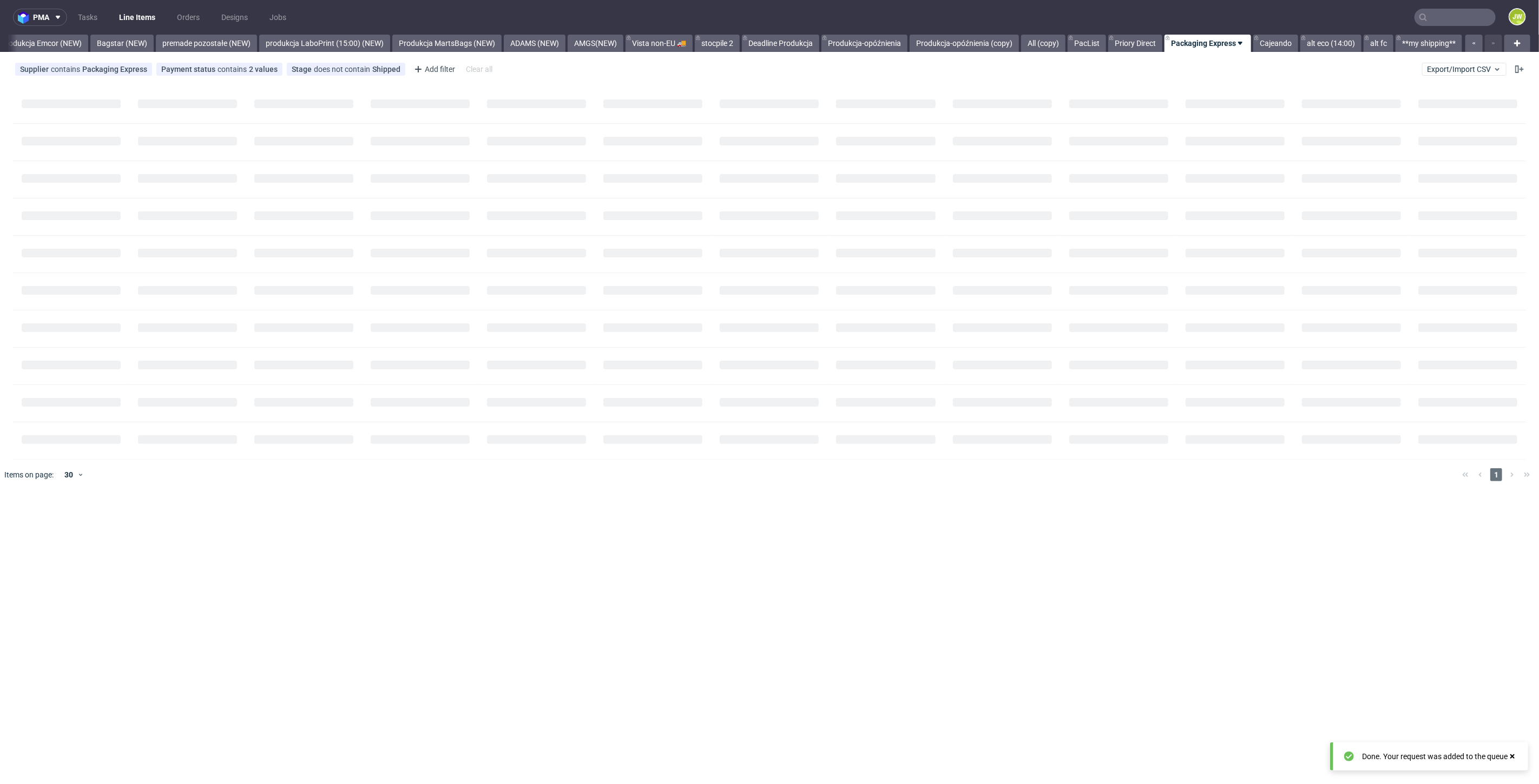
scroll to position [0, 2393]
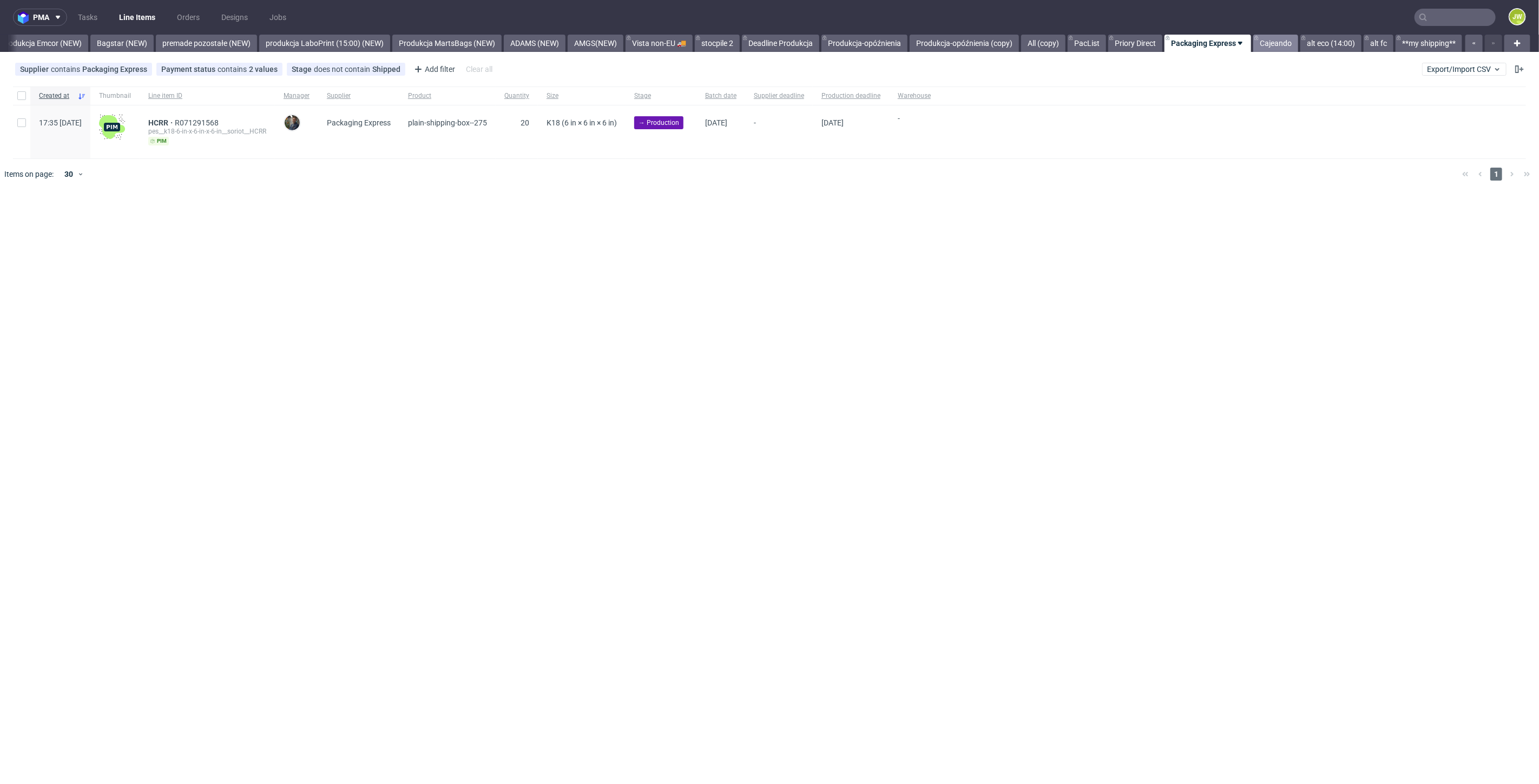
click at [1266, 47] on link "Cajeando" at bounding box center [1276, 43] width 45 height 17
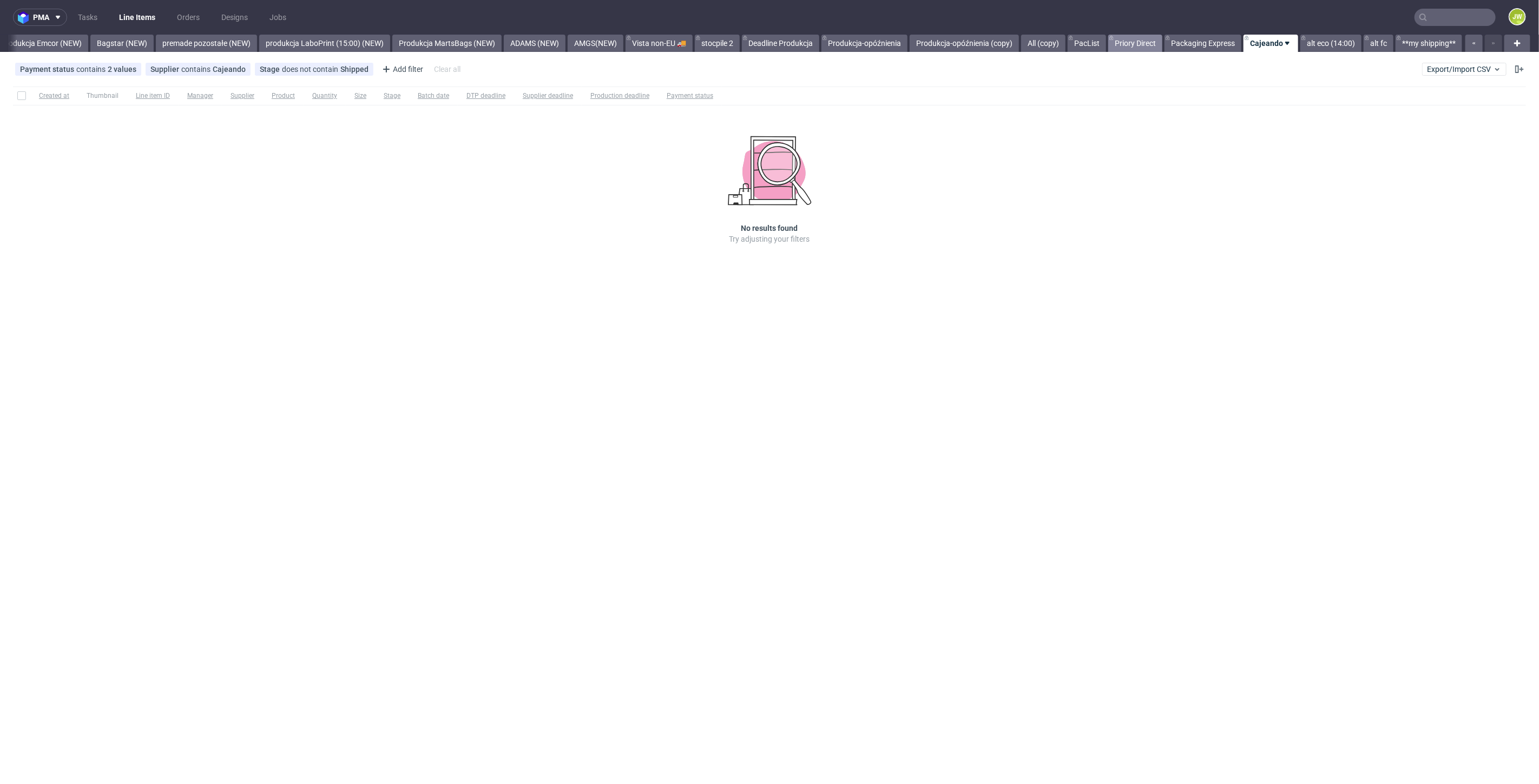
click at [1141, 47] on link "Priory Direct" at bounding box center [1135, 43] width 54 height 17
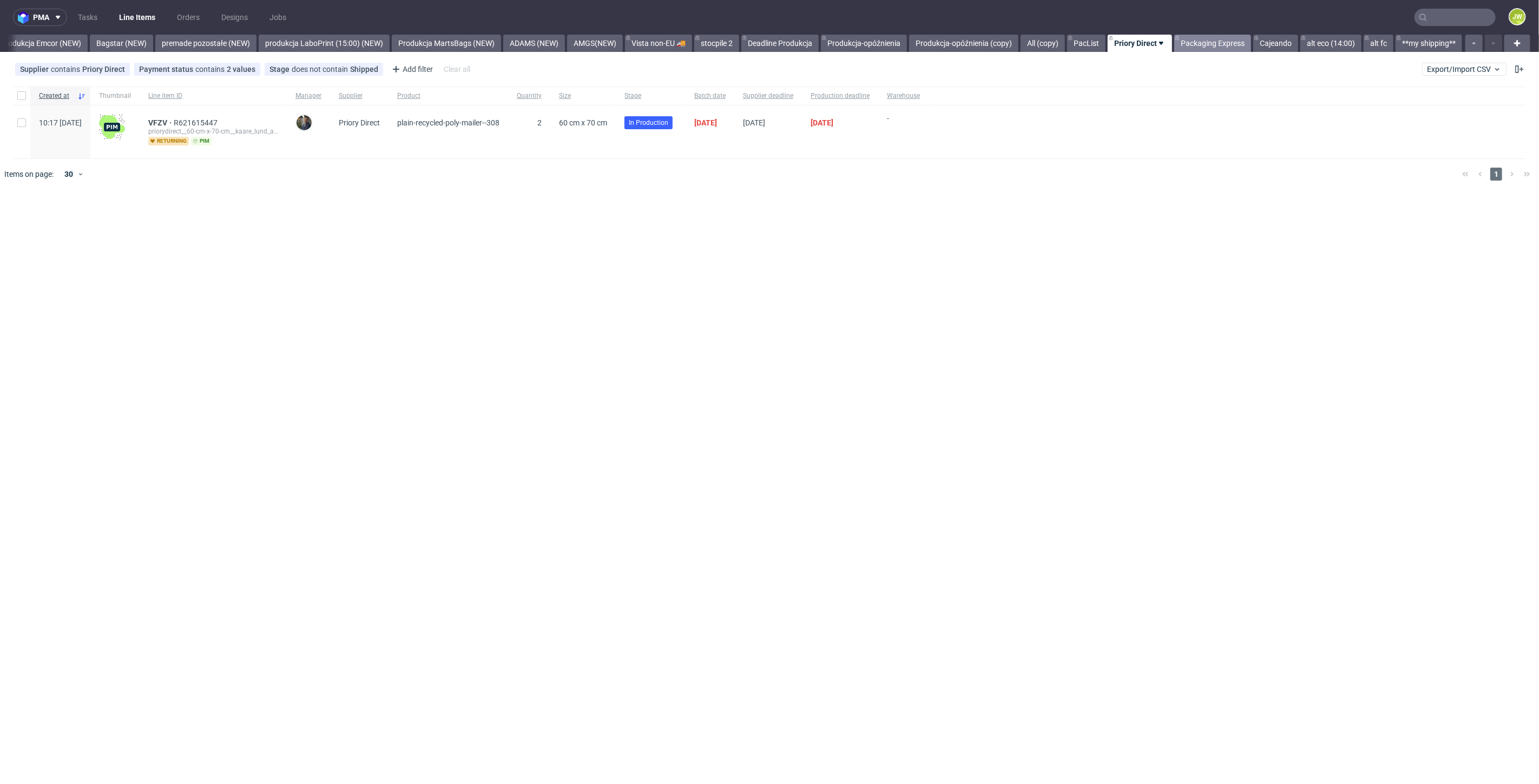
click at [1187, 47] on link "Packaging Express" at bounding box center [1213, 43] width 77 height 17
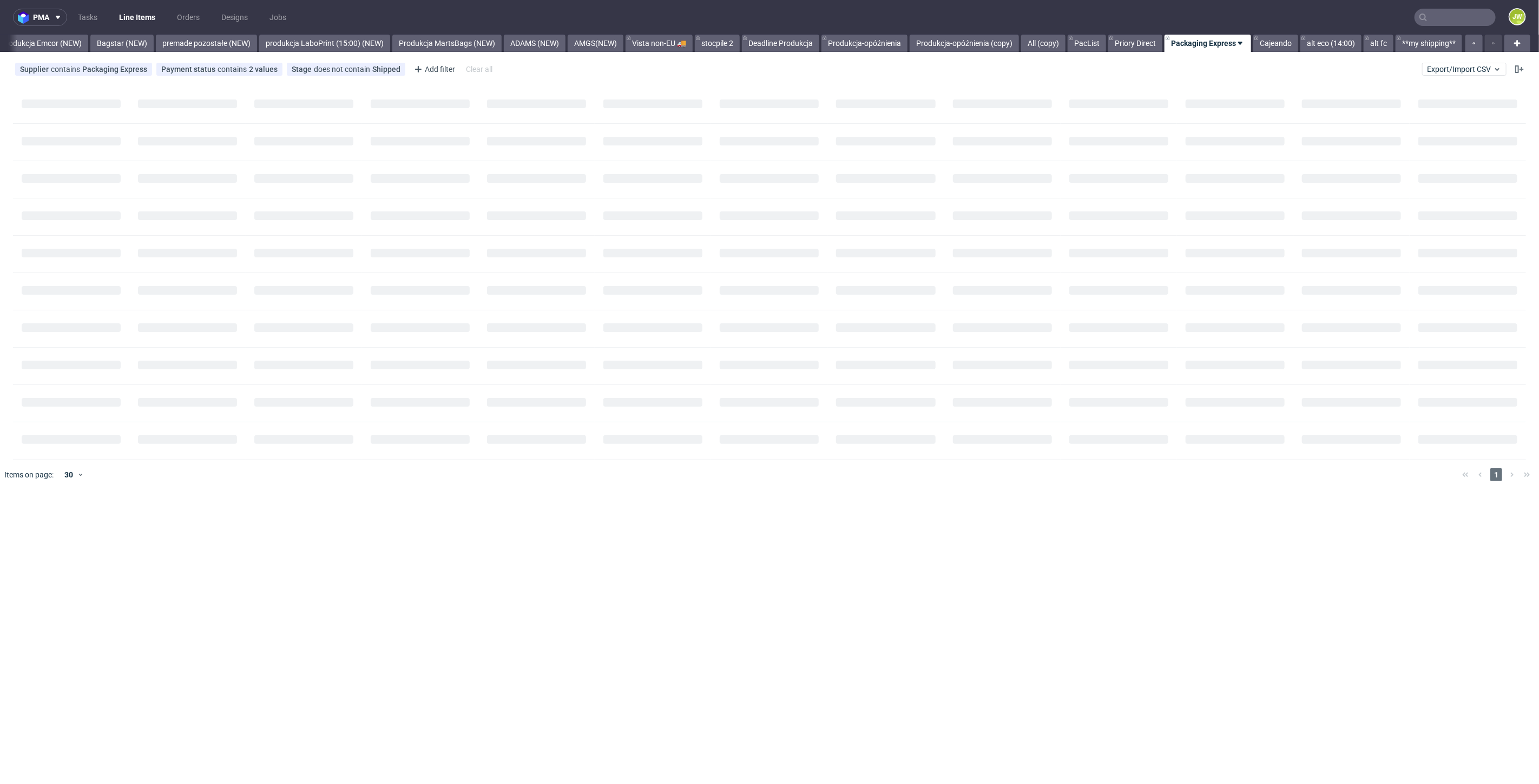
scroll to position [0, 2393]
click at [1141, 44] on link "Priory Direct" at bounding box center [1135, 43] width 54 height 17
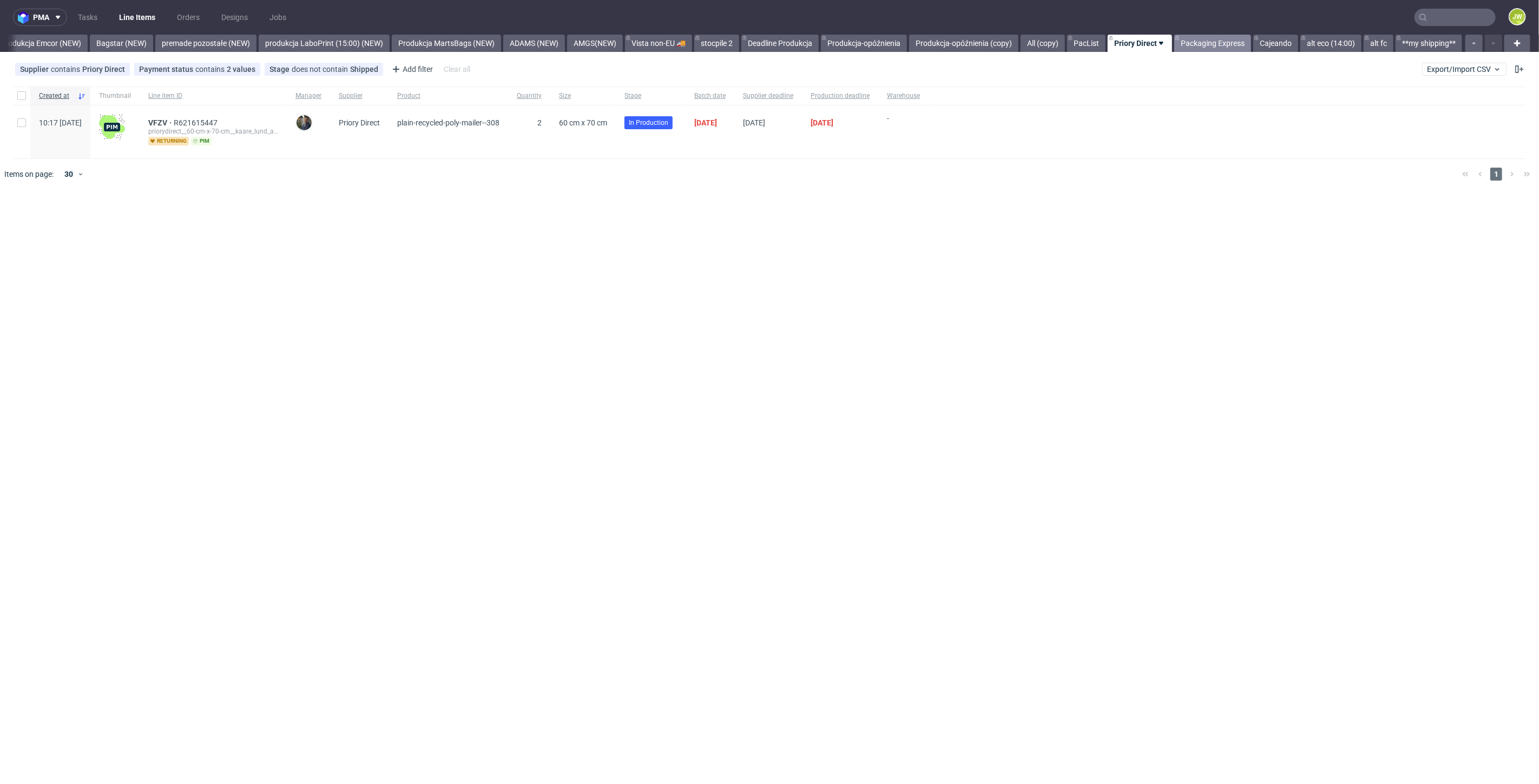
click at [1212, 45] on link "Packaging Express" at bounding box center [1213, 43] width 77 height 17
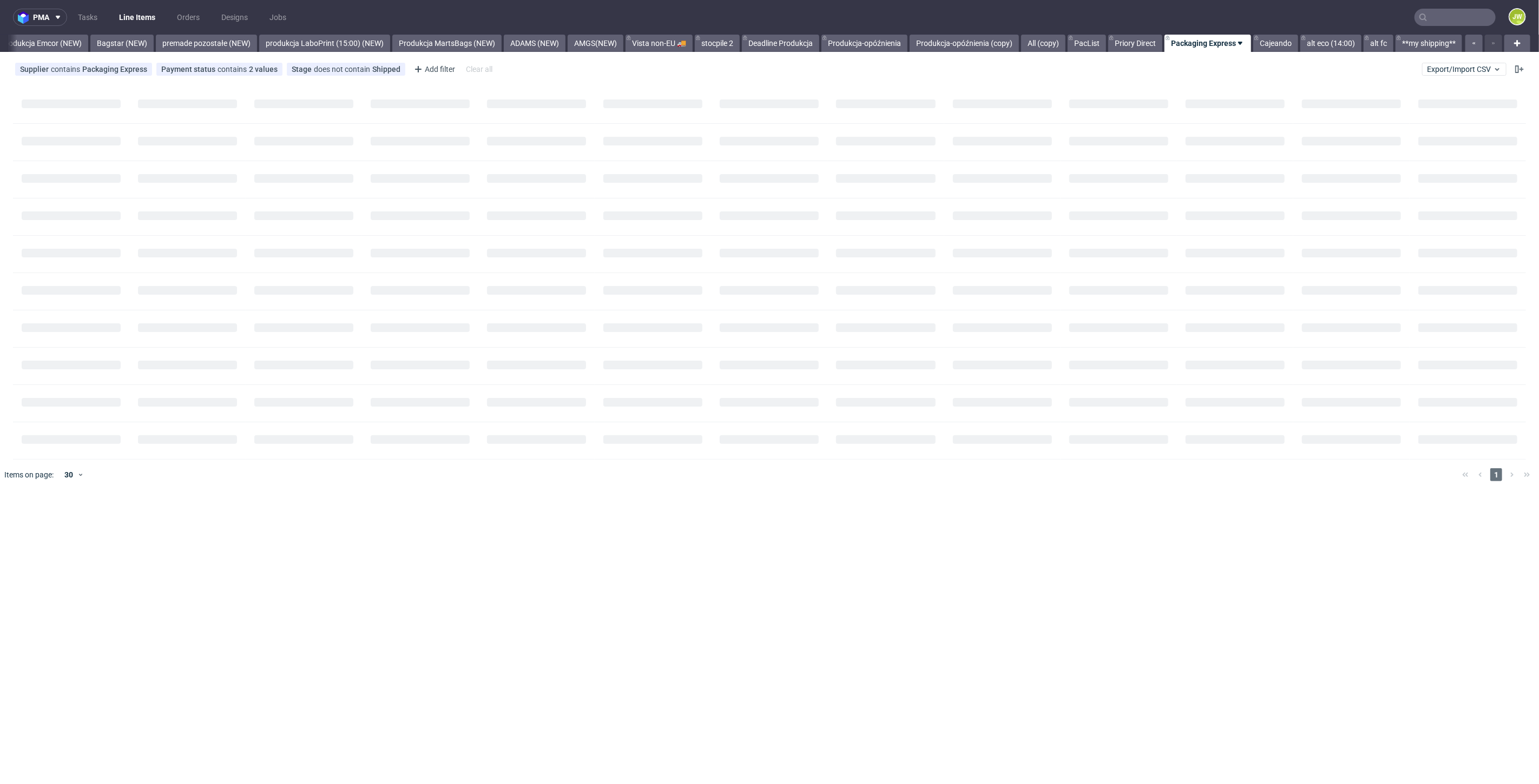
scroll to position [0, 2393]
click at [474, 248] on div "pma Tasks Line Items Orders Designs Jobs JW All DTP Late Shipped Shipments DTP …" at bounding box center [770, 392] width 1539 height 784
click at [175, 124] on span "HCRR" at bounding box center [161, 122] width 26 height 8
click at [312, 271] on div "pma Tasks Line Items Orders Designs Jobs JW All DTP Late Shipped Shipments DTP …" at bounding box center [770, 392] width 1539 height 784
click at [1455, 72] on span "Export/Import CSV" at bounding box center [1464, 69] width 75 height 8
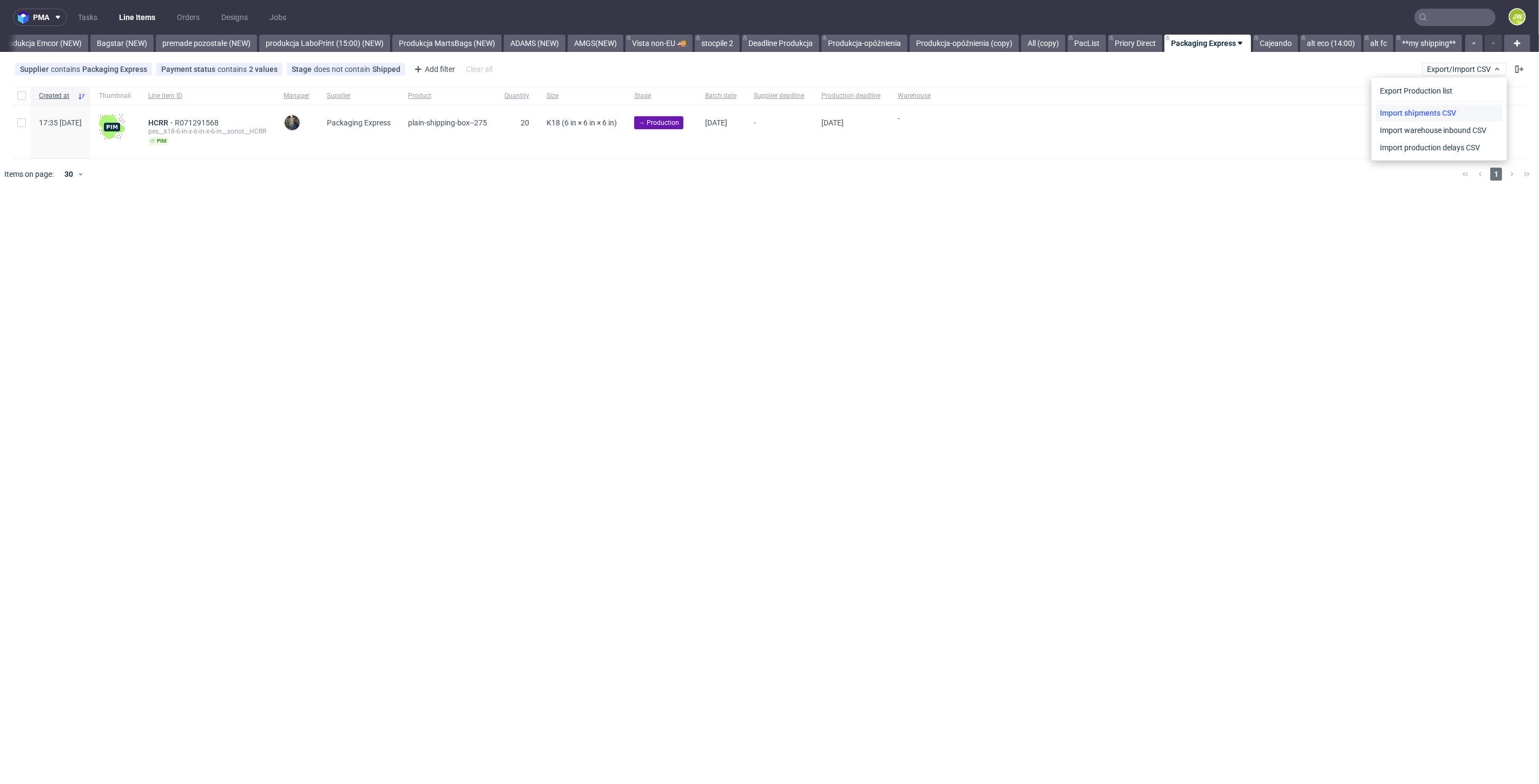
click at [1403, 112] on link "Import shipments CSV" at bounding box center [1439, 113] width 127 height 17
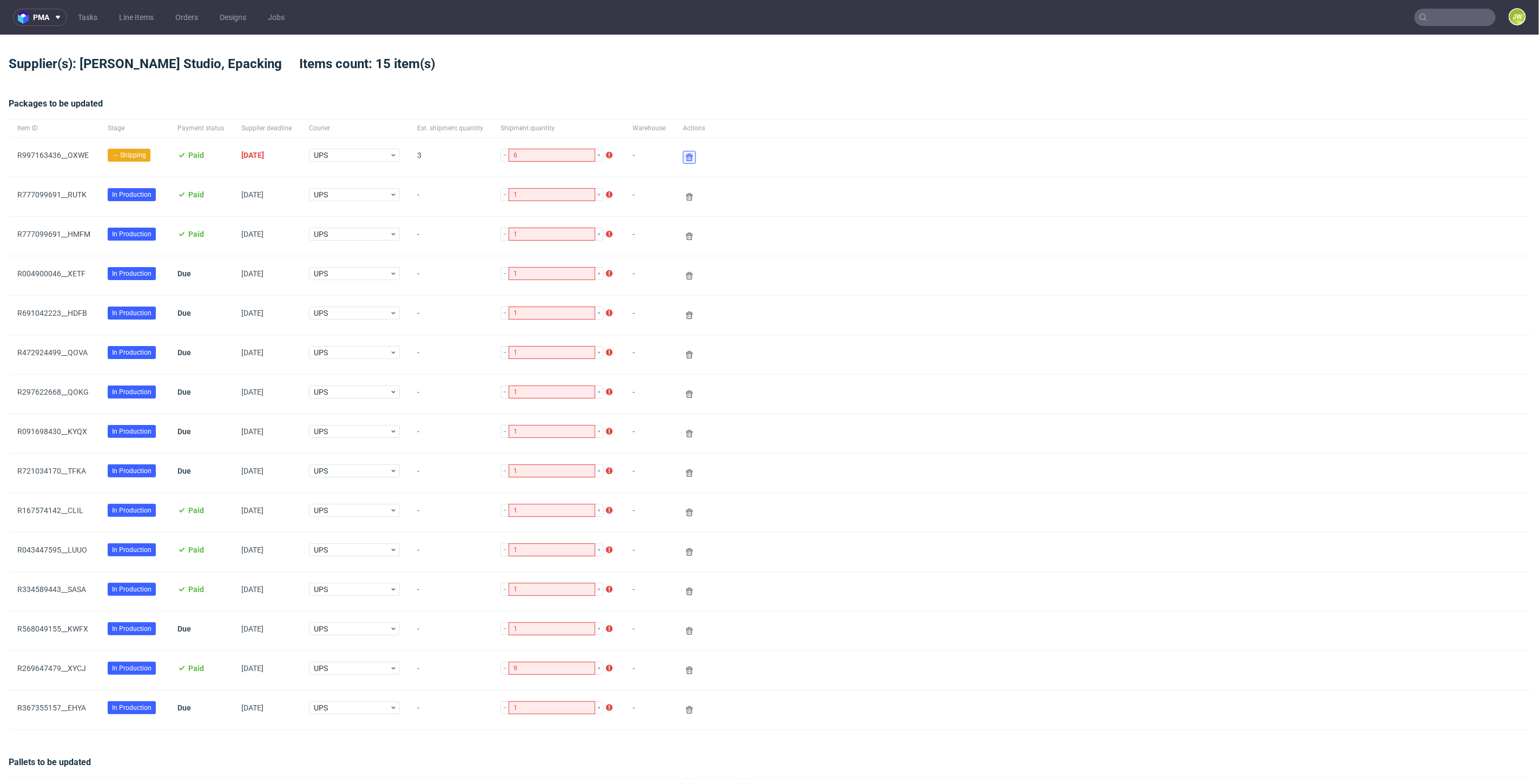
click at [685, 156] on icon at bounding box center [689, 157] width 8 height 8
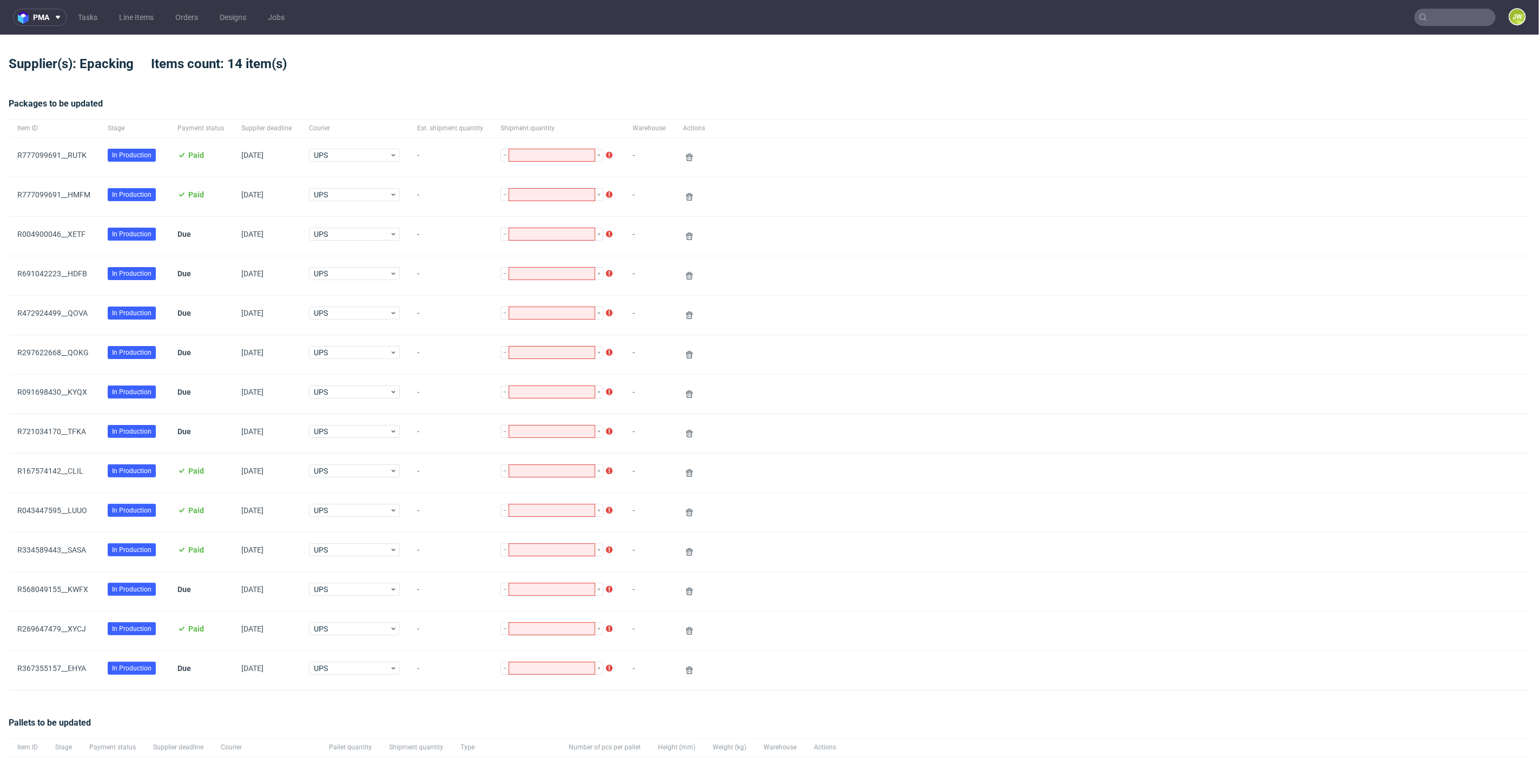
type input "1"
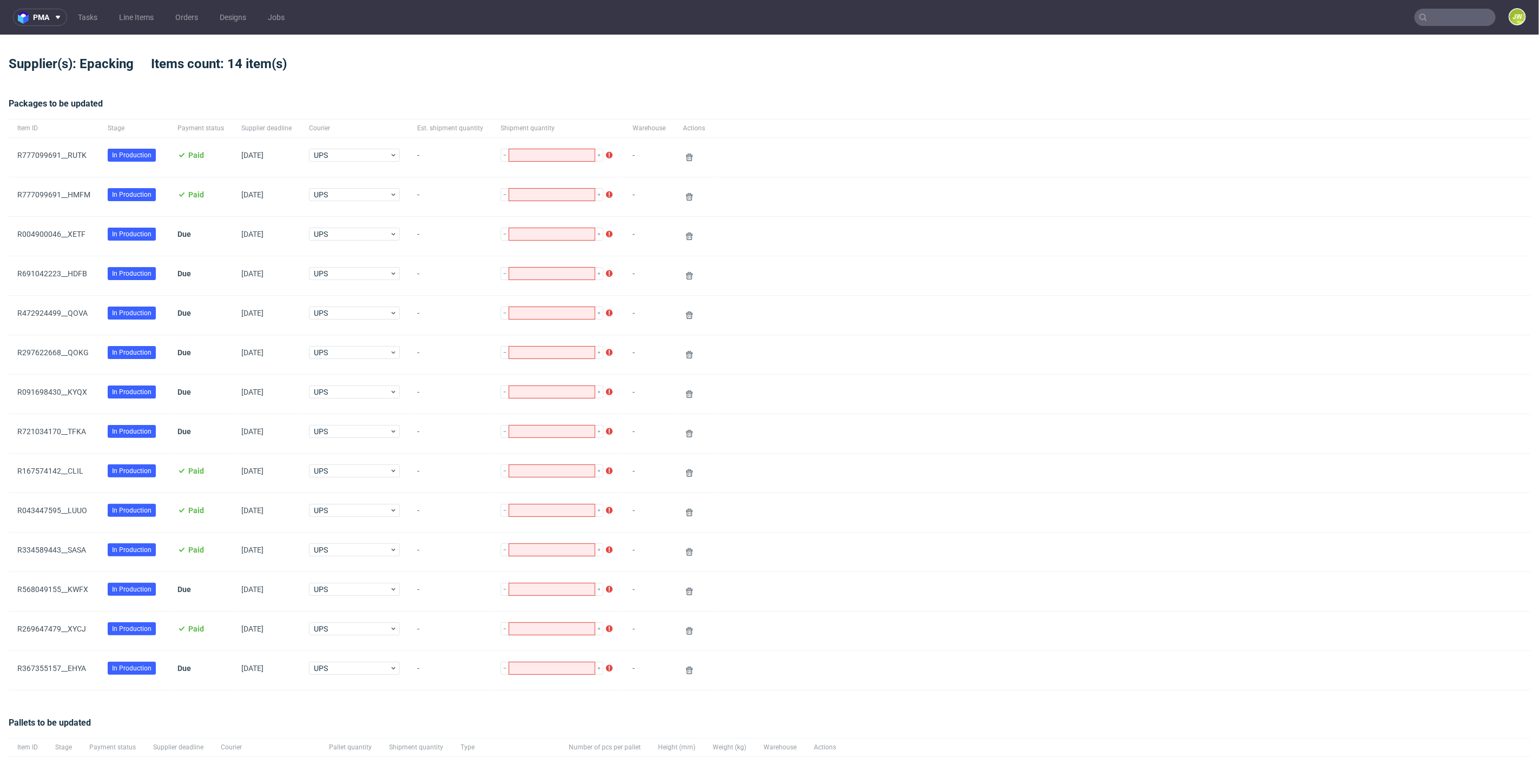
type input "1"
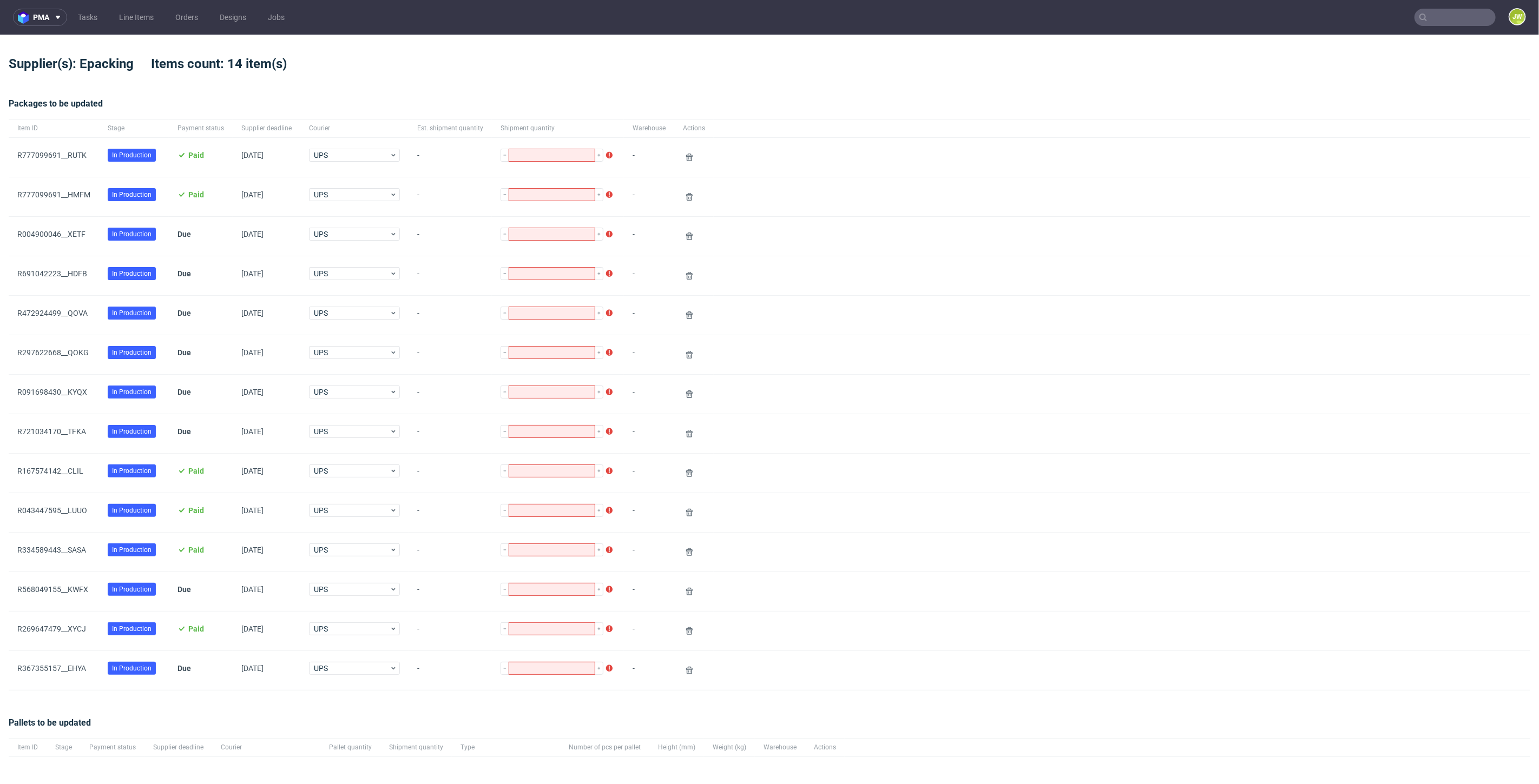
type input "1"
type input "9"
type input "1"
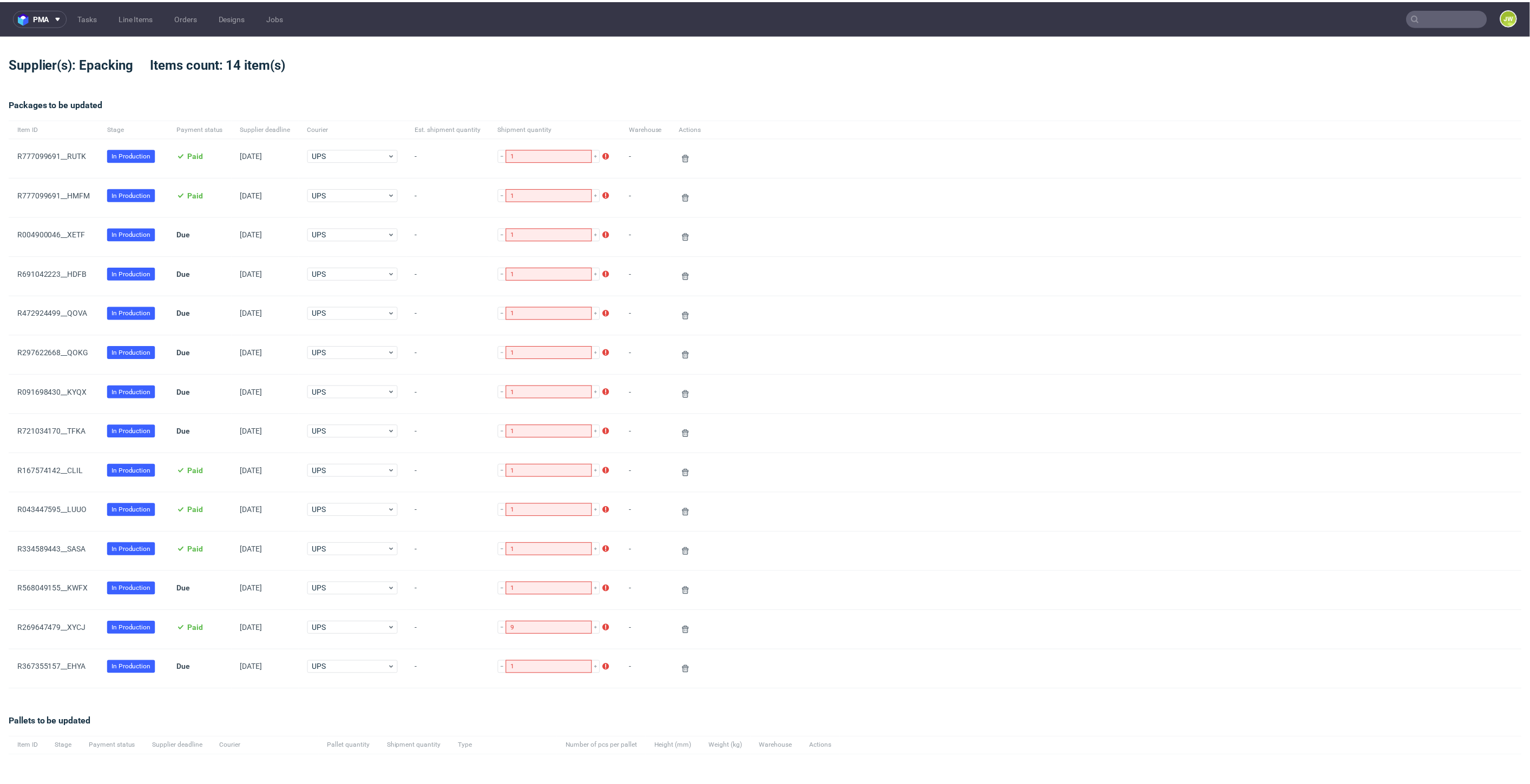
scroll to position [142, 0]
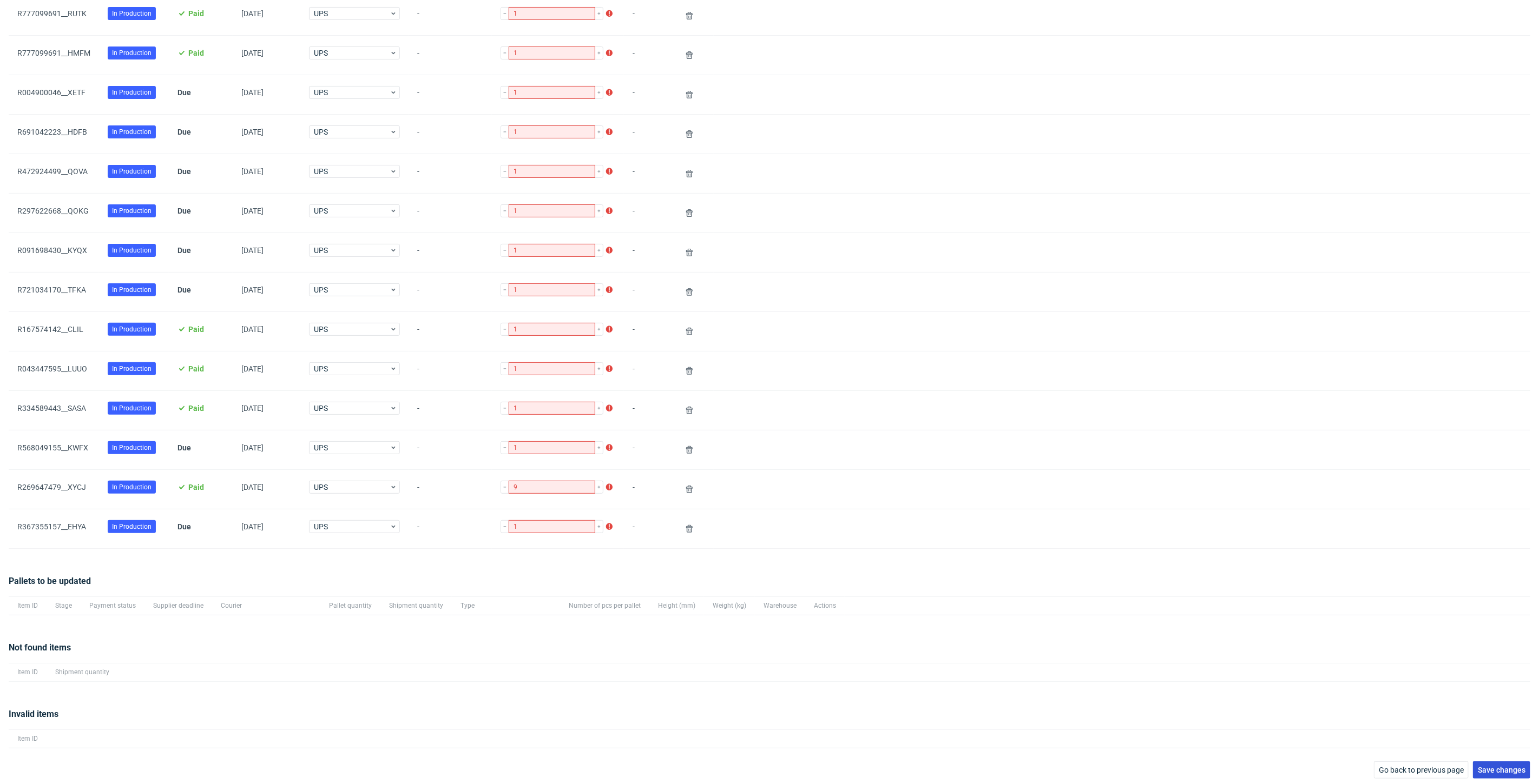
click at [1489, 772] on button "Save changes" at bounding box center [1501, 770] width 57 height 17
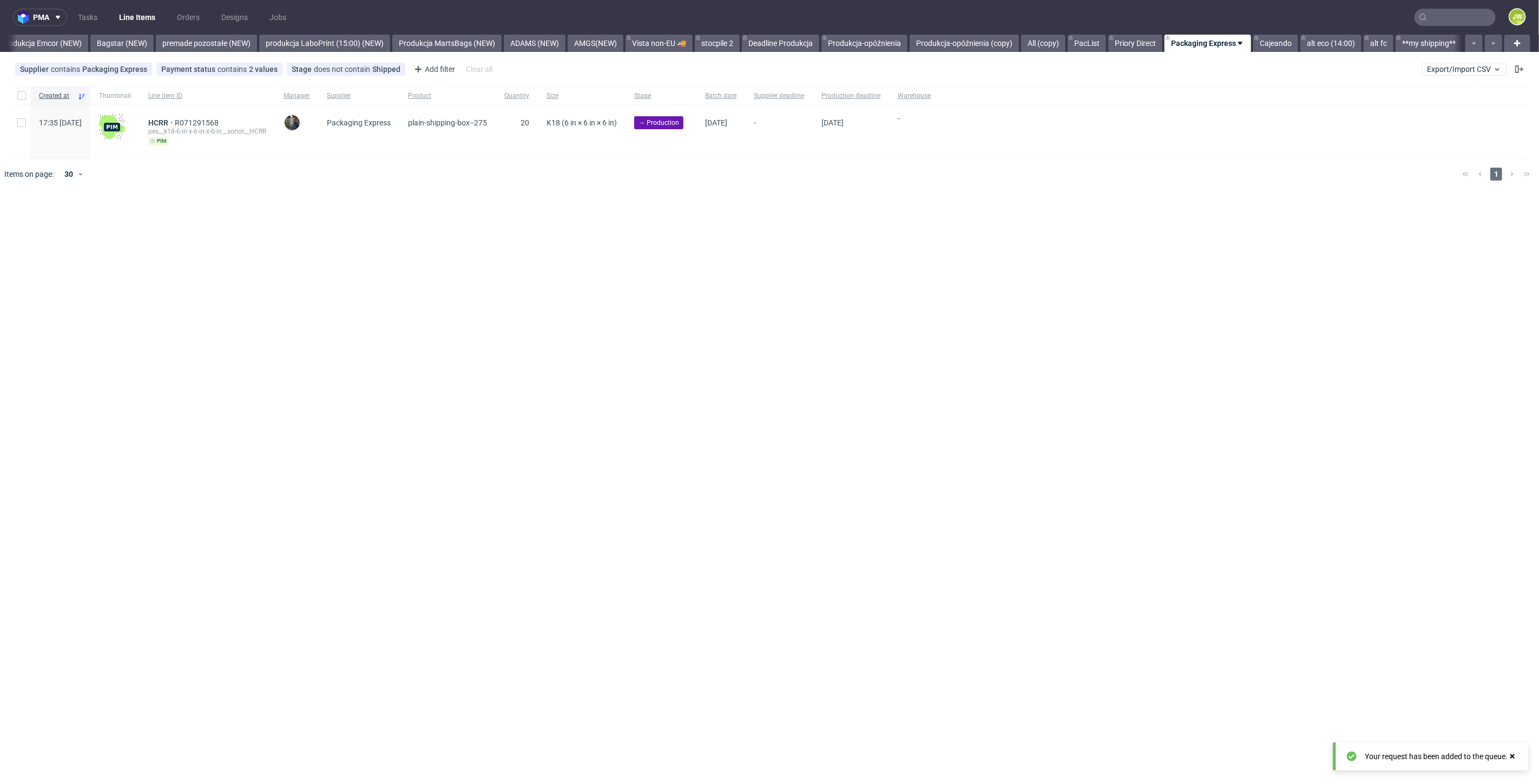
scroll to position [0, 2393]
click at [1454, 73] on span "Export/Import CSV" at bounding box center [1464, 69] width 75 height 8
click at [1436, 102] on div "Import shipments CSV" at bounding box center [1439, 112] width 135 height 20
click at [1438, 107] on link "Import shipments CSV" at bounding box center [1439, 113] width 127 height 17
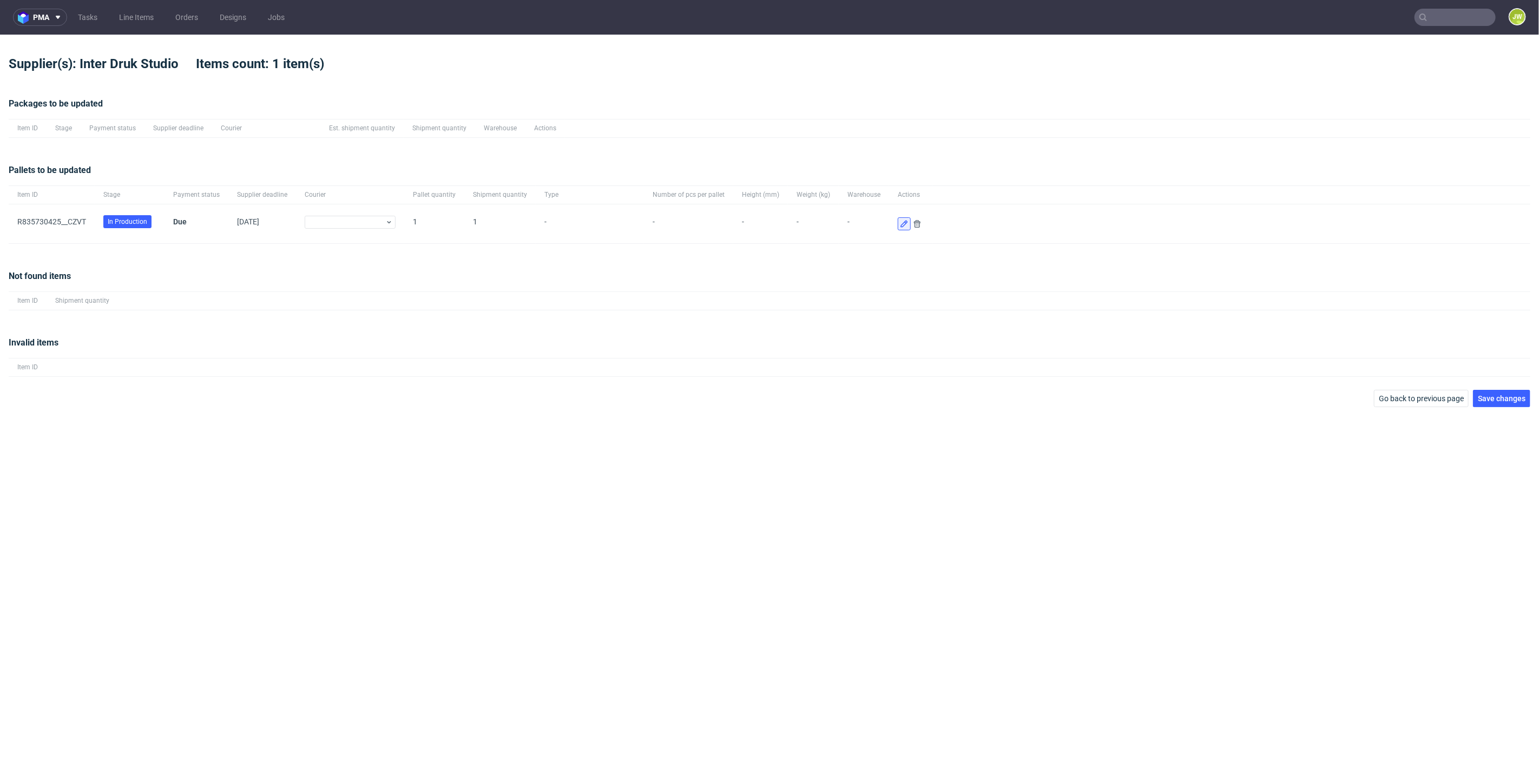
click at [898, 226] on button at bounding box center [905, 224] width 13 height 13
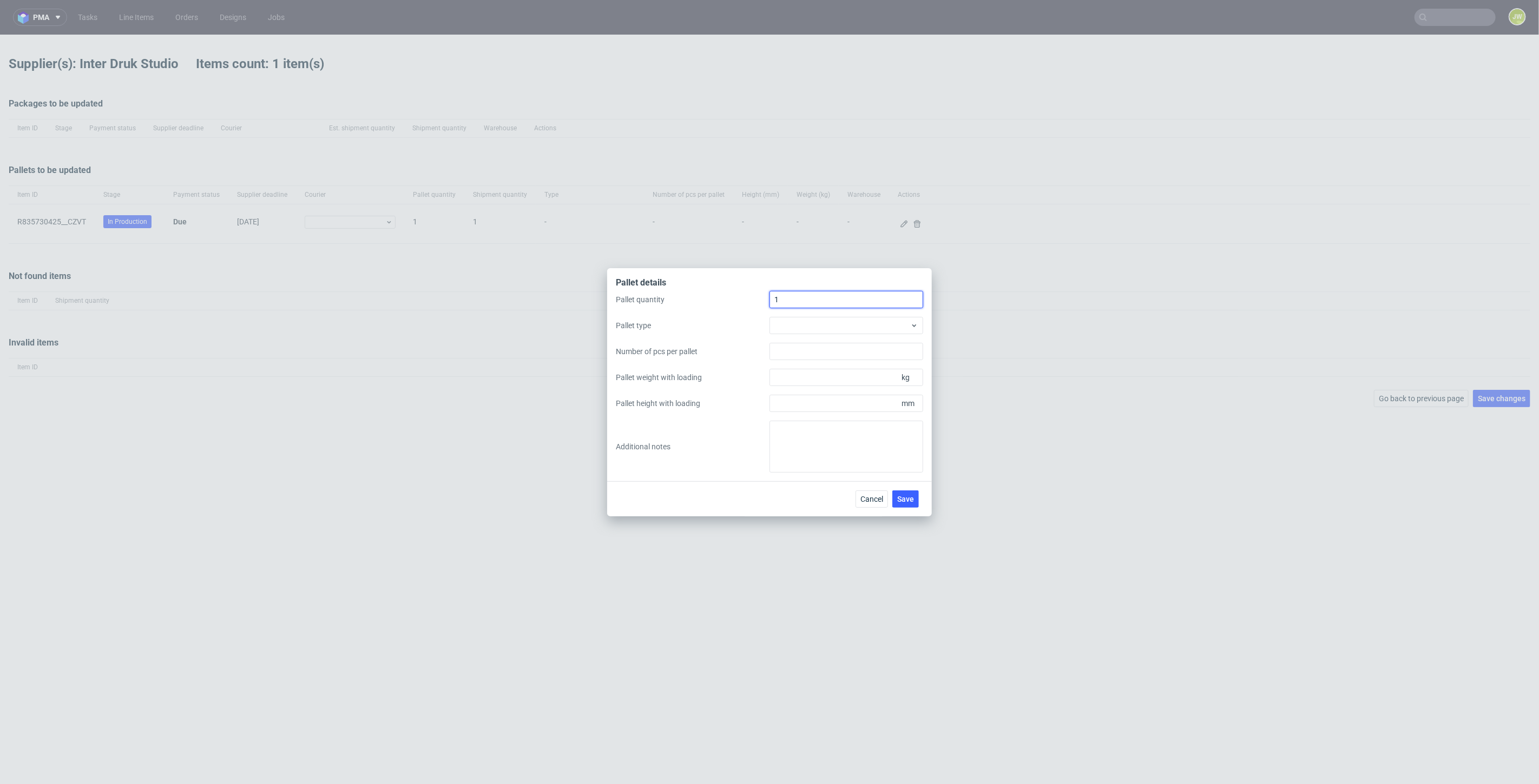
click at [801, 296] on input "1" at bounding box center [846, 299] width 154 height 17
click at [792, 325] on div at bounding box center [846, 325] width 154 height 17
click at [799, 353] on div "EPAL1, 1200 x 800mm" at bounding box center [846, 350] width 145 height 20
click at [801, 405] on input "Pallet height with loading" at bounding box center [846, 403] width 154 height 17
type input "1700"
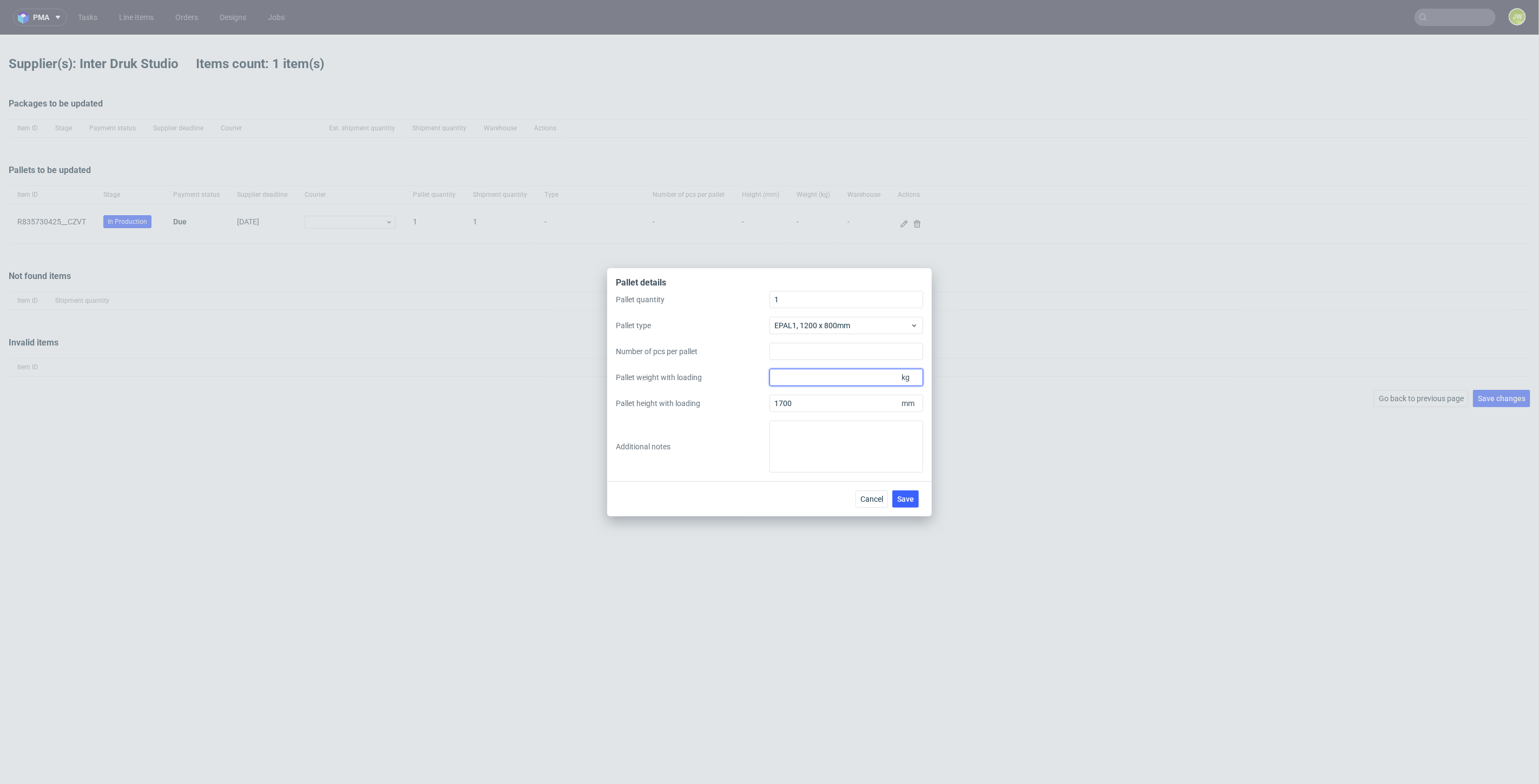
click at [818, 384] on input "Pallet weight with loading" at bounding box center [846, 377] width 154 height 17
type input "350"
click at [740, 408] on label "Pallet height with loading" at bounding box center [692, 404] width 154 height 11
click at [770, 408] on input "1700" at bounding box center [846, 403] width 154 height 17
click at [913, 496] on span "Save" at bounding box center [906, 499] width 17 height 8
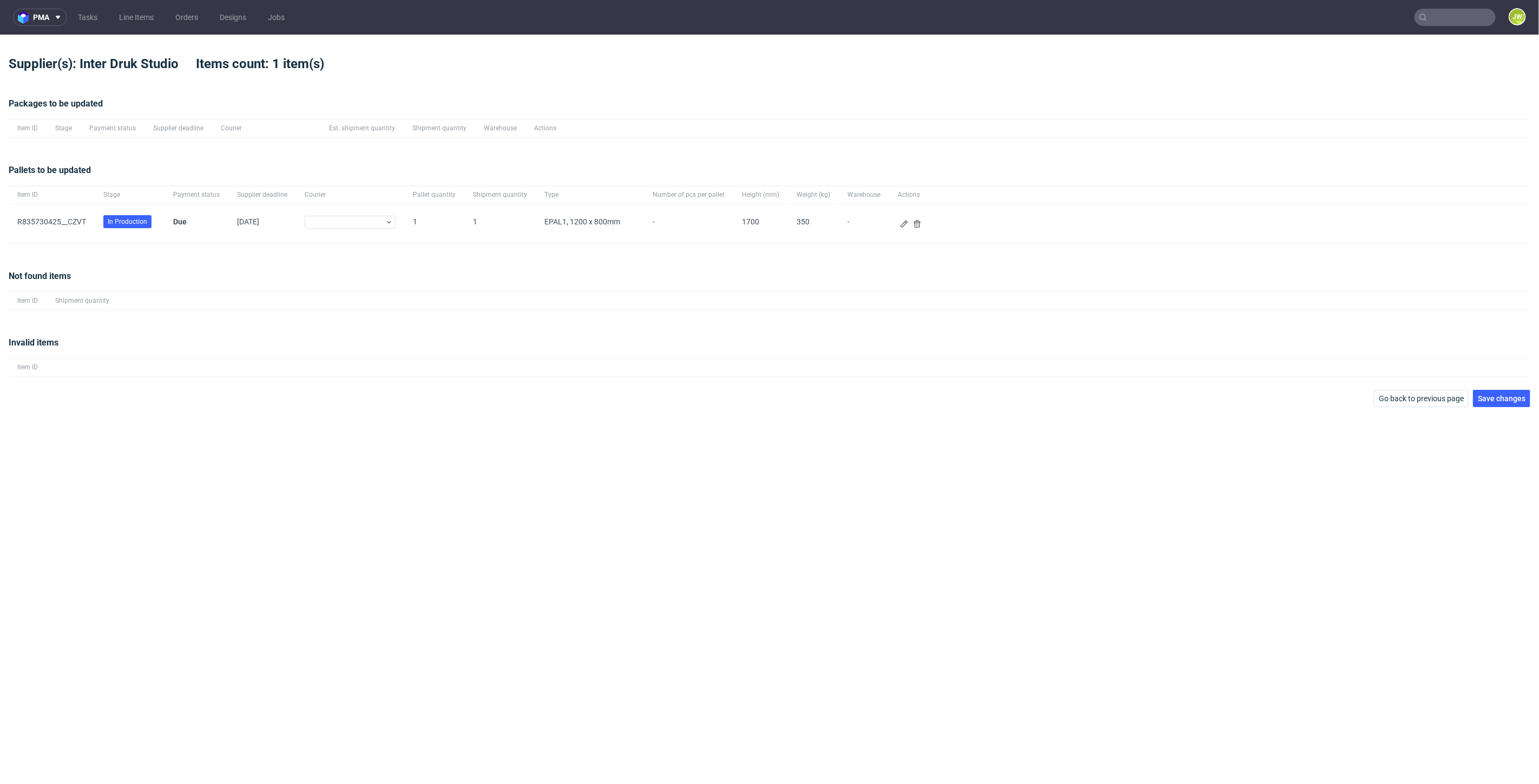
click at [1508, 407] on div "pma Tasks Line Items Orders Designs Jobs JW Supplier(s): Inter Druk Studio Item…" at bounding box center [770, 392] width 1539 height 784
click at [1505, 396] on span "Save changes" at bounding box center [1502, 398] width 48 height 8
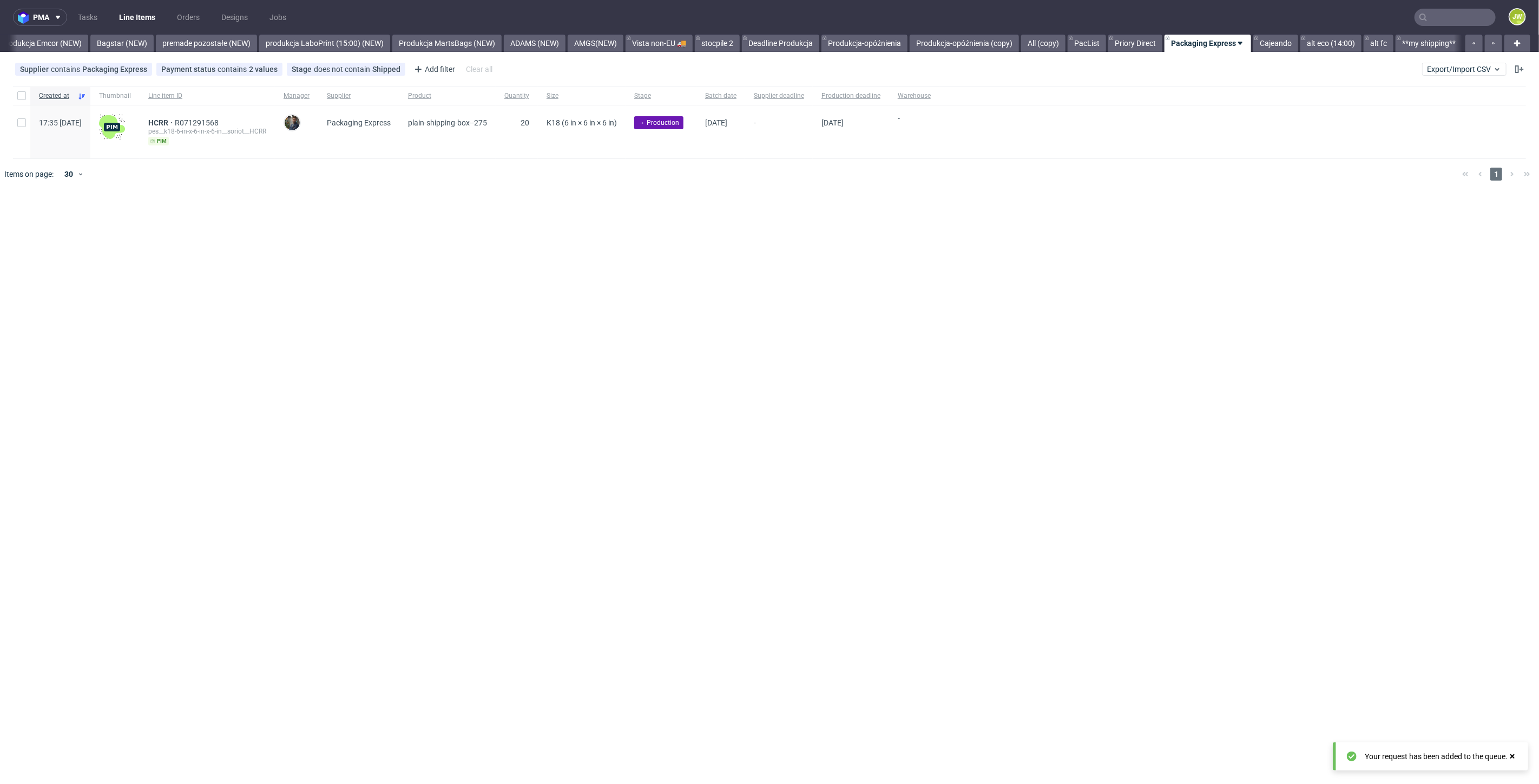
scroll to position [0, 2393]
click at [1439, 69] on span "Export/Import CSV" at bounding box center [1464, 69] width 75 height 8
click at [1439, 109] on link "Import shipments CSV" at bounding box center [1439, 113] width 127 height 17
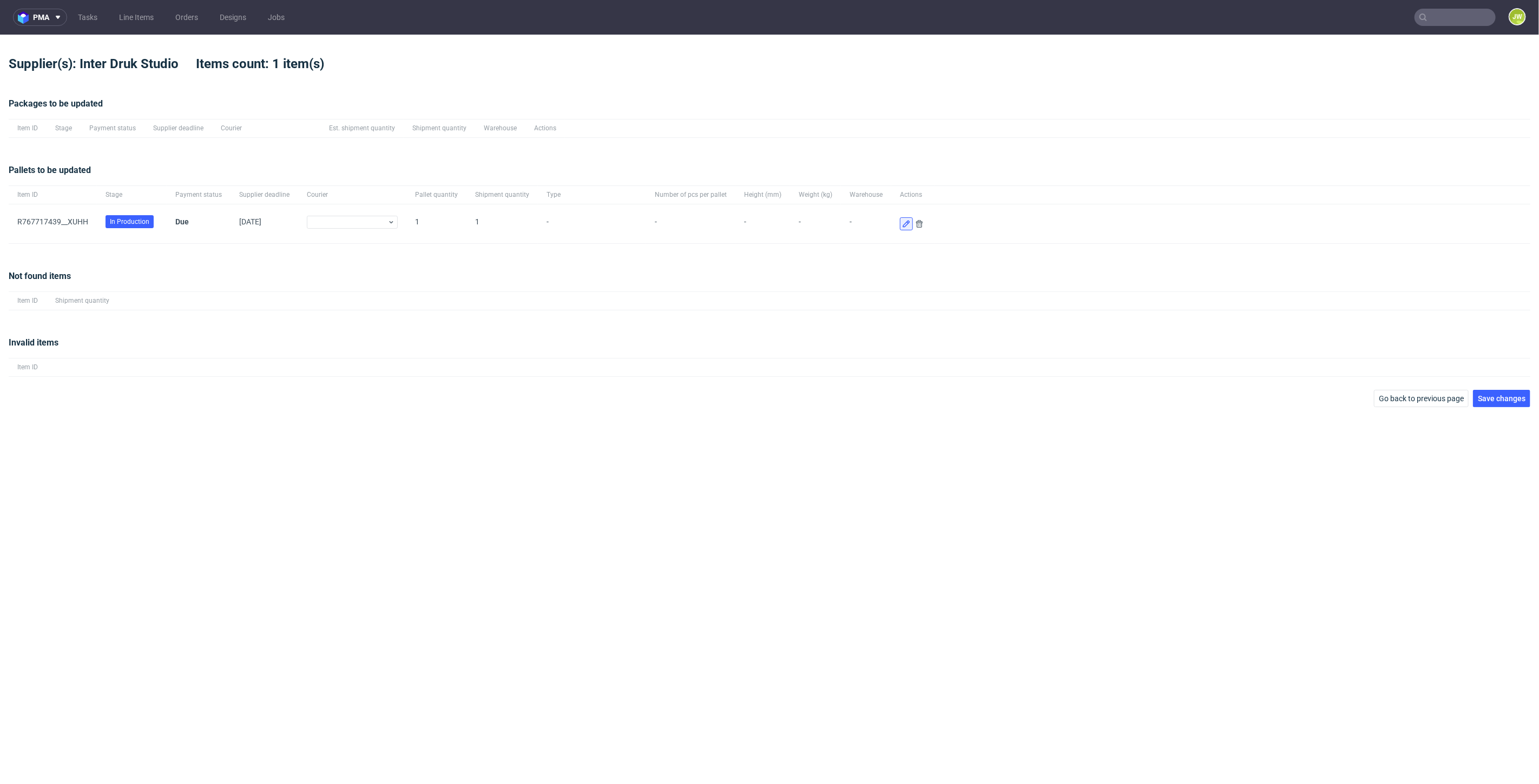
click at [902, 222] on icon at bounding box center [906, 224] width 8 height 8
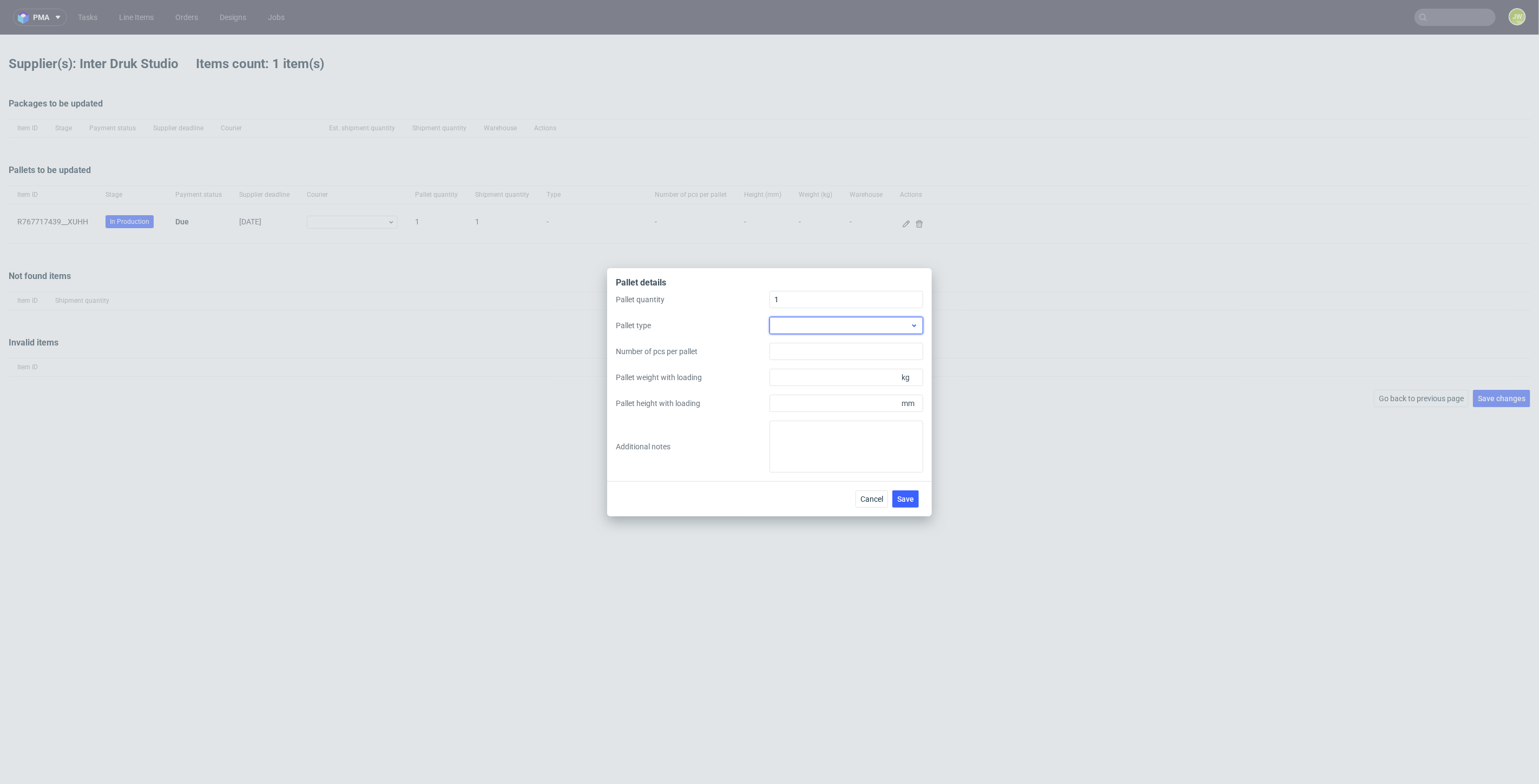
click at [836, 324] on div at bounding box center [846, 325] width 154 height 17
drag, startPoint x: 796, startPoint y: 355, endPoint x: 801, endPoint y: 364, distance: 10.3
click at [797, 354] on div "EPAL1, 1200 x 800mm" at bounding box center [846, 350] width 145 height 20
click at [798, 404] on input "Pallet height with loading" at bounding box center [846, 403] width 154 height 17
type input "1400"
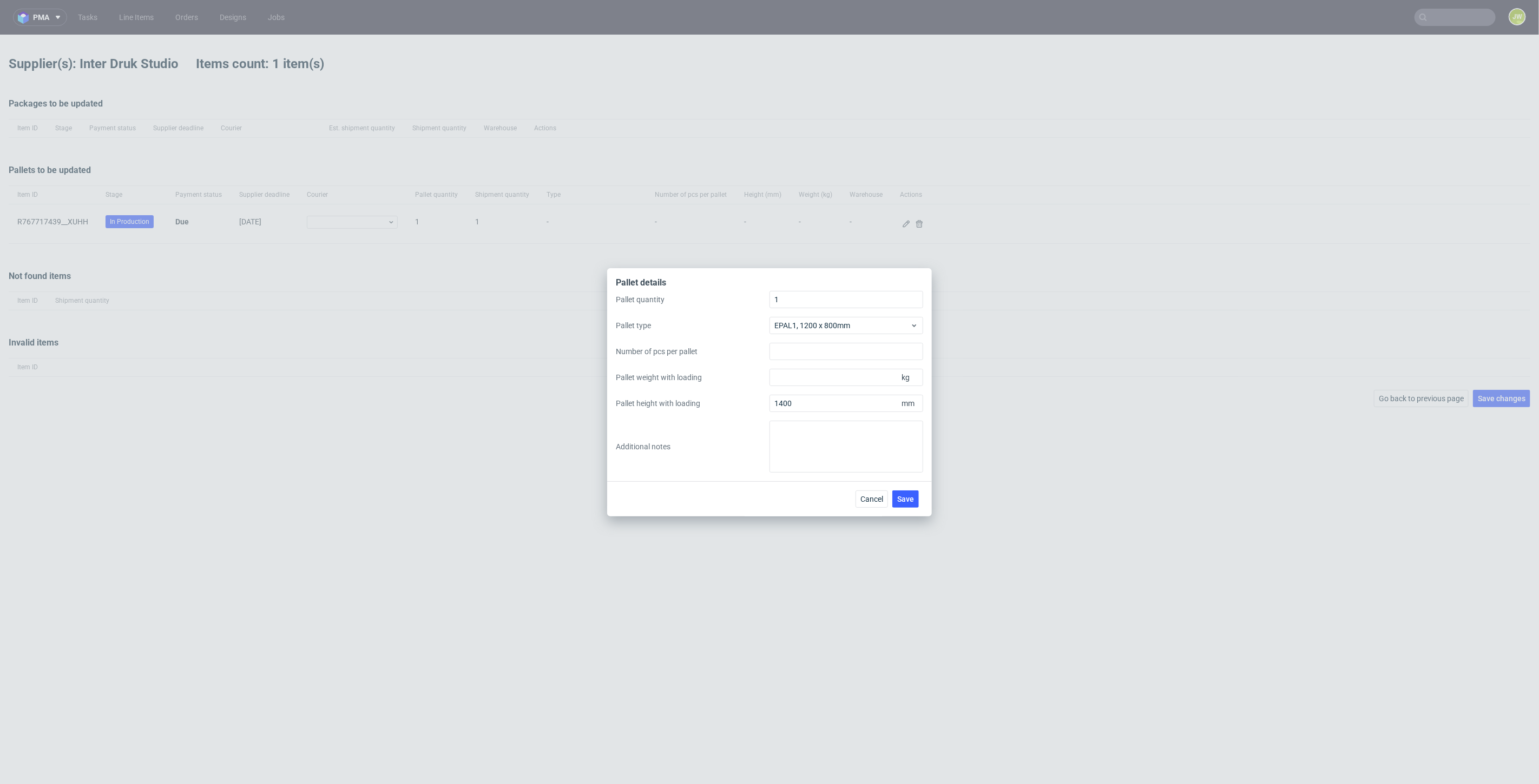
drag, startPoint x: 802, startPoint y: 364, endPoint x: 802, endPoint y: 371, distance: 7.0
click at [802, 364] on div "Pallet quantity 1 Pallet type EPAL1, 1200 x 800mm Number of pcs per pallet Pall…" at bounding box center [770, 382] width 307 height 182
click at [802, 374] on input "Pallet weight with loading" at bounding box center [846, 377] width 154 height 17
type input "300"
click at [737, 374] on label "Pallet weight with loading" at bounding box center [692, 377] width 154 height 11
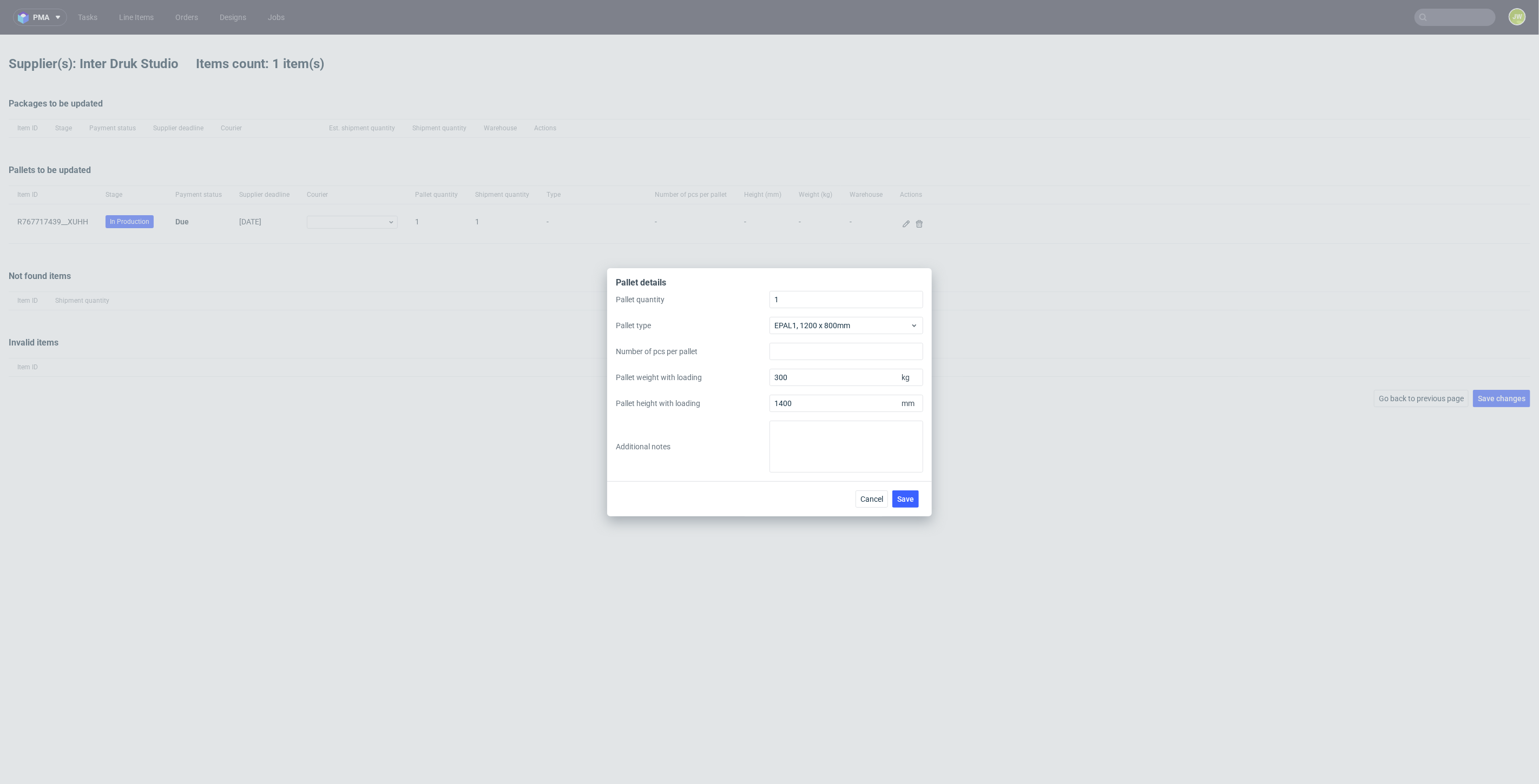
click at [770, 374] on input "300" at bounding box center [846, 377] width 154 height 17
click at [910, 502] on span "Save" at bounding box center [906, 499] width 17 height 8
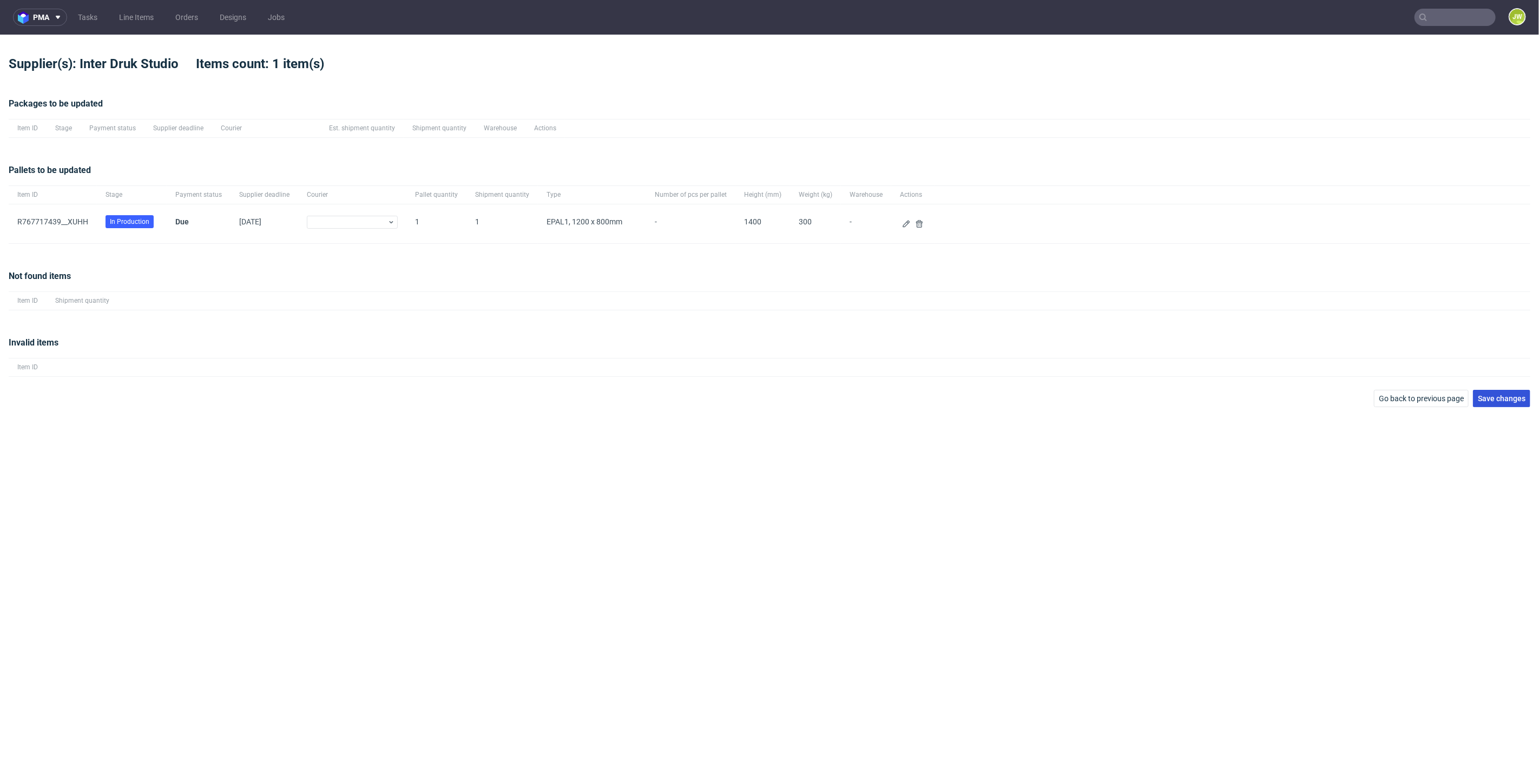
click at [1503, 395] on span "Save changes" at bounding box center [1502, 398] width 48 height 8
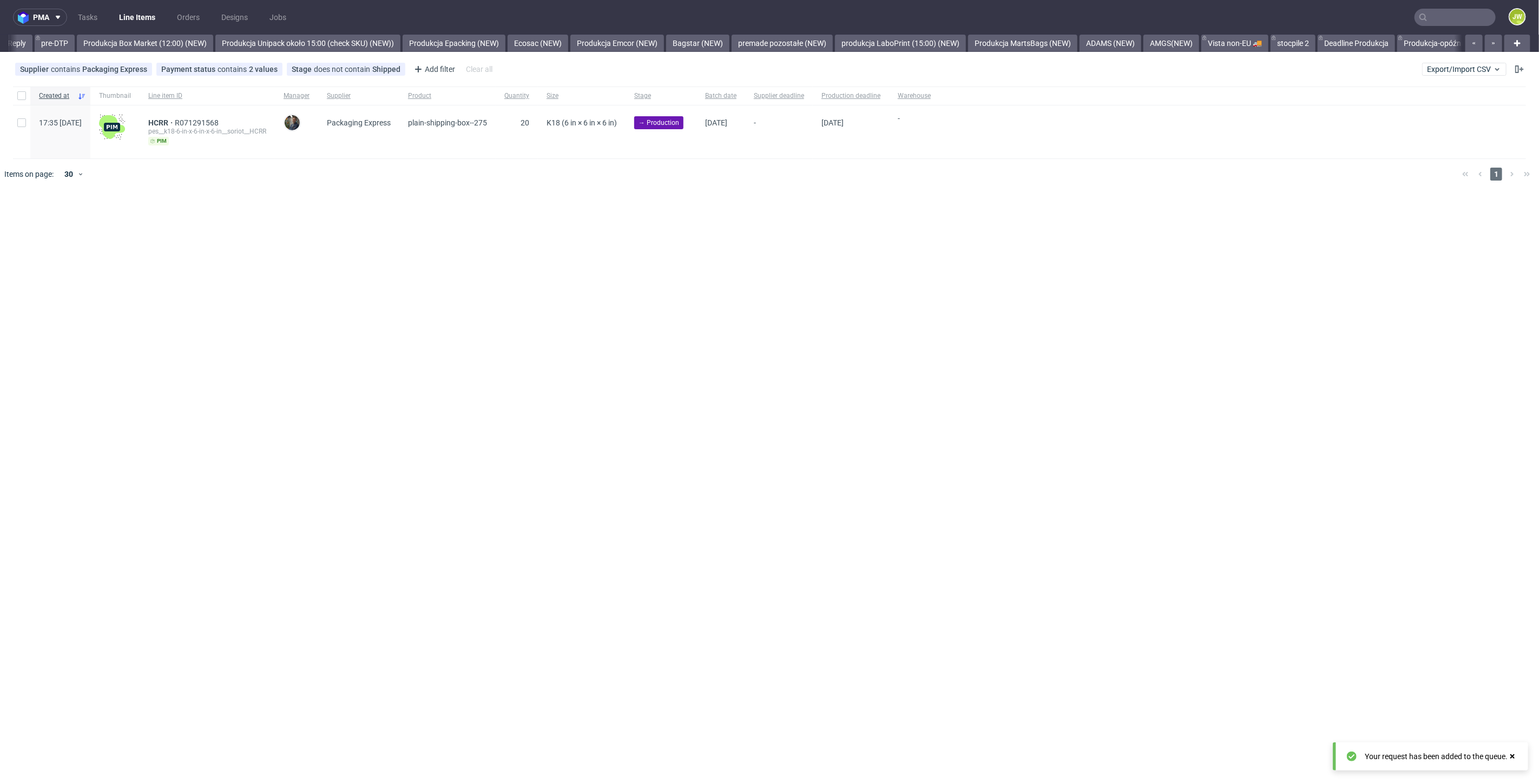
click at [133, 19] on link "Line Items" at bounding box center [137, 17] width 49 height 17
click at [1462, 69] on span "Export/Import CSV" at bounding box center [1464, 69] width 75 height 8
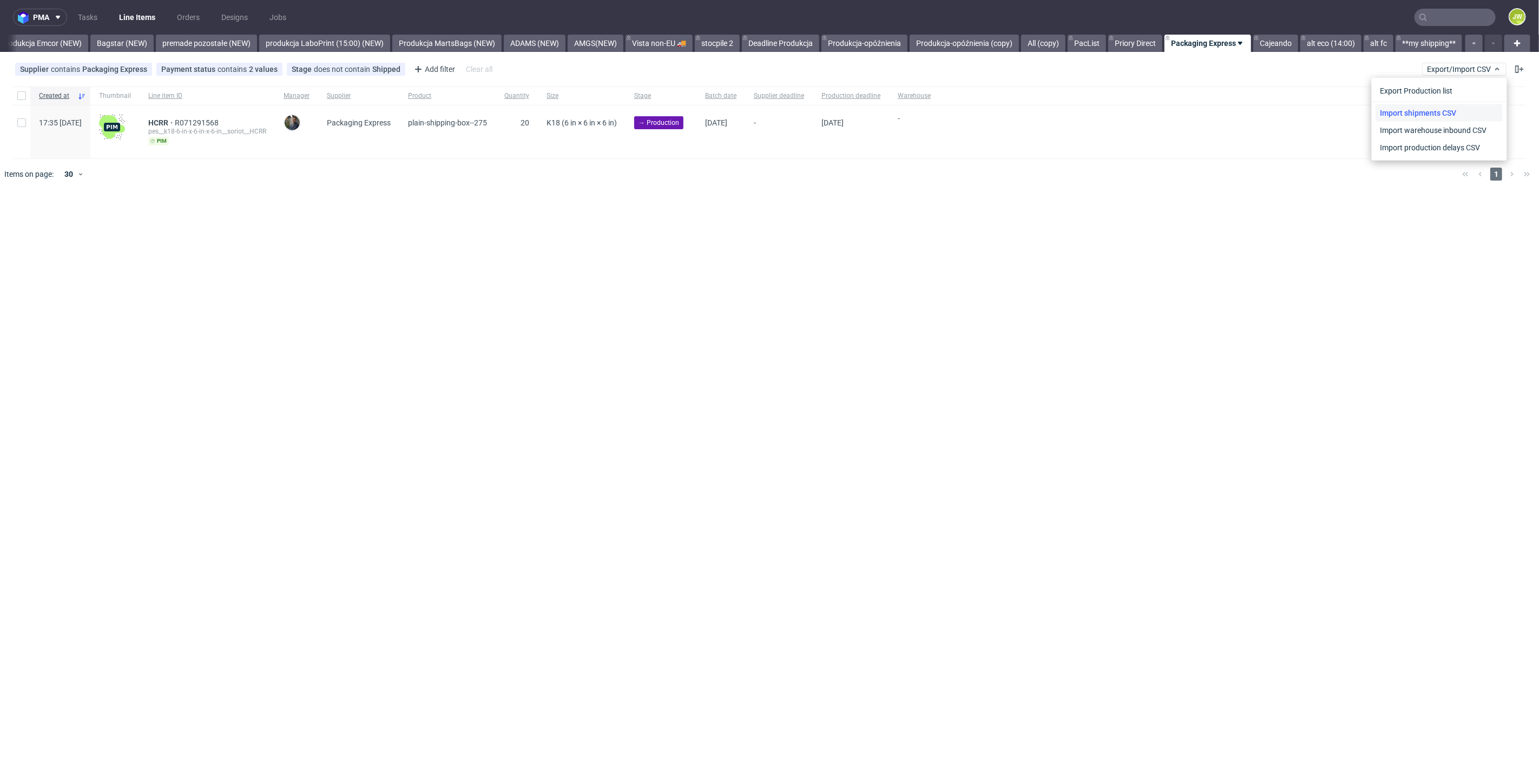
click at [1425, 116] on link "Import shipments CSV" at bounding box center [1439, 113] width 127 height 17
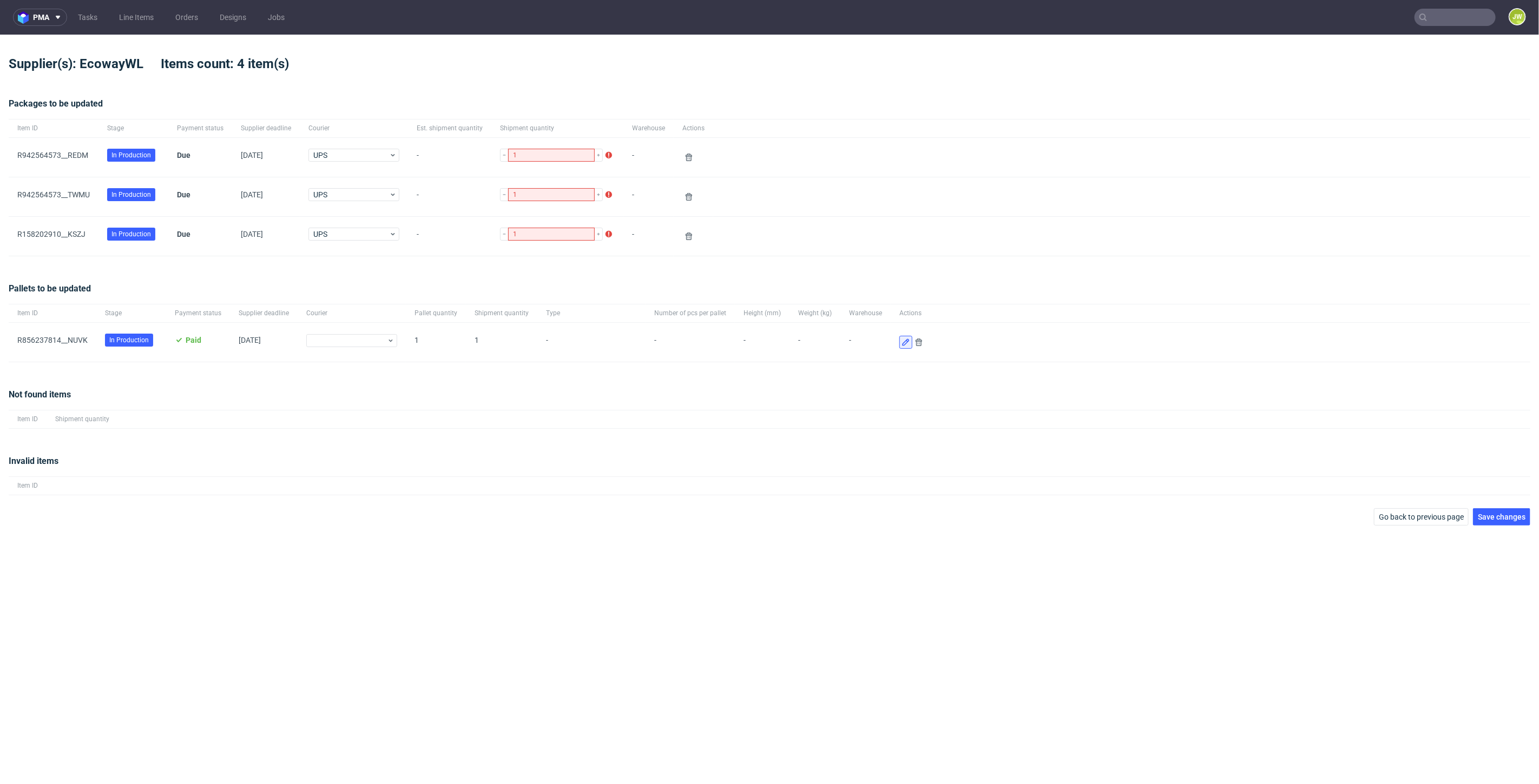
click at [902, 342] on use at bounding box center [906, 343] width 7 height 7
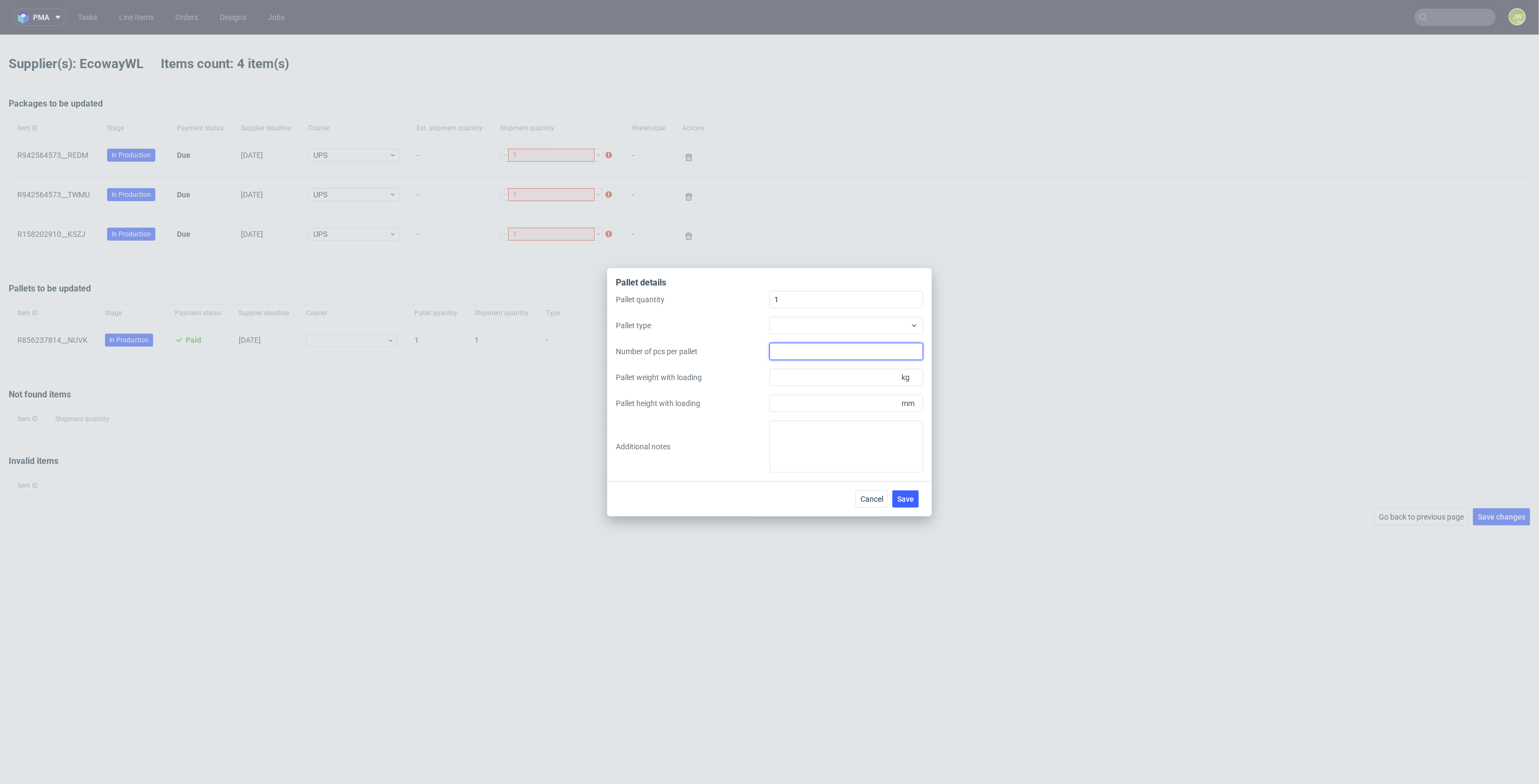
click at [804, 356] on input "Number of pcs per pallet" at bounding box center [846, 351] width 154 height 17
click at [801, 324] on div at bounding box center [846, 325] width 154 height 17
click at [804, 347] on div "EPAL1, 1200 x 800mm" at bounding box center [846, 350] width 145 height 20
click at [820, 405] on input "Pallet height with loading" at bounding box center [846, 403] width 154 height 17
type input "2200"
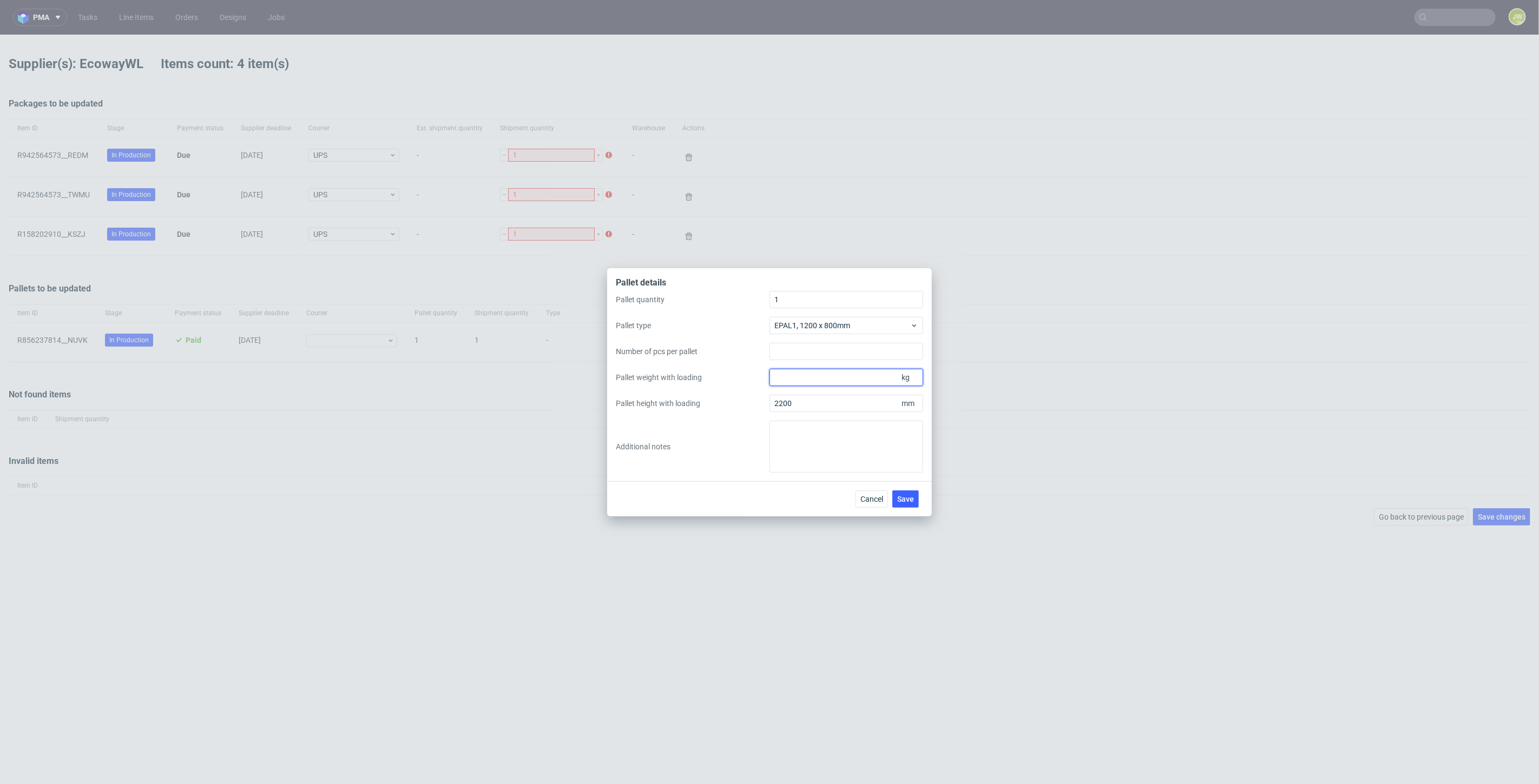
click at [858, 385] on div "Pallet quantity 1 Pallet type EPAL1, 1200 x 800mm Number of pcs per pallet Pall…" at bounding box center [770, 382] width 307 height 182
click at [854, 379] on input "Pallet weight with loading" at bounding box center [846, 377] width 154 height 17
click at [832, 380] on input "Pallet weight with loading" at bounding box center [846, 377] width 154 height 17
type input "300"
click at [723, 359] on div "Pallet quantity 1 Pallet type EPAL1, 1200 x 800mm Number of pcs per pallet Pall…" at bounding box center [770, 382] width 307 height 182
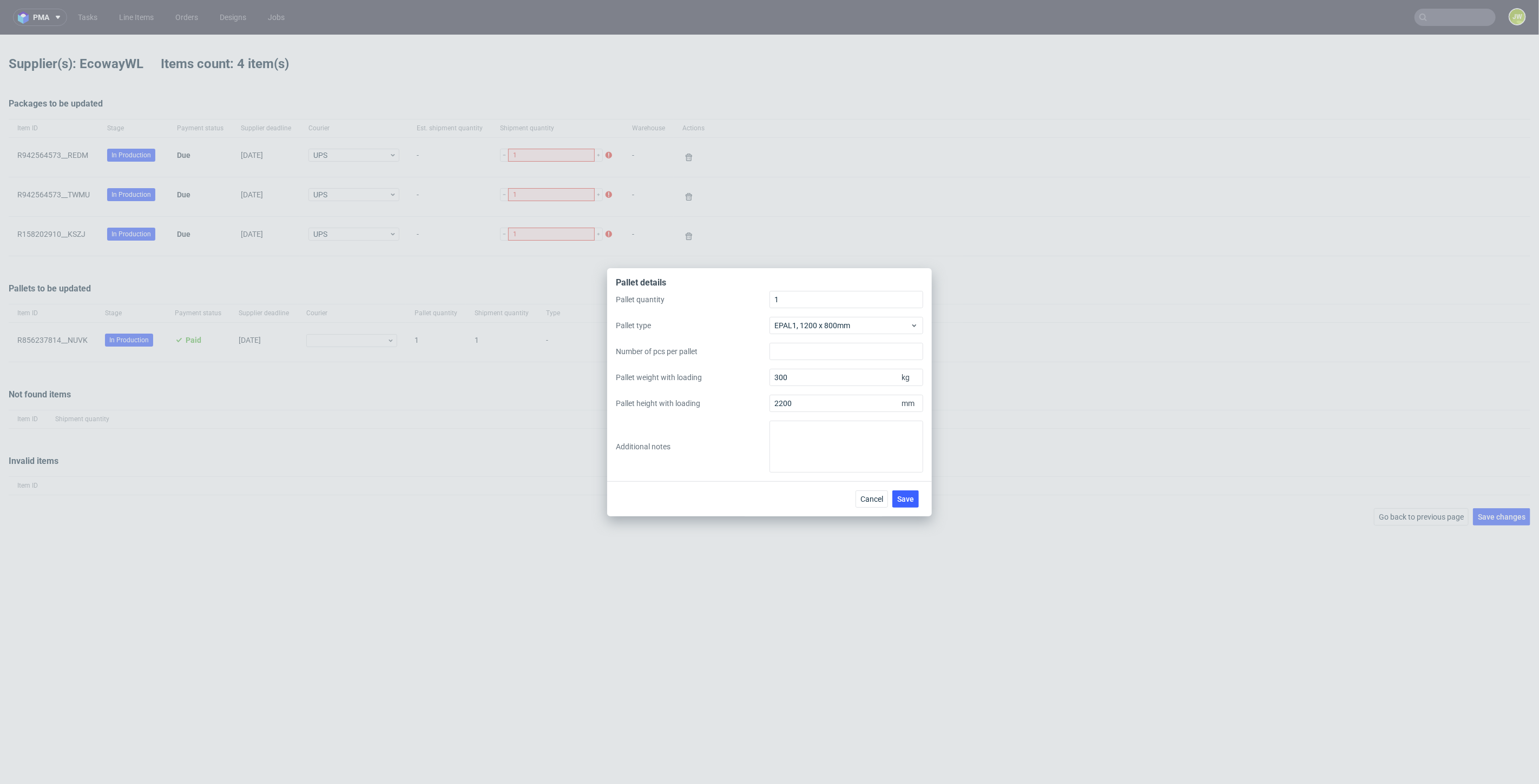
drag, startPoint x: 909, startPoint y: 496, endPoint x: 1031, endPoint y: 497, distance: 122.0
click at [910, 496] on span "Save" at bounding box center [906, 499] width 17 height 8
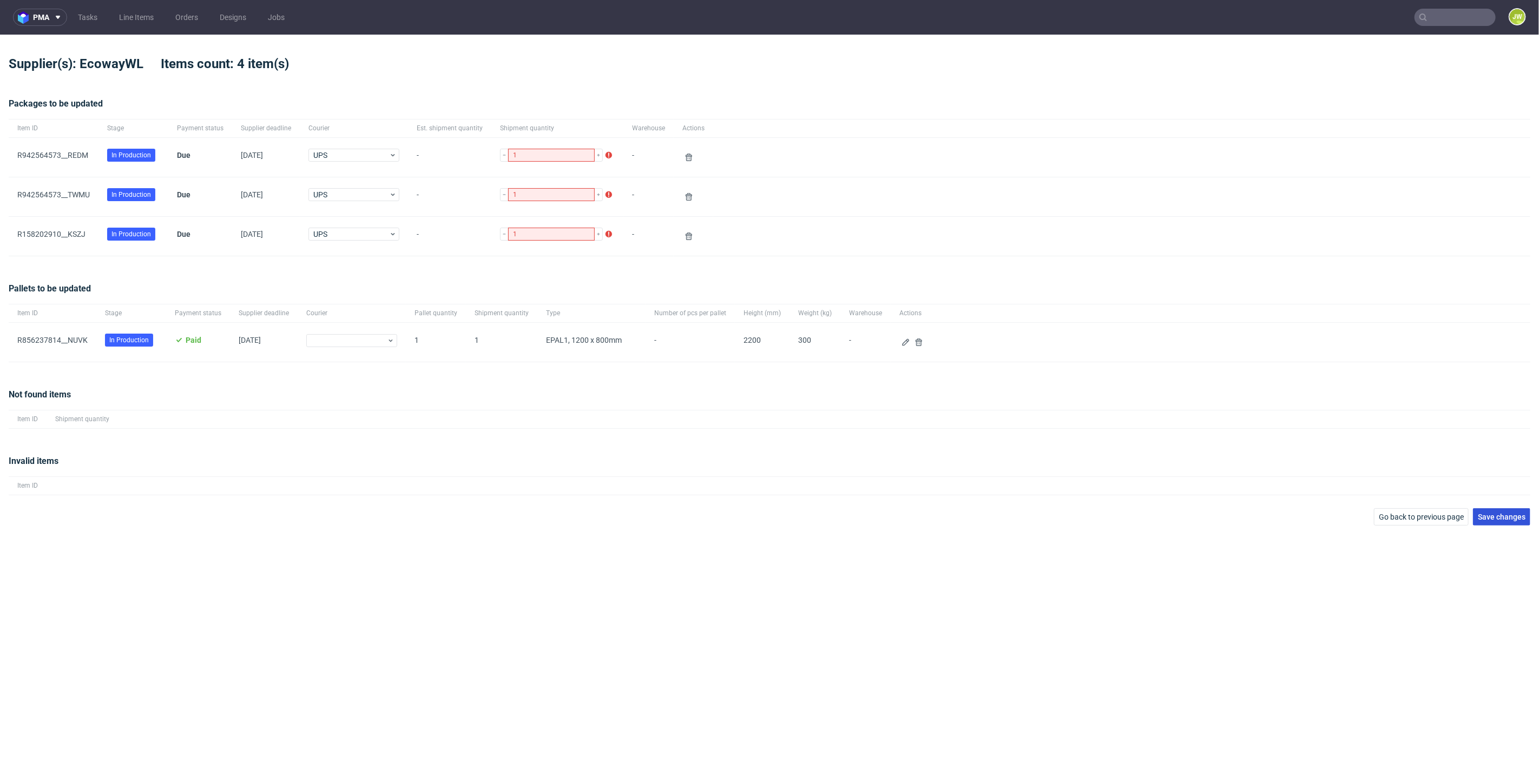
click at [1487, 519] on span "Save changes" at bounding box center [1502, 517] width 48 height 8
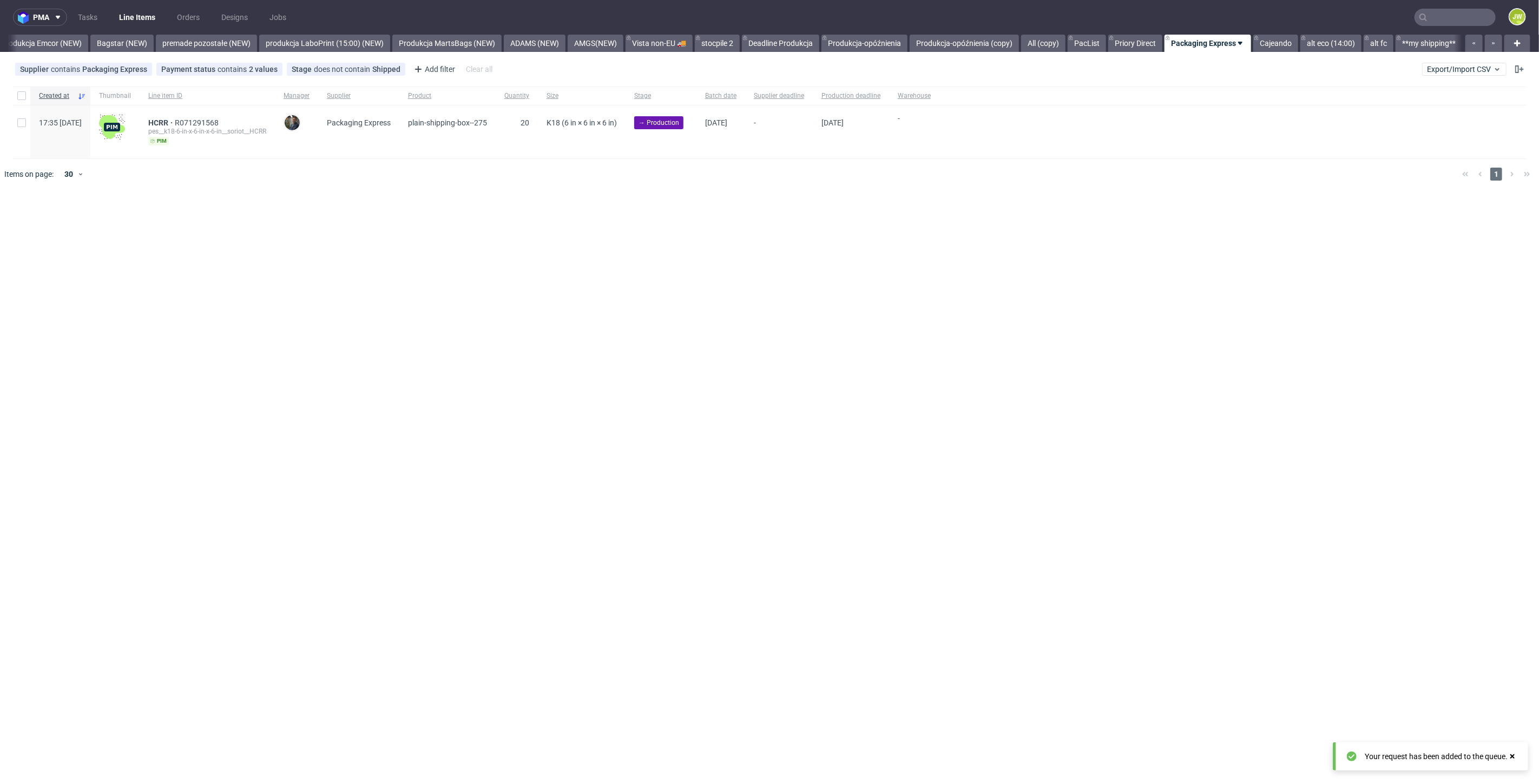
scroll to position [0, 2393]
click at [1454, 10] on input "text" at bounding box center [1455, 17] width 81 height 17
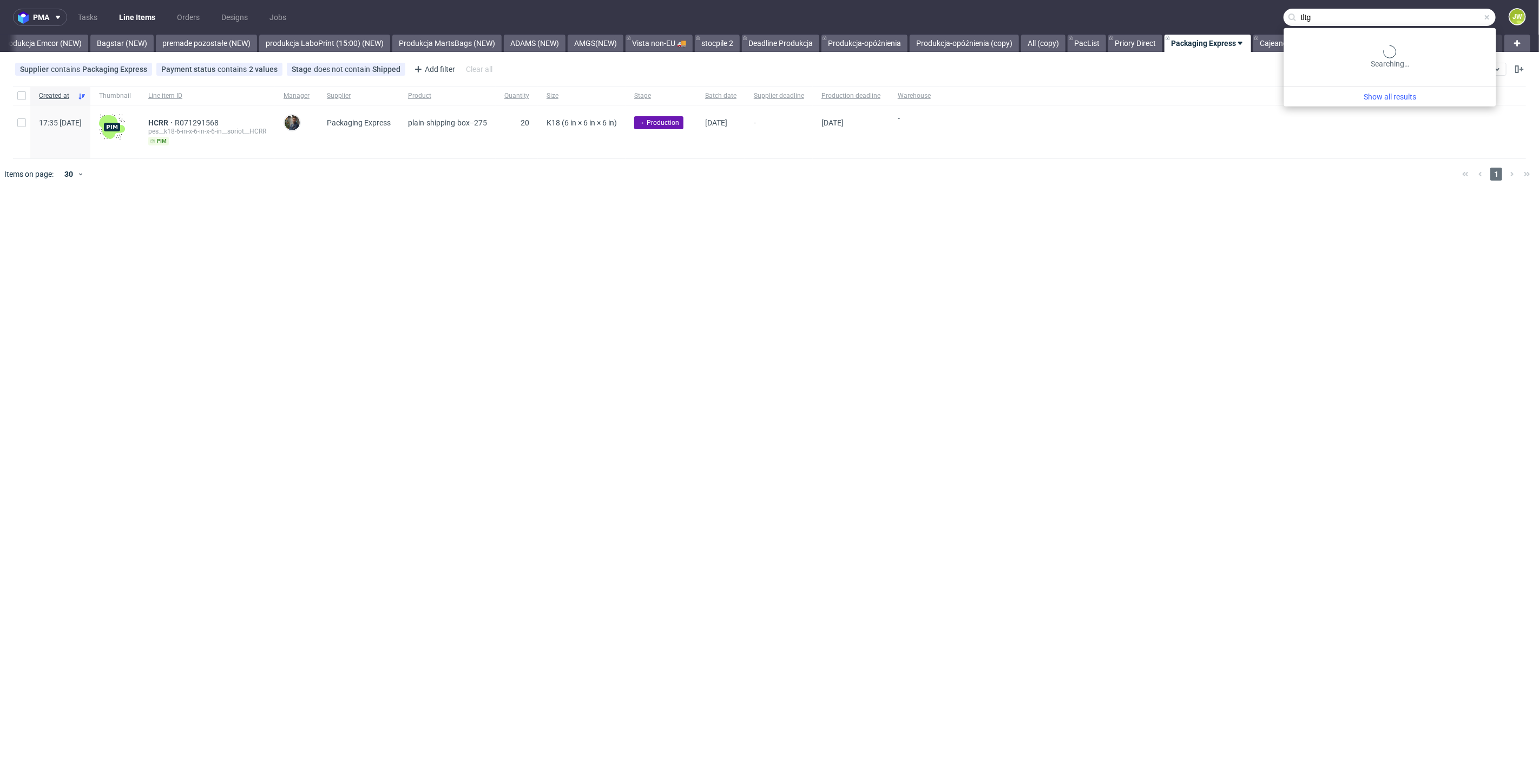
type input "tltg"
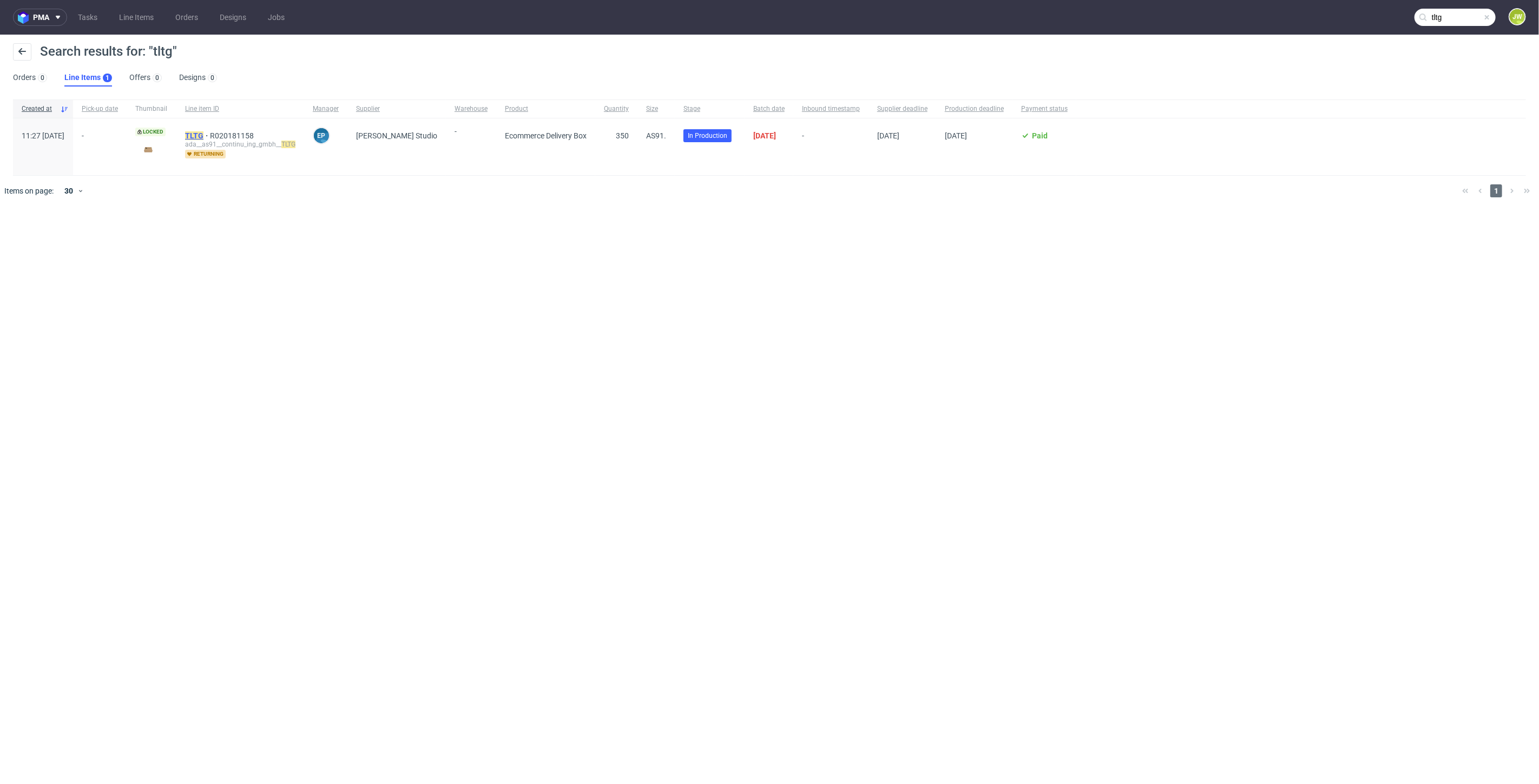
click at [204, 138] on mark "TLTG" at bounding box center [194, 136] width 19 height 8
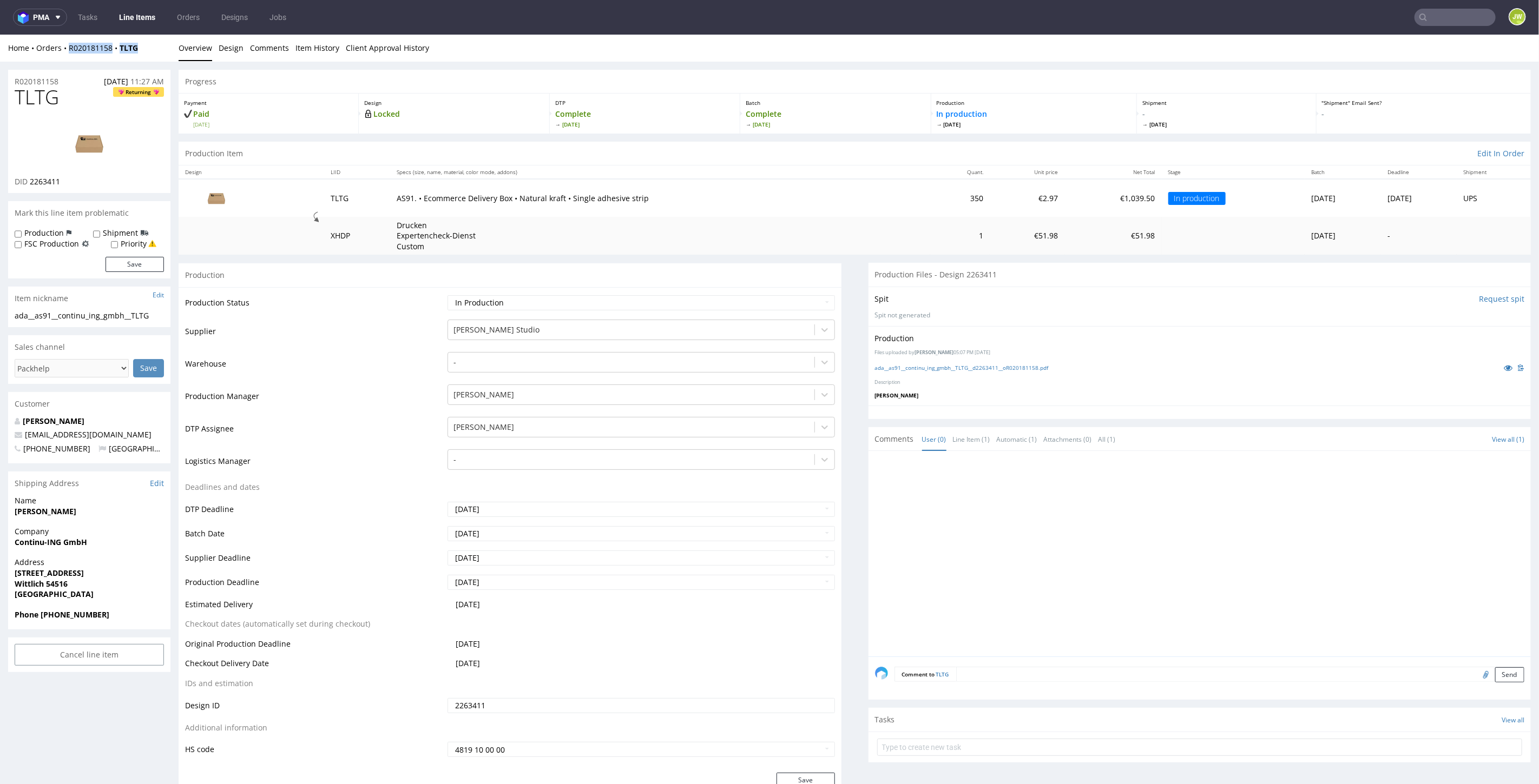
drag, startPoint x: 152, startPoint y: 51, endPoint x: 66, endPoint y: 54, distance: 86.1
click at [66, 54] on div "Home Orders R020181158 TLTG Overview Design Comments Item History Client Approv…" at bounding box center [770, 47] width 1539 height 27
copy div "R020181158 TLTG"
click at [1432, 14] on input "text" at bounding box center [1455, 17] width 81 height 17
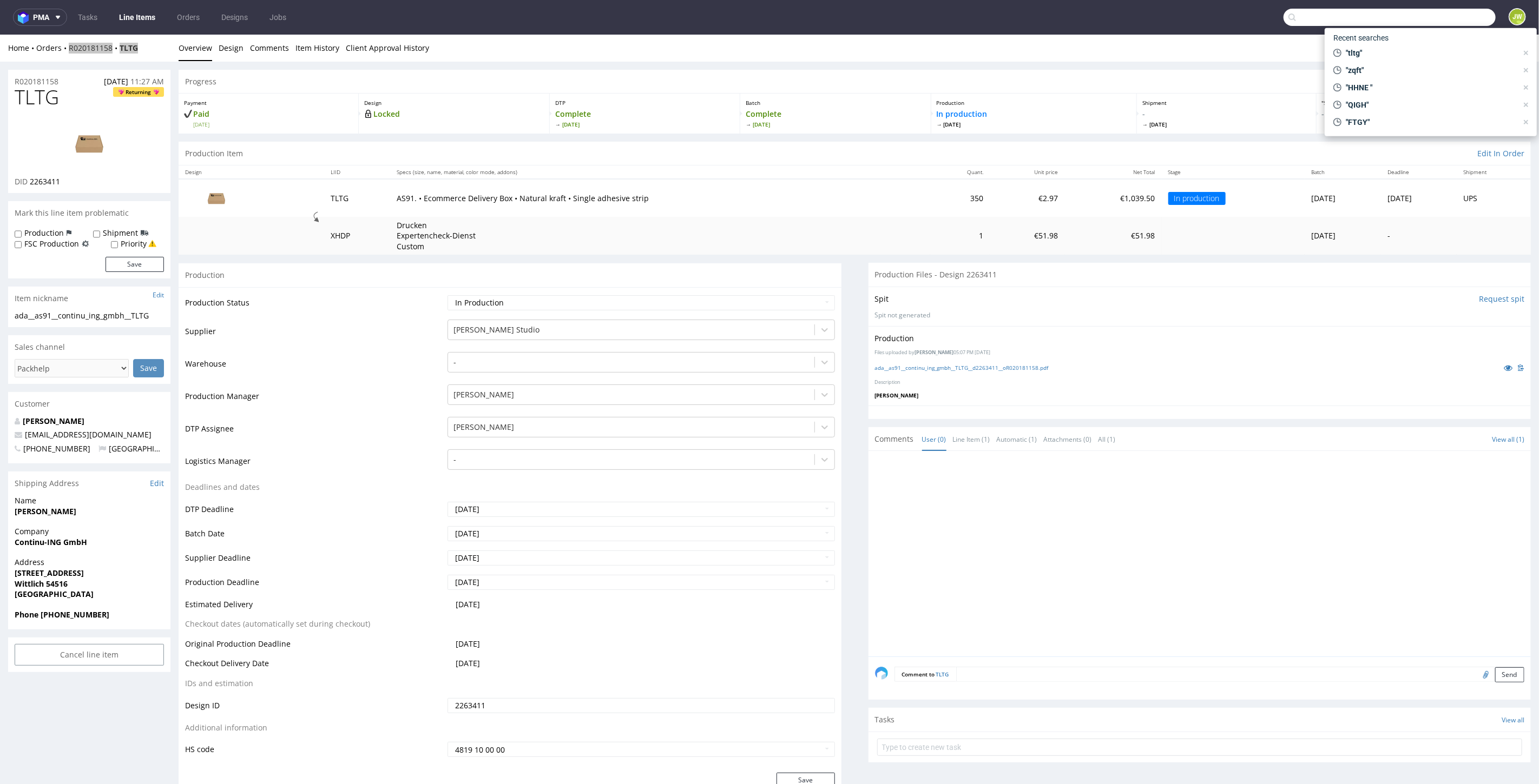
paste input "R926636308__XBHY"
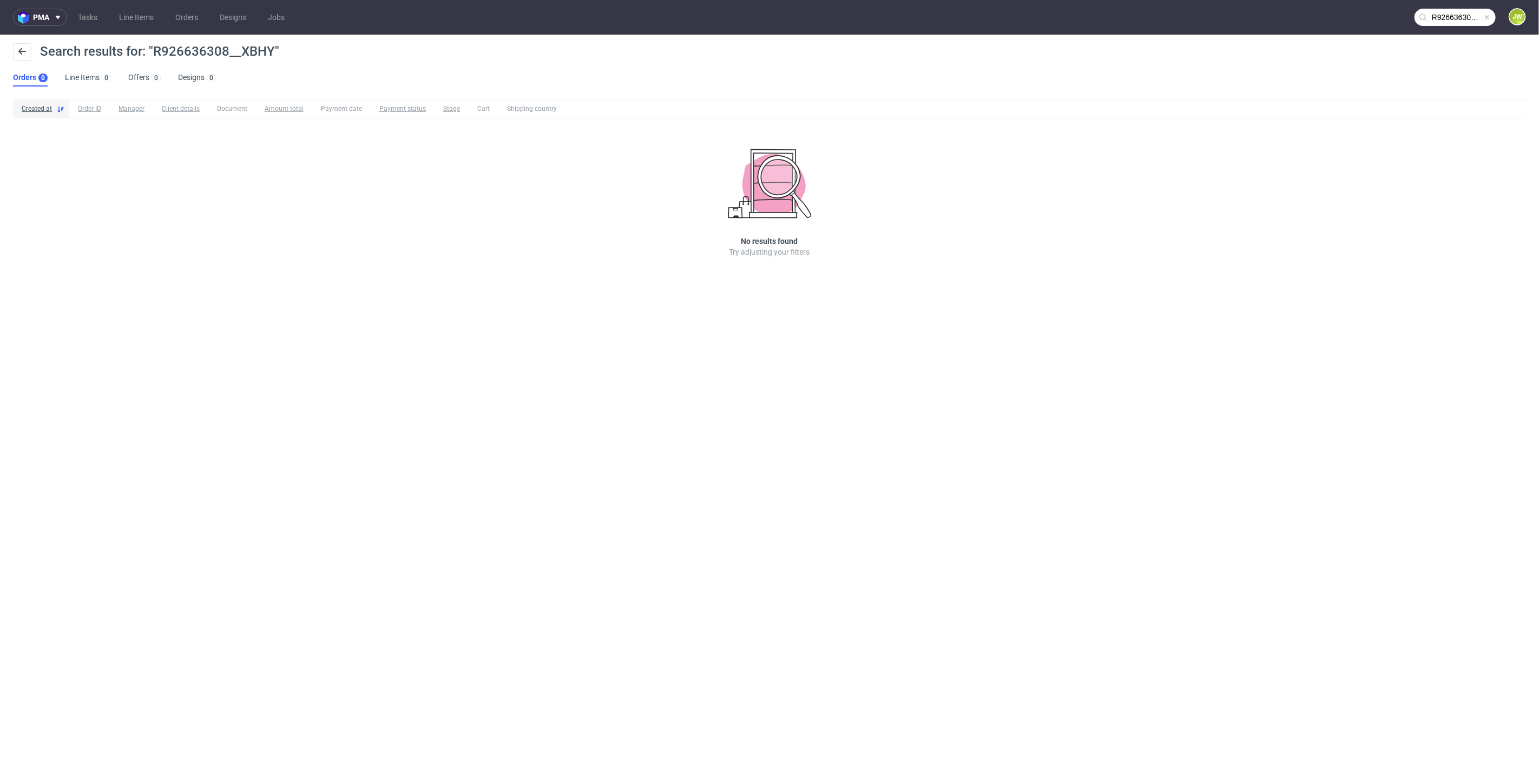
click at [1452, 10] on input "R926636308__XBHY" at bounding box center [1455, 17] width 81 height 17
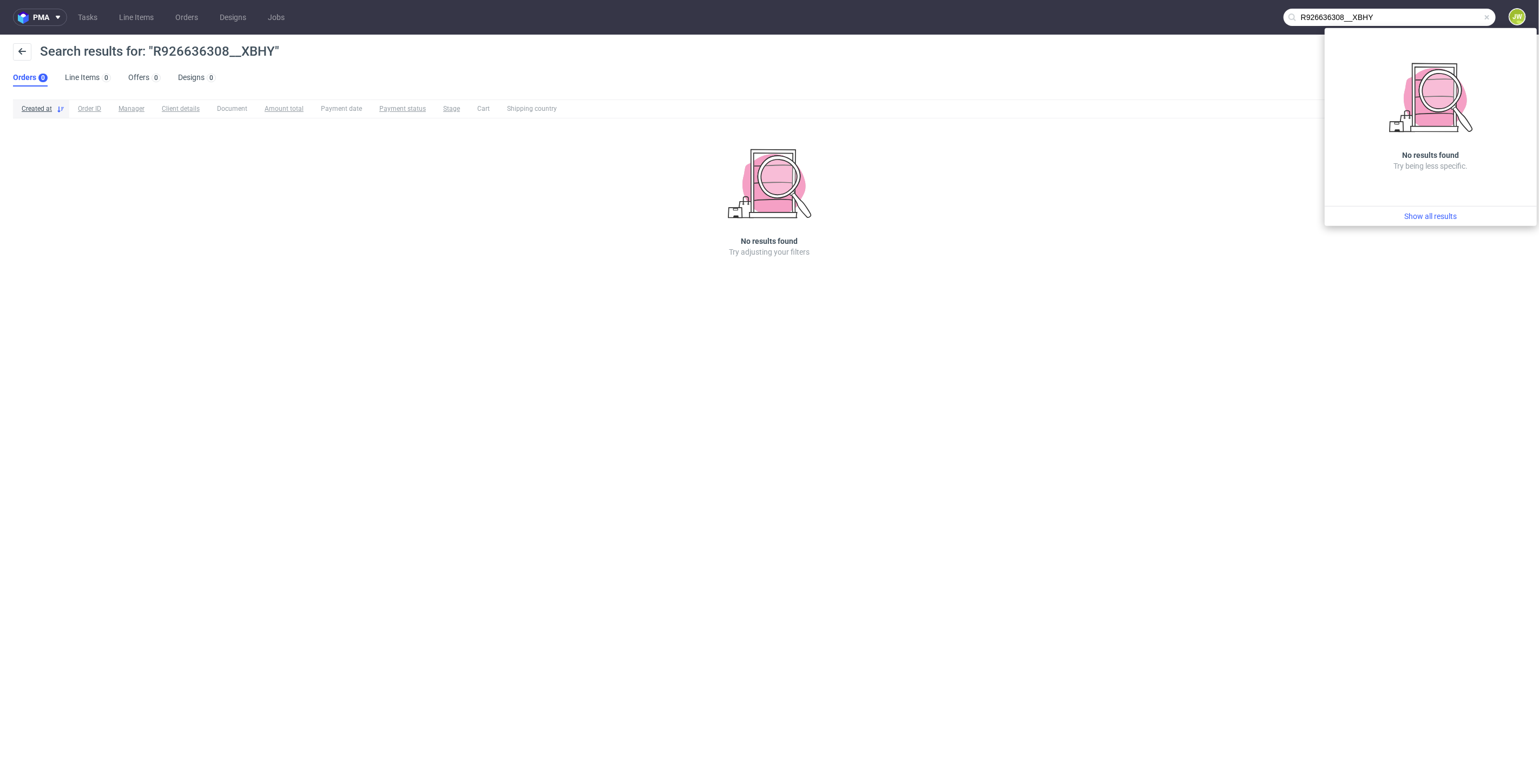
drag, startPoint x: 1354, startPoint y: 21, endPoint x: 1022, endPoint y: 37, distance: 332.4
click at [1023, 40] on div "pma Tasks Line Items Orders Designs Jobs R926636308__XBHY JW Search results for…" at bounding box center [770, 392] width 1539 height 784
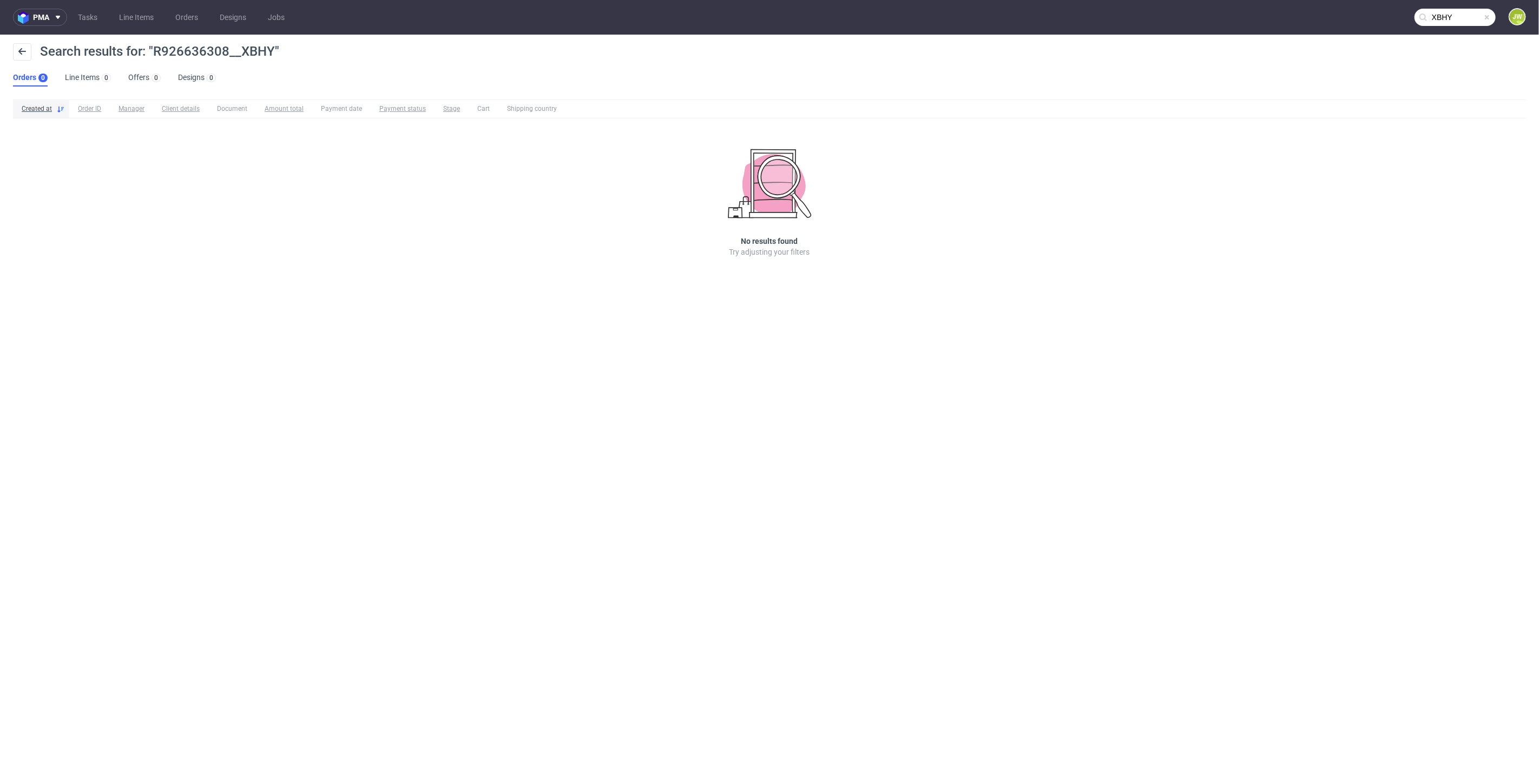
type input "XBHY"
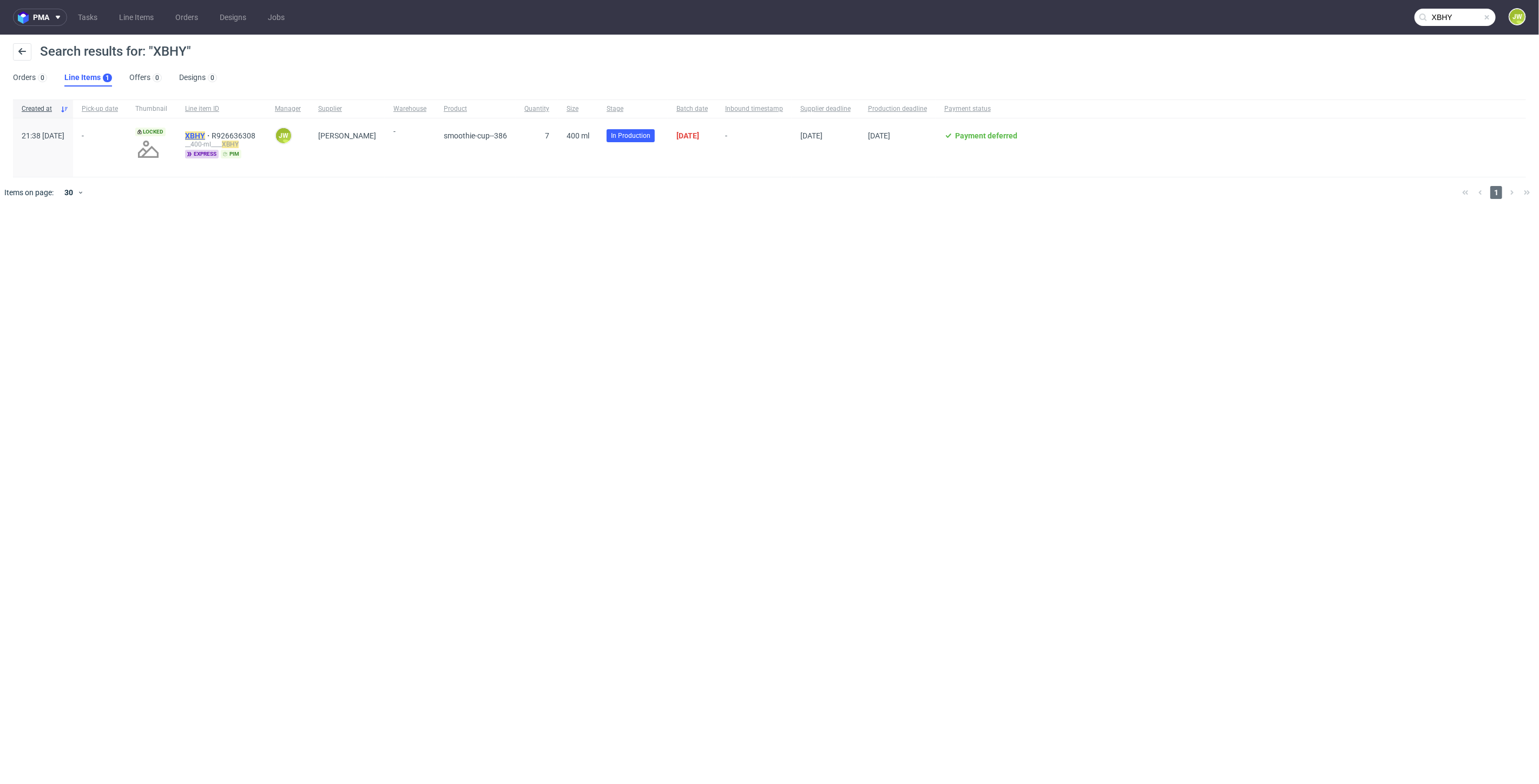
click at [205, 133] on mark "XBHY" at bounding box center [195, 136] width 20 height 8
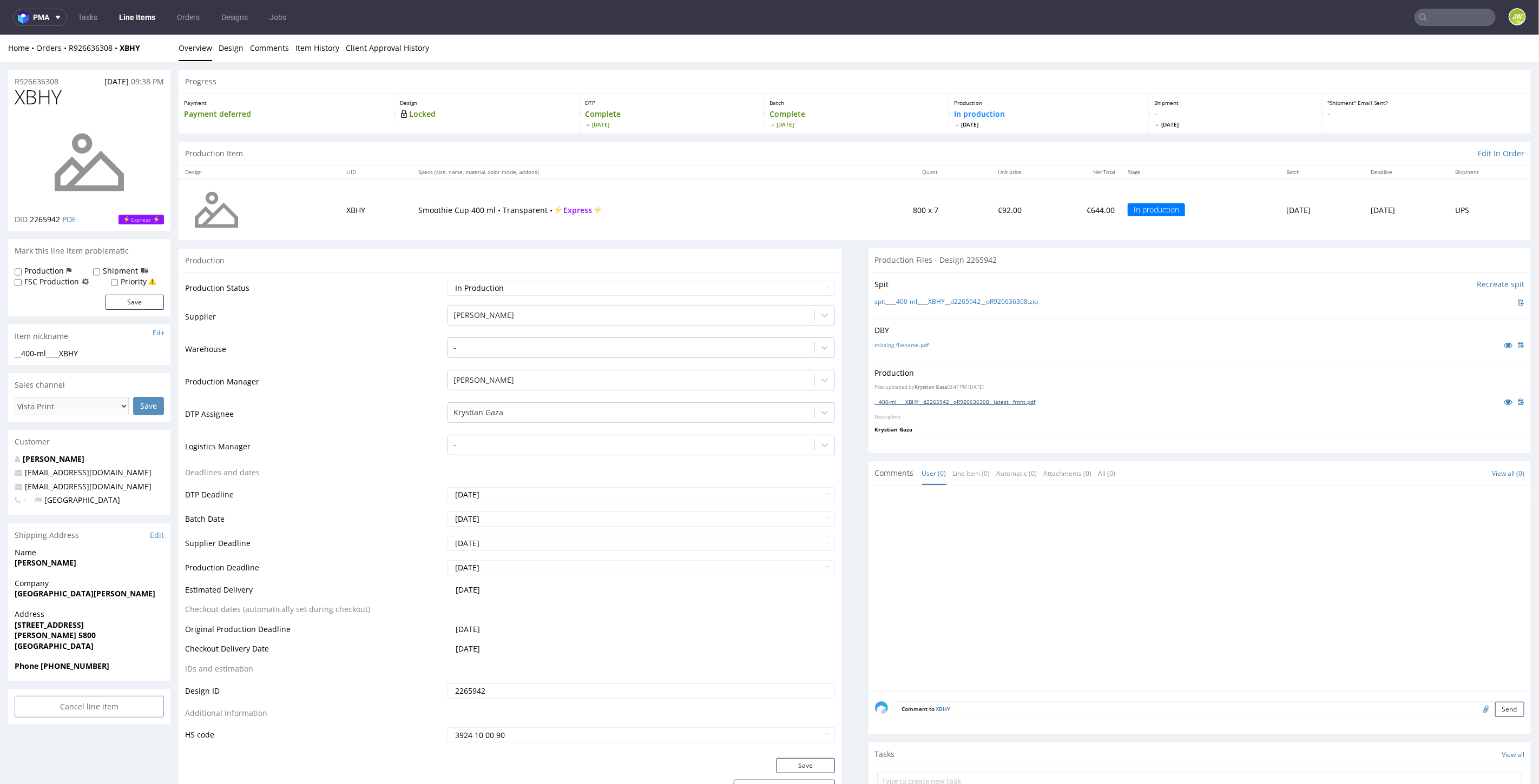
click at [948, 399] on link "__400-ml____XBHY__d2265942__oR926636308__latest__front.pdf" at bounding box center [955, 401] width 161 height 8
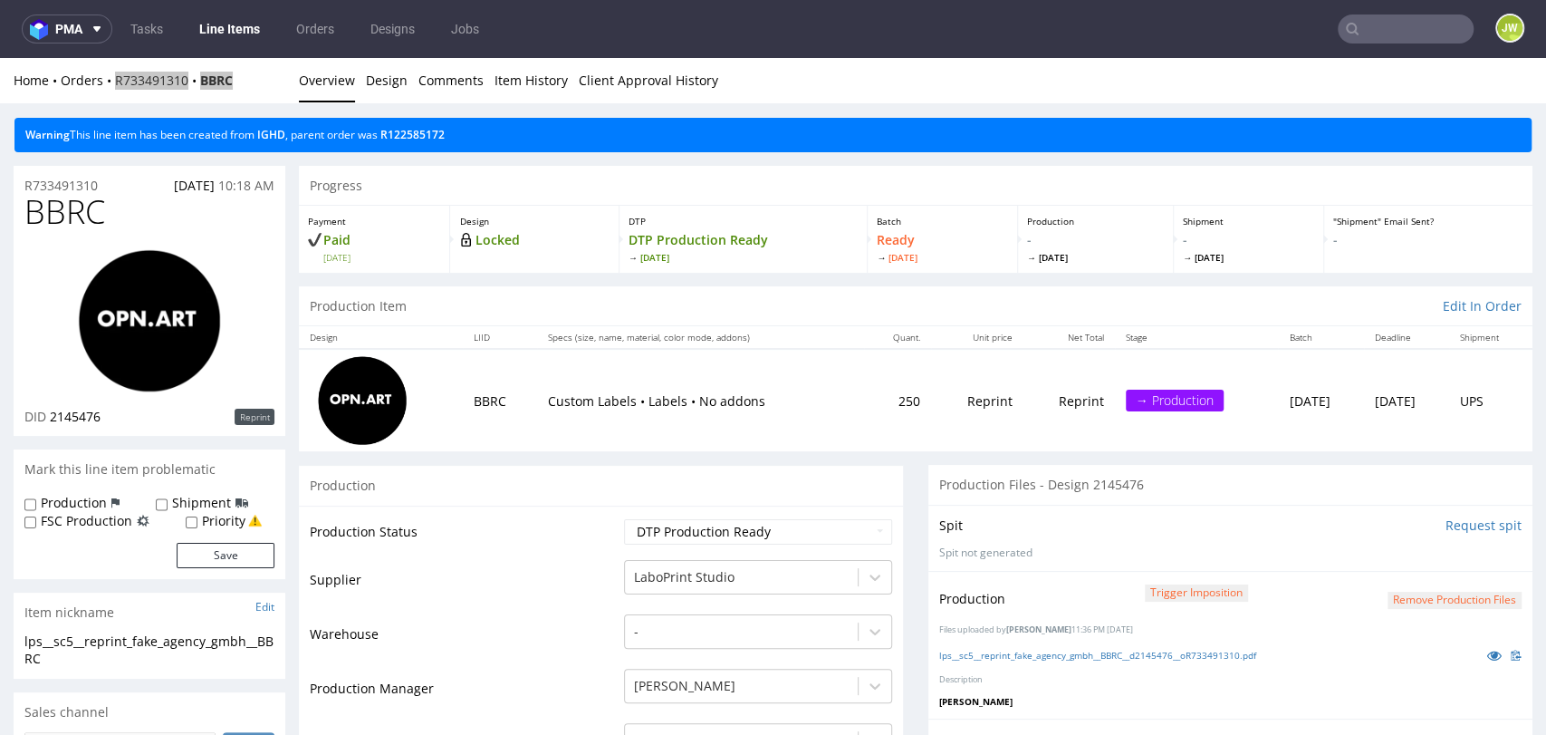
click at [235, 26] on link "Line Items" at bounding box center [229, 28] width 82 height 29
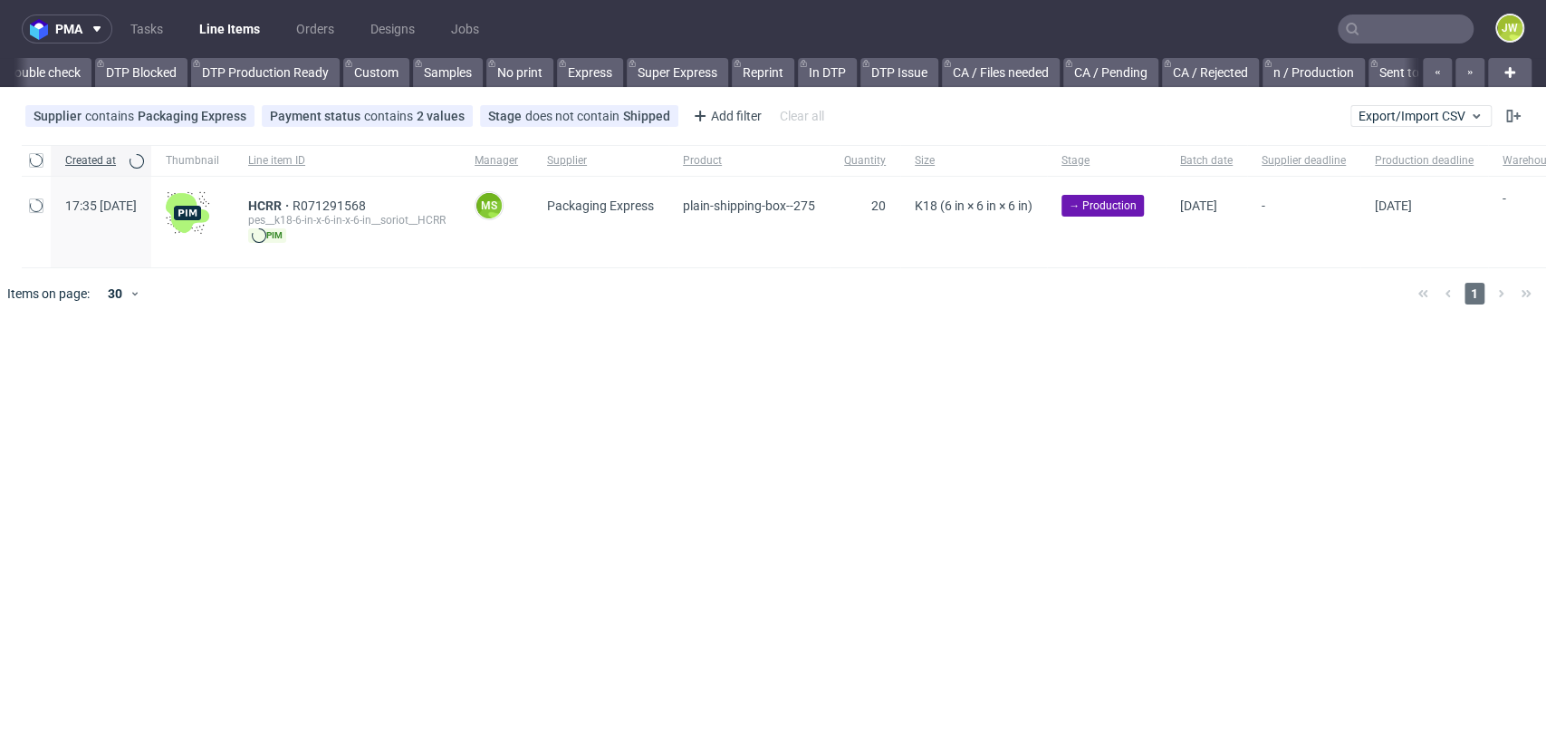
click at [460, 149] on div "Line item ID" at bounding box center [347, 160] width 226 height 31
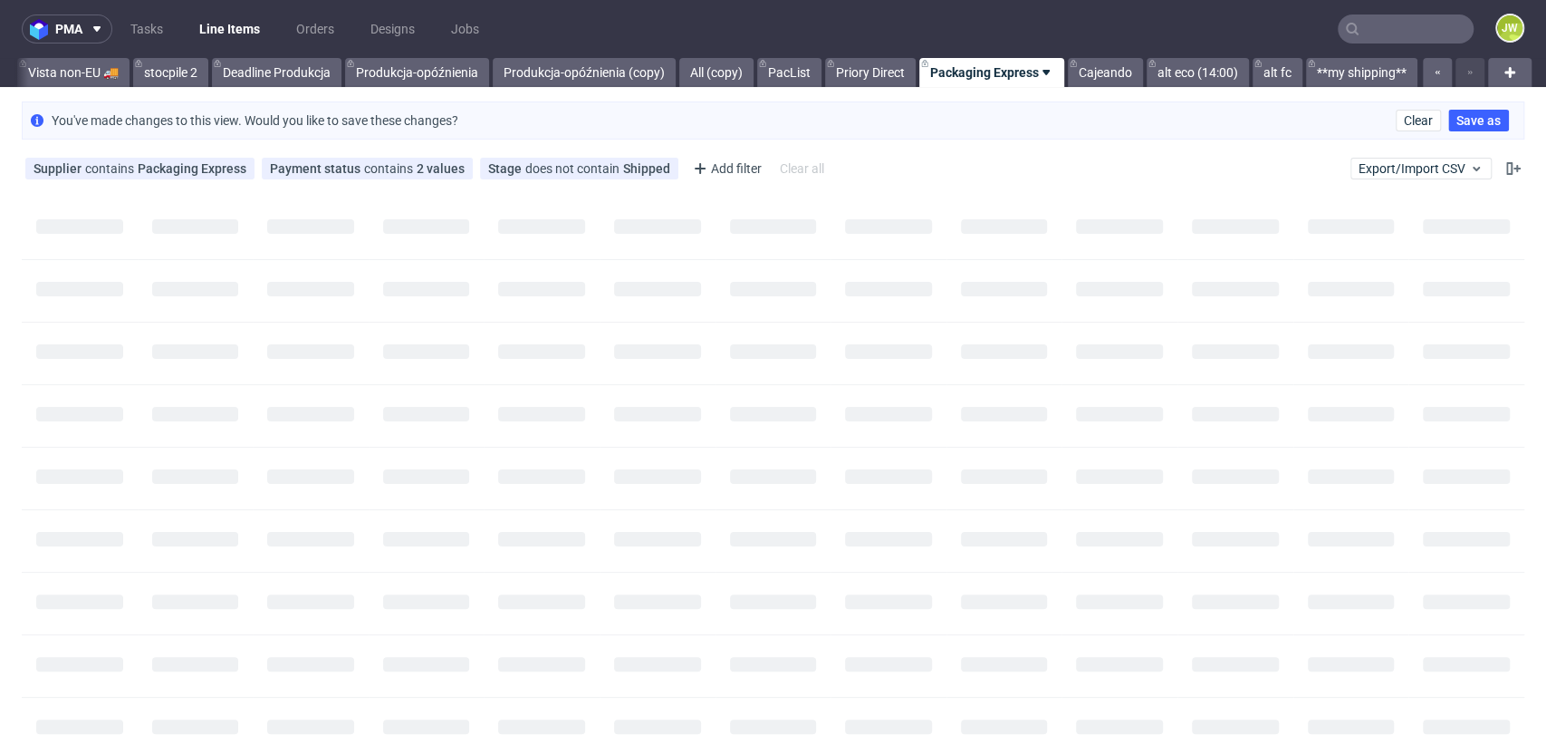
scroll to position [0, 5041]
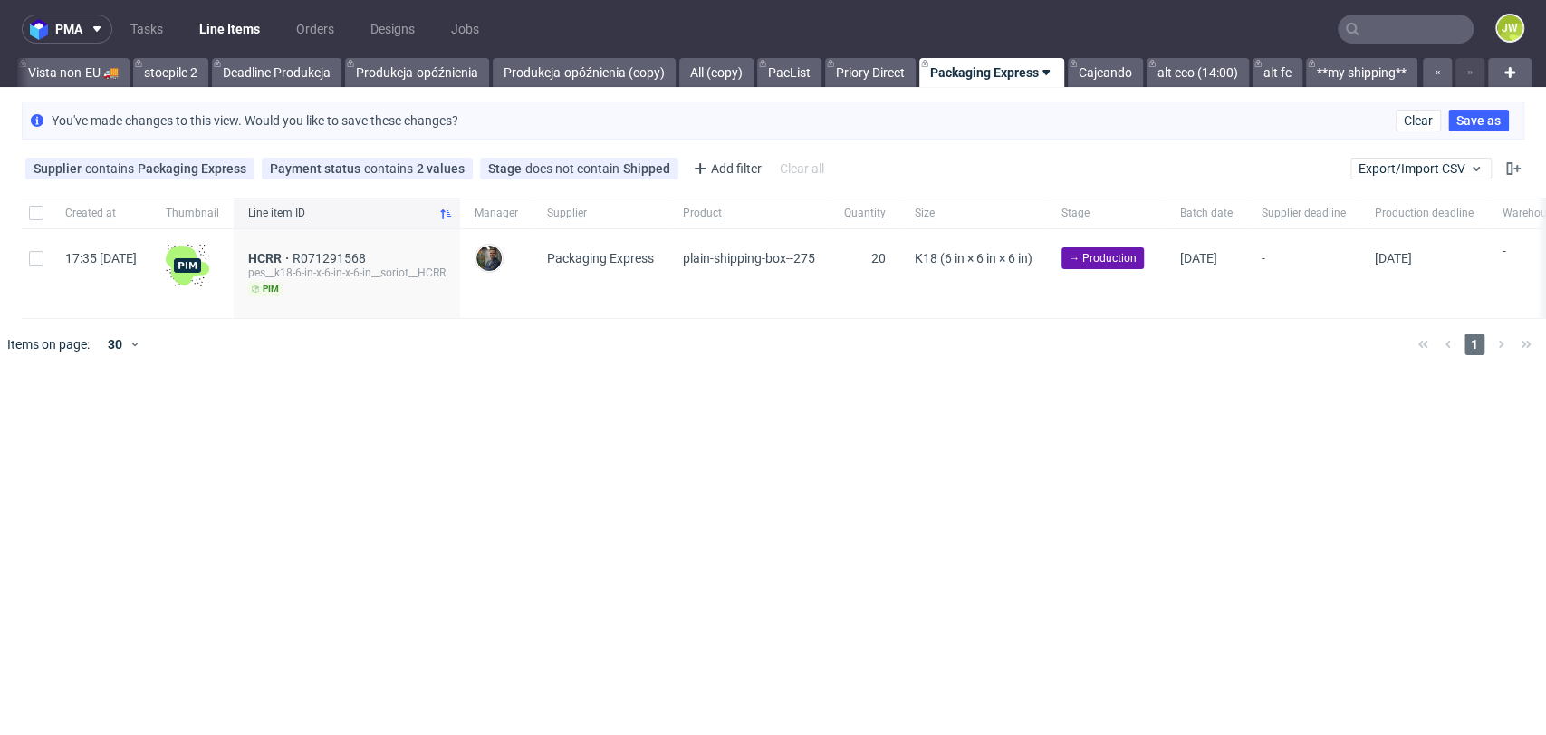
click at [197, 17] on link "Line Items" at bounding box center [229, 28] width 82 height 29
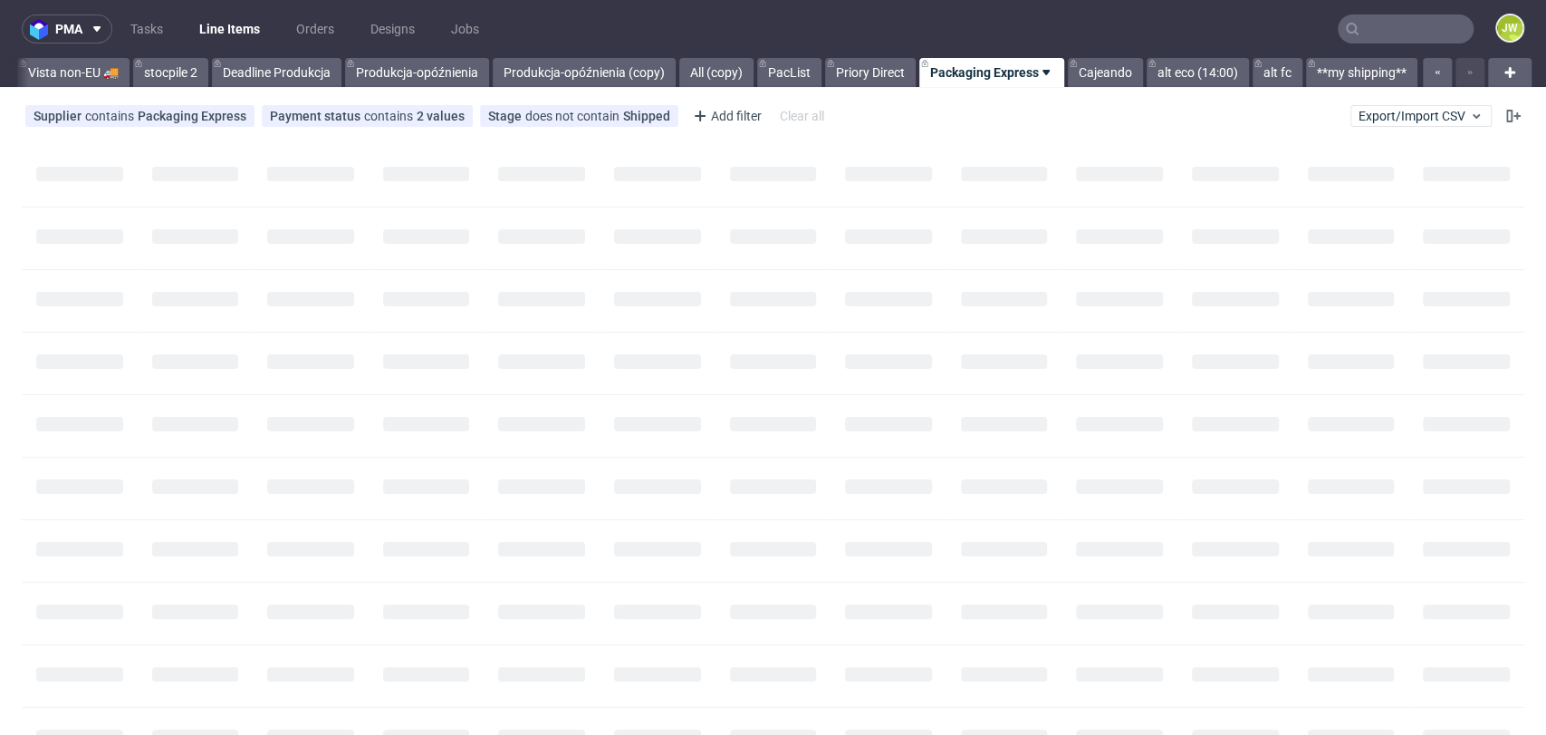
scroll to position [0, 5041]
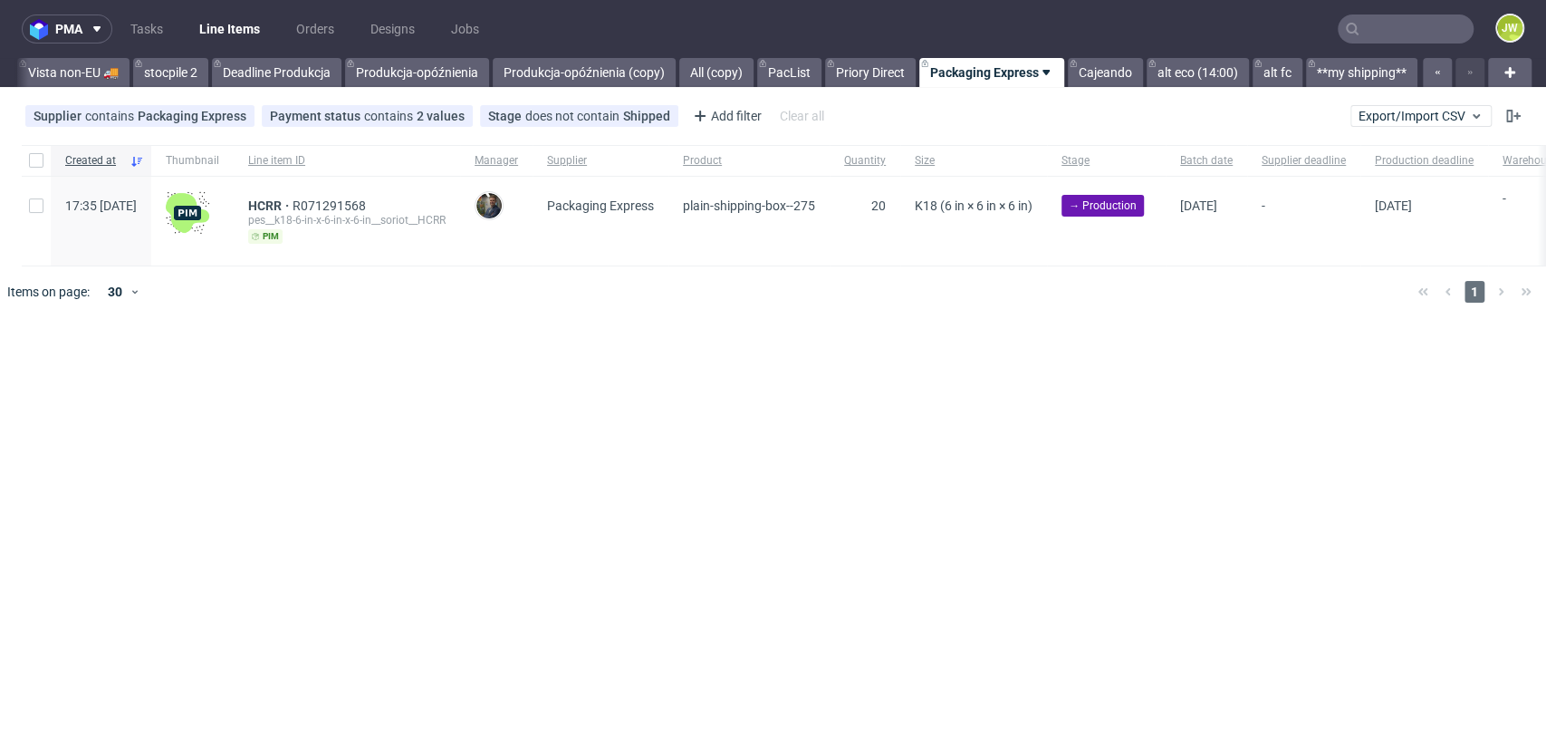
click at [837, 582] on div "pma Tasks Line Items Orders Designs Jobs JW All DTP Late Shipped Shipments DTP …" at bounding box center [773, 367] width 1546 height 735
click at [889, 82] on link "Priory Direct" at bounding box center [870, 72] width 91 height 29
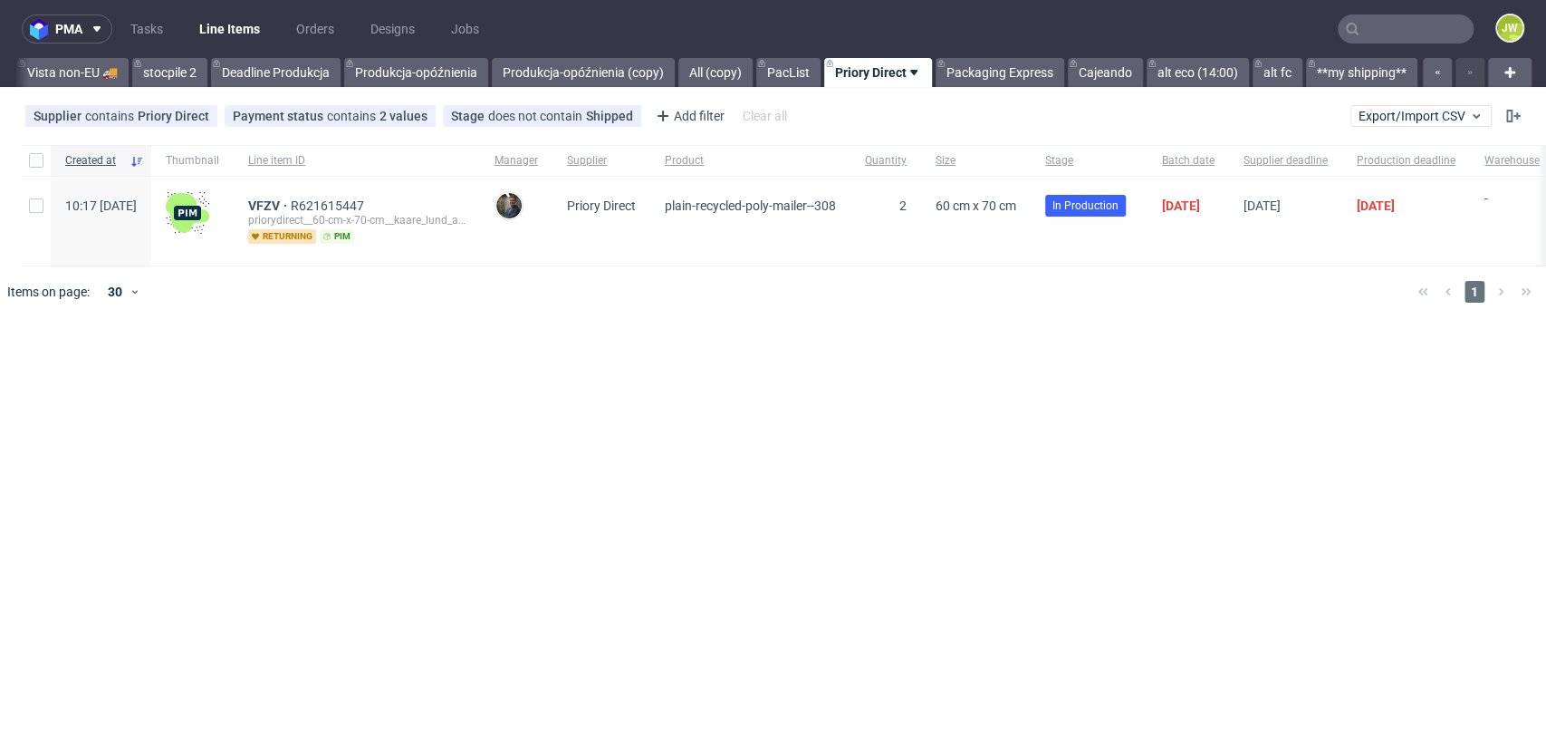
scroll to position [0, 5041]
click at [291, 203] on span "VFZV" at bounding box center [269, 205] width 43 height 14
click at [970, 70] on link "Packaging Express" at bounding box center [1000, 72] width 129 height 29
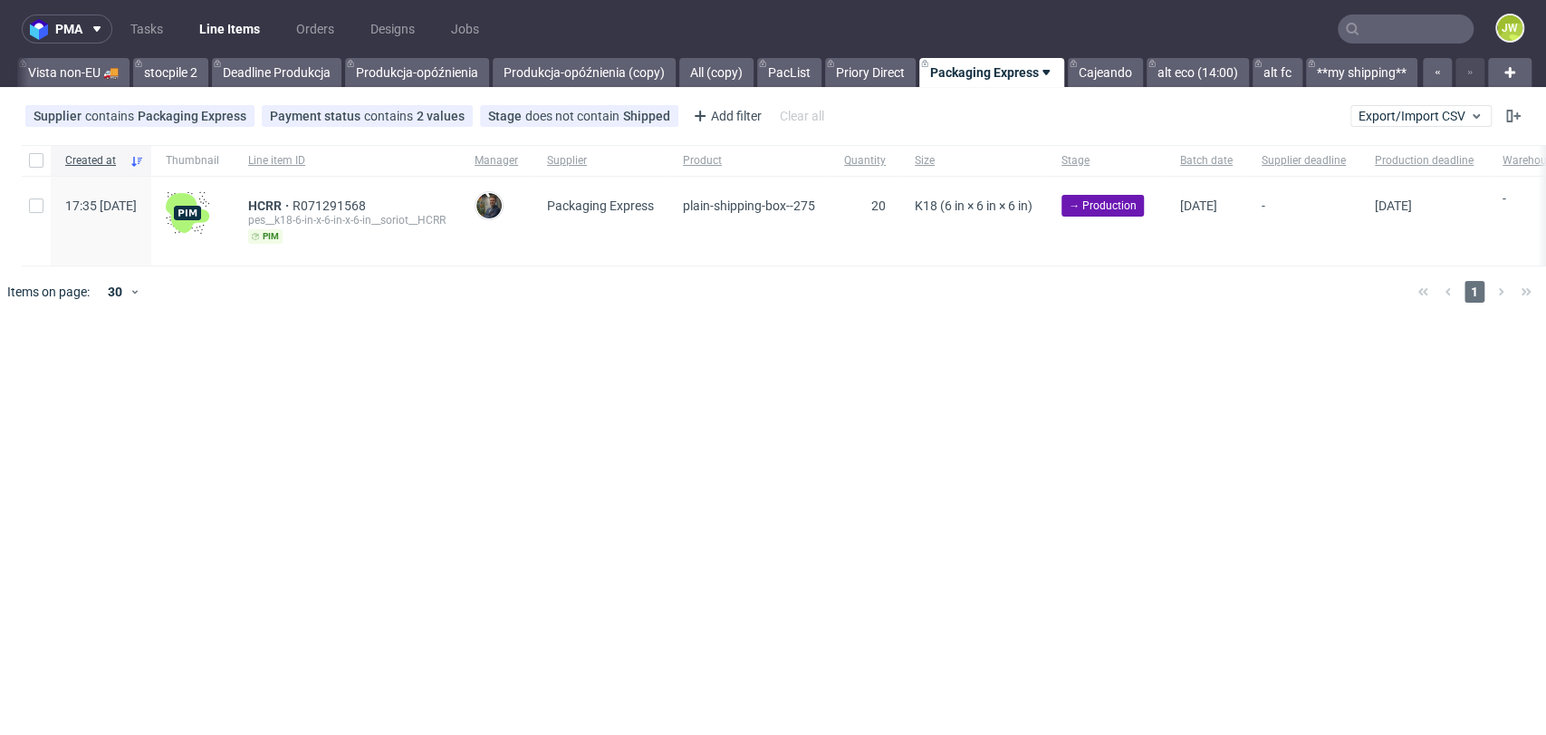
click at [554, 433] on div "pma Tasks Line Items Orders Designs Jobs JW All DTP Late Shipped Shipments DTP …" at bounding box center [773, 367] width 1546 height 735
click at [293, 205] on span "HCRR" at bounding box center [270, 205] width 44 height 14
click at [443, 522] on div "pma Tasks Line Items Orders Designs Jobs JW All DTP Late Shipped Shipments DTP …" at bounding box center [773, 367] width 1546 height 735
click at [398, 67] on link "Produkcja-opóźnienia" at bounding box center [417, 72] width 144 height 29
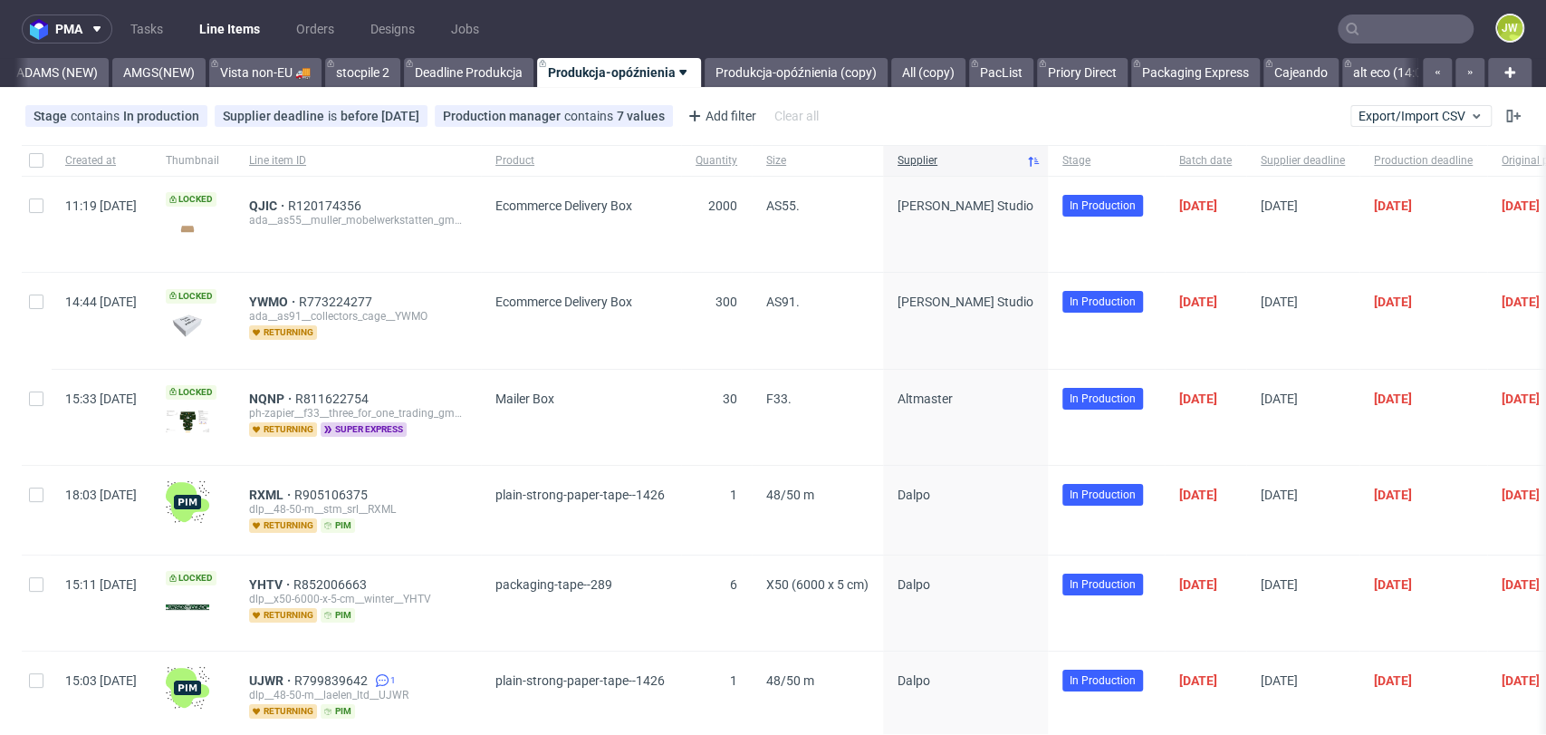
scroll to position [0, 4758]
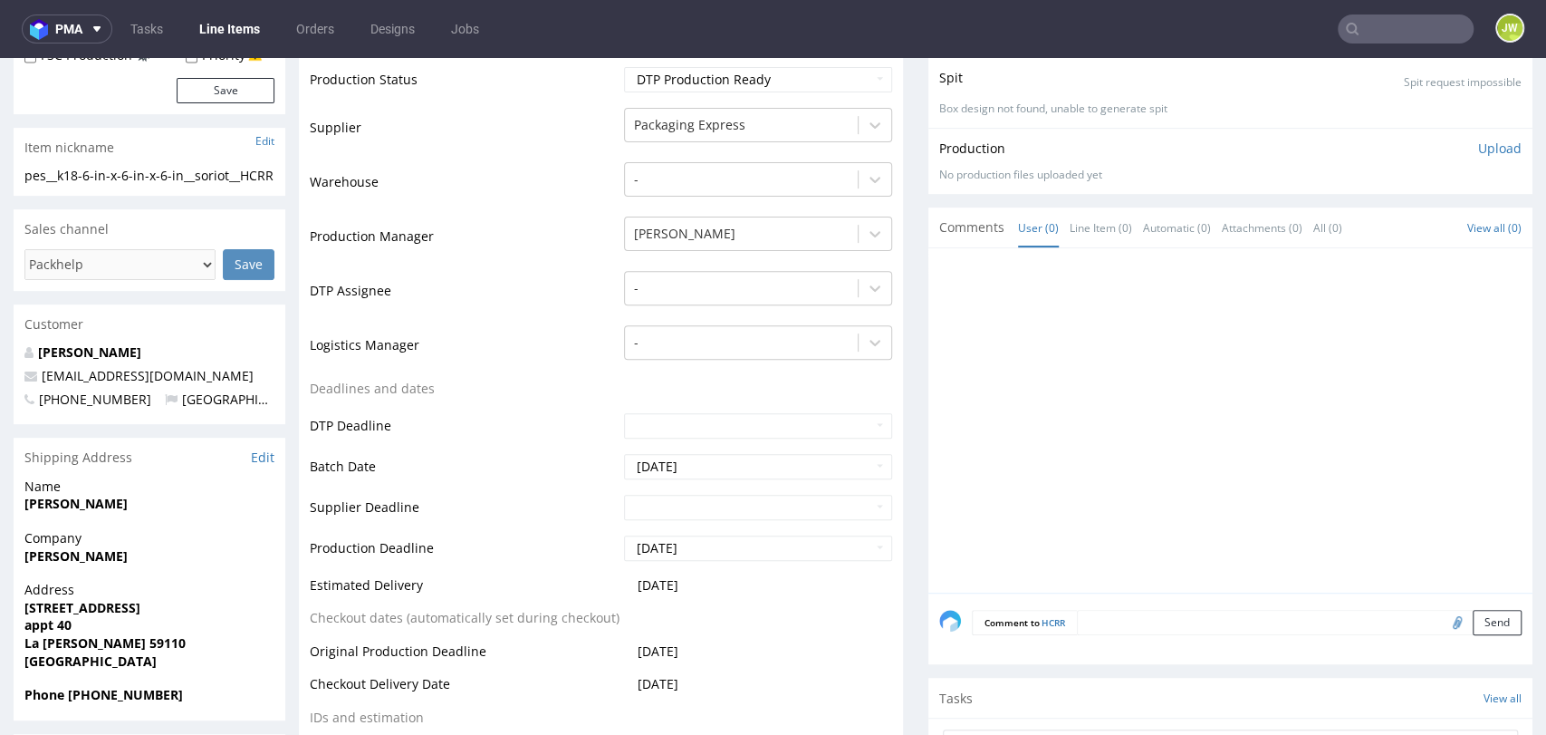
scroll to position [503, 0]
